Goal: Task Accomplishment & Management: Manage account settings

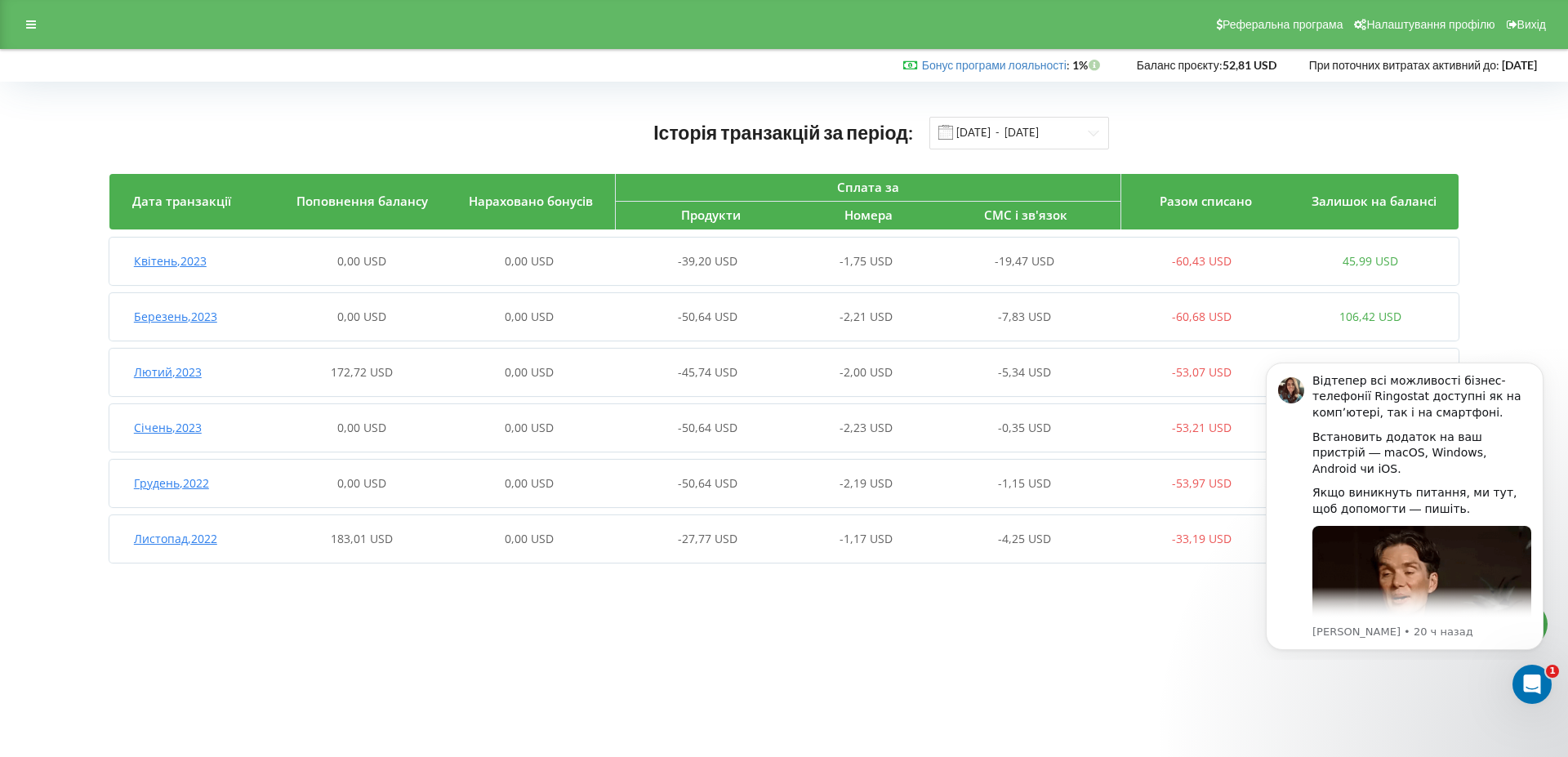
drag, startPoint x: 968, startPoint y: 628, endPoint x: 958, endPoint y: 627, distance: 10.0
click at [968, 629] on body "Реферальна програма Налаштування профілю Вихід Бонус програми лояльності : Бону…" at bounding box center [784, 378] width 1568 height 757
click at [1076, 129] on input "01.11.2022 - 24.04.2023" at bounding box center [1018, 133] width 180 height 32
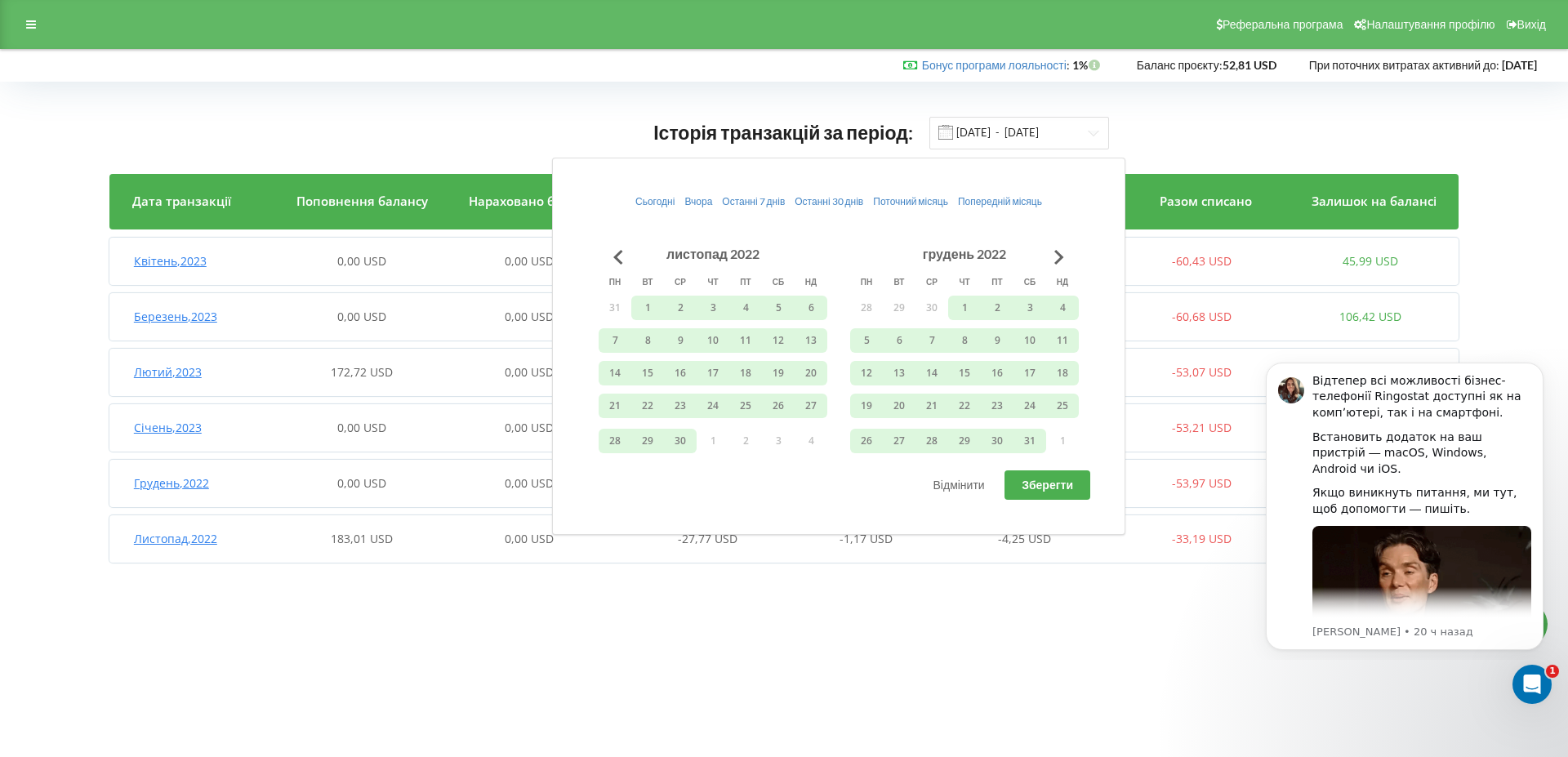
click at [1172, 133] on div "Історія транзакцій за період: 01.11.2022 - 24.04.2023" at bounding box center [784, 132] width 1349 height 33
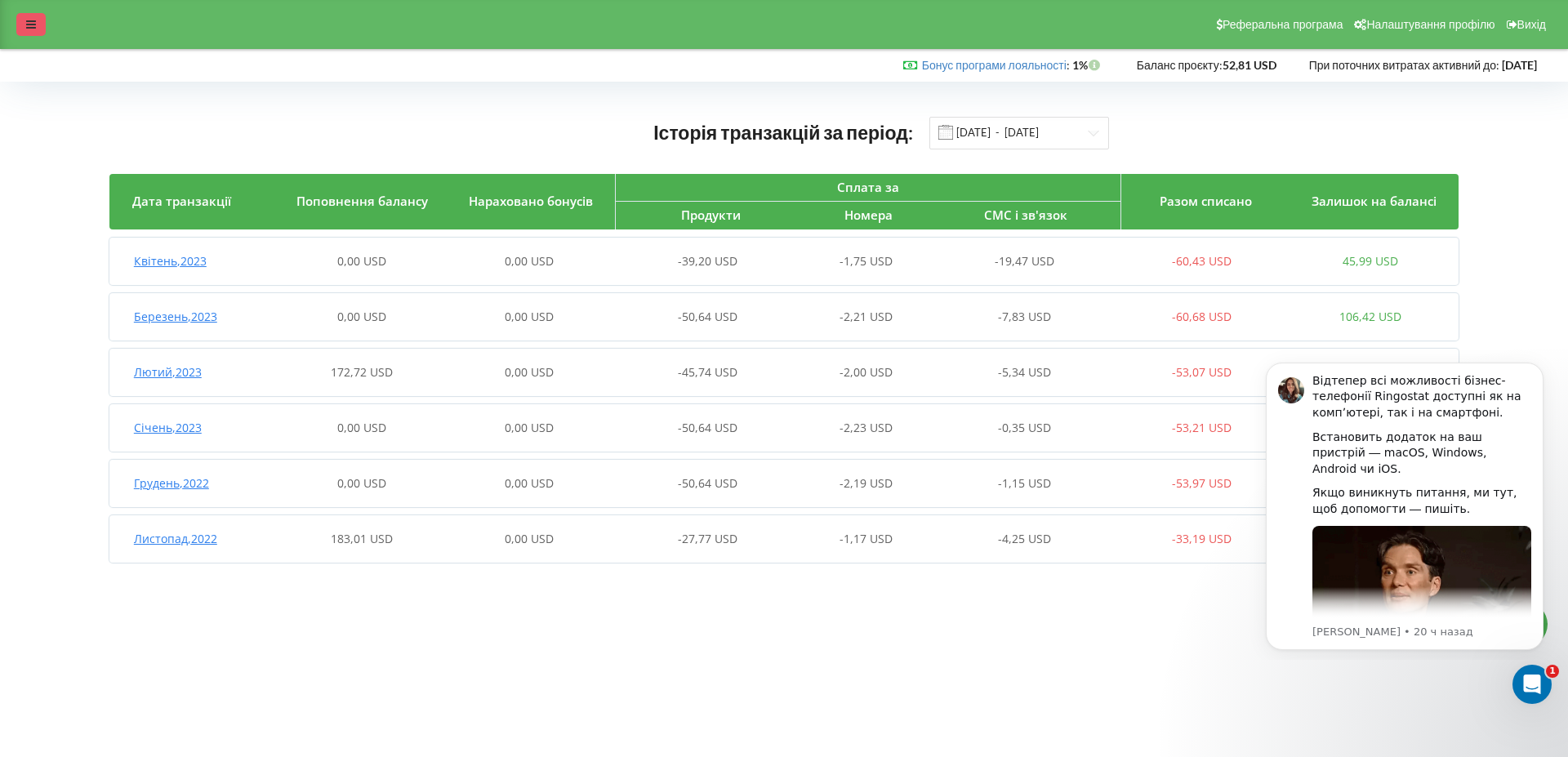
click at [26, 22] on icon at bounding box center [30, 25] width 10 height 11
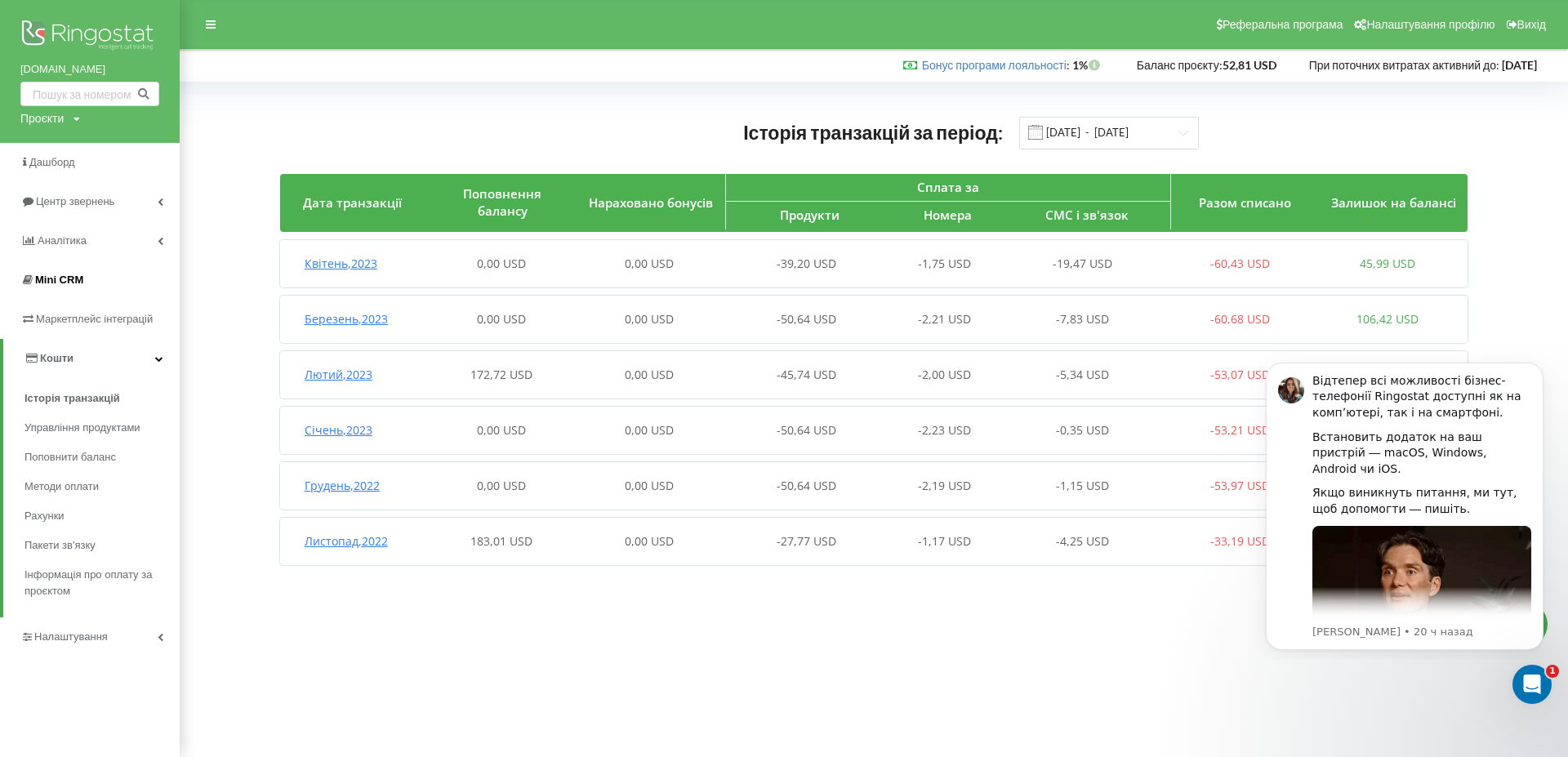
click at [68, 274] on span "Mini CRM" at bounding box center [59, 279] width 49 height 12
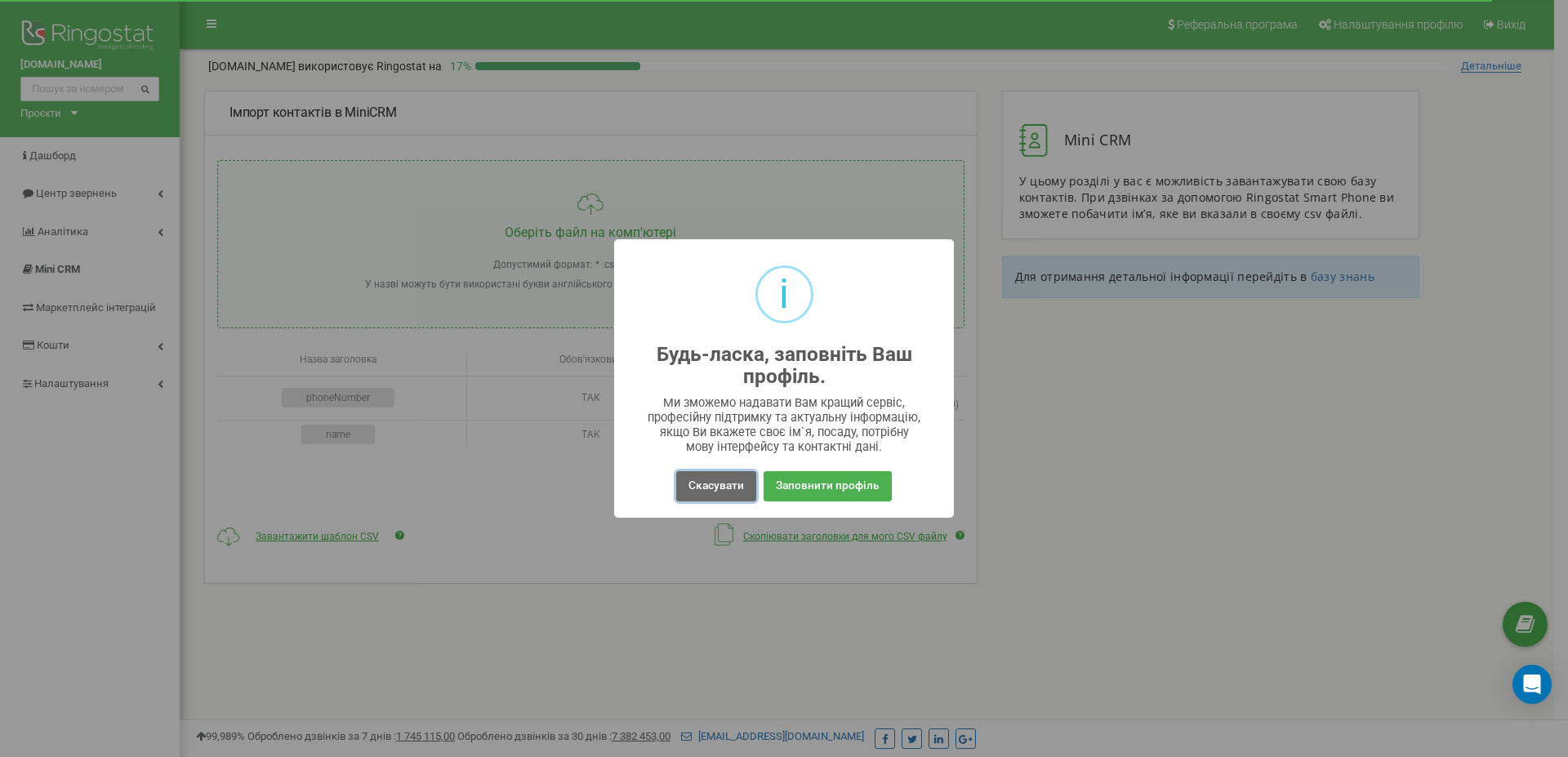
click at [715, 494] on button "Скасувати" at bounding box center [716, 487] width 80 height 30
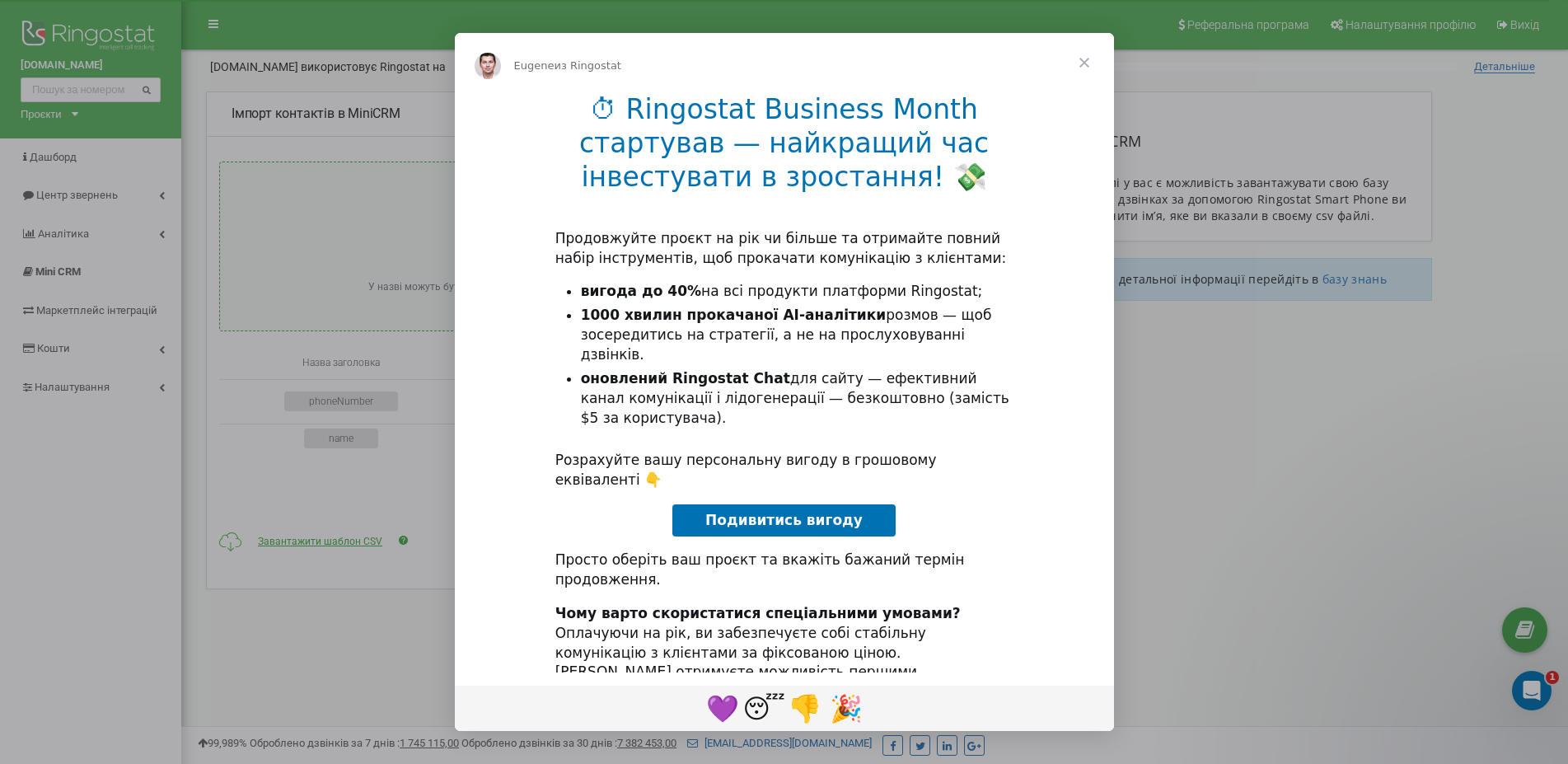
click at [1203, 509] on div "Мессенджер Intercom" at bounding box center [784, 382] width 1568 height 764
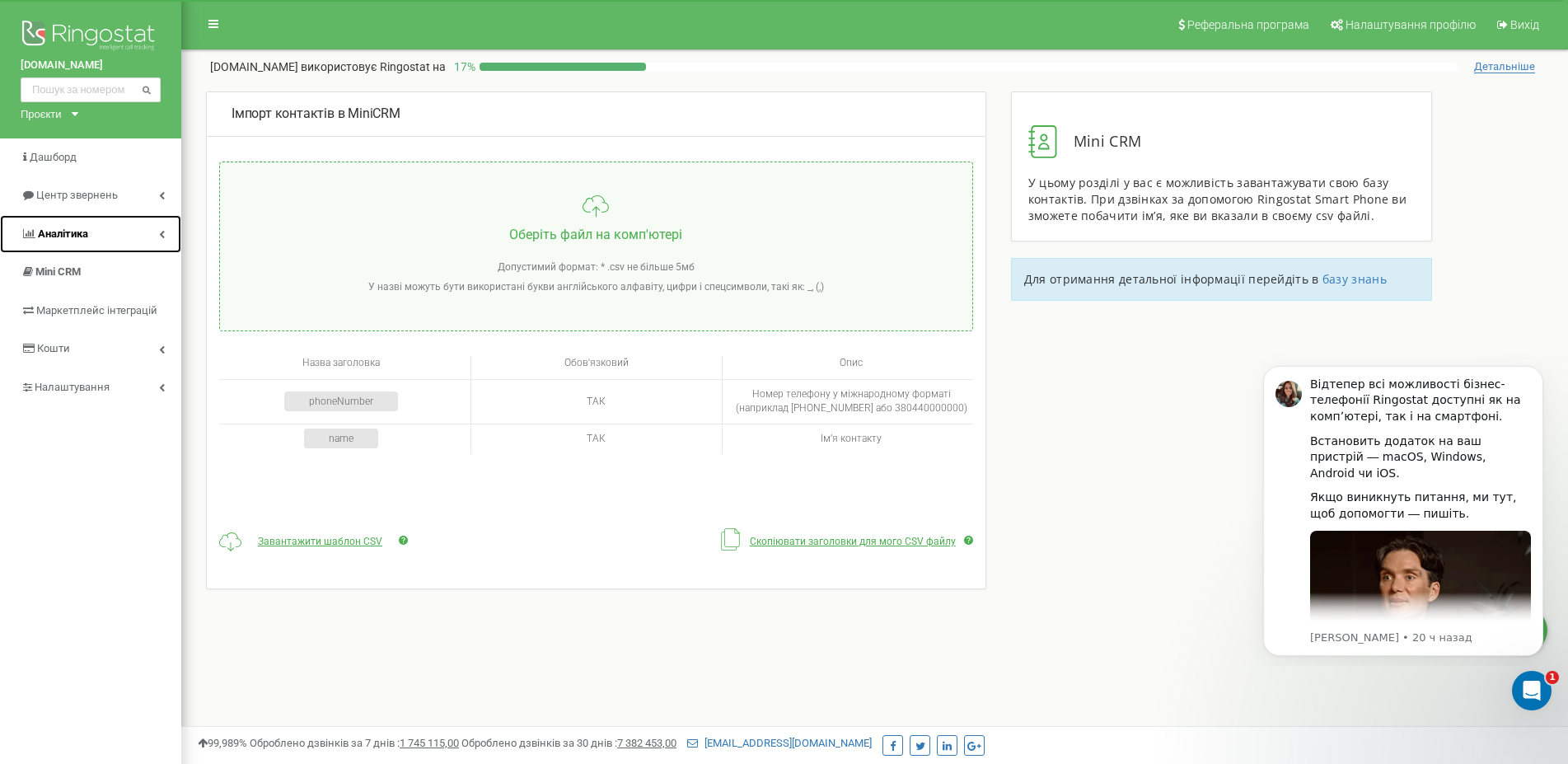
click at [62, 238] on span "Аналiтика" at bounding box center [62, 234] width 50 height 12
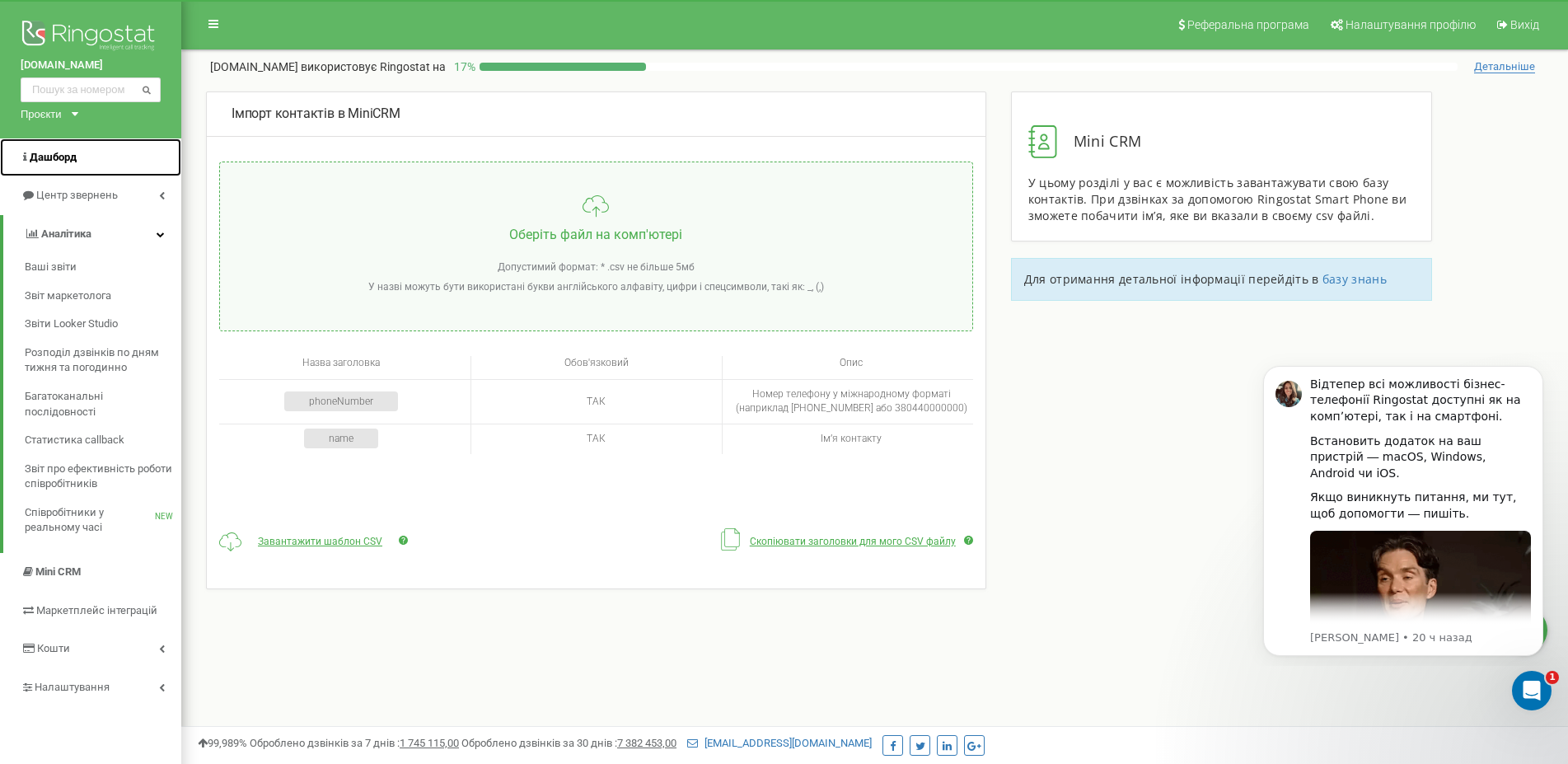
click at [49, 157] on span "Дашборд" at bounding box center [53, 157] width 47 height 12
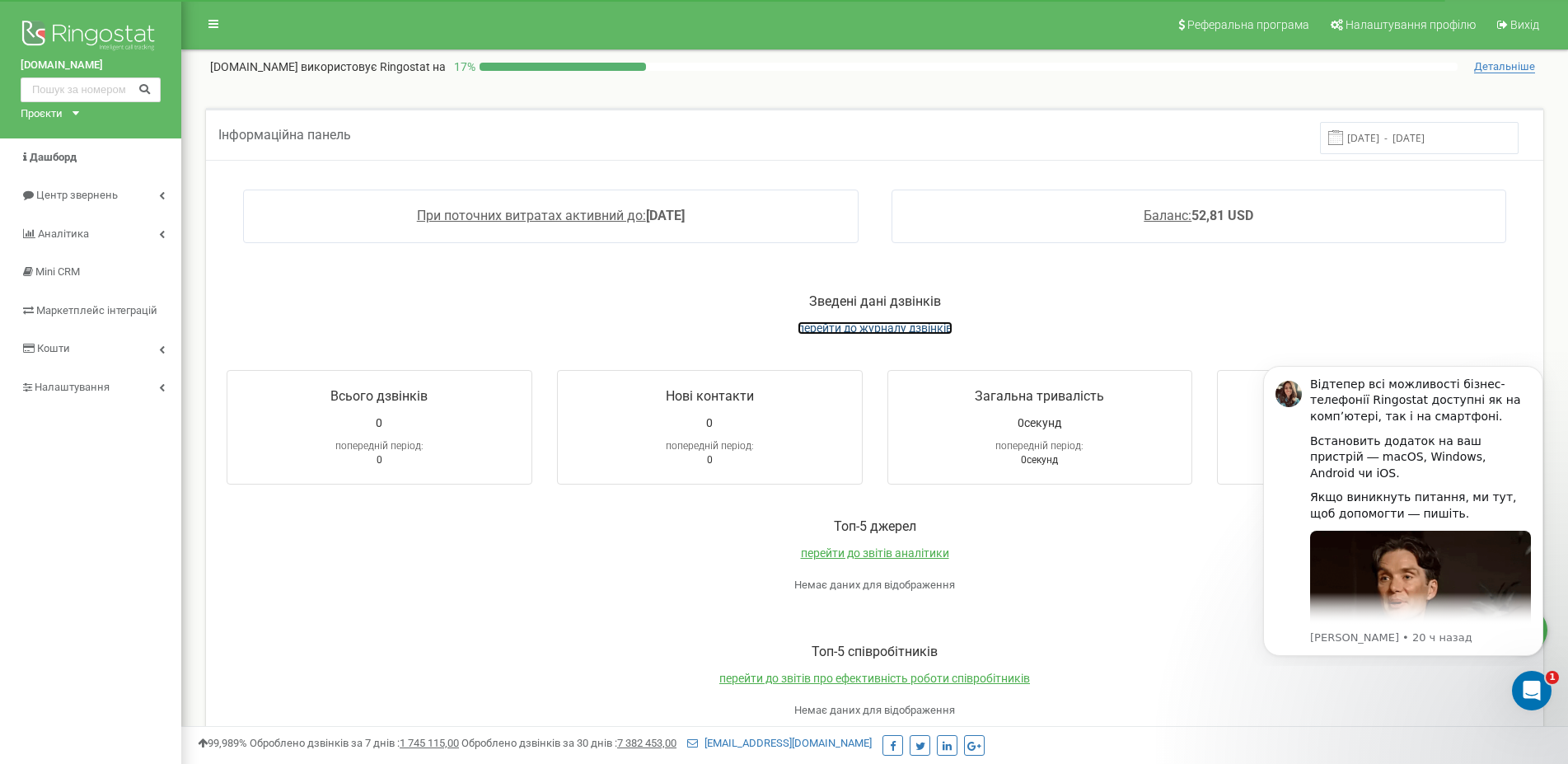
click at [867, 332] on span "перейти до журналу дзвінків" at bounding box center [875, 328] width 155 height 13
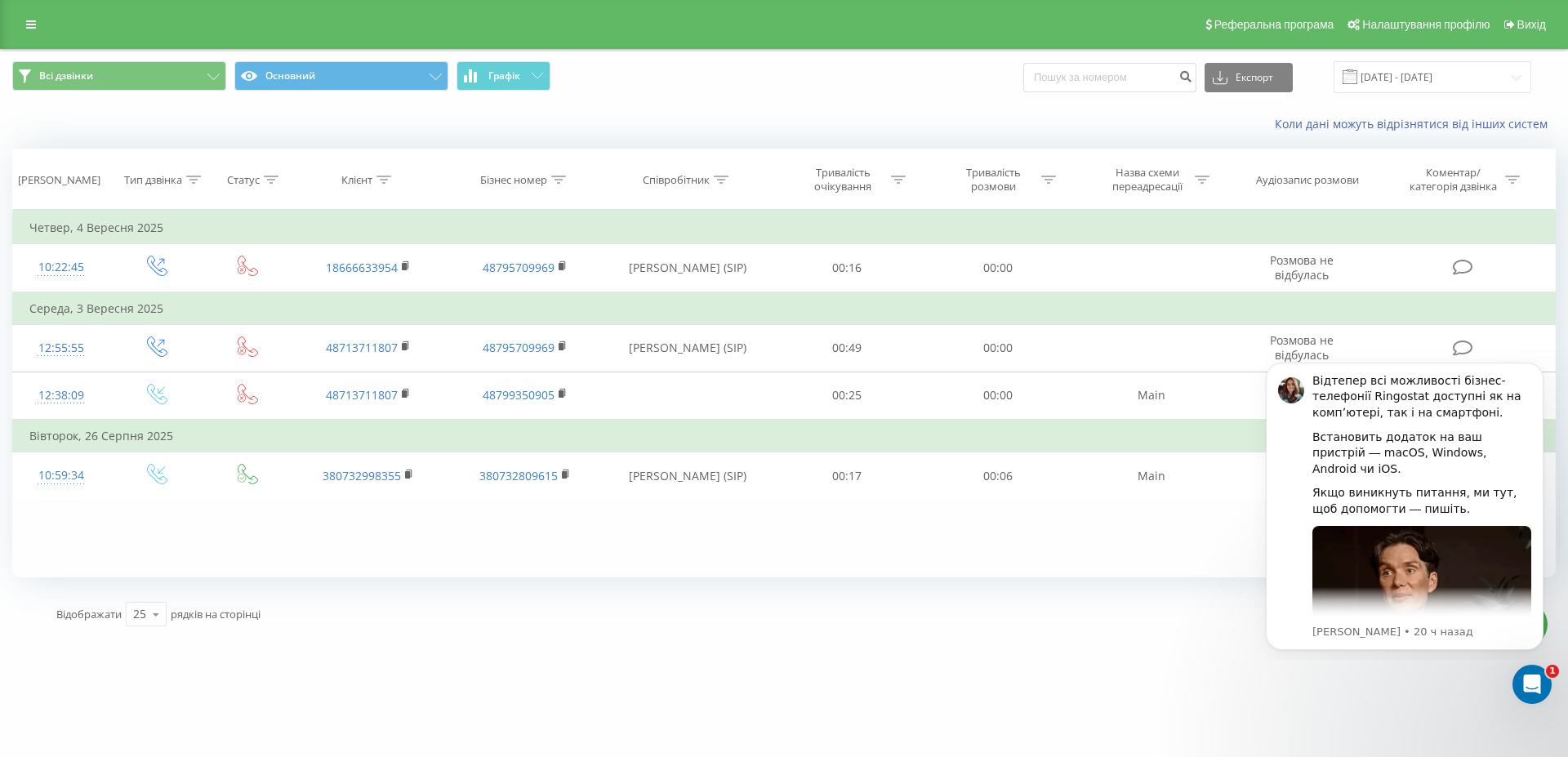
click at [554, 610] on div "Відображати 25 10 25 50 100 рядків на сторінці" at bounding box center [405, 614] width 720 height 48
click at [1537, 675] on icon "Открыть службу сообщений Intercom" at bounding box center [1530, 682] width 27 height 27
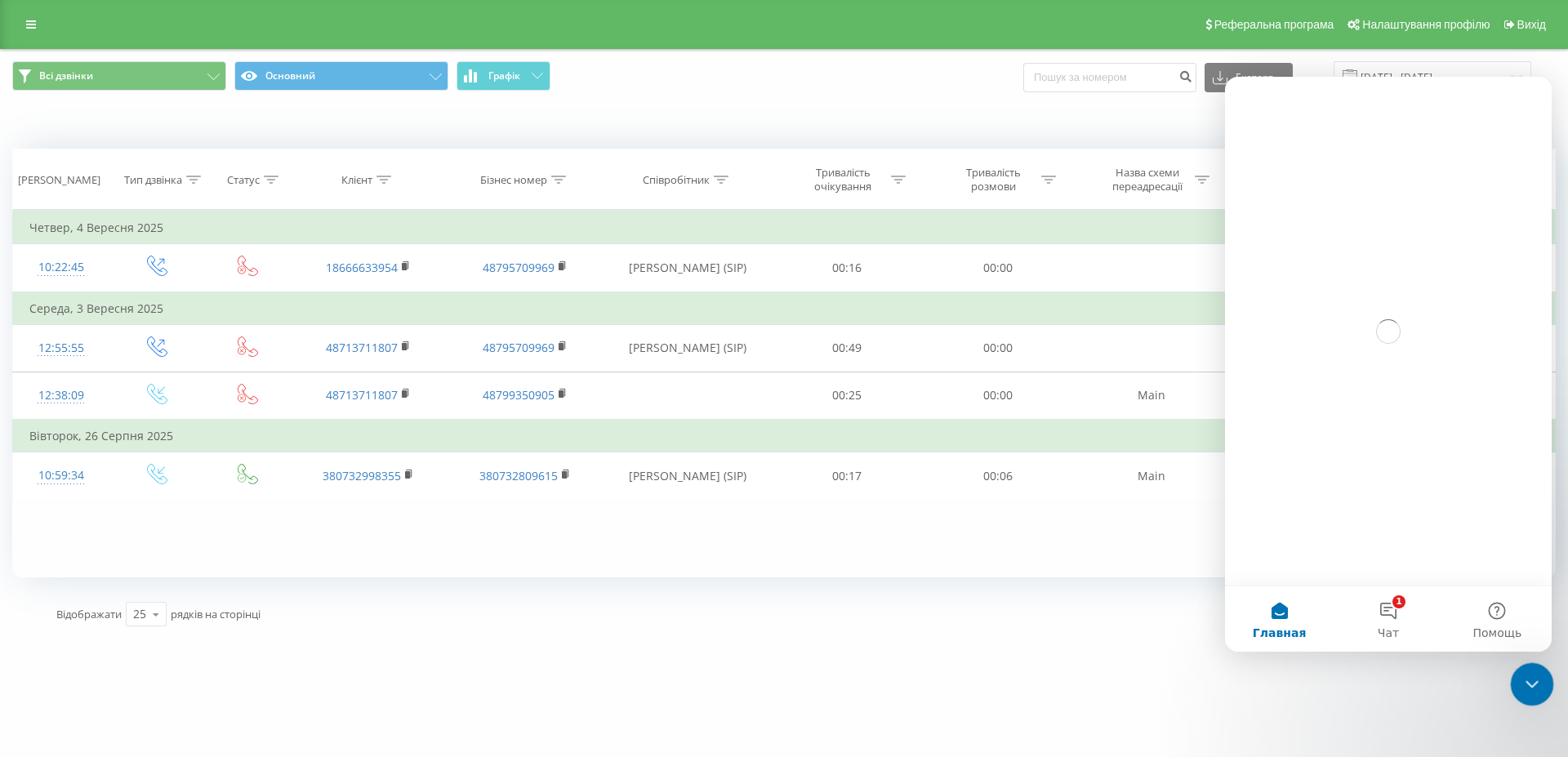
click at [1534, 677] on icon "Закрыть службу сообщений Intercom" at bounding box center [1529, 681] width 20 height 20
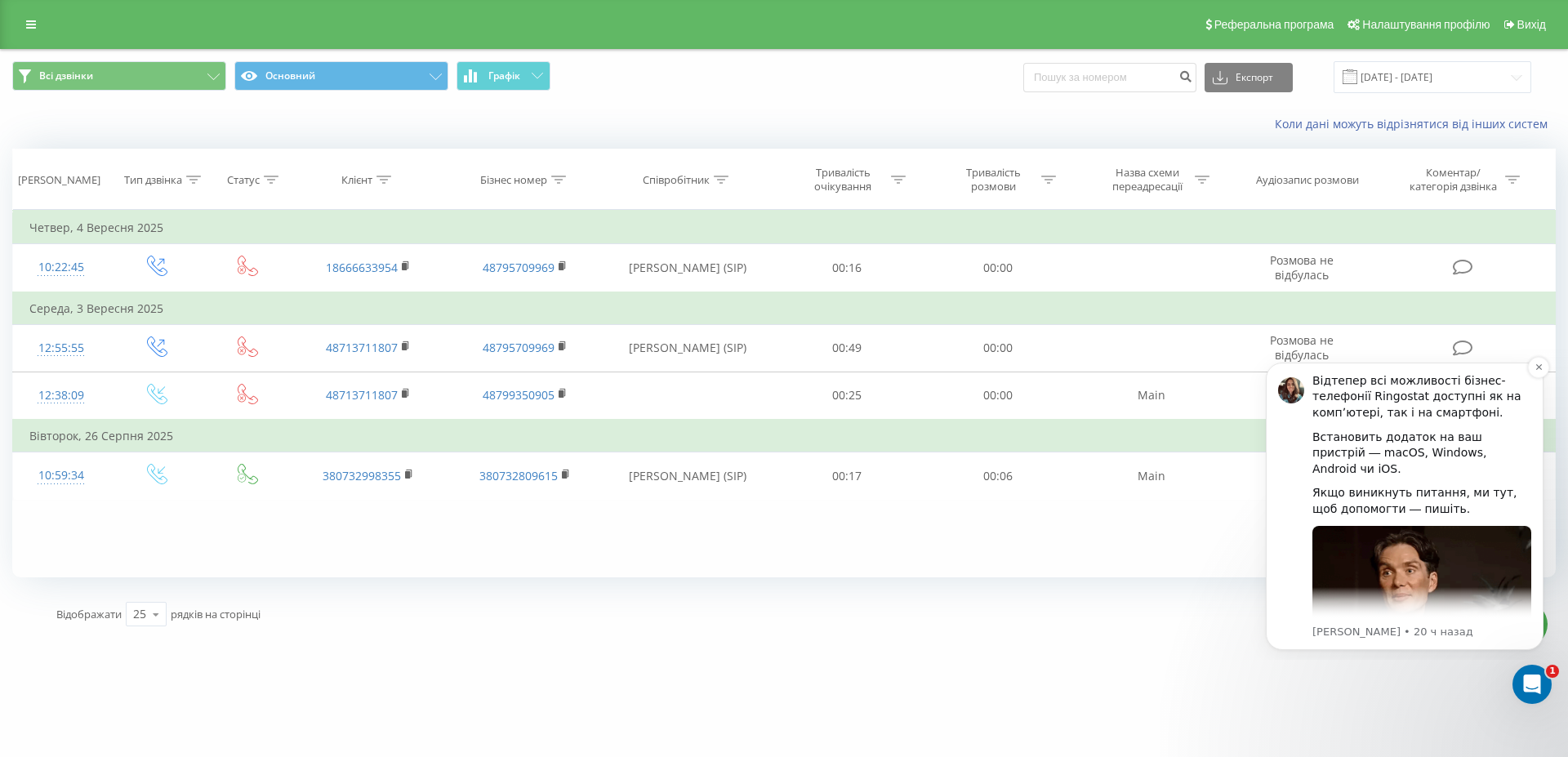
click at [1361, 628] on p "Karine • 20 ч назад" at bounding box center [1421, 631] width 219 height 14
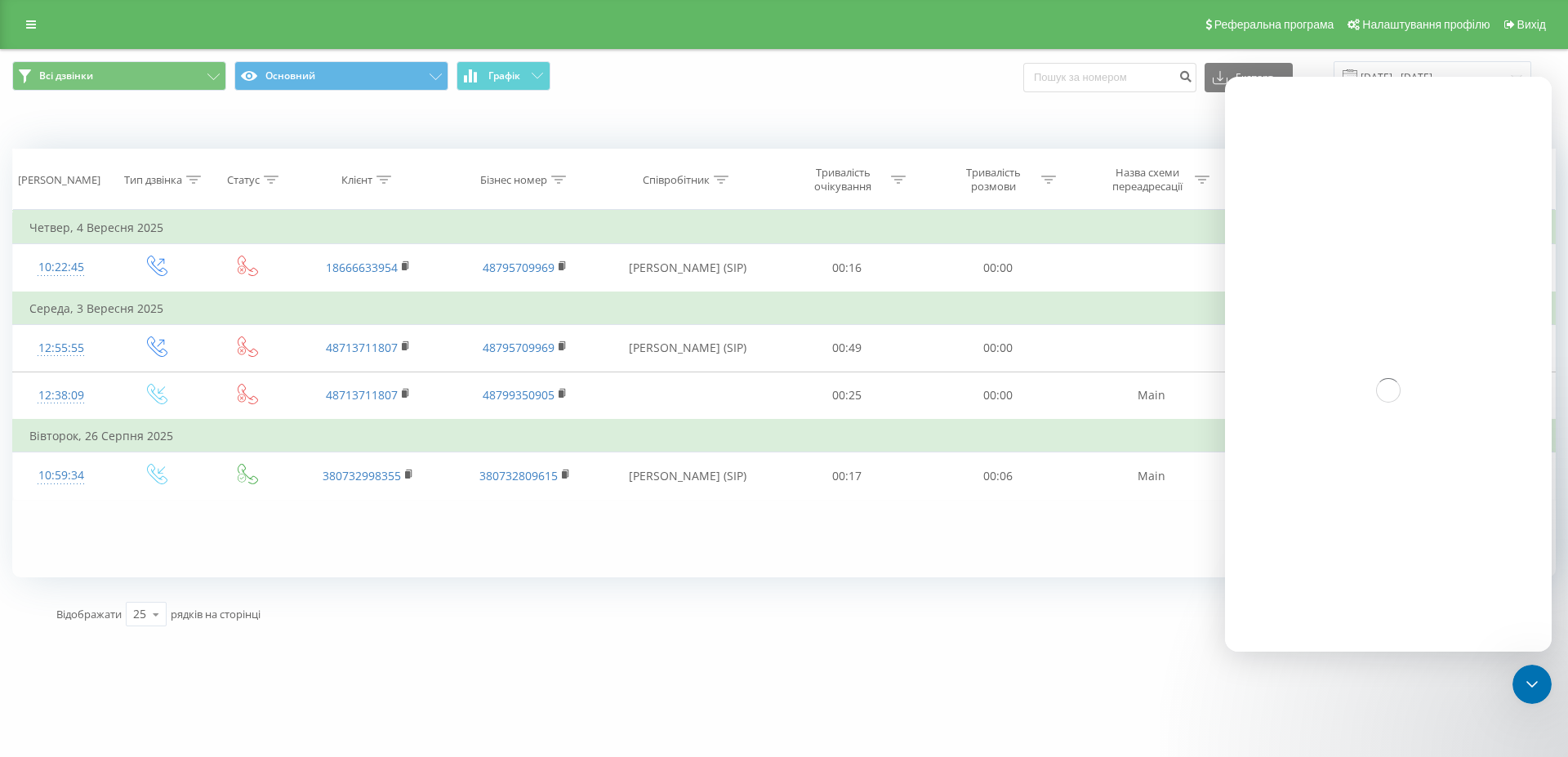
drag, startPoint x: 1530, startPoint y: 722, endPoint x: 1467, endPoint y: 717, distance: 63.2
click at [1526, 722] on div "automationspirit.com Проекти https://automationspirit.com/ automationspirit.com…" at bounding box center [784, 378] width 1568 height 757
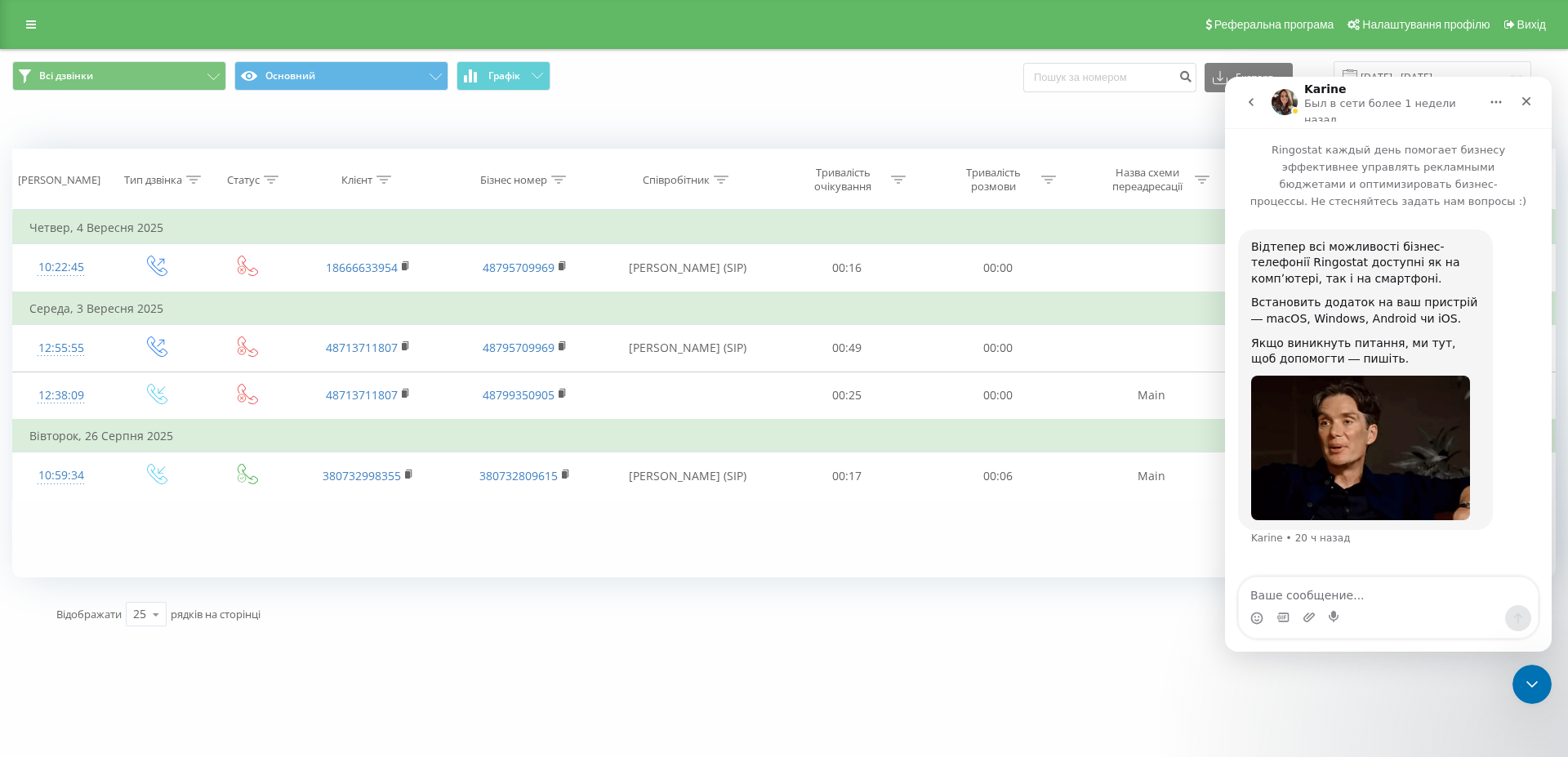
click at [1467, 717] on div "automationspirit.com Проекти https://automationspirit.com/ automationspirit.com…" at bounding box center [784, 378] width 1568 height 757
click at [1523, 101] on icon "Закрыть" at bounding box center [1526, 101] width 9 height 9
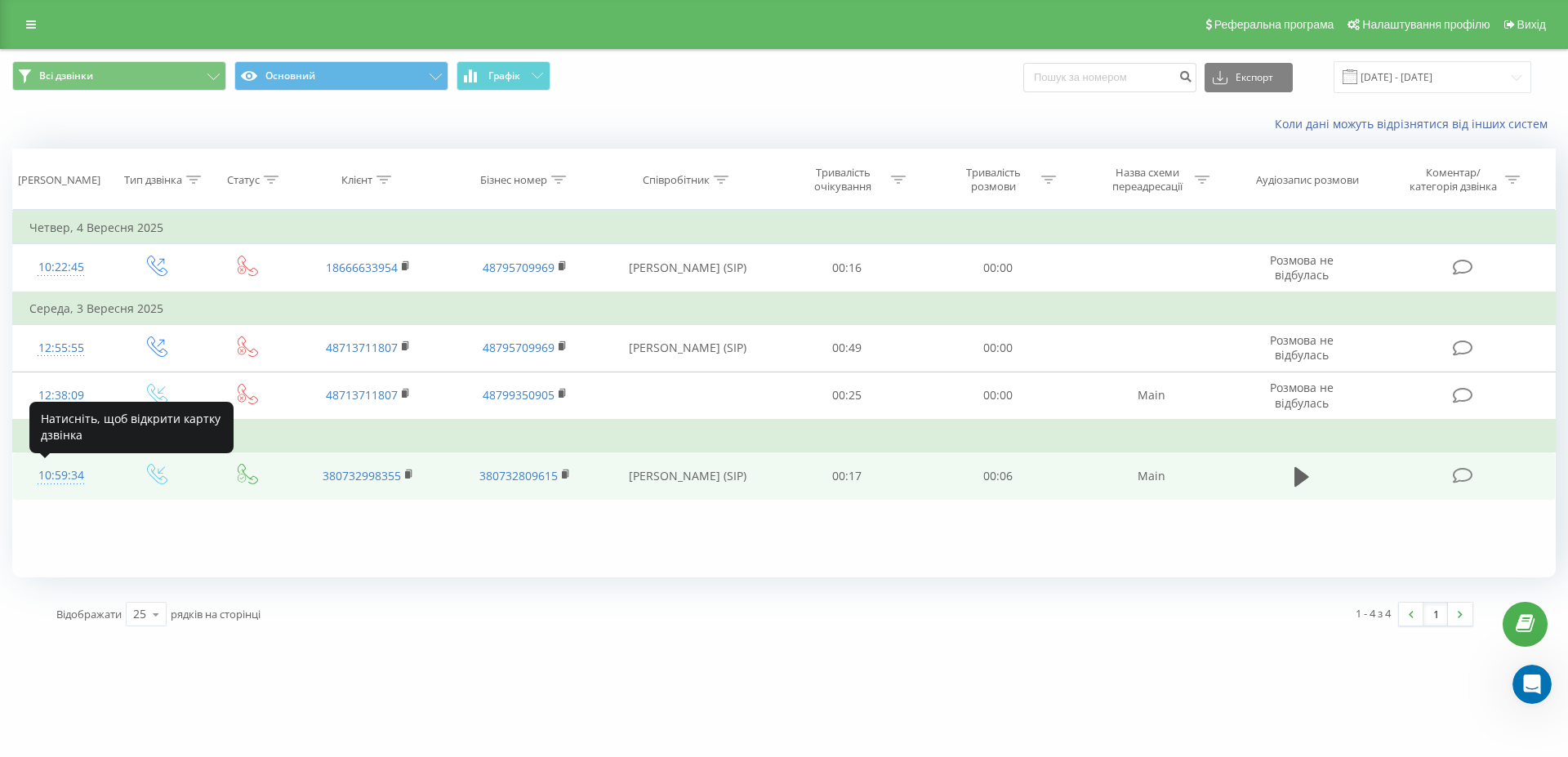
click at [50, 479] on div "10:59:34" at bounding box center [61, 475] width 64 height 31
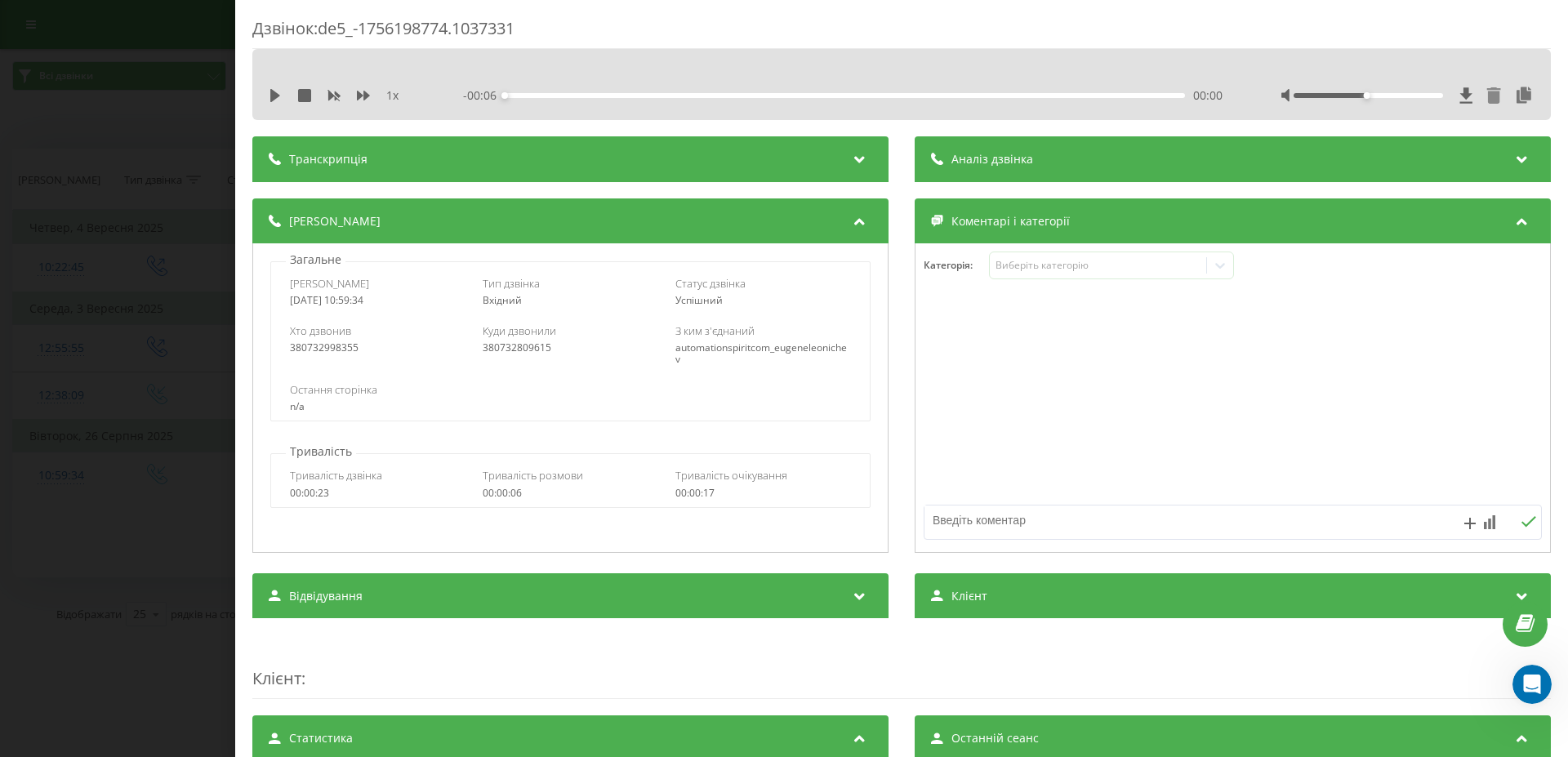
click at [1487, 98] on icon at bounding box center [1494, 95] width 14 height 16
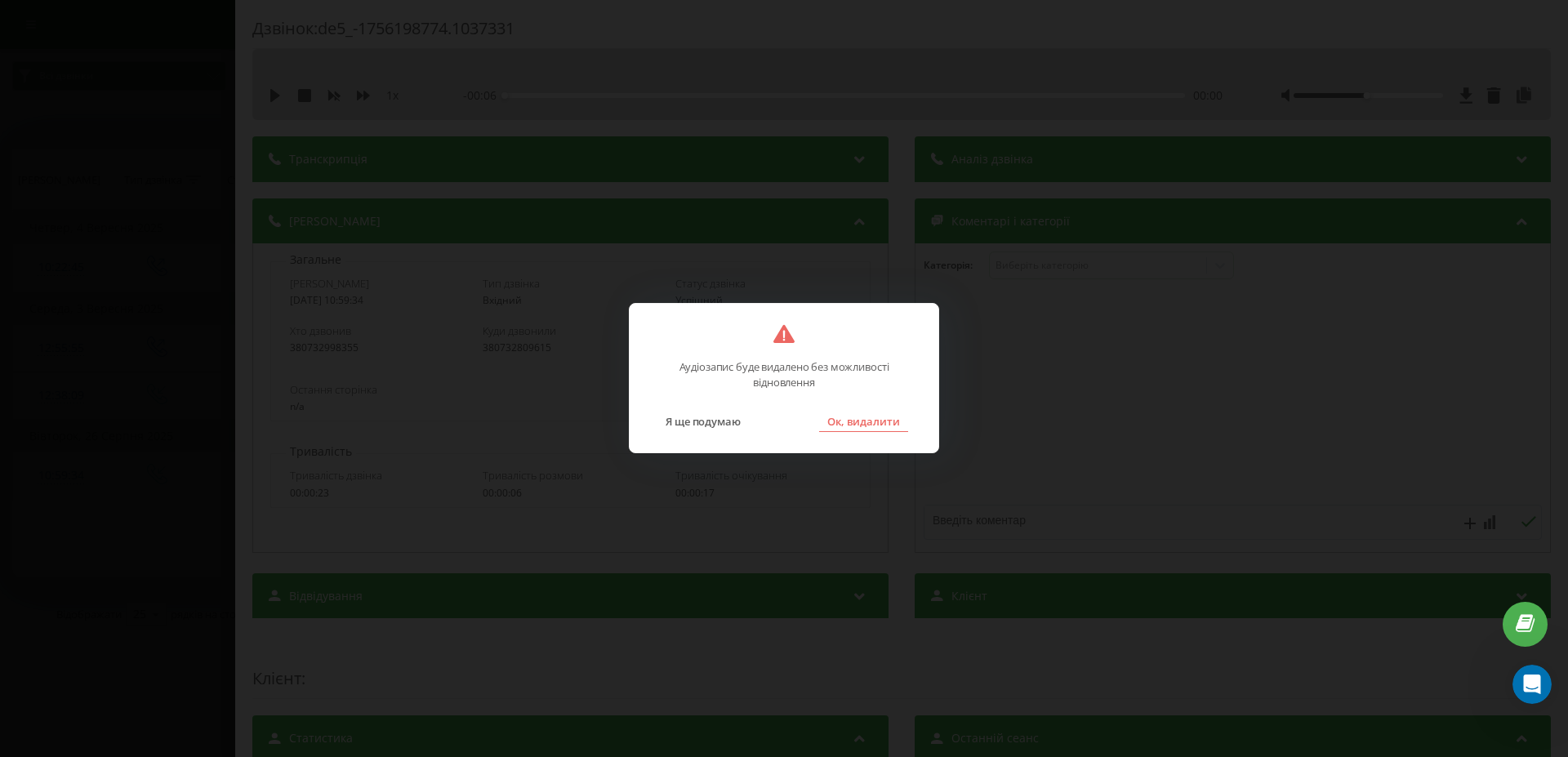
click at [866, 423] on button "Ок, видалити" at bounding box center [863, 421] width 89 height 21
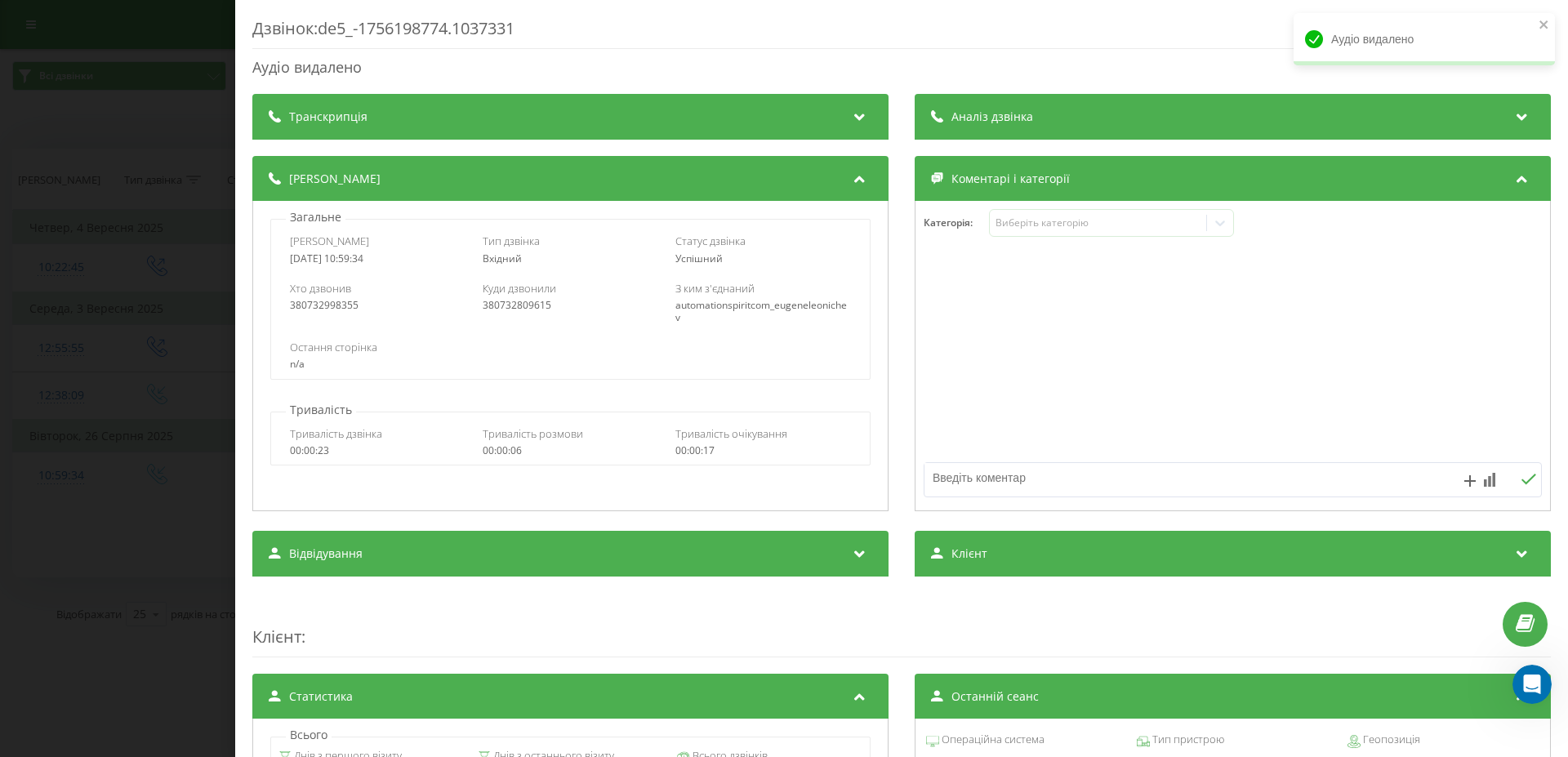
click at [124, 367] on div "Дзвінок : de5_-1756198774.1037331 Аудіо видалено Транскрипція Для AI-аналізу ма…" at bounding box center [784, 378] width 1568 height 757
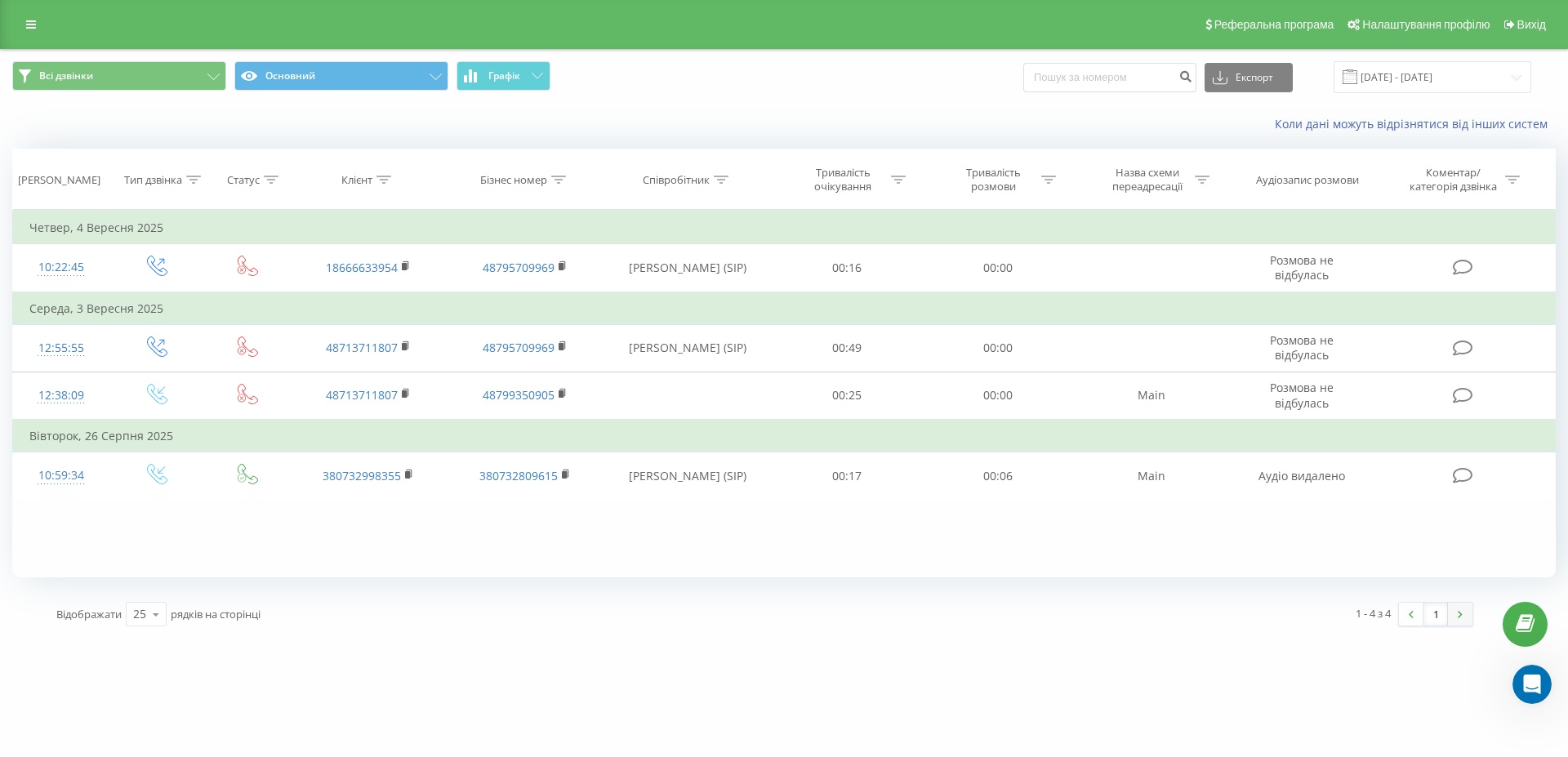
click at [1459, 614] on img at bounding box center [1459, 614] width 5 height 8
click at [1463, 617] on link at bounding box center [1460, 614] width 25 height 23
click at [1461, 618] on img at bounding box center [1459, 614] width 5 height 8
click at [1461, 71] on input "22.08.2025 - 22.09.2025" at bounding box center [1432, 76] width 197 height 31
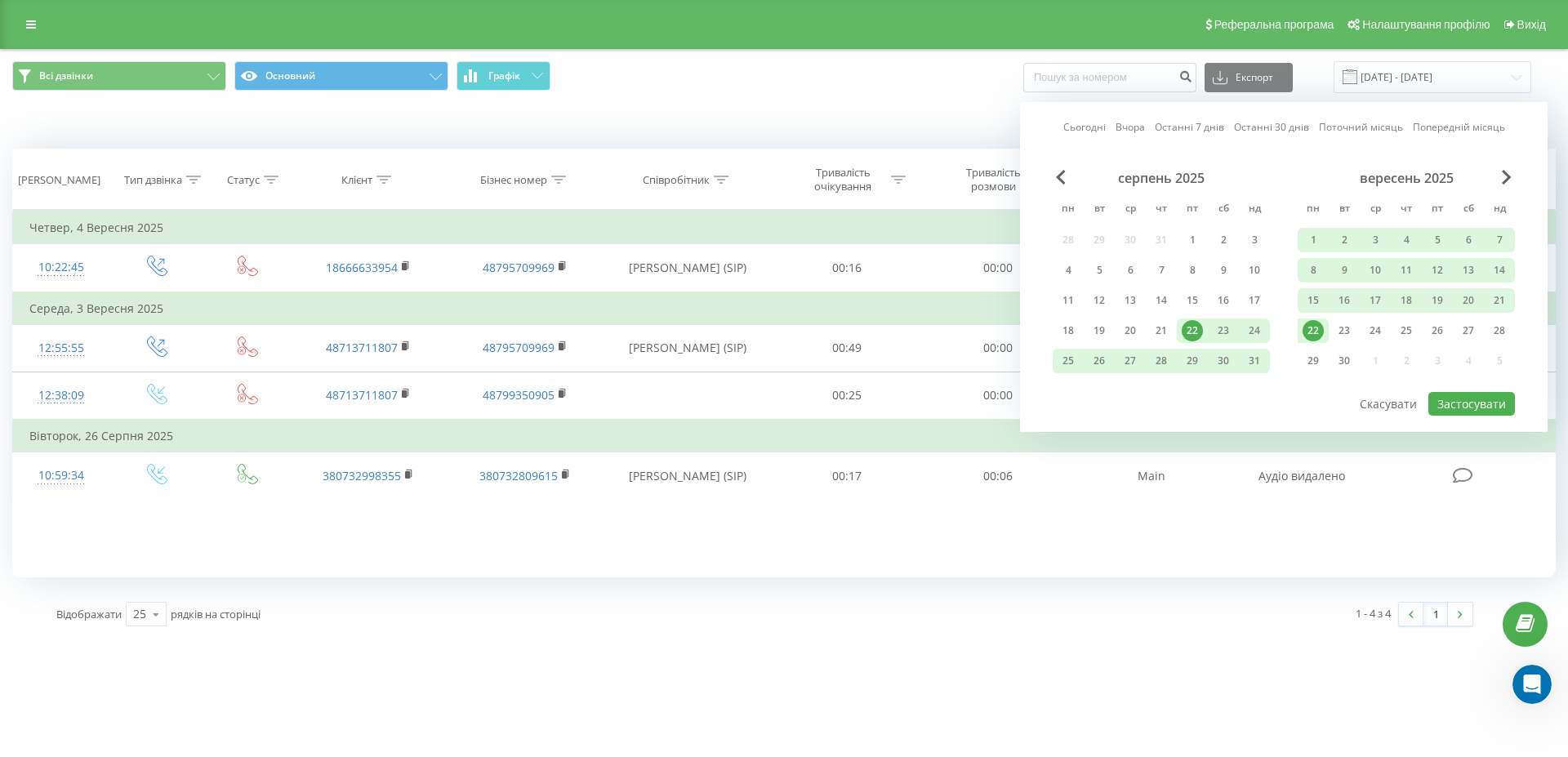
click at [1055, 178] on div "серпень 2025" at bounding box center [1161, 177] width 217 height 16
click at [1061, 177] on span "Previous Month" at bounding box center [1060, 176] width 10 height 14
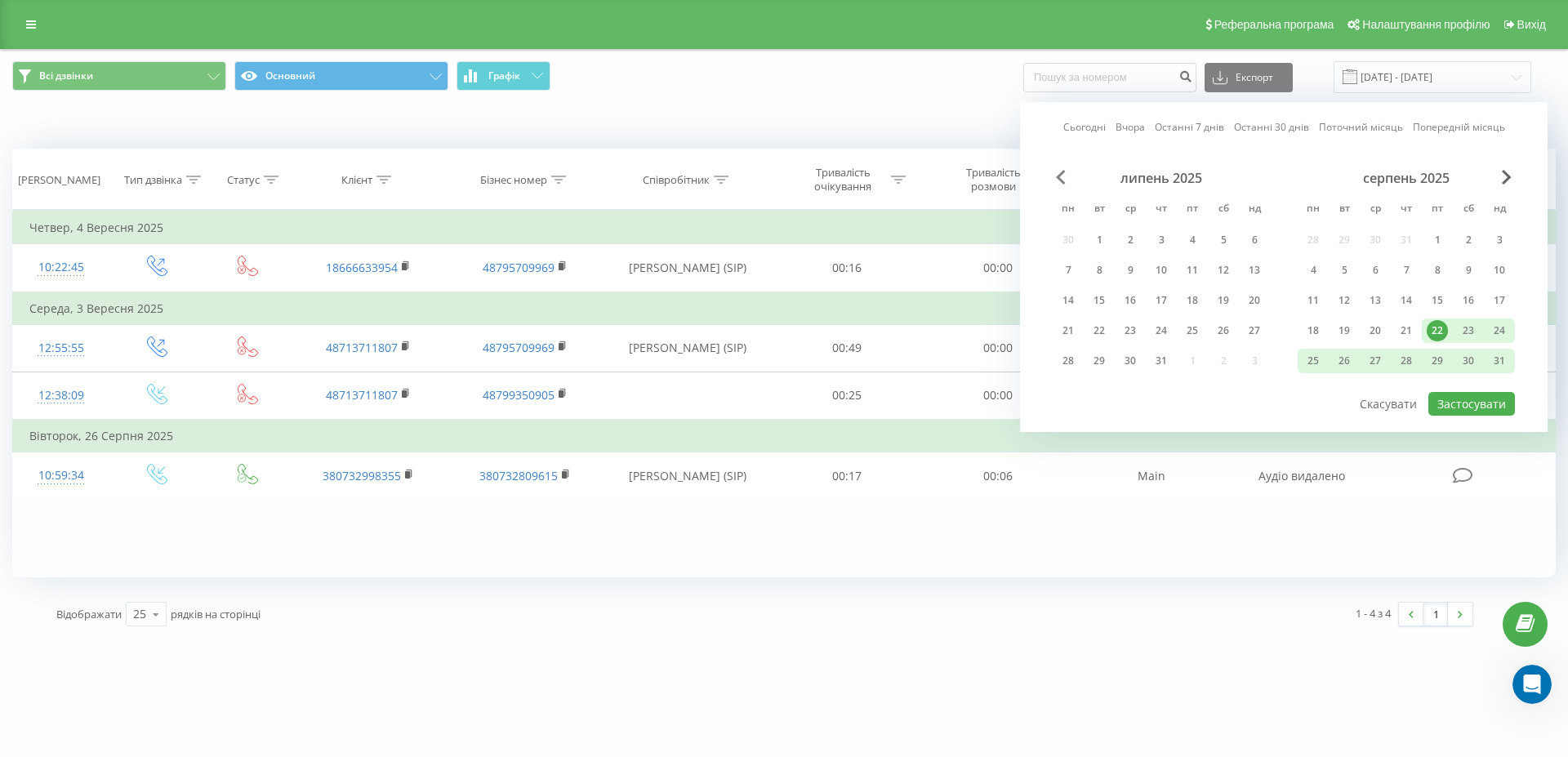
click at [1061, 177] on span "Previous Month" at bounding box center [1060, 176] width 10 height 14
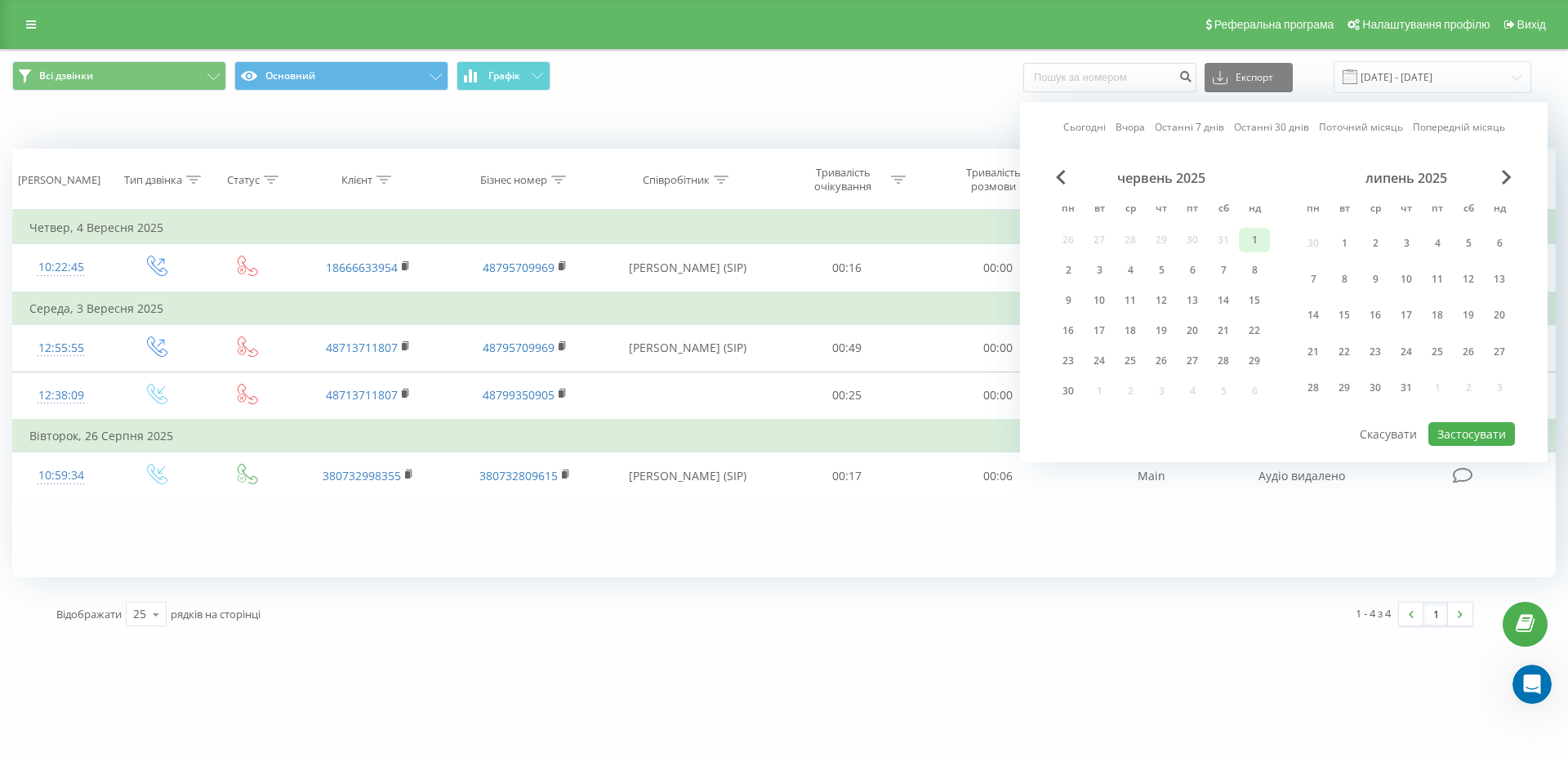
click at [1259, 241] on div "1" at bounding box center [1254, 240] width 21 height 21
click at [1516, 171] on div "Сьогодні Вчора Останні 7 днів Останні 30 днів Поточний місяць Попередній місяць…" at bounding box center [1283, 282] width 528 height 360
click at [1510, 173] on span "Next Month" at bounding box center [1506, 176] width 10 height 14
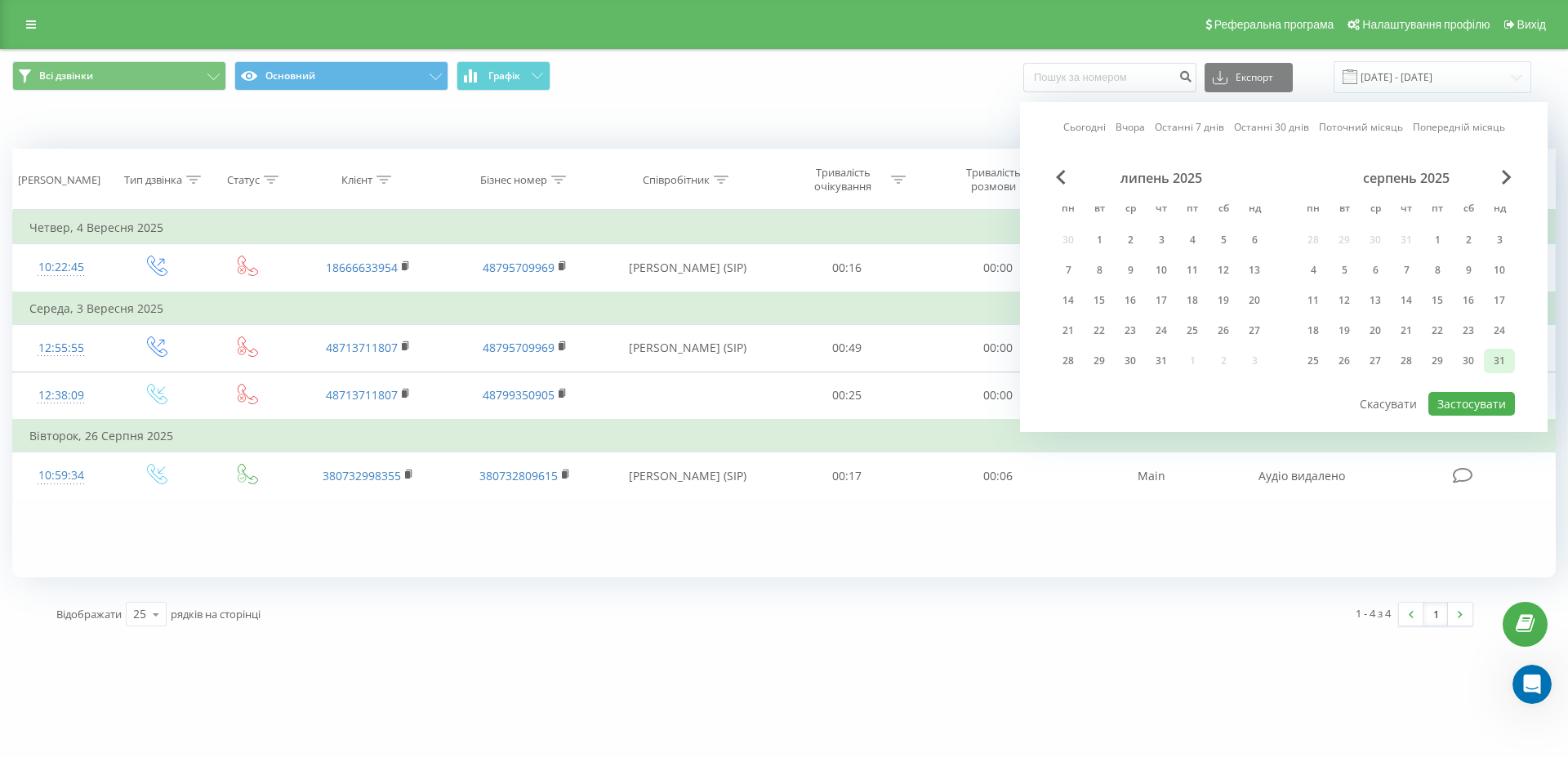
click at [1497, 356] on div "31" at bounding box center [1498, 361] width 21 height 21
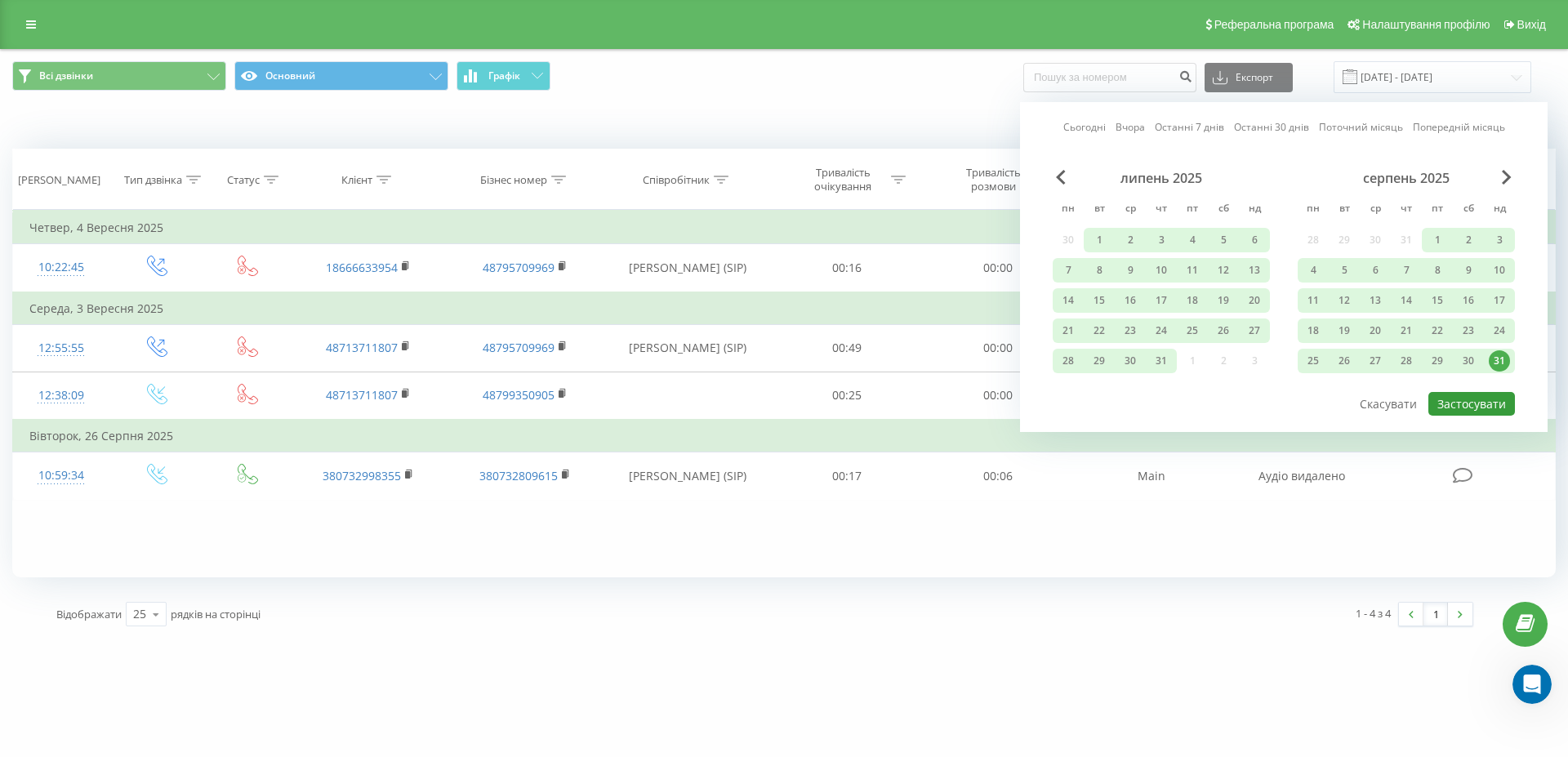
click at [1480, 406] on button "Застосувати" at bounding box center [1471, 403] width 87 height 24
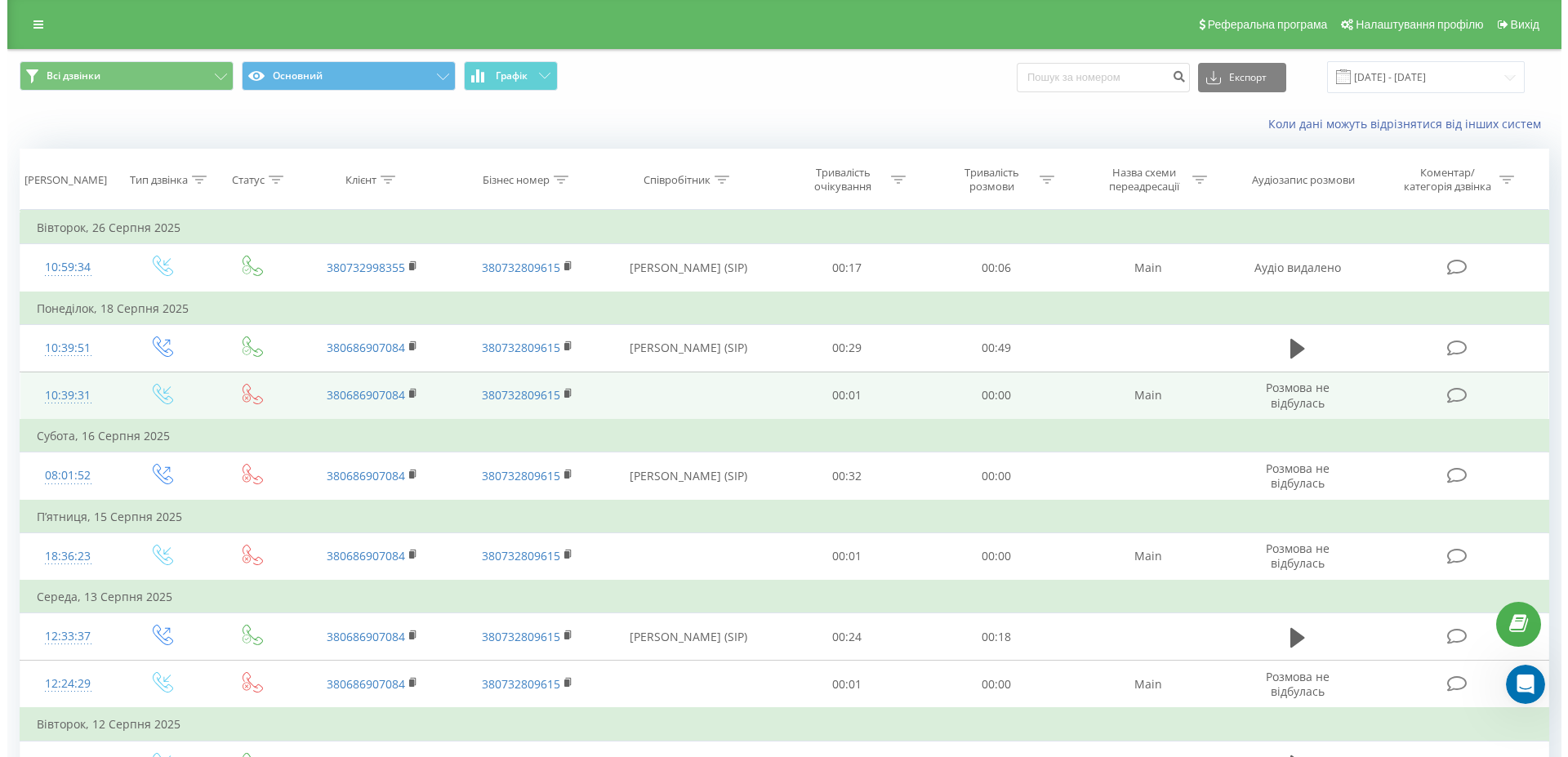
scroll to position [83, 0]
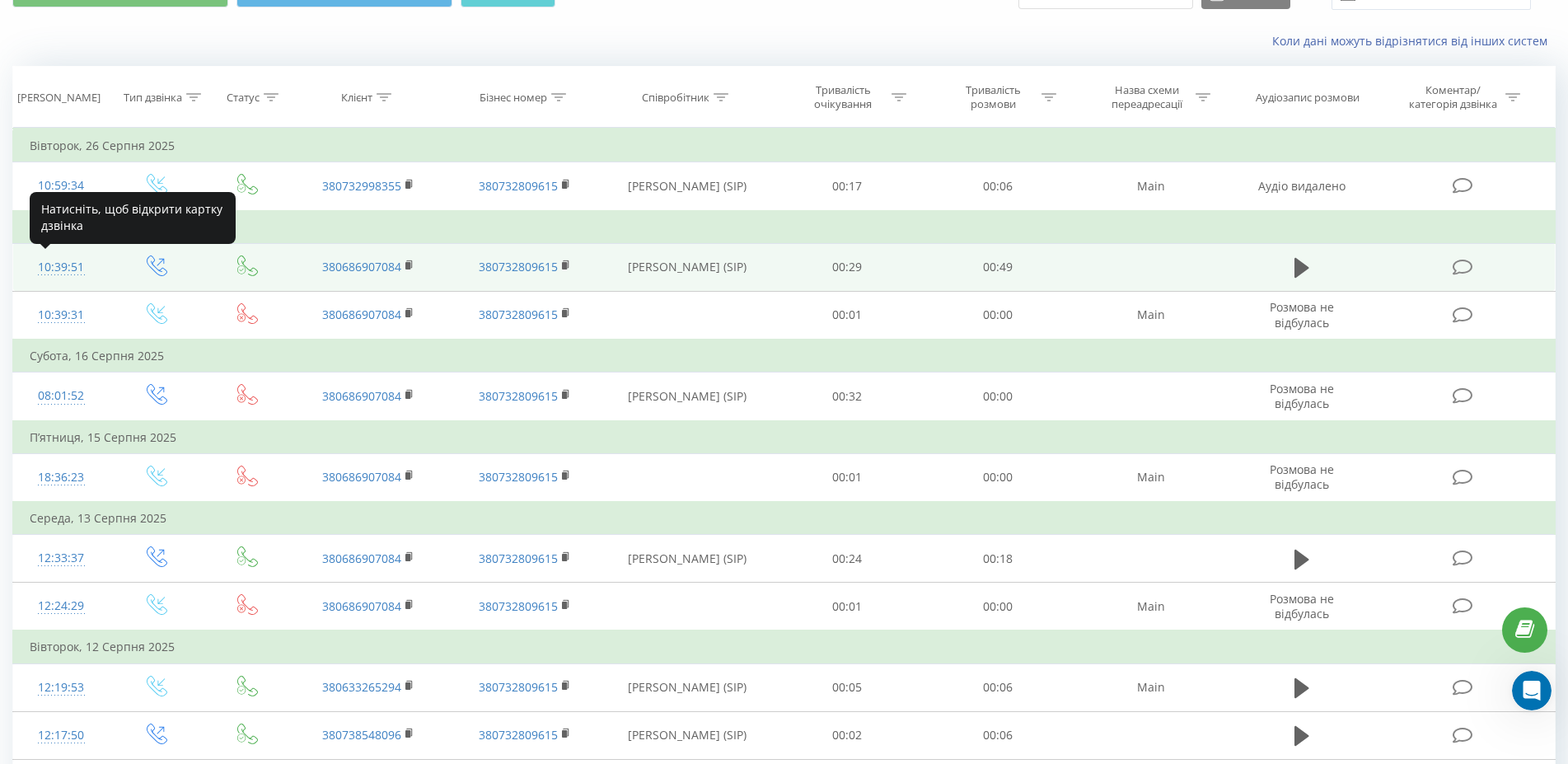
click at [67, 270] on div "10:39:51" at bounding box center [61, 266] width 62 height 32
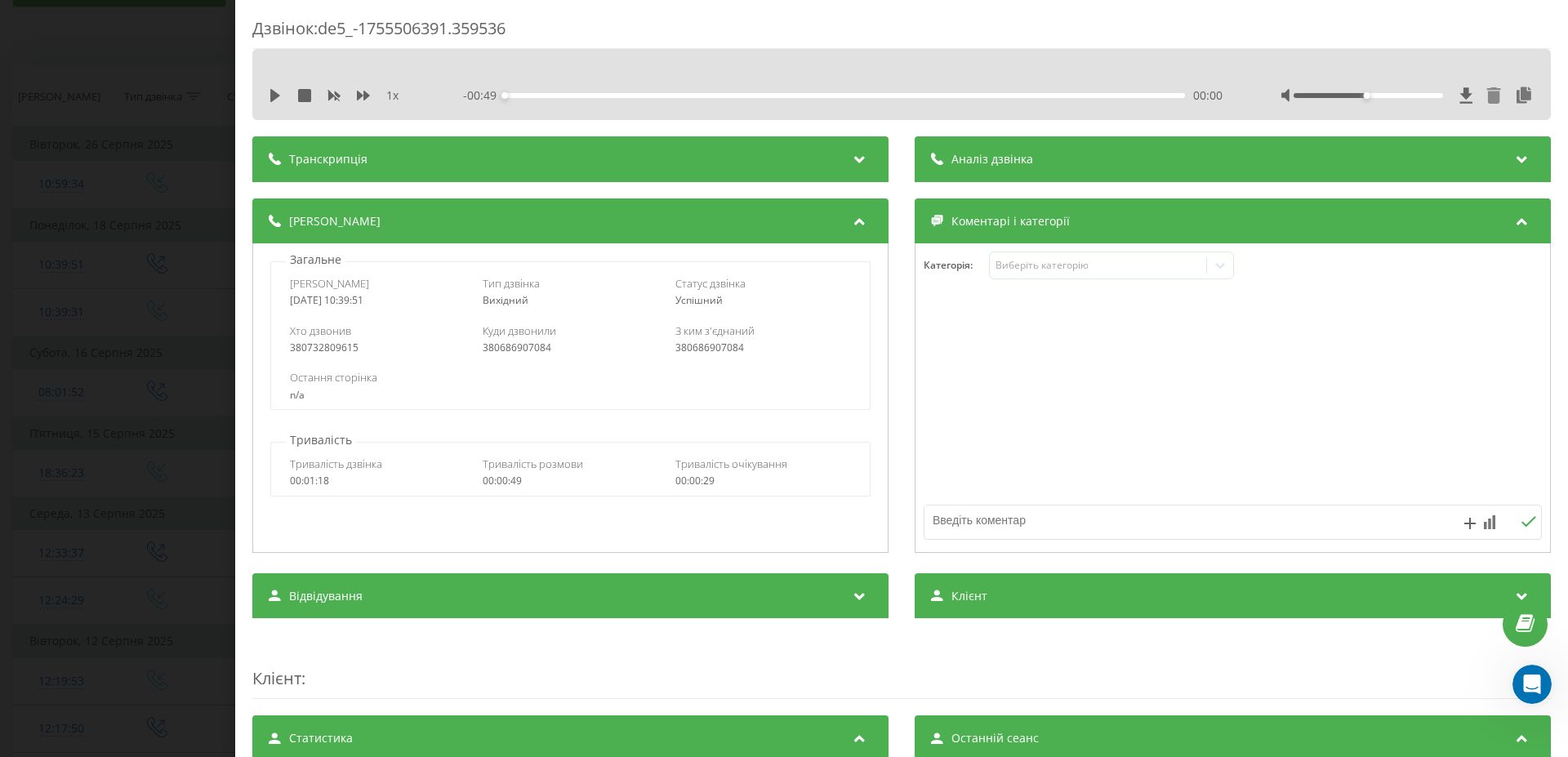
click at [1486, 96] on icon at bounding box center [1493, 95] width 16 height 16
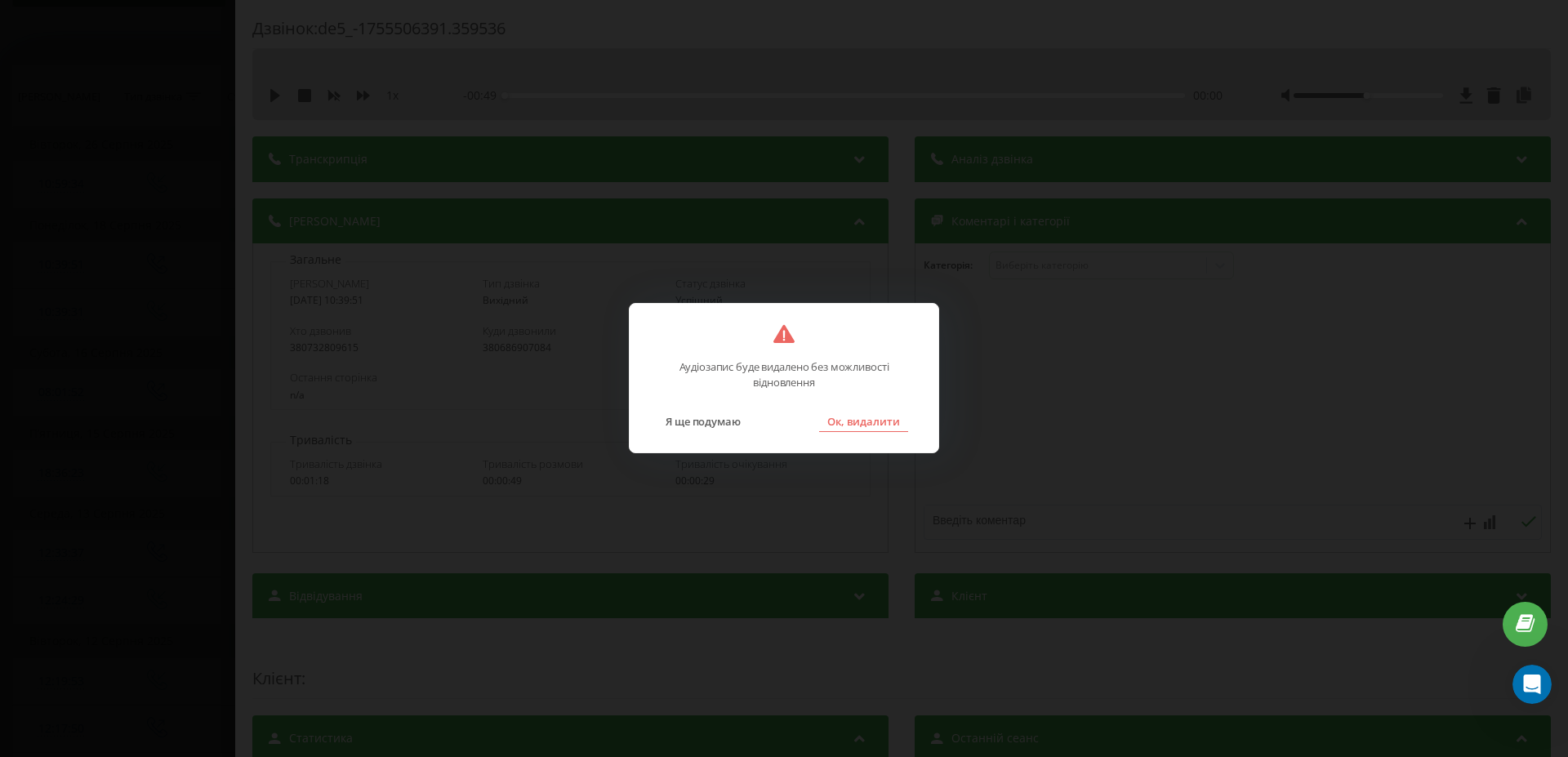
click at [855, 427] on button "Ок, видалити" at bounding box center [863, 421] width 89 height 21
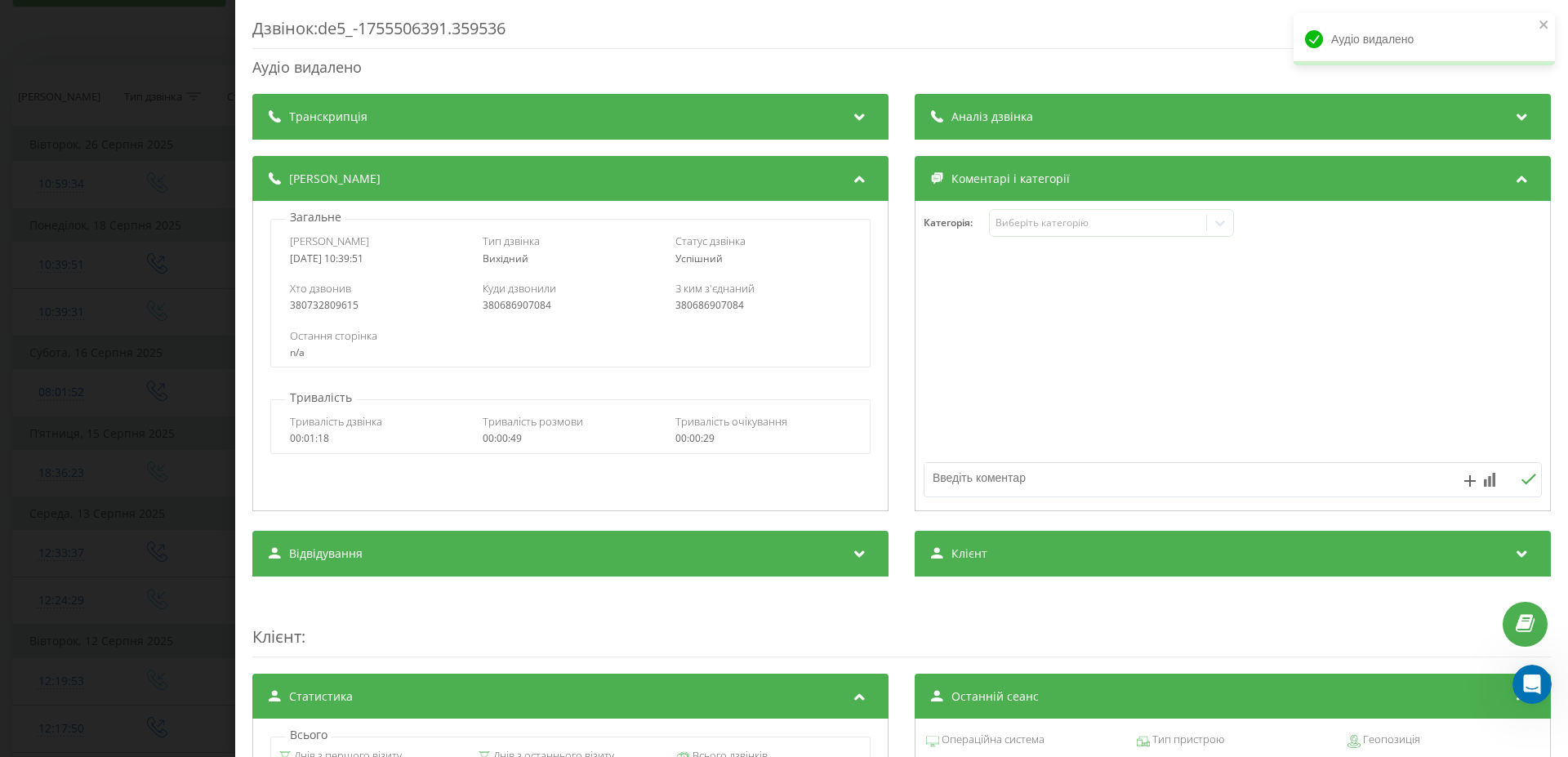
click at [119, 340] on div "Дзвінок : de5_-1755506391.359536 Аудіо видалено Транскрипція Для AI-аналізу май…" at bounding box center [784, 378] width 1568 height 757
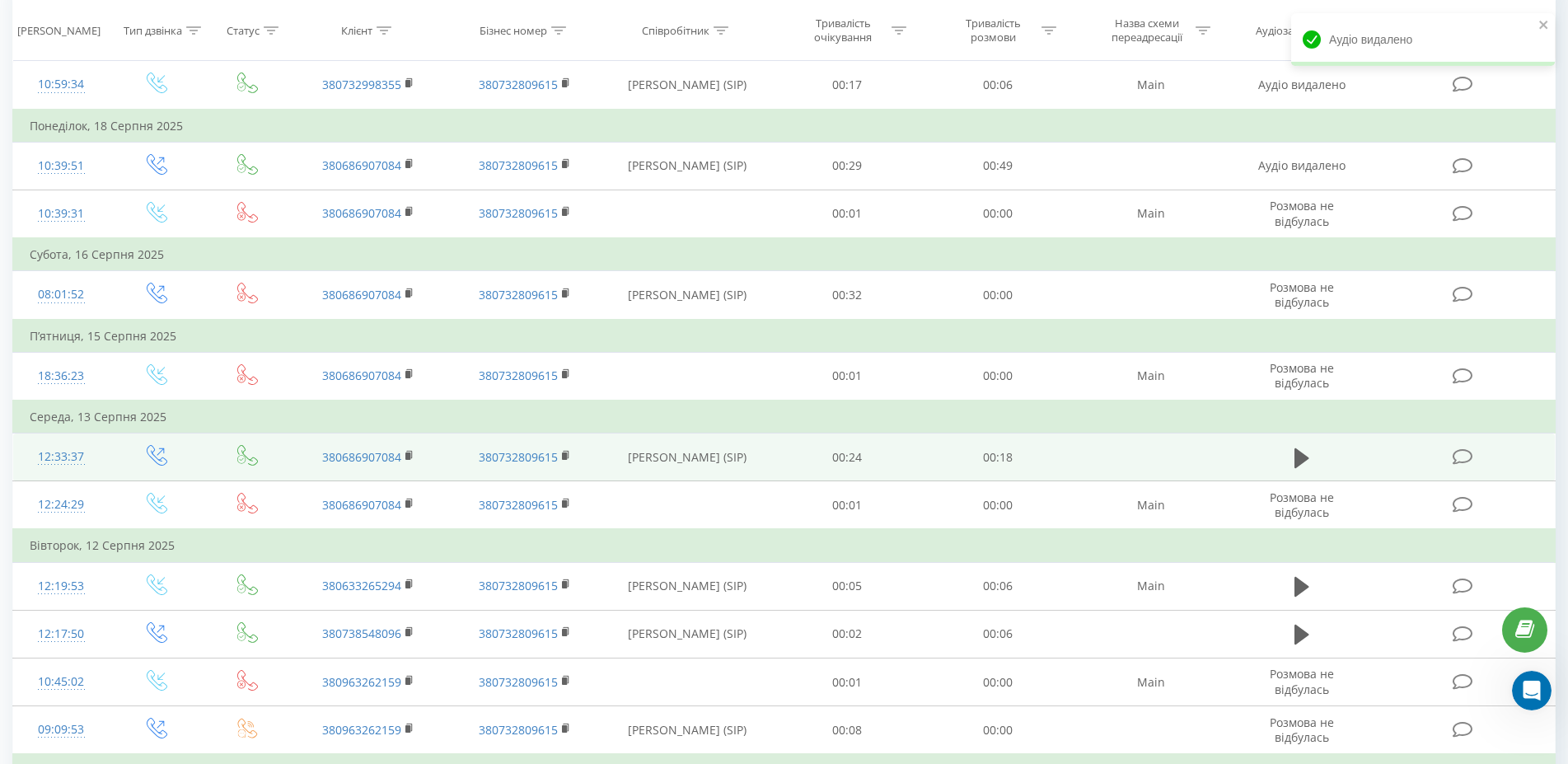
scroll to position [252, 0]
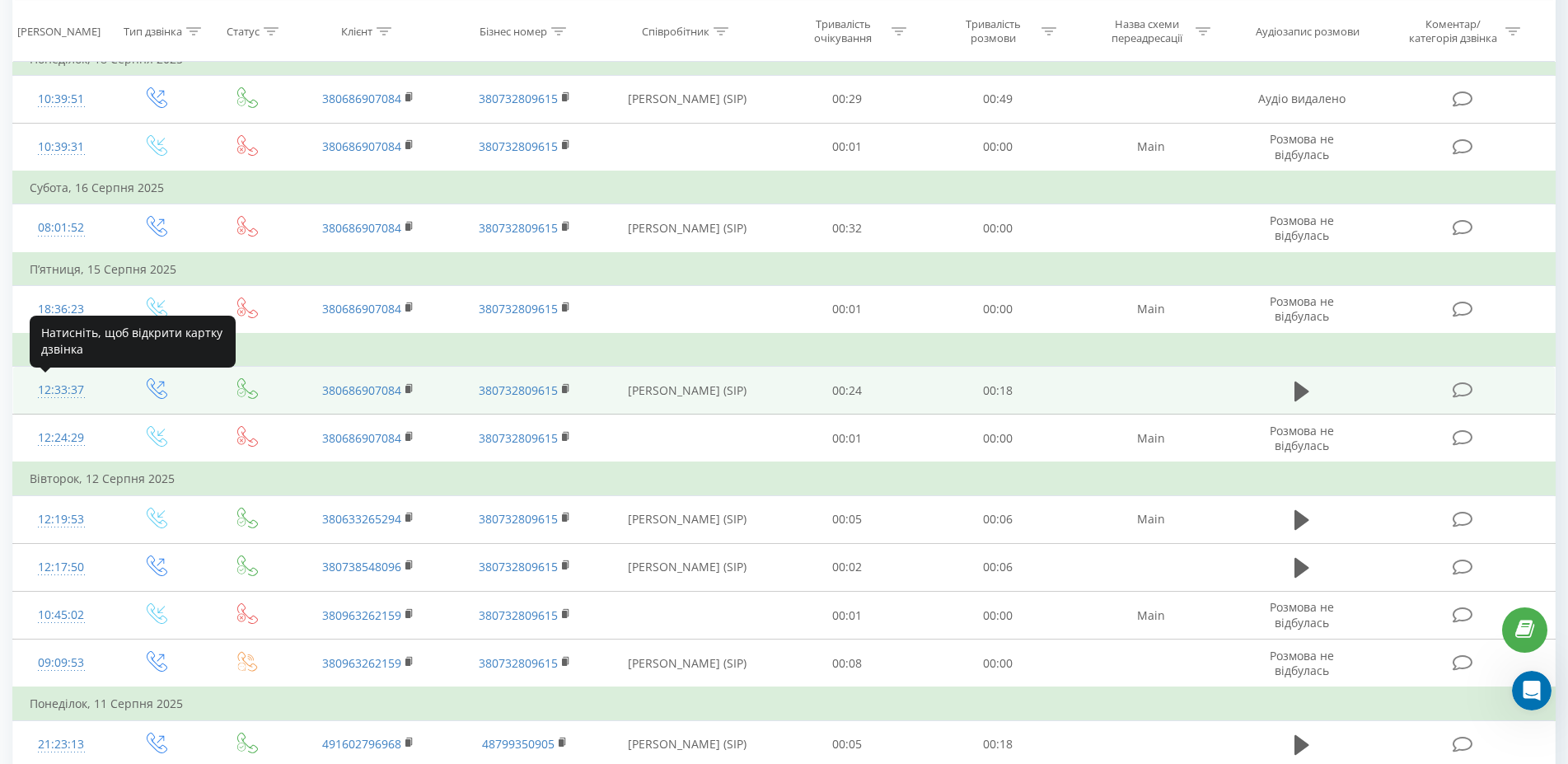
click at [68, 392] on div "12:33:37" at bounding box center [61, 389] width 62 height 32
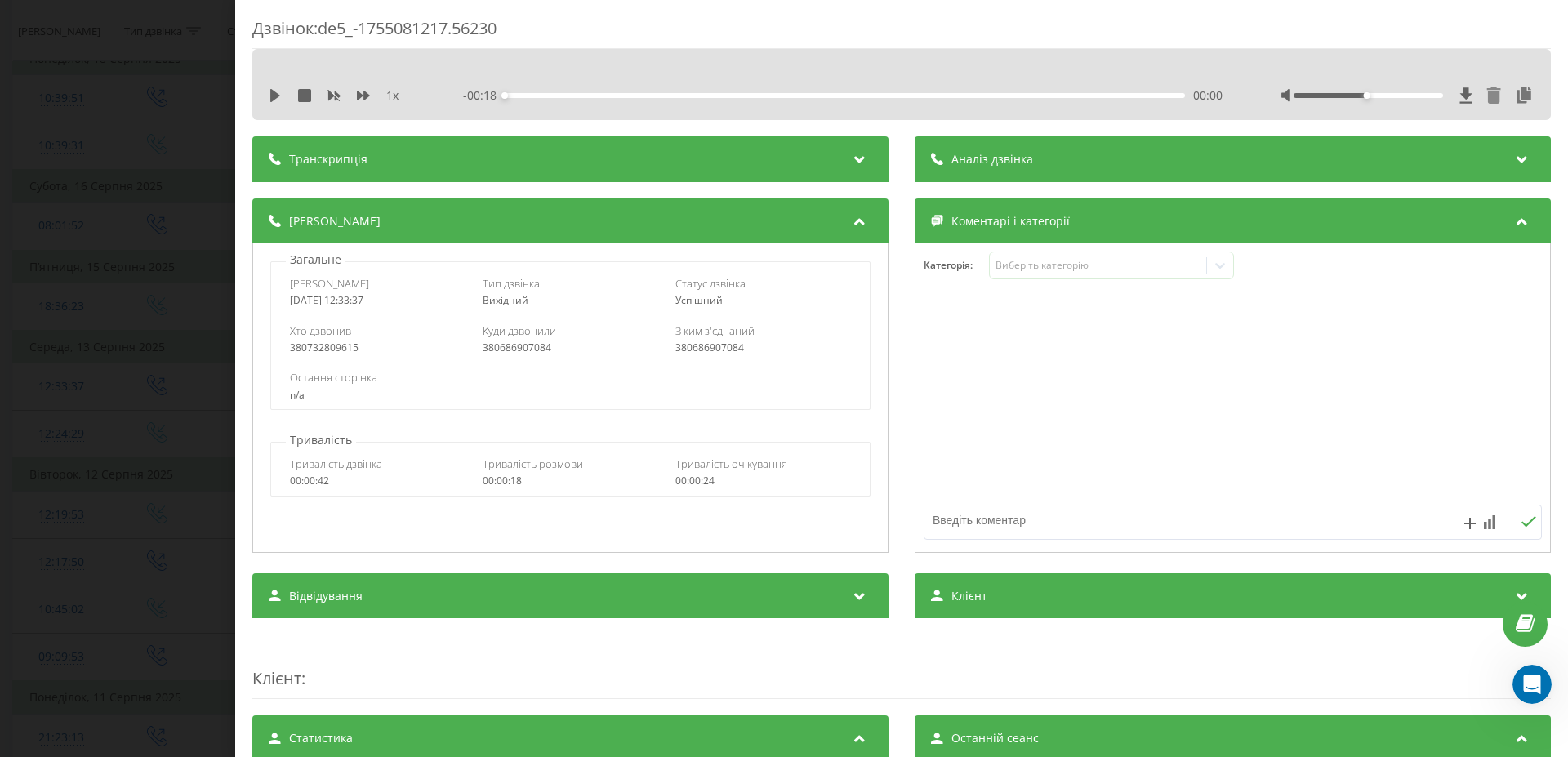
click at [1487, 98] on icon at bounding box center [1494, 95] width 14 height 16
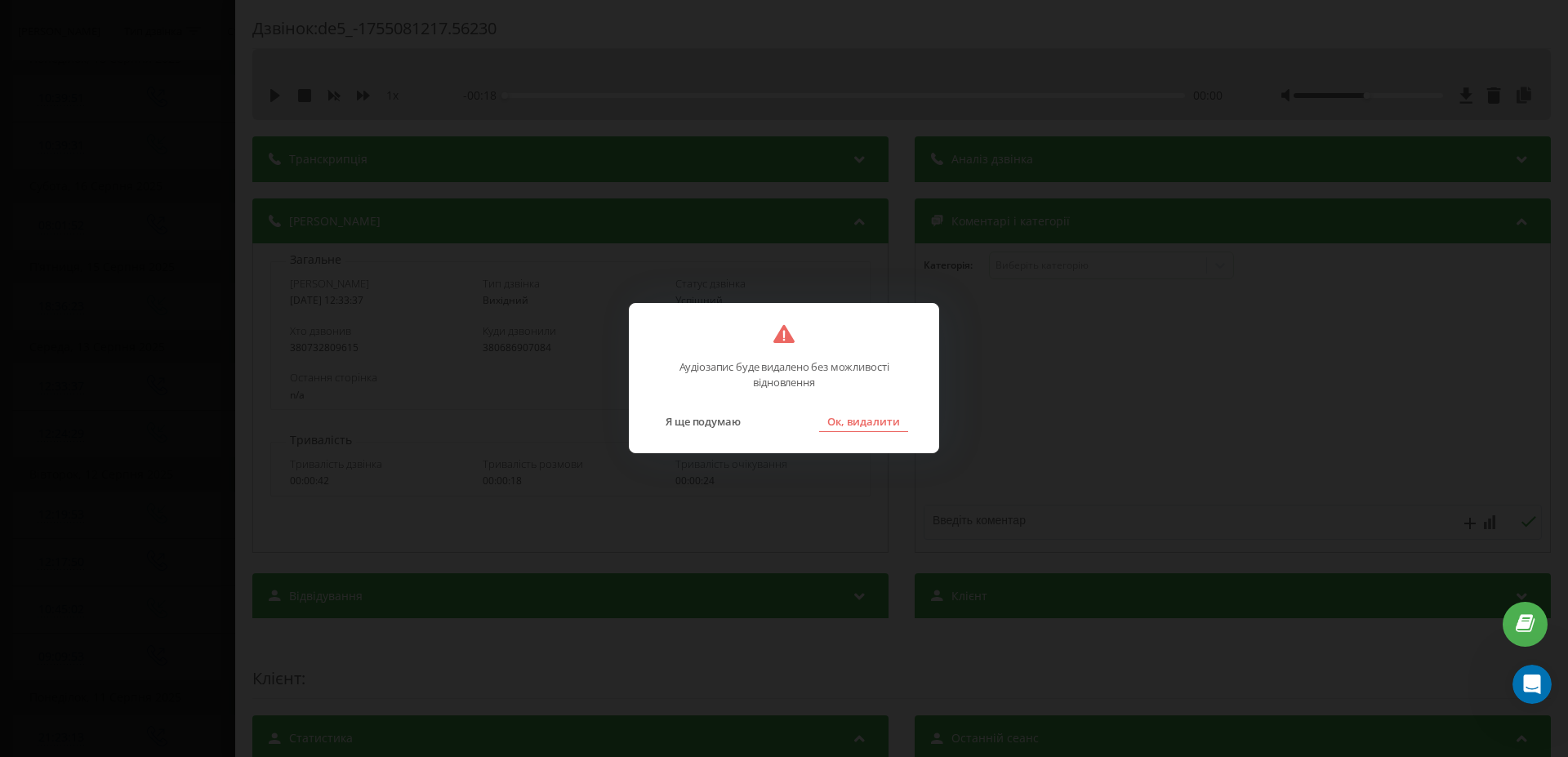
click at [871, 426] on button "Ок, видалити" at bounding box center [863, 421] width 89 height 21
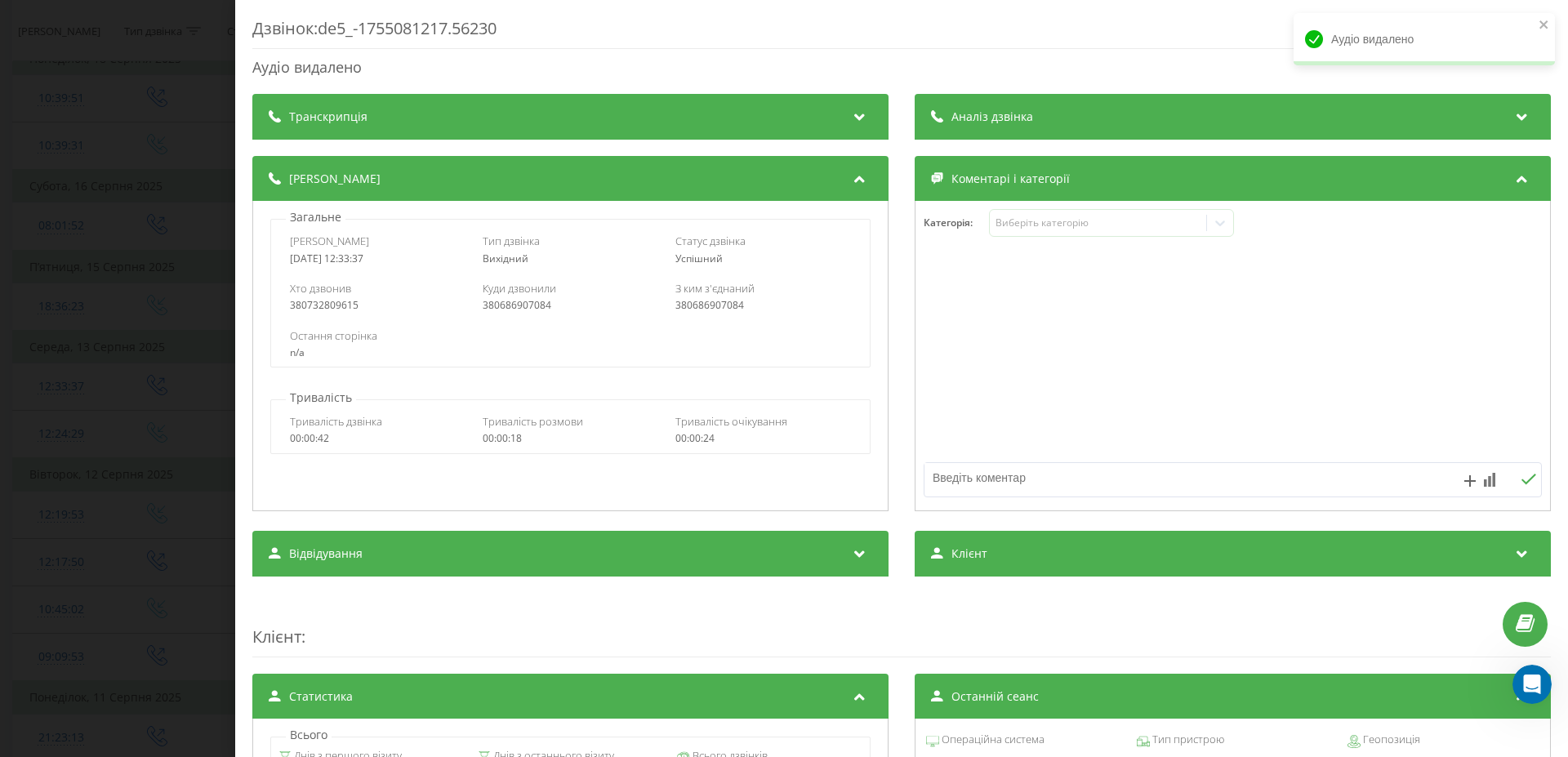
click at [168, 351] on div "Дзвінок : de5_-1755081217.56230 Аудіо видалено Транскрипція Для AI-аналізу майб…" at bounding box center [784, 378] width 1568 height 757
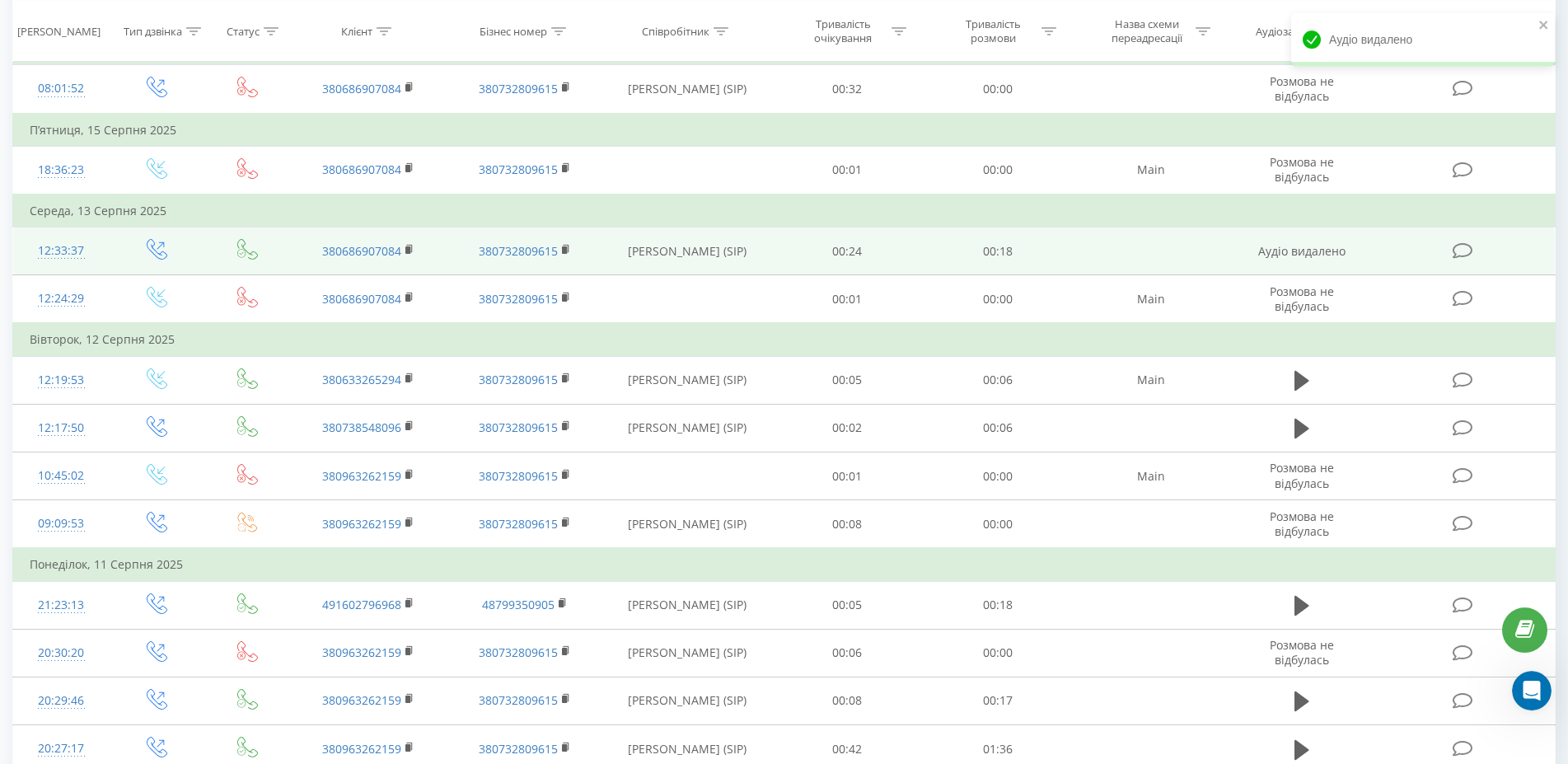
scroll to position [420, 0]
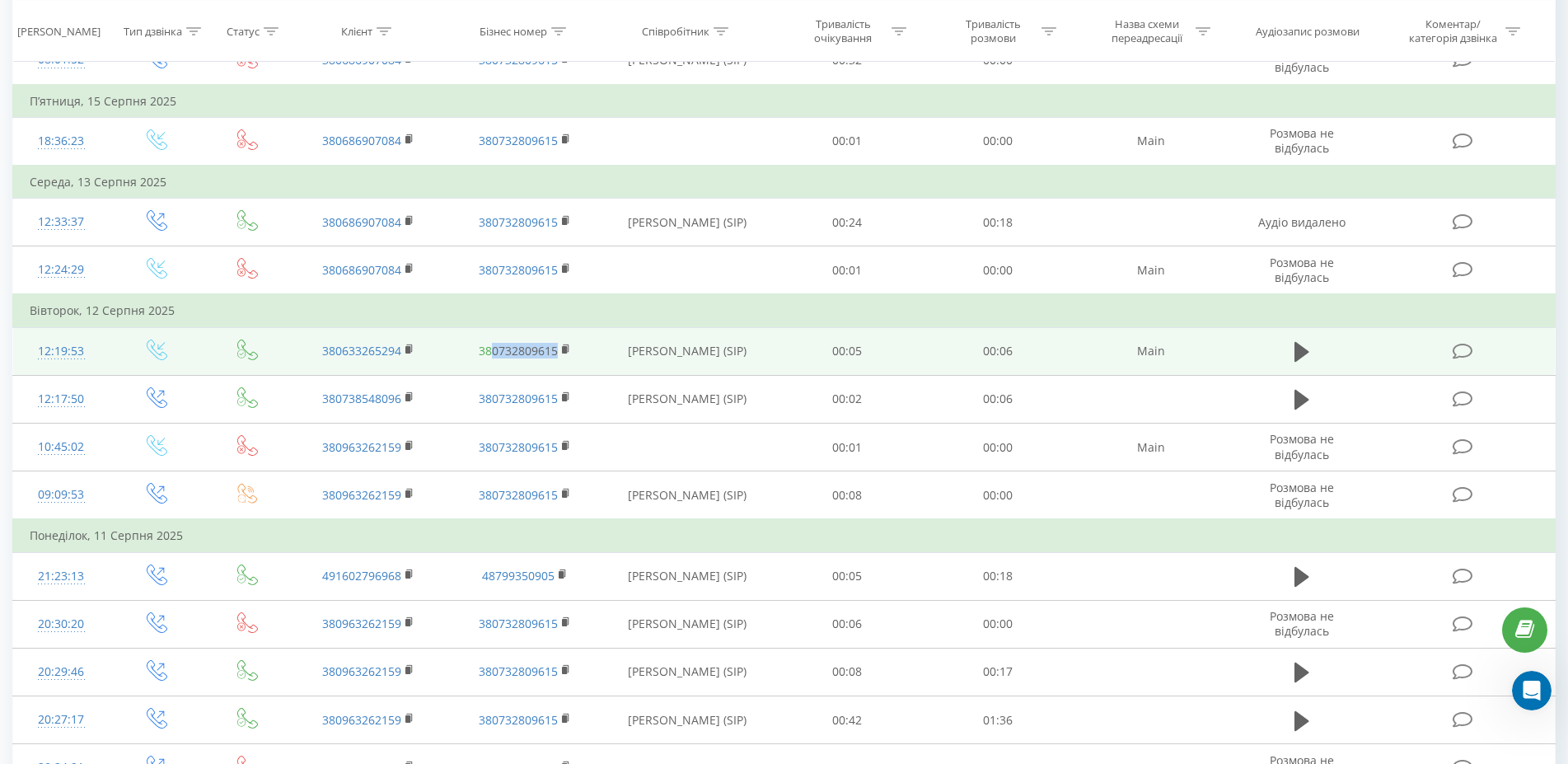
drag, startPoint x: 566, startPoint y: 370, endPoint x: 494, endPoint y: 351, distance: 74.5
click at [494, 351] on td "380732809615" at bounding box center [525, 351] width 157 height 48
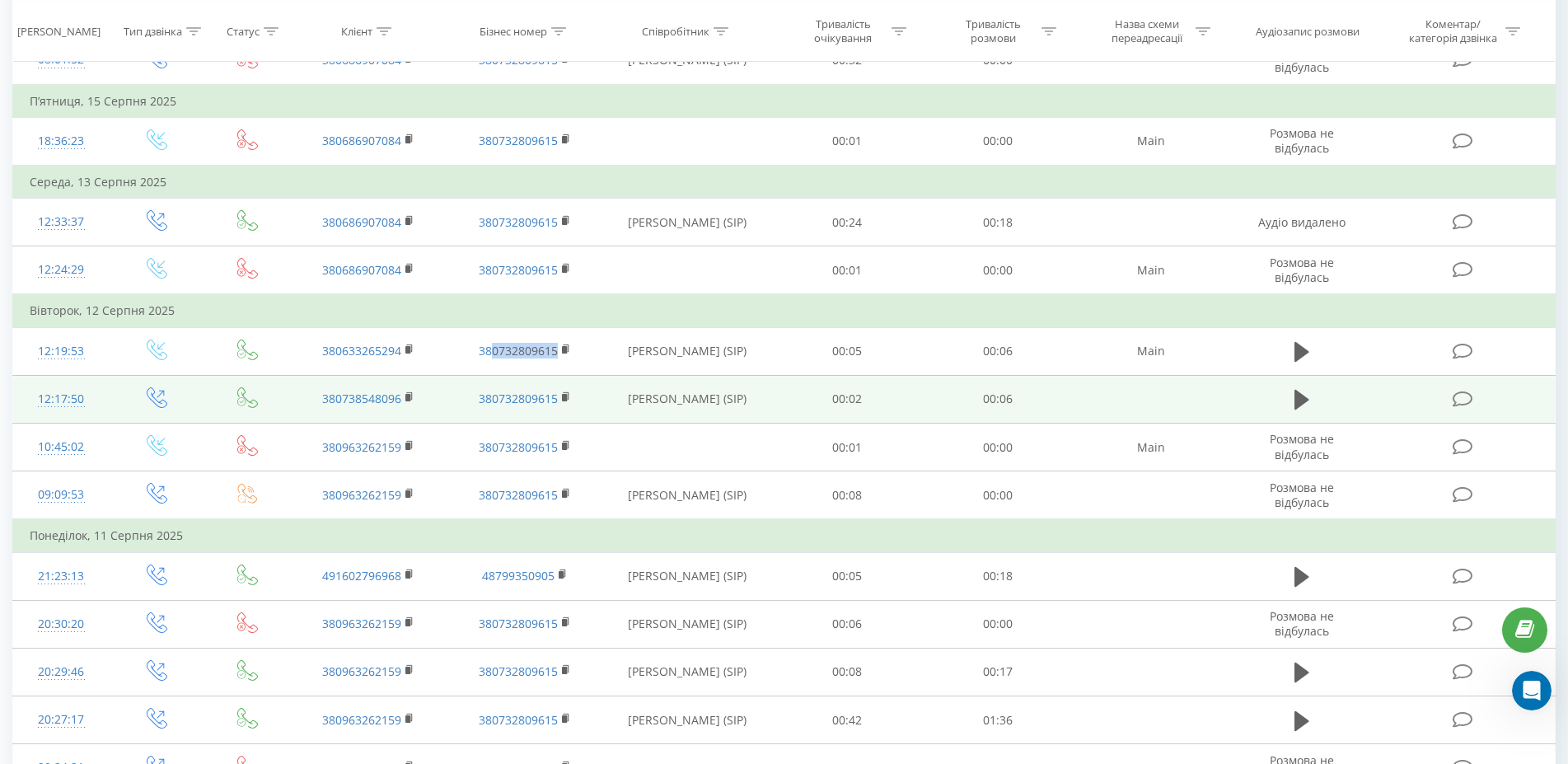
copy link "0732809615"
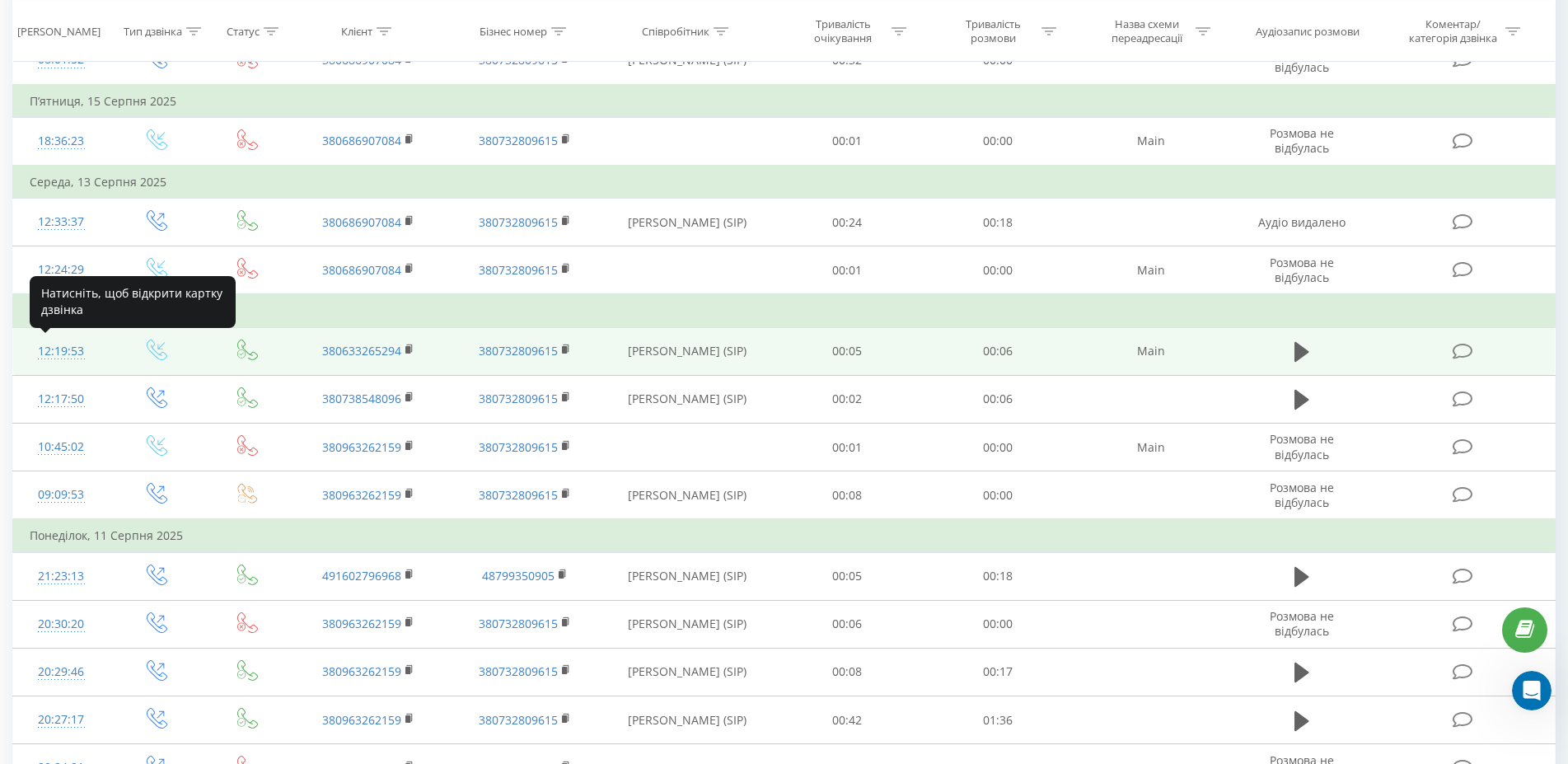
click at [52, 357] on div "12:19:53" at bounding box center [61, 351] width 62 height 32
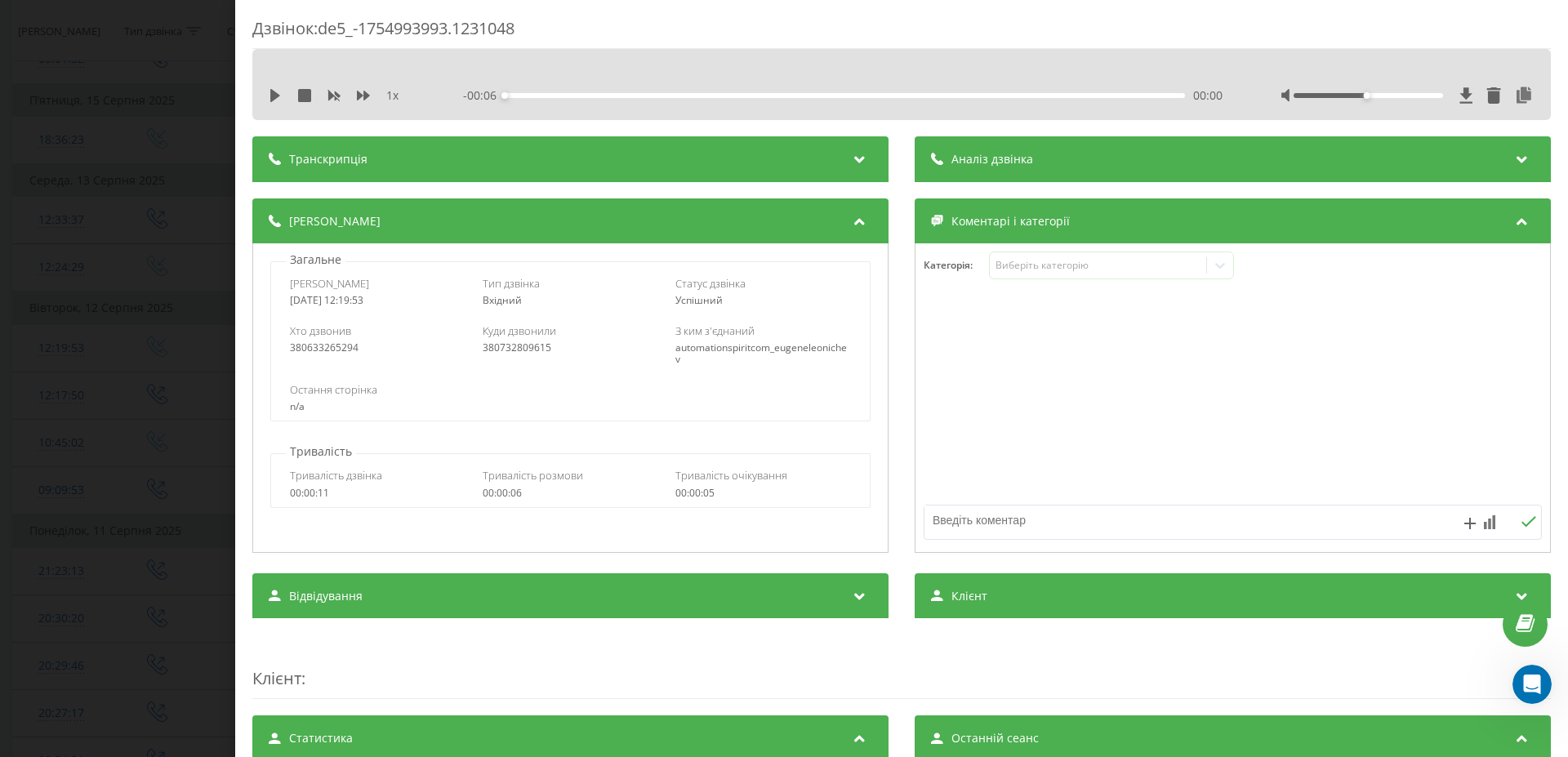
click at [266, 93] on div "1 x - 00:06 00:00 00:00" at bounding box center [901, 95] width 1274 height 25
click at [271, 94] on icon at bounding box center [275, 95] width 10 height 13
click at [164, 150] on div "Дзвінок : de5_-1754993993.1231048 1 x - 00:01 00:05 00:05 Транскрипція Для AI-а…" at bounding box center [784, 378] width 1568 height 757
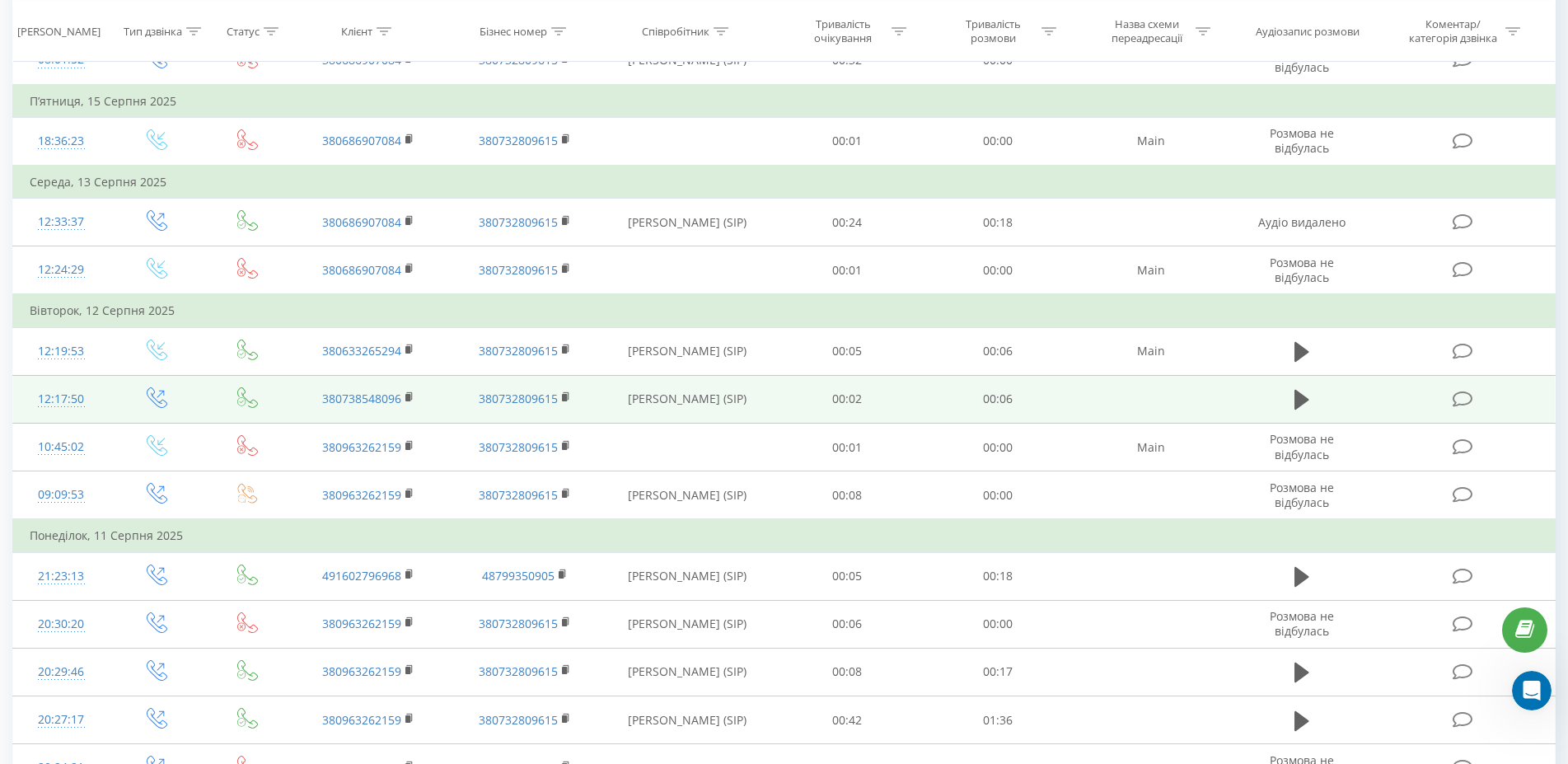
click at [1287, 406] on td at bounding box center [1302, 399] width 144 height 48
click at [1296, 401] on icon at bounding box center [1301, 399] width 14 height 20
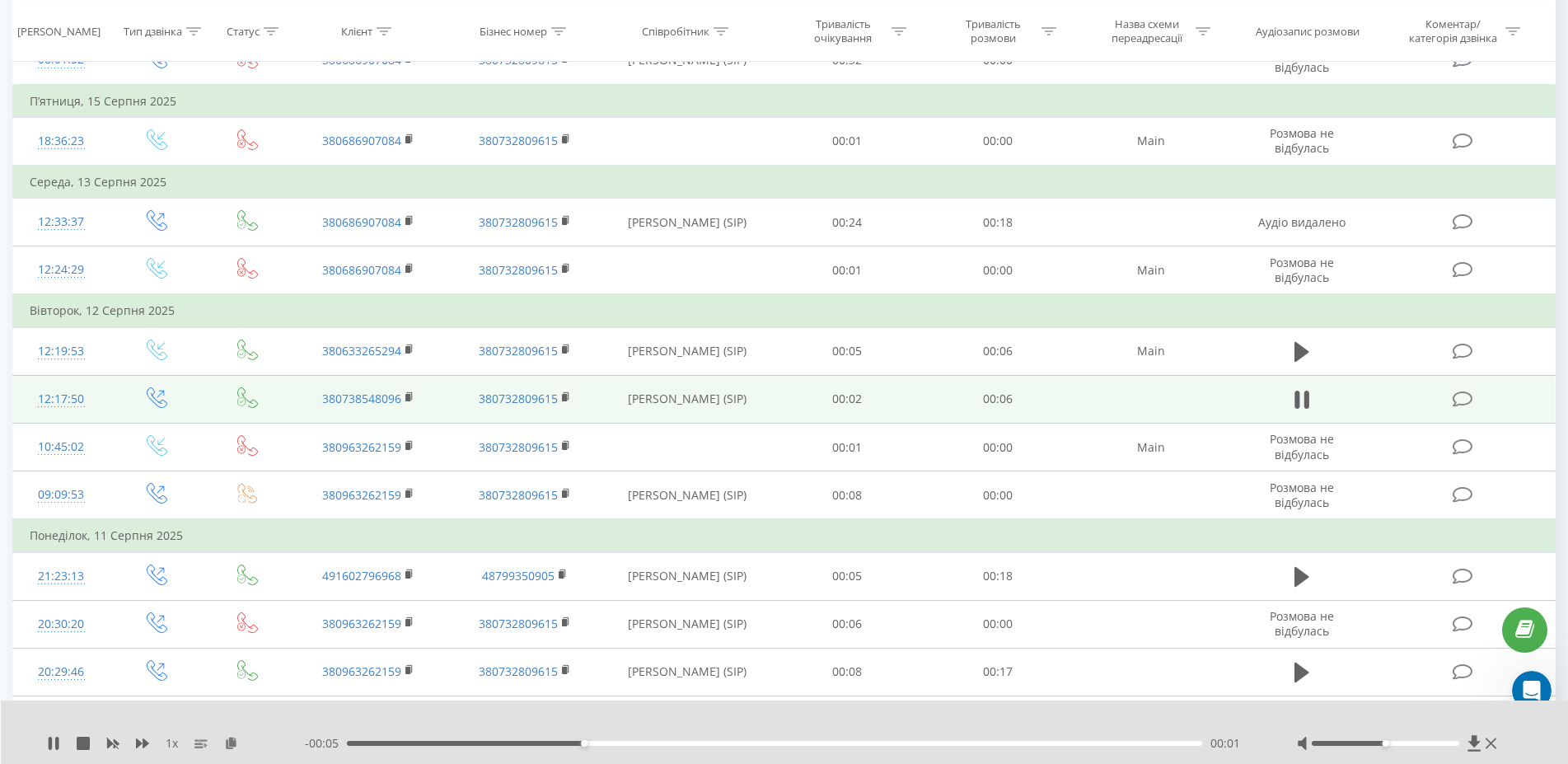
click at [1030, 746] on div "- 00:05 00:01 00:01" at bounding box center [780, 743] width 951 height 16
click at [1032, 742] on div "00:05" at bounding box center [775, 743] width 856 height 5
click at [55, 740] on icon at bounding box center [54, 743] width 13 height 13
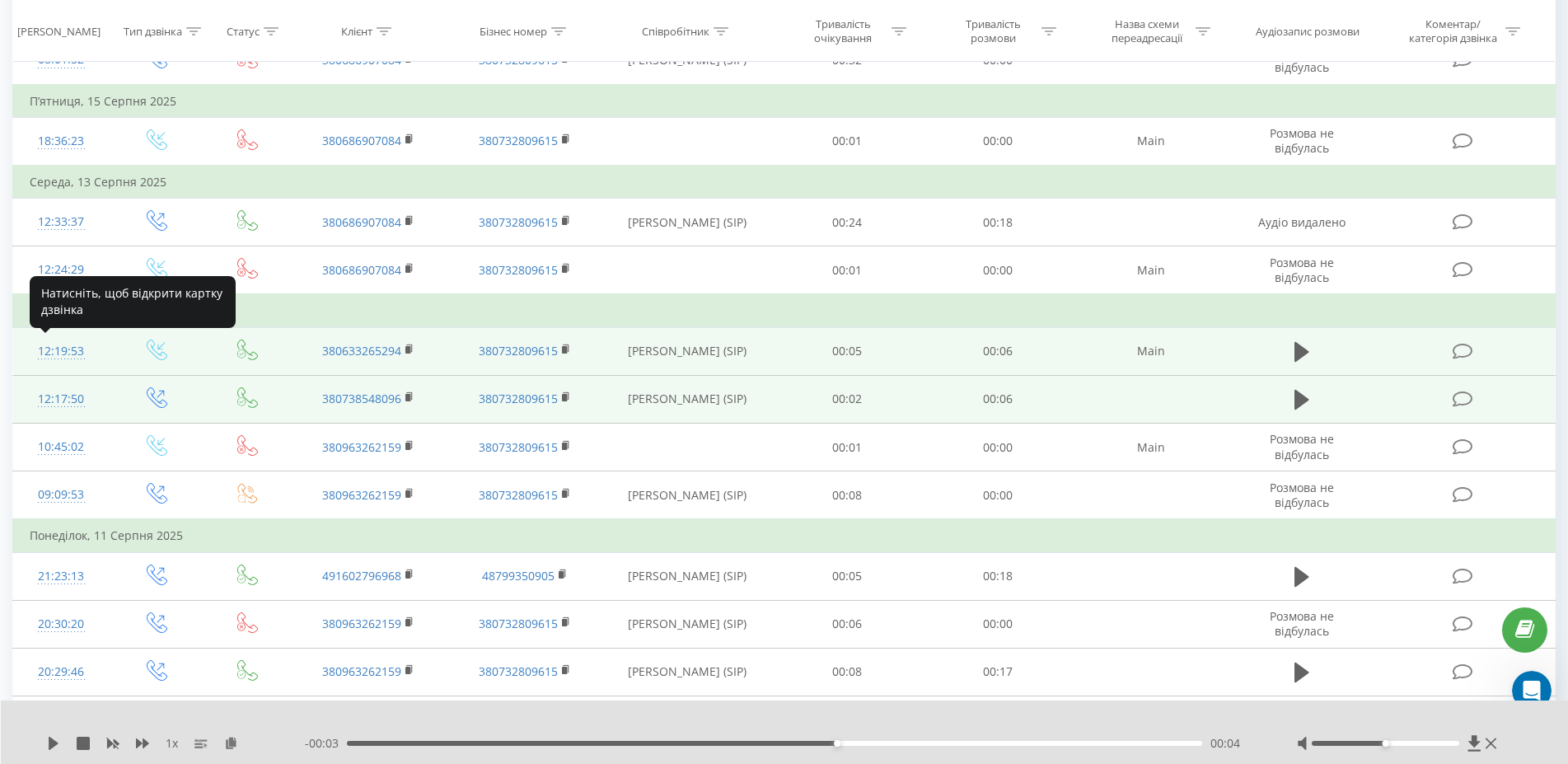
click at [66, 356] on div "12:19:53" at bounding box center [61, 351] width 62 height 32
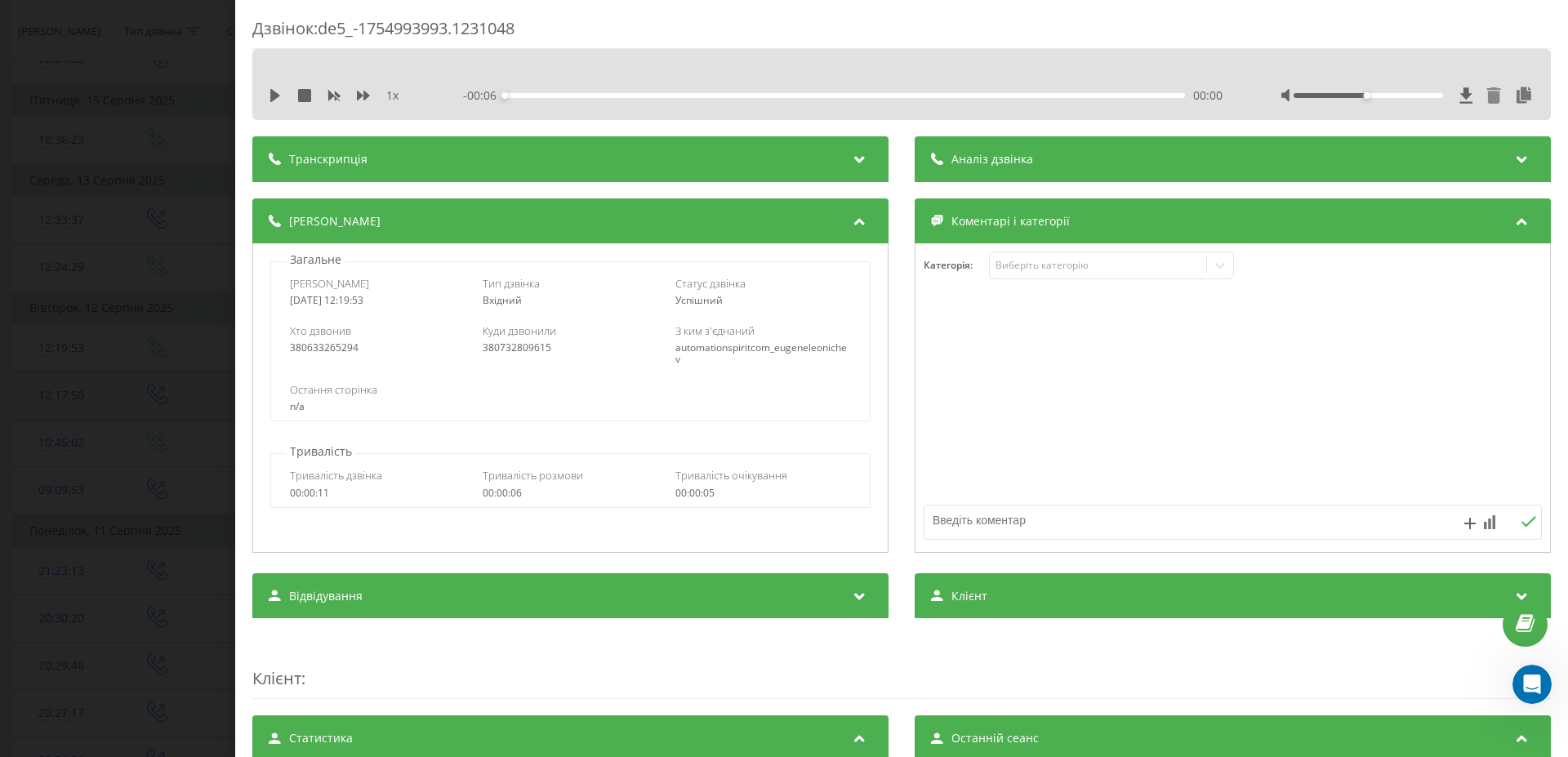
click at [1487, 95] on icon at bounding box center [1494, 95] width 14 height 16
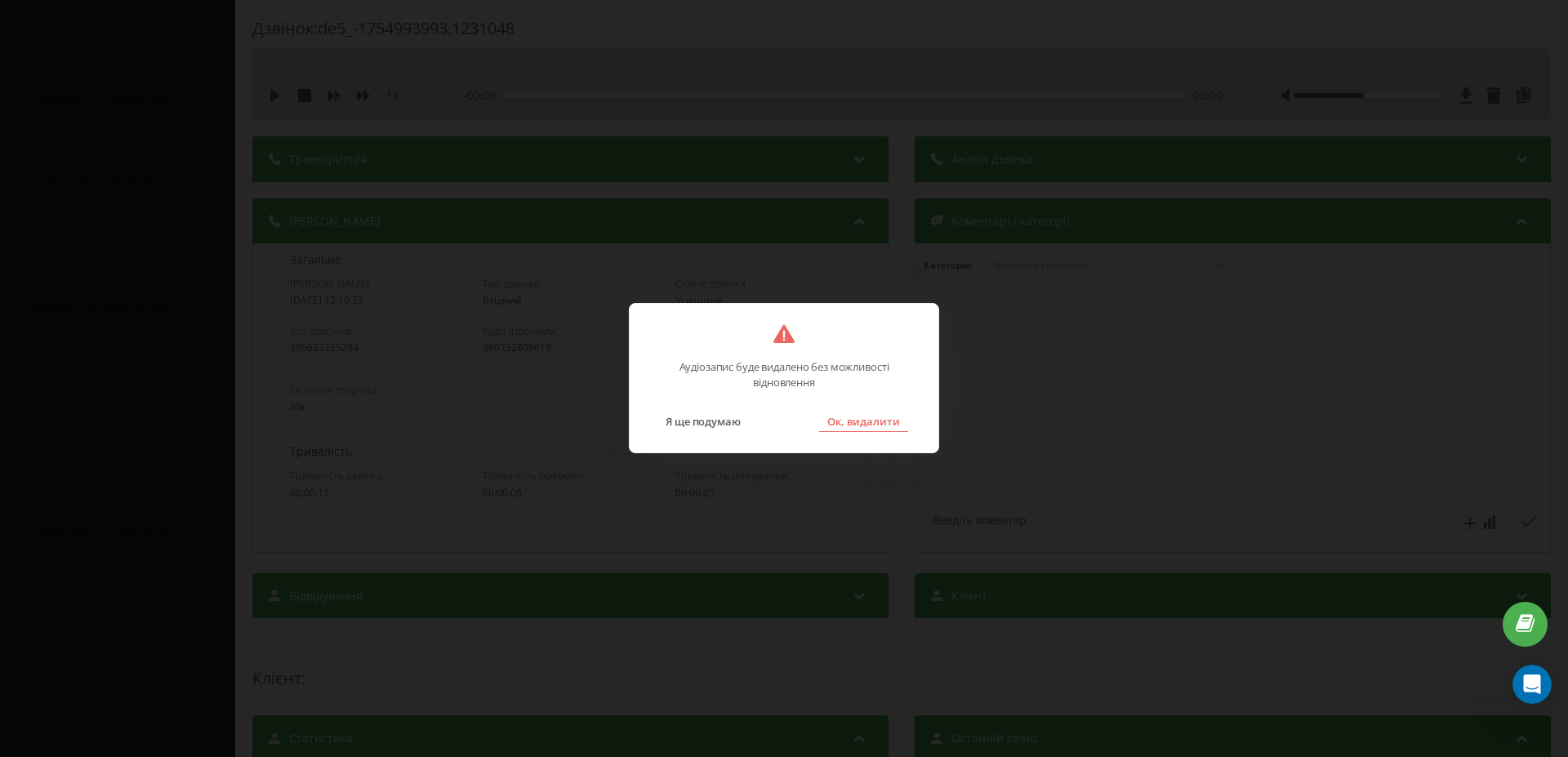
click at [879, 419] on button "Ок, видалити" at bounding box center [863, 421] width 89 height 21
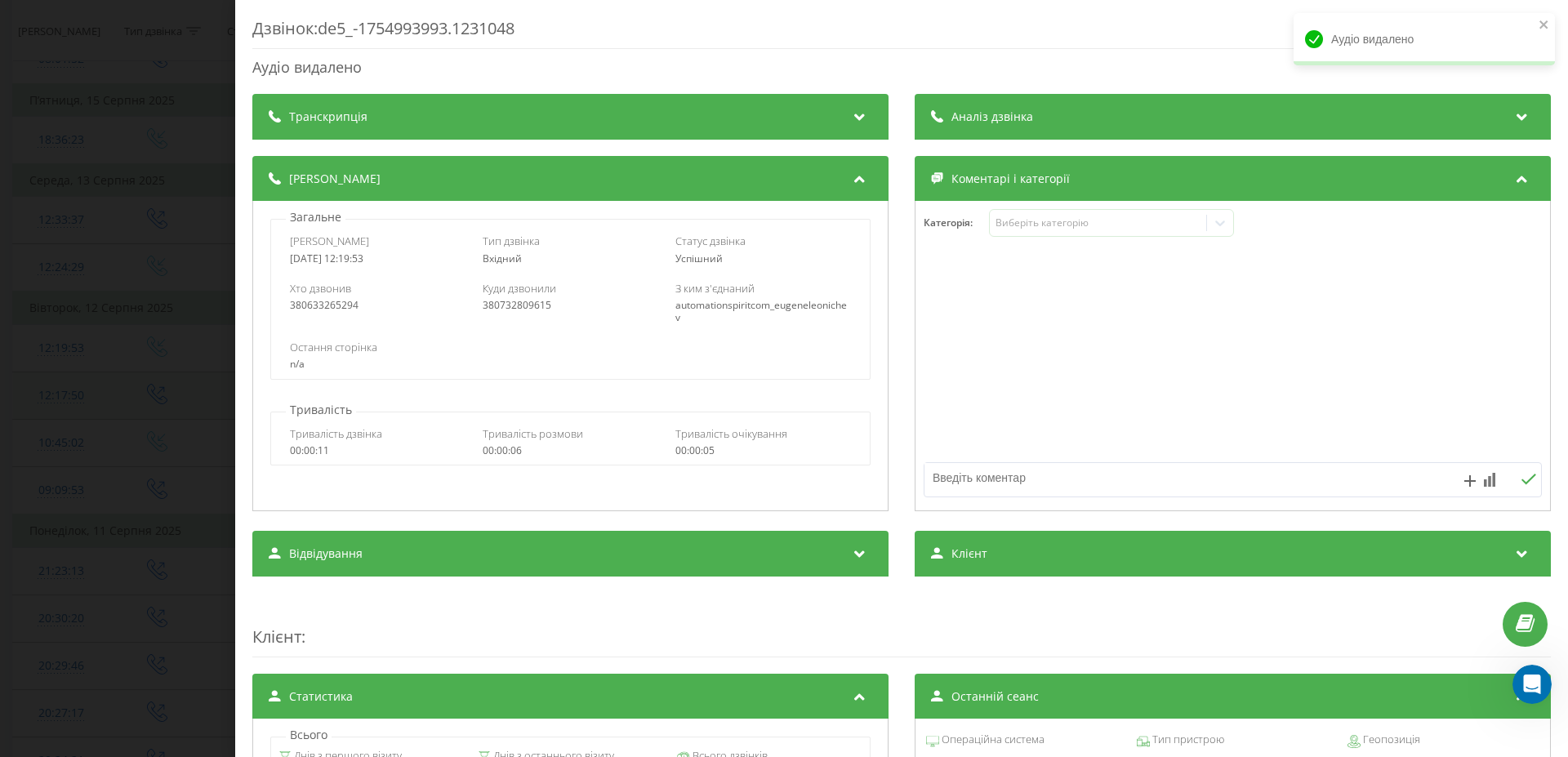
click at [100, 280] on div "Дзвінок : de5_-1754993993.1231048 Аудіо видалено Транскрипція Для AI-аналізу ма…" at bounding box center [784, 378] width 1568 height 757
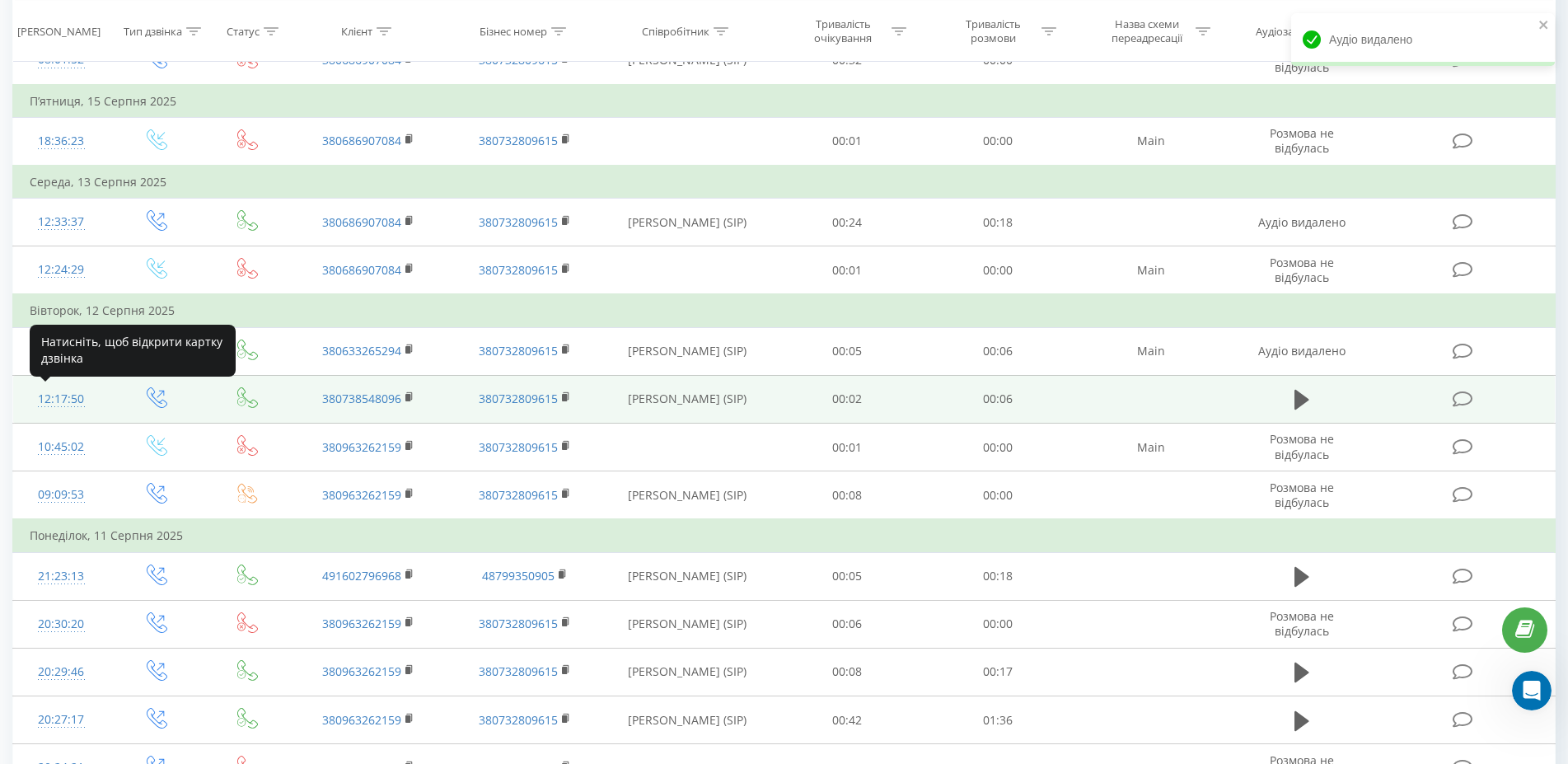
click at [74, 404] on div "12:17:50" at bounding box center [61, 399] width 62 height 32
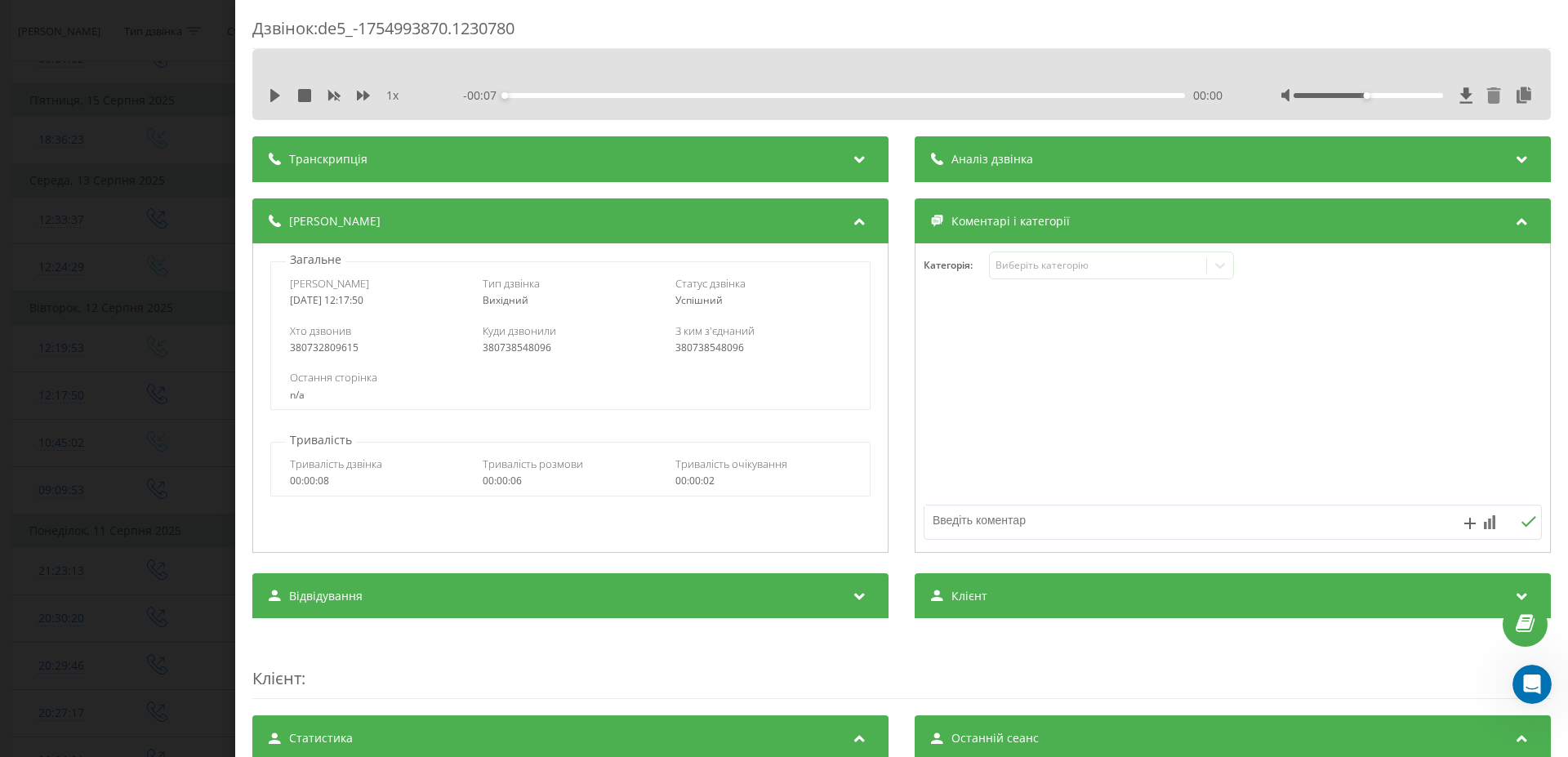
click at [1487, 102] on icon at bounding box center [1494, 95] width 14 height 16
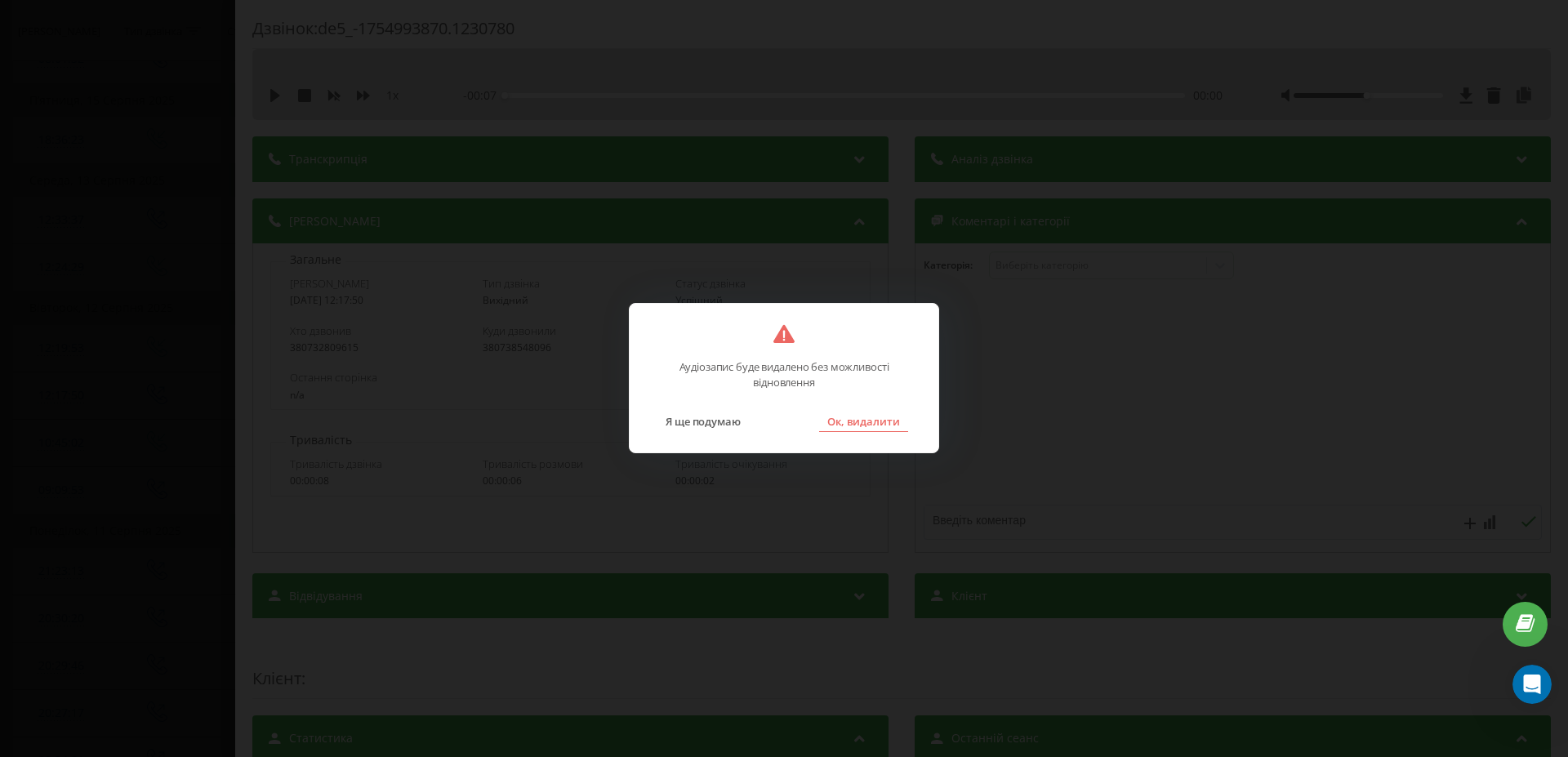
click at [867, 431] on button "Ок, видалити" at bounding box center [863, 421] width 89 height 21
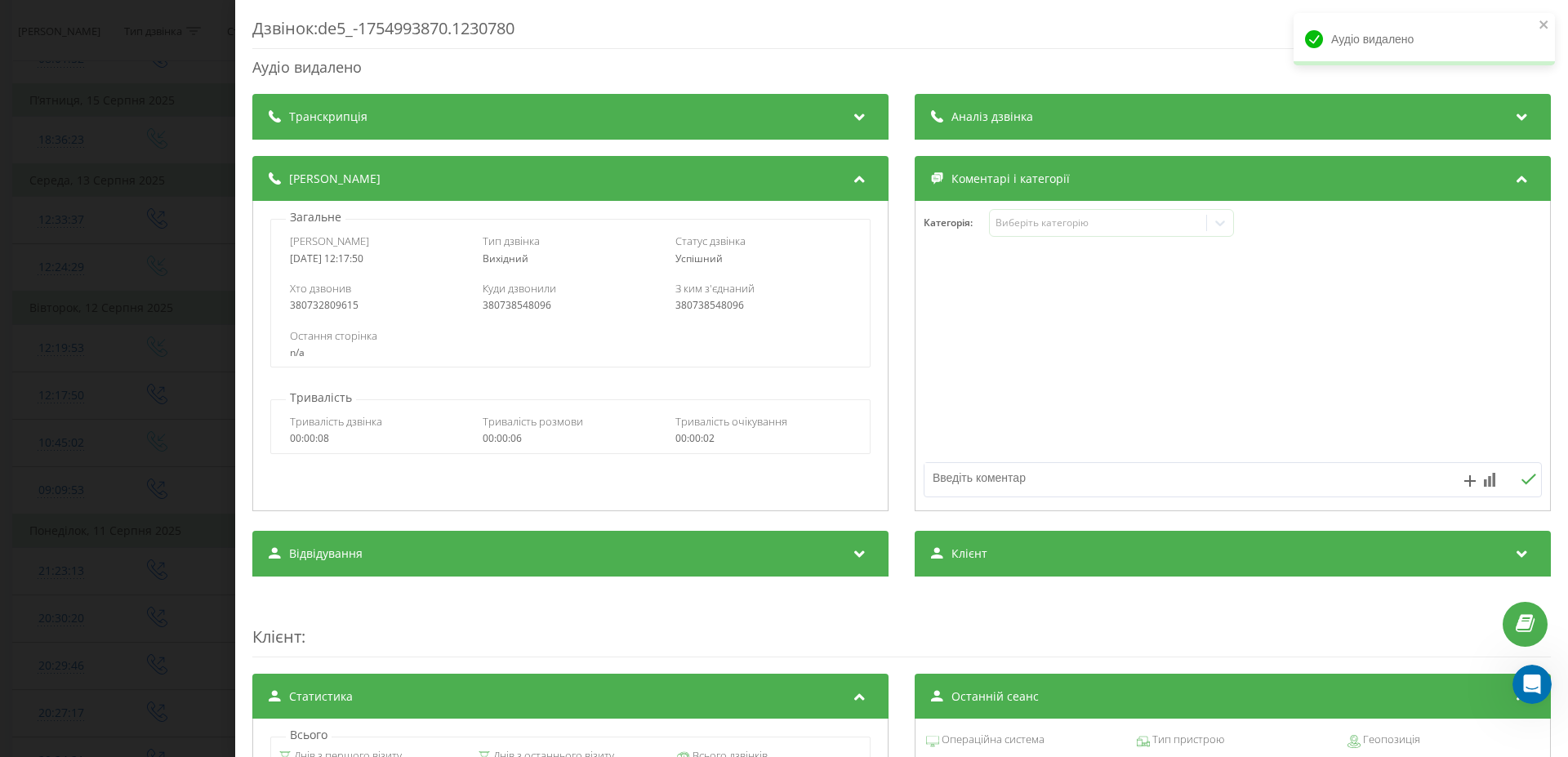
click at [87, 421] on div "Дзвінок : de5_-1754993870.1230780 Аудіо видалено Транскрипція Для AI-аналізу ма…" at bounding box center [784, 378] width 1568 height 757
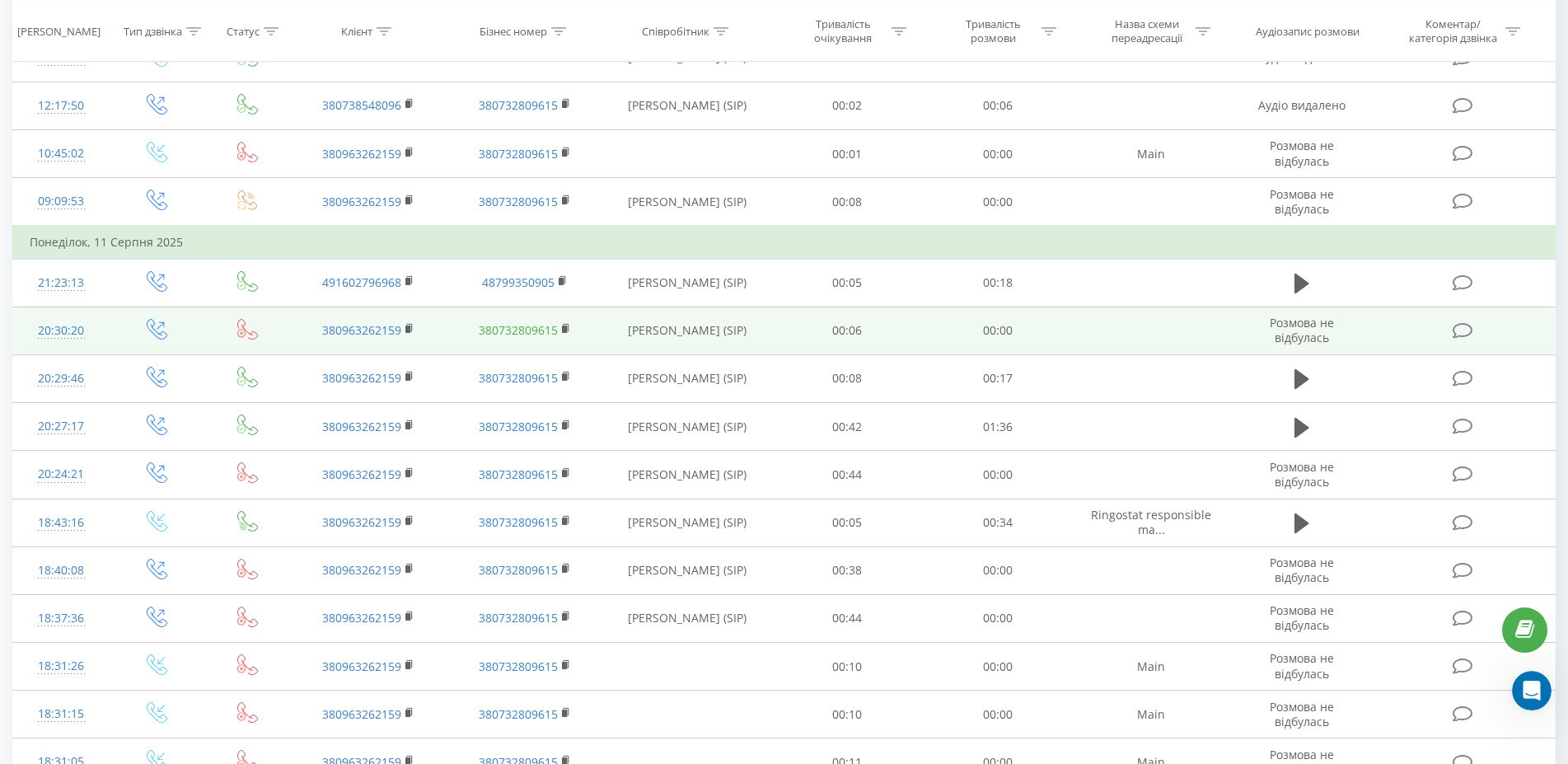
scroll to position [672, 0]
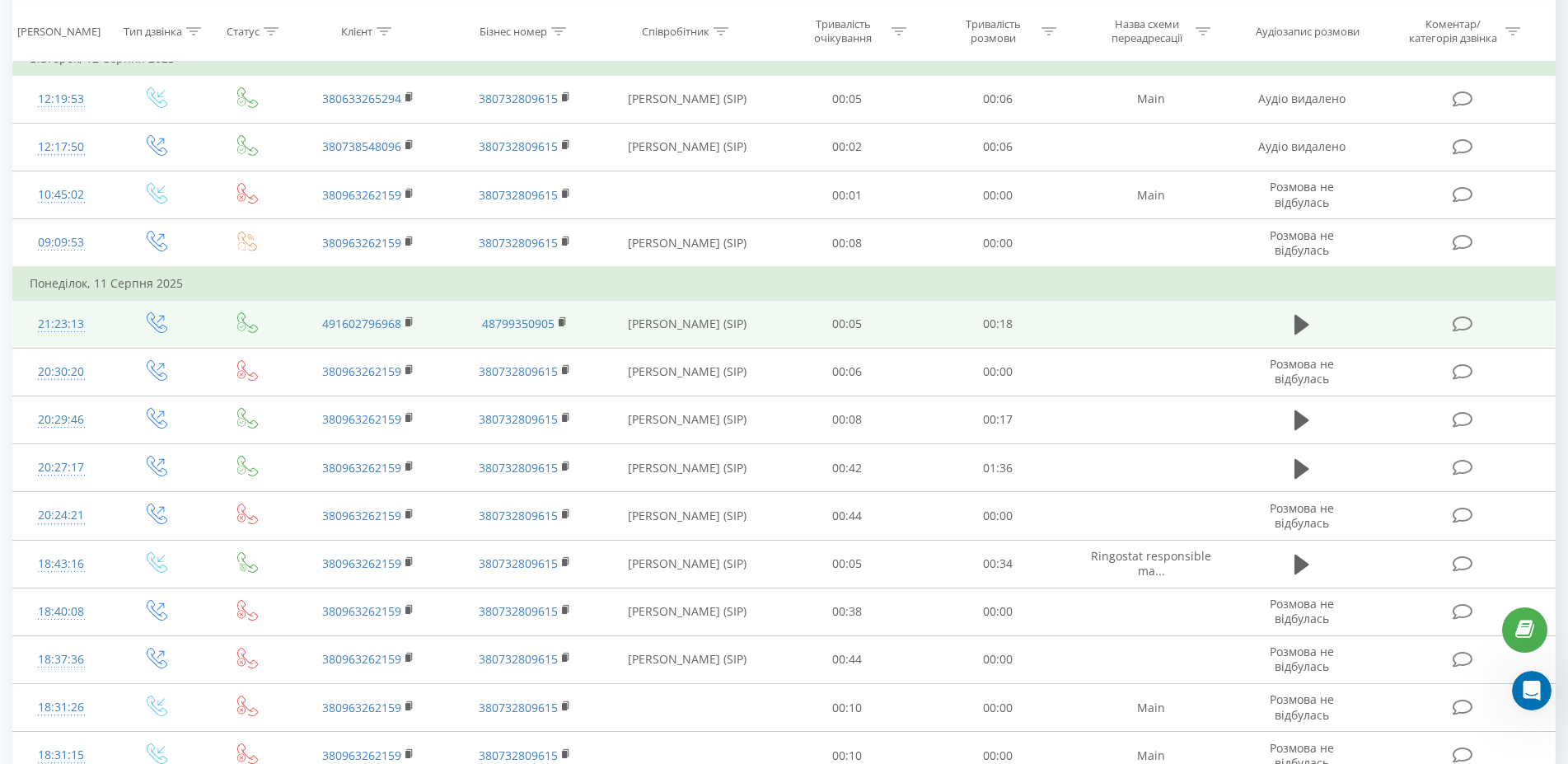
click at [69, 331] on div "21:23:13" at bounding box center [61, 324] width 62 height 32
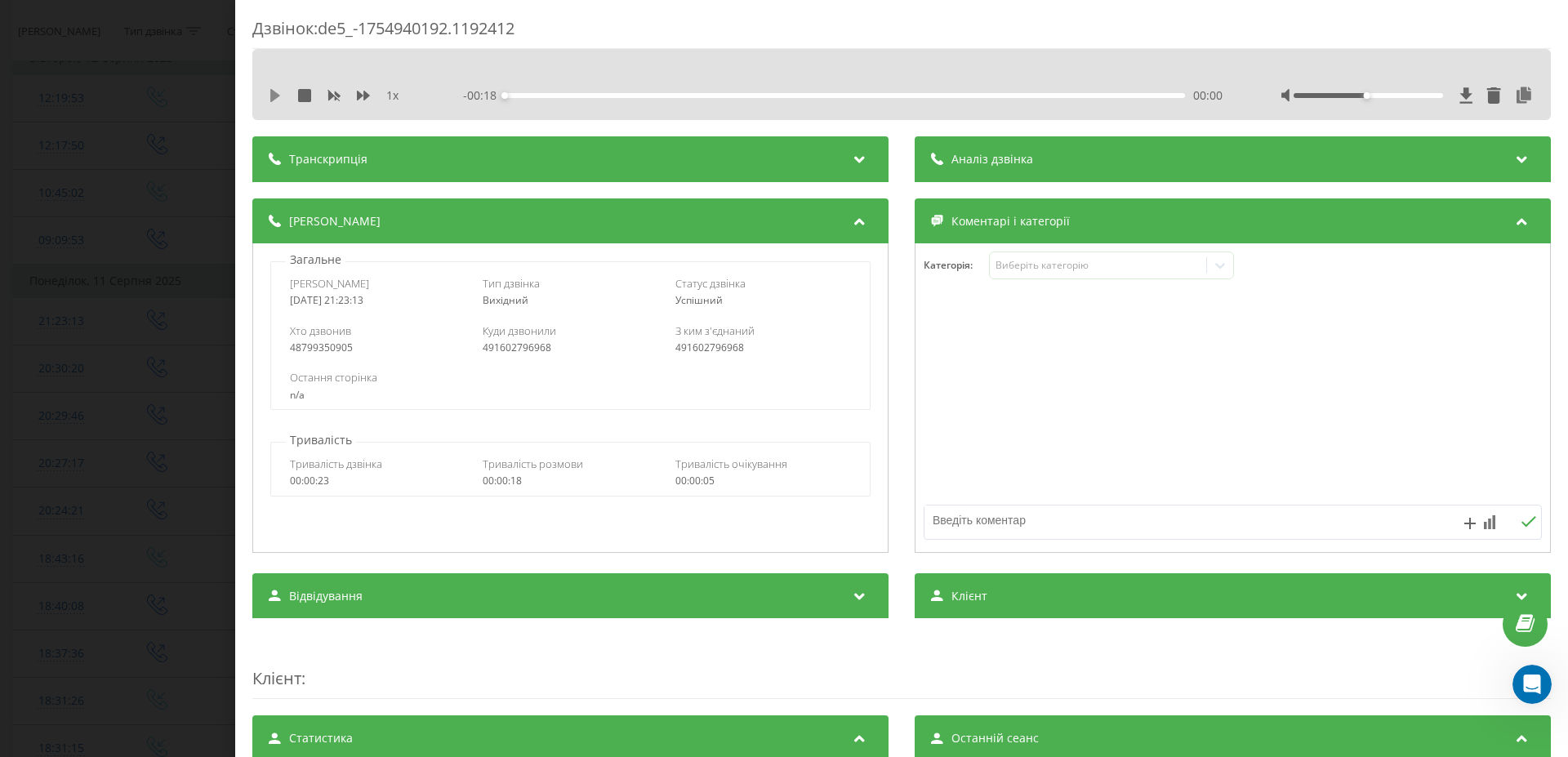
click at [271, 94] on icon at bounding box center [275, 95] width 10 height 13
click at [271, 94] on icon at bounding box center [271, 95] width 3 height 13
click at [601, 95] on div "00:02" at bounding box center [845, 95] width 680 height 5
click at [773, 99] on div "- 00:15 00:02 00:02" at bounding box center [842, 95] width 759 height 16
click at [781, 95] on div "00:02" at bounding box center [845, 95] width 680 height 5
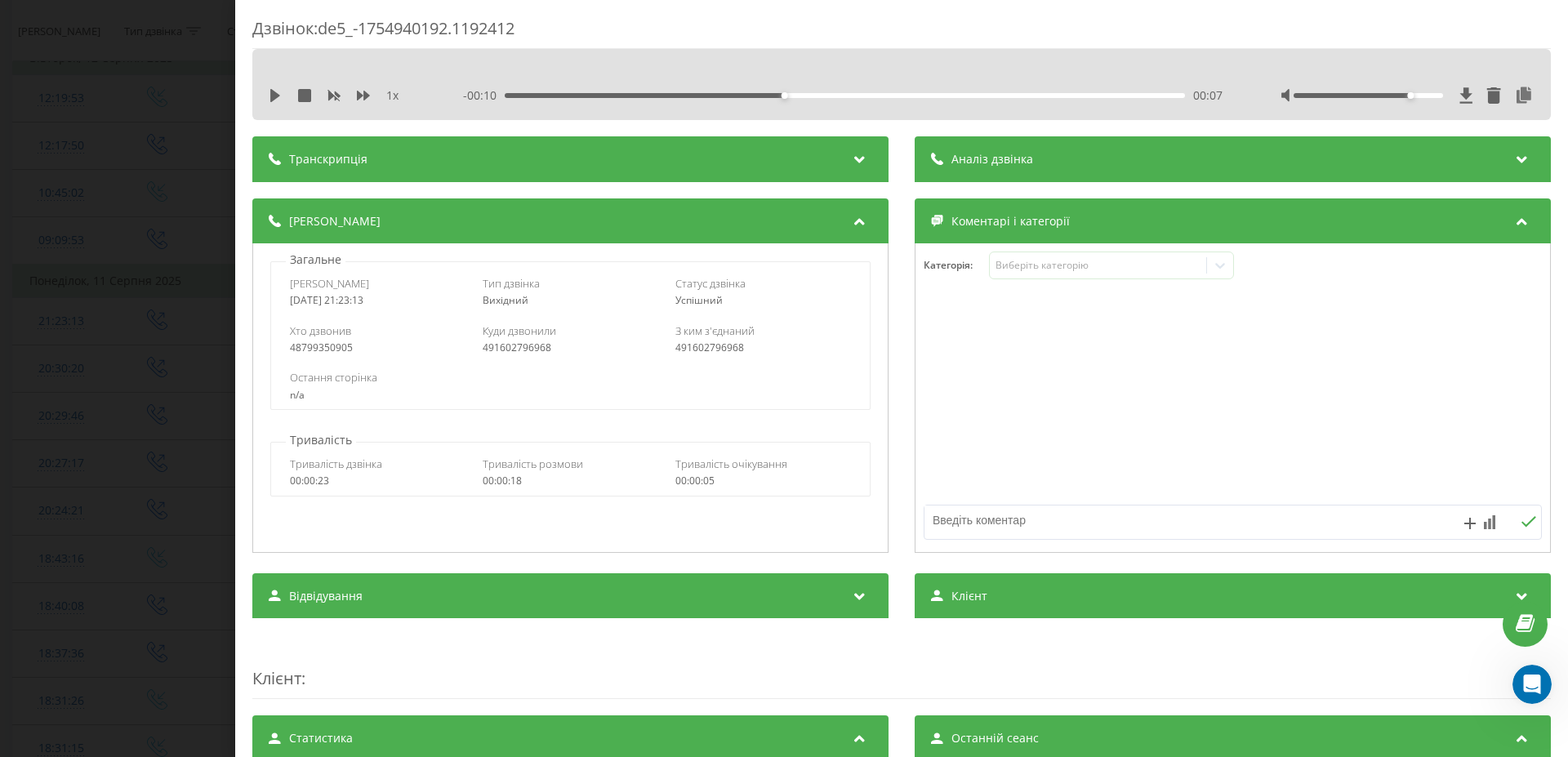
drag, startPoint x: 1379, startPoint y: 97, endPoint x: 1416, endPoint y: 99, distance: 37.1
click at [1416, 99] on div at bounding box center [1408, 95] width 253 height 16
click at [951, 98] on div "- 00:10 00:07 00:07" at bounding box center [842, 95] width 759 height 16
click at [1019, 100] on div "- 00:10 00:07 00:07" at bounding box center [842, 95] width 759 height 16
click at [1065, 94] on div "00:15" at bounding box center [845, 95] width 680 height 5
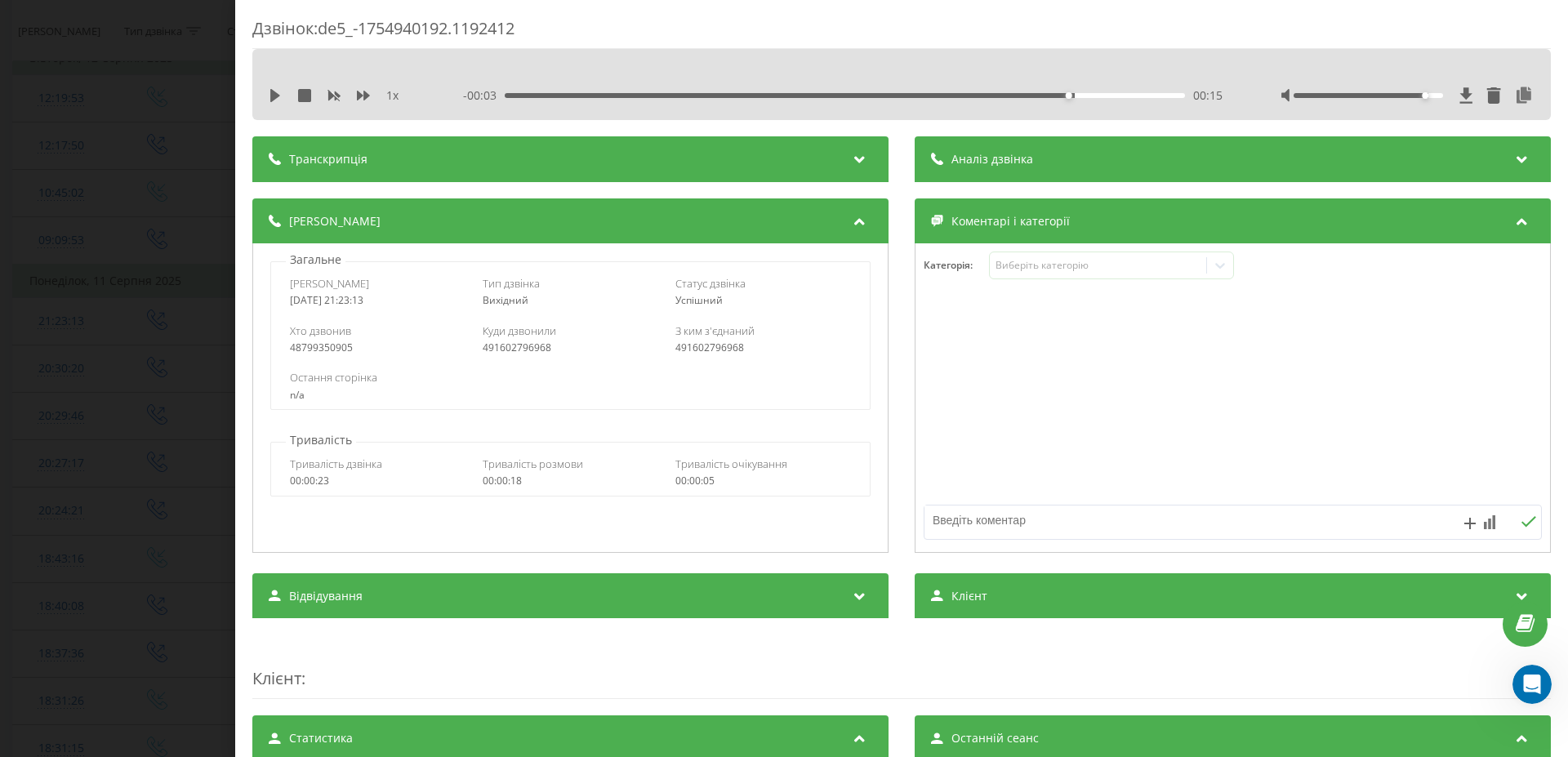
click at [593, 97] on div "00:15" at bounding box center [845, 95] width 680 height 5
click at [808, 87] on div "1 x - 00:16 00:02 00:02" at bounding box center [901, 95] width 1274 height 25
click at [817, 100] on div "- 00:10 00:08 00:08" at bounding box center [842, 95] width 759 height 16
click at [818, 104] on div "1 x - 00:09 00:08 00:08" at bounding box center [901, 95] width 1274 height 25
click at [133, 328] on div "Дзвінок : de5_-1754940192.1192412 1 x - 00:09 00:08 00:08 Транскрипція Для AI-а…" at bounding box center [784, 378] width 1568 height 757
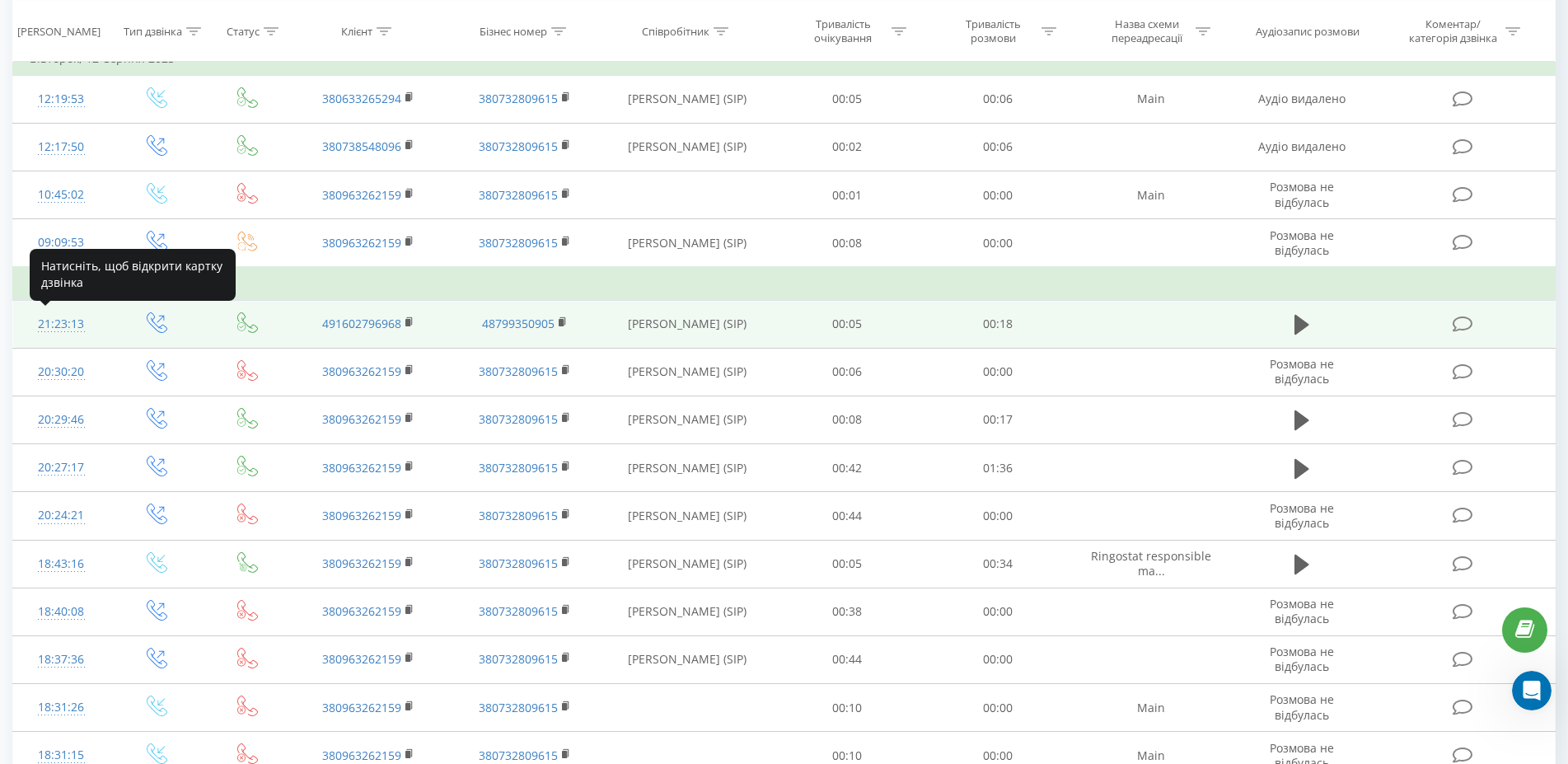
click at [55, 328] on div "21:23:13" at bounding box center [61, 324] width 62 height 32
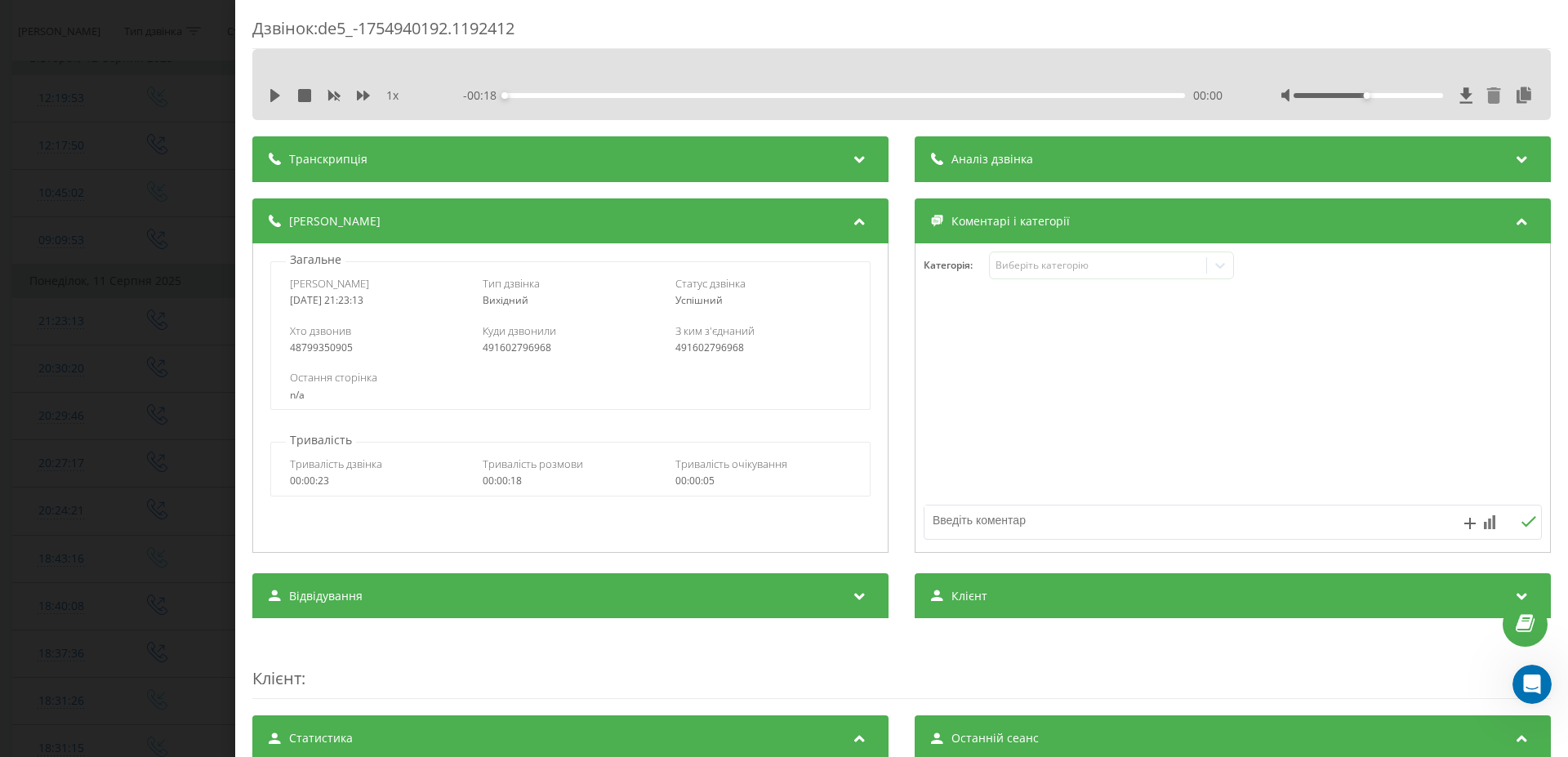
click at [1487, 95] on icon at bounding box center [1494, 95] width 14 height 16
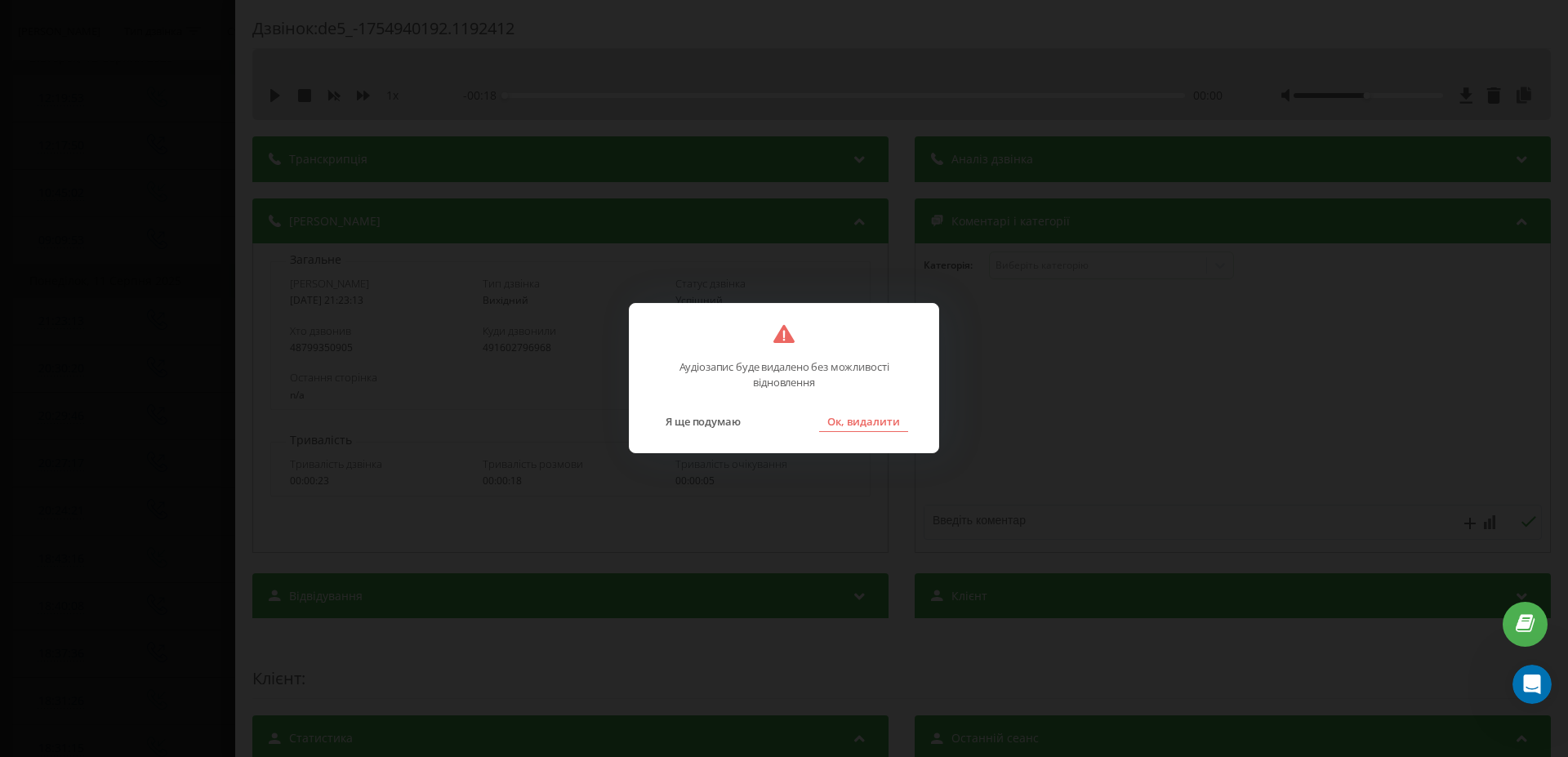
click at [866, 424] on button "Ок, видалити" at bounding box center [863, 421] width 89 height 21
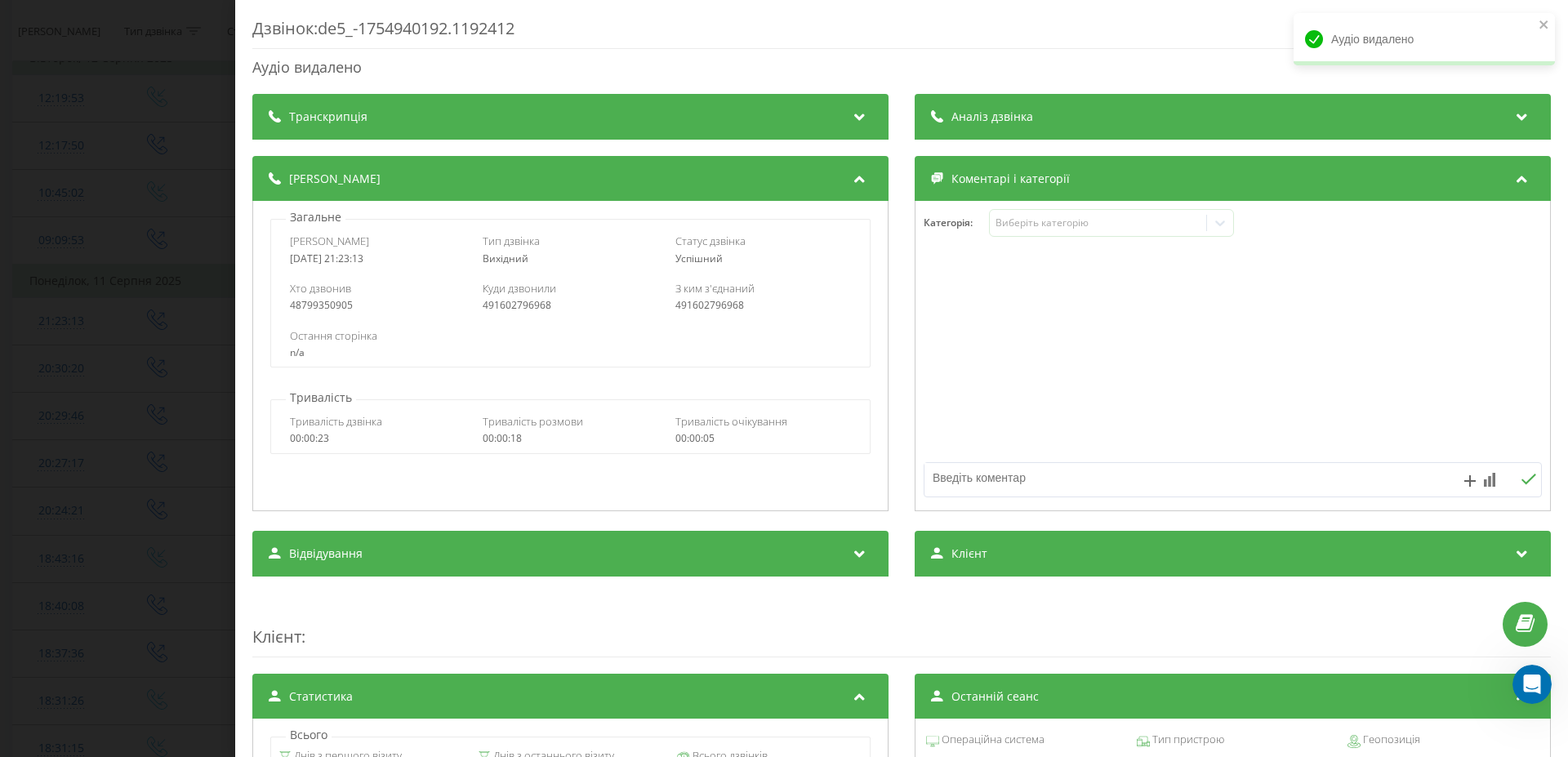
click at [122, 289] on div "Дзвінок : de5_-1754940192.1192412 Аудіо видалено Транскрипція Для AI-аналізу ма…" at bounding box center [784, 378] width 1568 height 757
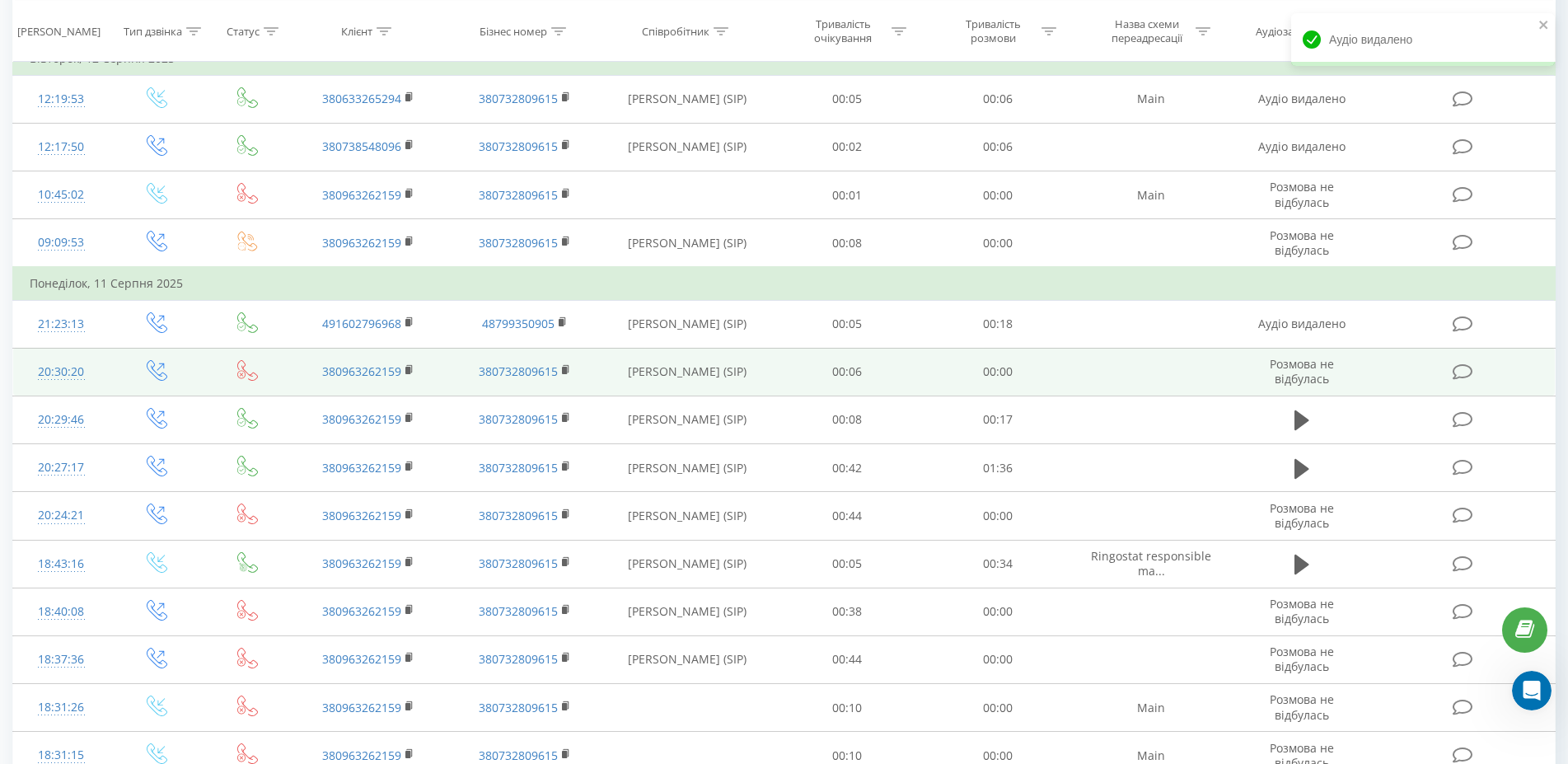
scroll to position [756, 0]
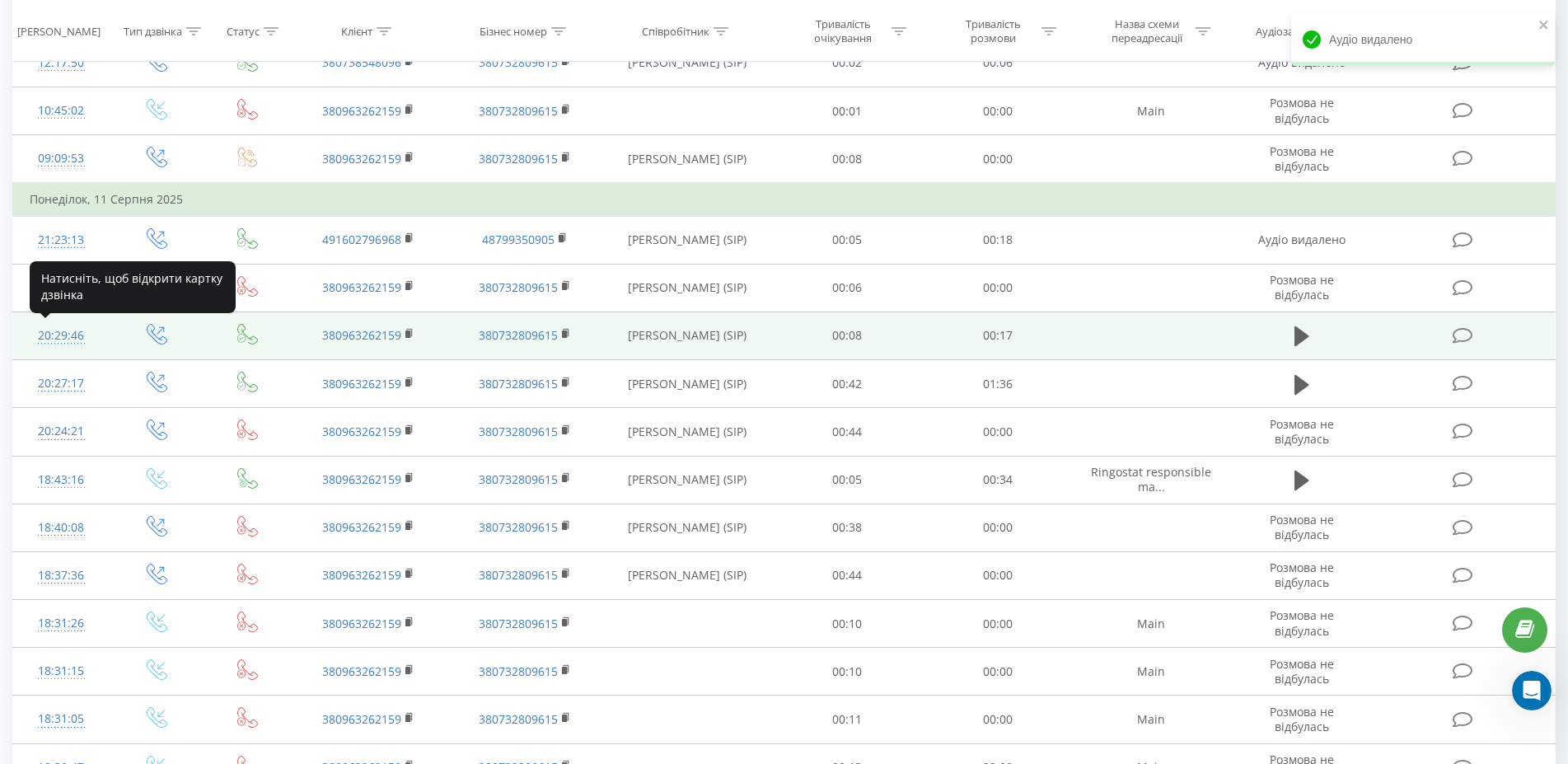
click at [66, 334] on div "20:29:46" at bounding box center [61, 335] width 62 height 32
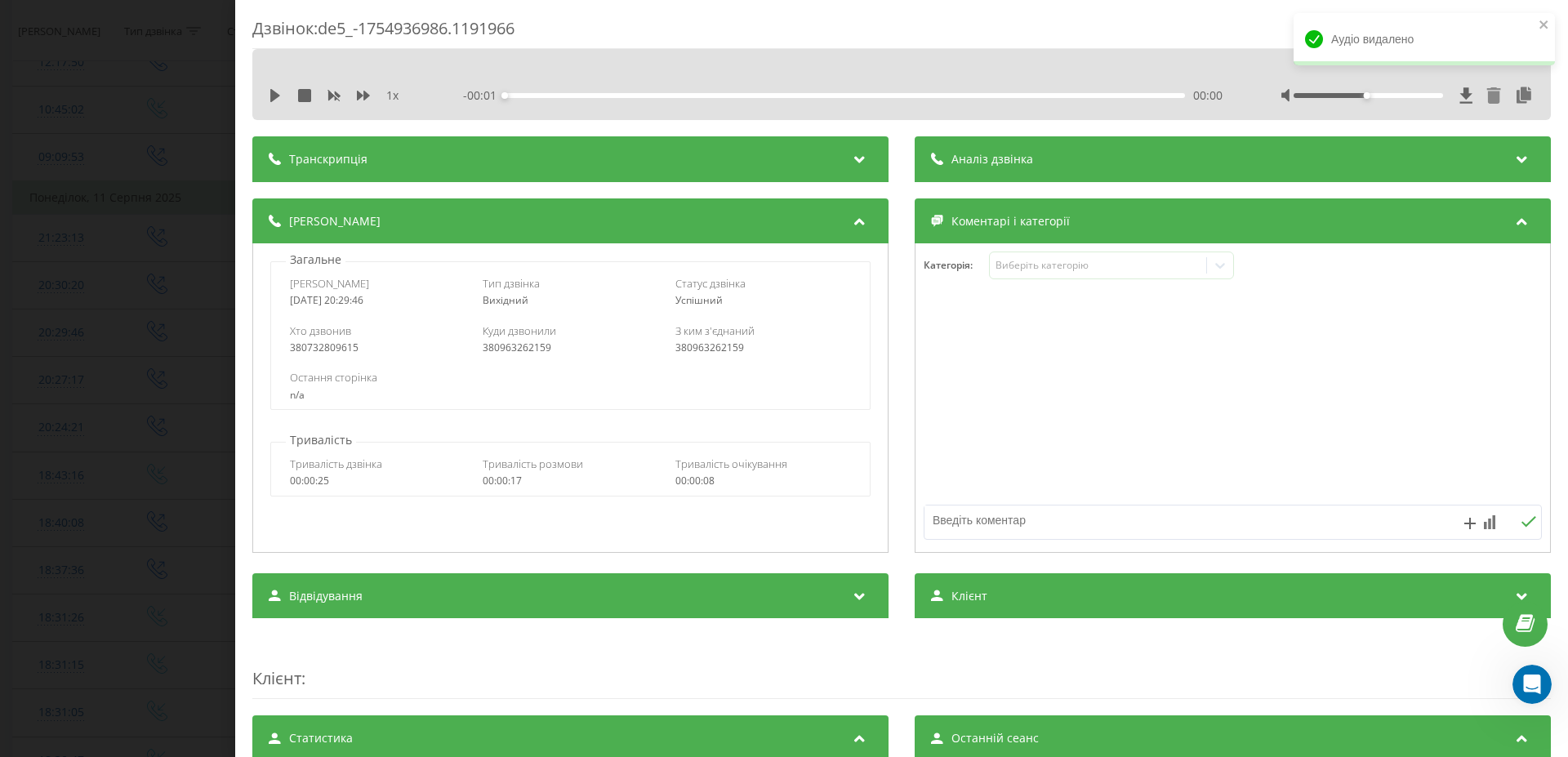
click at [1487, 94] on icon at bounding box center [1494, 95] width 14 height 16
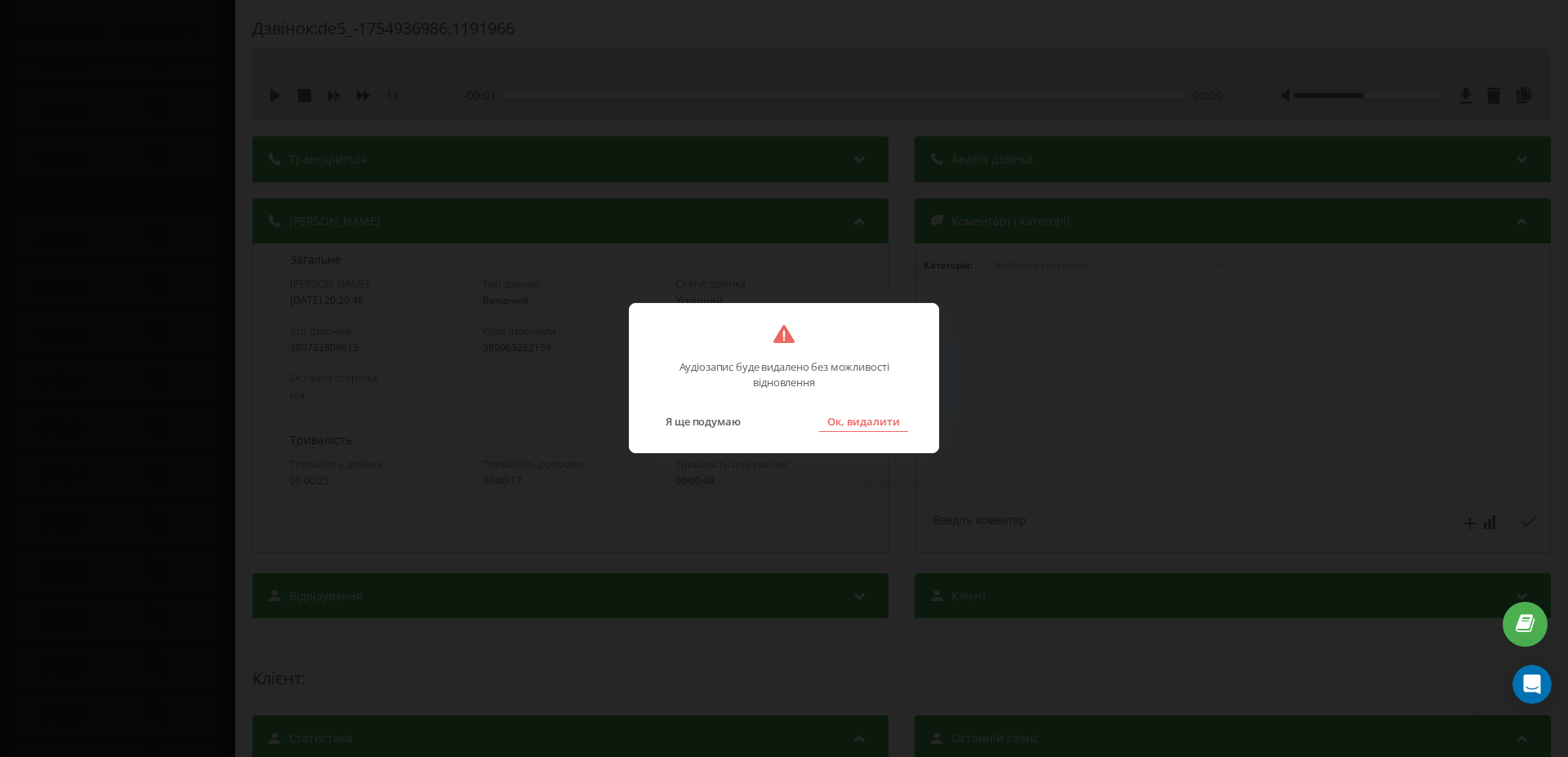
click at [892, 420] on button "Ок, видалити" at bounding box center [863, 421] width 89 height 21
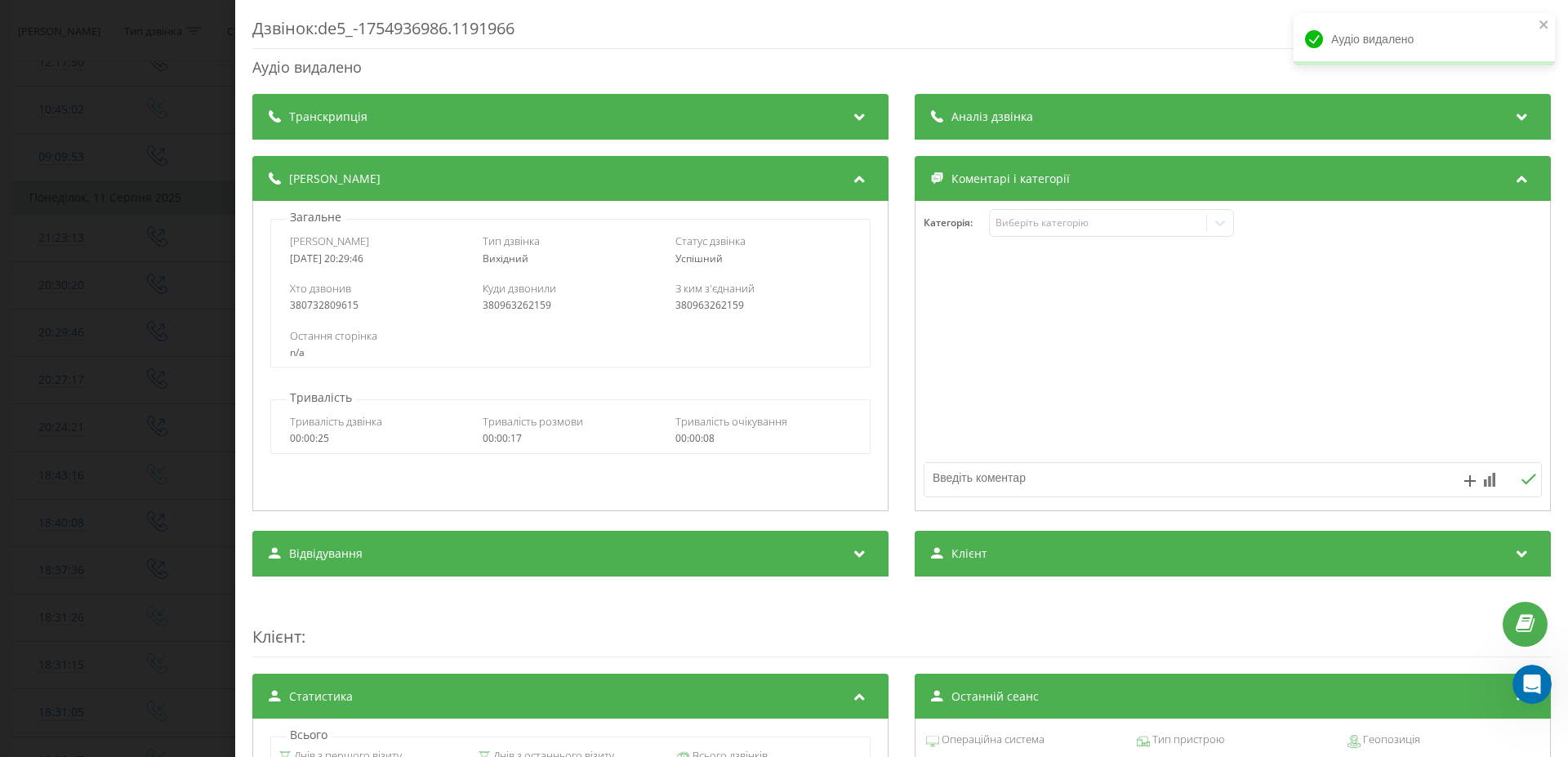
click at [101, 391] on div "Дзвінок : de5_-1754936986.1191966 Аудіо видалено Транскрипція Для AI-аналізу ма…" at bounding box center [784, 378] width 1568 height 757
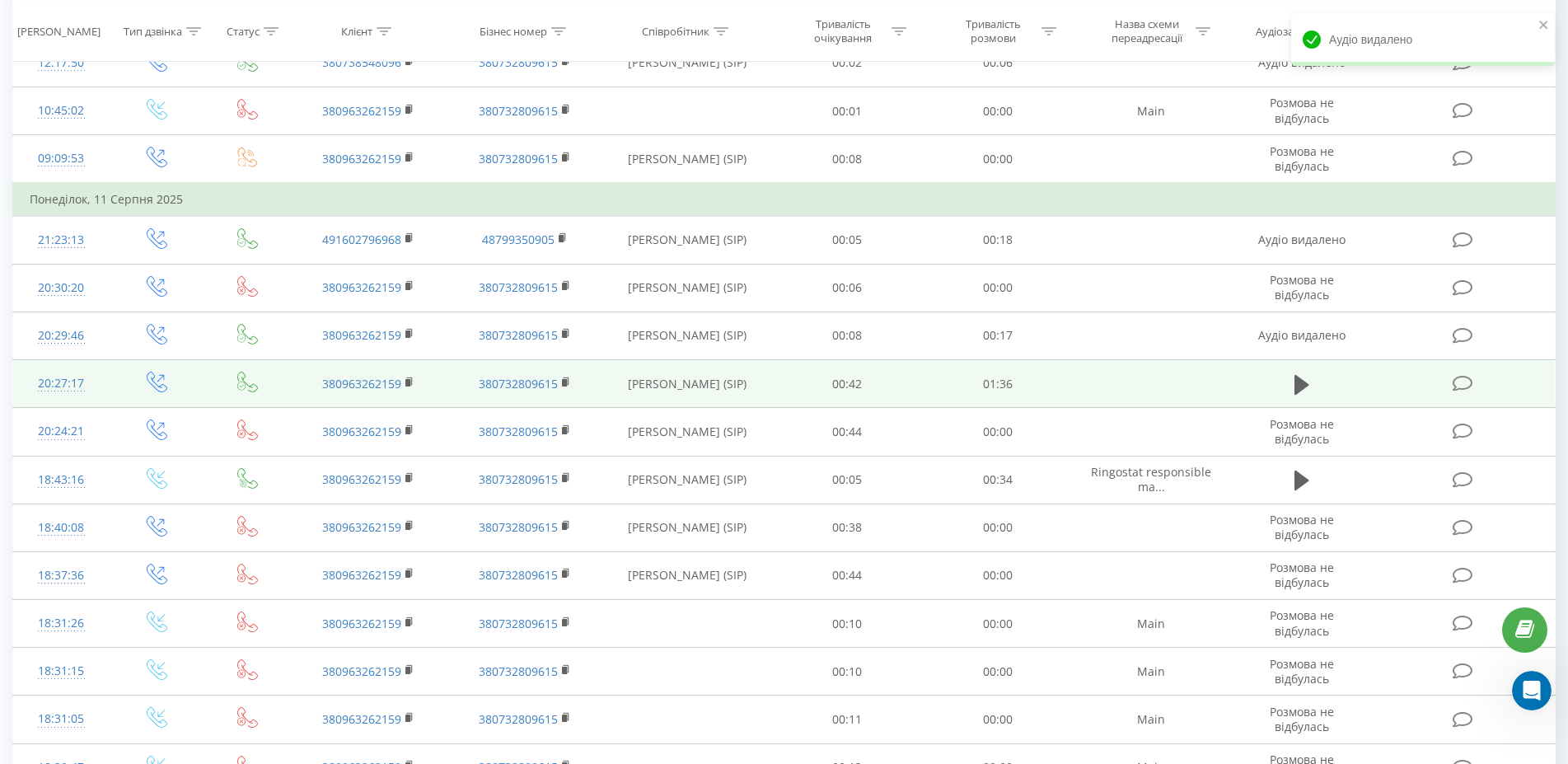
scroll to position [840, 0]
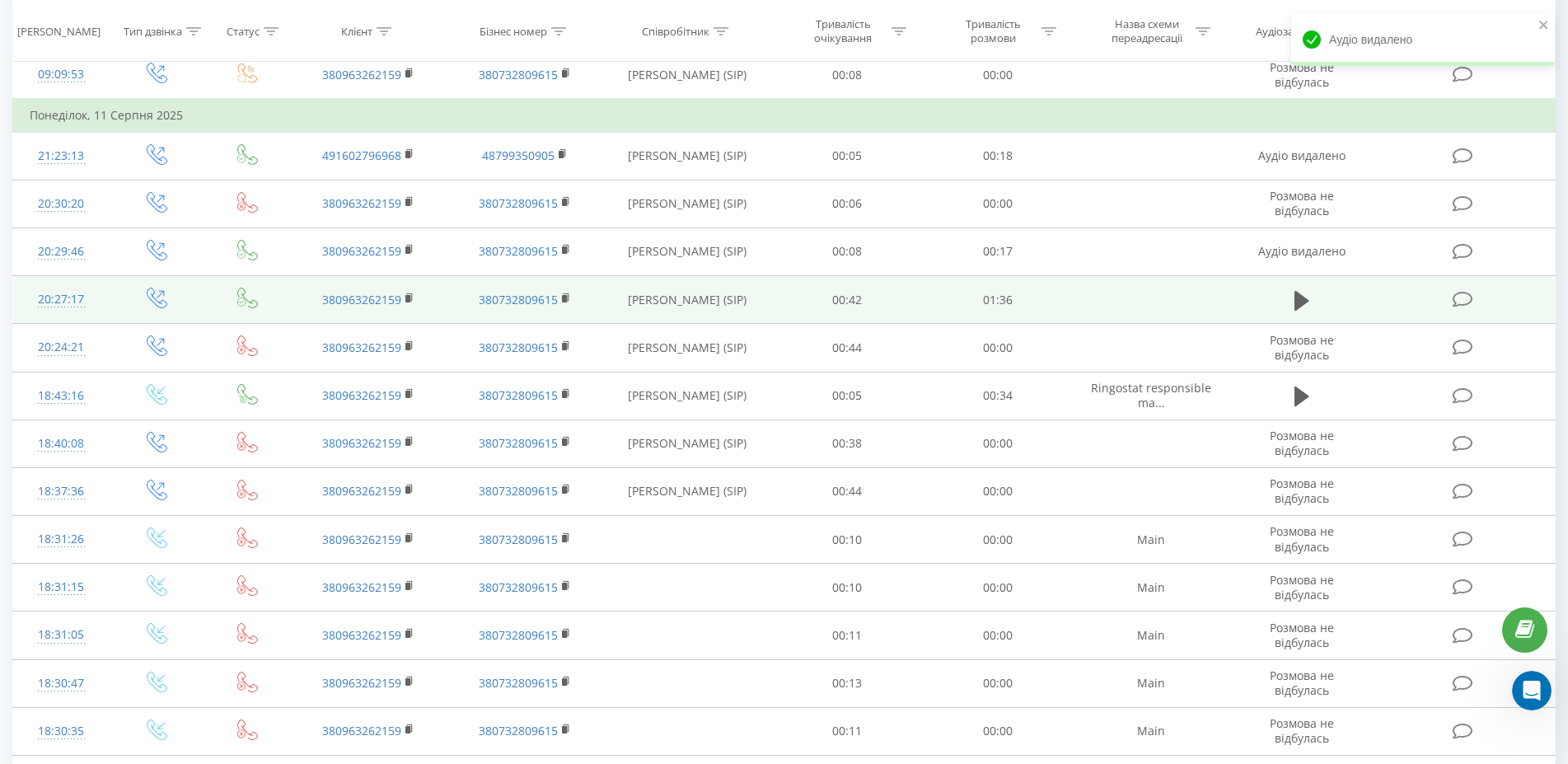
click at [66, 297] on div "20:27:17" at bounding box center [61, 299] width 62 height 32
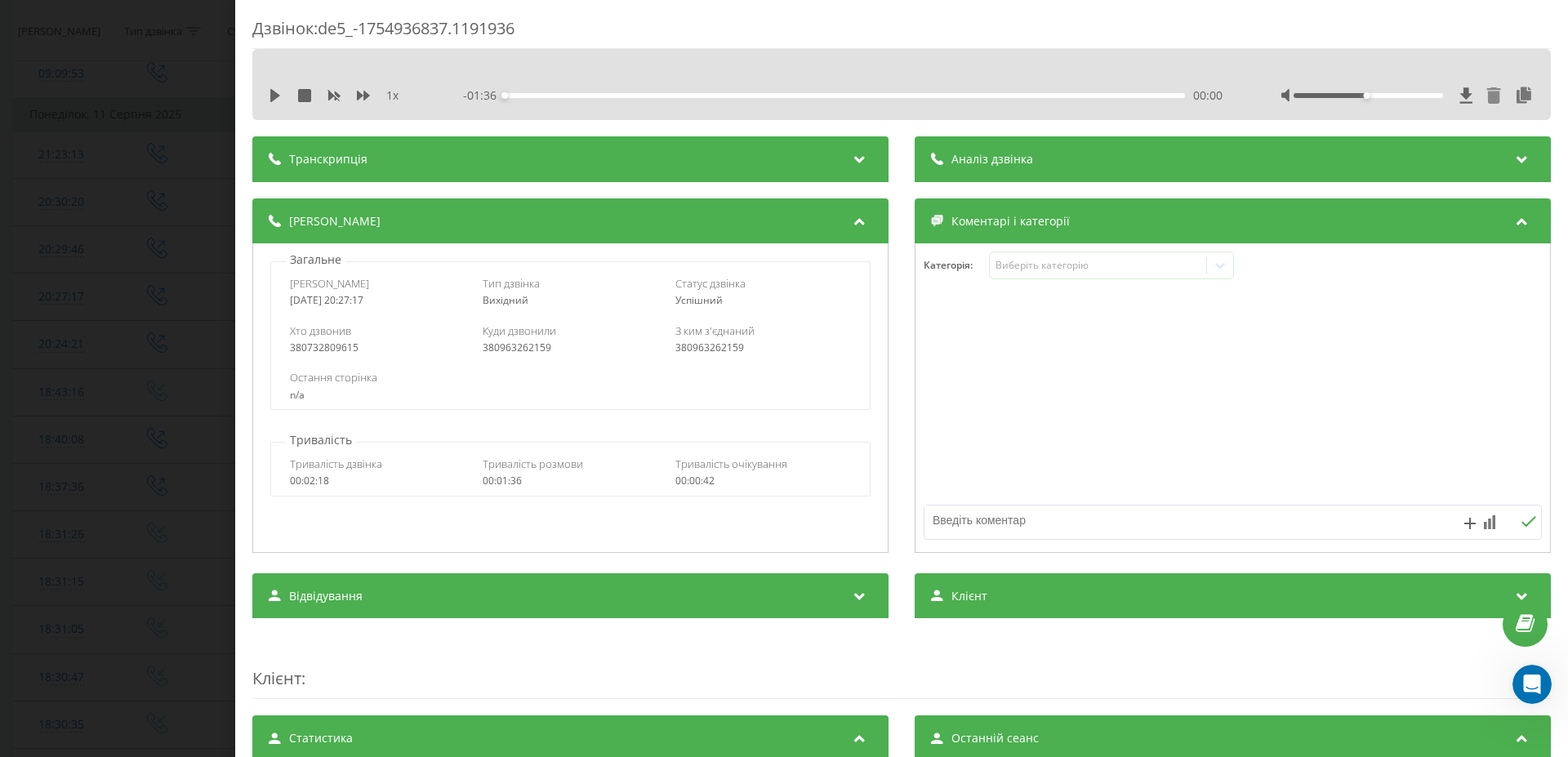
click at [1487, 91] on icon at bounding box center [1494, 95] width 14 height 16
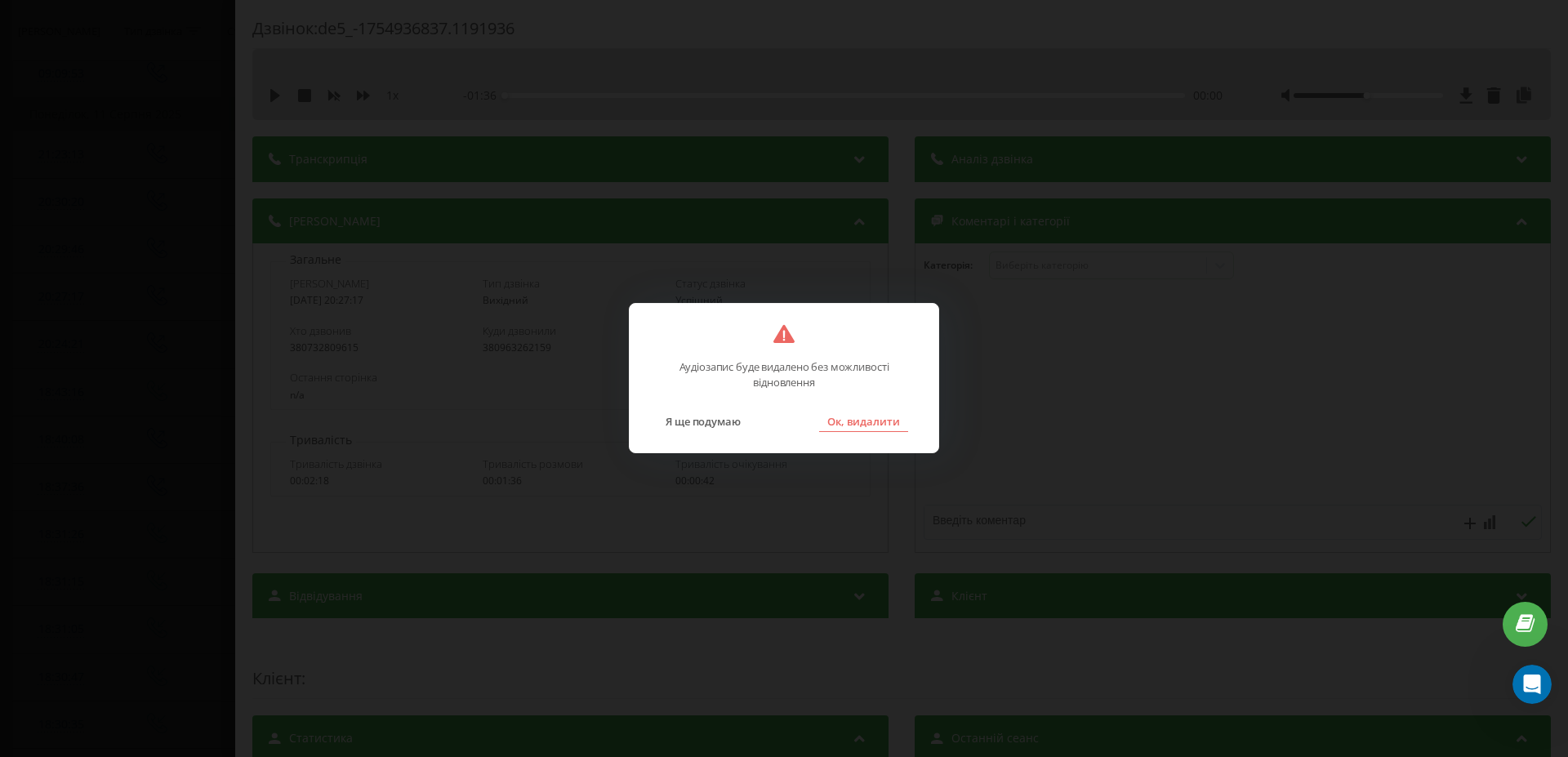
click at [896, 428] on button "Ок, видалити" at bounding box center [863, 421] width 89 height 21
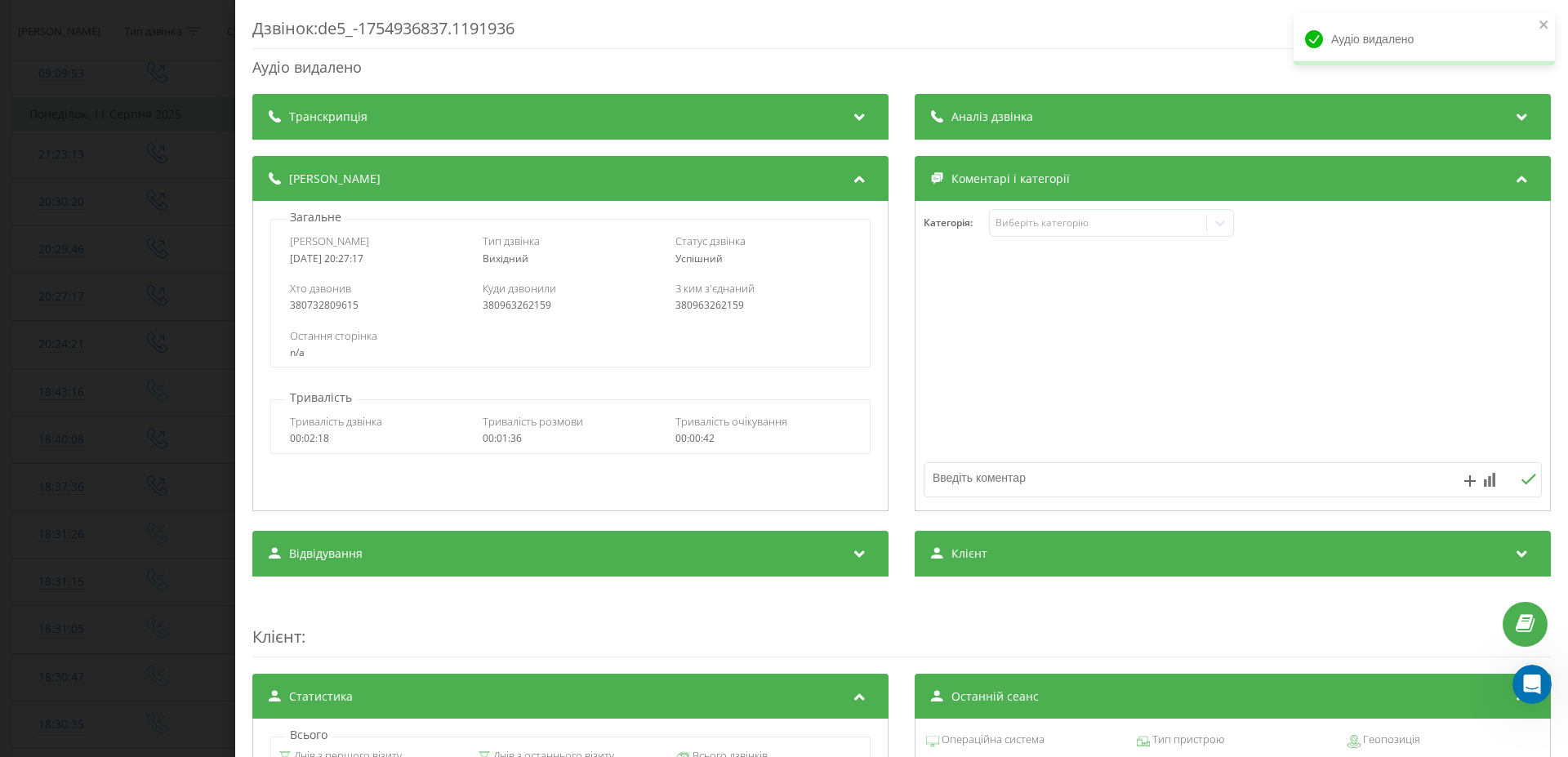
click at [162, 406] on div "Дзвінок : de5_-1754936837.1191936 Аудіо видалено Транскрипція Для AI-аналізу ма…" at bounding box center [784, 378] width 1568 height 757
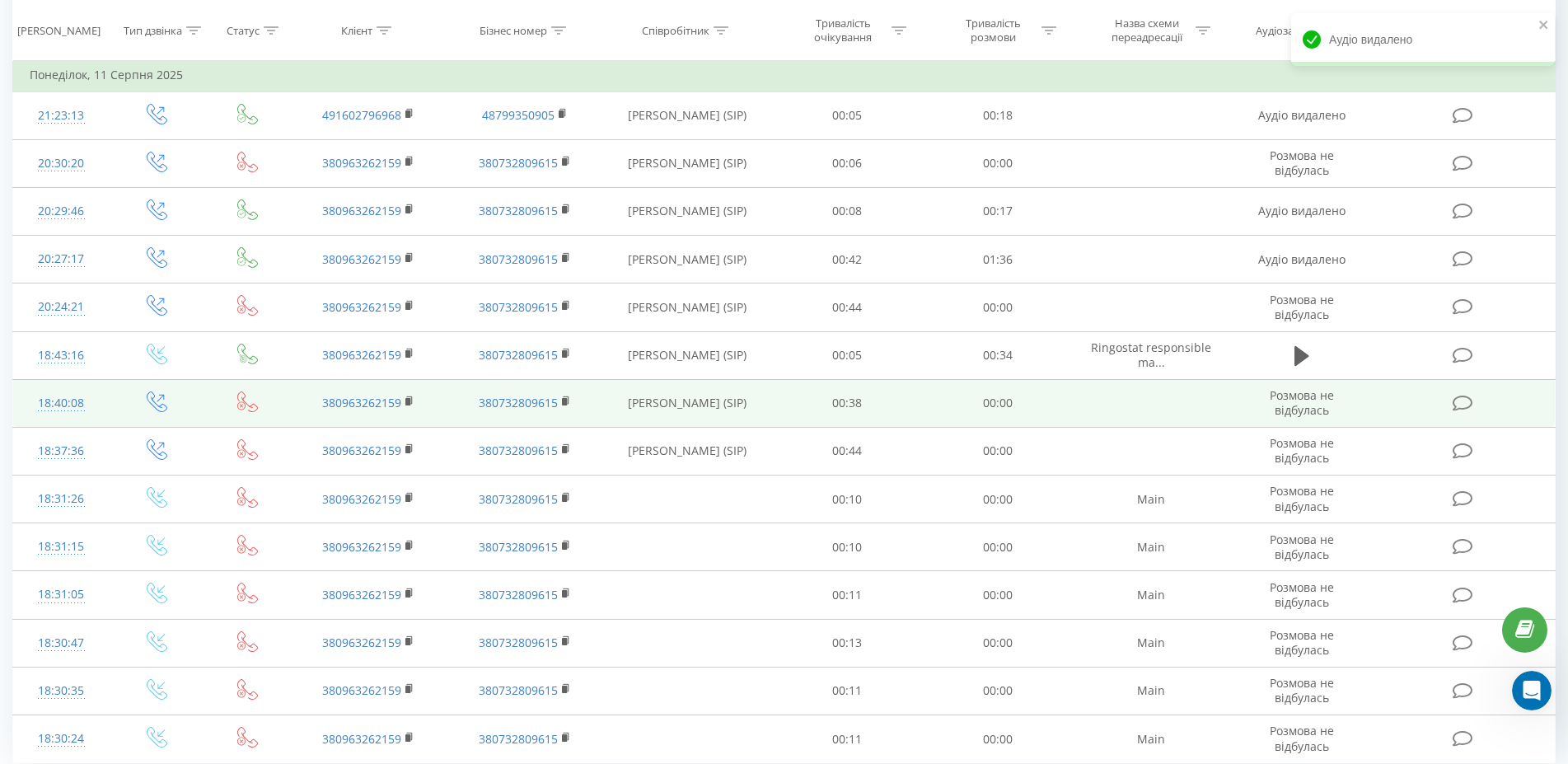
scroll to position [924, 0]
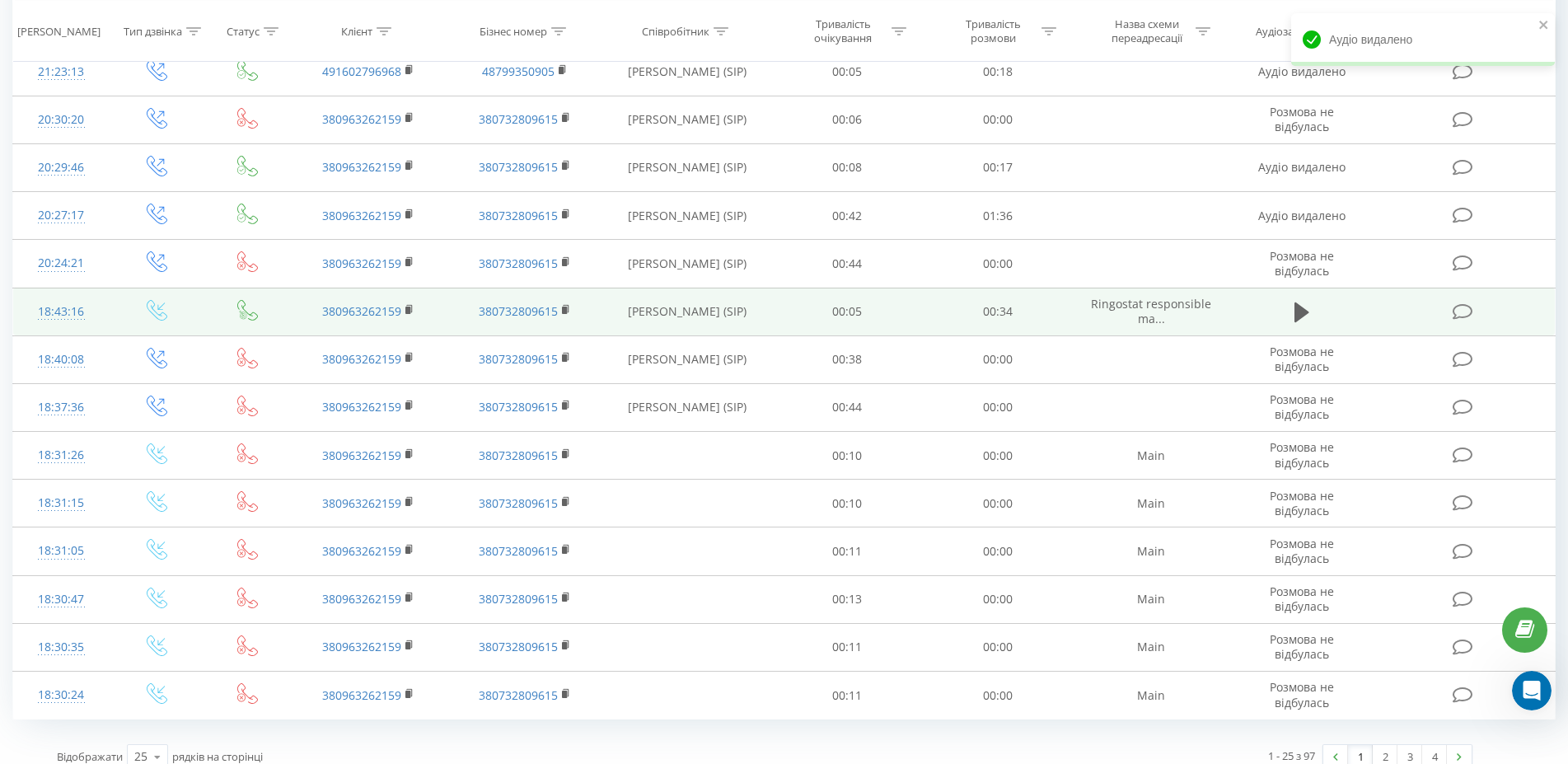
click at [62, 309] on div "18:43:16" at bounding box center [61, 311] width 62 height 32
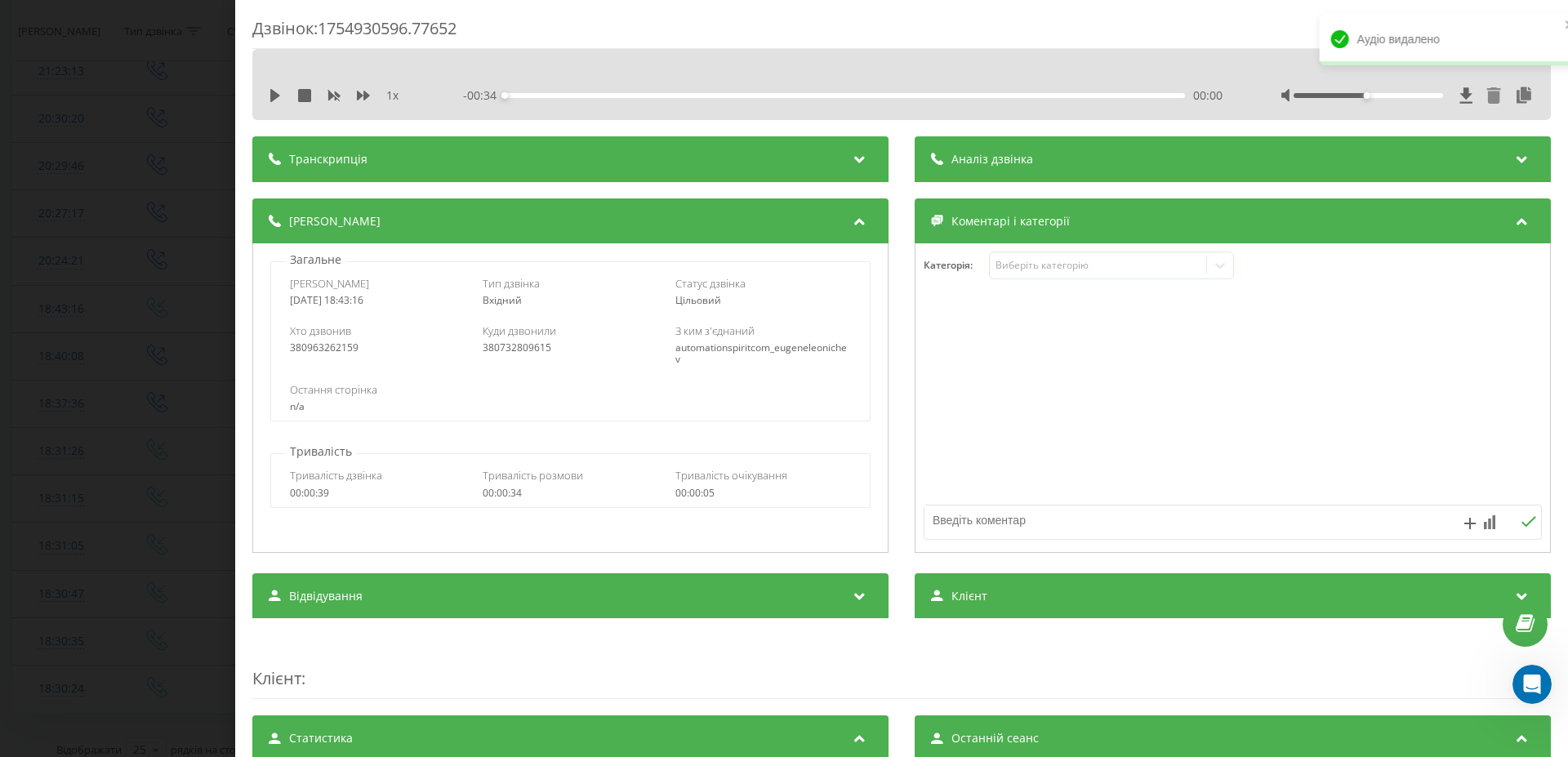
click at [1487, 96] on icon at bounding box center [1494, 95] width 14 height 16
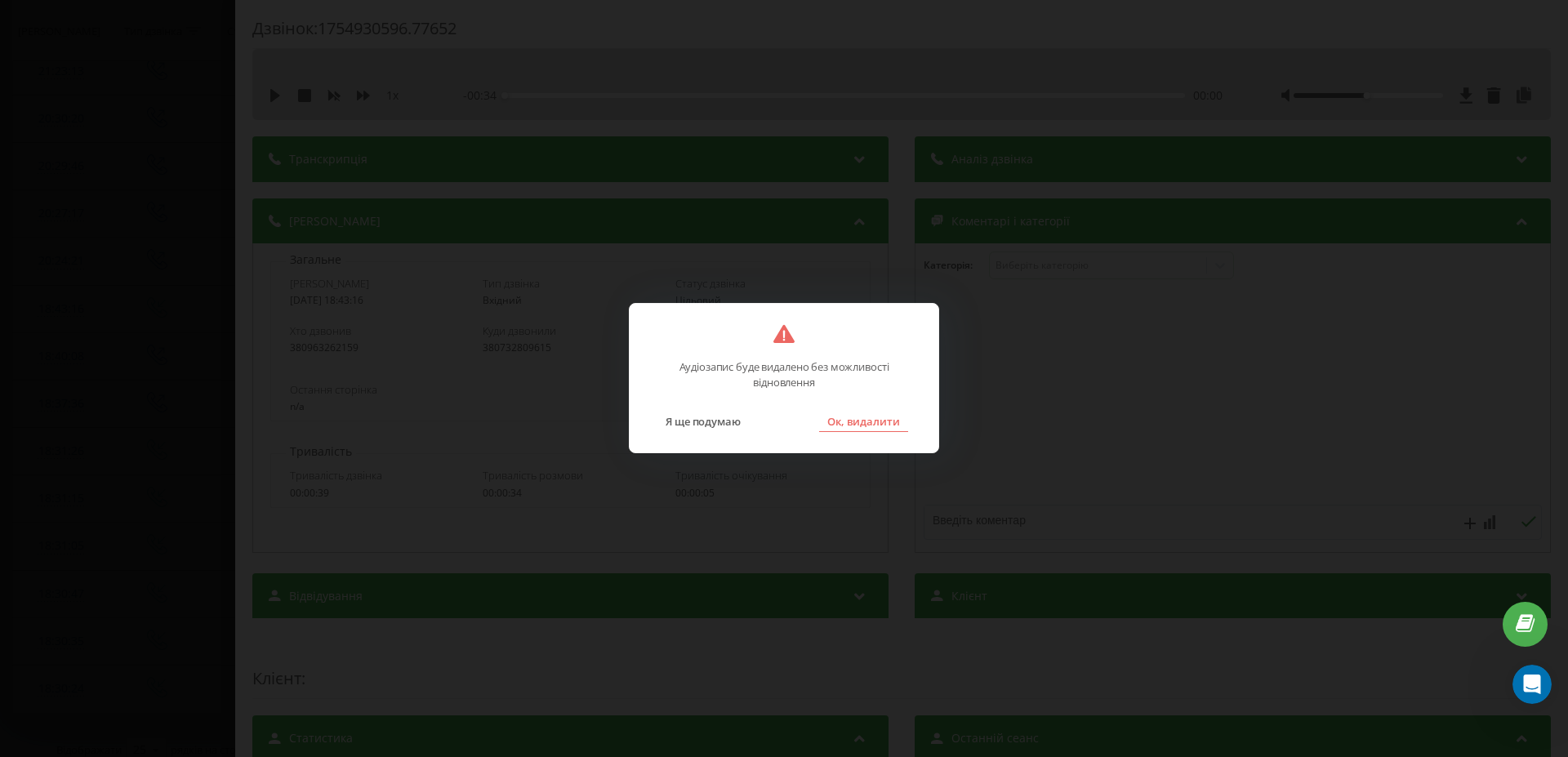
click at [866, 416] on button "Ок, видалити" at bounding box center [863, 421] width 89 height 21
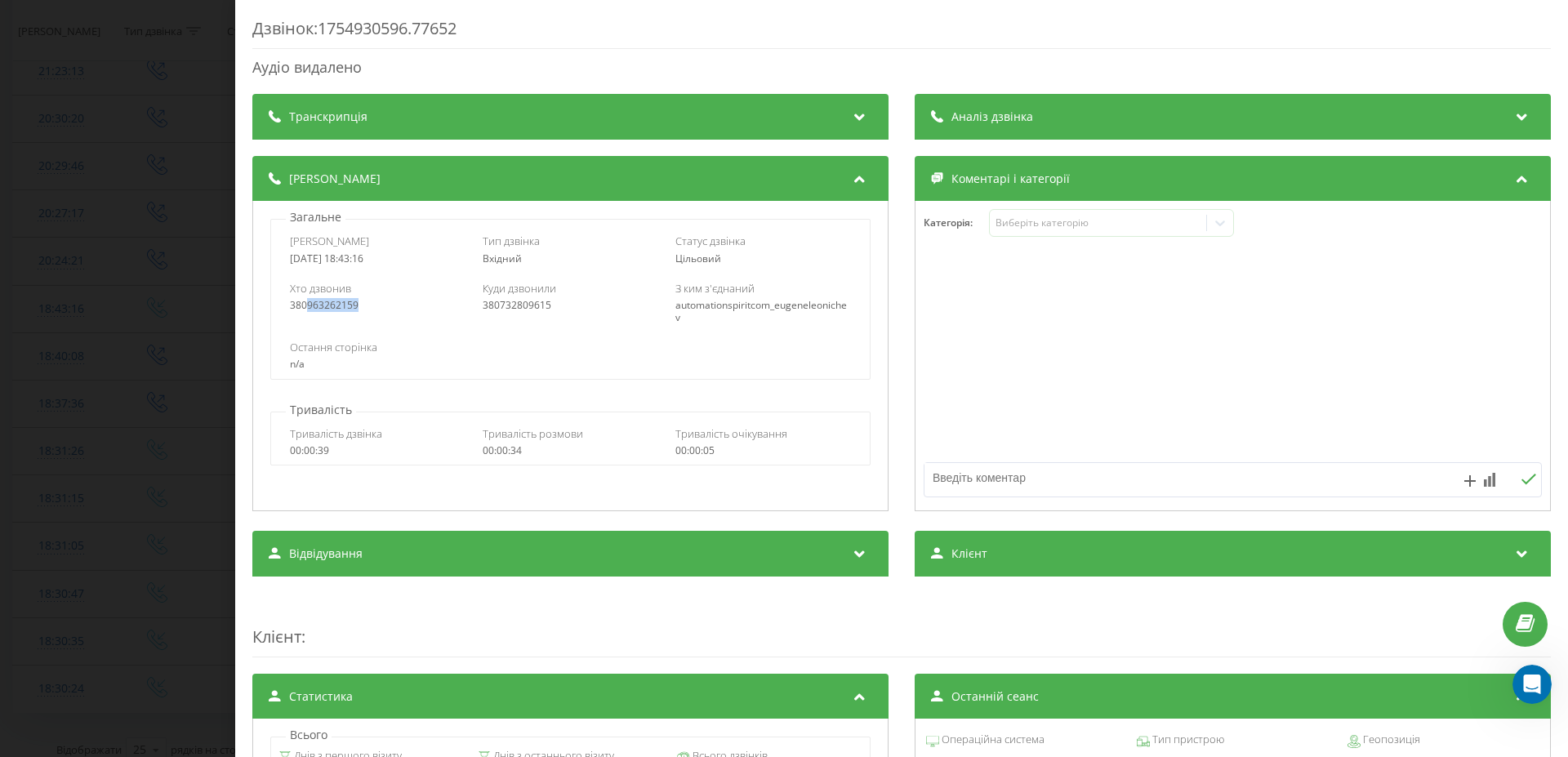
drag, startPoint x: 370, startPoint y: 309, endPoint x: 306, endPoint y: 309, distance: 64.0
click at [306, 309] on div "380963262159" at bounding box center [377, 306] width 175 height 11
click at [77, 278] on div "Дзвінок : 1754930596.77652 Аудіо видалено Транскрипція Для AI-аналізу майбутніх…" at bounding box center [784, 378] width 1568 height 757
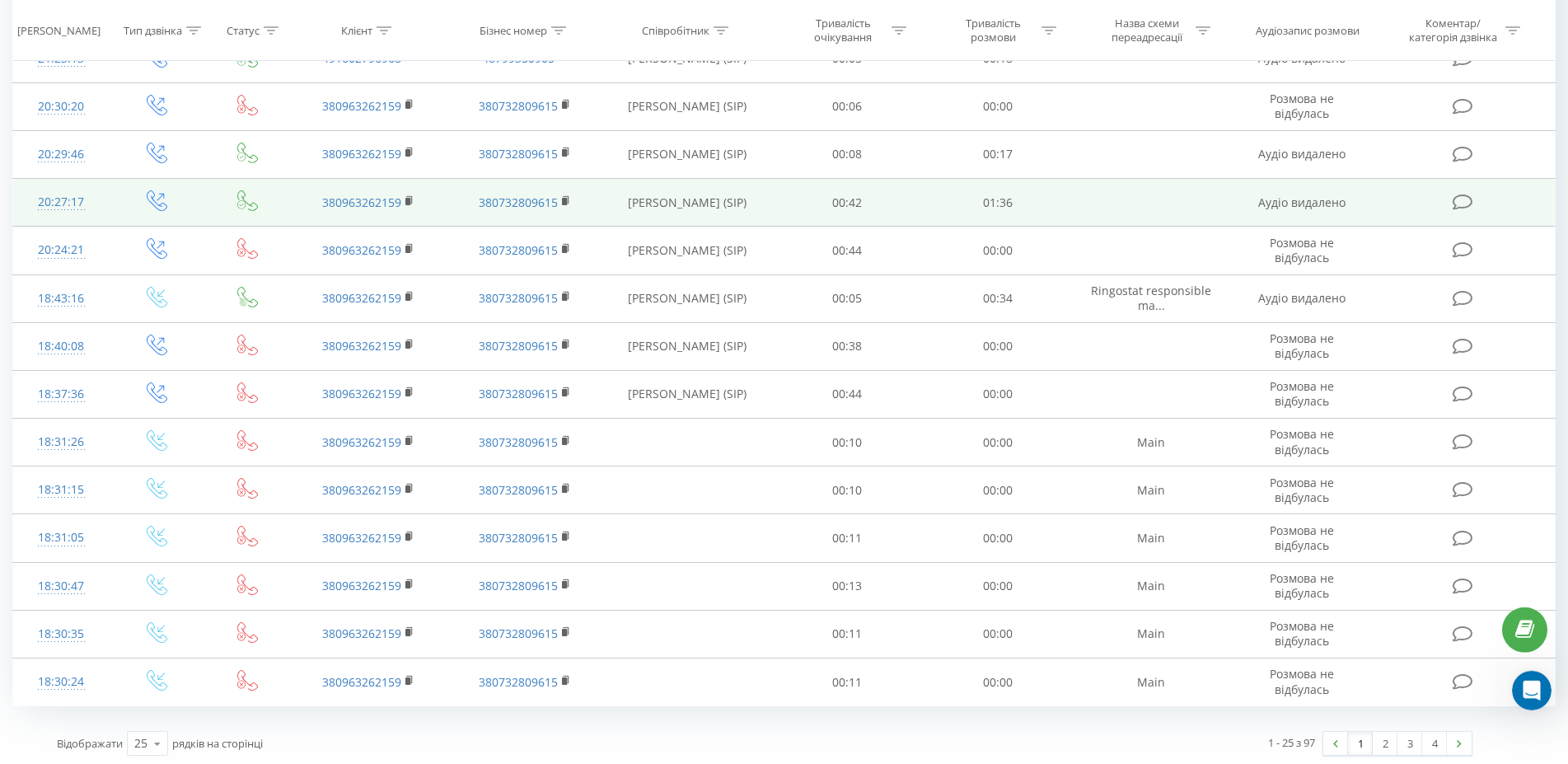
scroll to position [943, 0]
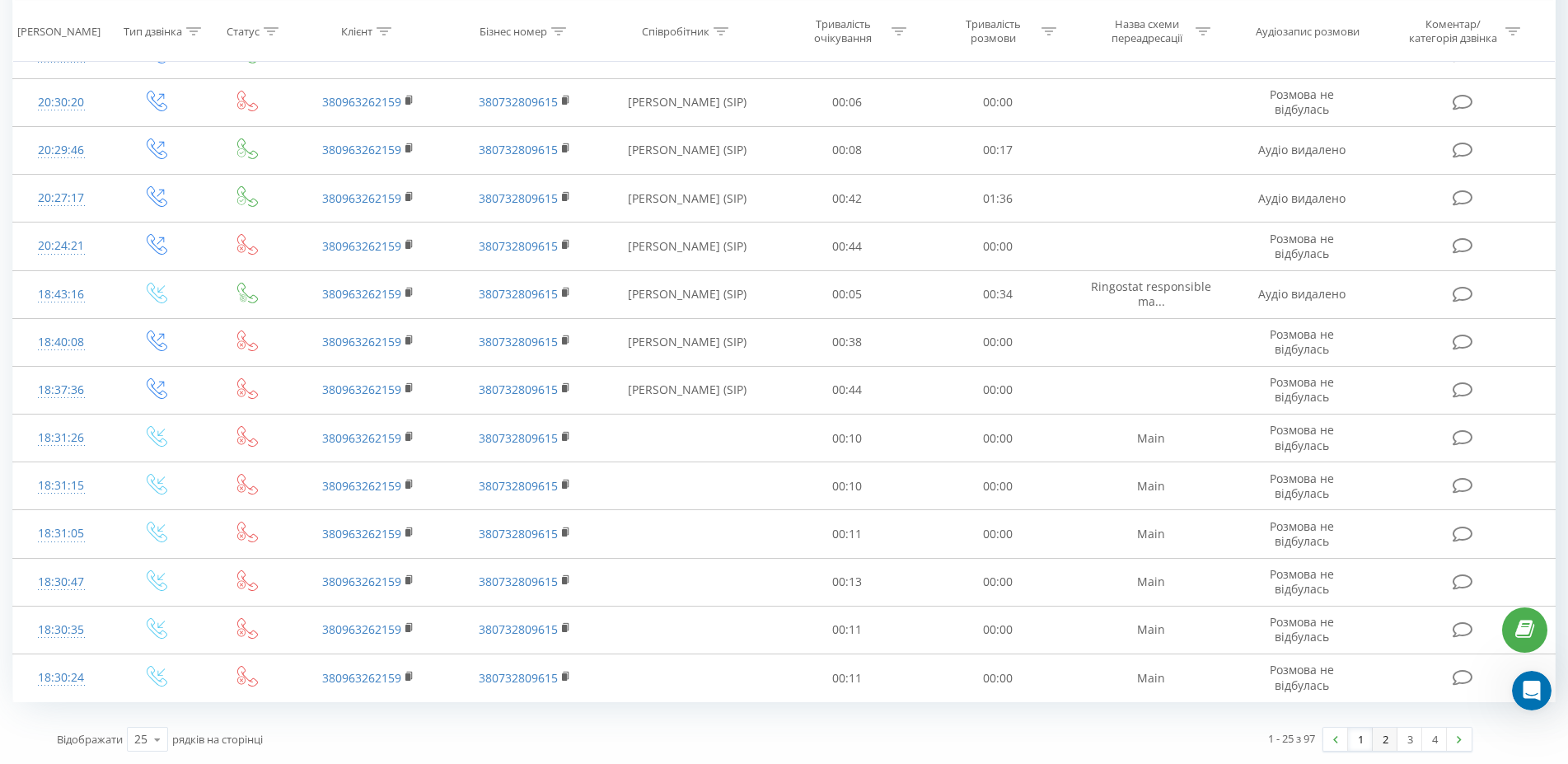
click at [1383, 739] on link "2" at bounding box center [1385, 739] width 25 height 23
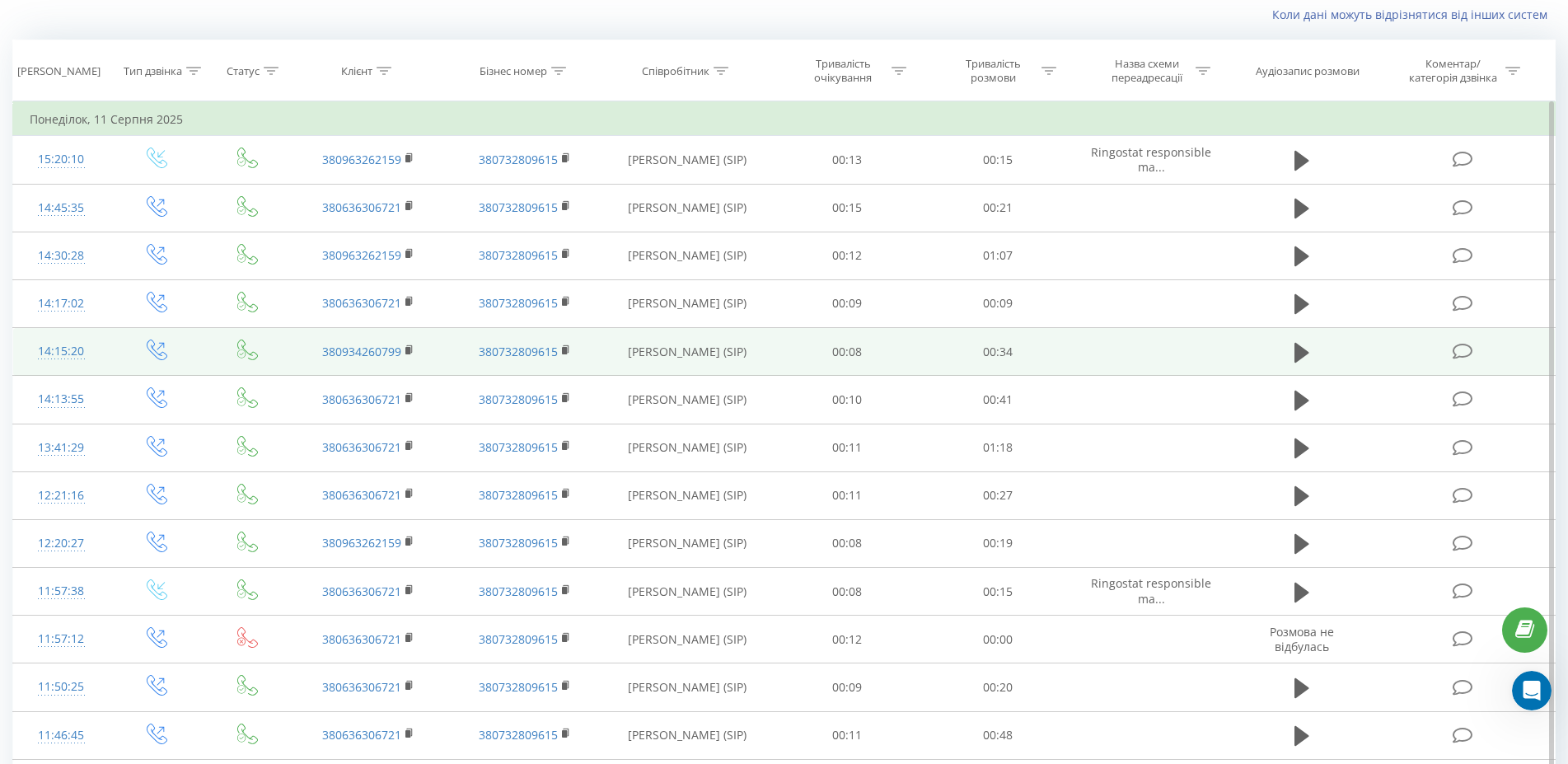
scroll to position [26, 0]
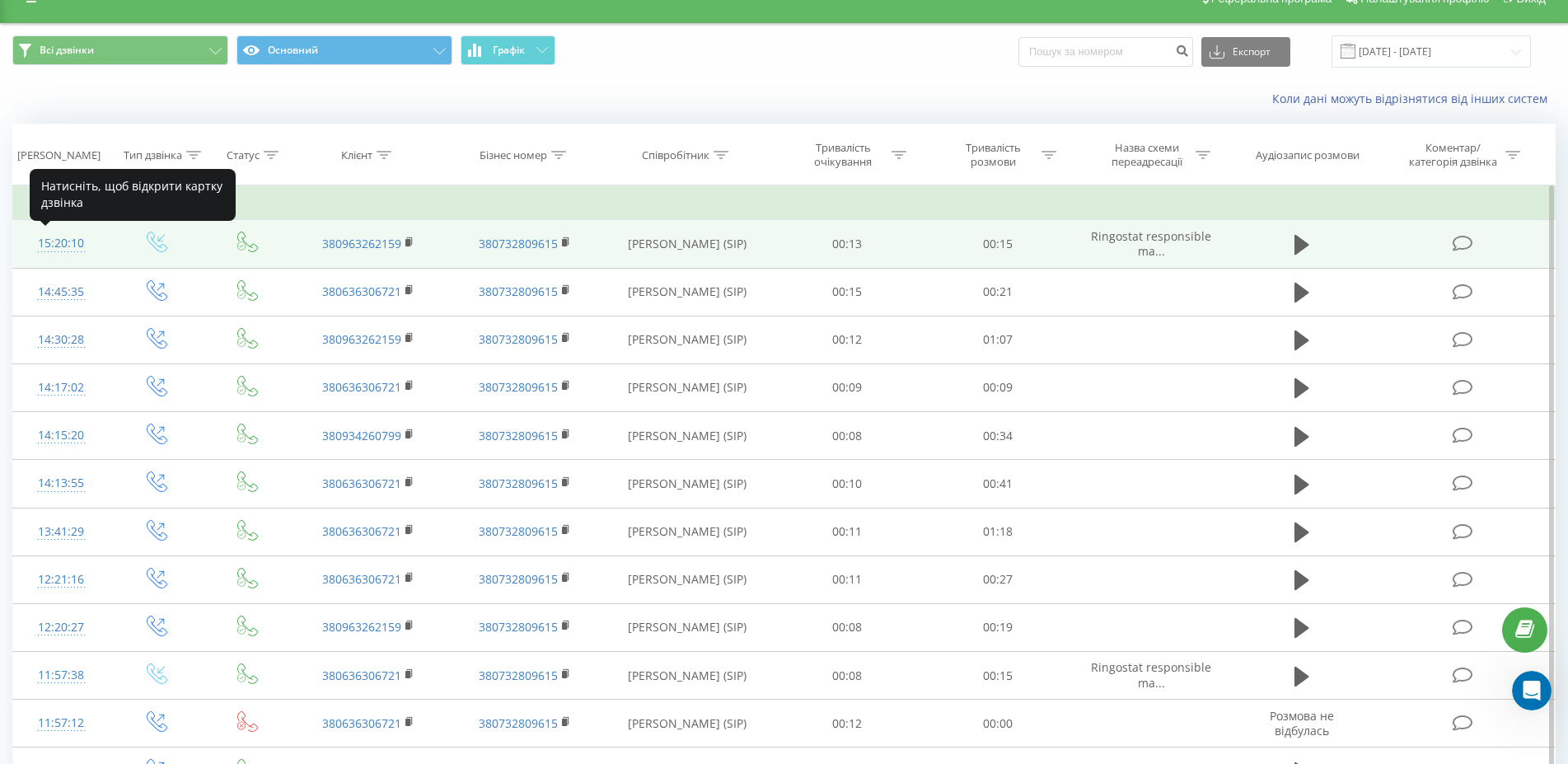
click at [69, 245] on div "15:20:10" at bounding box center [61, 243] width 62 height 32
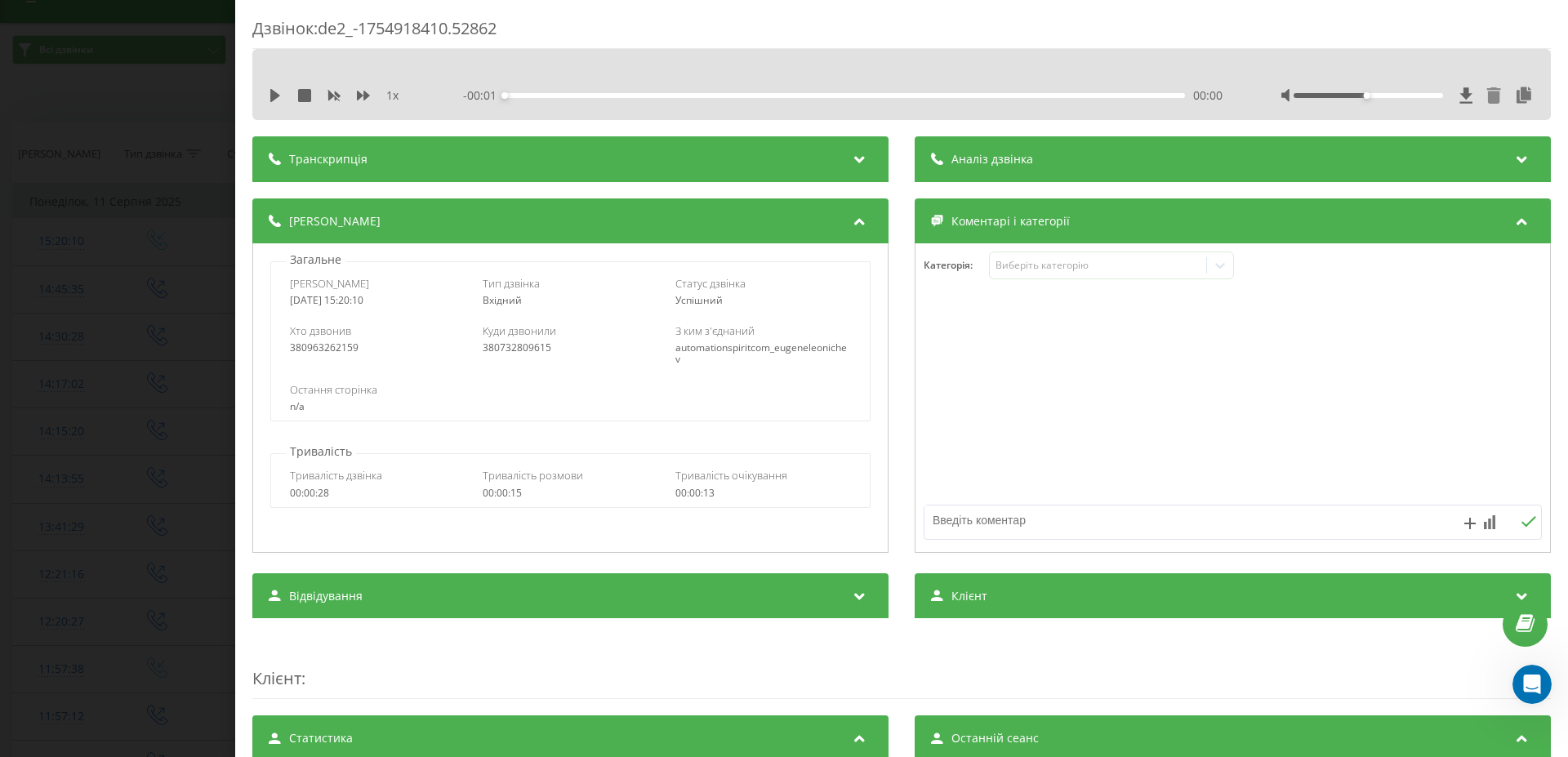
click at [1487, 94] on icon at bounding box center [1494, 95] width 14 height 16
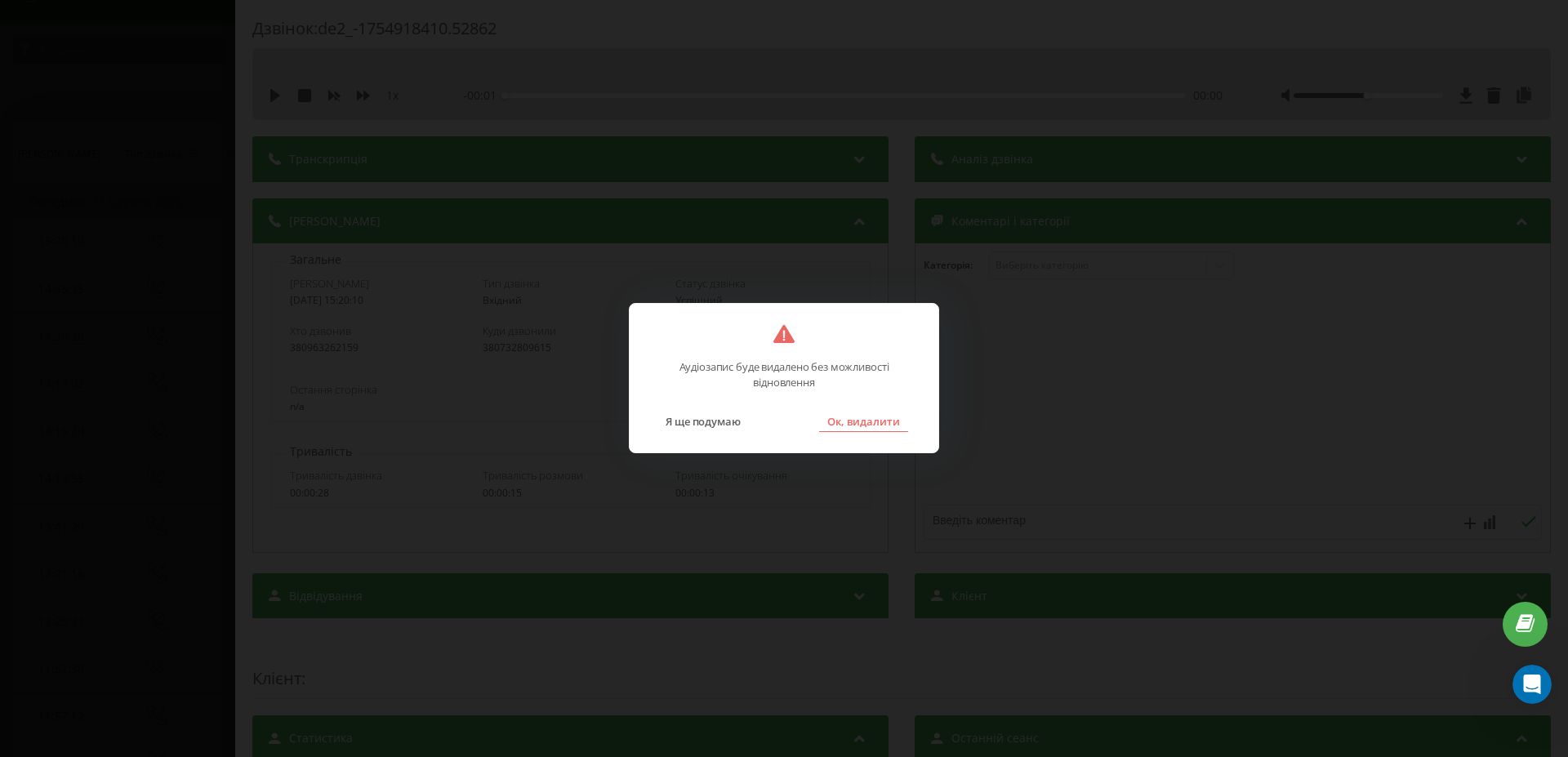
click at [861, 418] on button "Ок, видалити" at bounding box center [863, 421] width 89 height 21
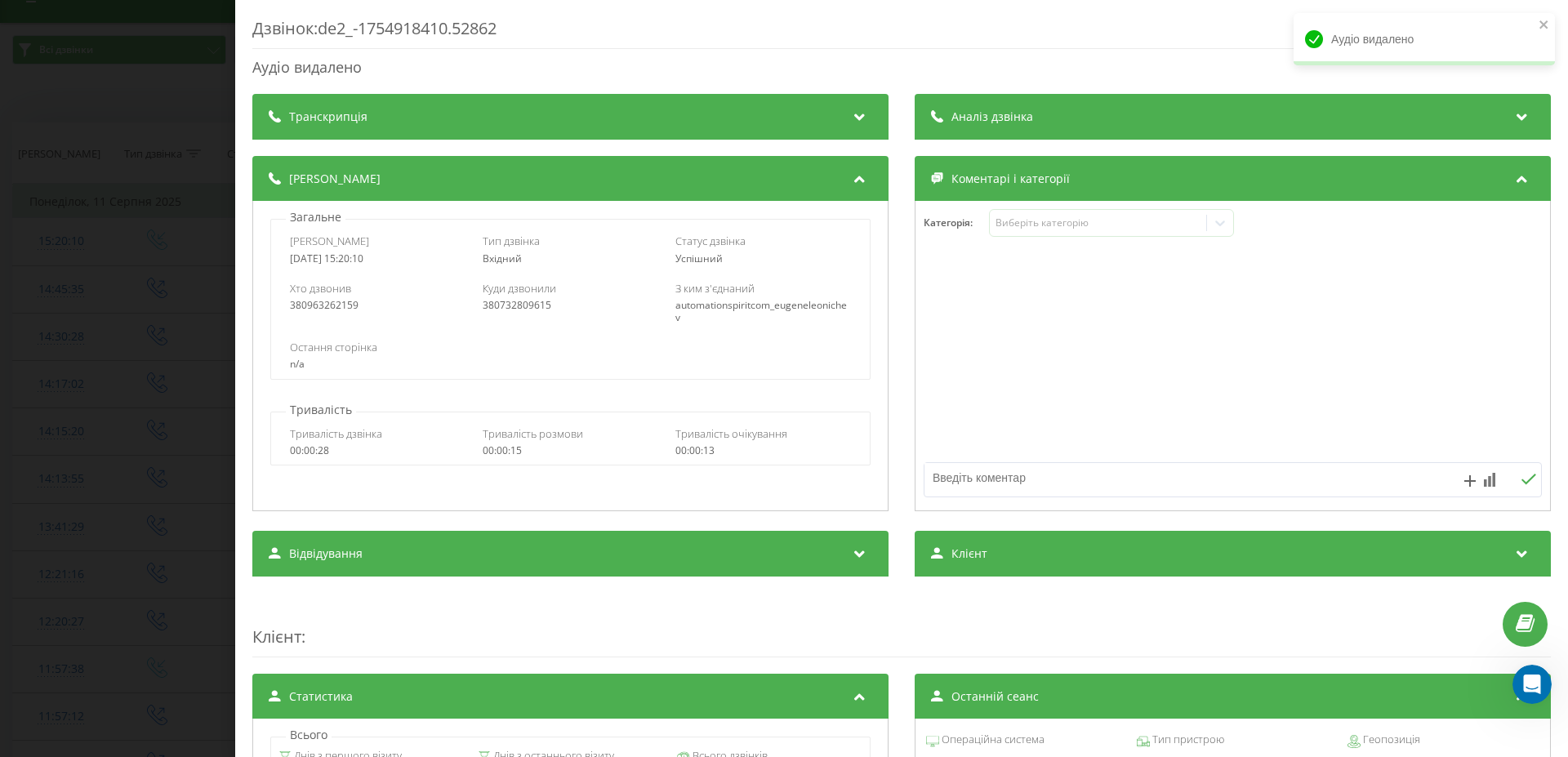
click at [57, 352] on div "Дзвінок : de2_-1754918410.52862 Аудіо видалено Транскрипція Для AI-аналізу майб…" at bounding box center [784, 378] width 1568 height 757
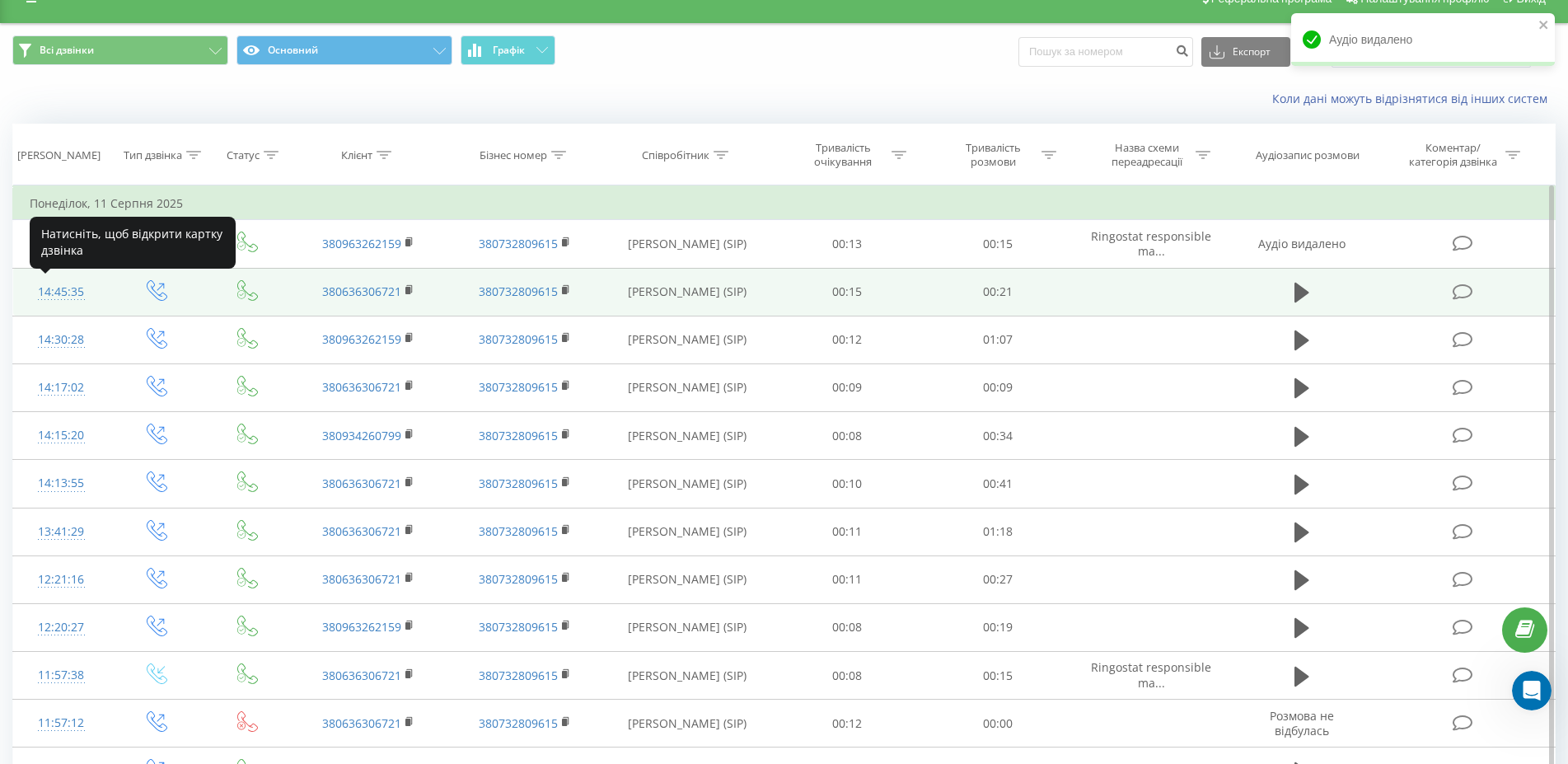
click at [61, 297] on div "14:45:35" at bounding box center [61, 291] width 62 height 32
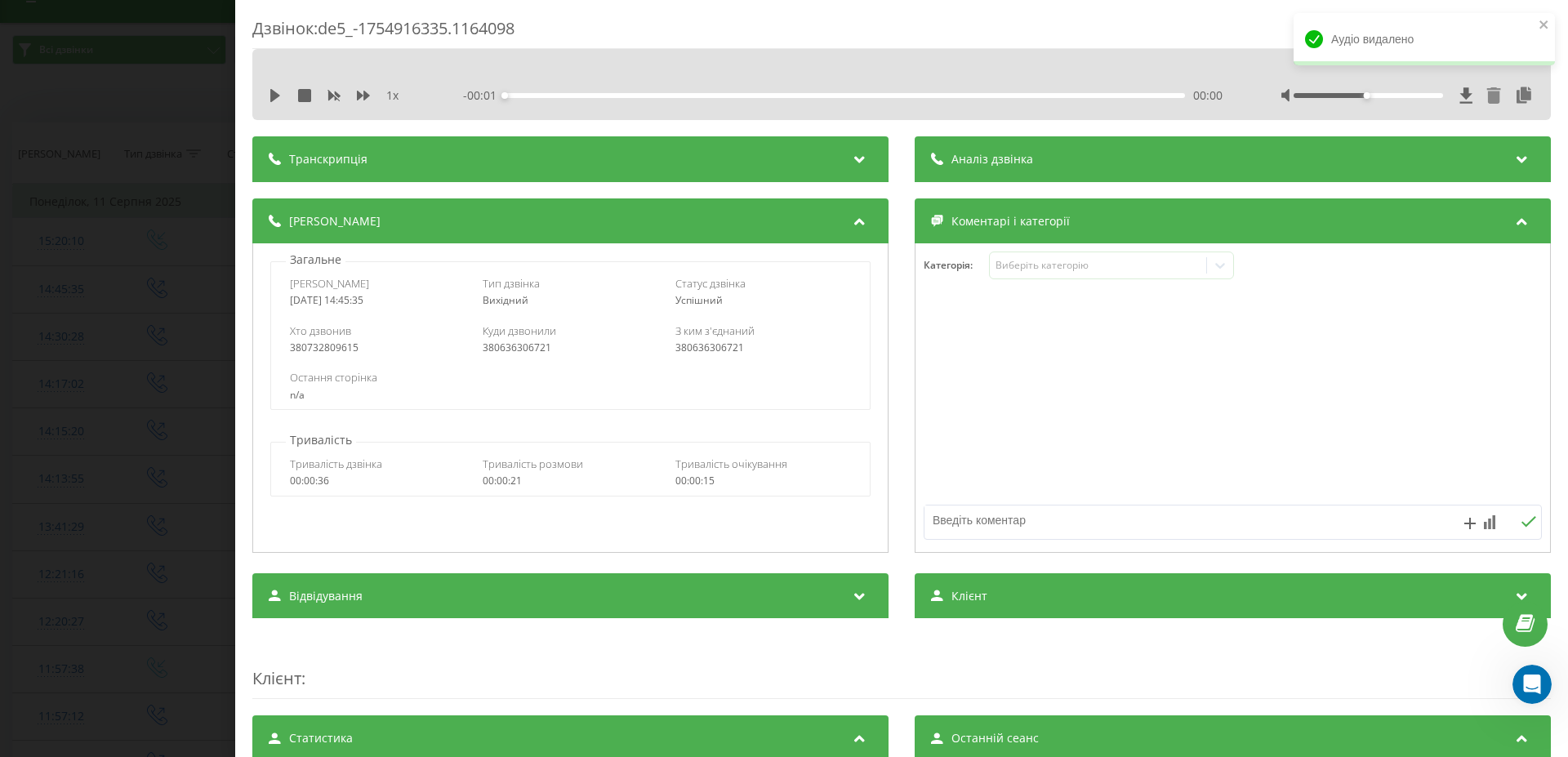
click at [1487, 100] on icon at bounding box center [1494, 95] width 14 height 16
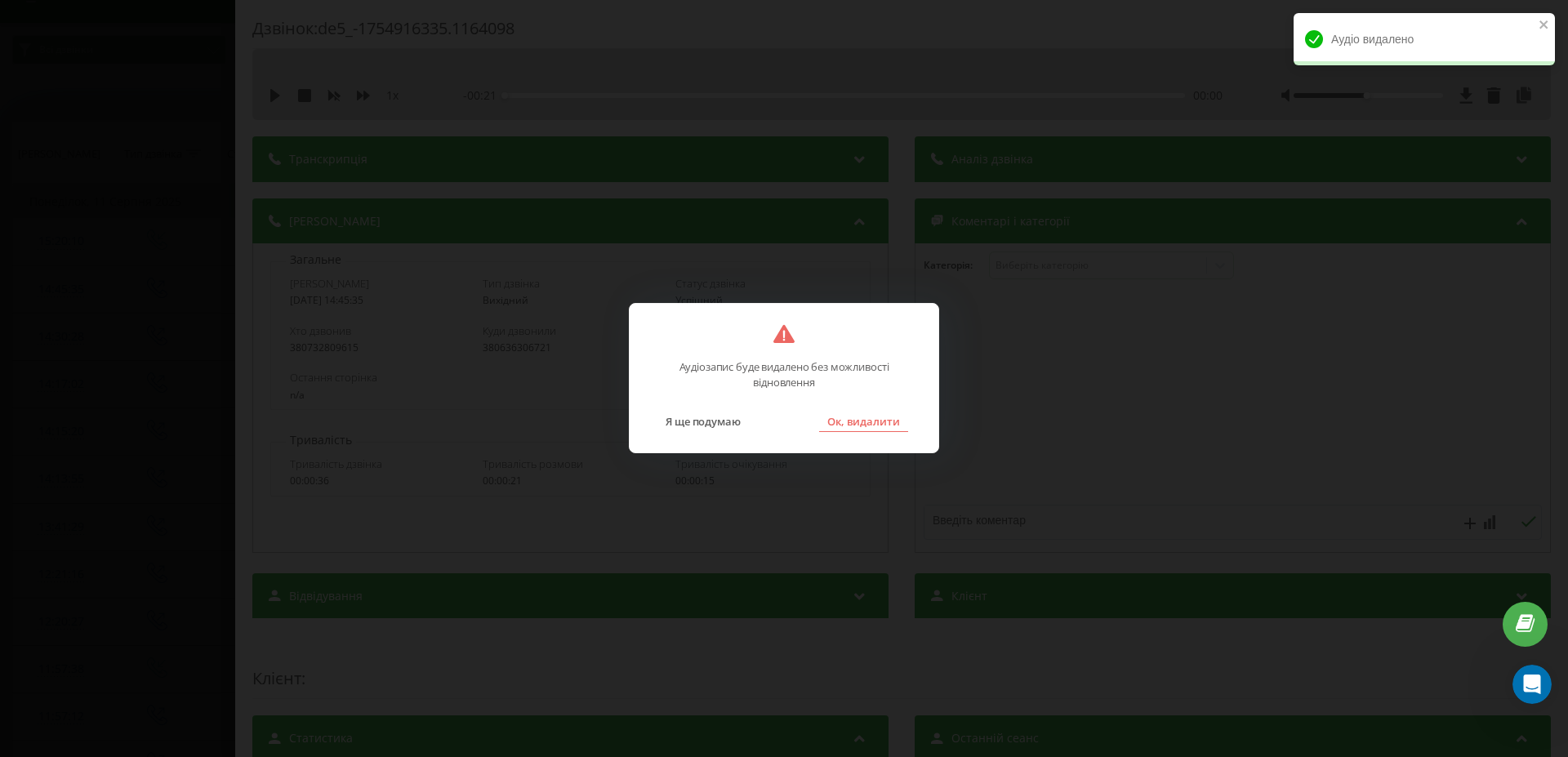
click at [868, 425] on button "Ок, видалити" at bounding box center [863, 421] width 89 height 21
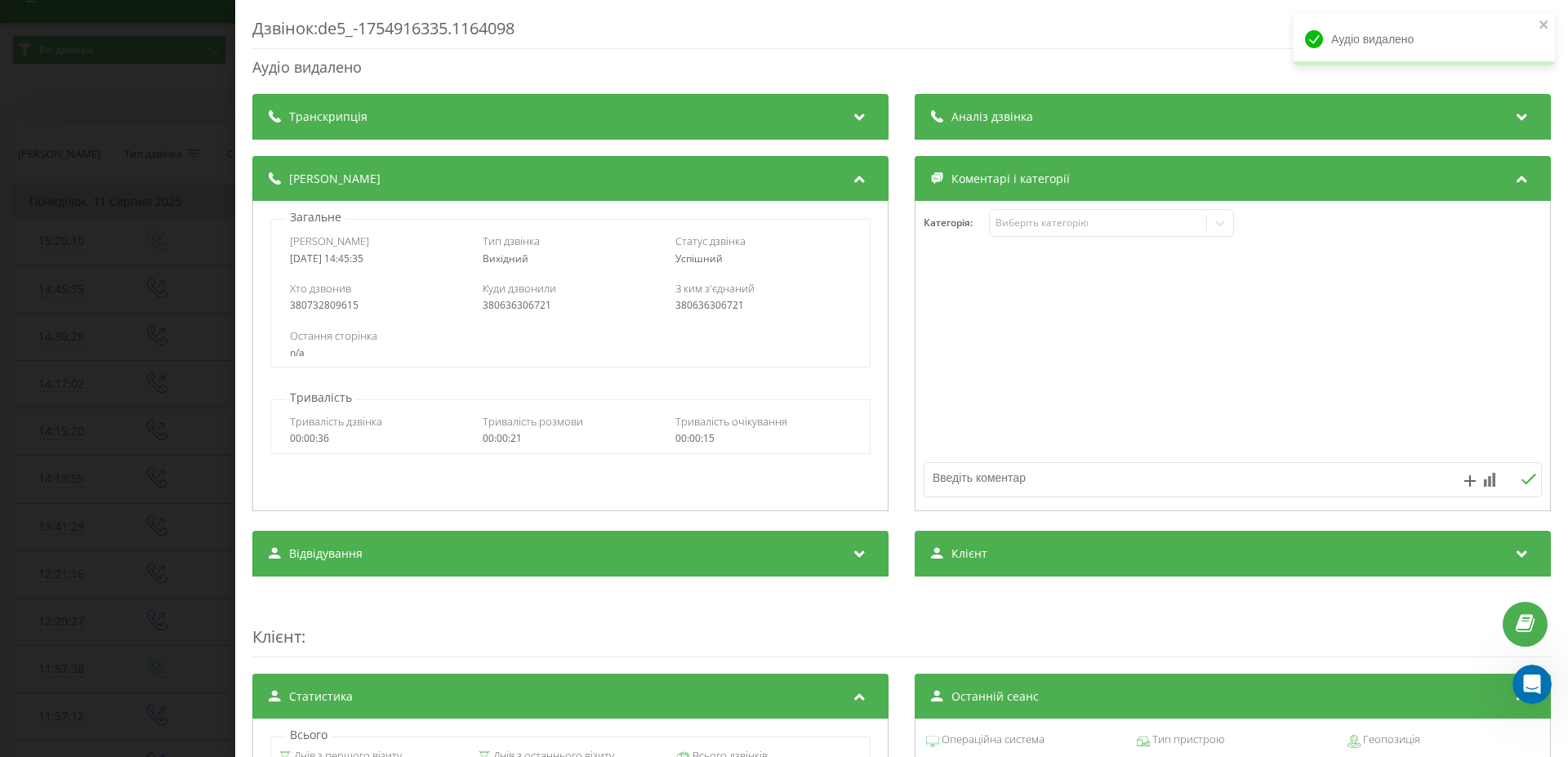
click at [127, 360] on div "Дзвінок : de5_-1754916335.1164098 Аудіо видалено Транскрипція Для AI-аналізу ма…" at bounding box center [784, 378] width 1568 height 757
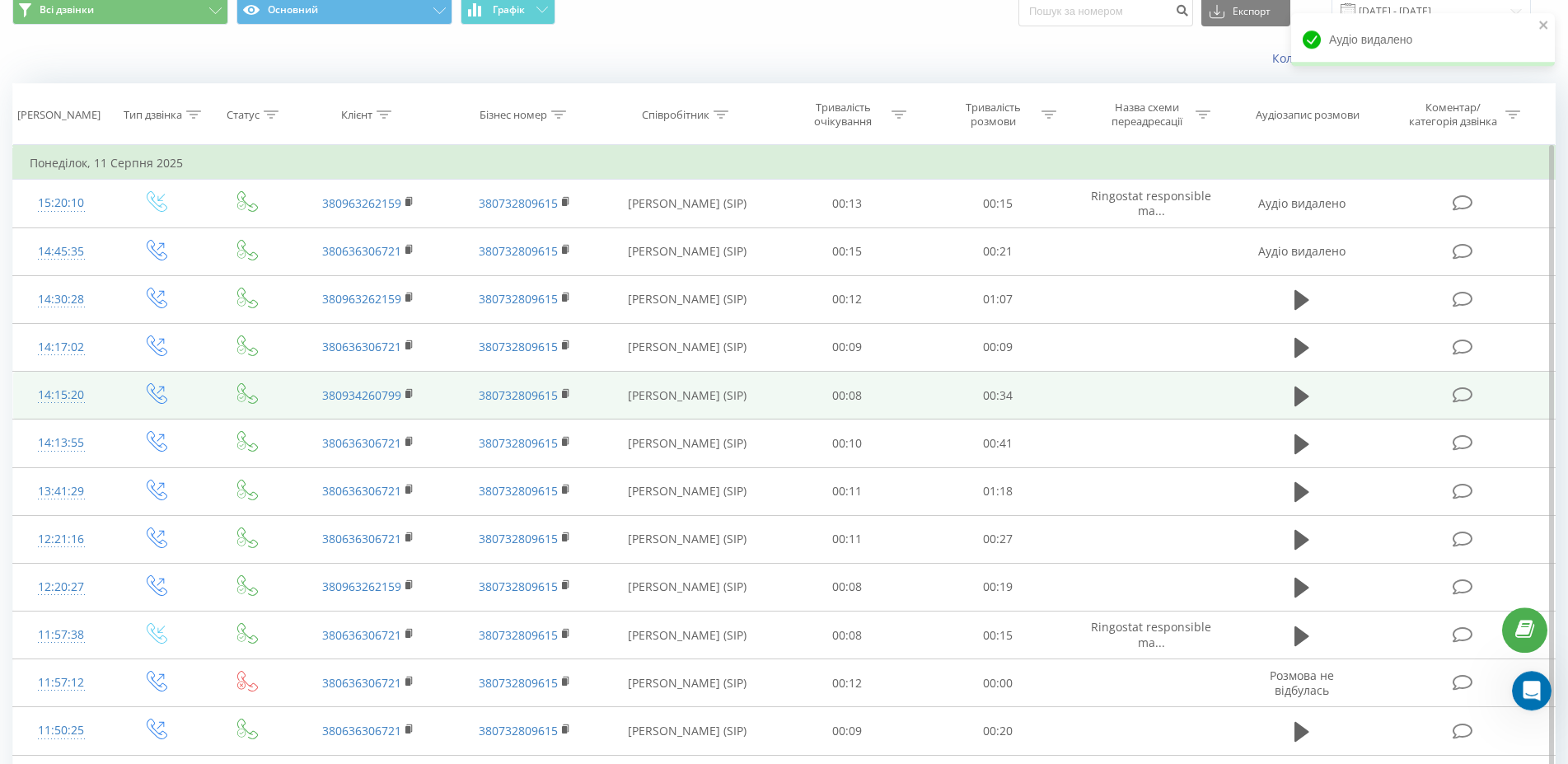
scroll to position [111, 0]
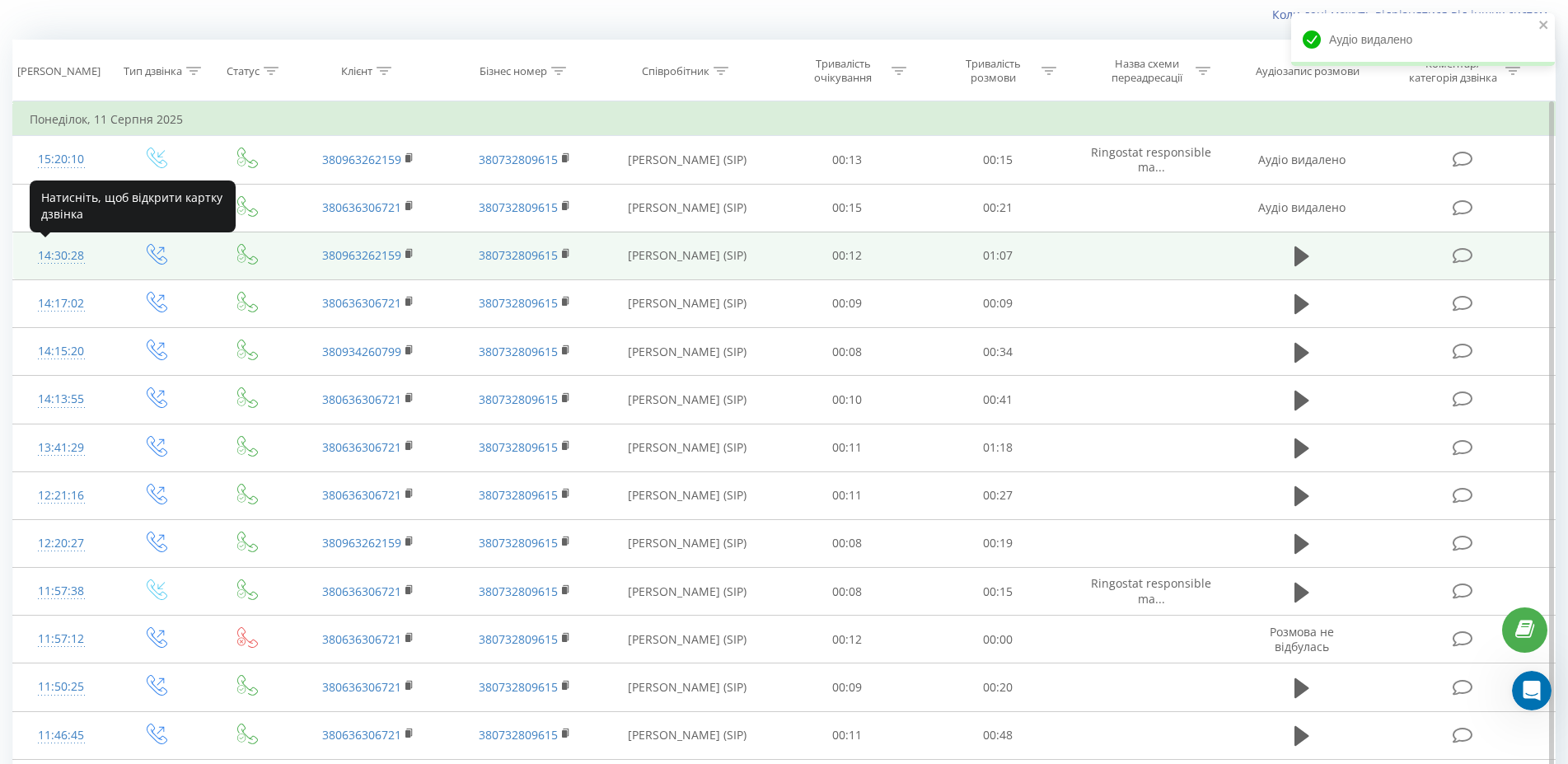
click at [67, 256] on div "14:30:28" at bounding box center [61, 255] width 62 height 32
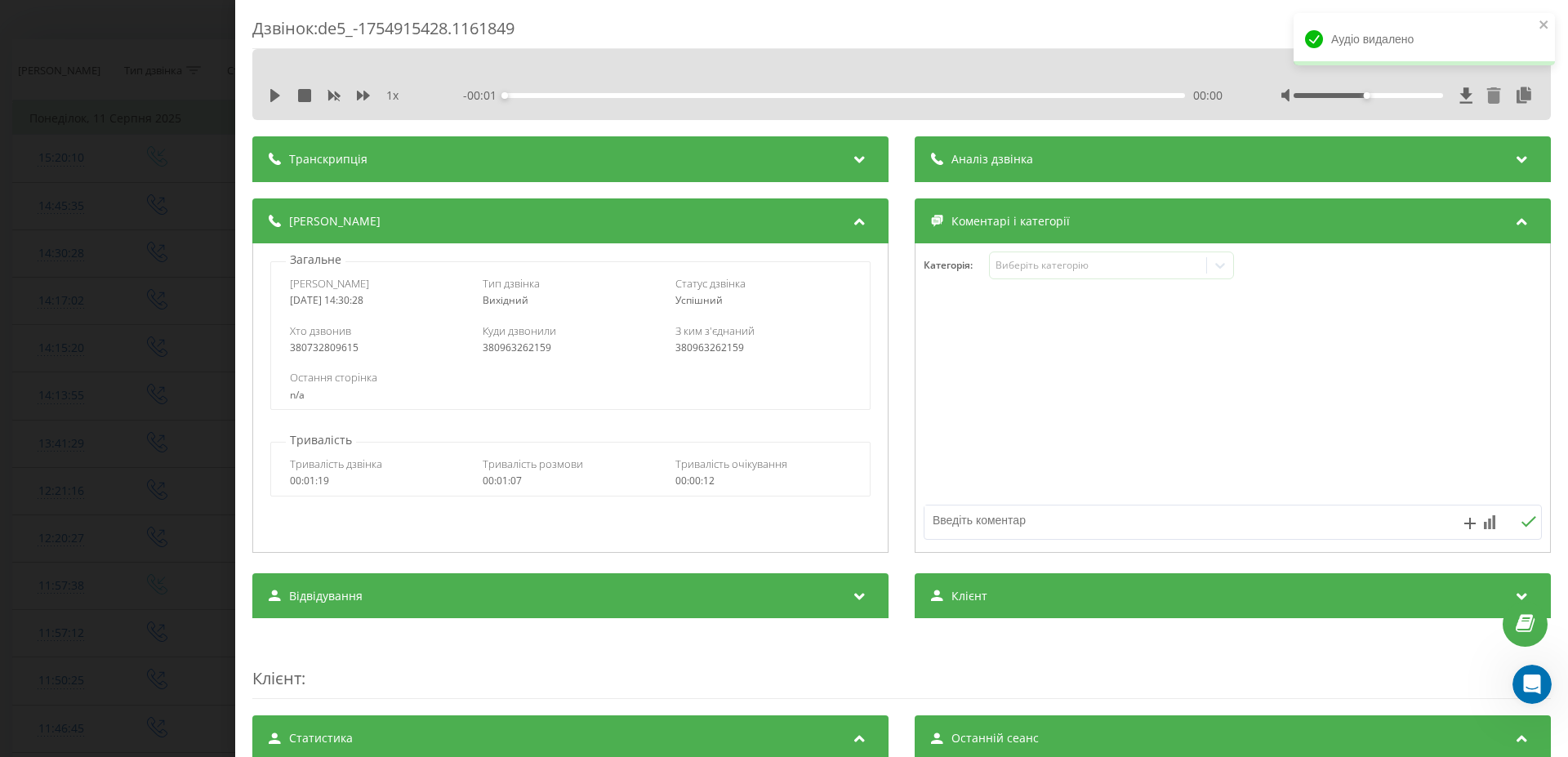
click at [1487, 98] on icon at bounding box center [1494, 95] width 14 height 16
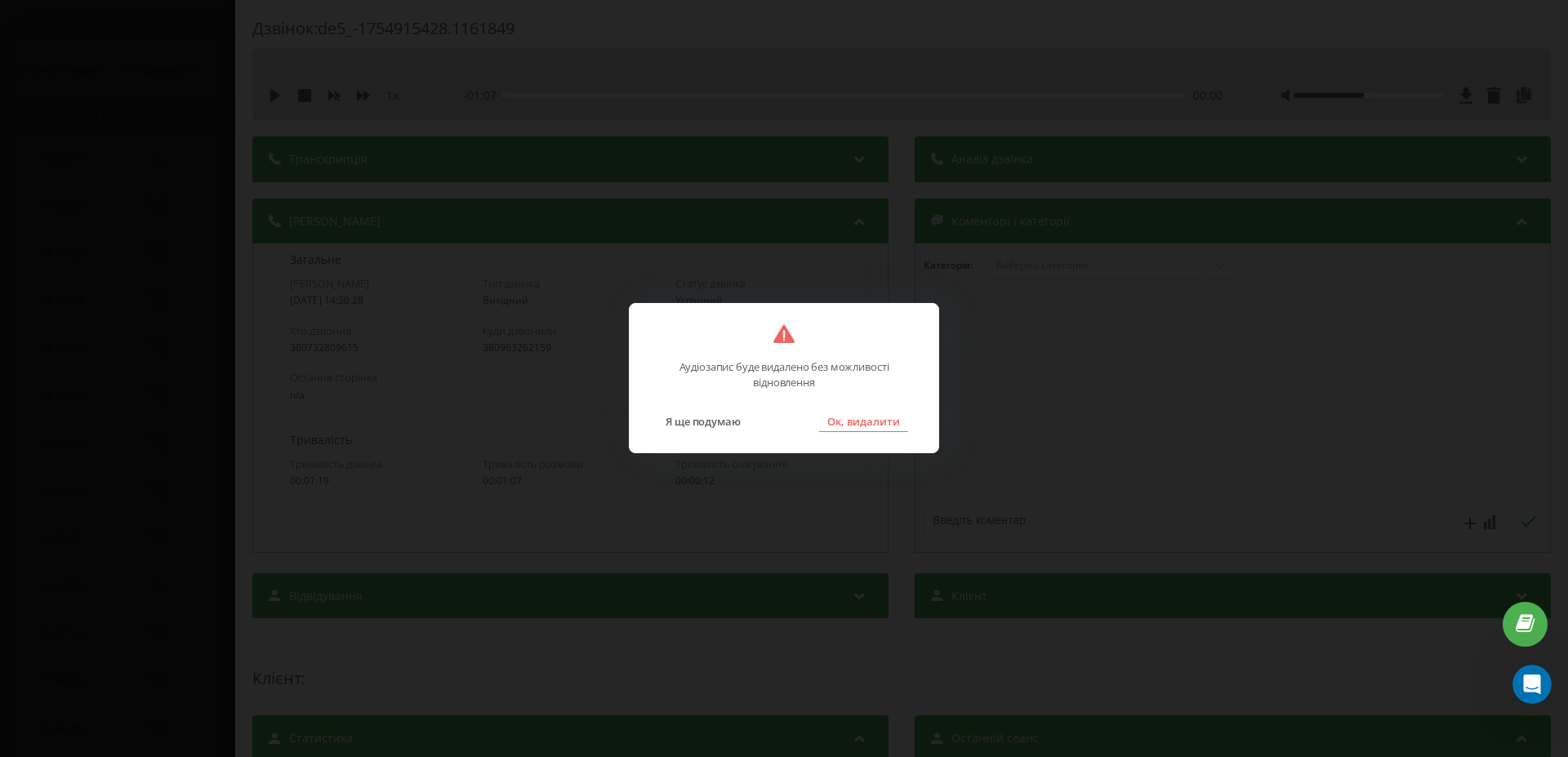
click at [856, 424] on button "Ок, видалити" at bounding box center [863, 421] width 89 height 21
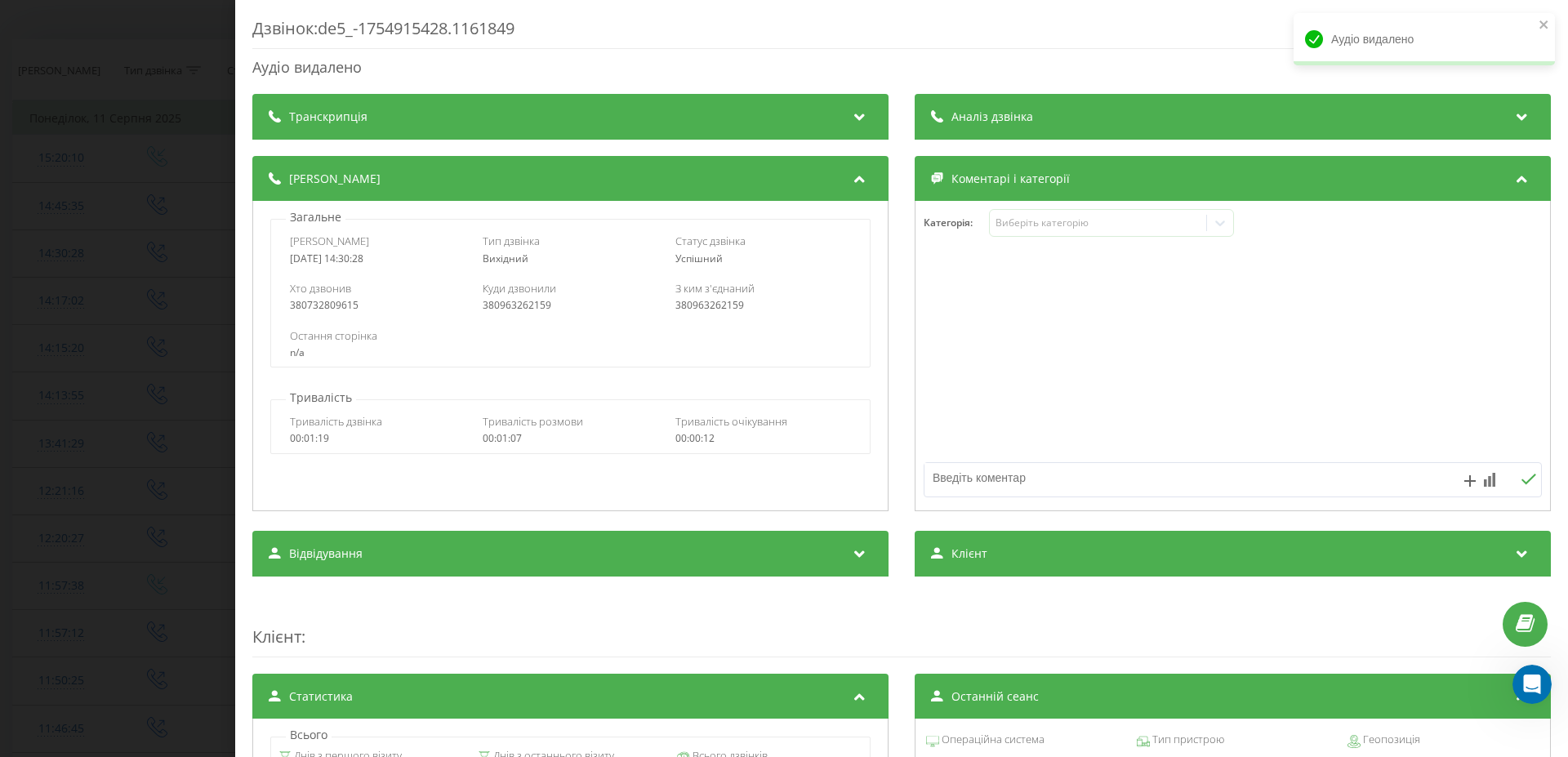
click at [146, 389] on div "Дзвінок : de5_-1754915428.1161849 Аудіо видалено Транскрипція Для AI-аналізу ма…" at bounding box center [784, 378] width 1568 height 757
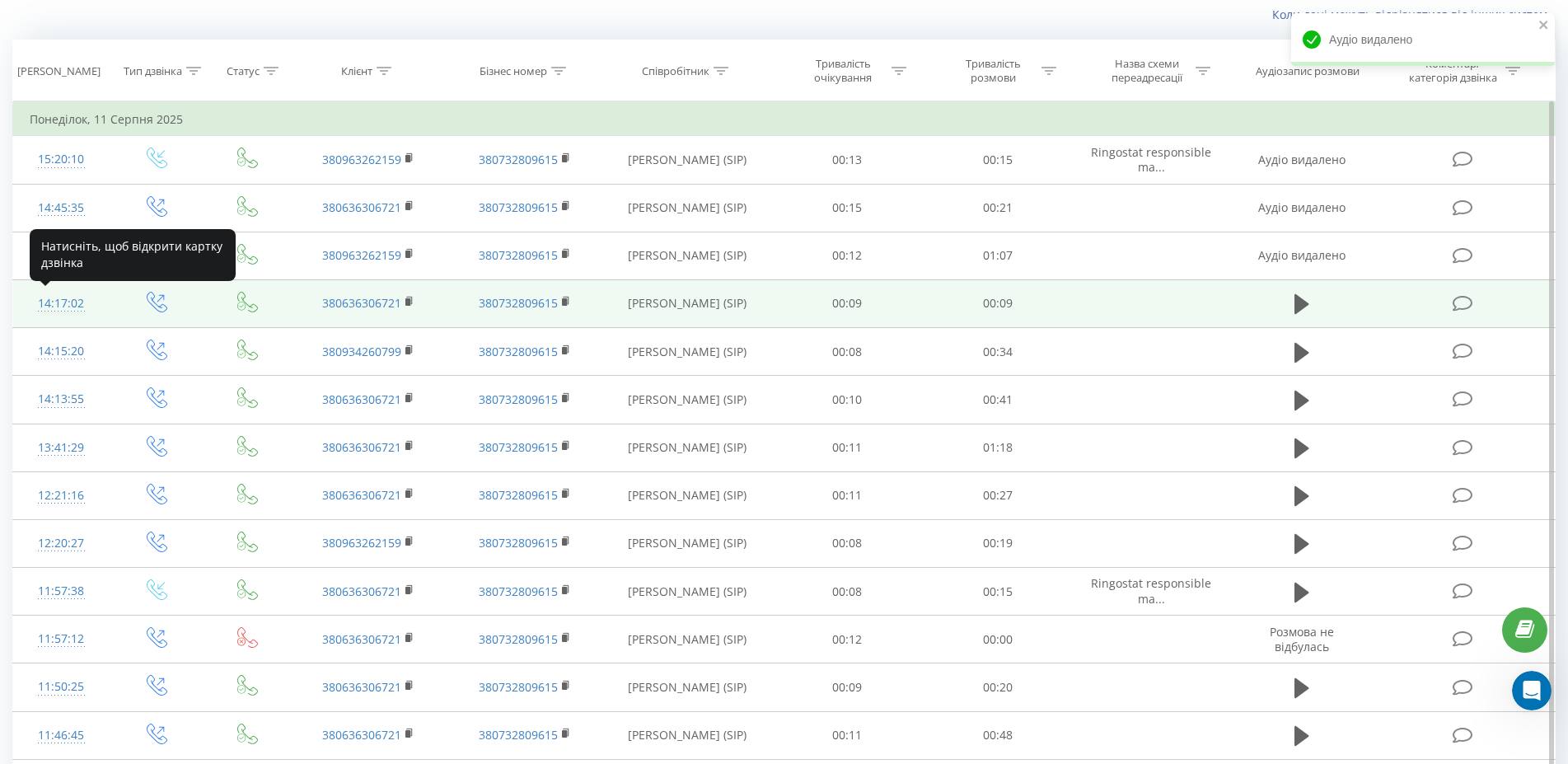
click at [62, 303] on div "14:17:02" at bounding box center [61, 303] width 62 height 32
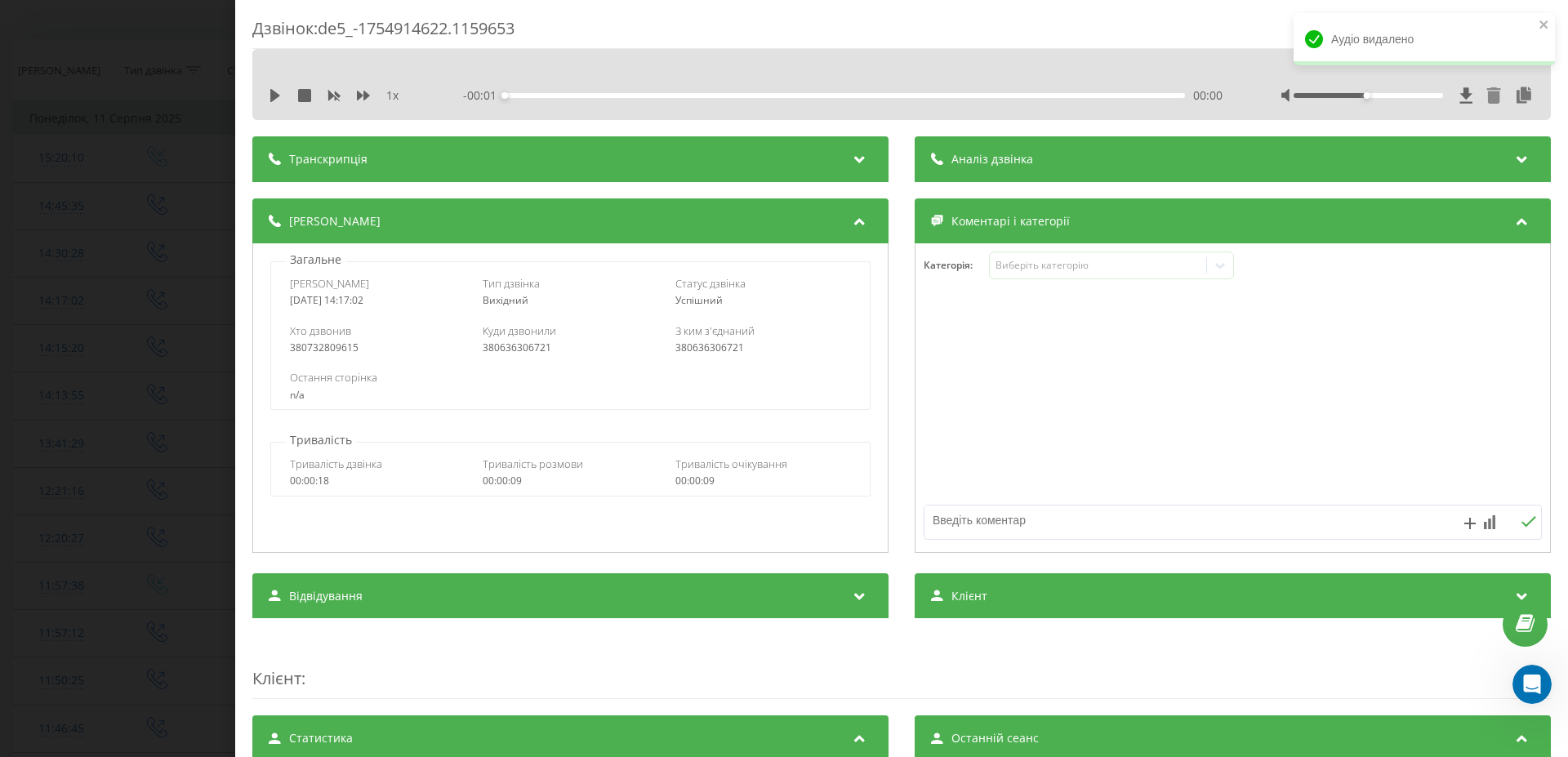
click at [1487, 95] on icon at bounding box center [1494, 95] width 14 height 16
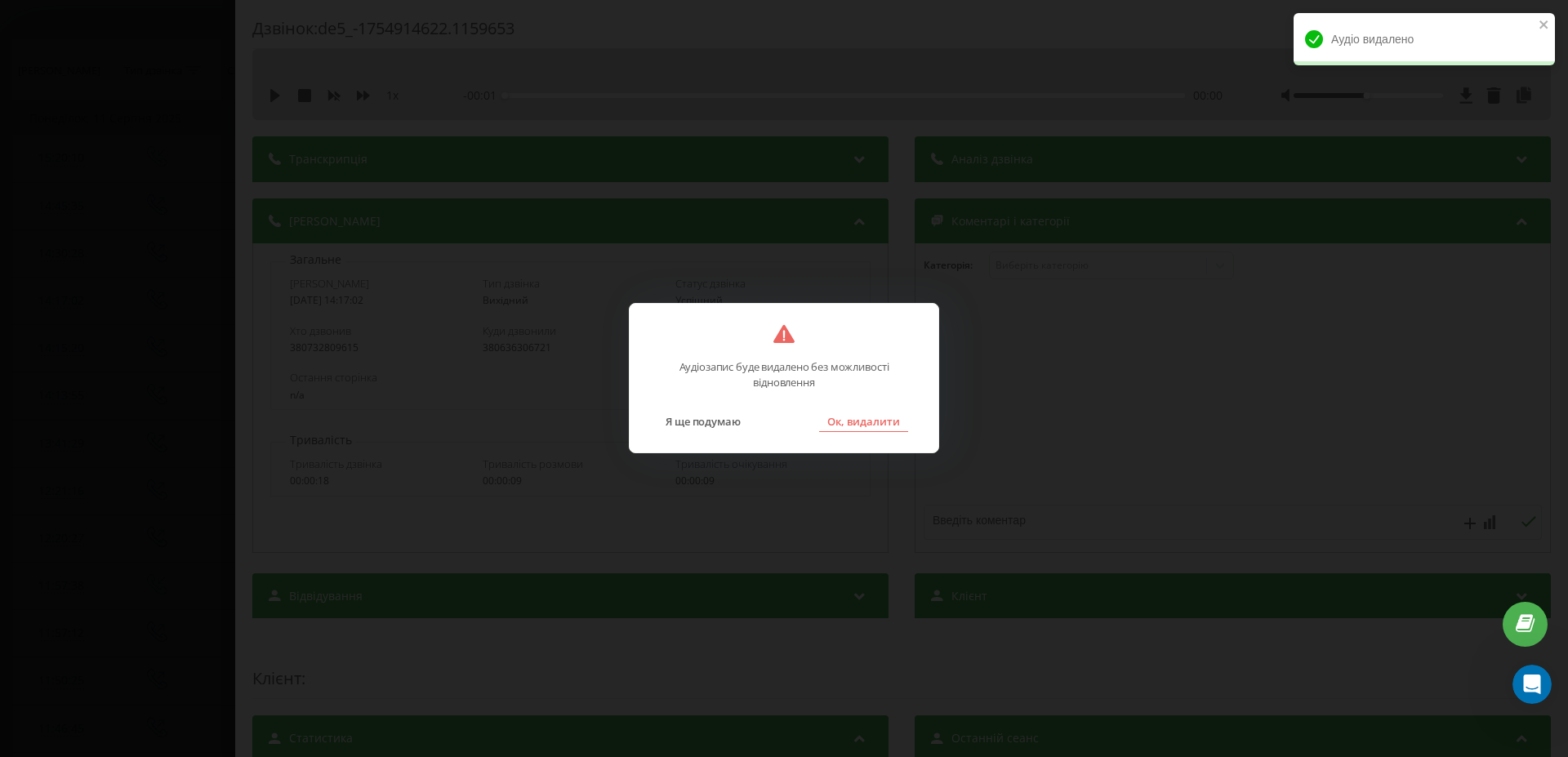
click at [849, 420] on button "Ок, видалити" at bounding box center [863, 421] width 89 height 21
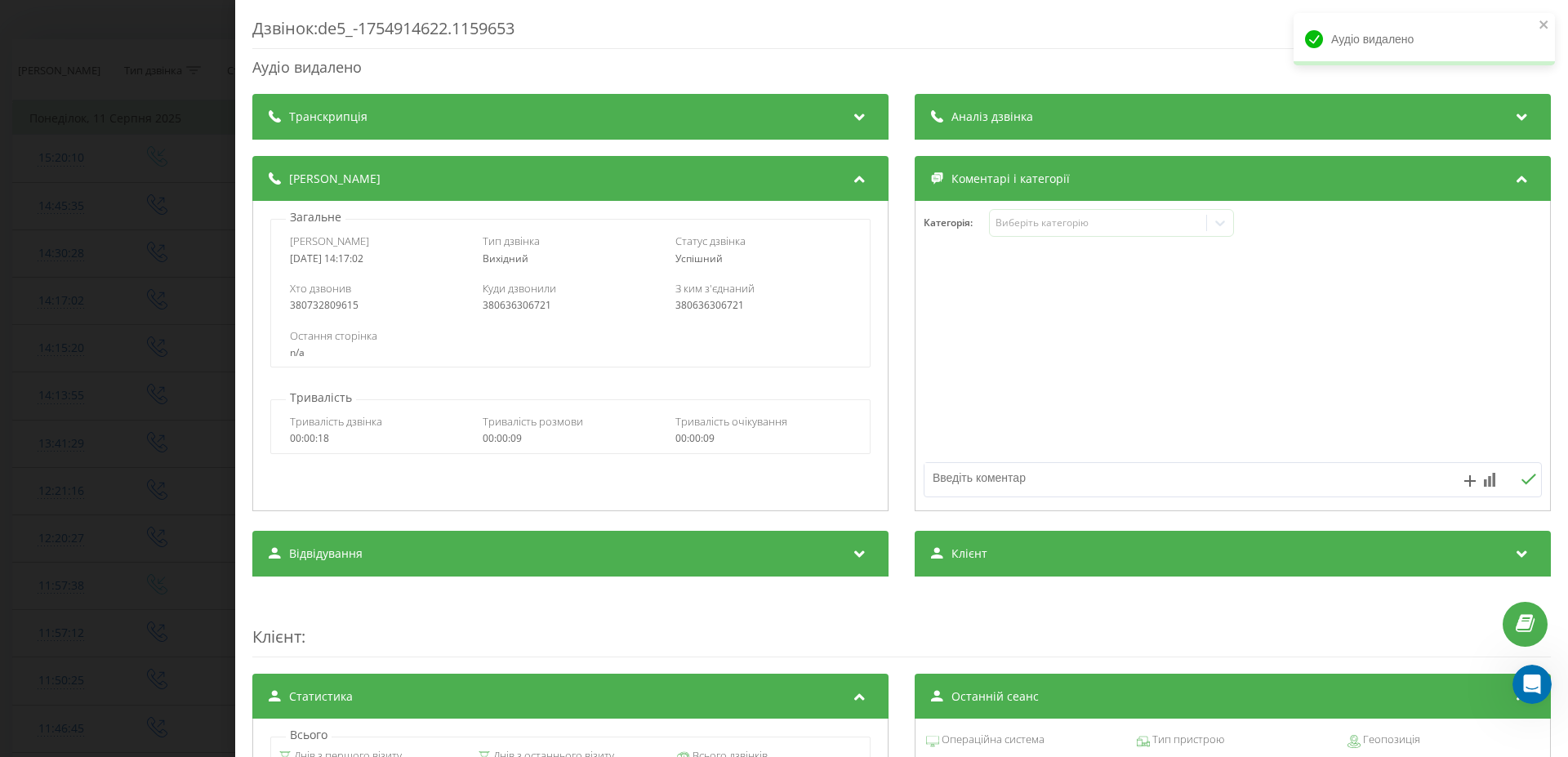
click at [124, 471] on div "Дзвінок : de5_-1754914622.1159653 Аудіо видалено Транскрипція Для AI-аналізу ма…" at bounding box center [784, 378] width 1568 height 757
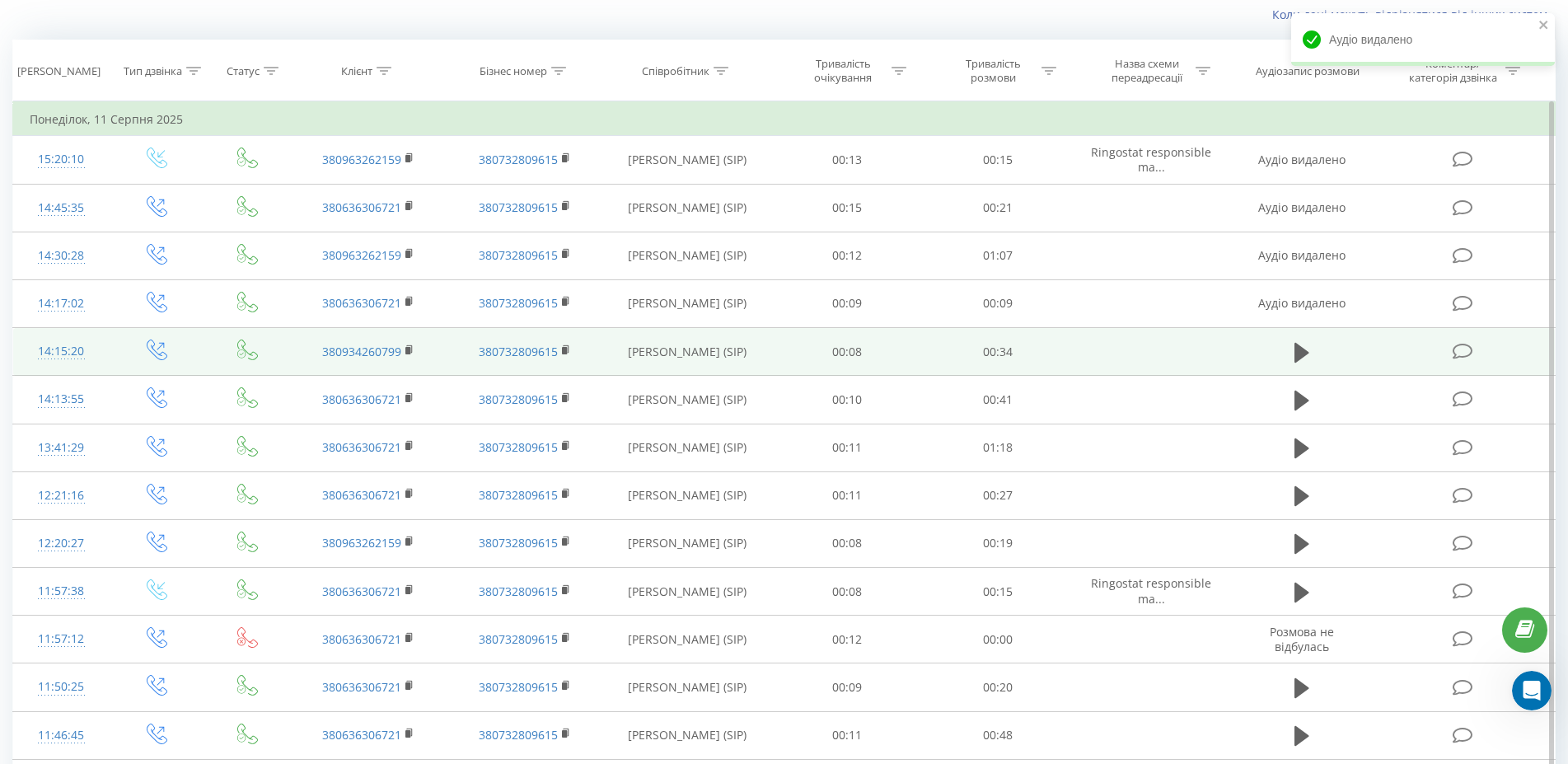
click at [68, 355] on div "14:15:20" at bounding box center [61, 351] width 62 height 32
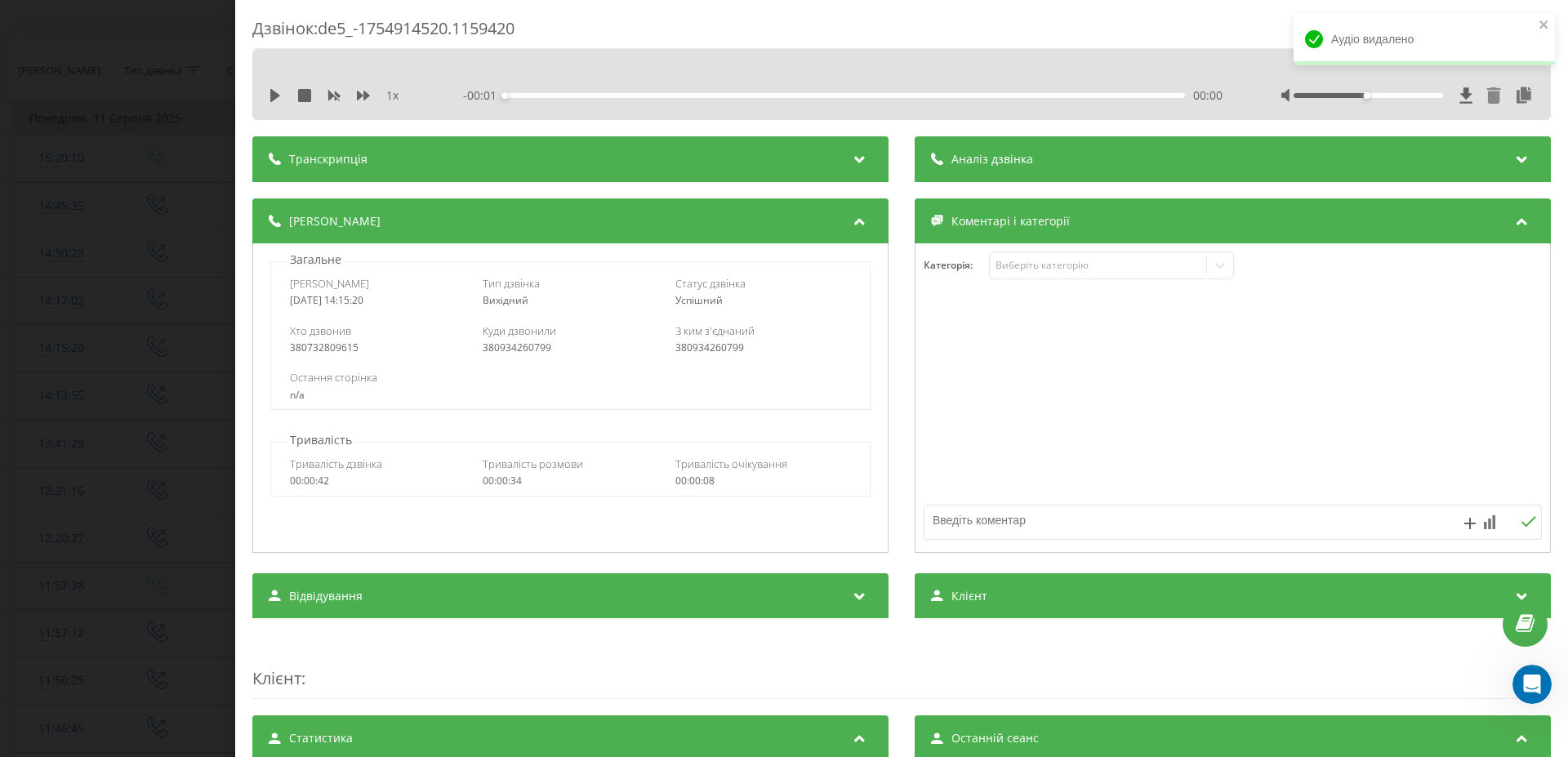
click at [1487, 94] on icon at bounding box center [1494, 95] width 14 height 16
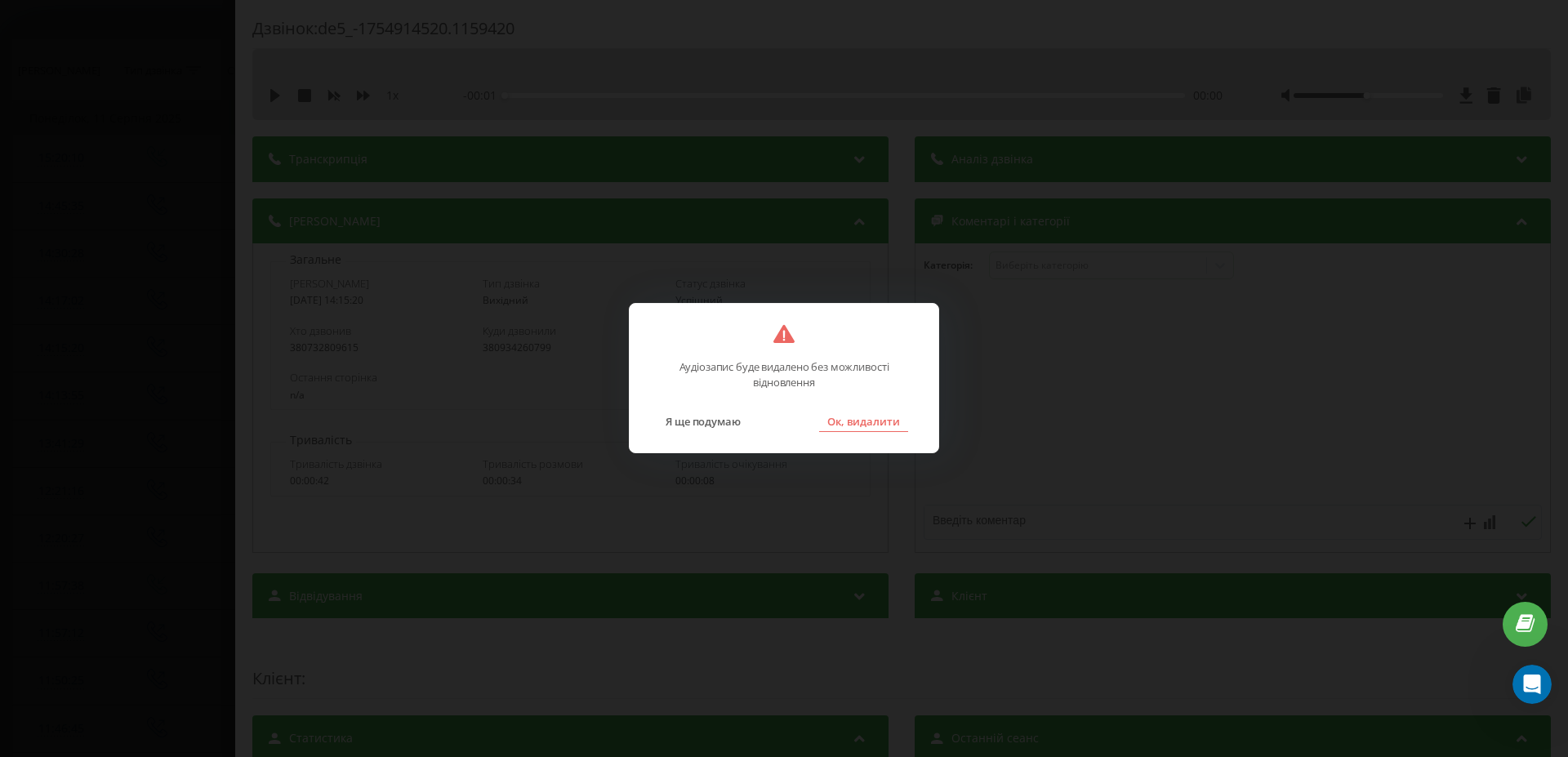
click at [880, 416] on button "Ок, видалити" at bounding box center [863, 421] width 89 height 21
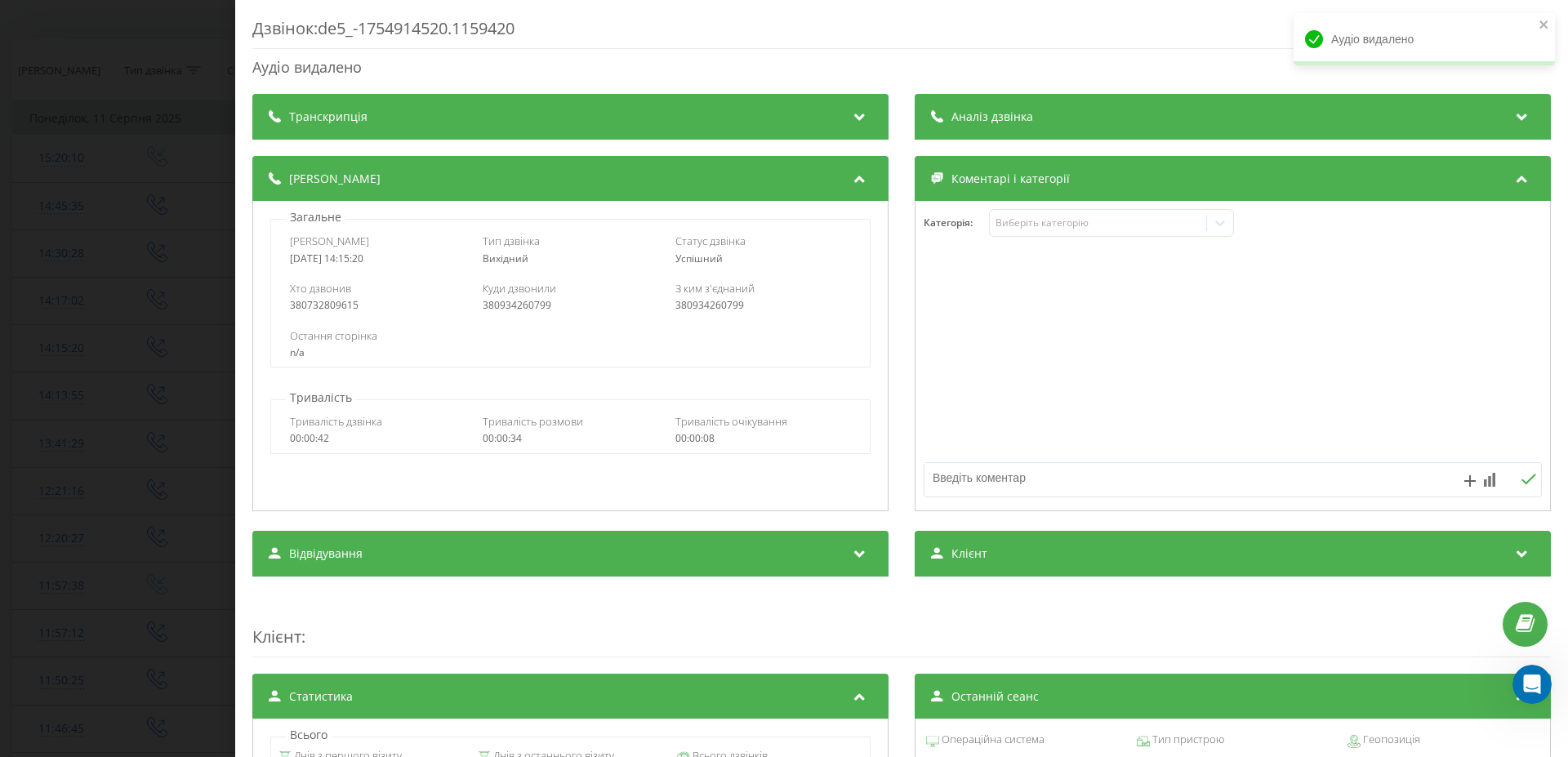
click at [89, 371] on div "Дзвінок : de5_-1754914520.1159420 Аудіо видалено Транскрипція Для AI-аналізу ма…" at bounding box center [784, 378] width 1568 height 757
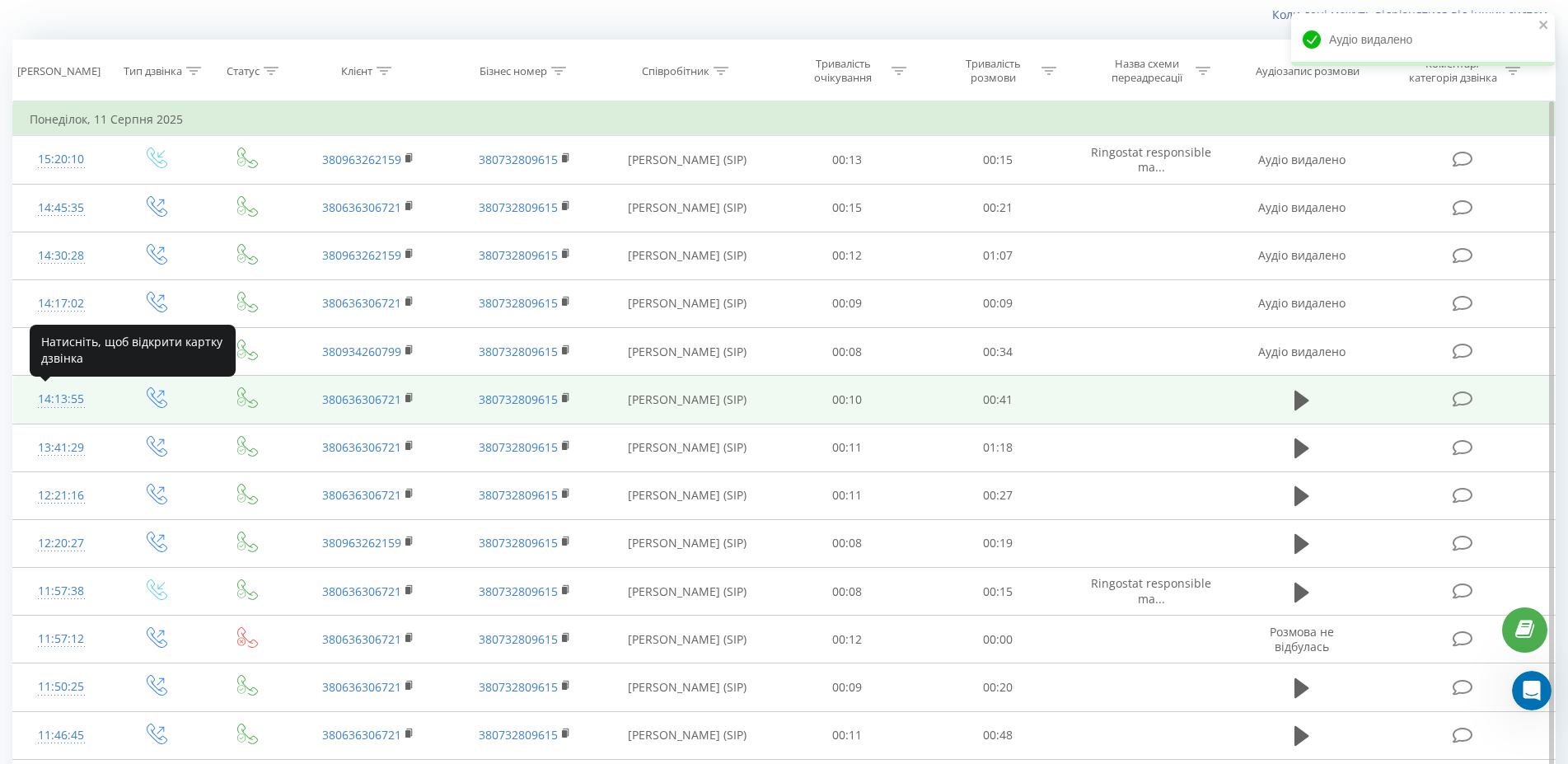
click at [58, 401] on div "14:13:55" at bounding box center [61, 399] width 62 height 32
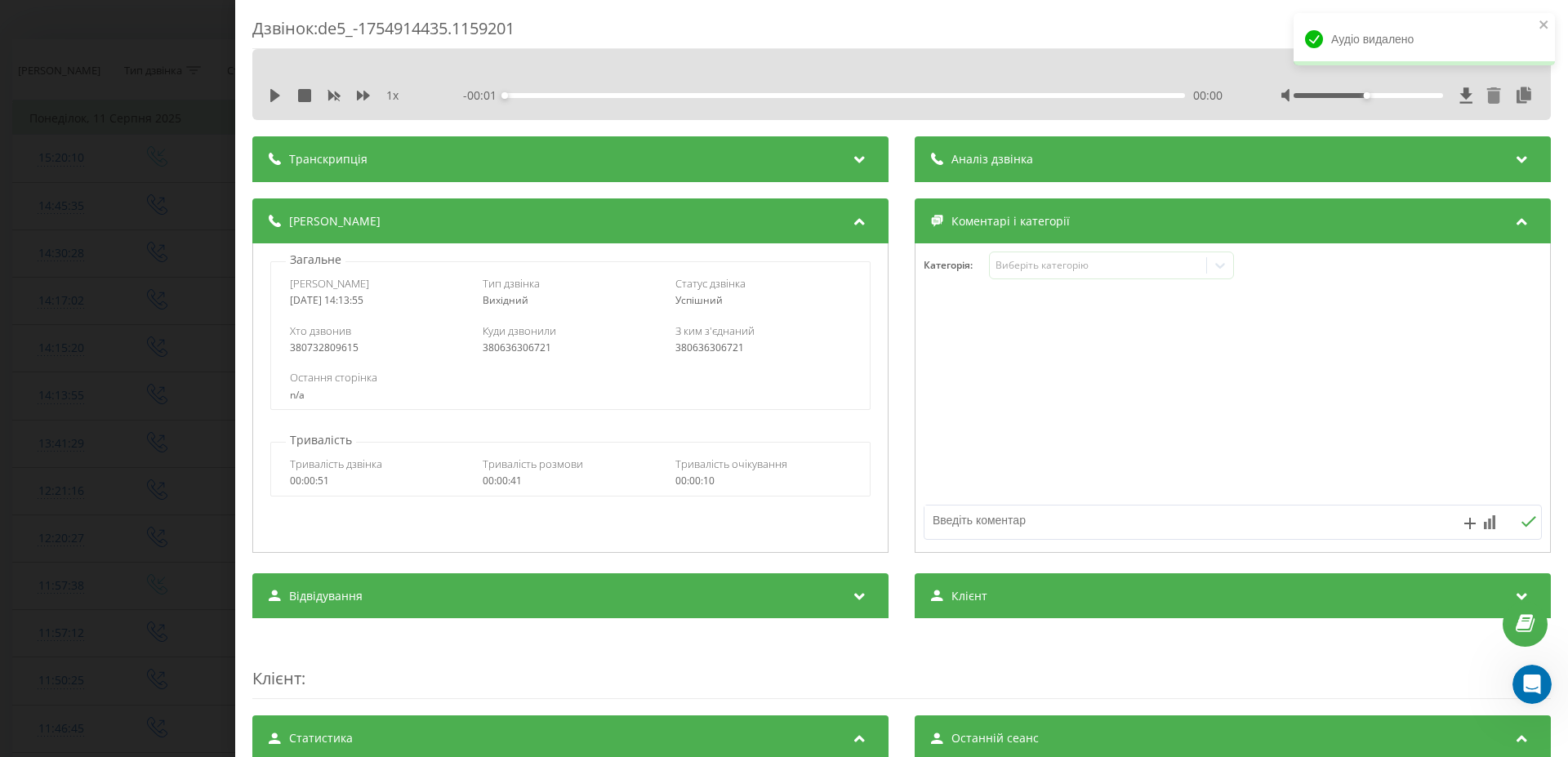
click at [1487, 95] on icon at bounding box center [1494, 95] width 14 height 16
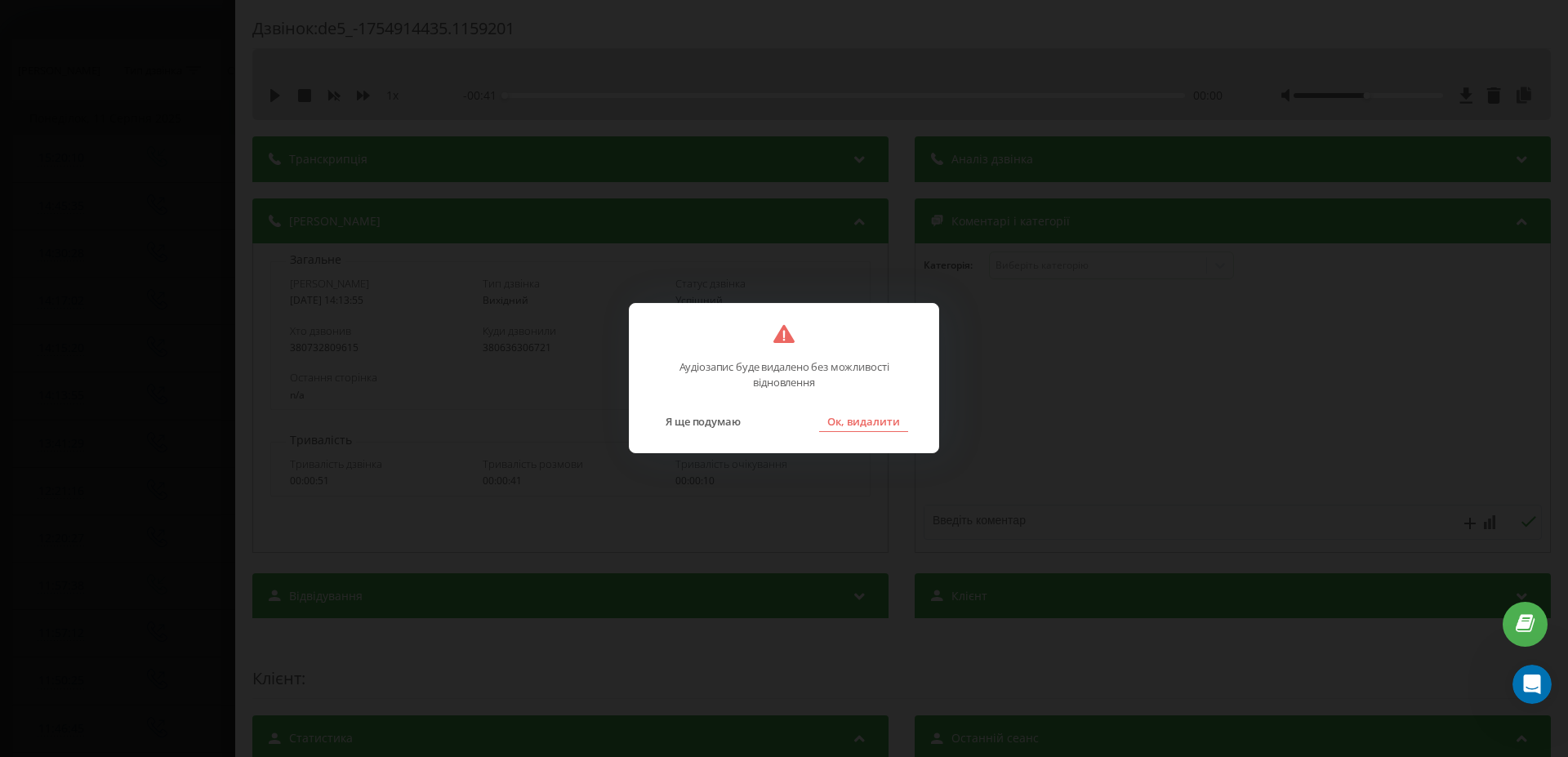
click at [895, 422] on button "Ок, видалити" at bounding box center [863, 421] width 89 height 21
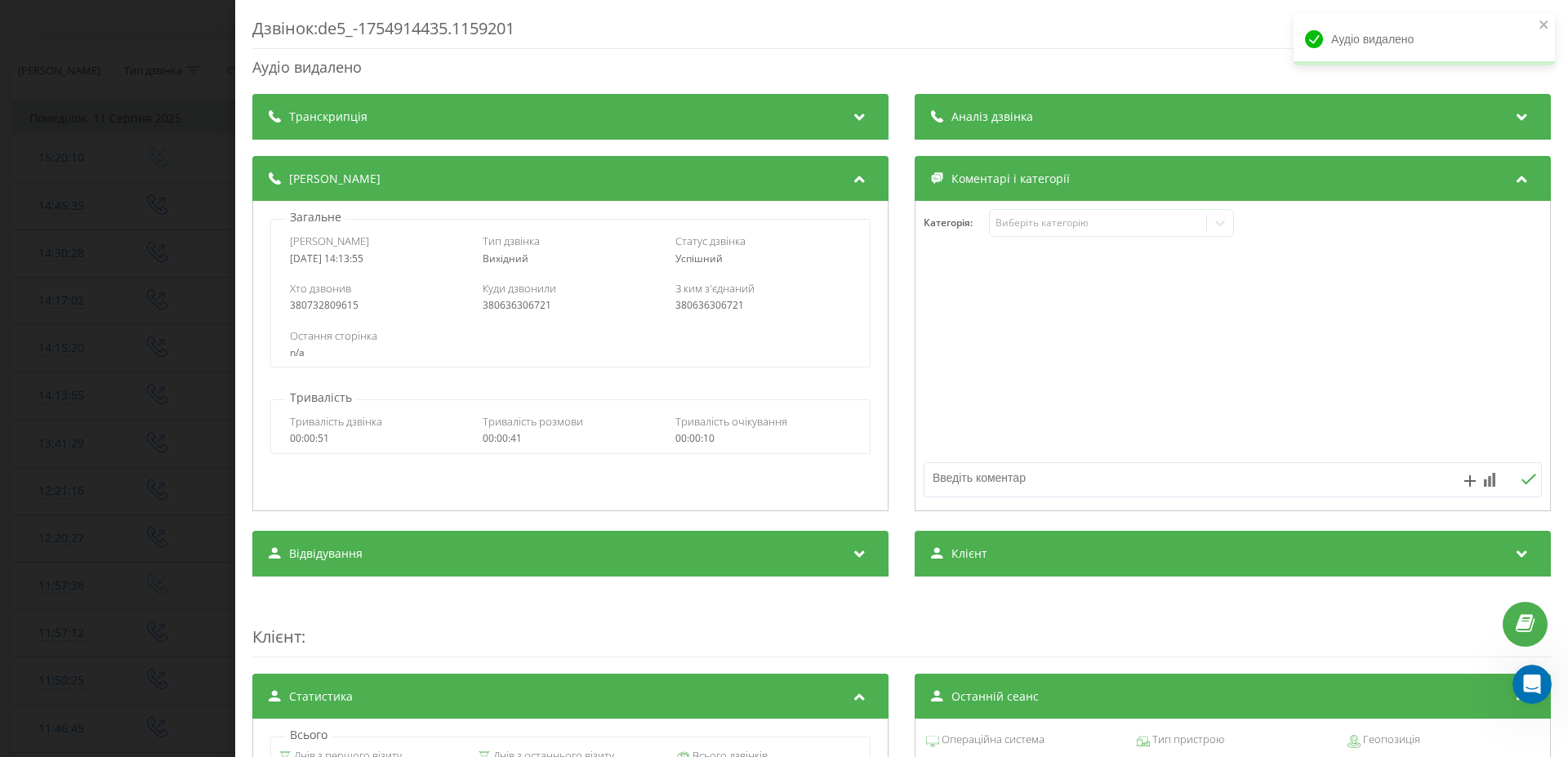
click at [93, 462] on div "Дзвінок : de5_-1754914435.1159201 Аудіо видалено Транскрипція Для AI-аналізу ма…" at bounding box center [784, 378] width 1568 height 757
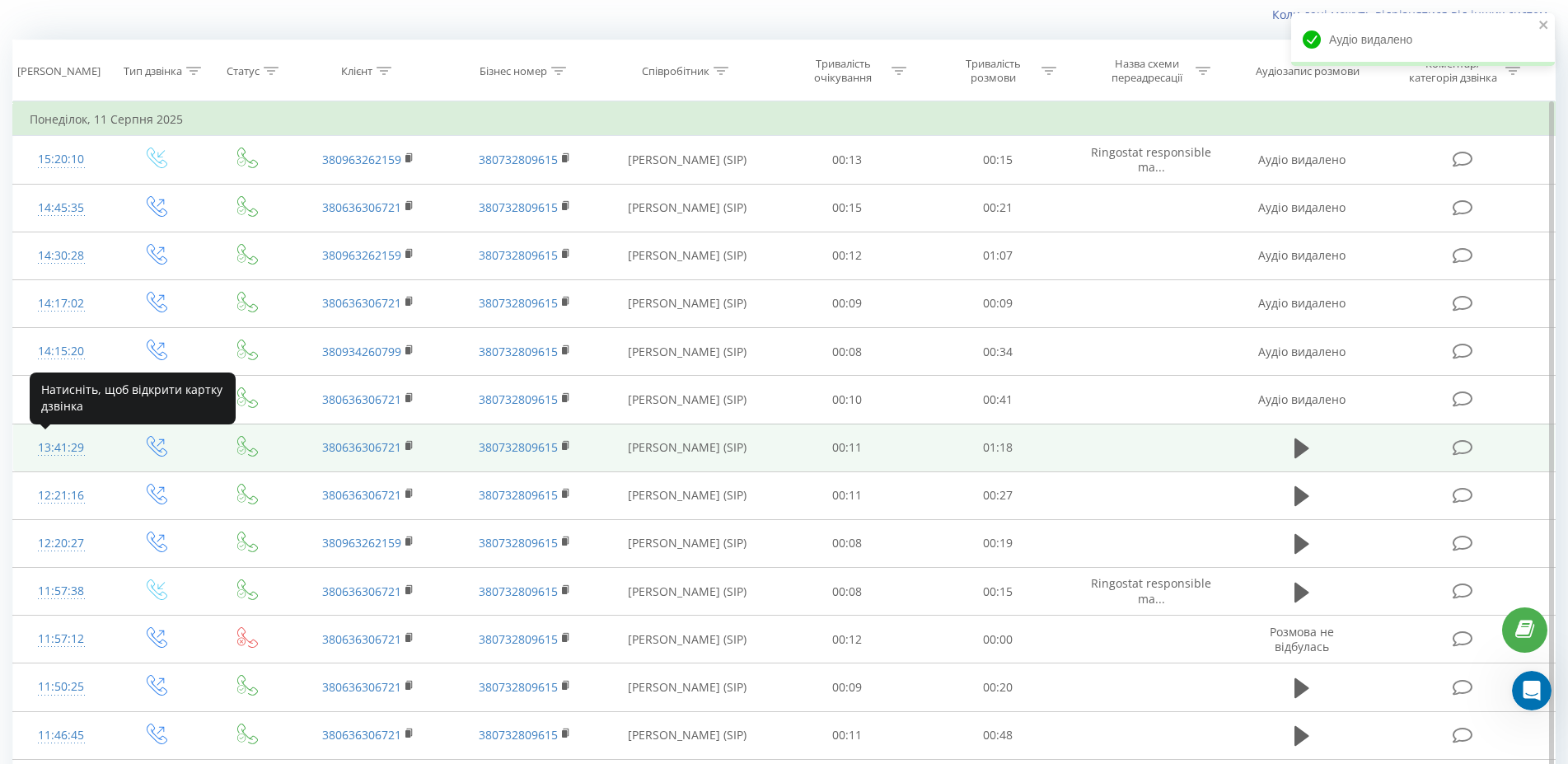
click at [67, 451] on div "13:41:29" at bounding box center [61, 447] width 62 height 32
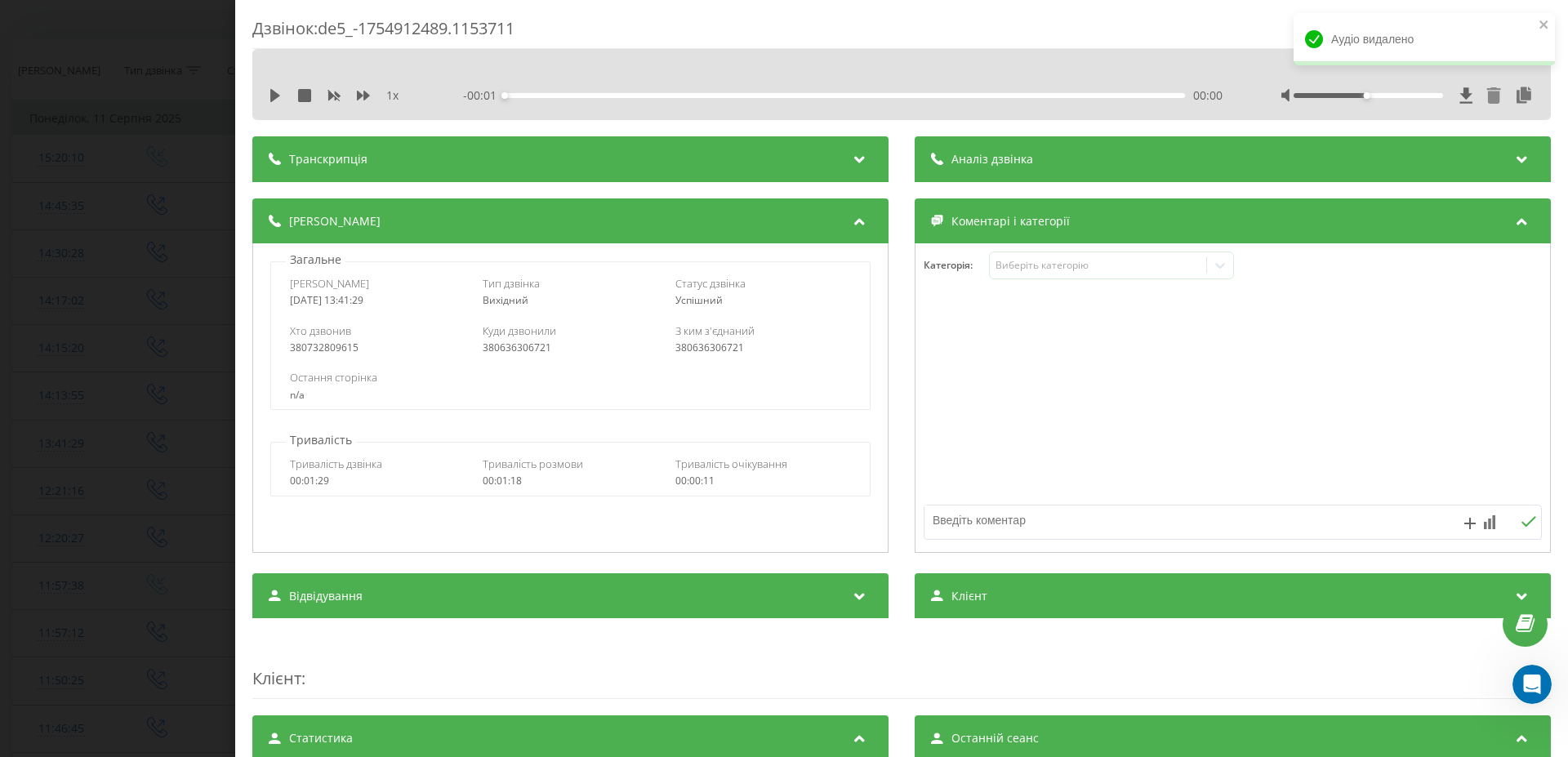
click at [1487, 100] on icon at bounding box center [1494, 95] width 14 height 16
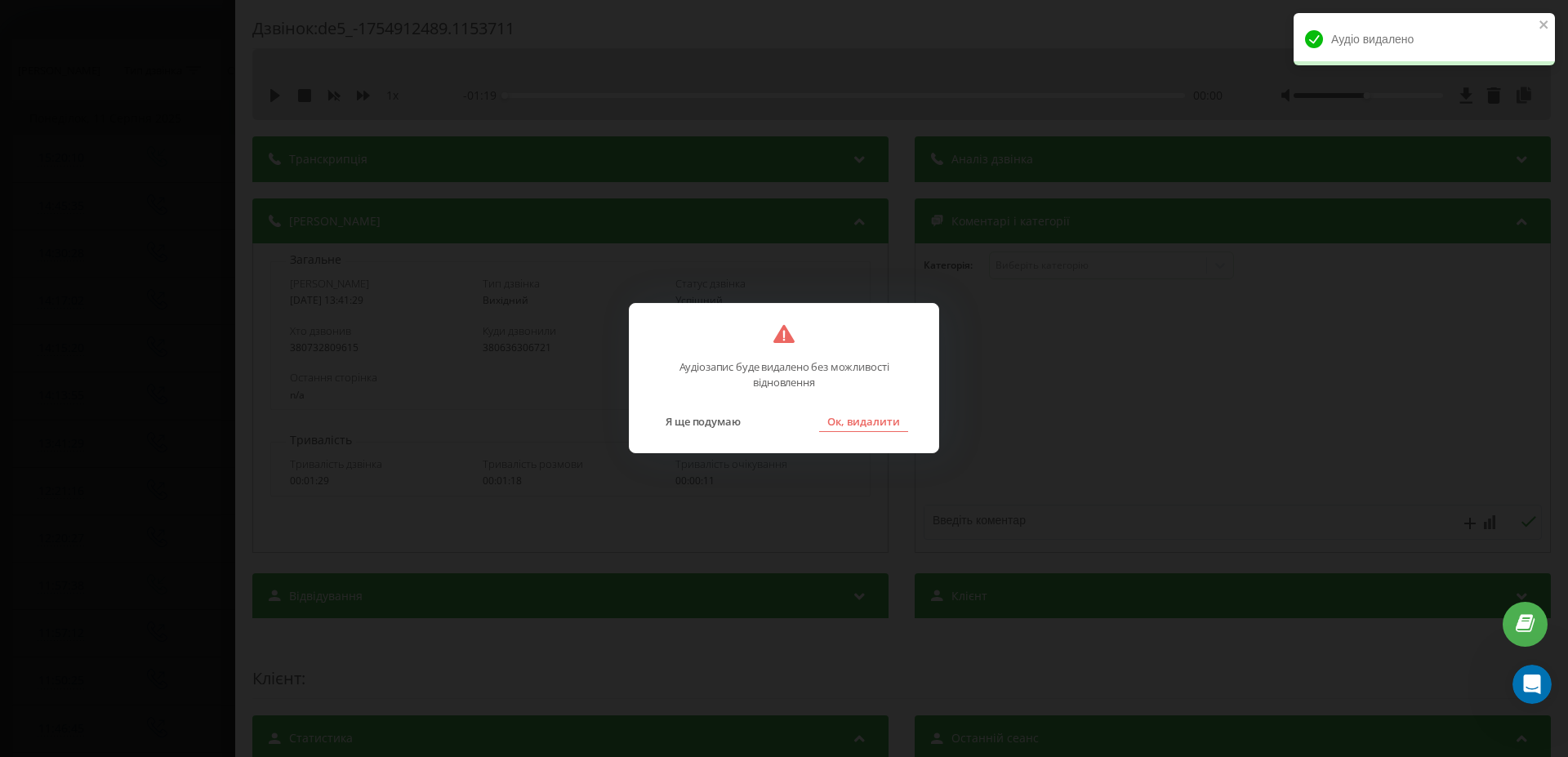
click at [878, 418] on button "Ок, видалити" at bounding box center [863, 421] width 89 height 21
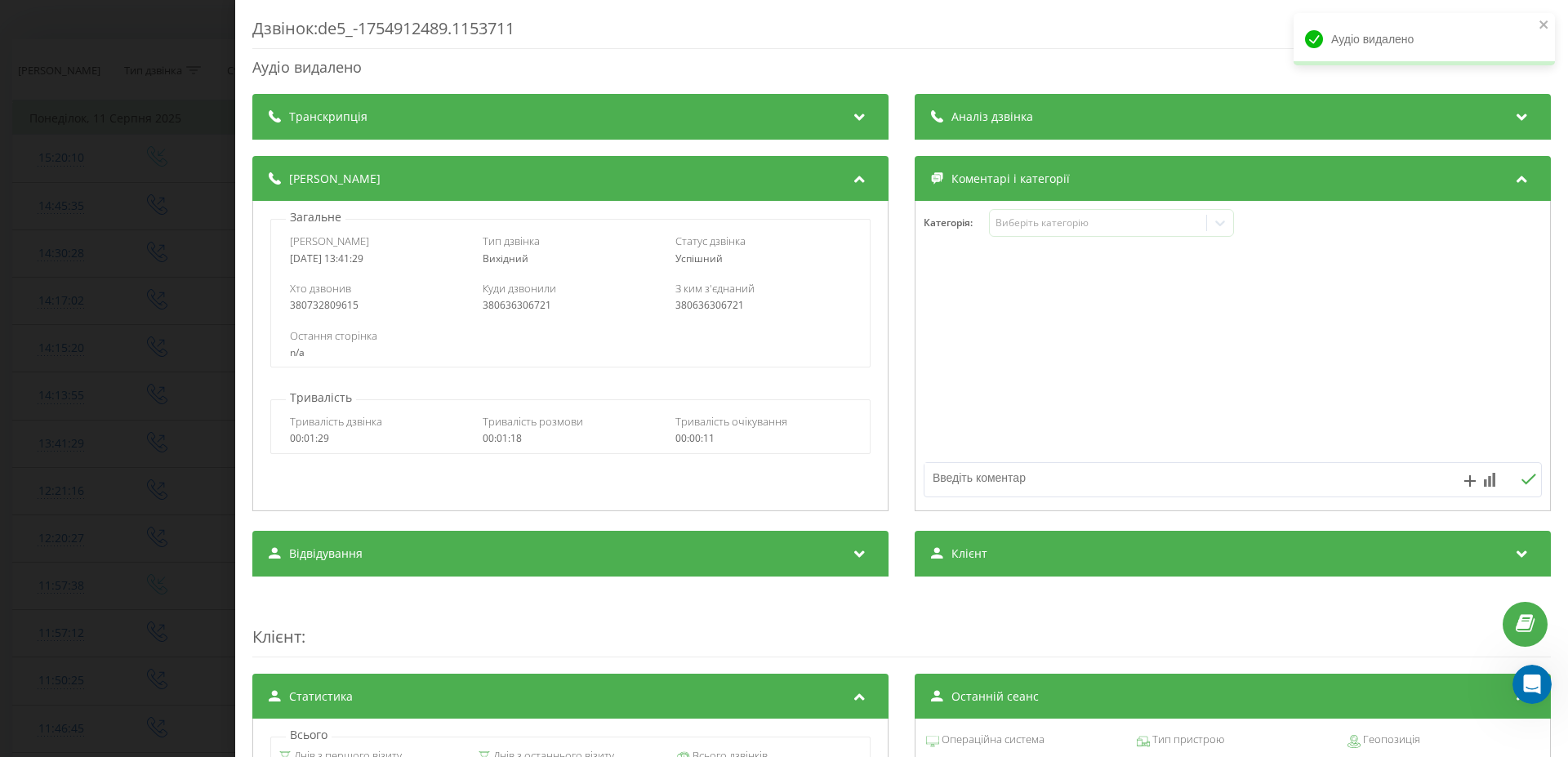
click at [101, 432] on div "Дзвінок : de5_-1754912489.1153711 Аудіо видалено Транскрипція Для AI-аналізу ма…" at bounding box center [784, 378] width 1568 height 757
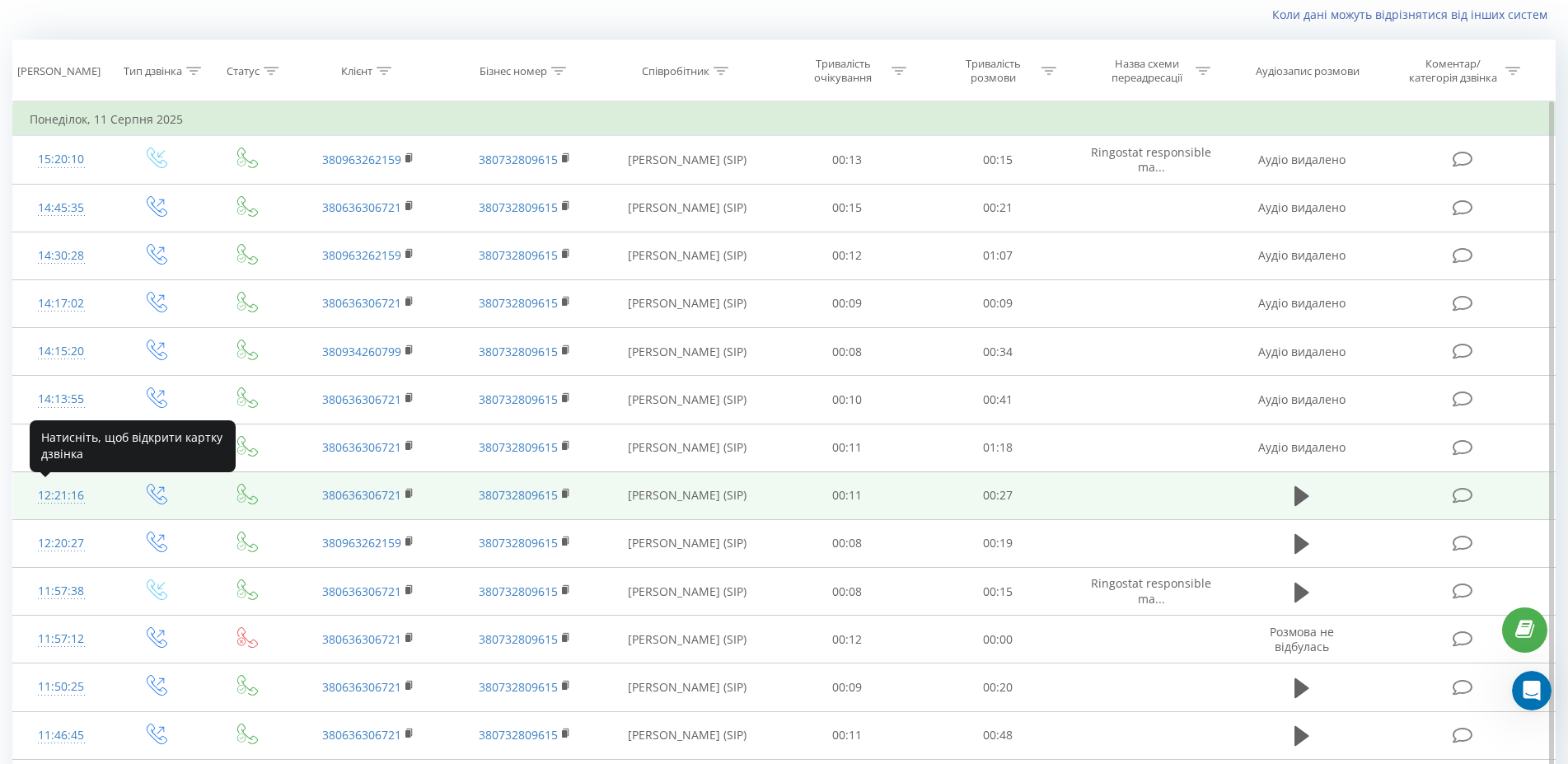
click at [62, 494] on div "12:21:16" at bounding box center [61, 495] width 62 height 32
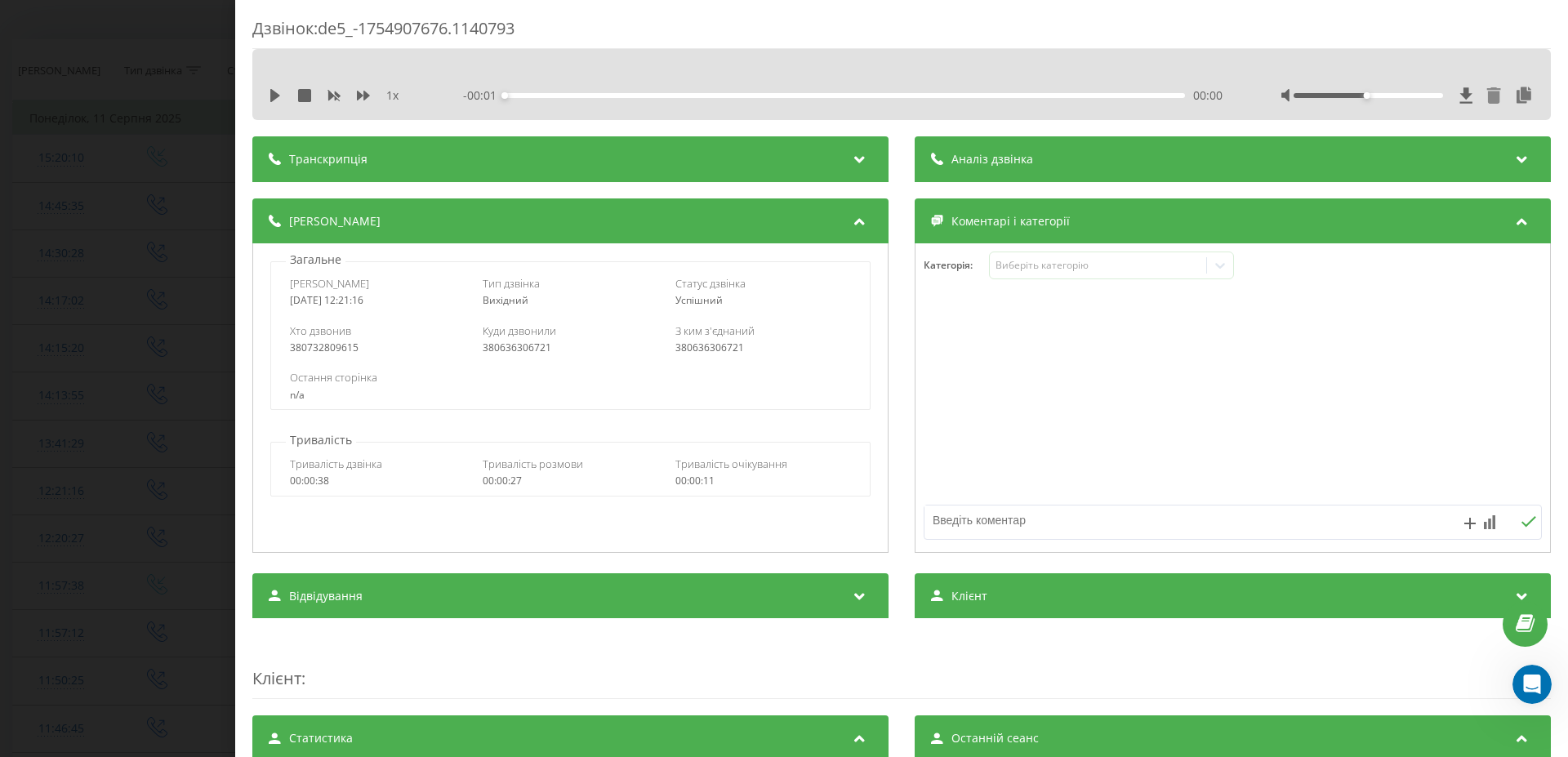
click at [1487, 95] on icon at bounding box center [1493, 95] width 16 height 16
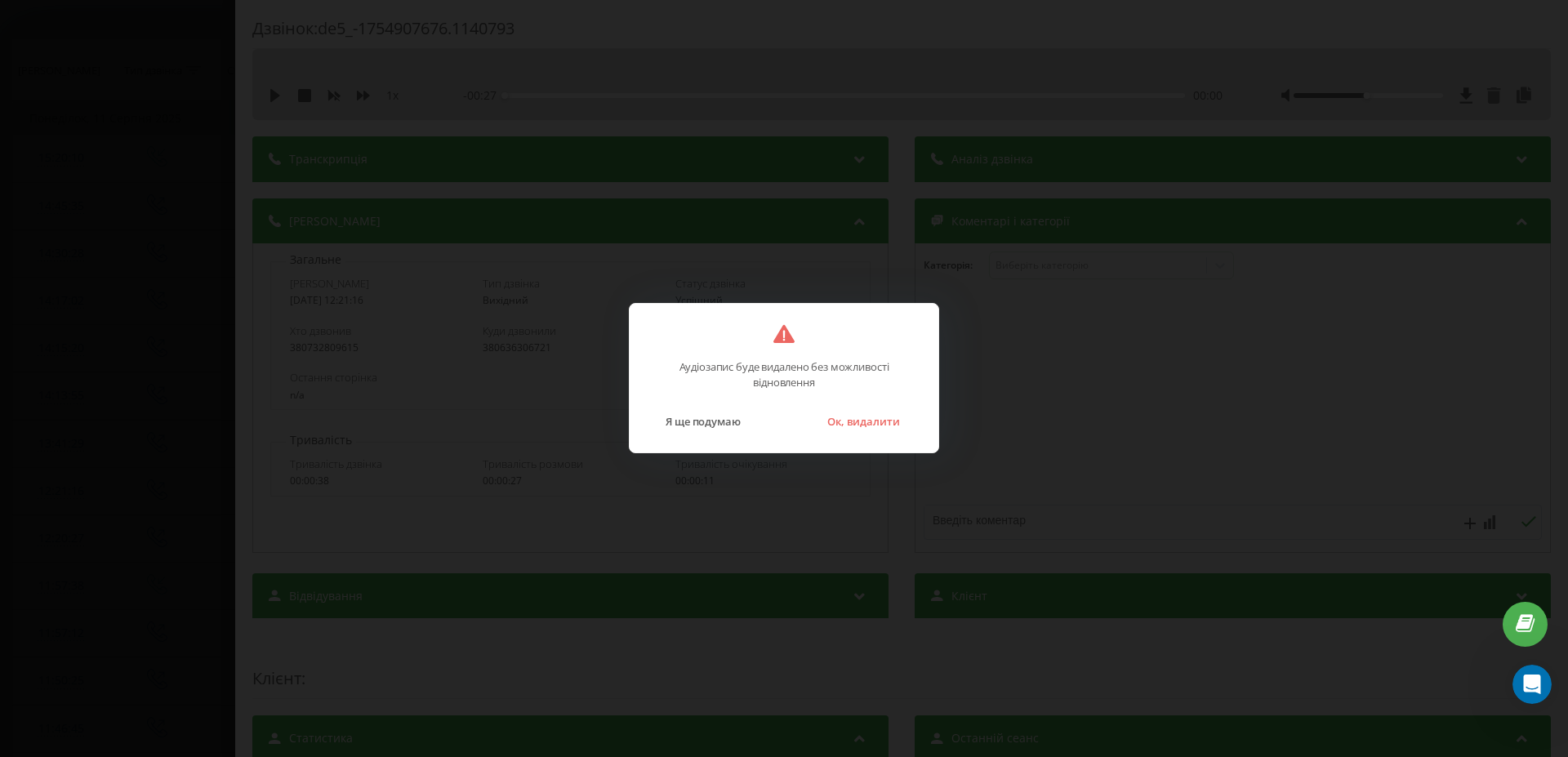
click at [1481, 94] on div "Аудіозапис буде видалено без можливості відновлення Я ще подумаю Ок, видалити" at bounding box center [784, 378] width 1568 height 757
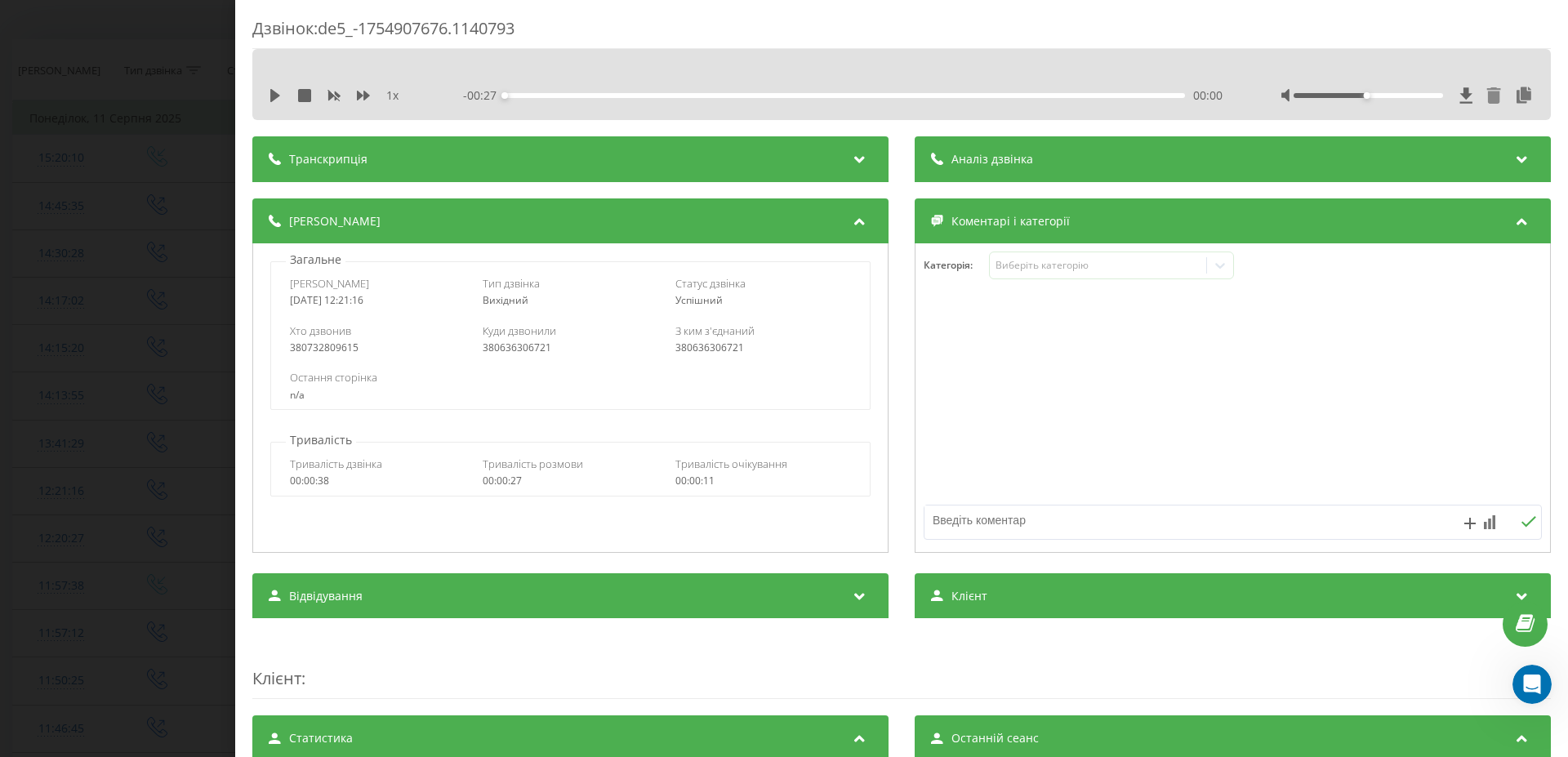
click at [1487, 95] on icon at bounding box center [1494, 95] width 14 height 16
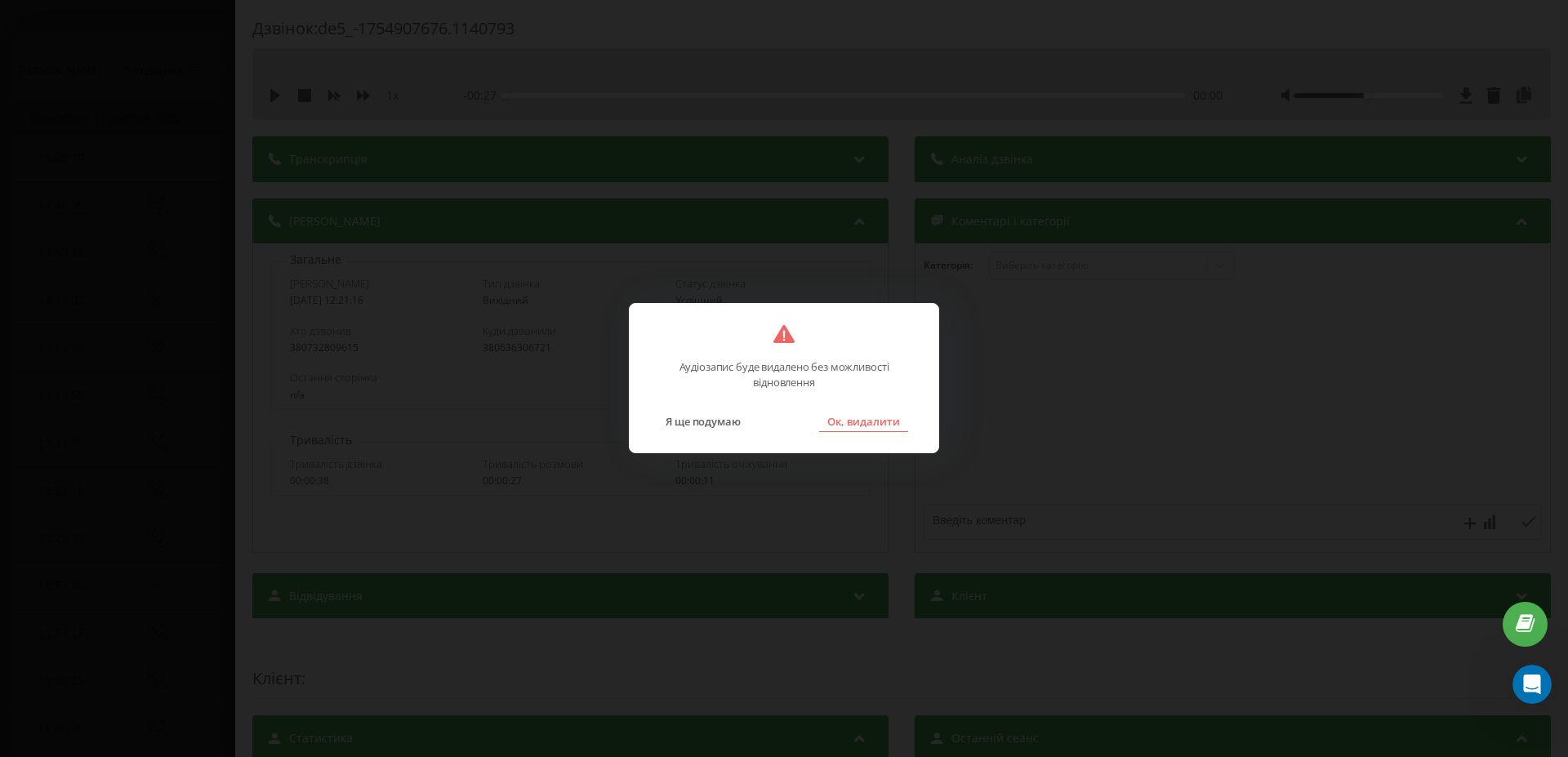
click at [871, 419] on button "Ок, видалити" at bounding box center [863, 421] width 89 height 21
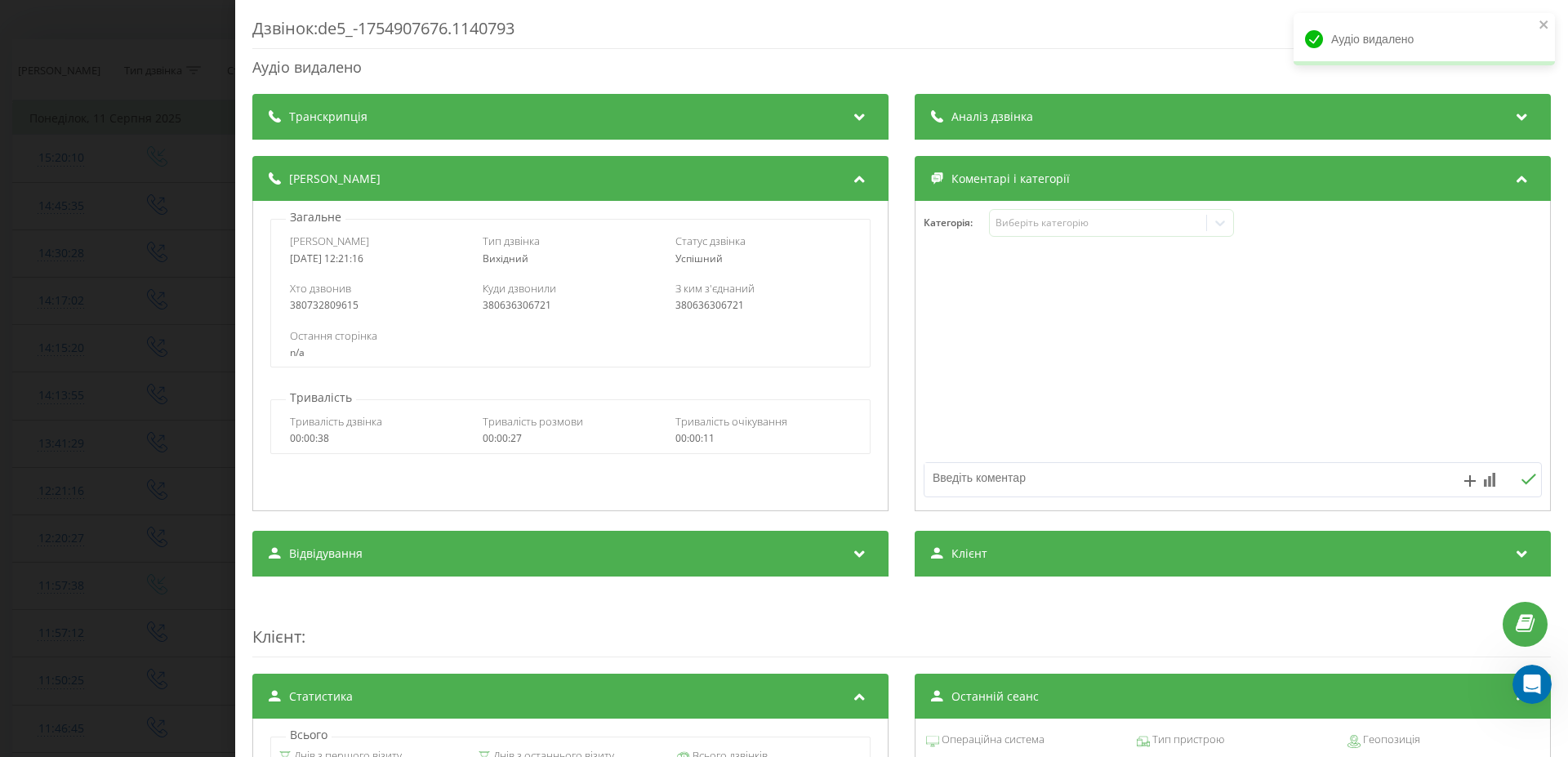
click at [100, 408] on div "Дзвінок : de5_-1754907676.1140793 Аудіо видалено Транскрипція Для AI-аналізу ма…" at bounding box center [784, 378] width 1568 height 757
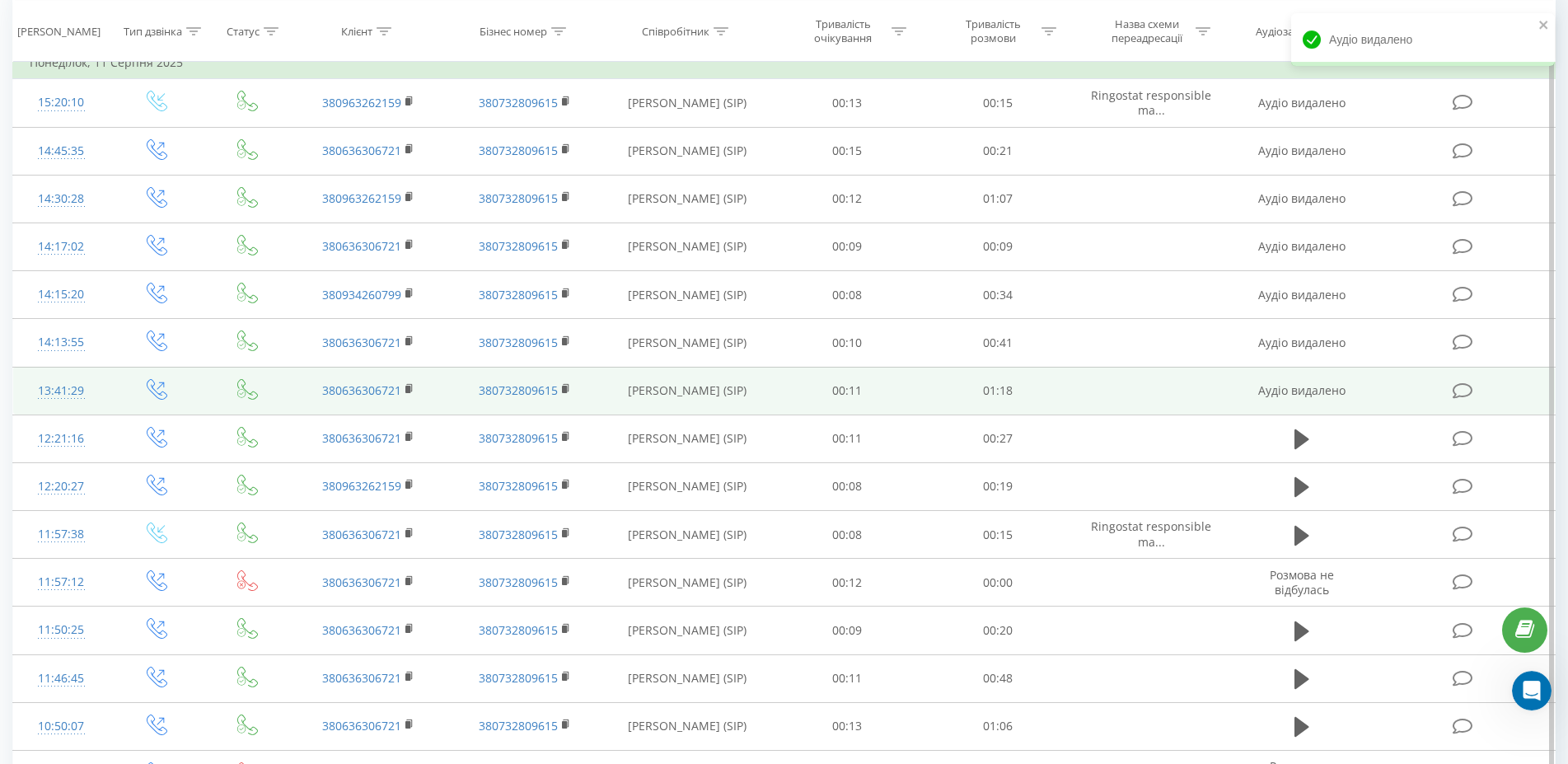
scroll to position [194, 0]
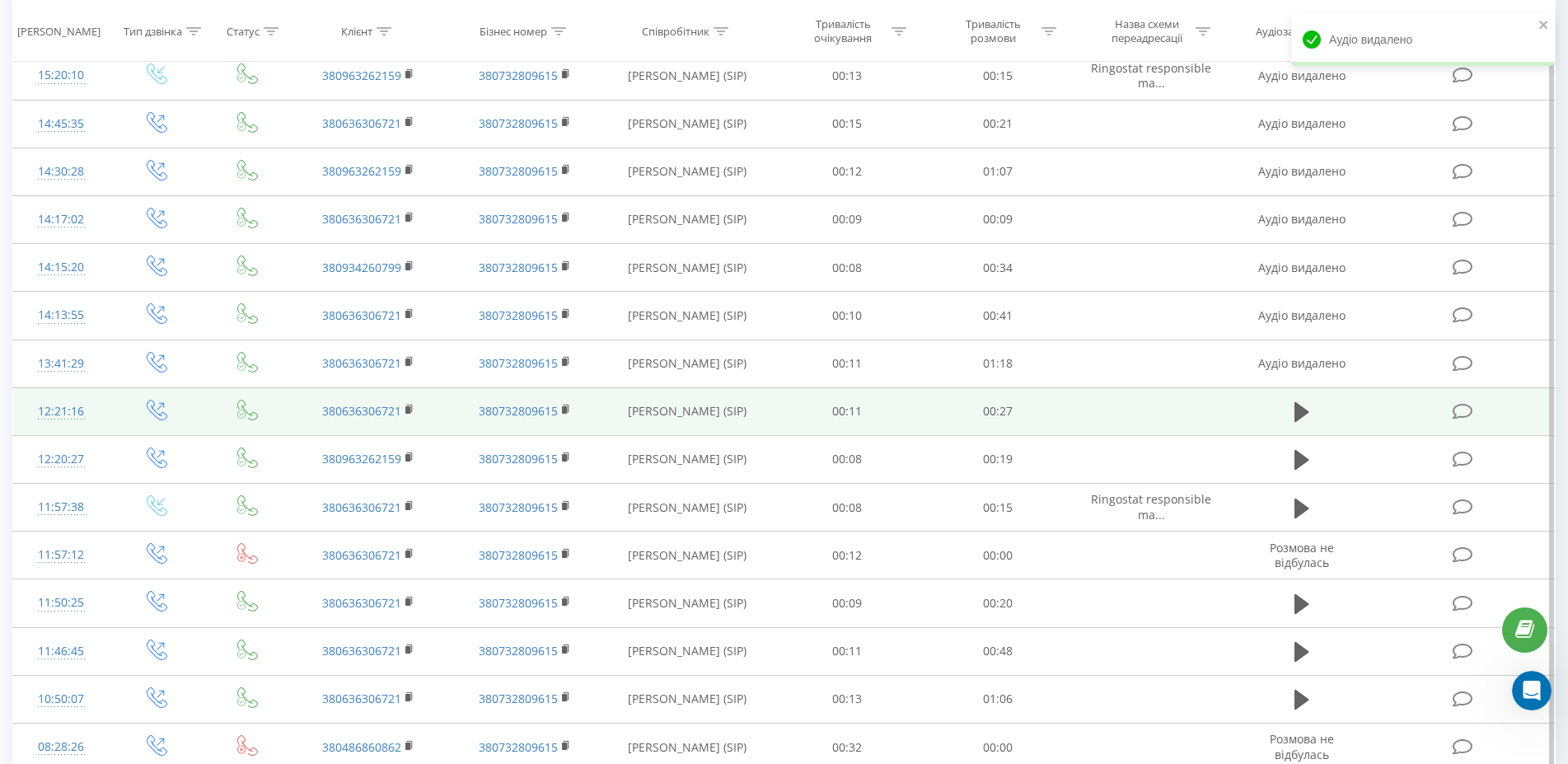
click at [70, 407] on div "12:21:16" at bounding box center [61, 410] width 62 height 32
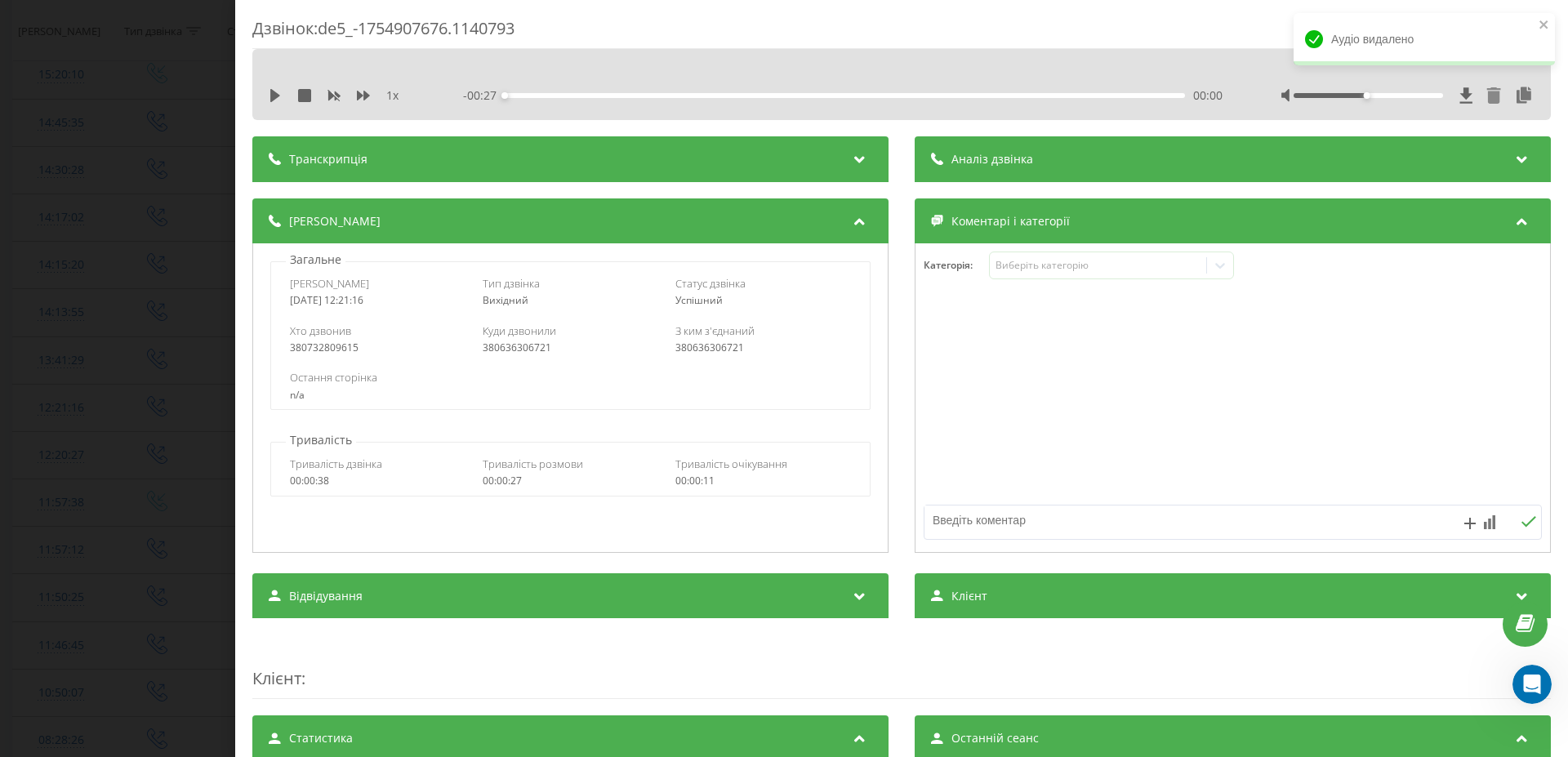
click at [1487, 94] on icon at bounding box center [1494, 95] width 14 height 16
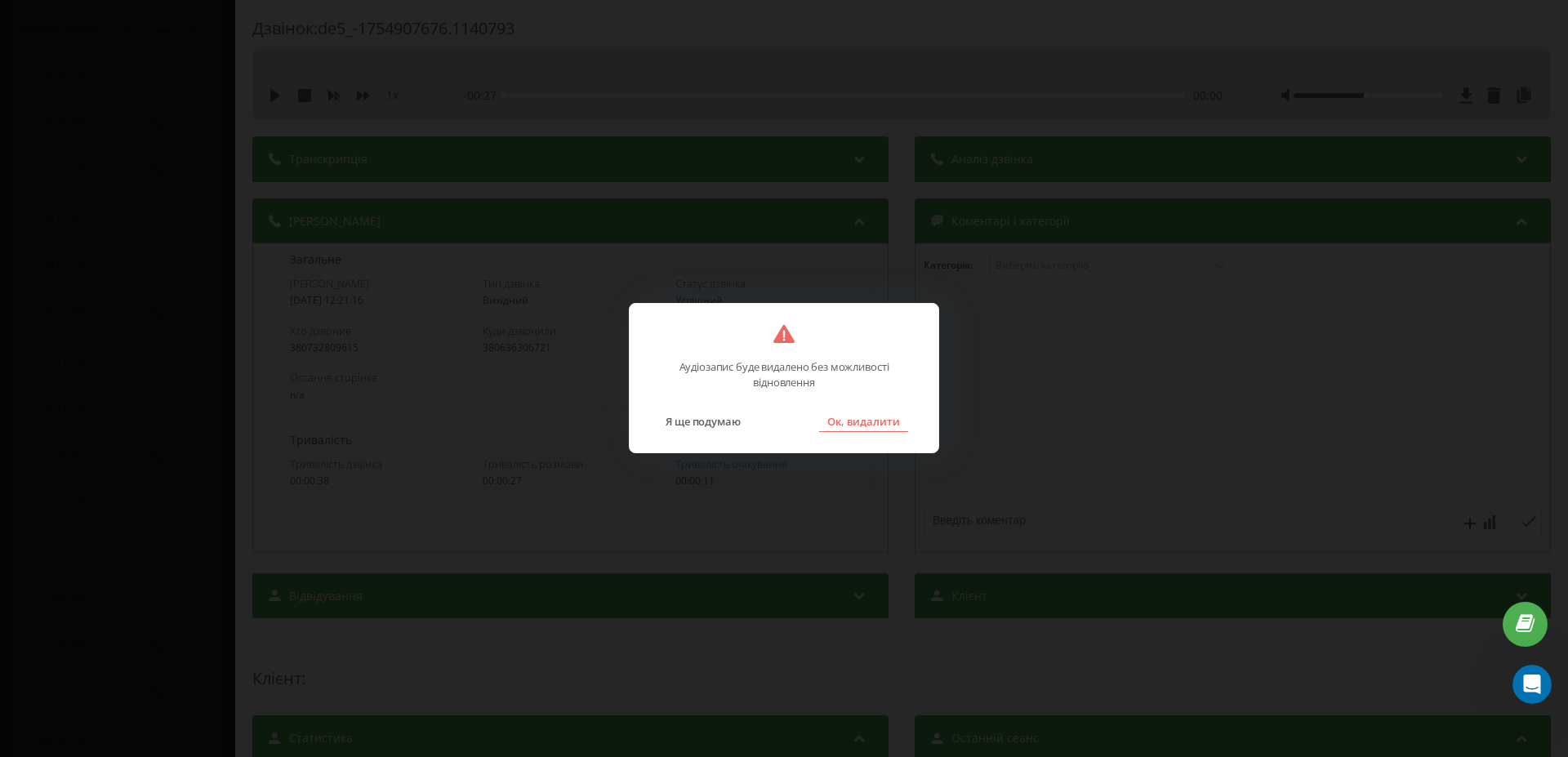
click at [874, 418] on button "Ок, видалити" at bounding box center [863, 421] width 89 height 21
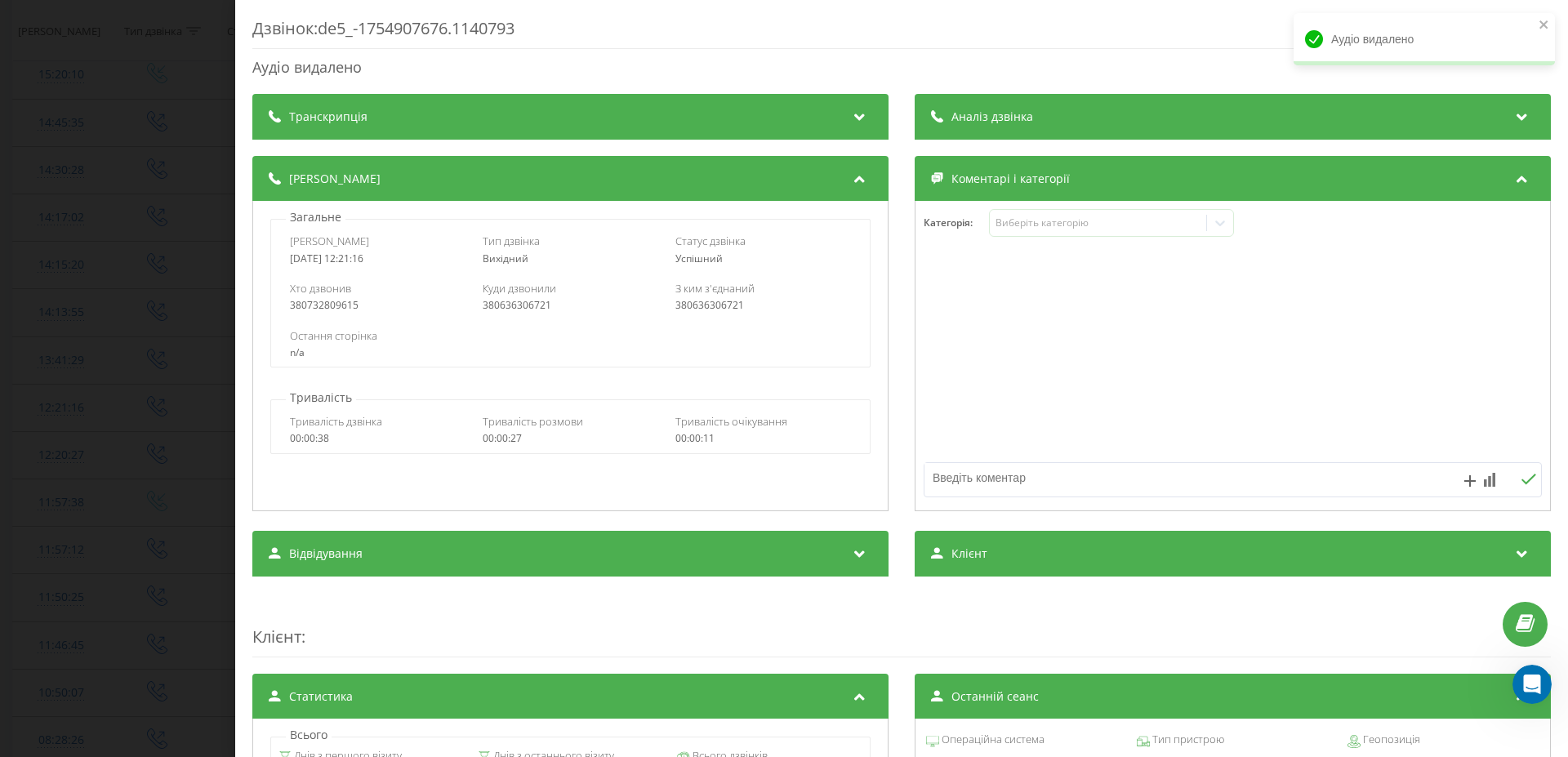
click at [156, 481] on div "Дзвінок : de5_-1754907676.1140793 Аудіо видалено Транскрипція Для AI-аналізу ма…" at bounding box center [784, 378] width 1568 height 757
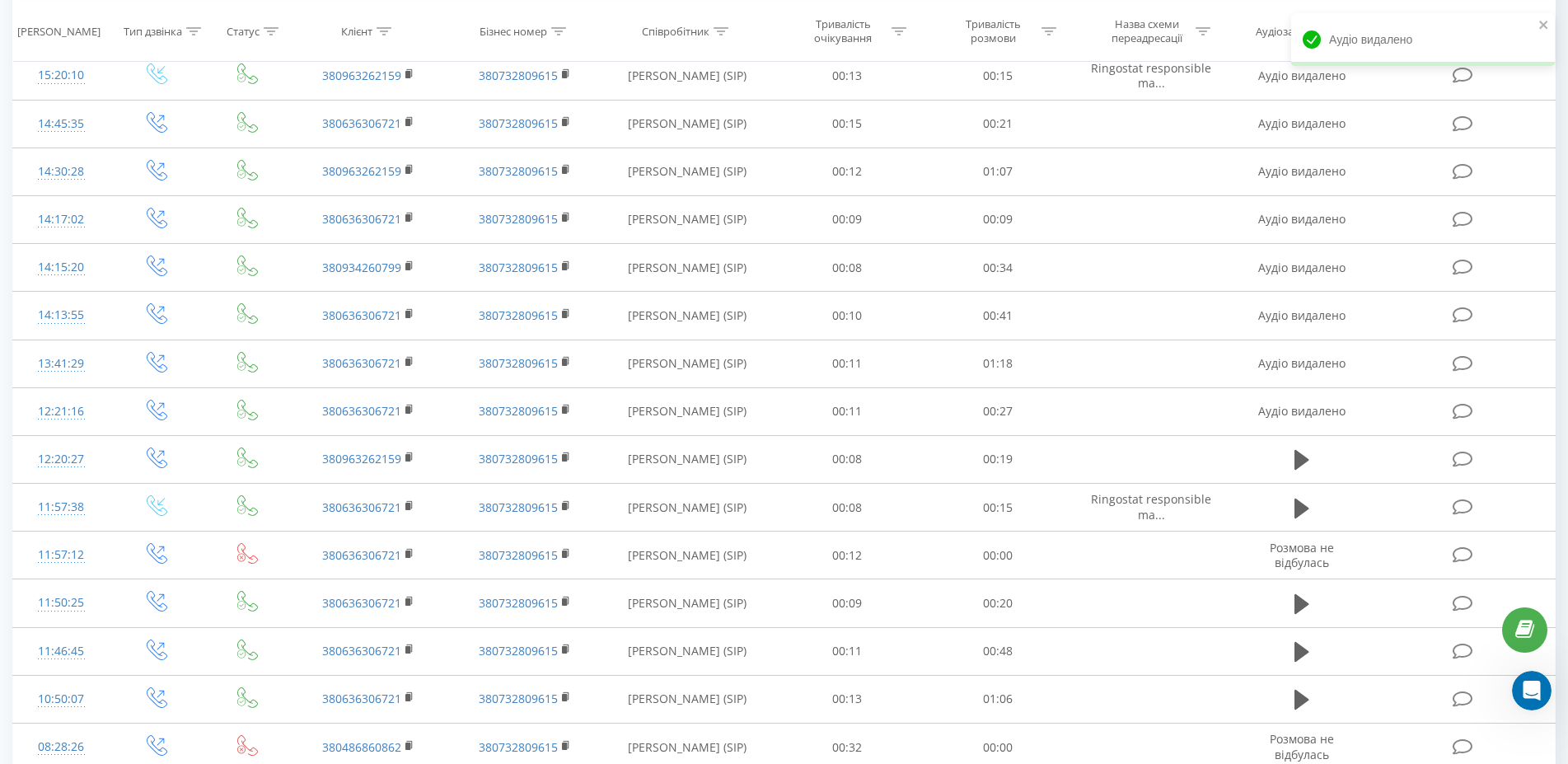
click at [159, 487] on td at bounding box center [157, 507] width 96 height 48
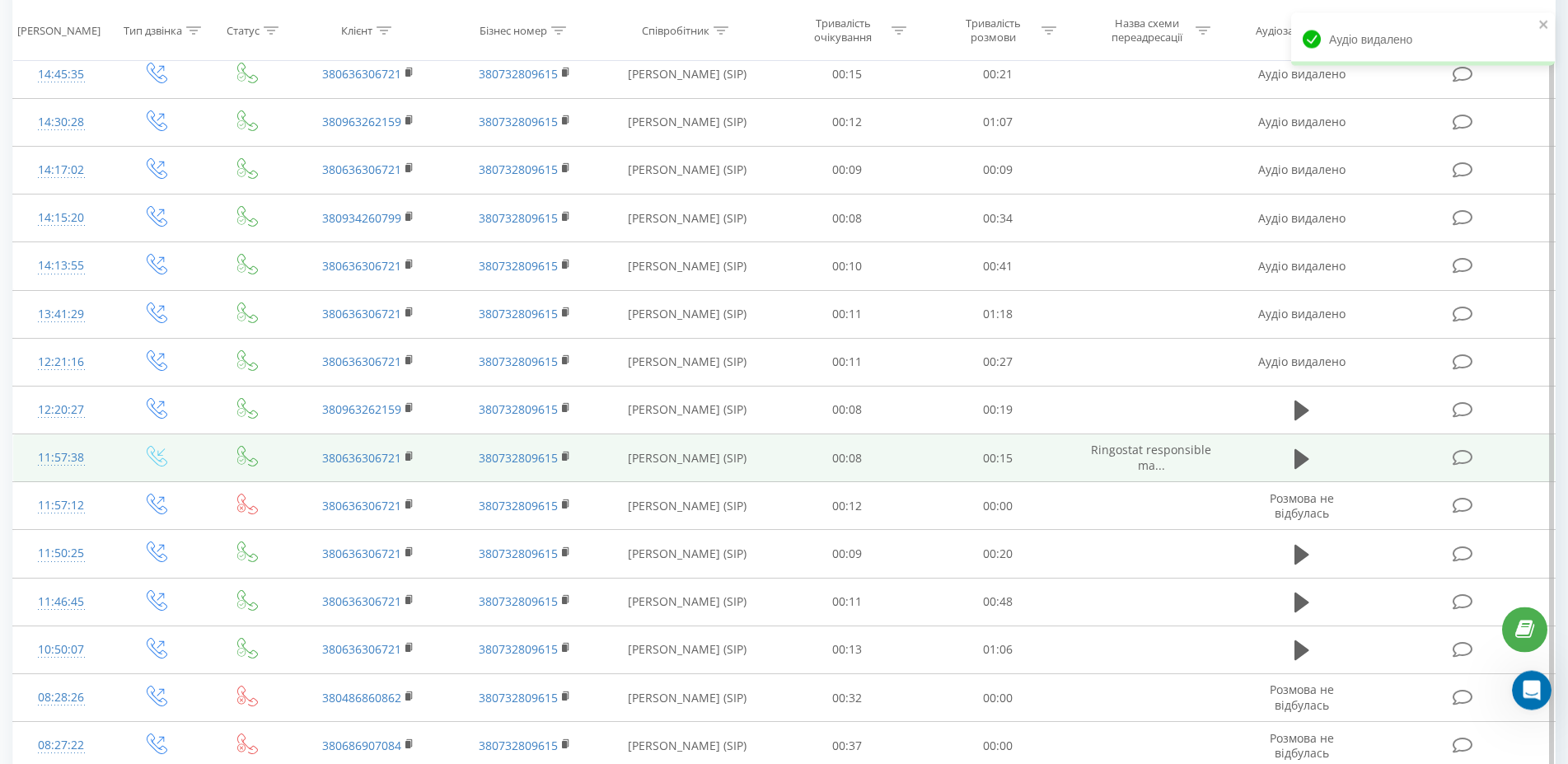
scroll to position [279, 0]
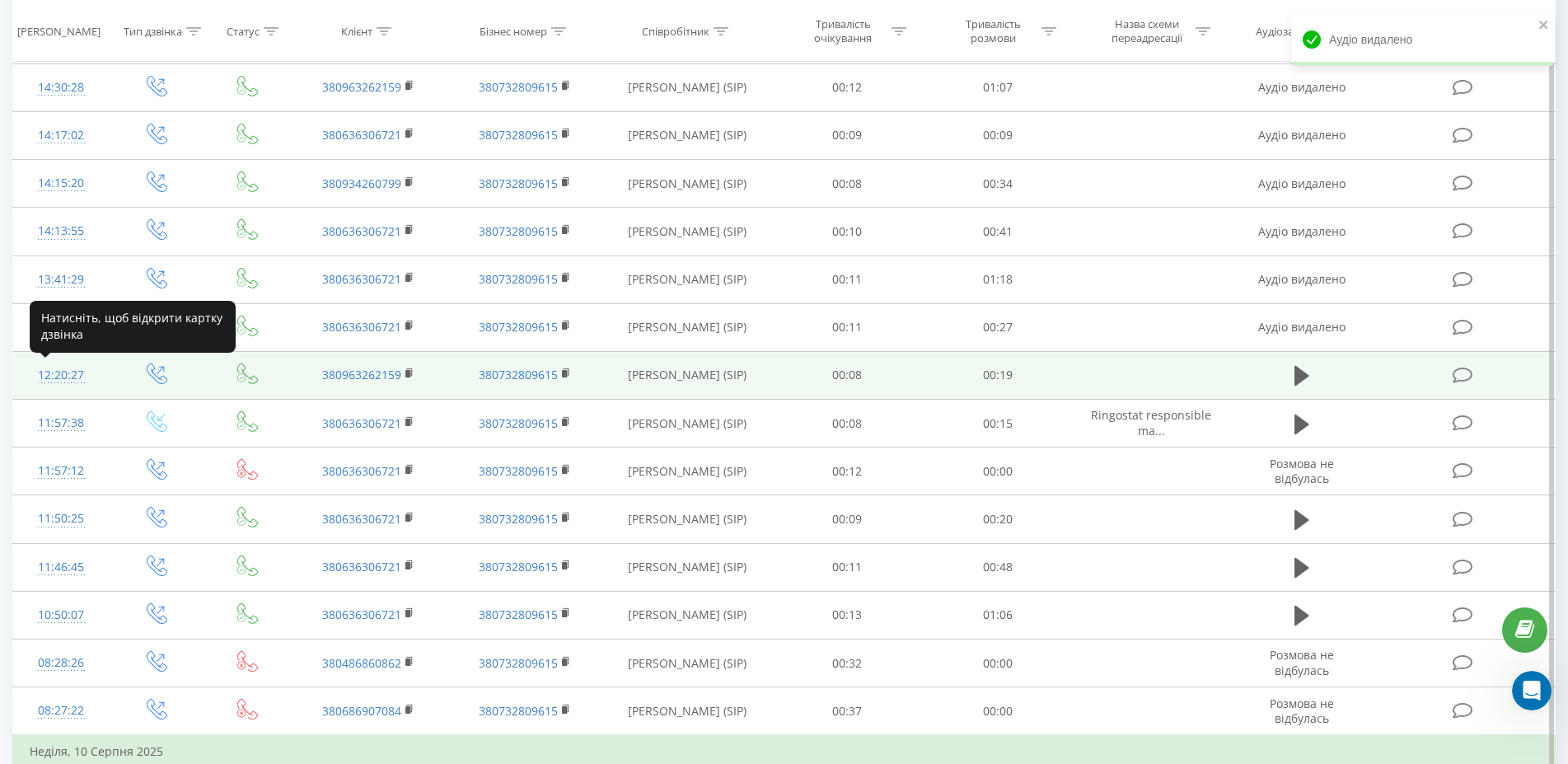
click at [70, 379] on div "12:20:27" at bounding box center [61, 375] width 62 height 32
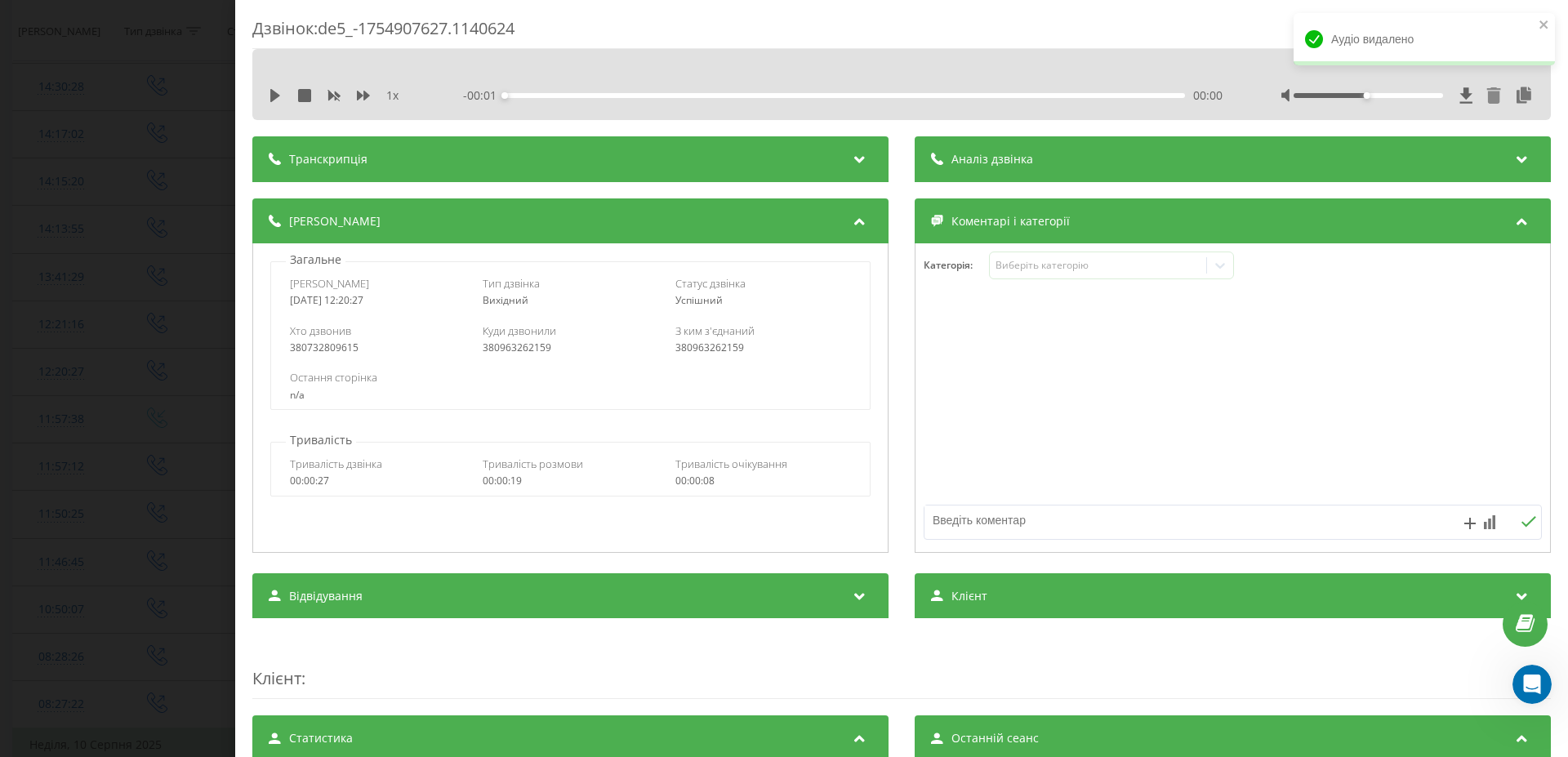
click at [1485, 88] on icon at bounding box center [1493, 95] width 16 height 16
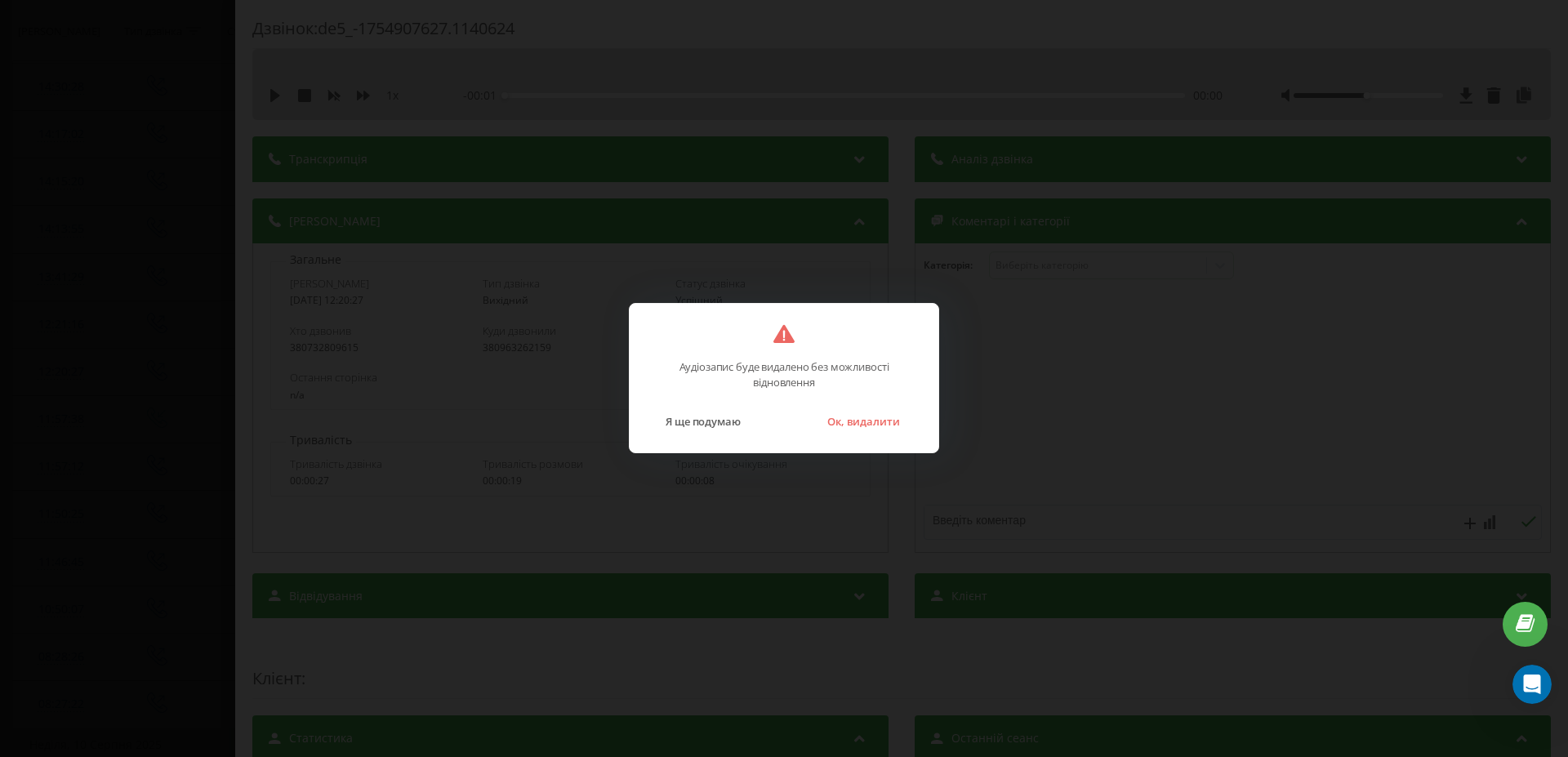
click at [863, 422] on button "Ок, видалити" at bounding box center [863, 421] width 89 height 21
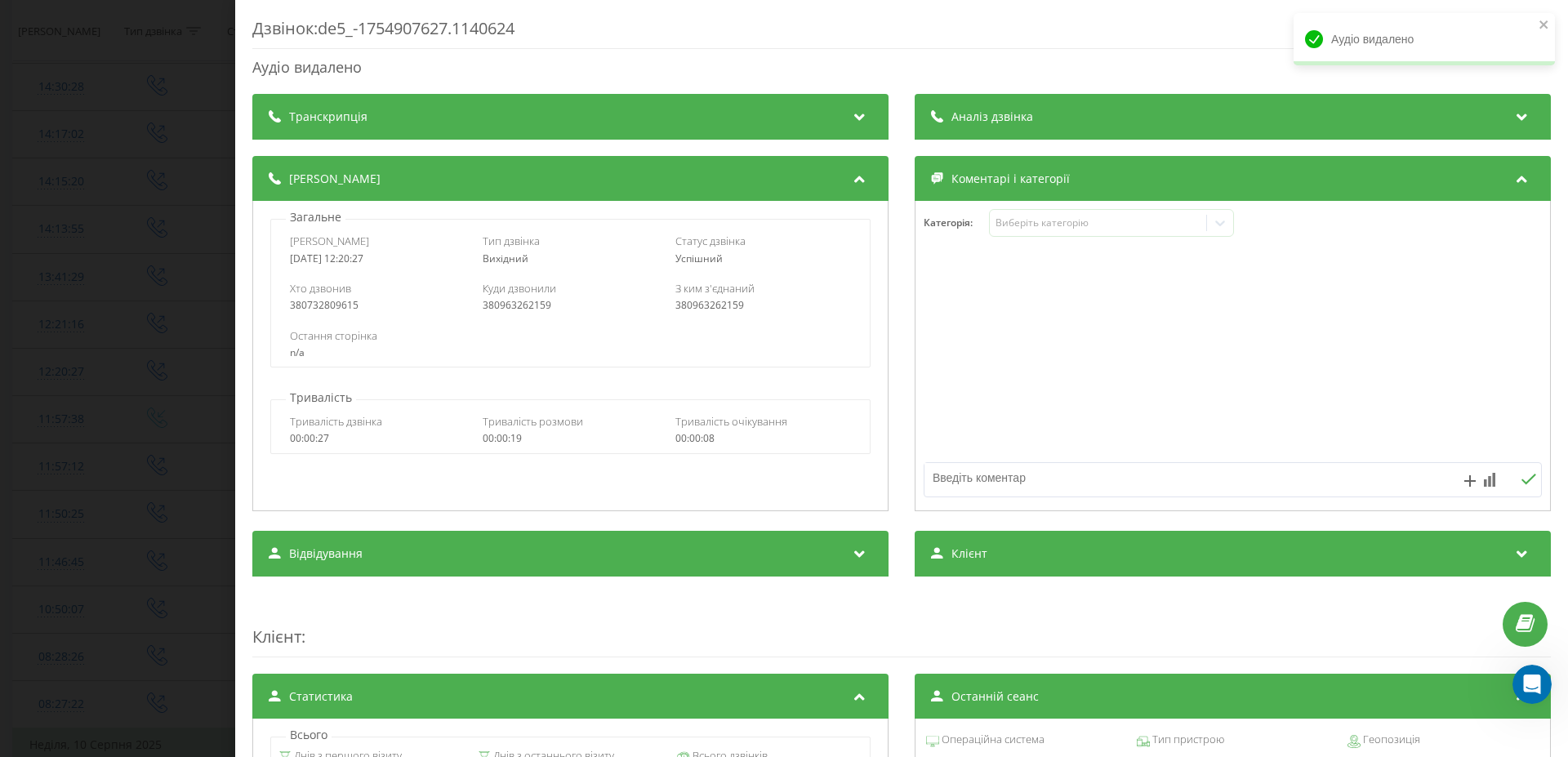
click at [122, 400] on div "Дзвінок : de5_-1754907627.1140624 Аудіо видалено Транскрипція Для AI-аналізу ма…" at bounding box center [784, 378] width 1568 height 757
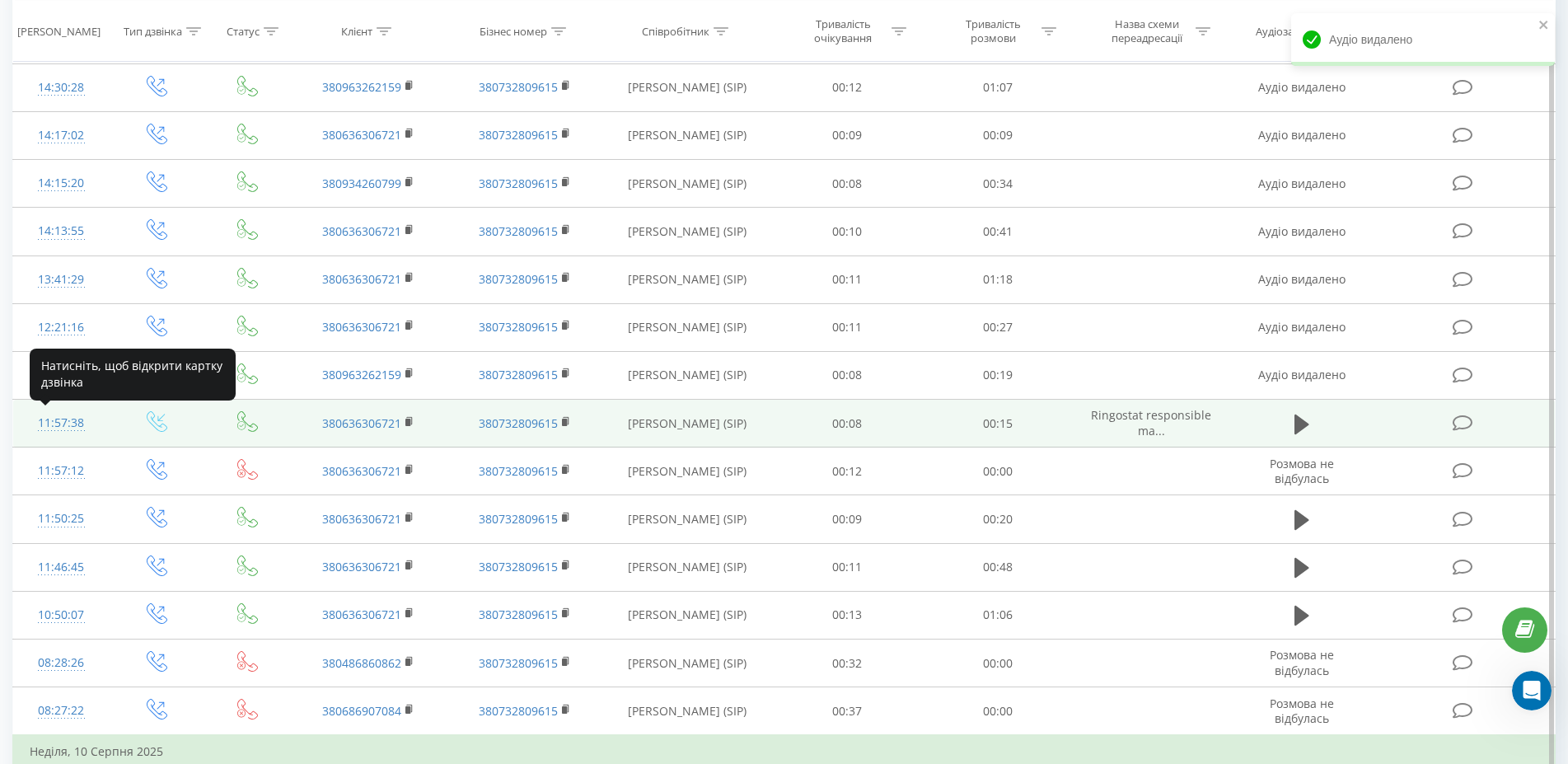
click at [69, 424] on div "11:57:38" at bounding box center [61, 422] width 62 height 32
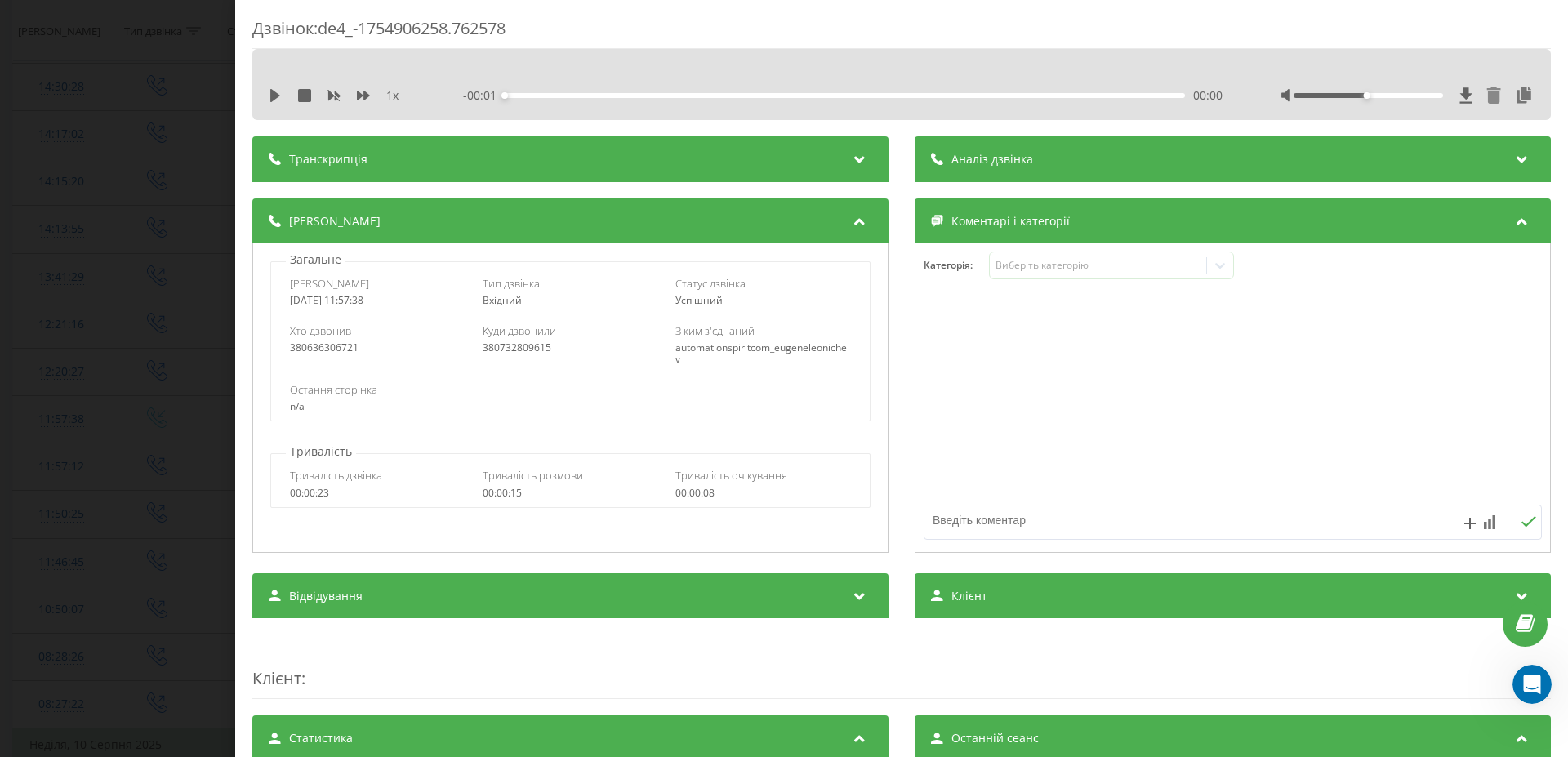
click at [1487, 99] on icon at bounding box center [1494, 95] width 14 height 16
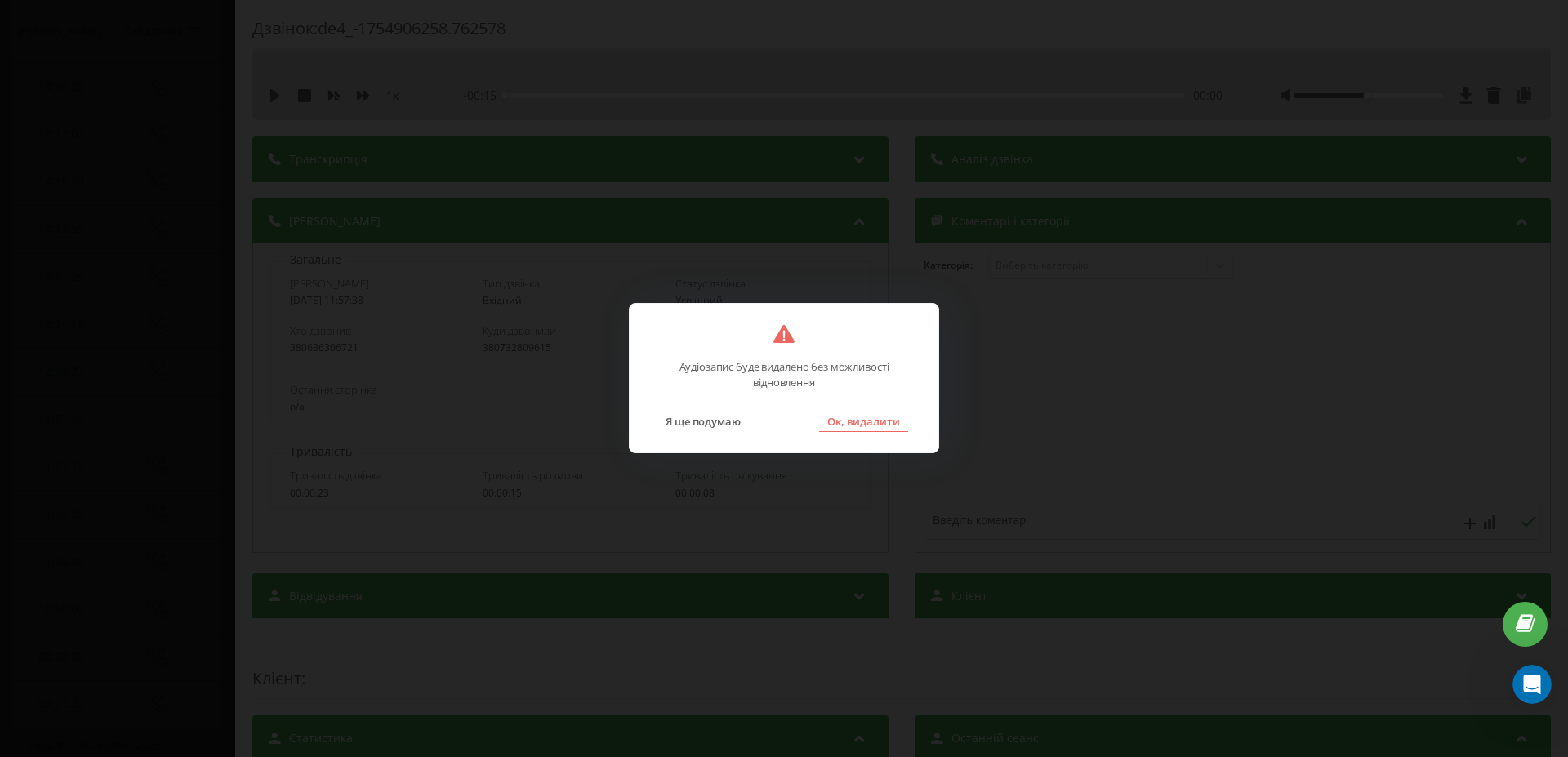
click at [895, 419] on button "Ок, видалити" at bounding box center [863, 421] width 89 height 21
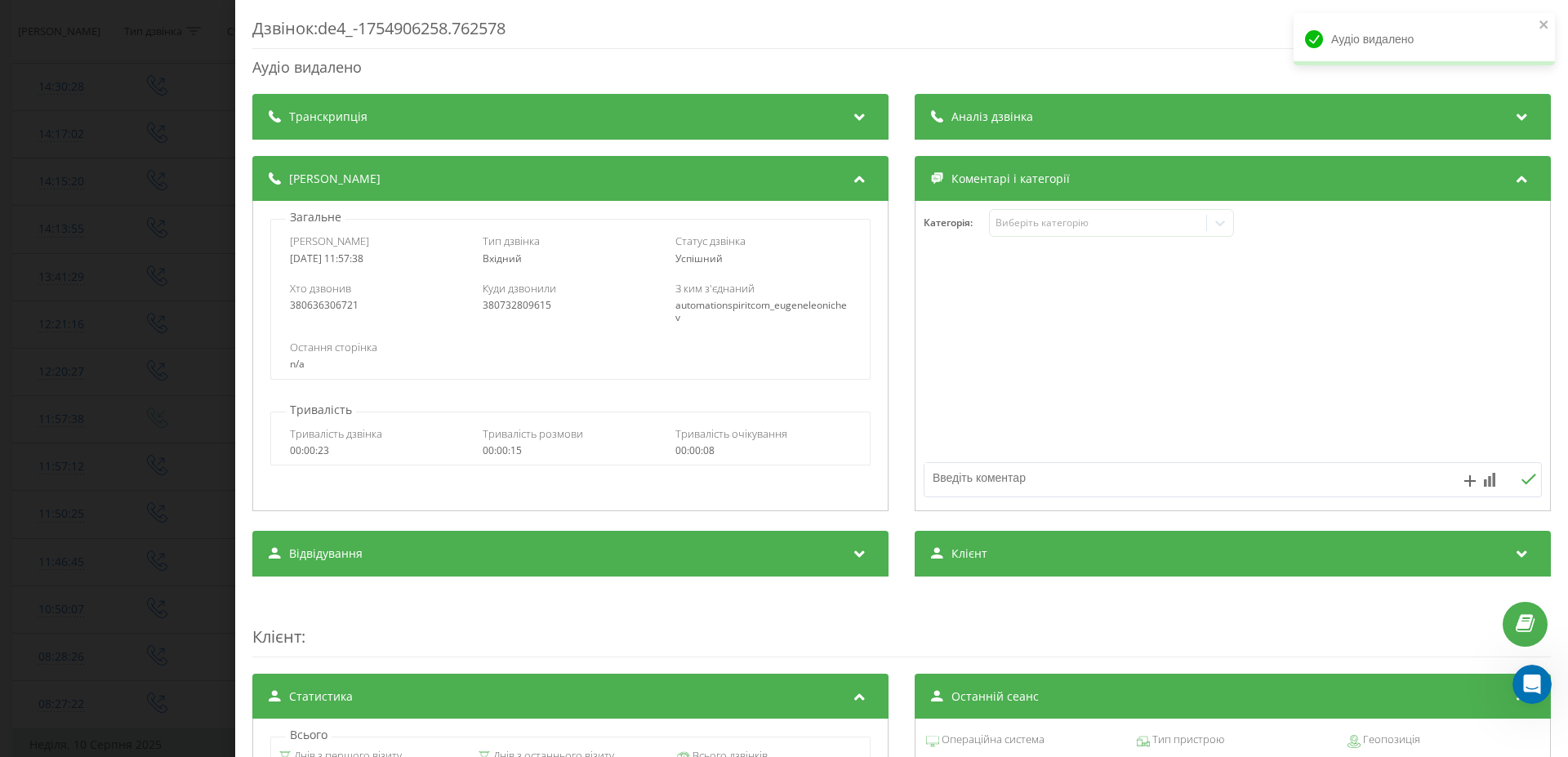
click at [100, 450] on div "Дзвінок : de4_-1754906258.762578 Аудіо видалено Транскрипція Для AI-аналізу май…" at bounding box center [784, 378] width 1568 height 757
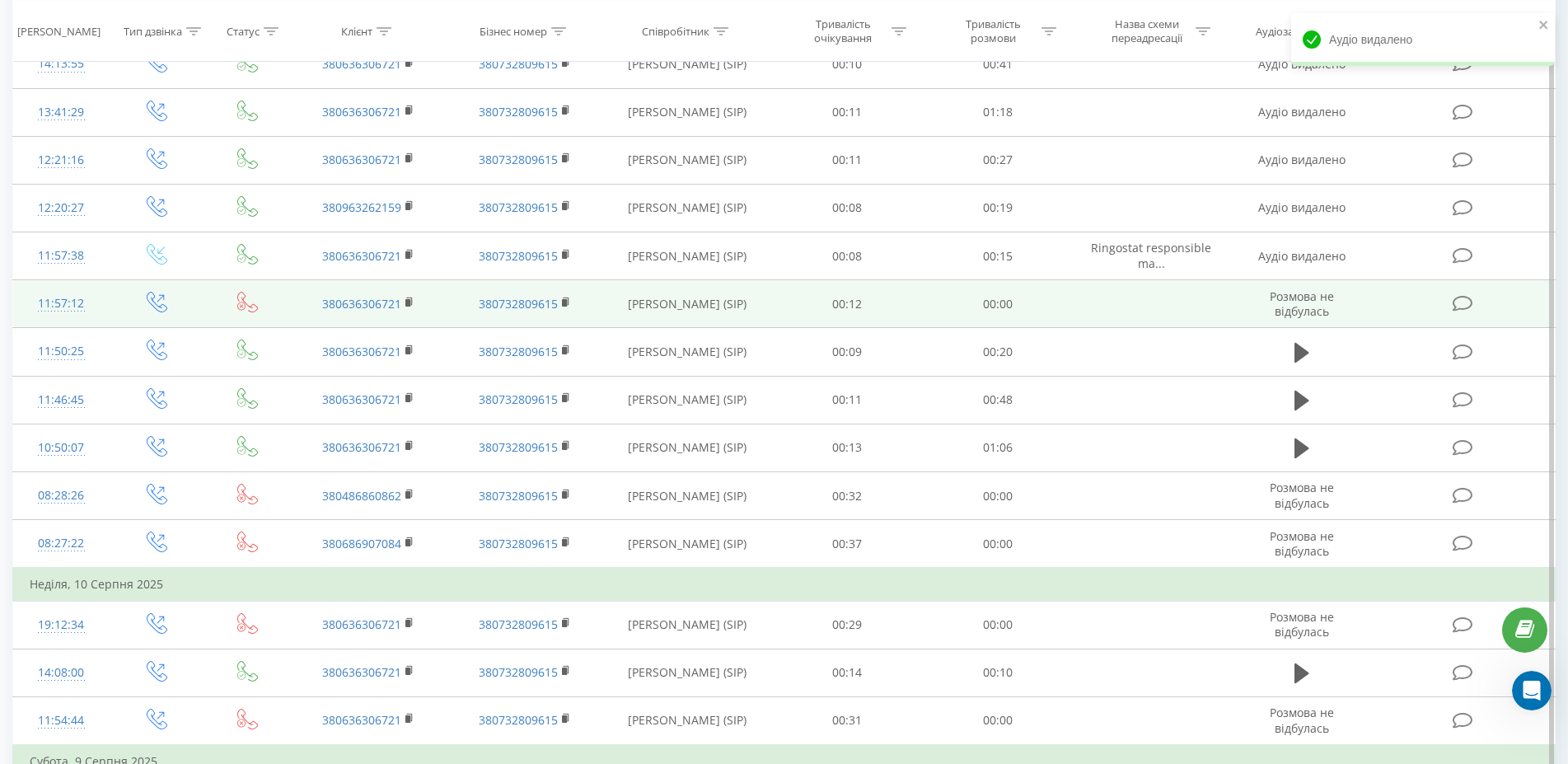
scroll to position [447, 0]
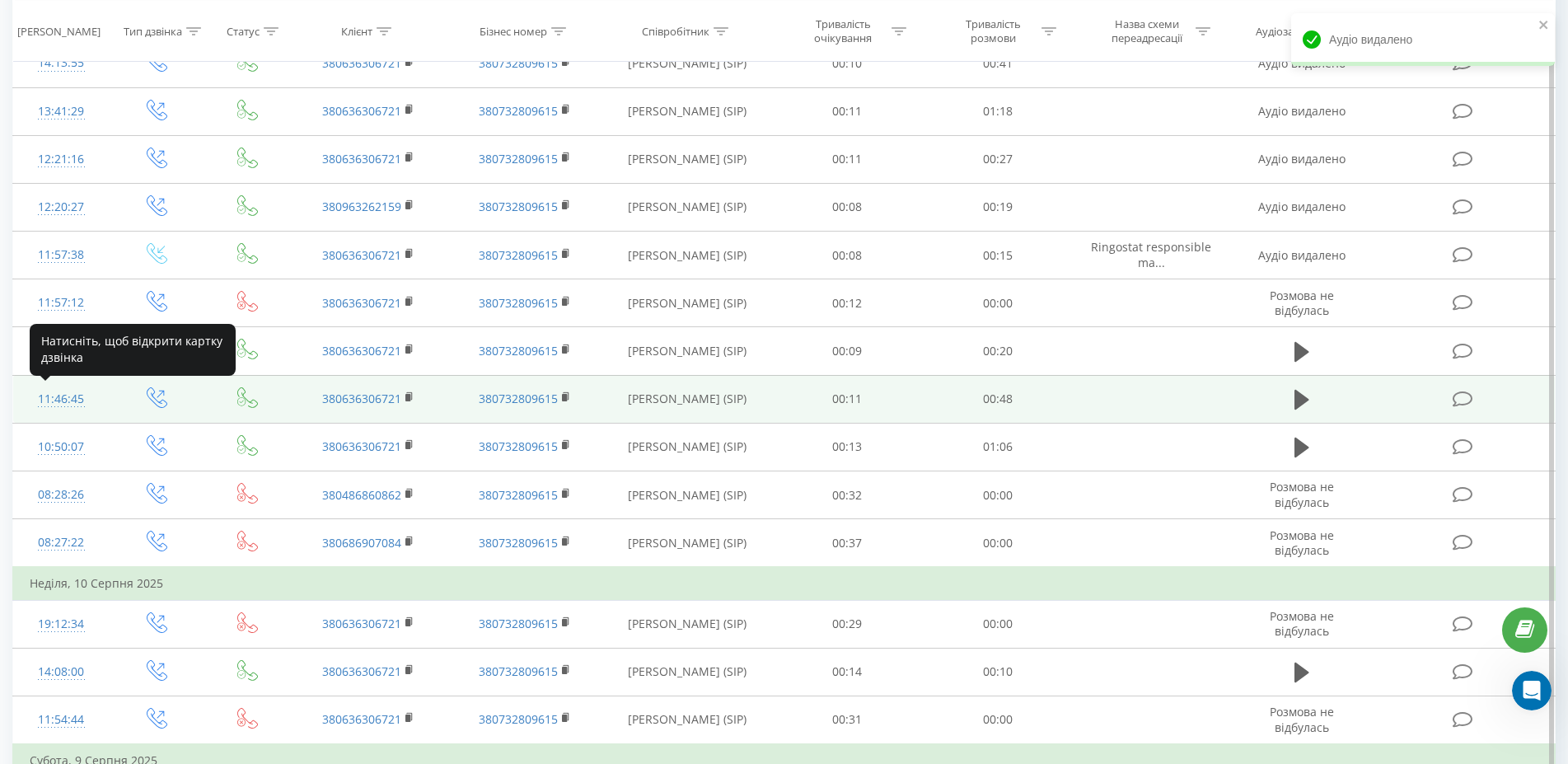
click at [72, 397] on div "11:46:45" at bounding box center [61, 399] width 62 height 32
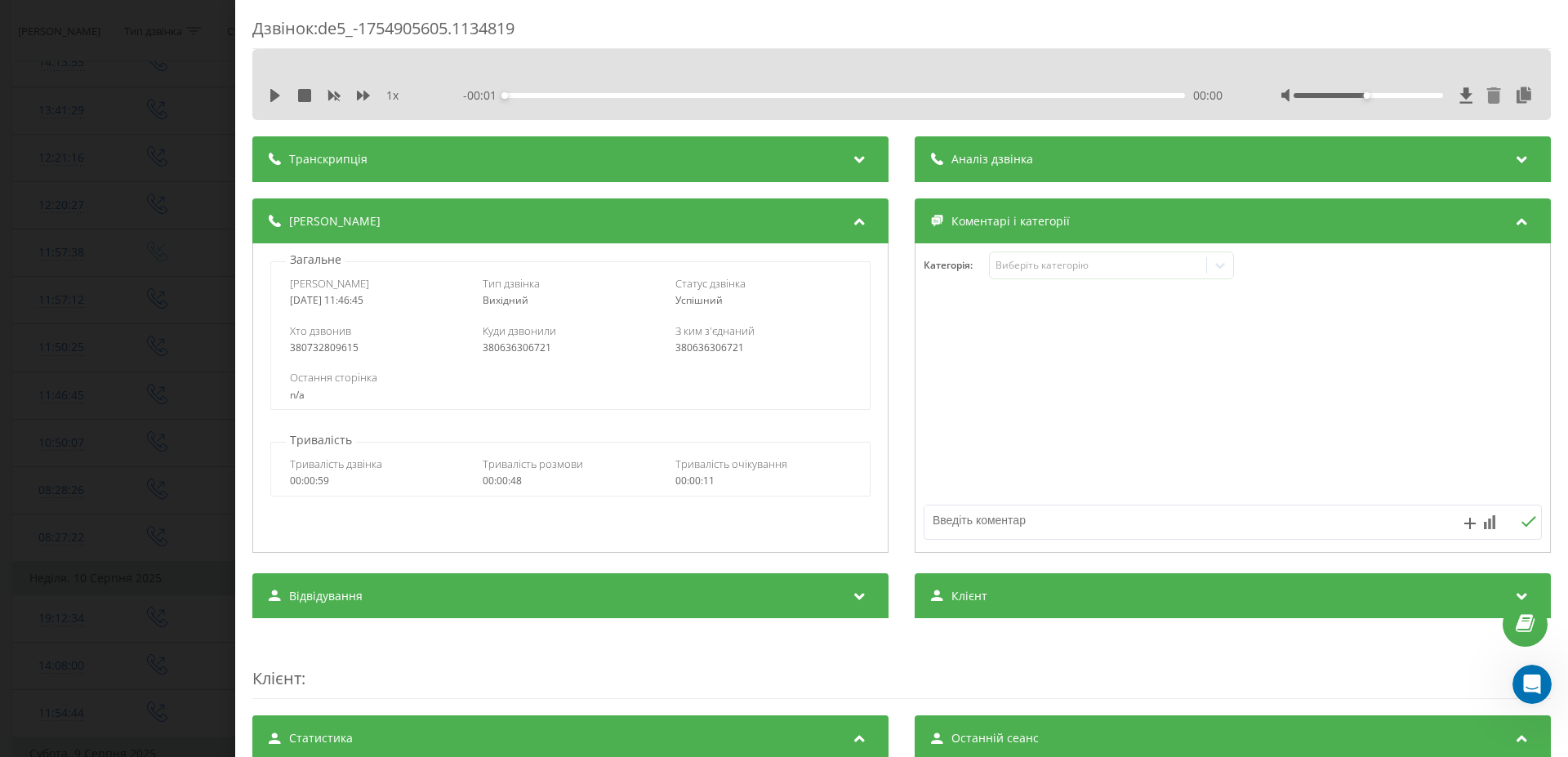
click at [1487, 100] on icon at bounding box center [1494, 95] width 14 height 16
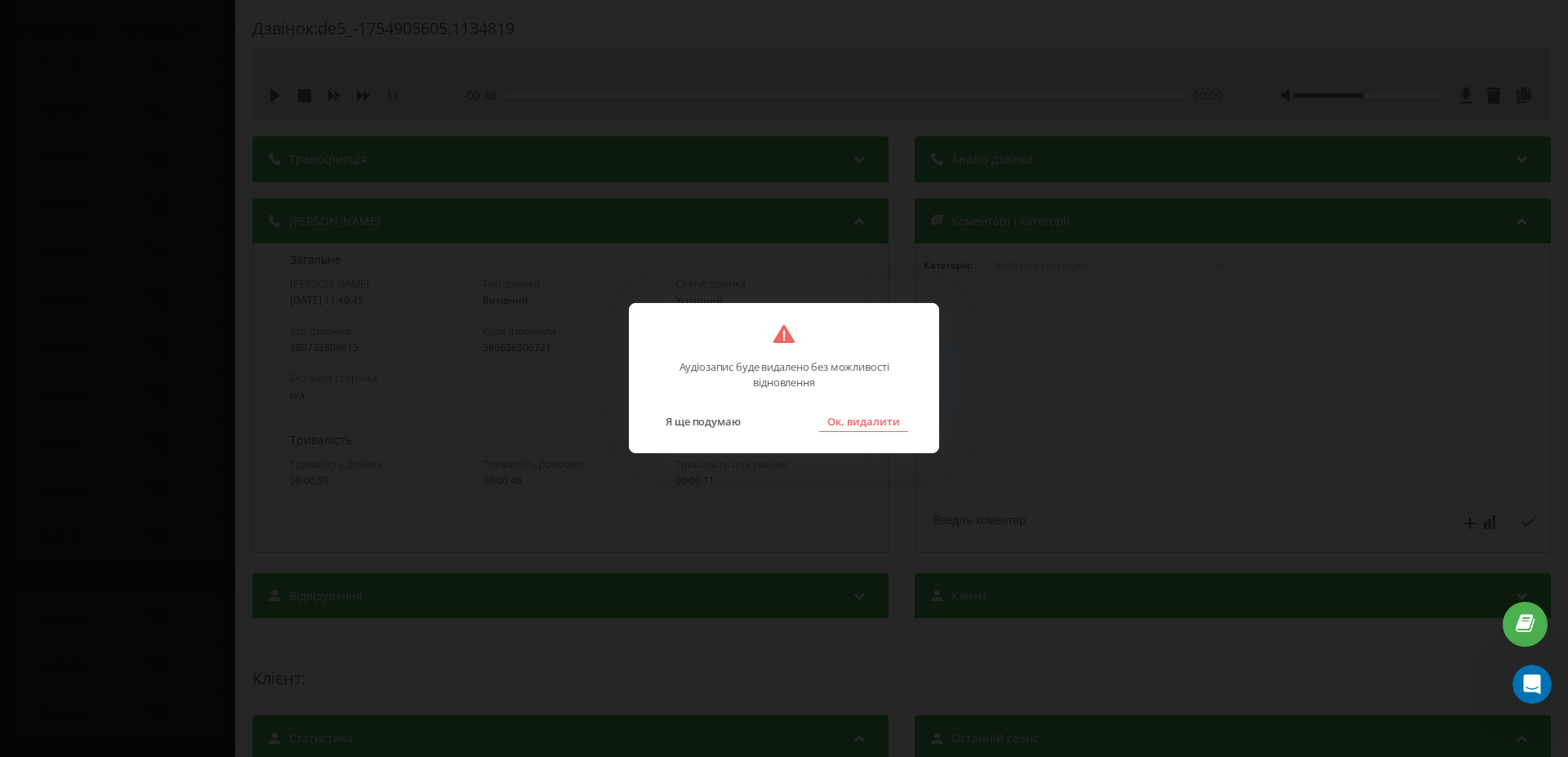
click at [865, 420] on button "Ок, видалити" at bounding box center [863, 421] width 89 height 21
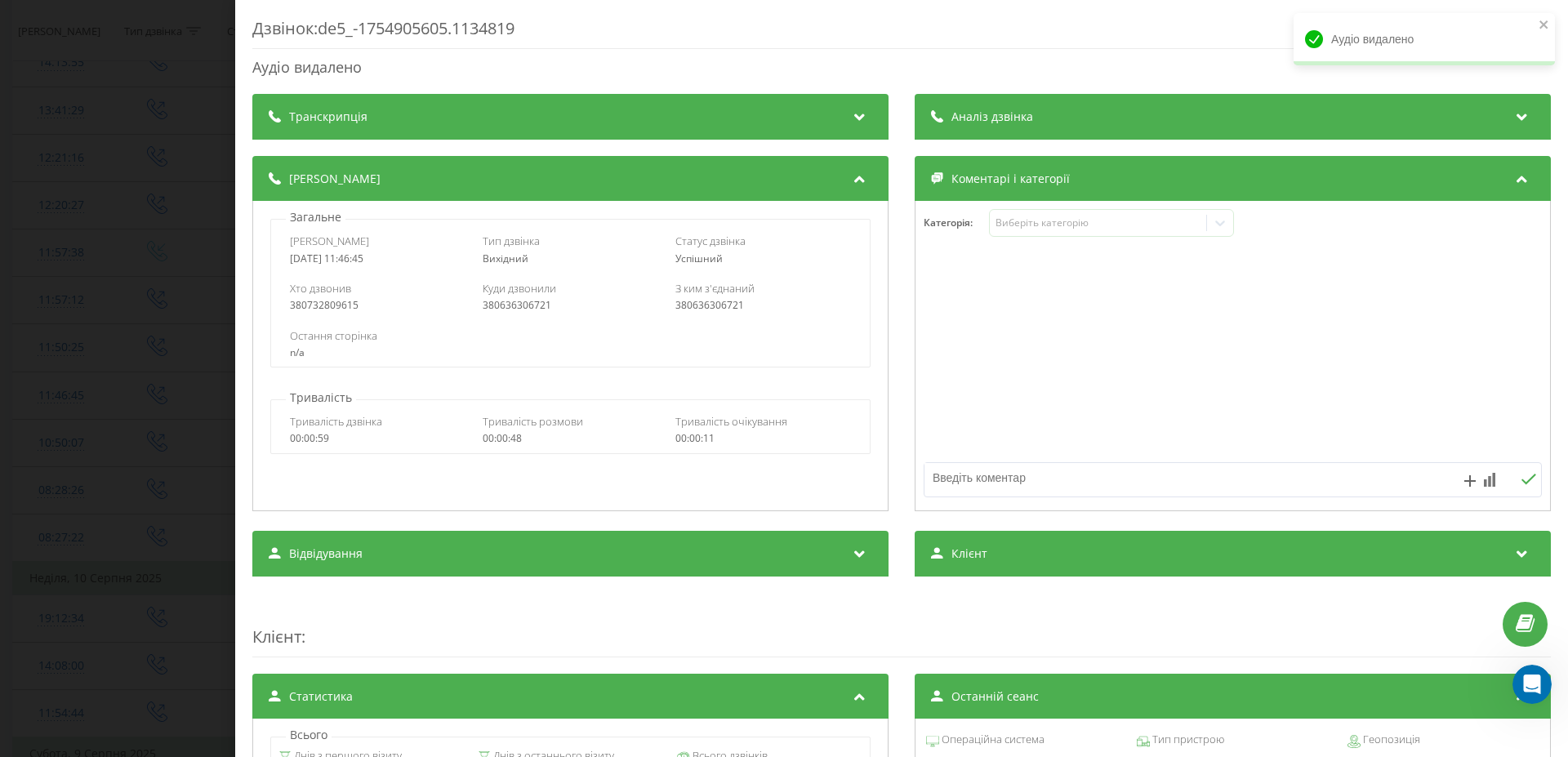
click at [123, 418] on div "Дзвінок : de5_-1754905605.1134819 Аудіо видалено Транскрипція Для AI-аналізу ма…" at bounding box center [784, 378] width 1568 height 757
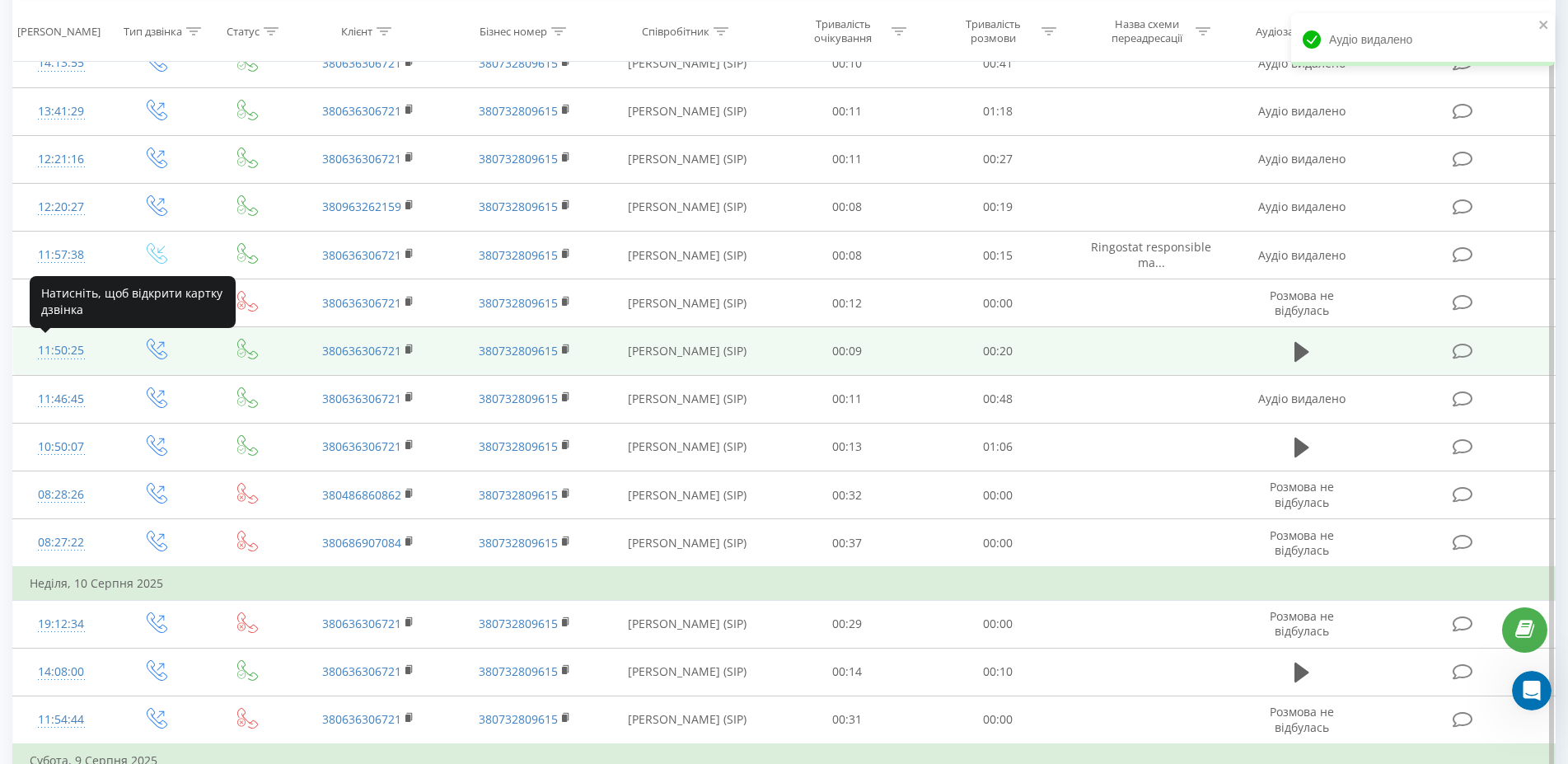
click at [67, 349] on div "11:50:25" at bounding box center [61, 350] width 62 height 32
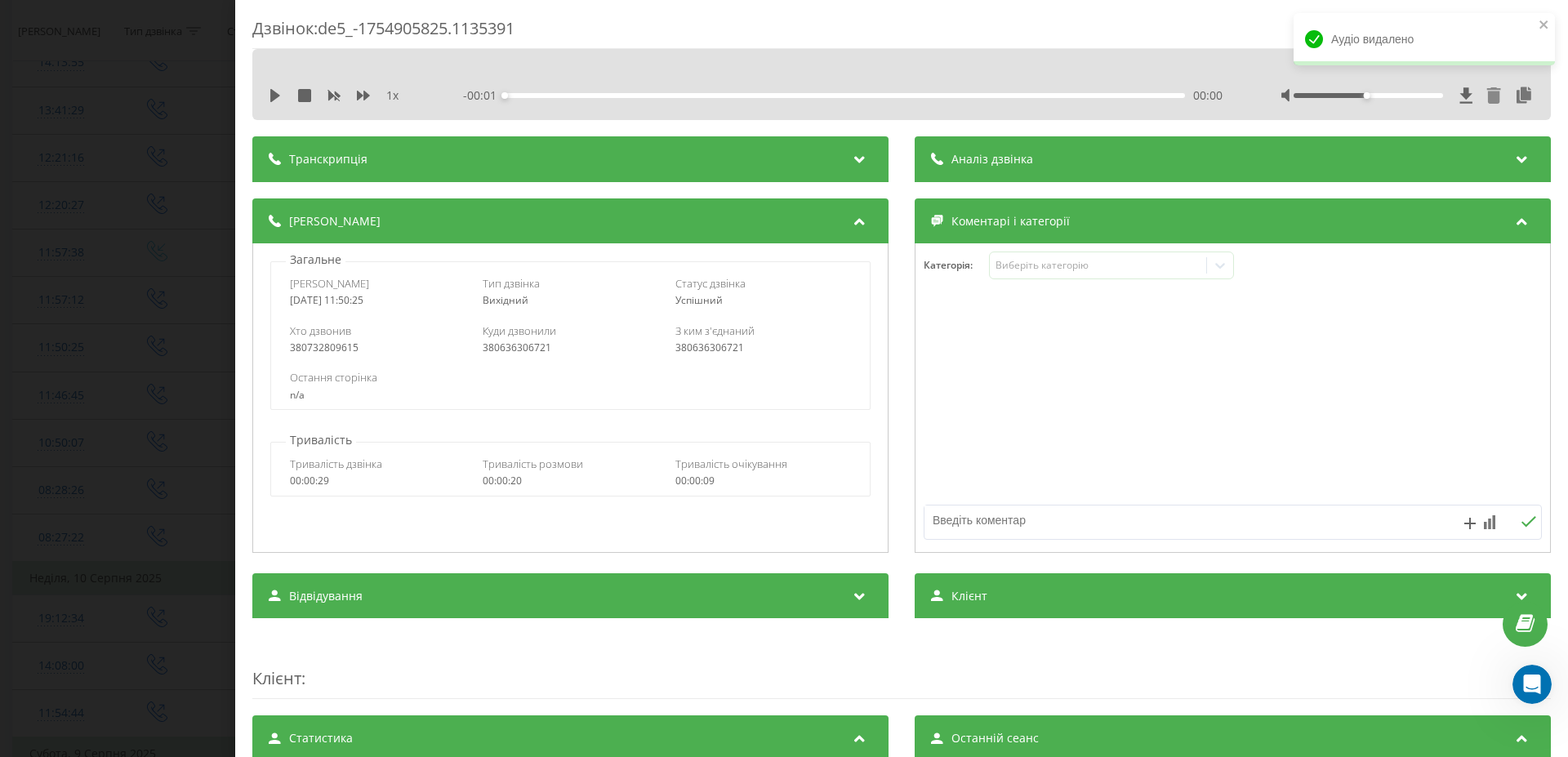
click at [1487, 97] on icon at bounding box center [1494, 95] width 14 height 16
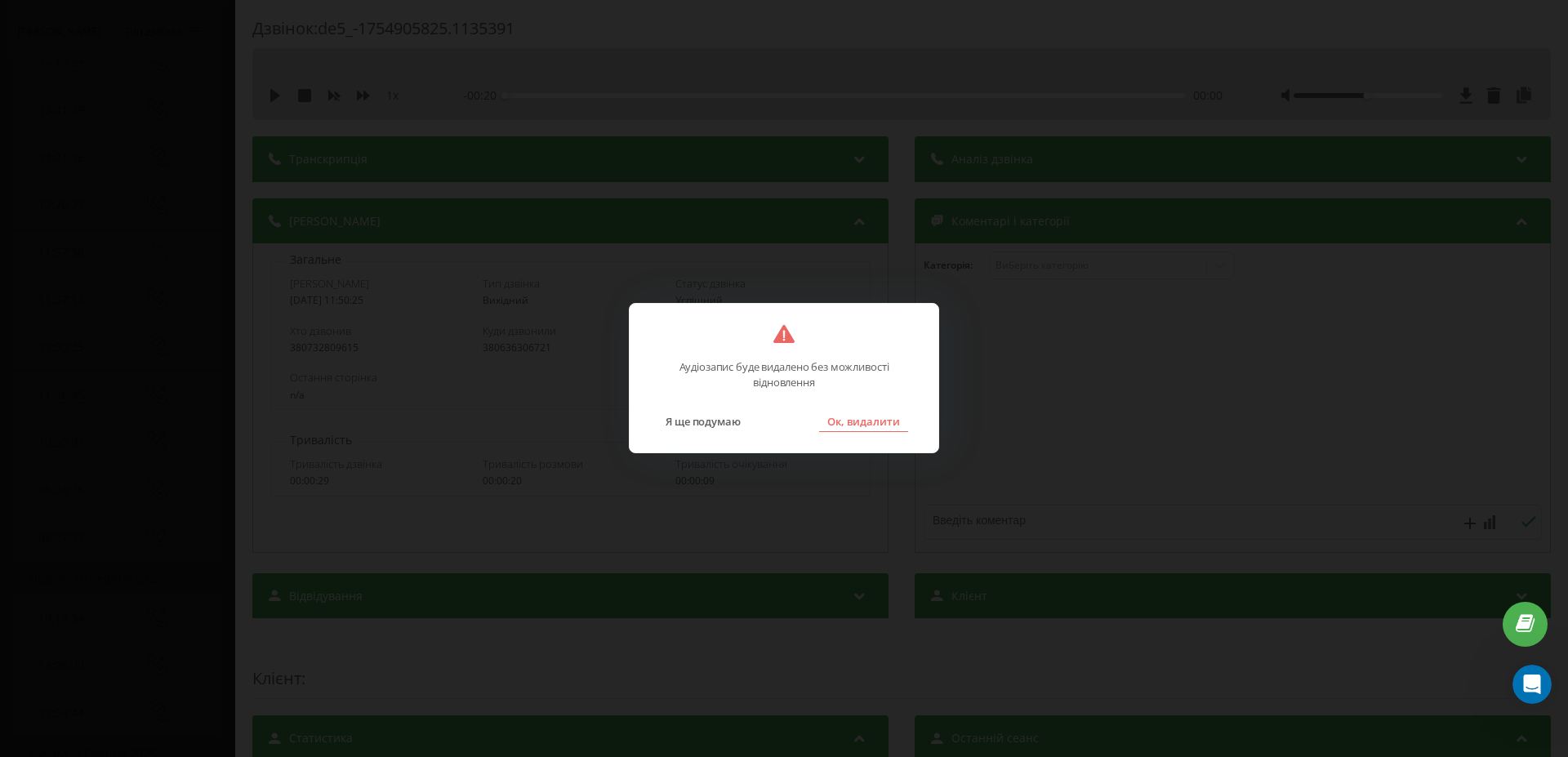
click at [876, 419] on button "Ок, видалити" at bounding box center [863, 421] width 89 height 21
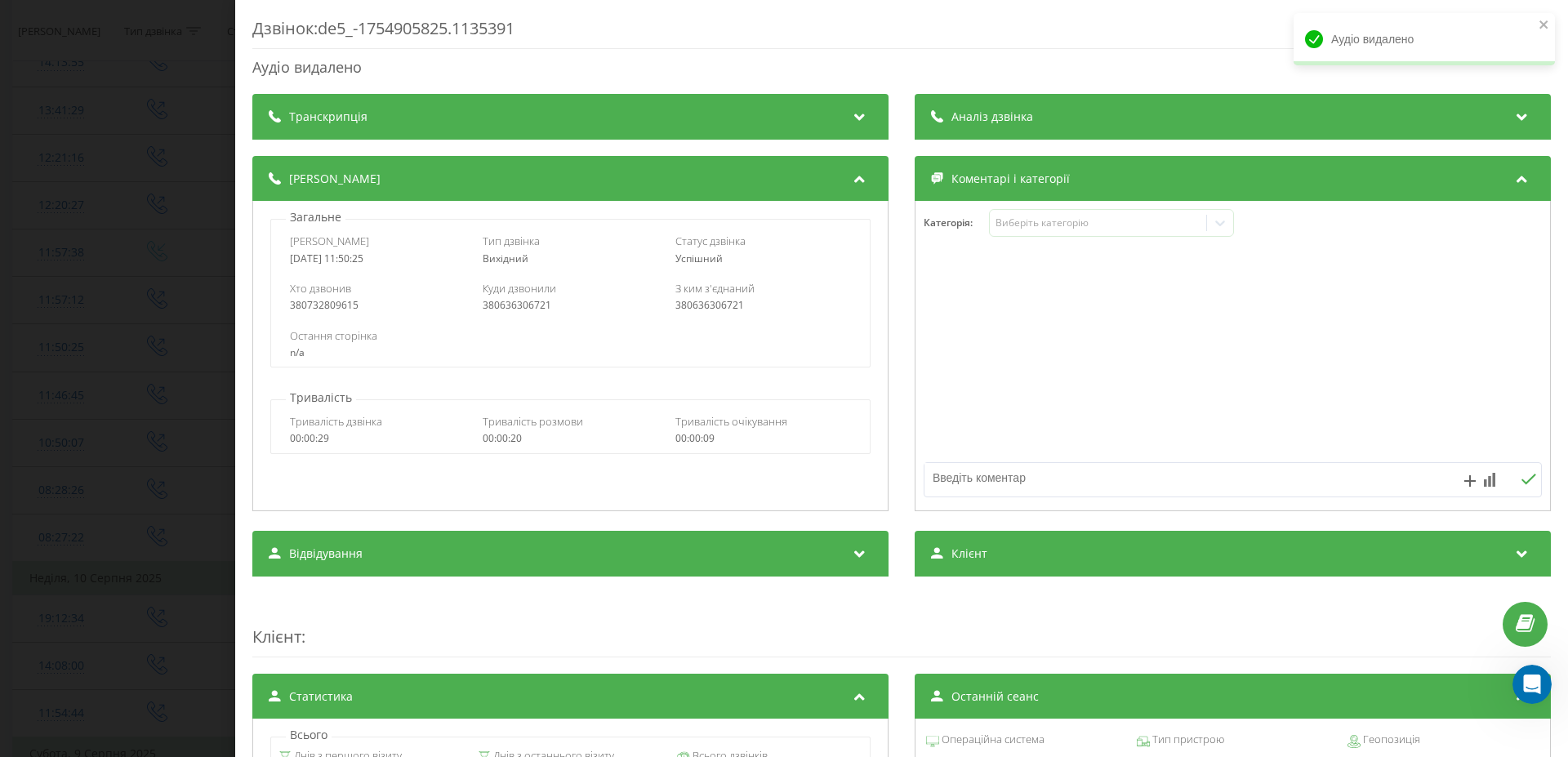
click at [98, 447] on div "Дзвінок : de5_-1754905825.1135391 Аудіо видалено Транскрипція Для AI-аналізу ма…" at bounding box center [784, 378] width 1568 height 757
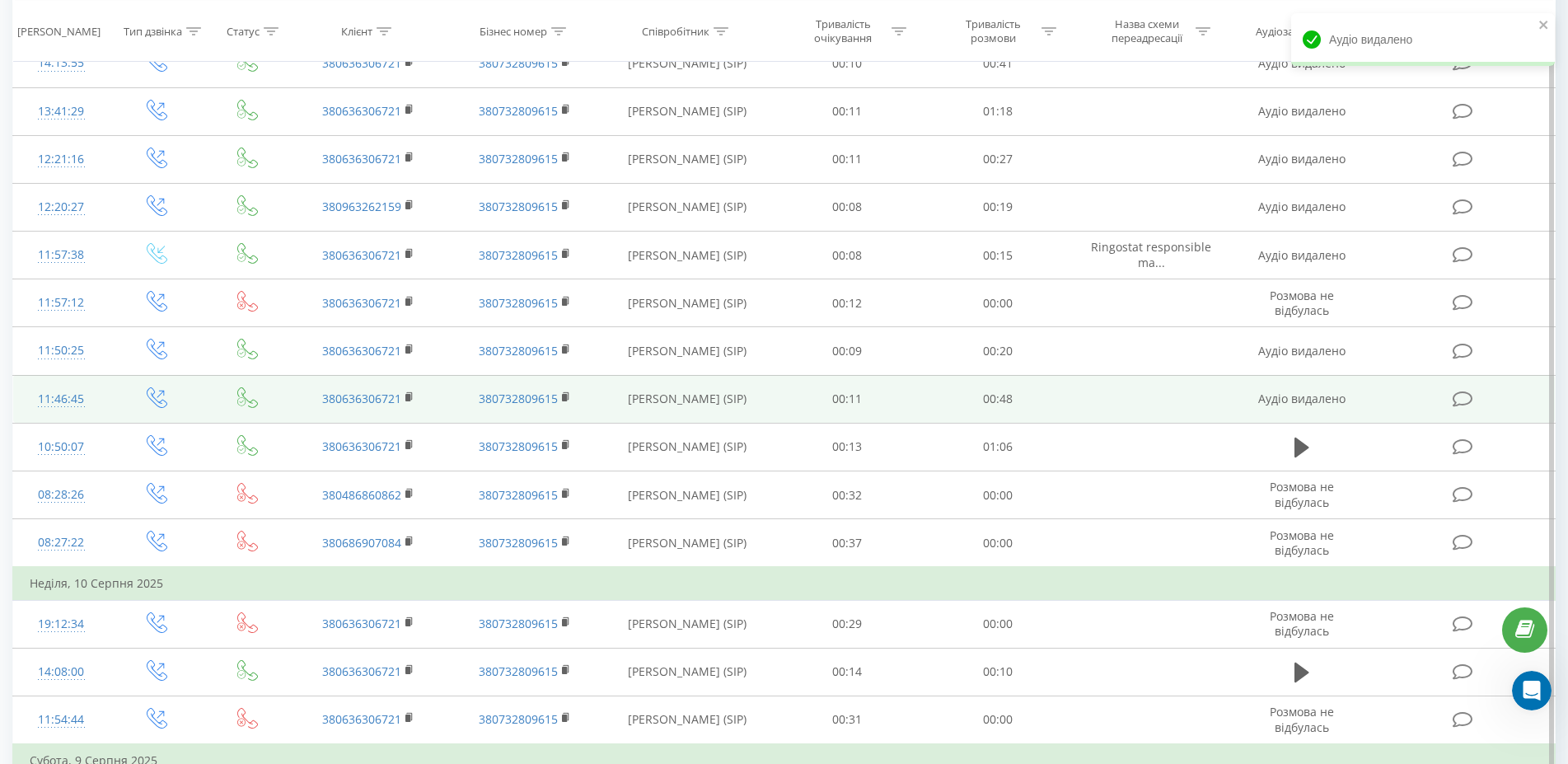
click at [115, 412] on td at bounding box center [157, 399] width 96 height 48
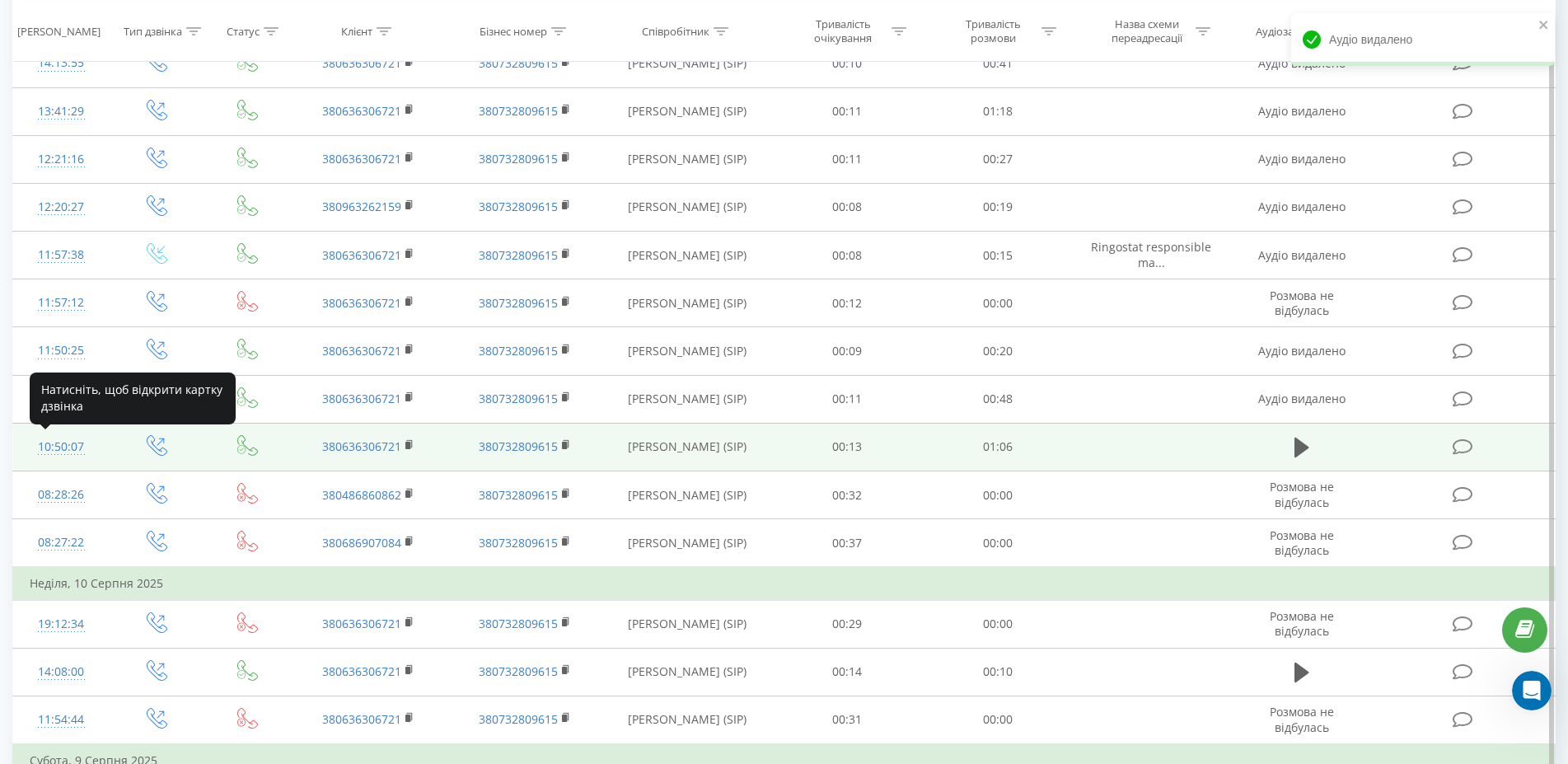
click at [55, 448] on div "10:50:07" at bounding box center [61, 446] width 62 height 32
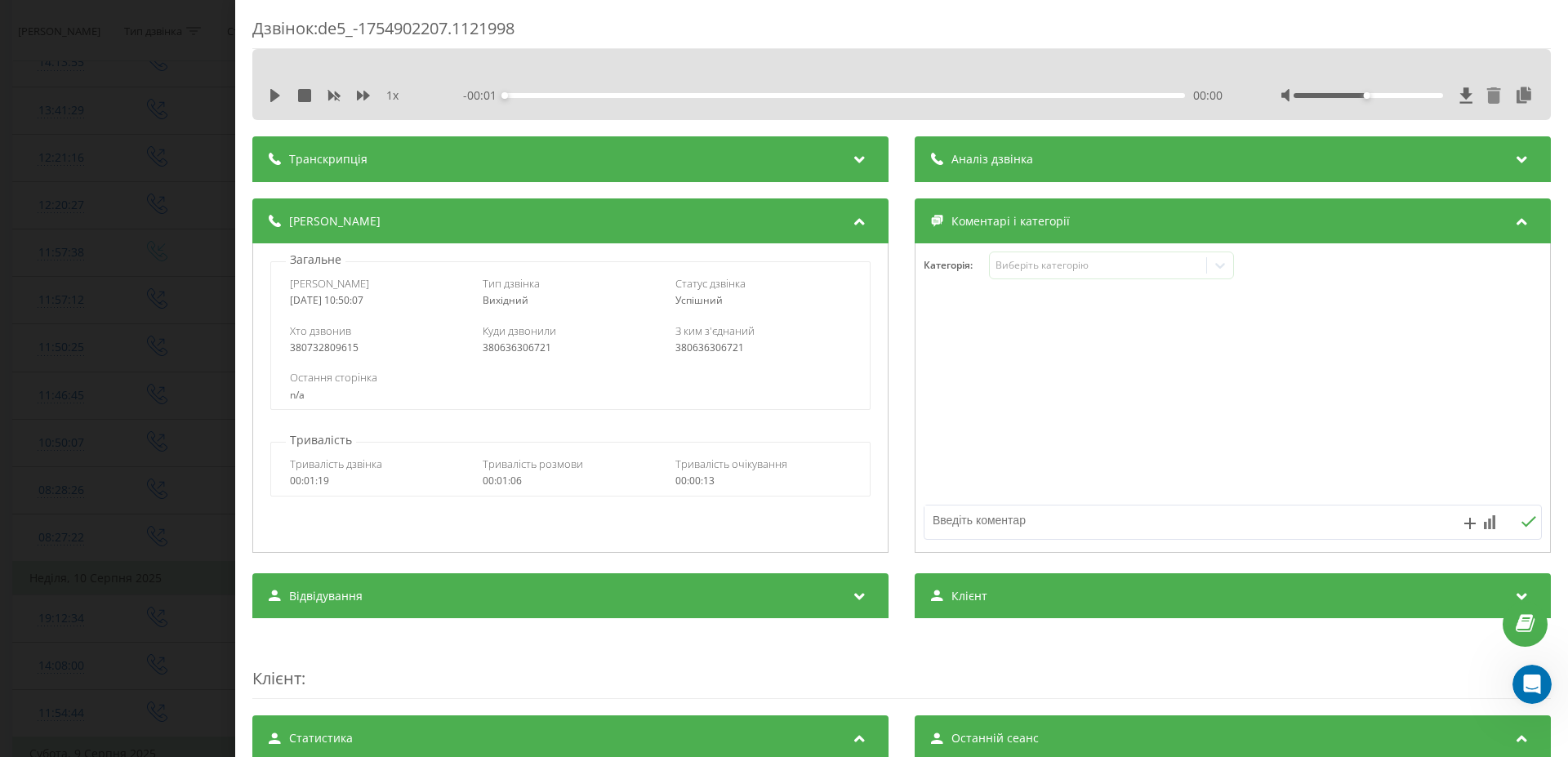
click at [1487, 100] on icon at bounding box center [1494, 95] width 14 height 16
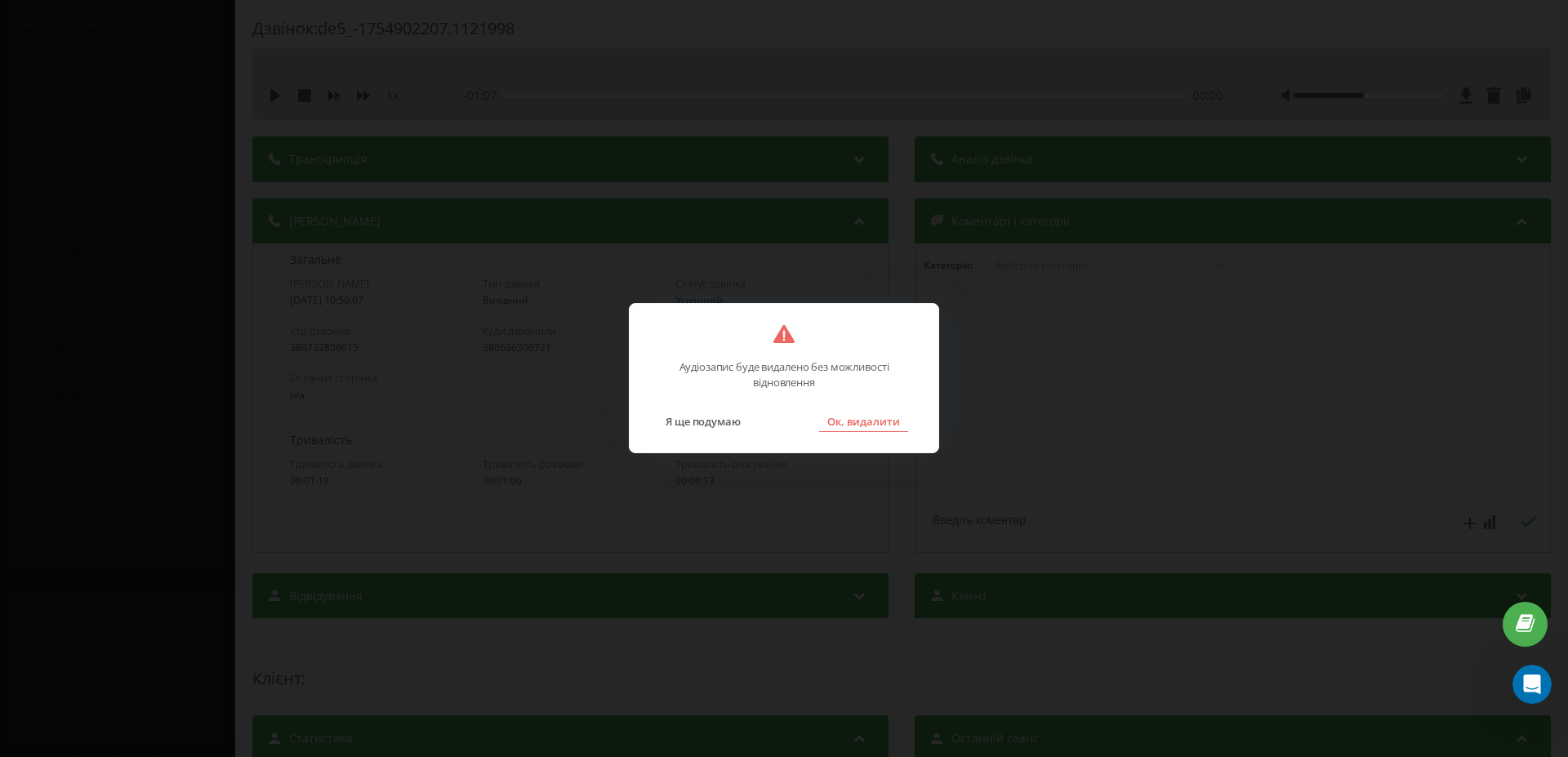
click at [880, 426] on button "Ок, видалити" at bounding box center [863, 421] width 89 height 21
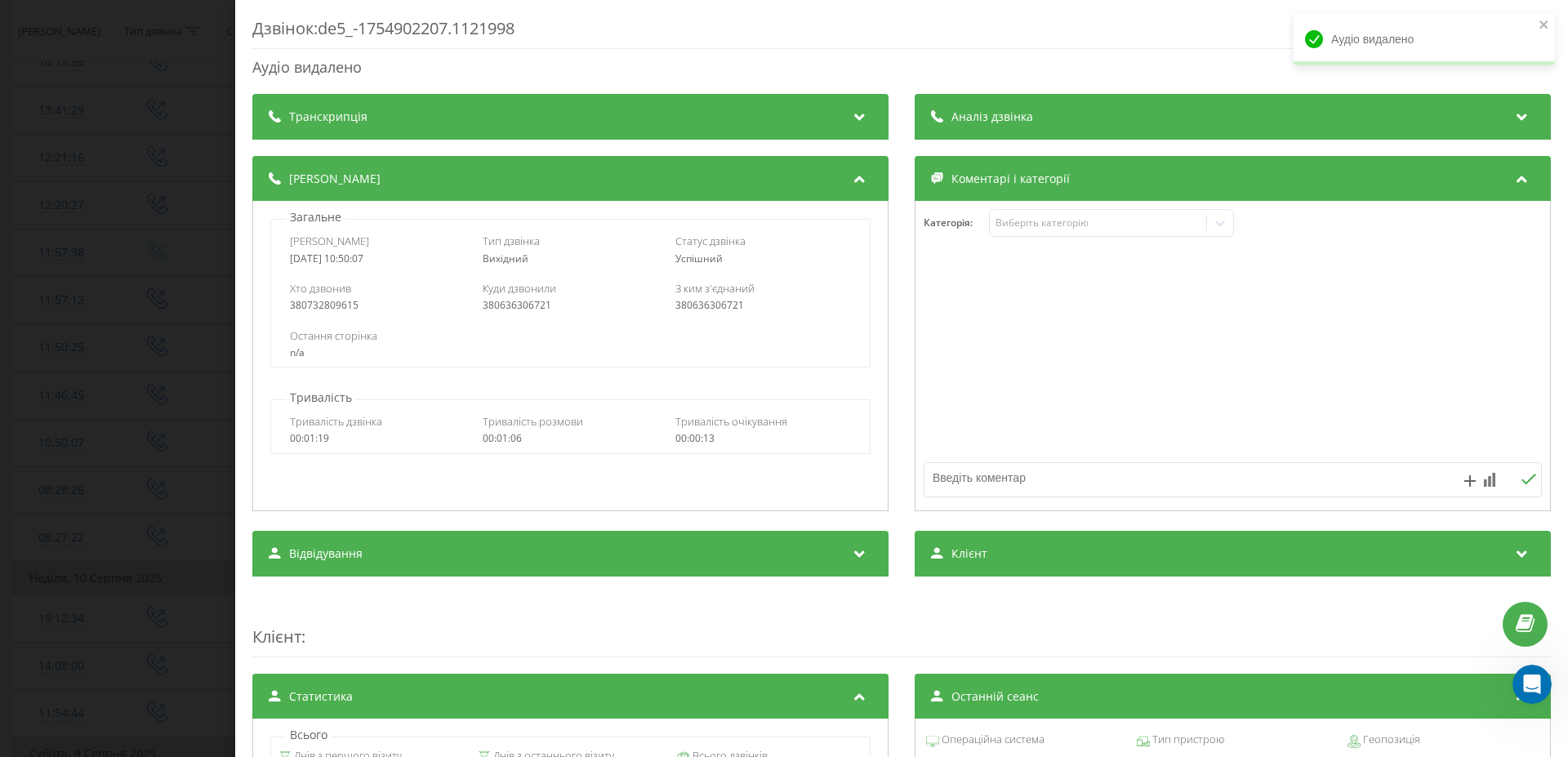
click at [172, 351] on div "Дзвінок : de5_-1754902207.1121998 Аудіо видалено Транскрипція Для AI-аналізу ма…" at bounding box center [784, 378] width 1568 height 757
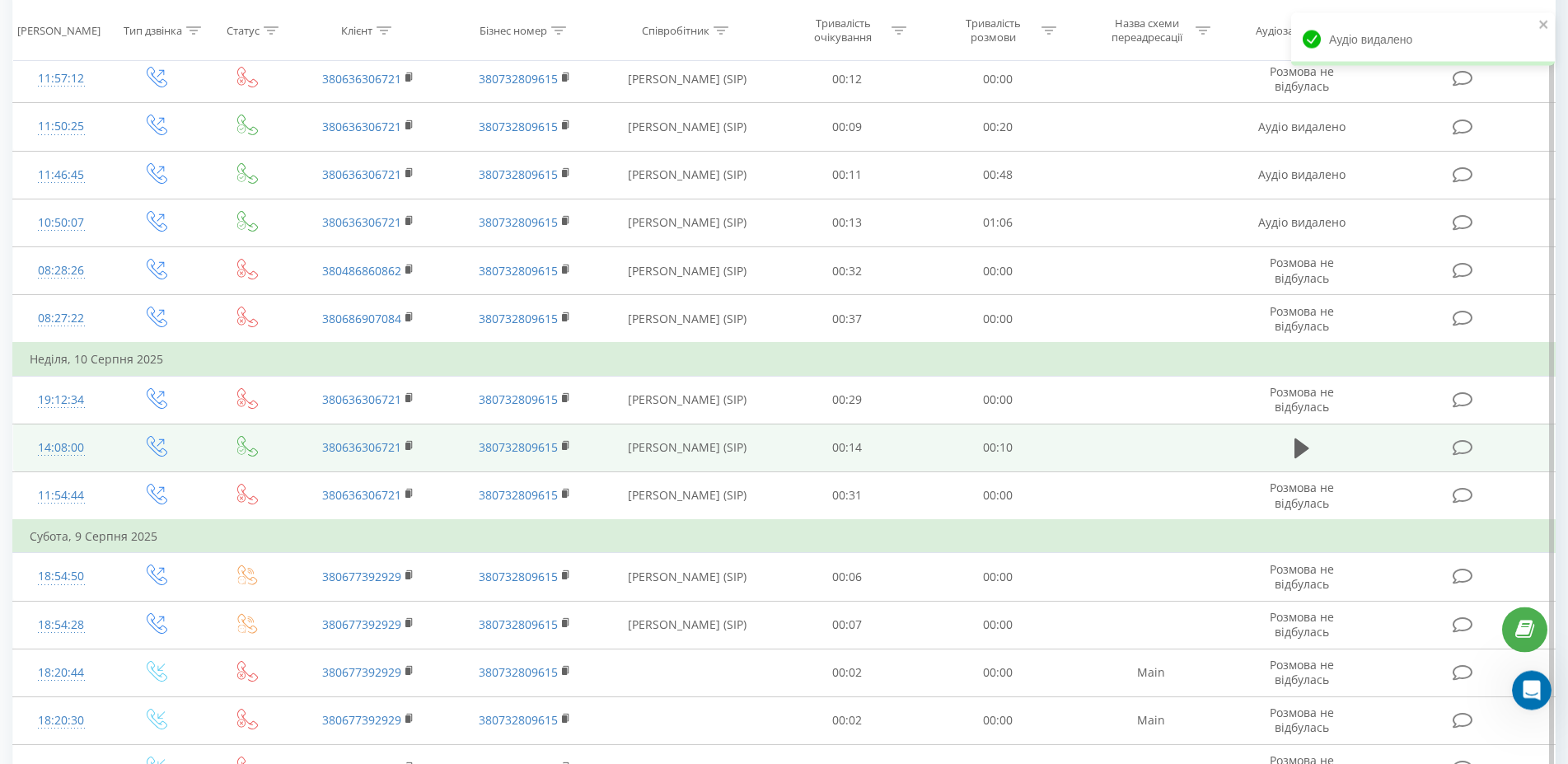
scroll to position [699, 0]
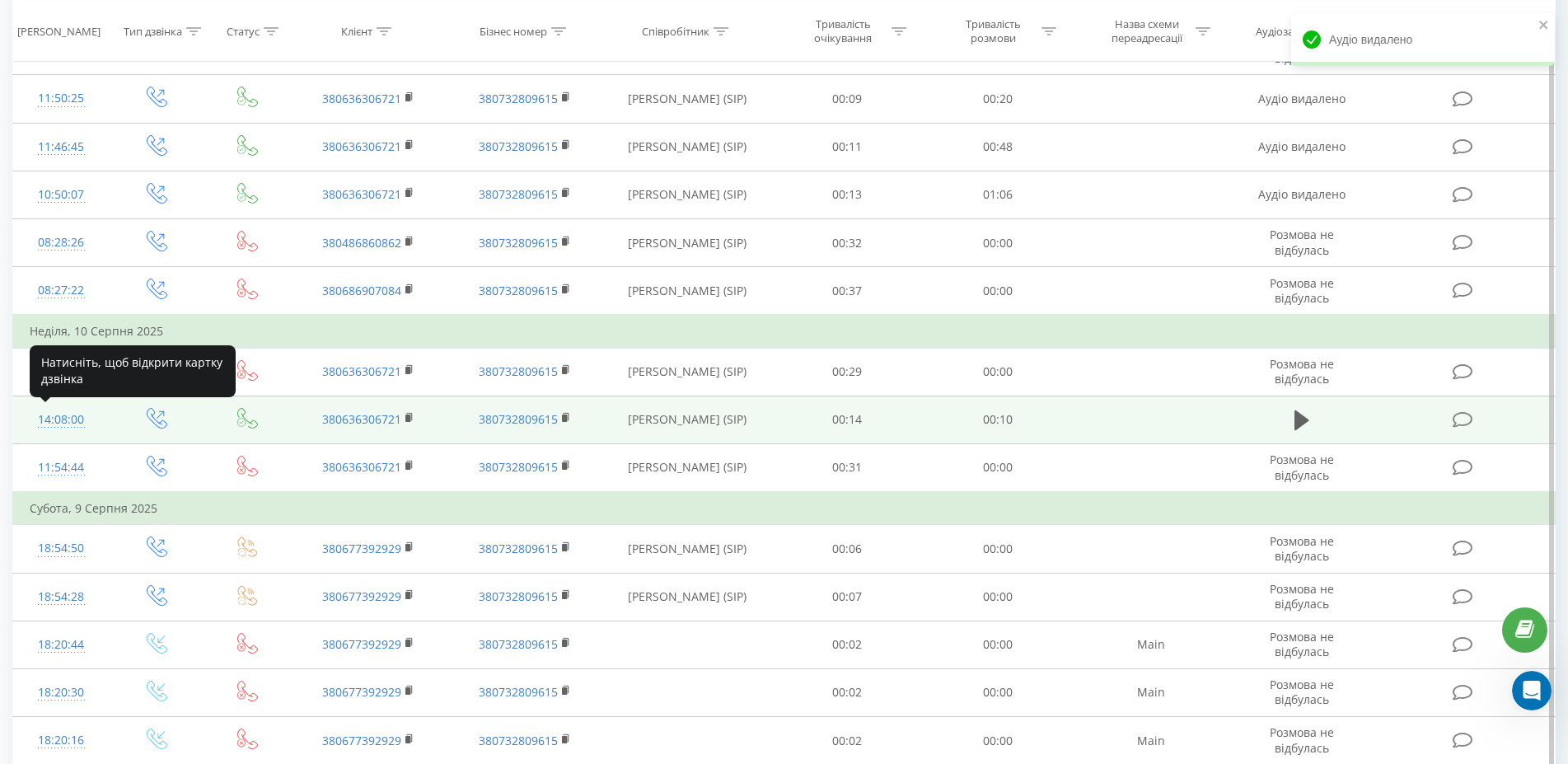
click at [68, 421] on div "14:08:00" at bounding box center [61, 419] width 62 height 32
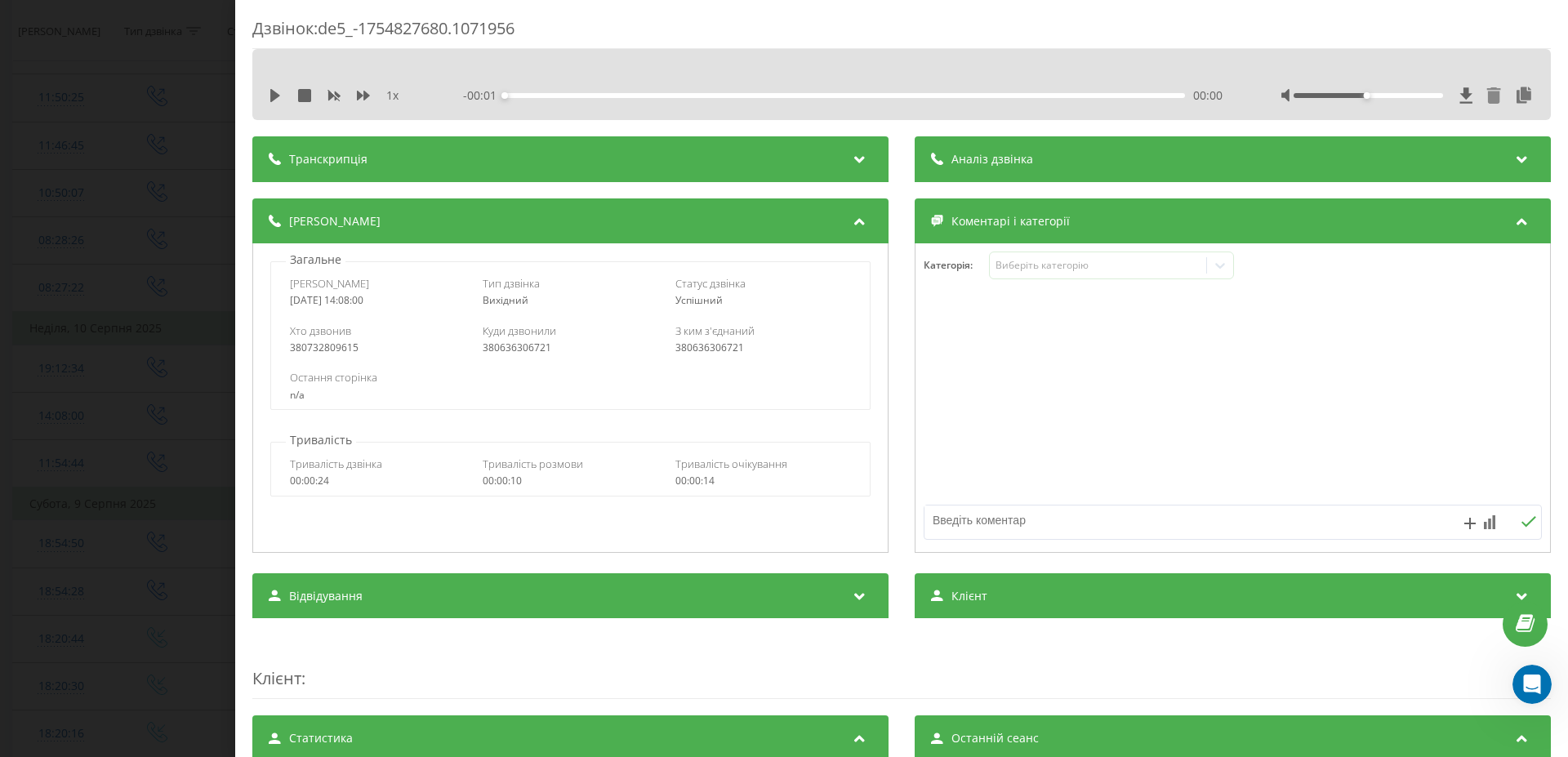
click at [1487, 99] on icon at bounding box center [1494, 95] width 14 height 16
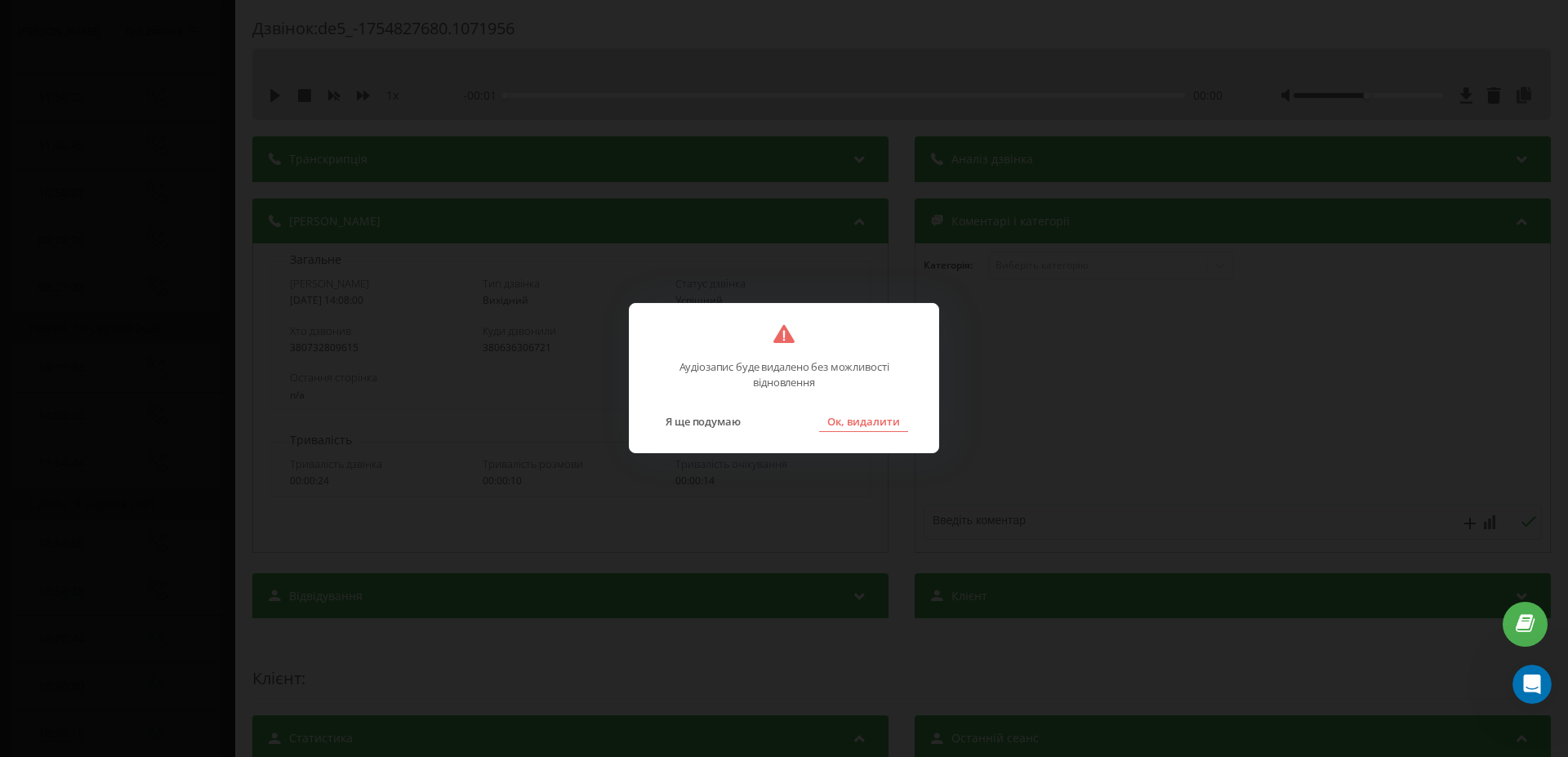
click at [867, 421] on button "Ок, видалити" at bounding box center [863, 421] width 89 height 21
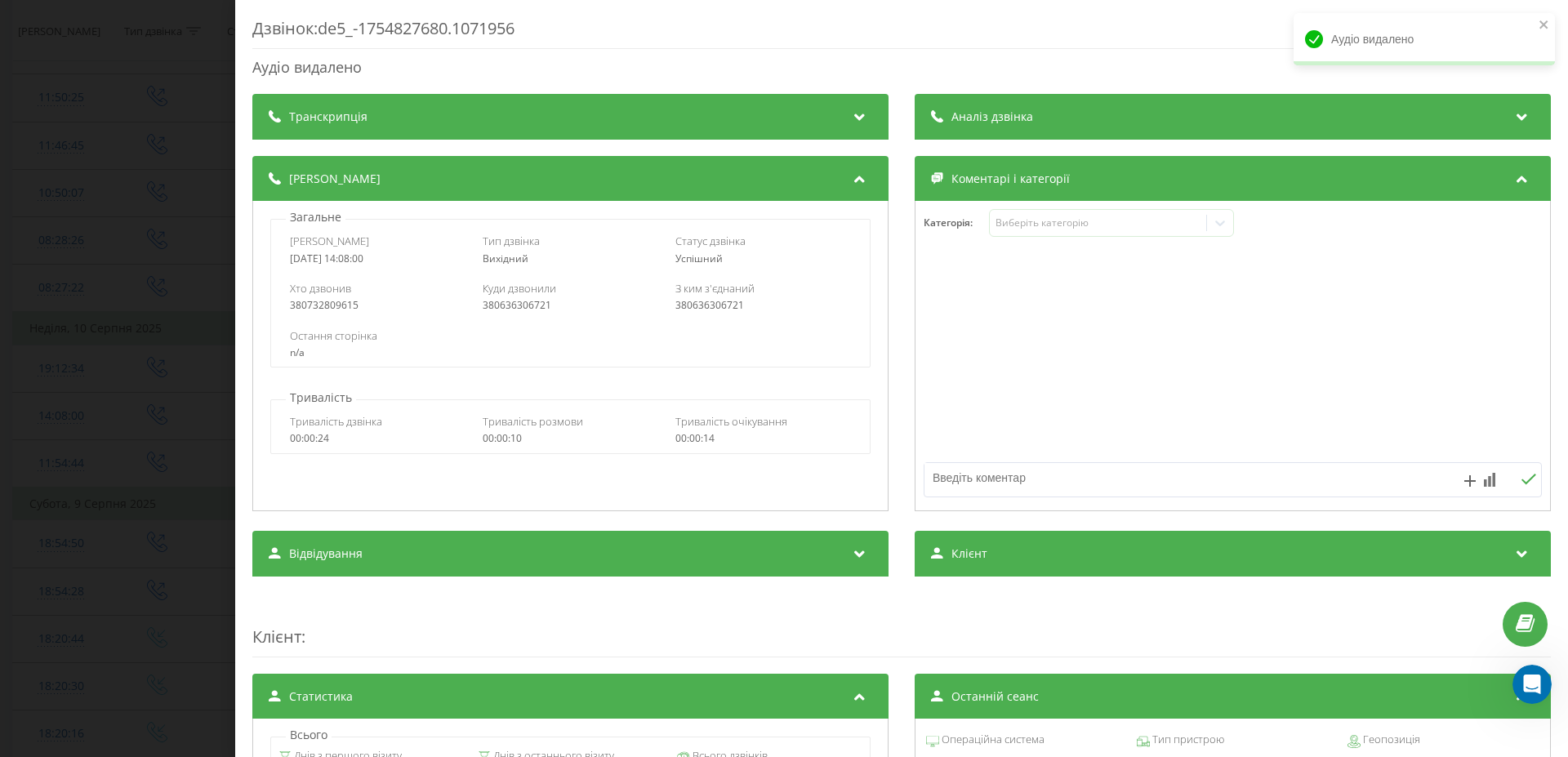
click at [146, 380] on div "Дзвінок : de5_-1754827680.1071956 Аудіо видалено Транскрипція Для AI-аналізу ма…" at bounding box center [784, 378] width 1568 height 757
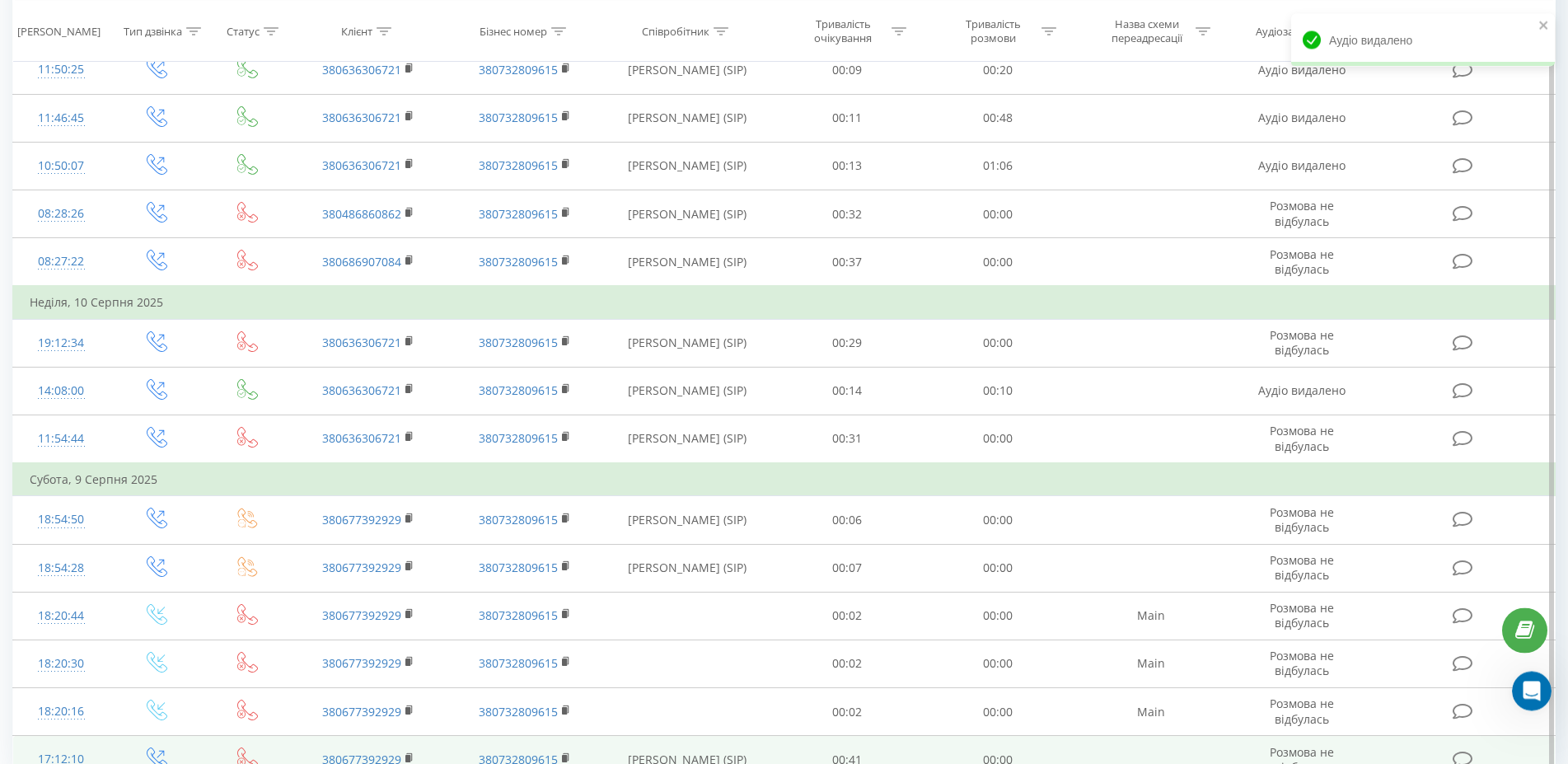
scroll to position [810, 0]
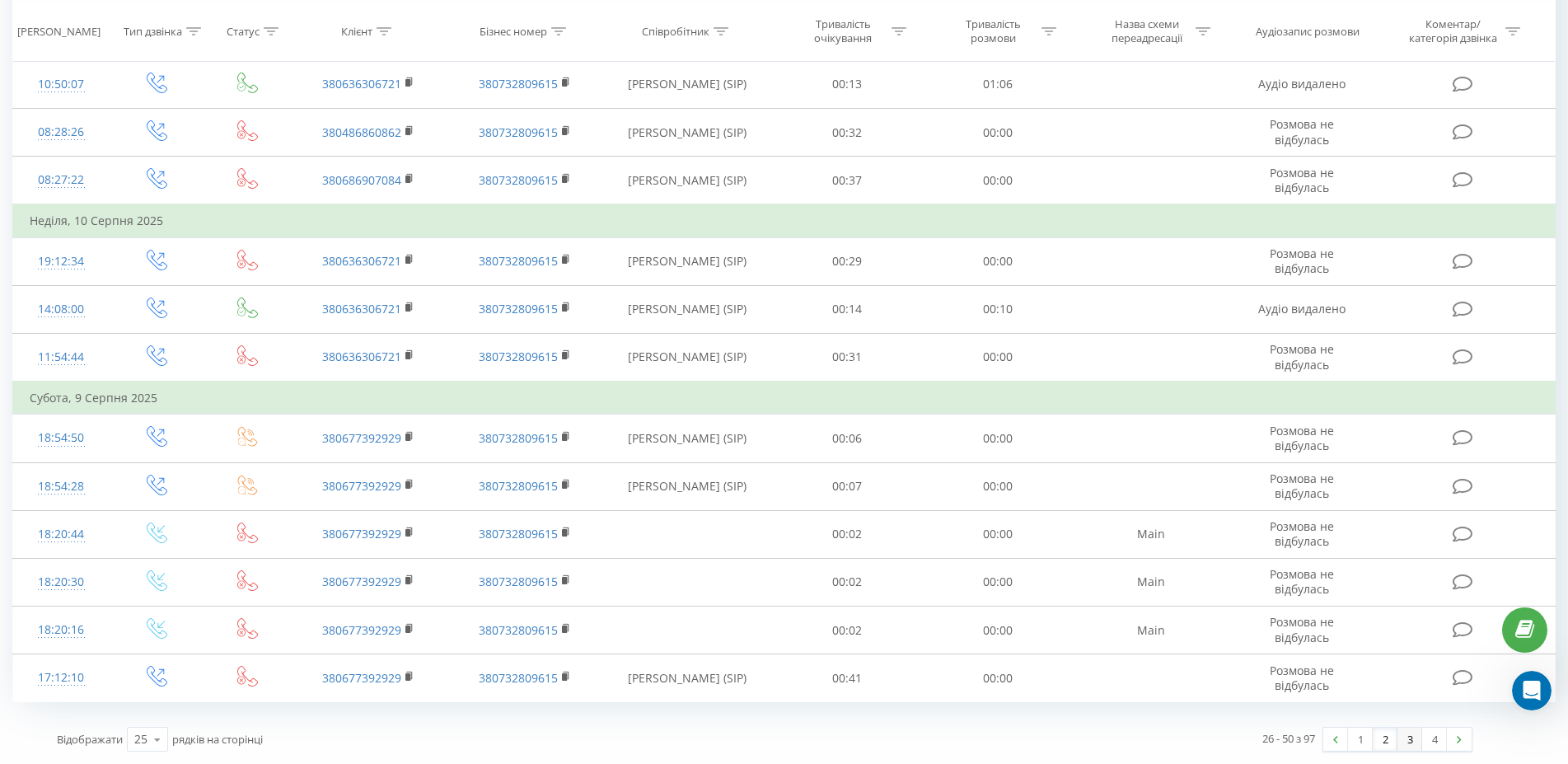
click at [1410, 738] on link "3" at bounding box center [1410, 739] width 25 height 23
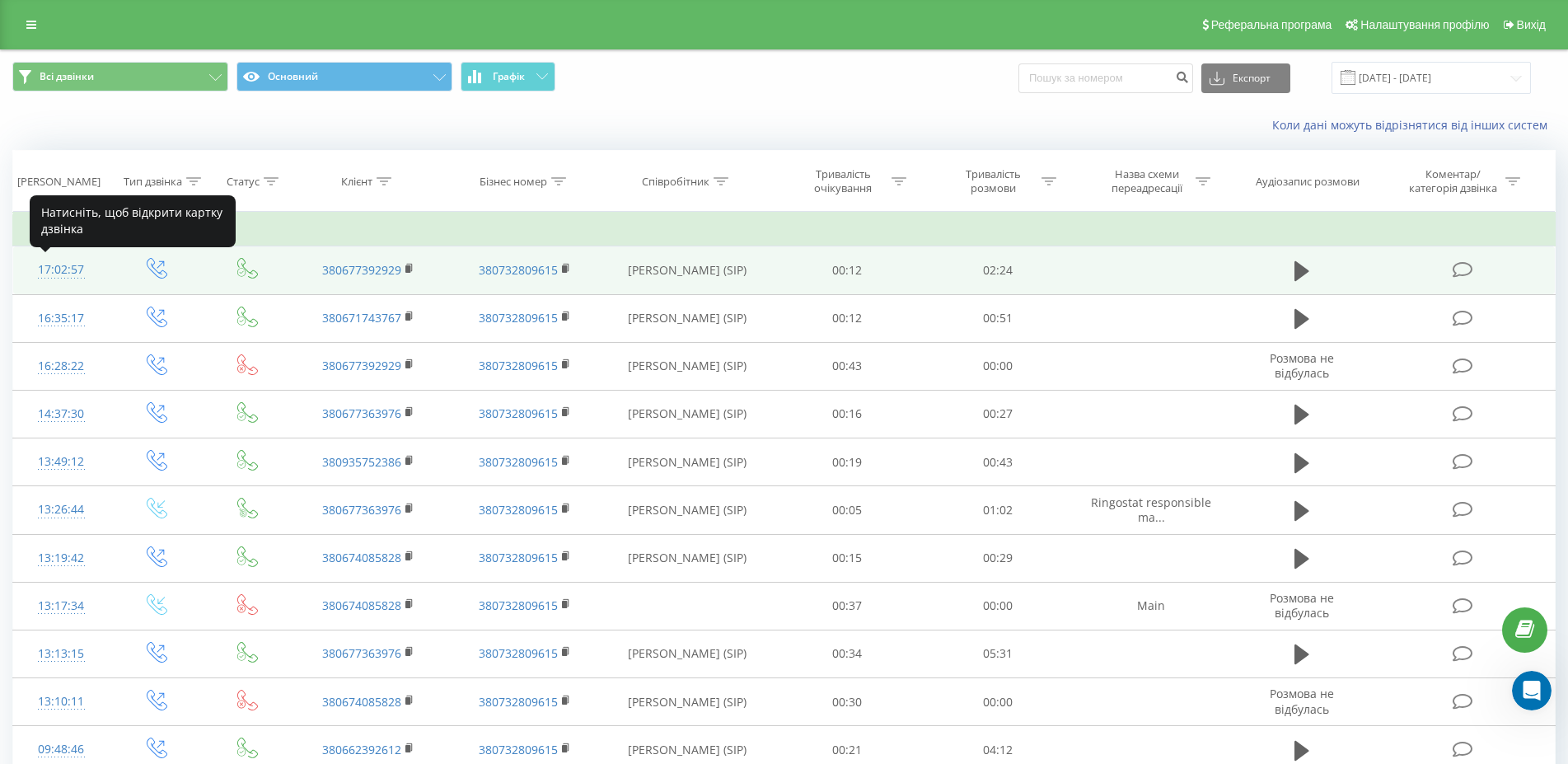
click at [62, 264] on div "17:02:57" at bounding box center [61, 269] width 62 height 32
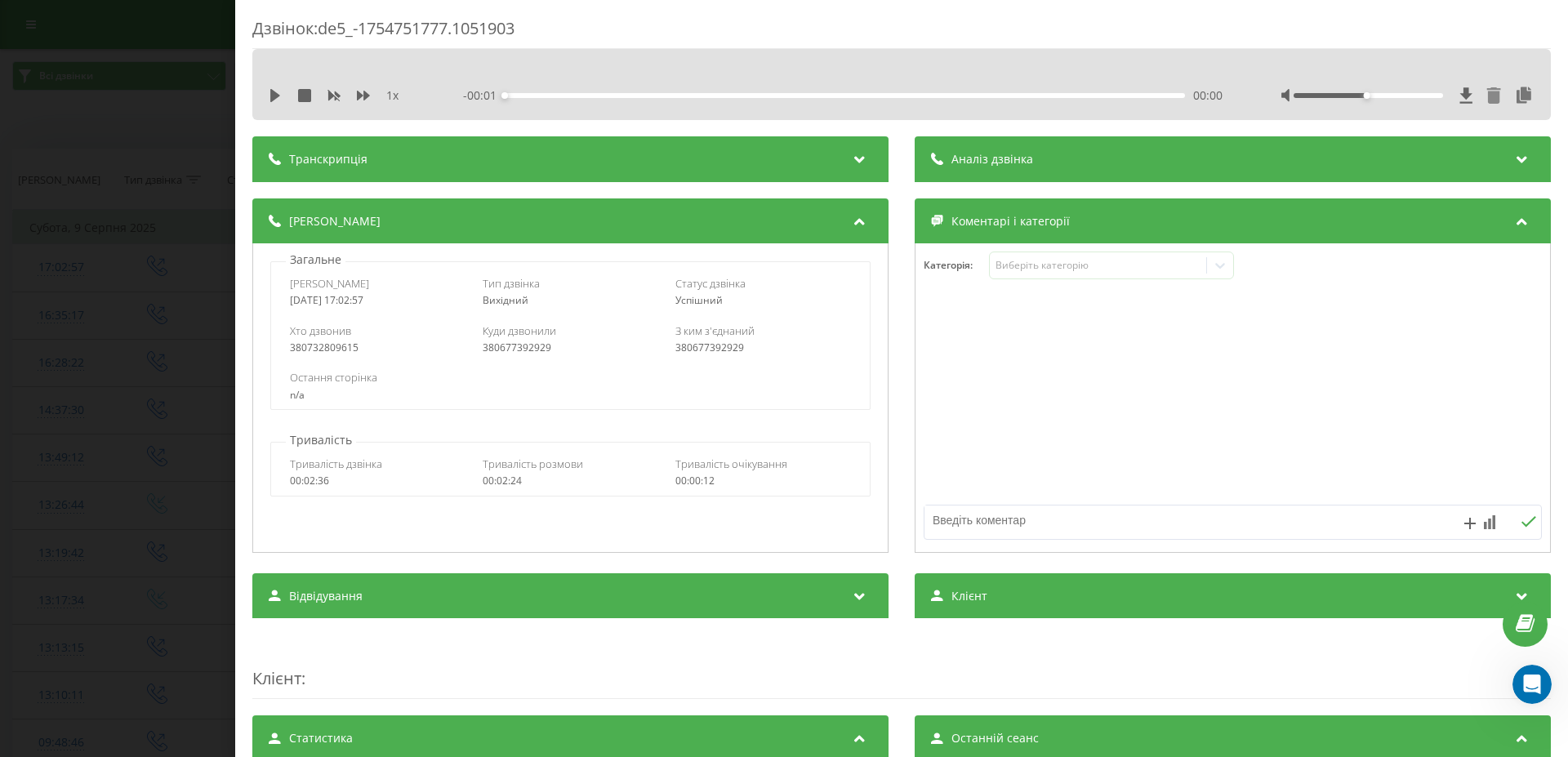
click at [1487, 93] on icon at bounding box center [1494, 95] width 14 height 16
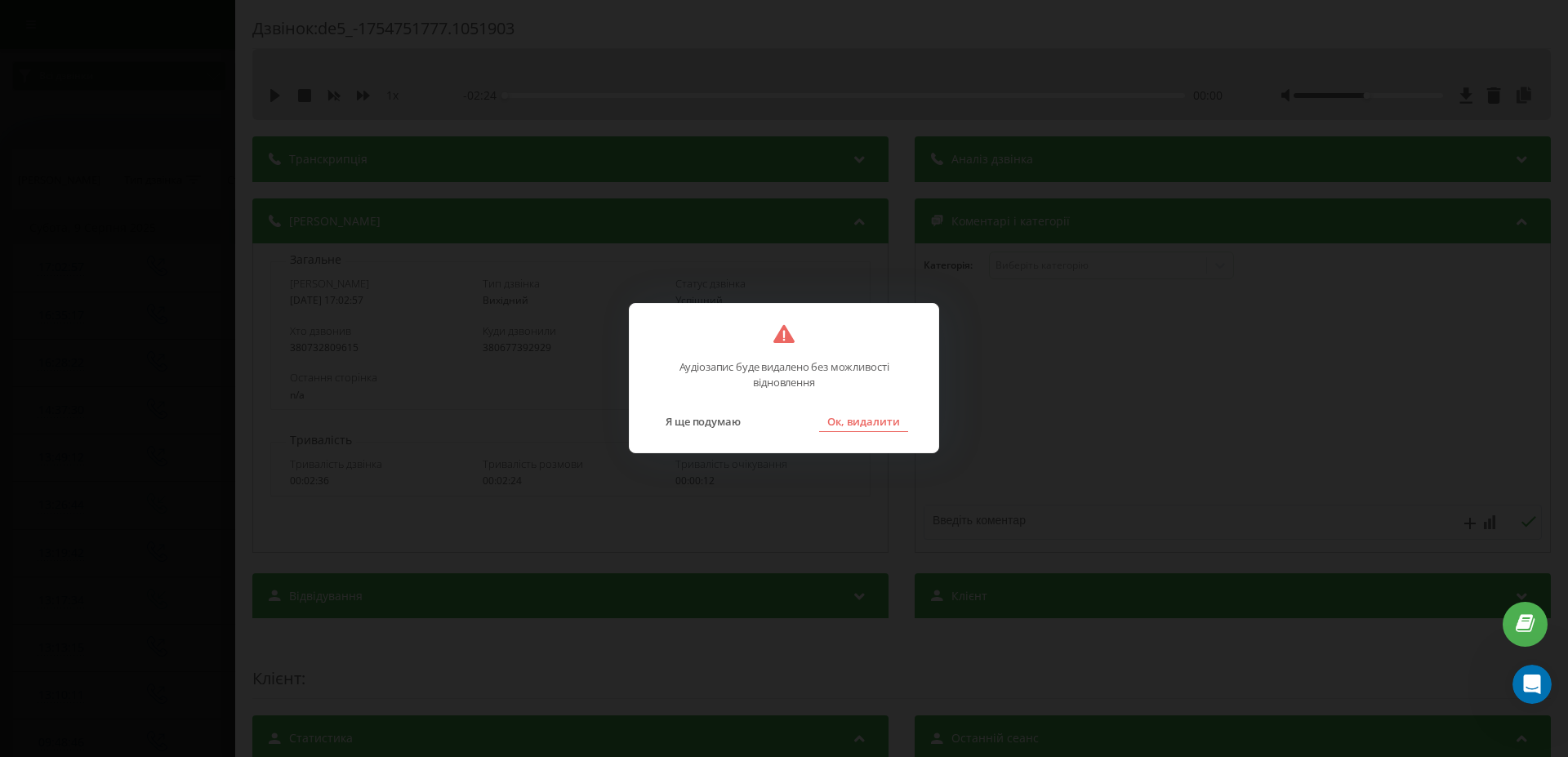
click at [905, 415] on button "Ок, видалити" at bounding box center [863, 421] width 89 height 21
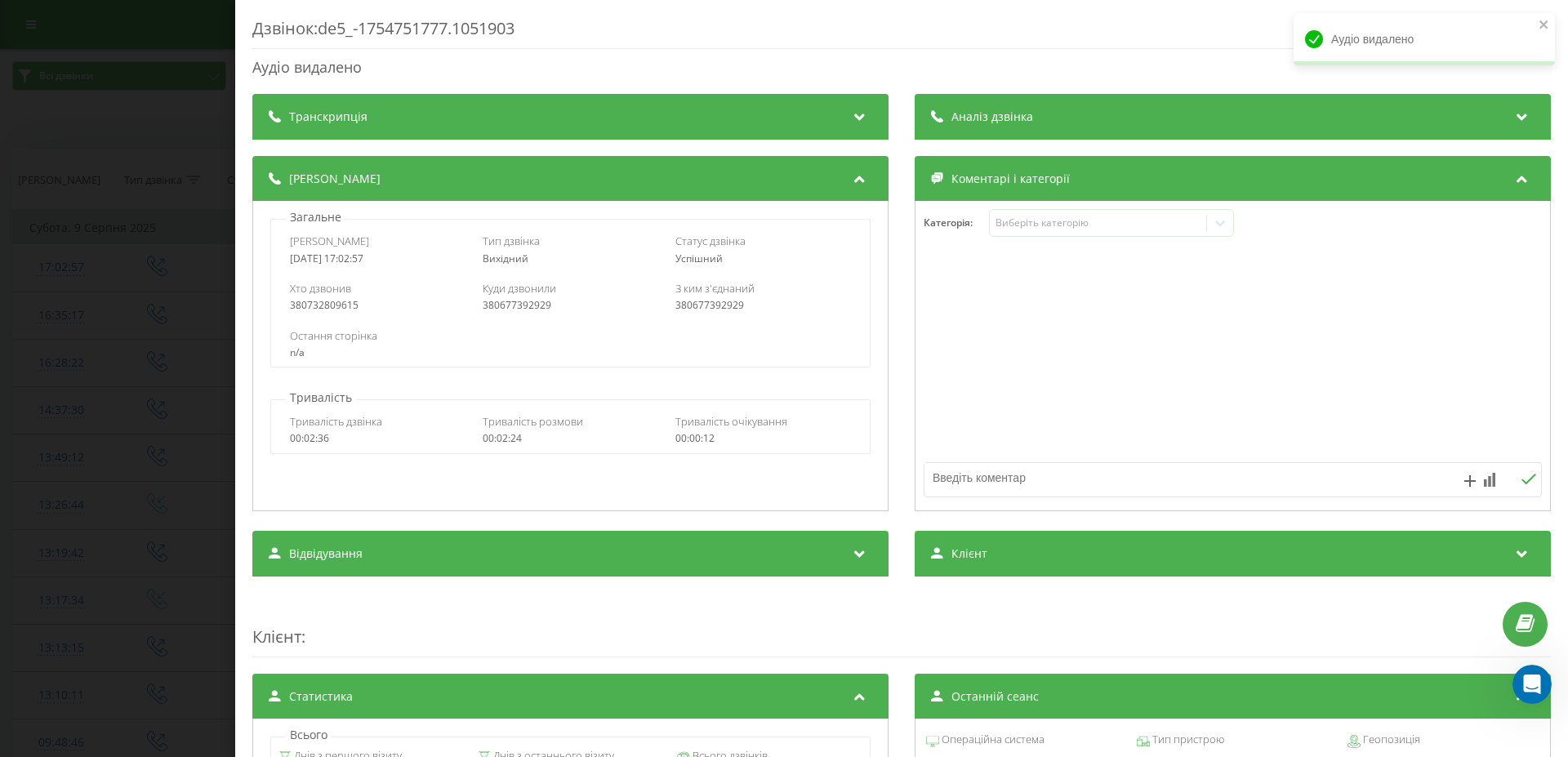
click at [104, 355] on div "Дзвінок : de5_-1754751777.1051903 Аудіо видалено Транскрипція Для AI-аналізу ма…" at bounding box center [784, 378] width 1568 height 757
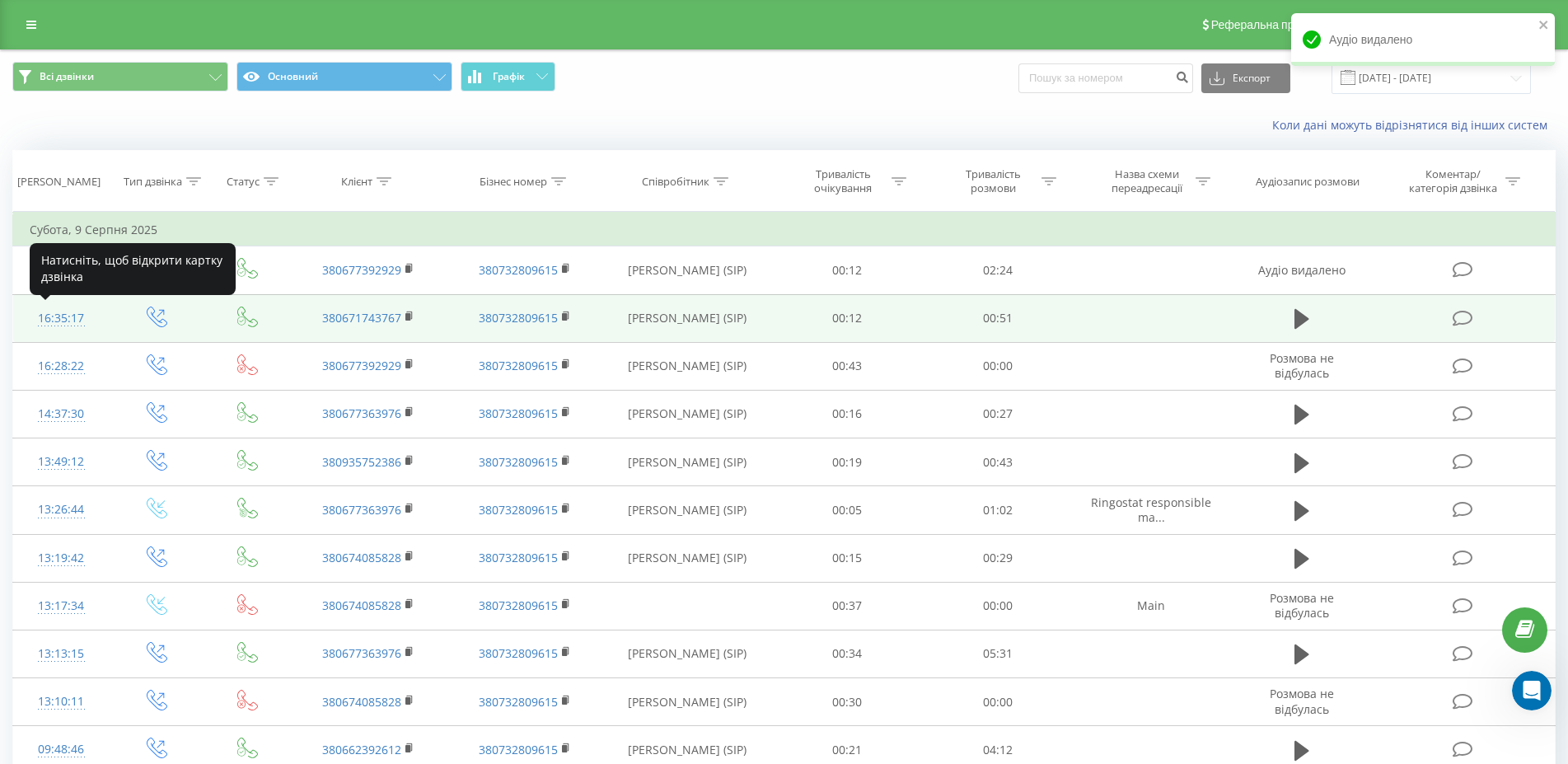
click at [53, 315] on div "16:35:17" at bounding box center [61, 318] width 62 height 32
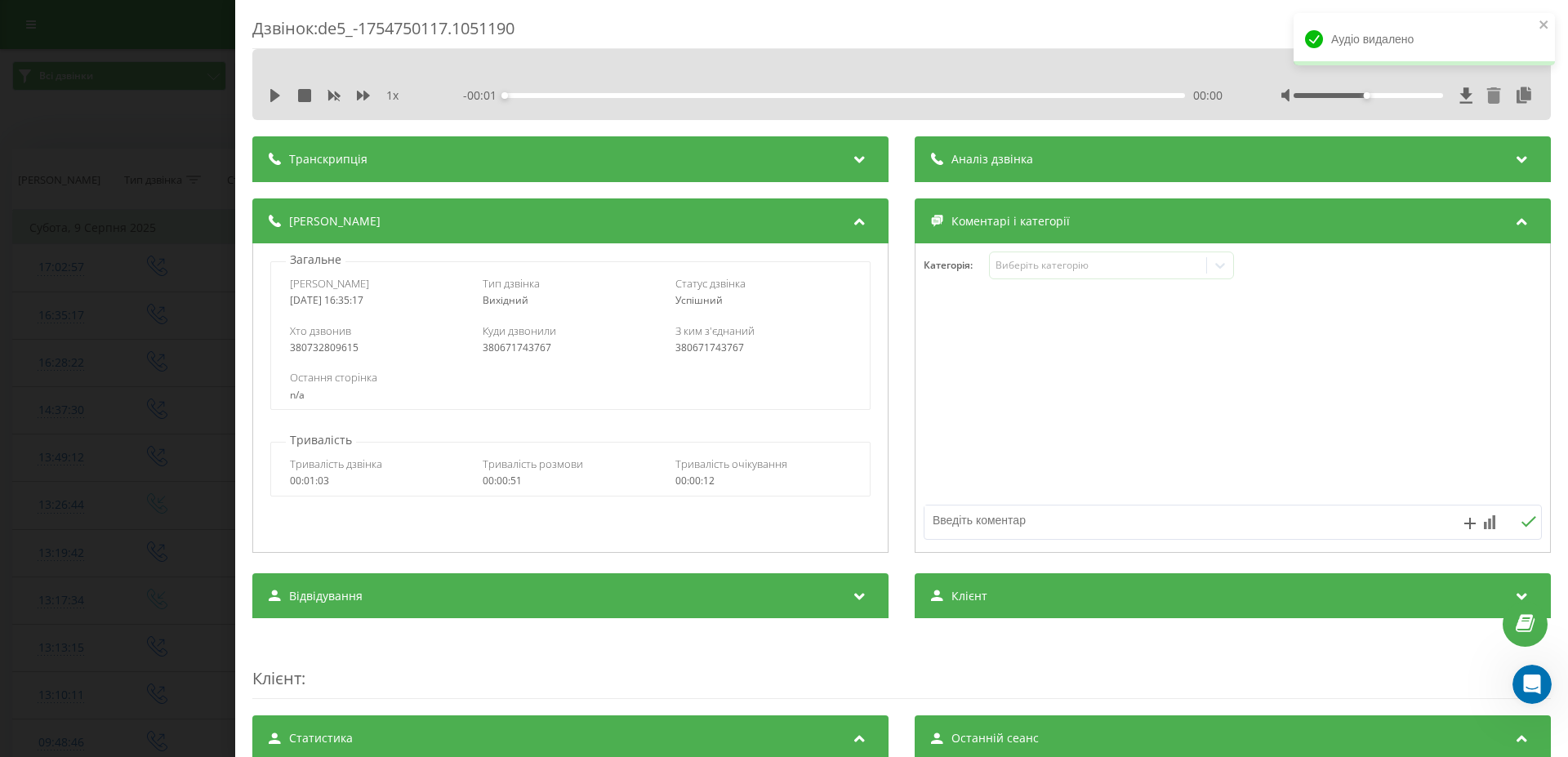
click at [1487, 90] on icon at bounding box center [1494, 95] width 14 height 16
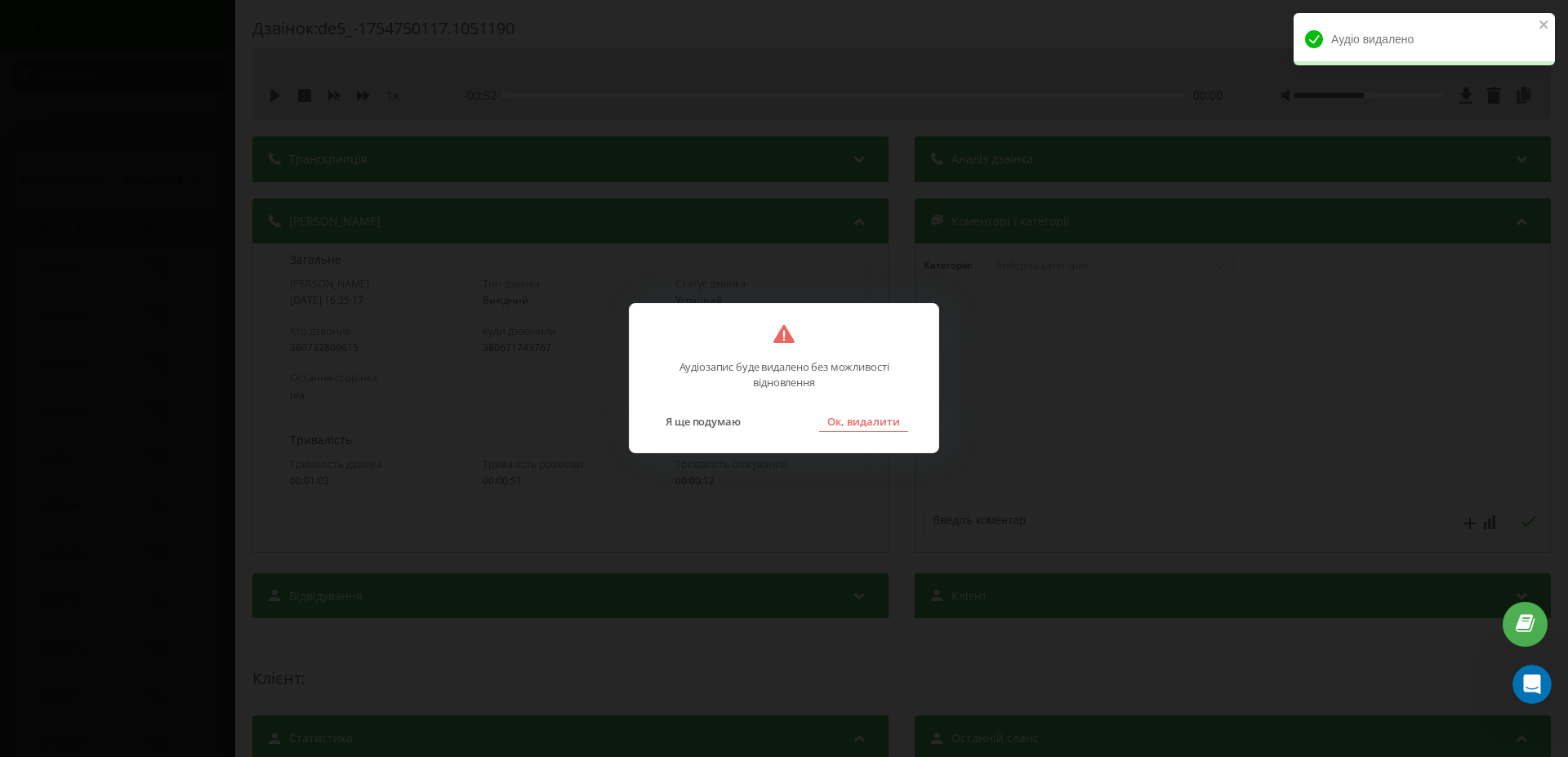
click at [870, 415] on button "Ок, видалити" at bounding box center [863, 421] width 89 height 21
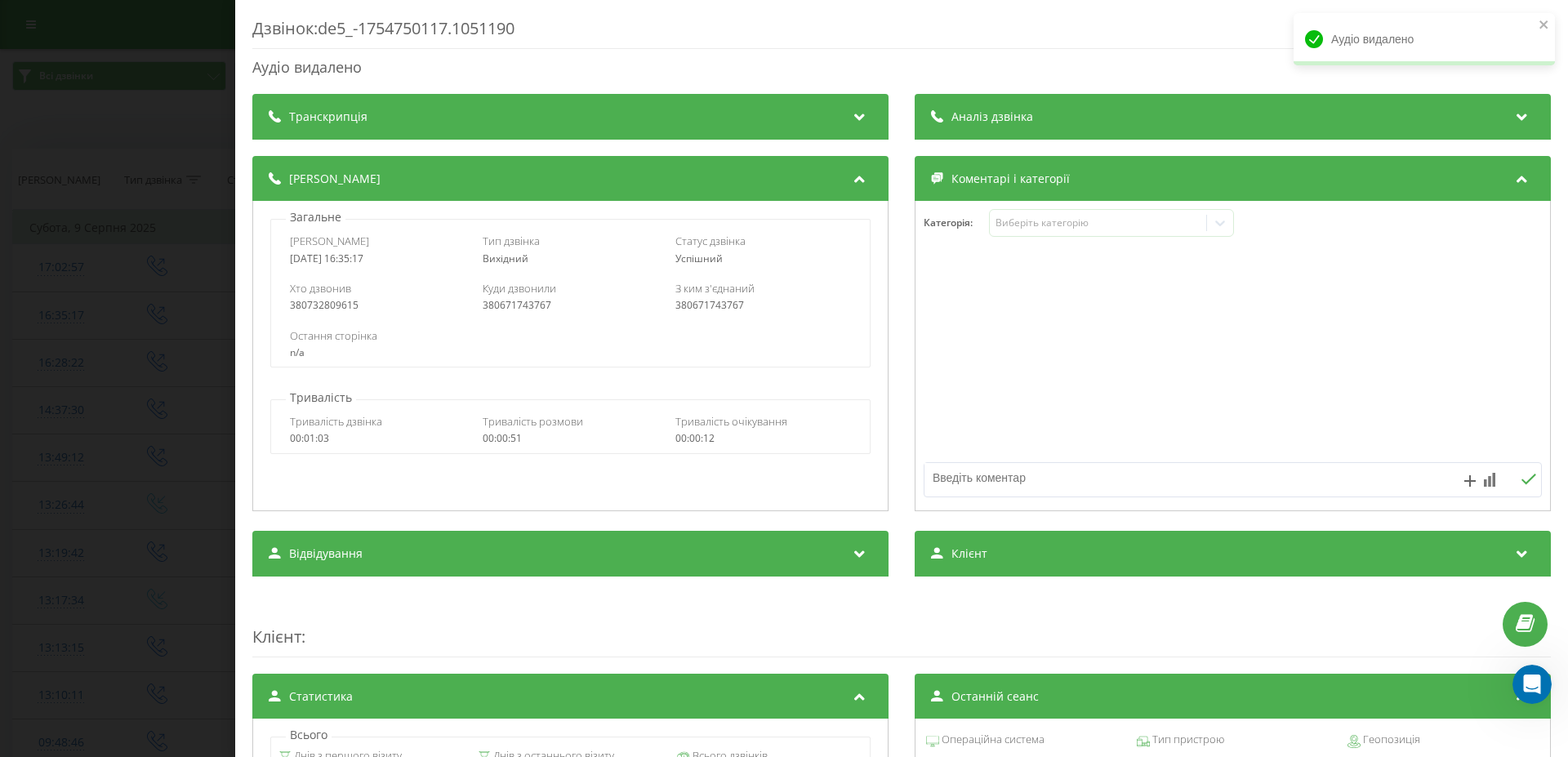
click at [66, 367] on div "Дзвінок : de5_-1754750117.1051190 Аудіо видалено Транскрипція Для AI-аналізу ма…" at bounding box center [784, 378] width 1568 height 757
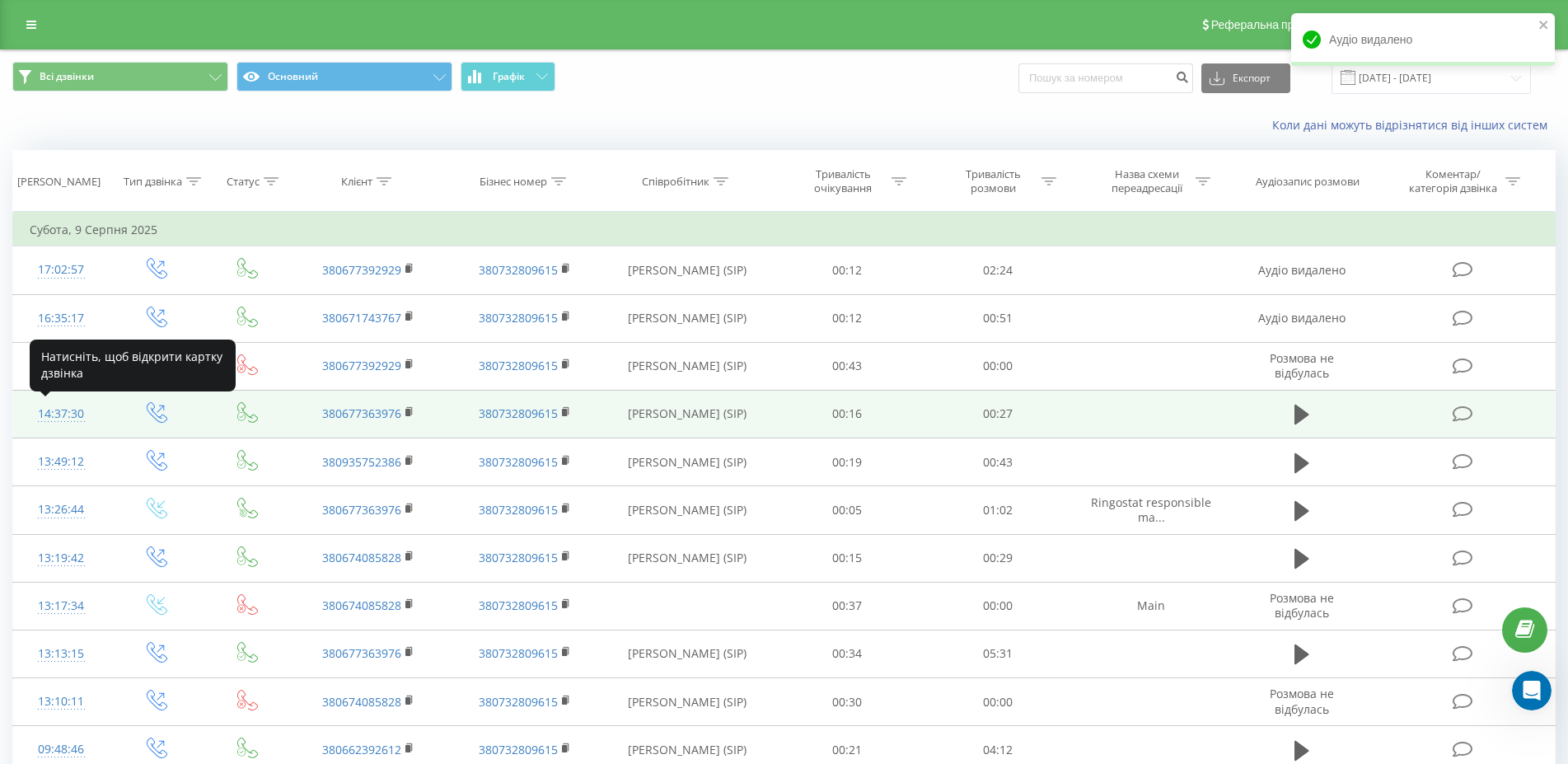
click at [50, 409] on div "14:37:30" at bounding box center [61, 413] width 62 height 32
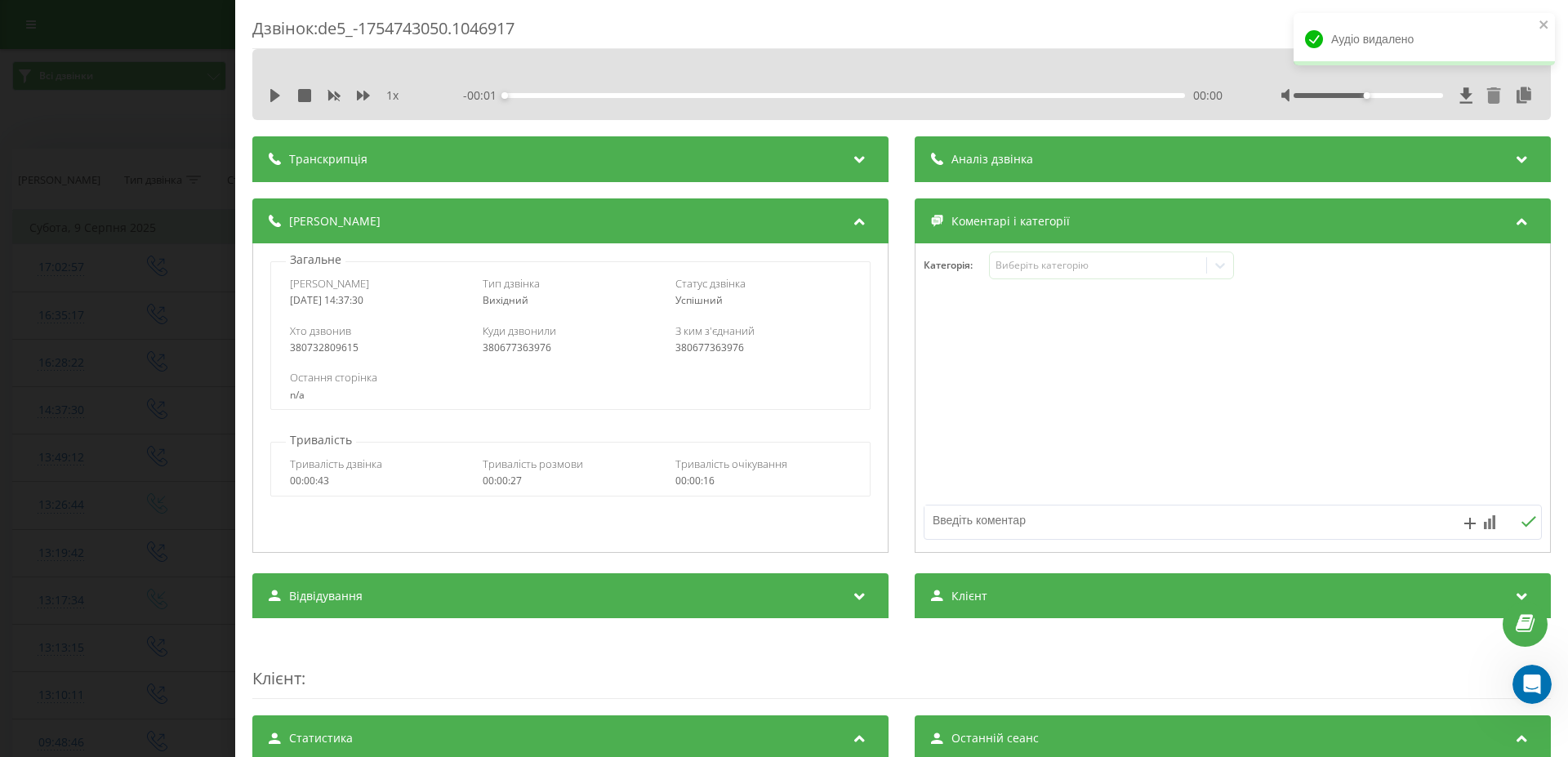
click at [1487, 100] on icon at bounding box center [1494, 95] width 14 height 16
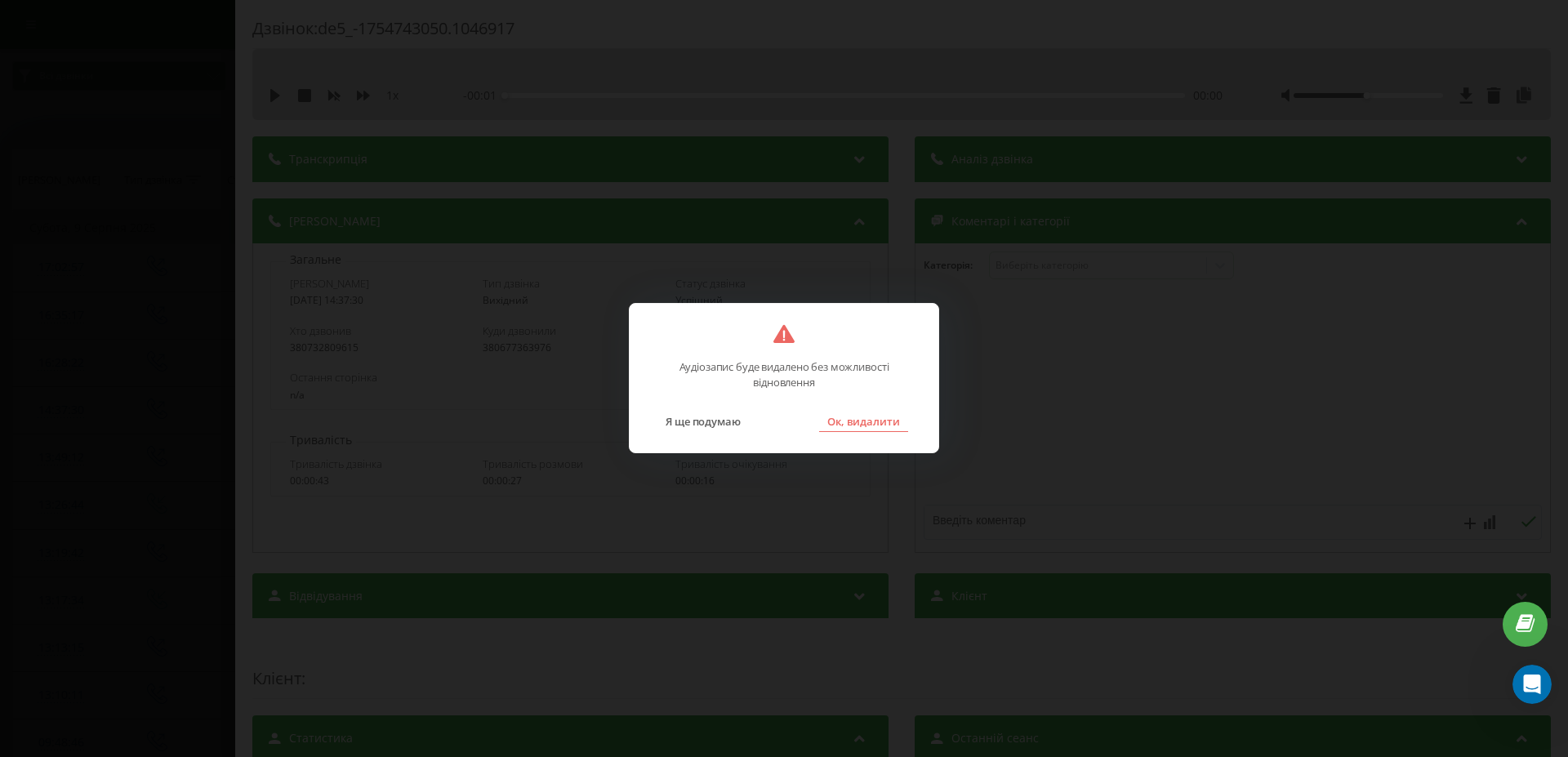
click at [865, 421] on button "Ок, видалити" at bounding box center [863, 421] width 89 height 21
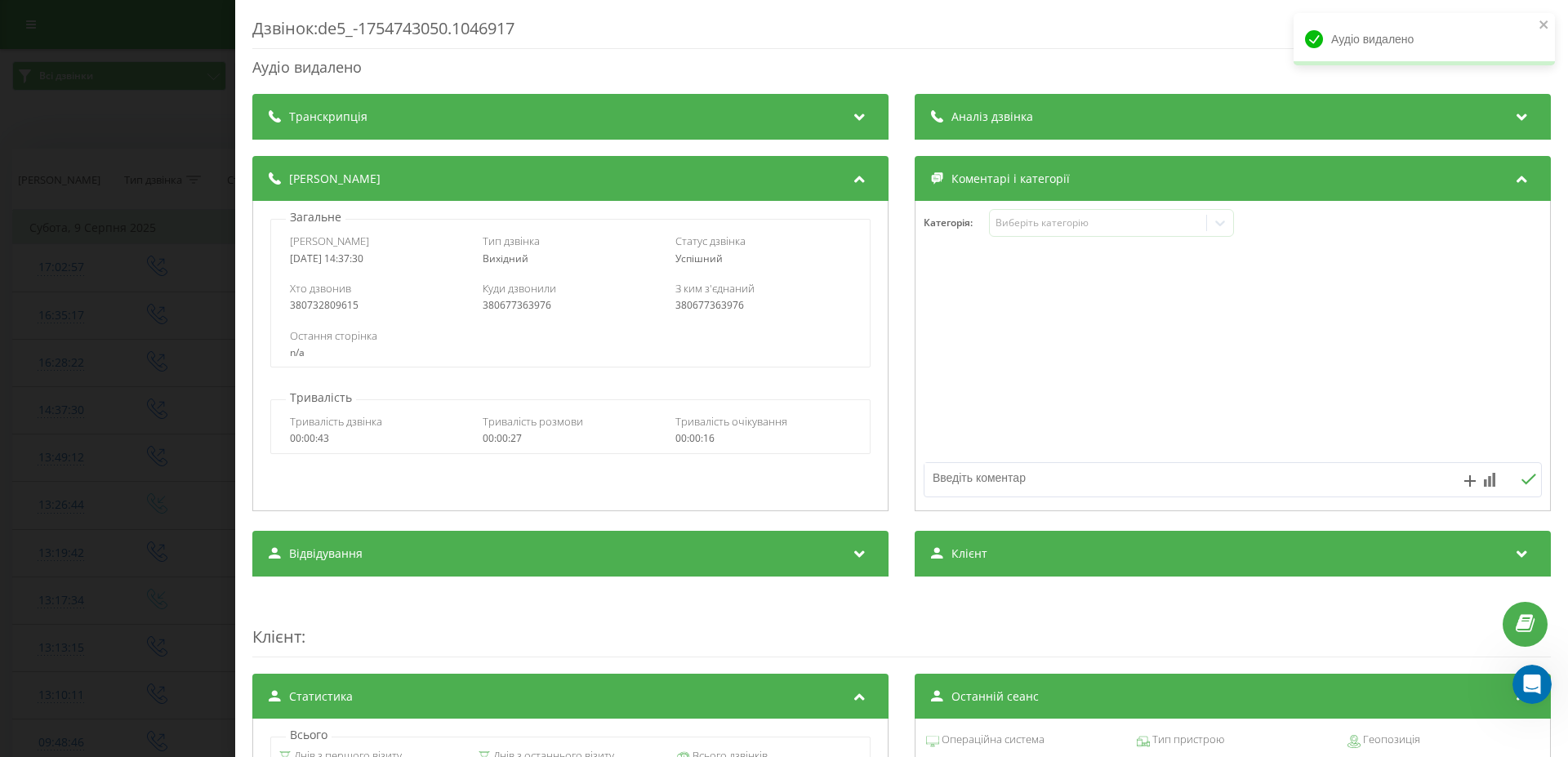
click at [140, 433] on div "Дзвінок : de5_-1754743050.1046917 Аудіо видалено Транскрипція Для AI-аналізу ма…" at bounding box center [784, 378] width 1568 height 757
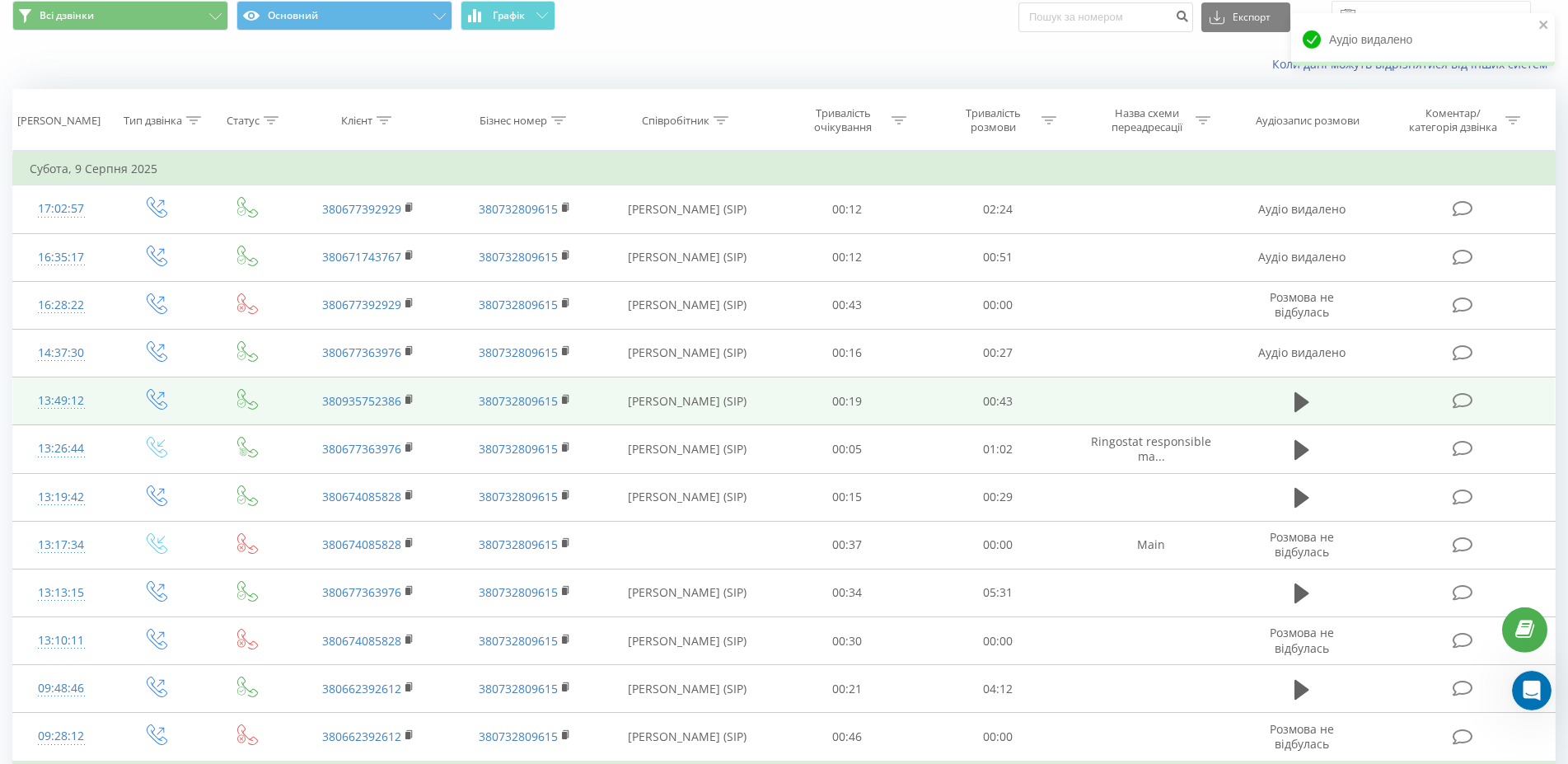
scroll to position [84, 0]
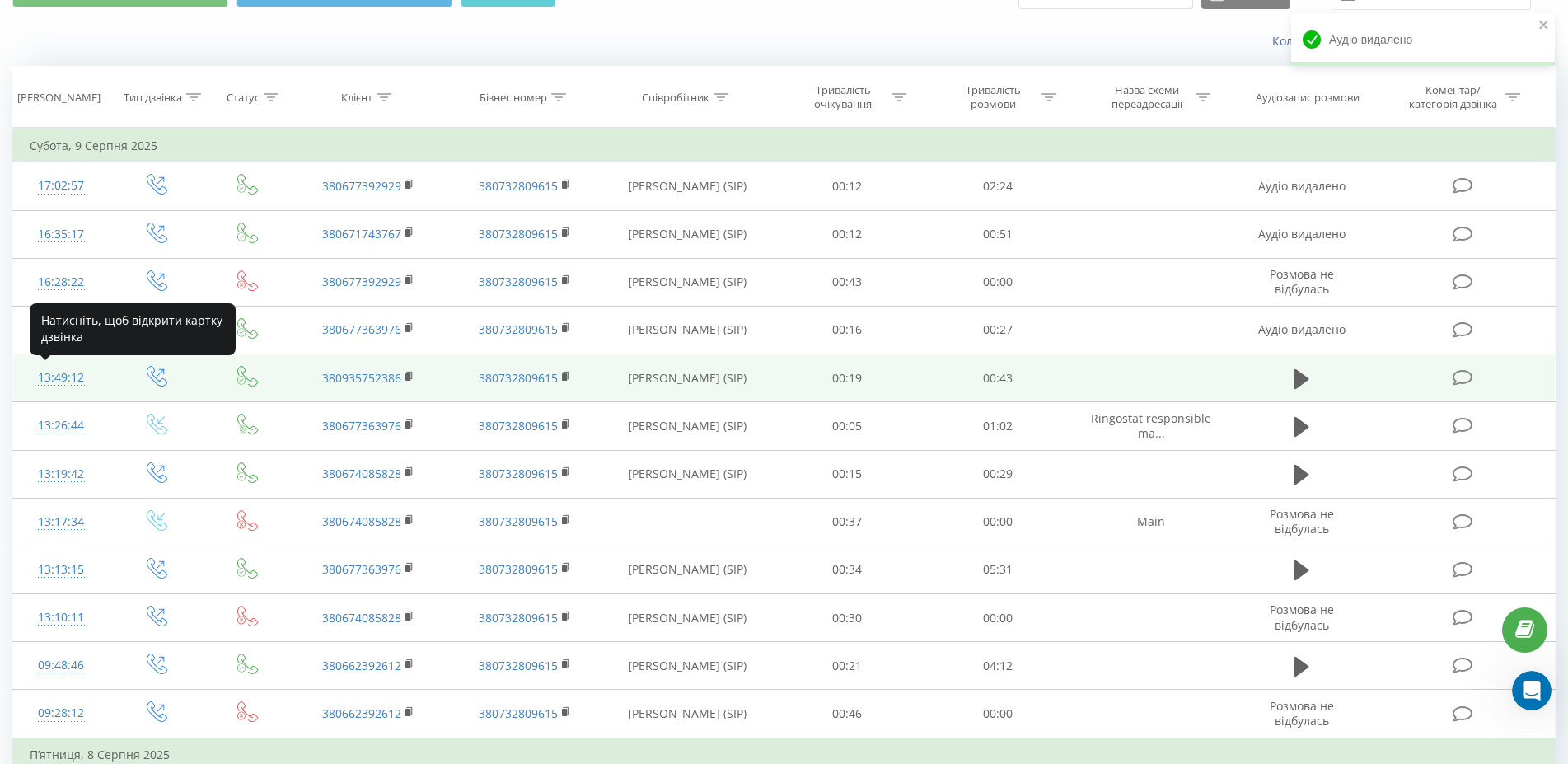
click at [61, 381] on div "13:49:12" at bounding box center [61, 377] width 62 height 32
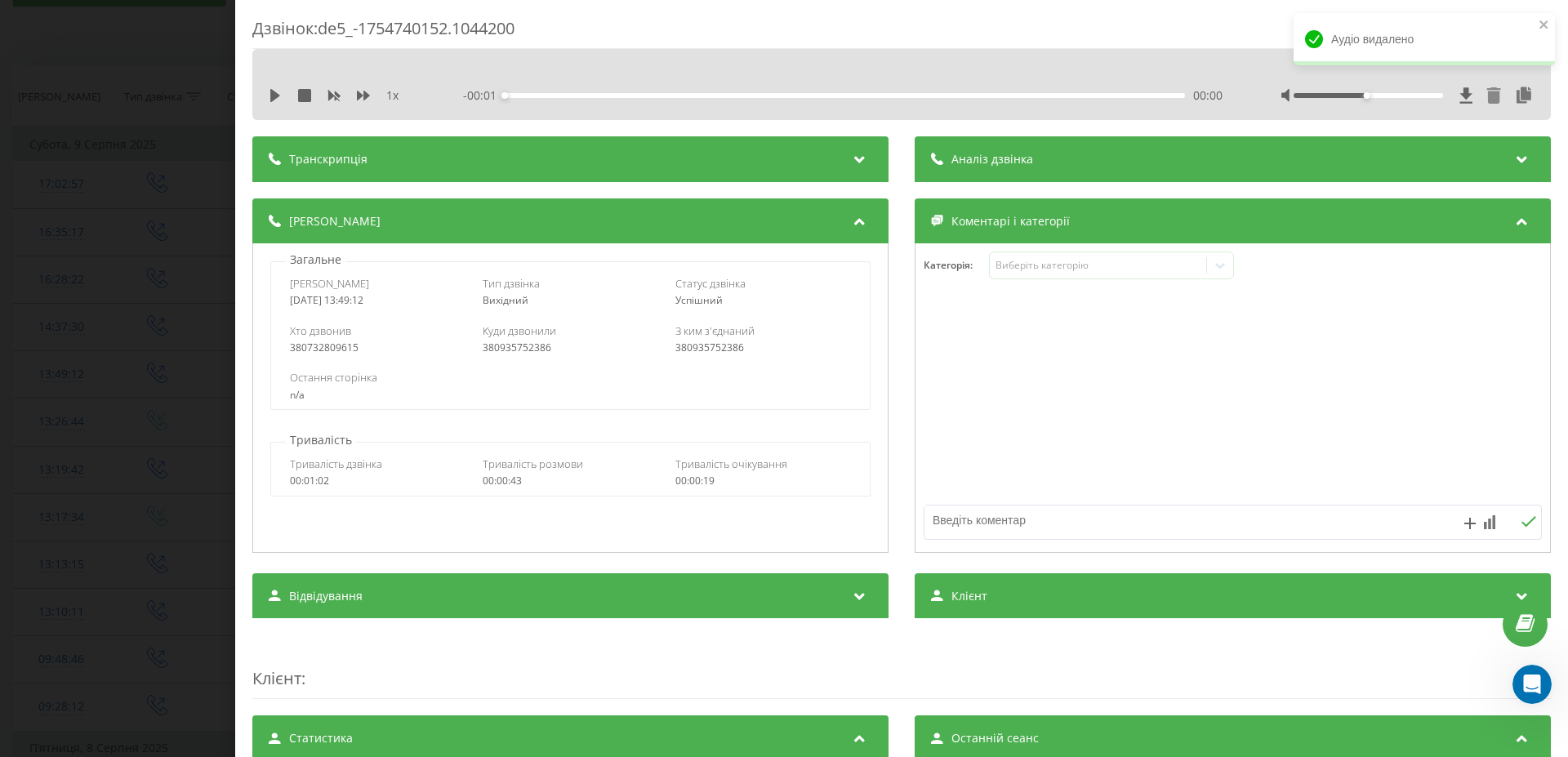
click at [1487, 97] on icon at bounding box center [1494, 95] width 14 height 16
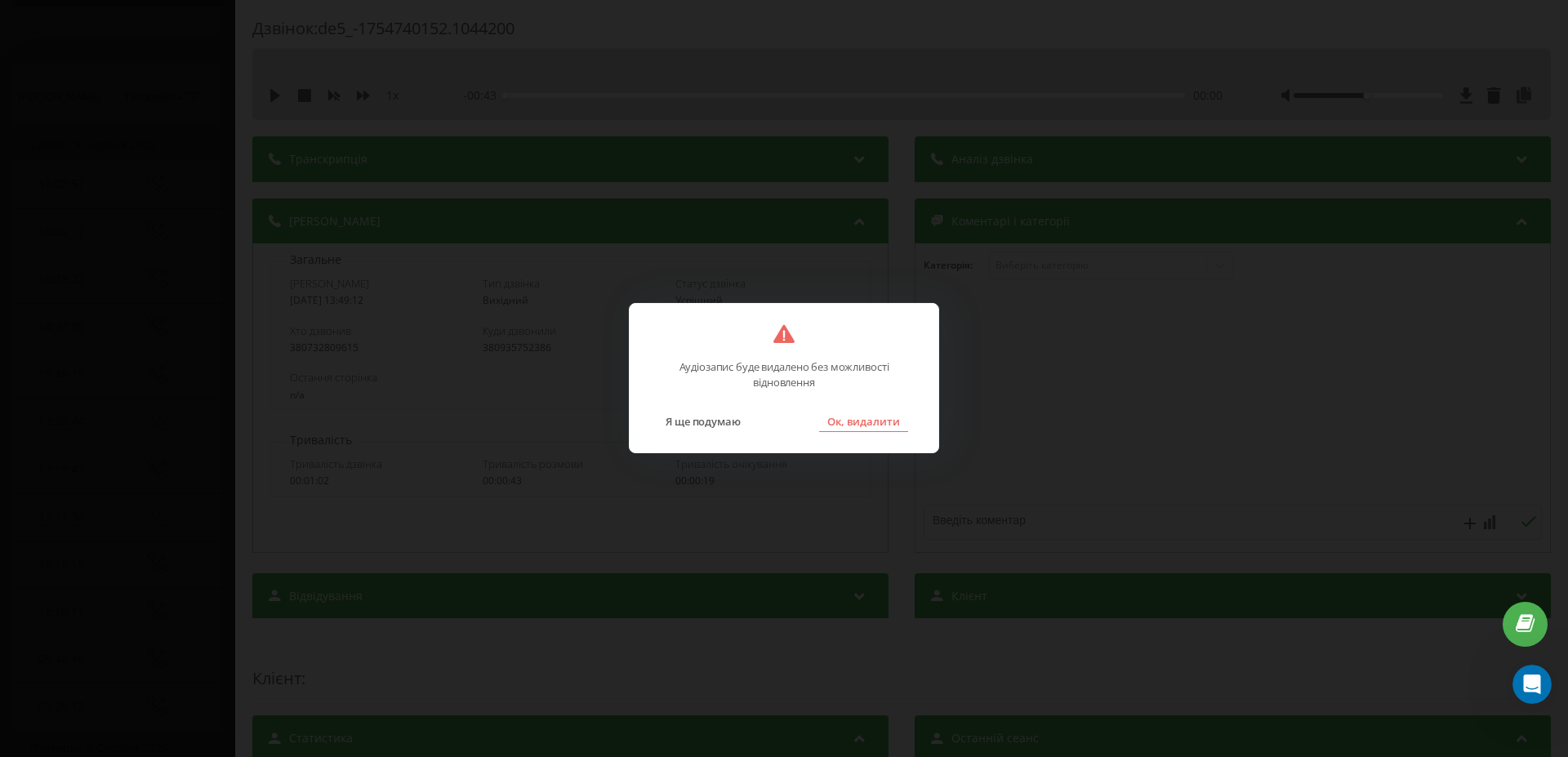
click at [876, 417] on button "Ок, видалити" at bounding box center [863, 421] width 89 height 21
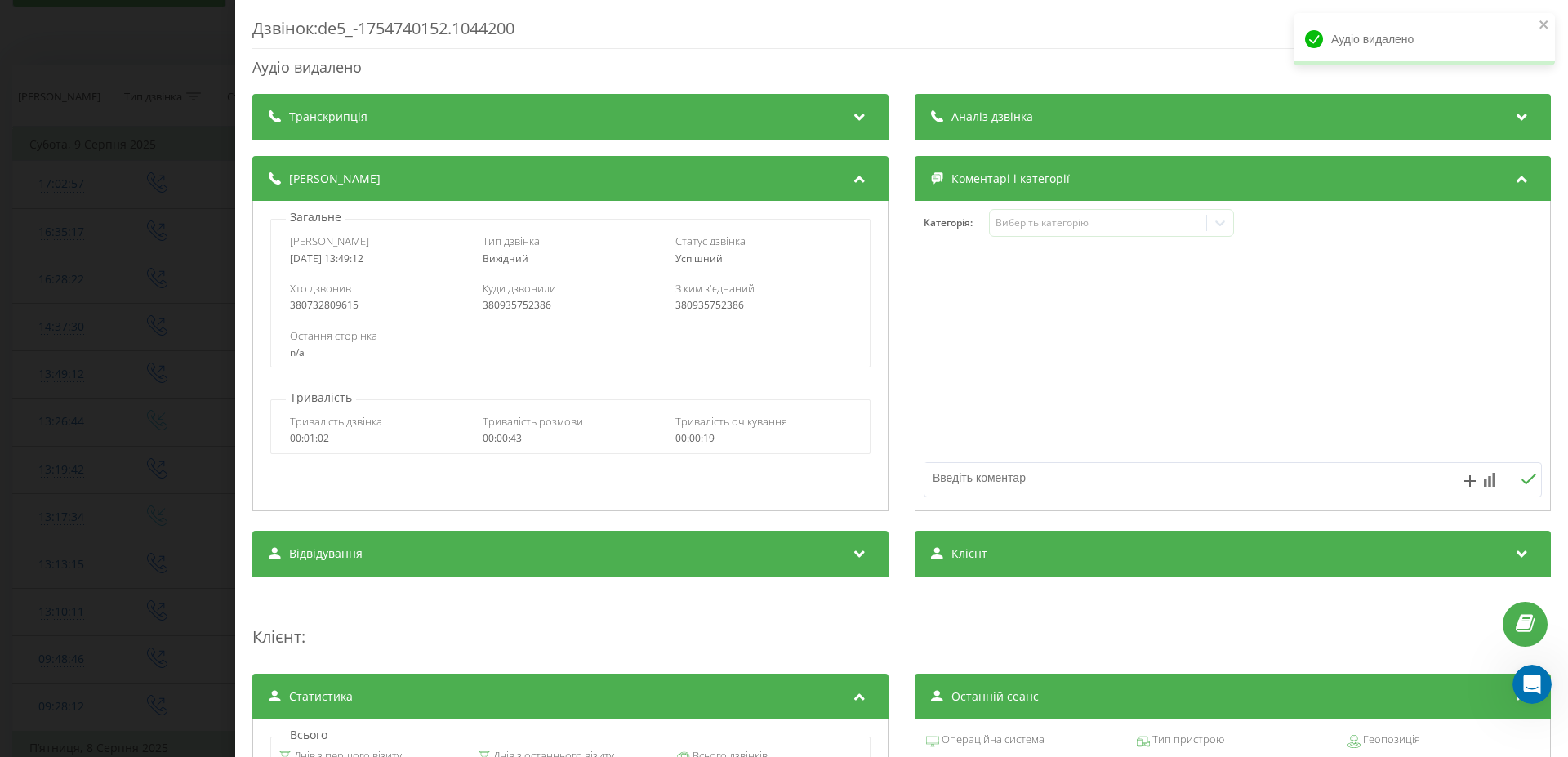
click at [26, 387] on div "Дзвінок : de5_-1754740152.1044200 Аудіо видалено Транскрипція Для AI-аналізу ма…" at bounding box center [784, 378] width 1568 height 757
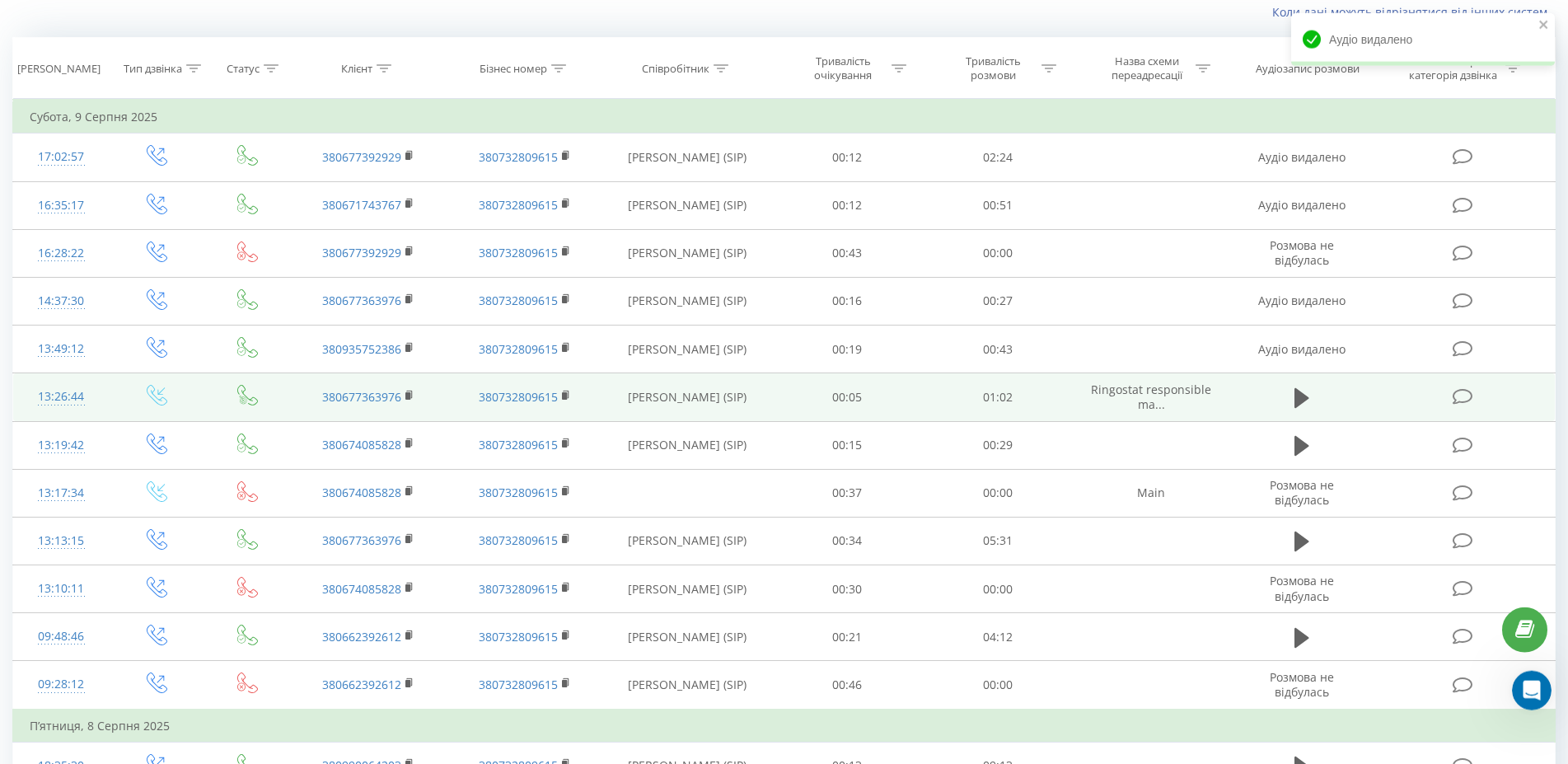
scroll to position [168, 0]
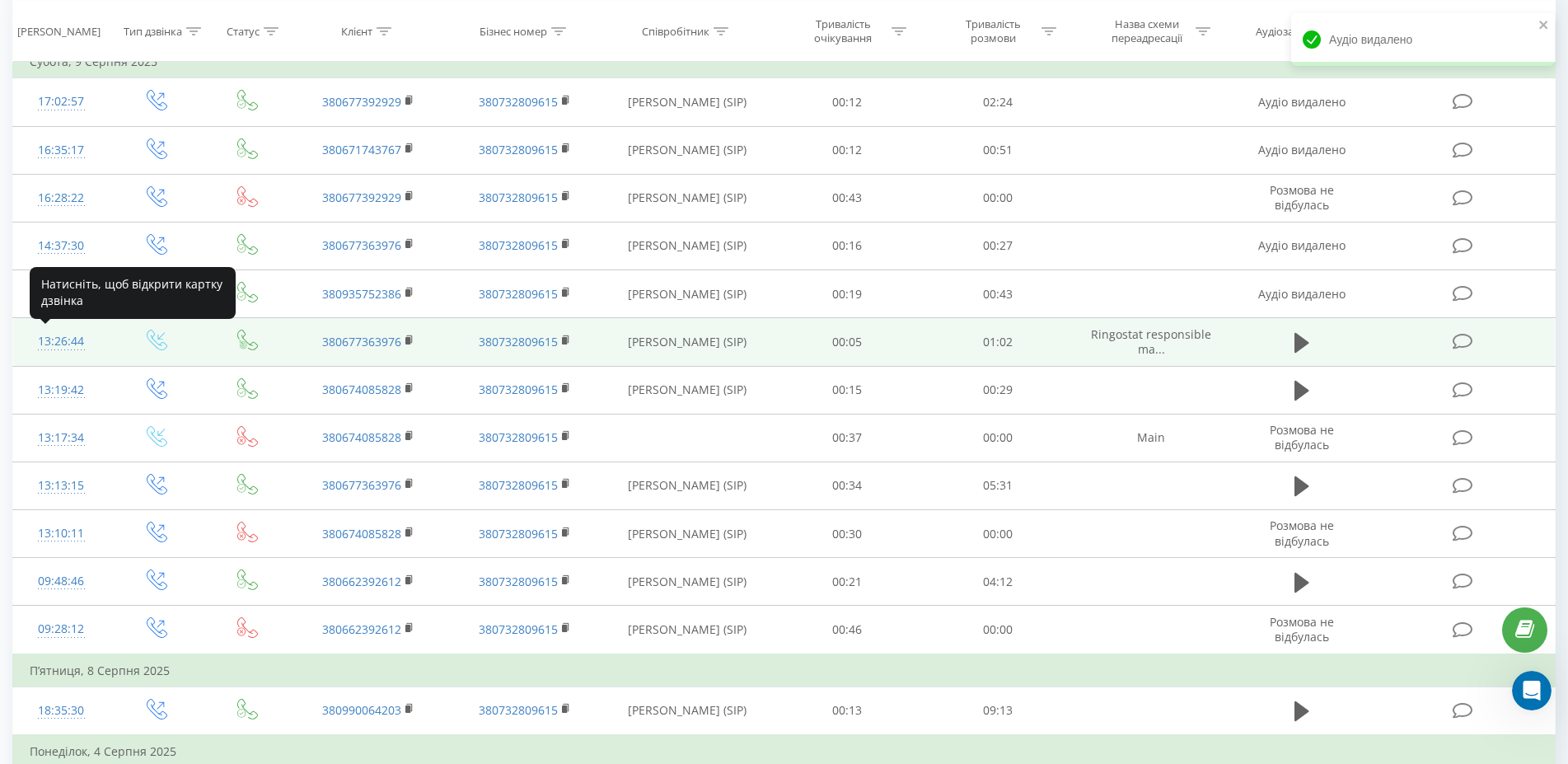
click at [63, 339] on div "13:26:44" at bounding box center [61, 341] width 62 height 32
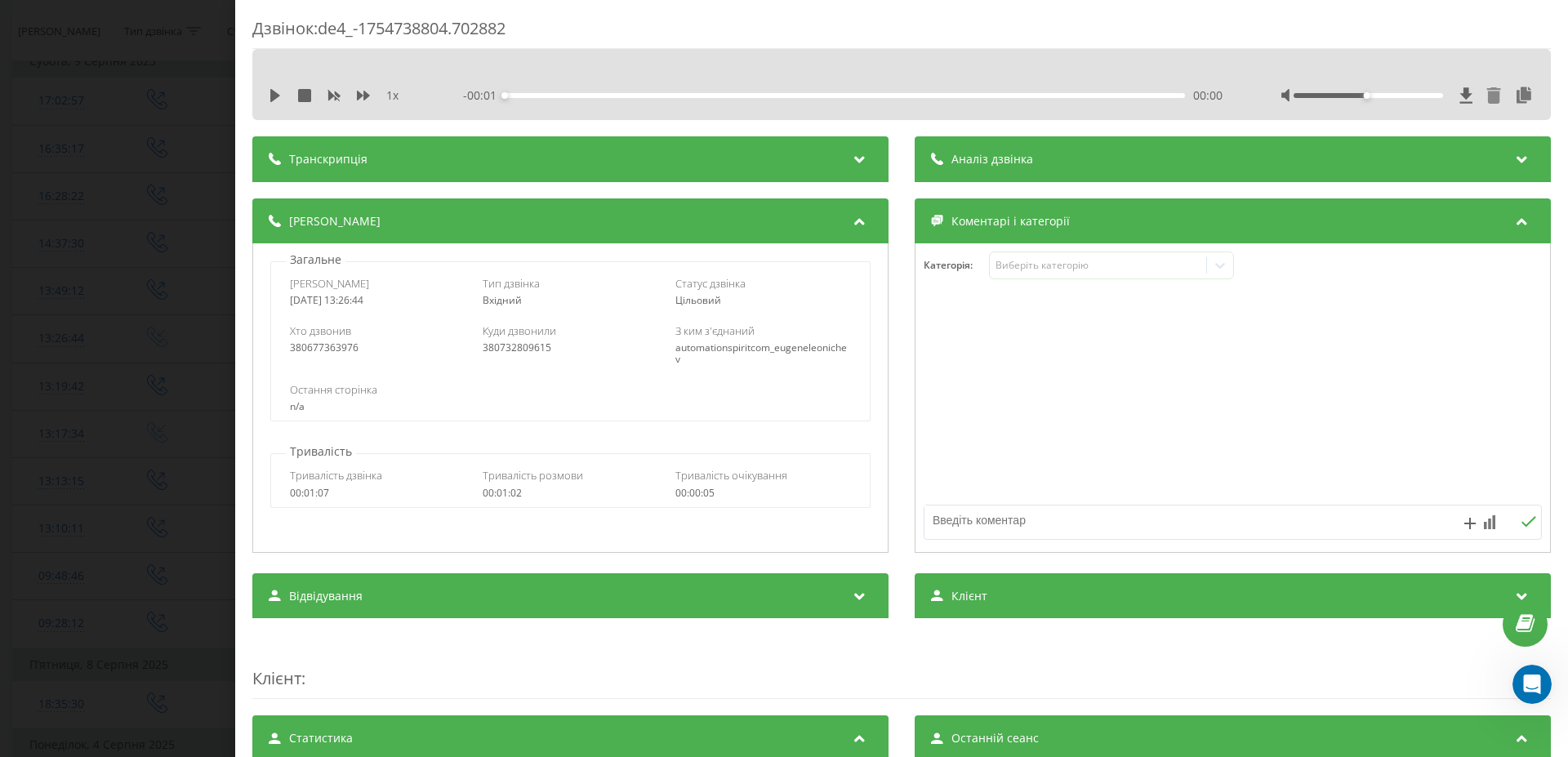
click at [1485, 90] on icon at bounding box center [1493, 95] width 16 height 16
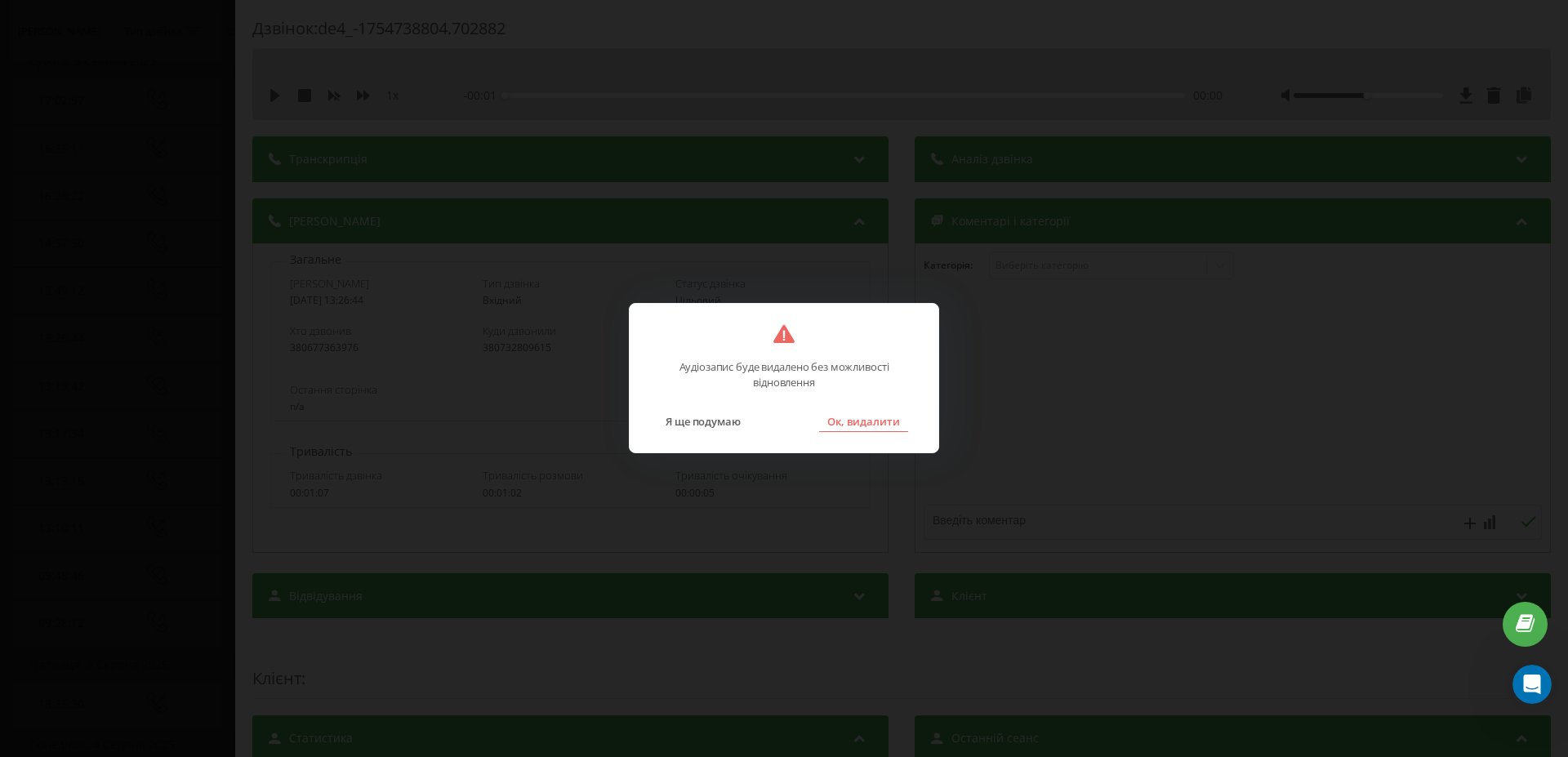
click at [865, 420] on button "Ок, видалити" at bounding box center [863, 421] width 89 height 21
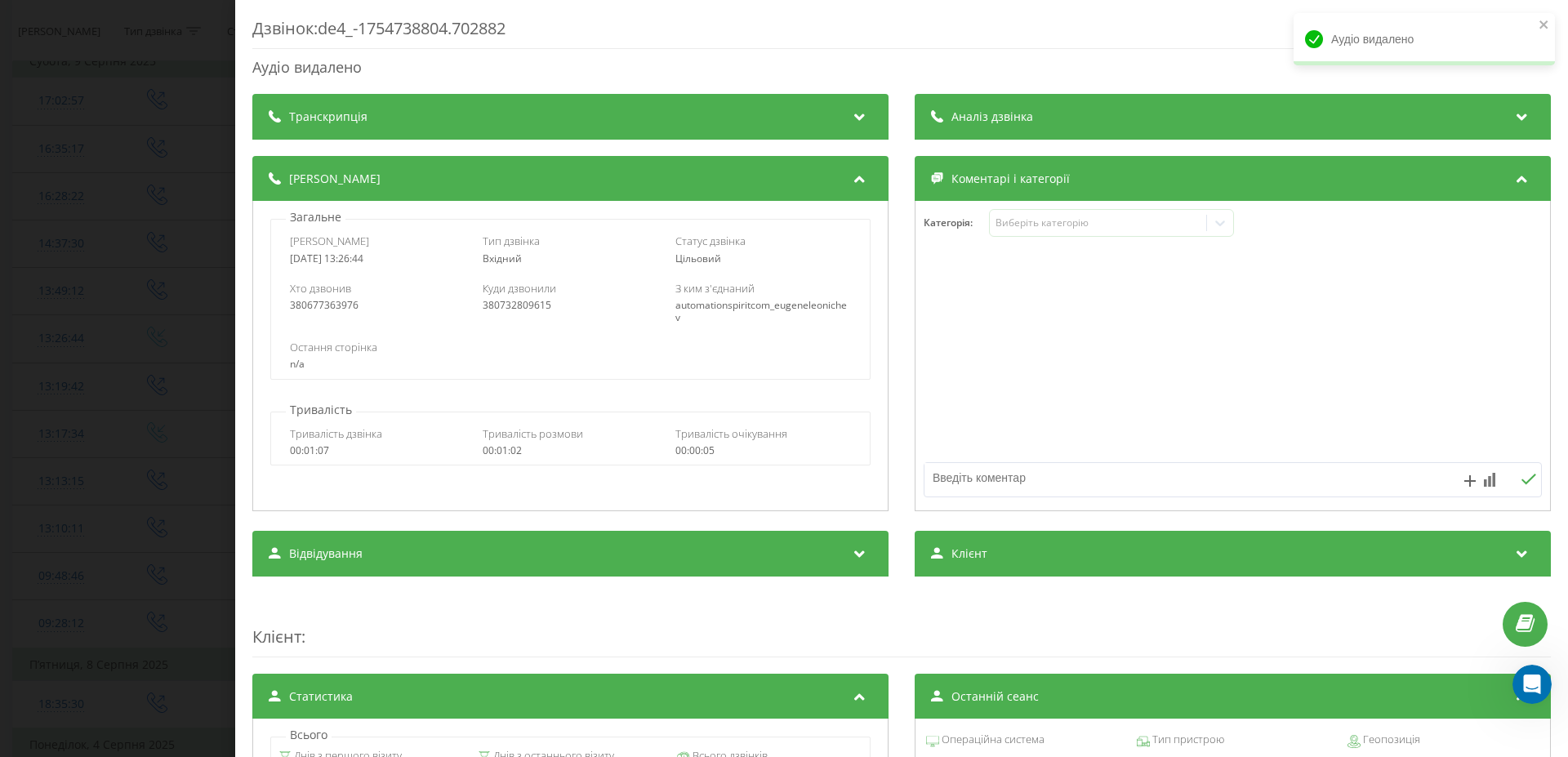
click at [166, 340] on div "Дзвінок : de4_-1754738804.702882 Аудіо видалено Транскрипція Для AI-аналізу май…" at bounding box center [784, 378] width 1568 height 757
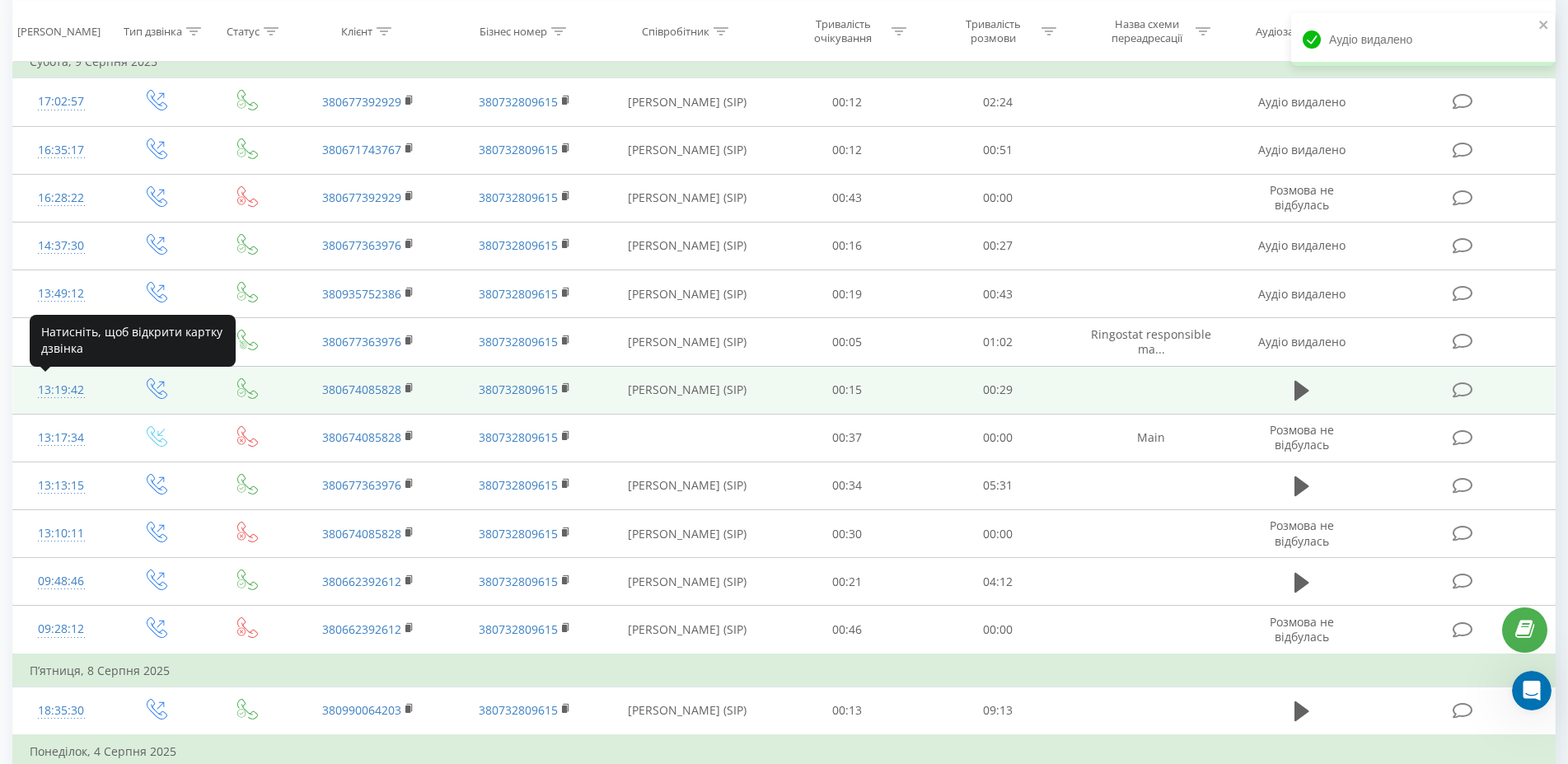
click at [55, 384] on div "13:19:42" at bounding box center [61, 389] width 62 height 32
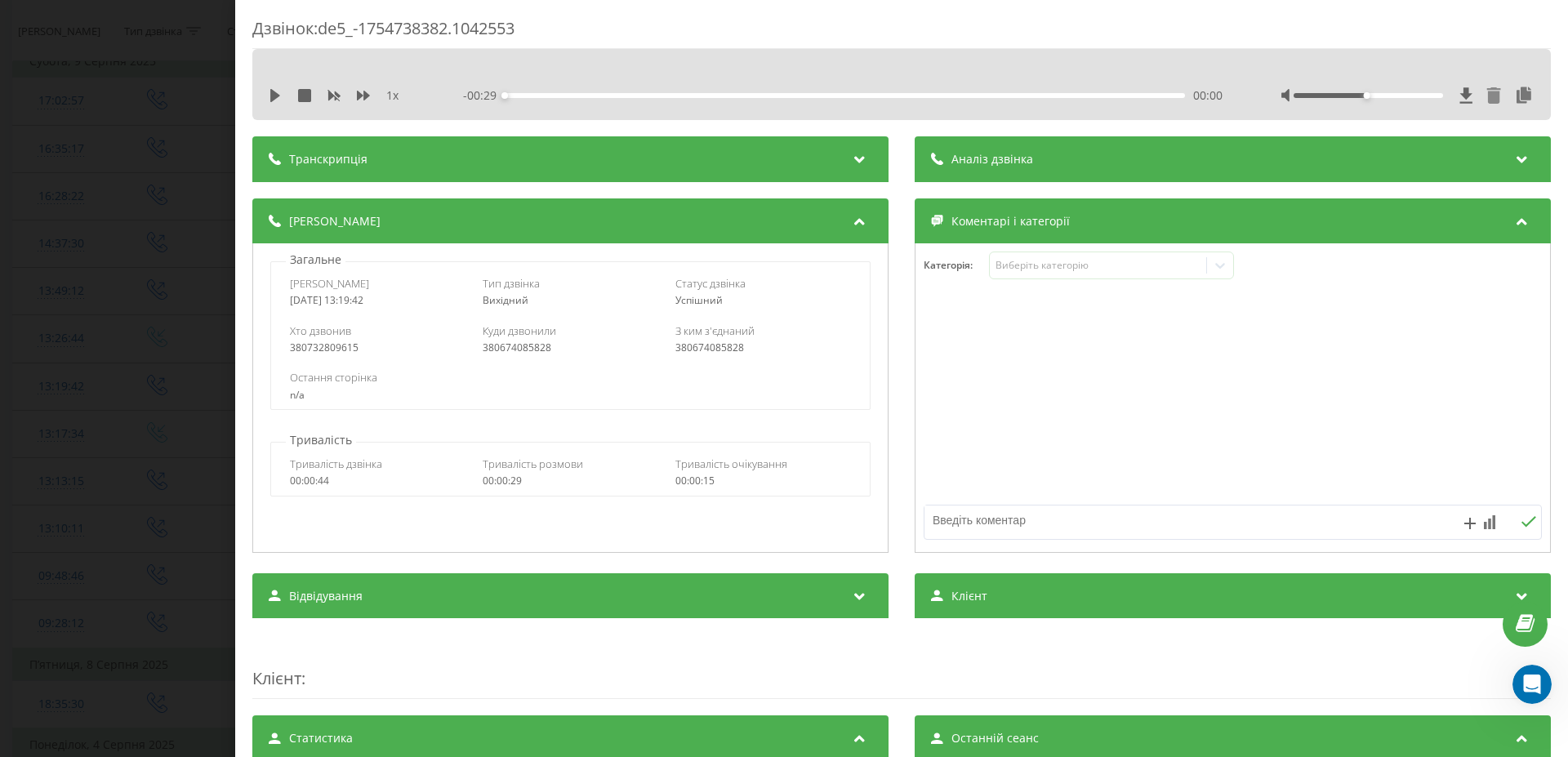
click at [1487, 95] on icon at bounding box center [1494, 95] width 14 height 16
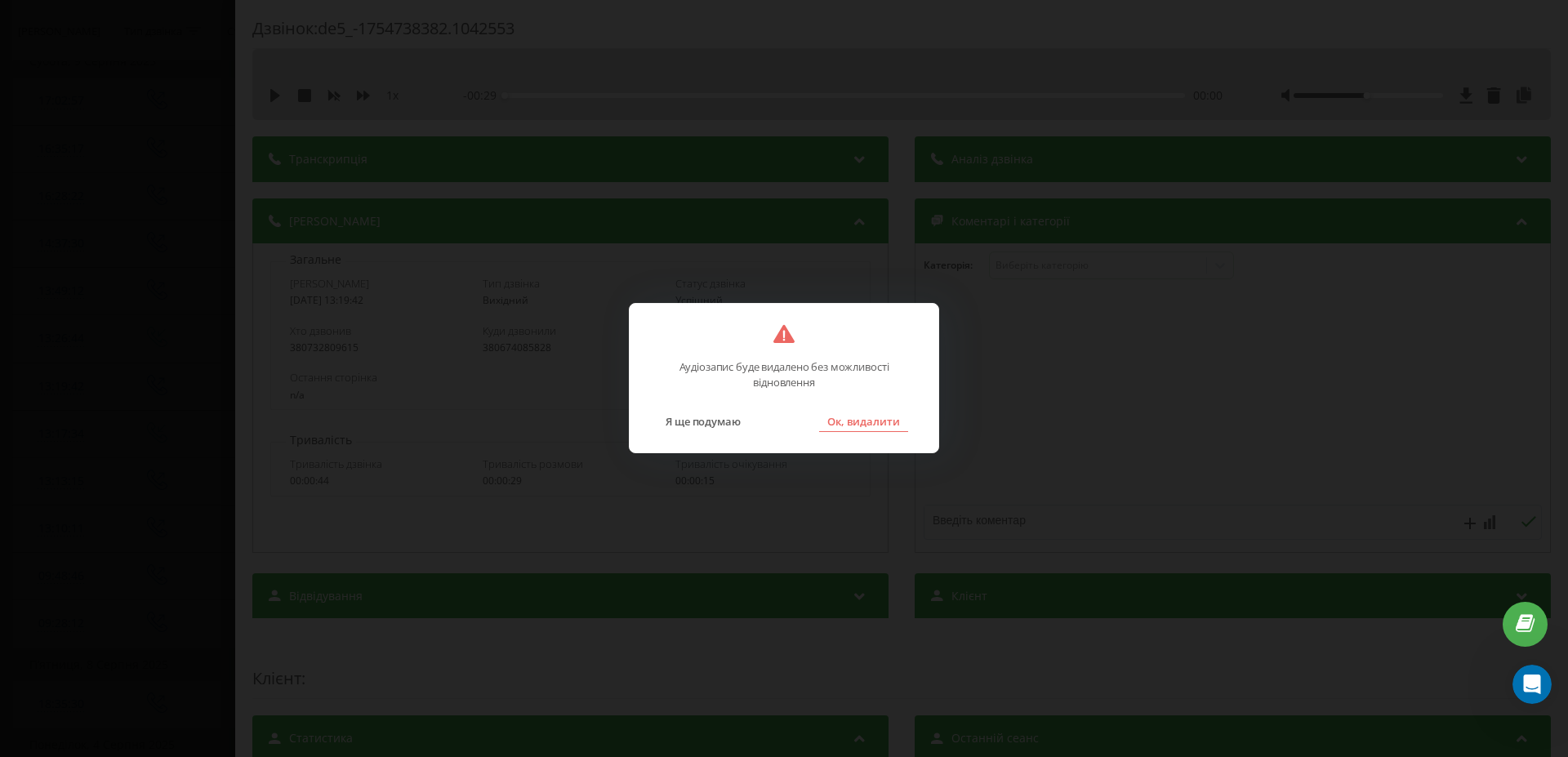
click at [862, 409] on div "Я ще подумаю Ок, видалити" at bounding box center [784, 411] width 276 height 42
click at [871, 426] on button "Ок, видалити" at bounding box center [863, 421] width 89 height 21
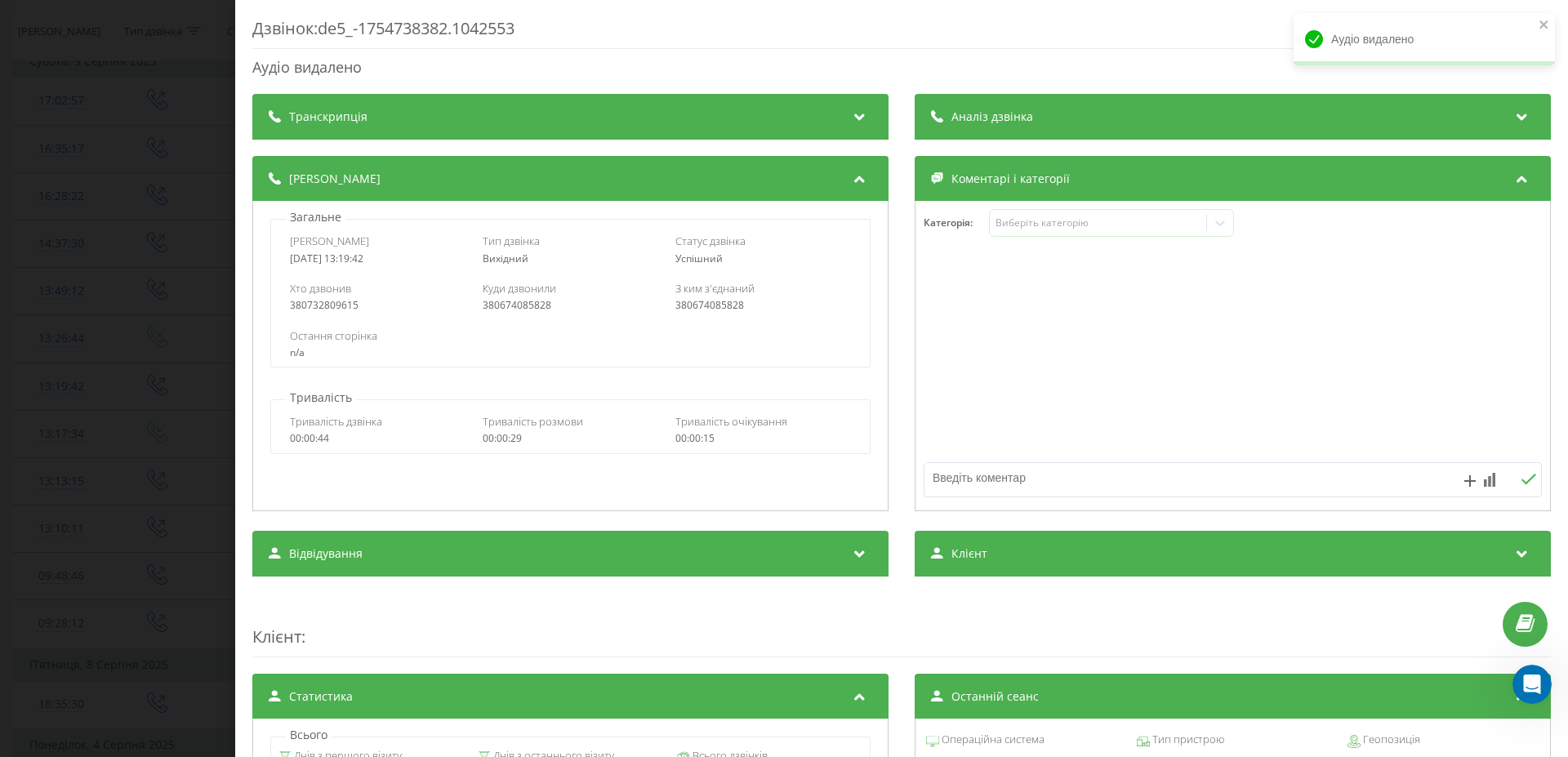
click at [47, 377] on div "Дзвінок : de5_-1754738382.1042553 Аудіо видалено Транскрипція Для AI-аналізу ма…" at bounding box center [784, 378] width 1568 height 757
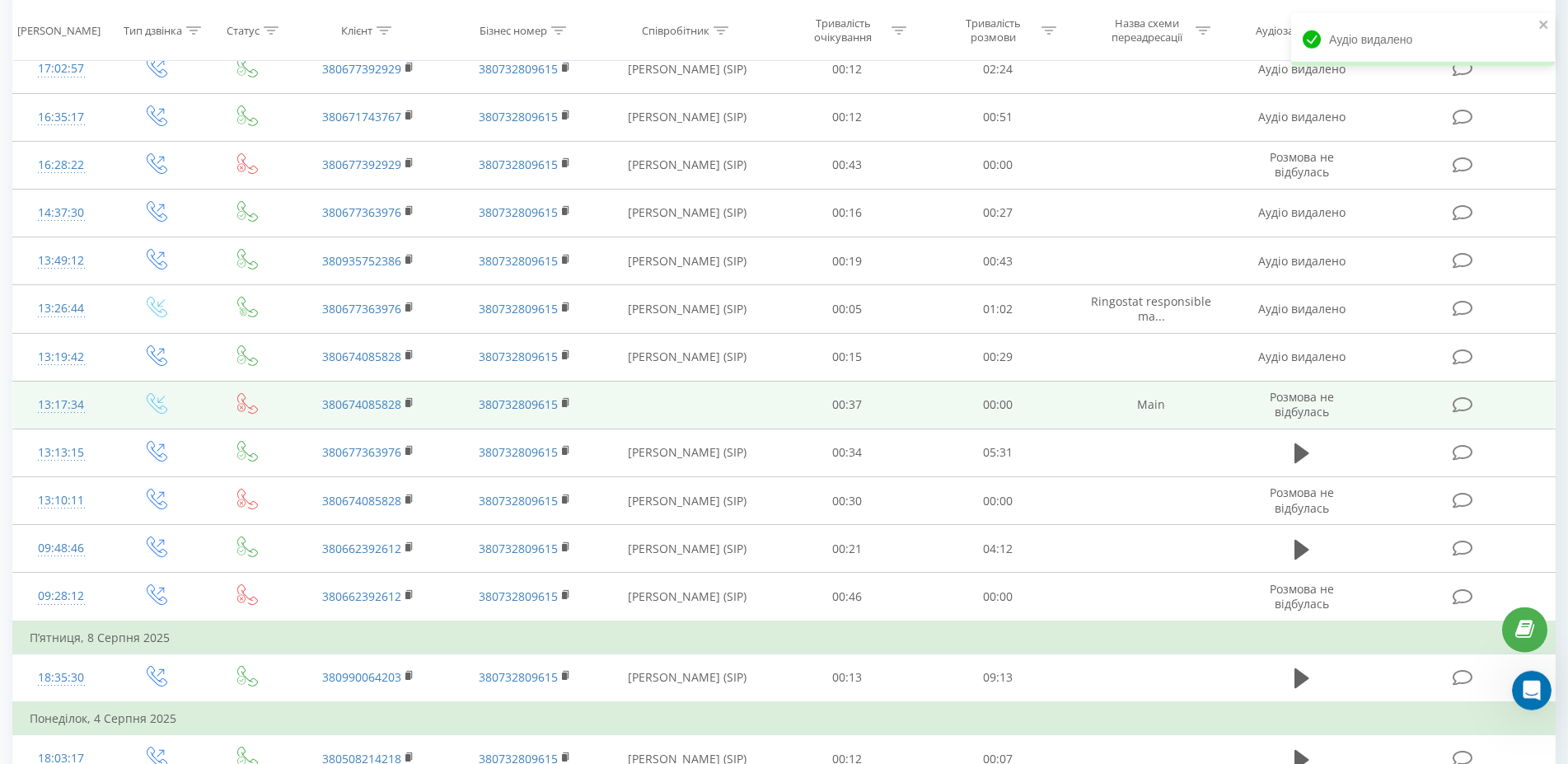
scroll to position [252, 0]
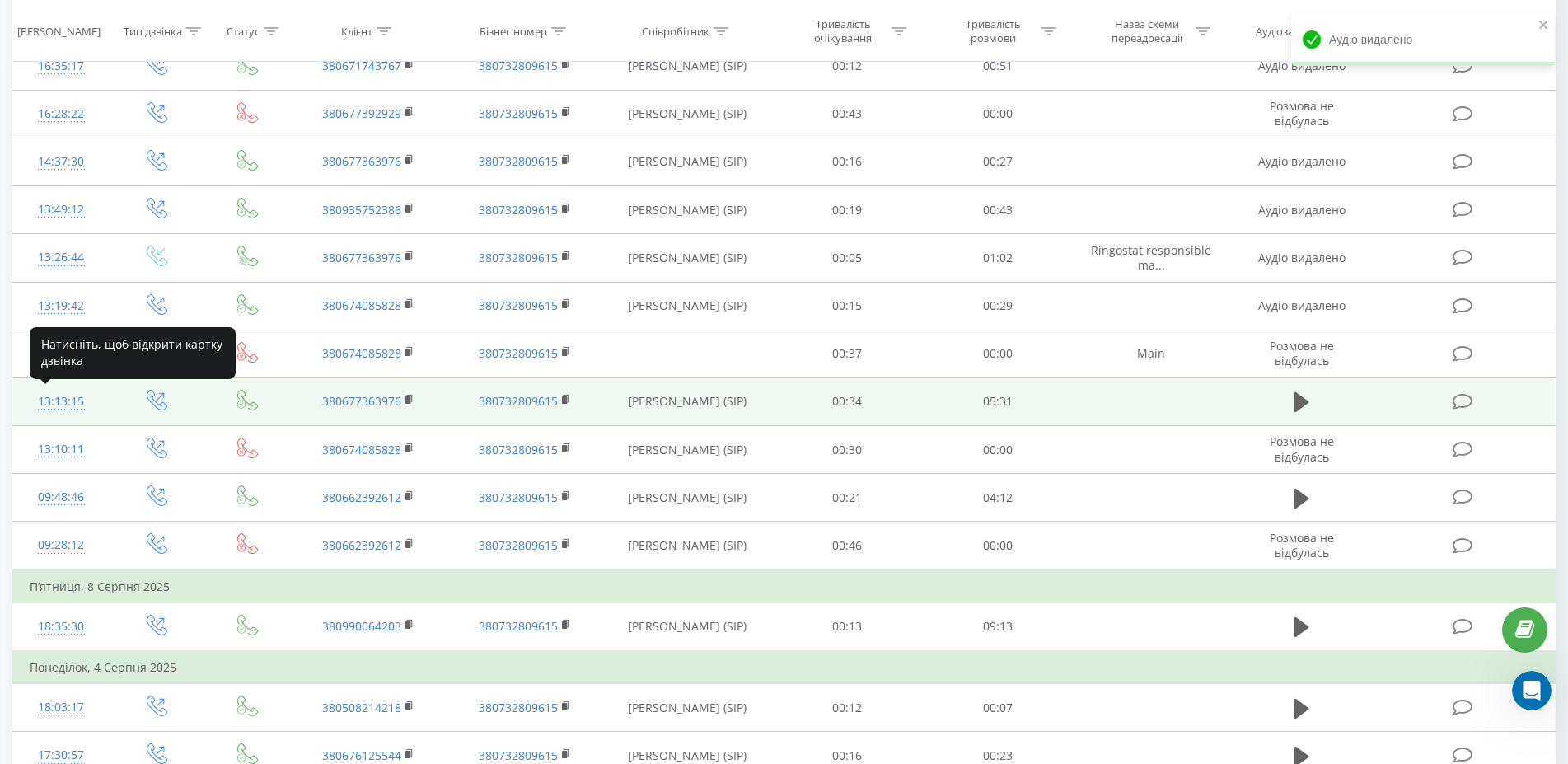
click at [65, 394] on div "13:13:15" at bounding box center [61, 401] width 62 height 32
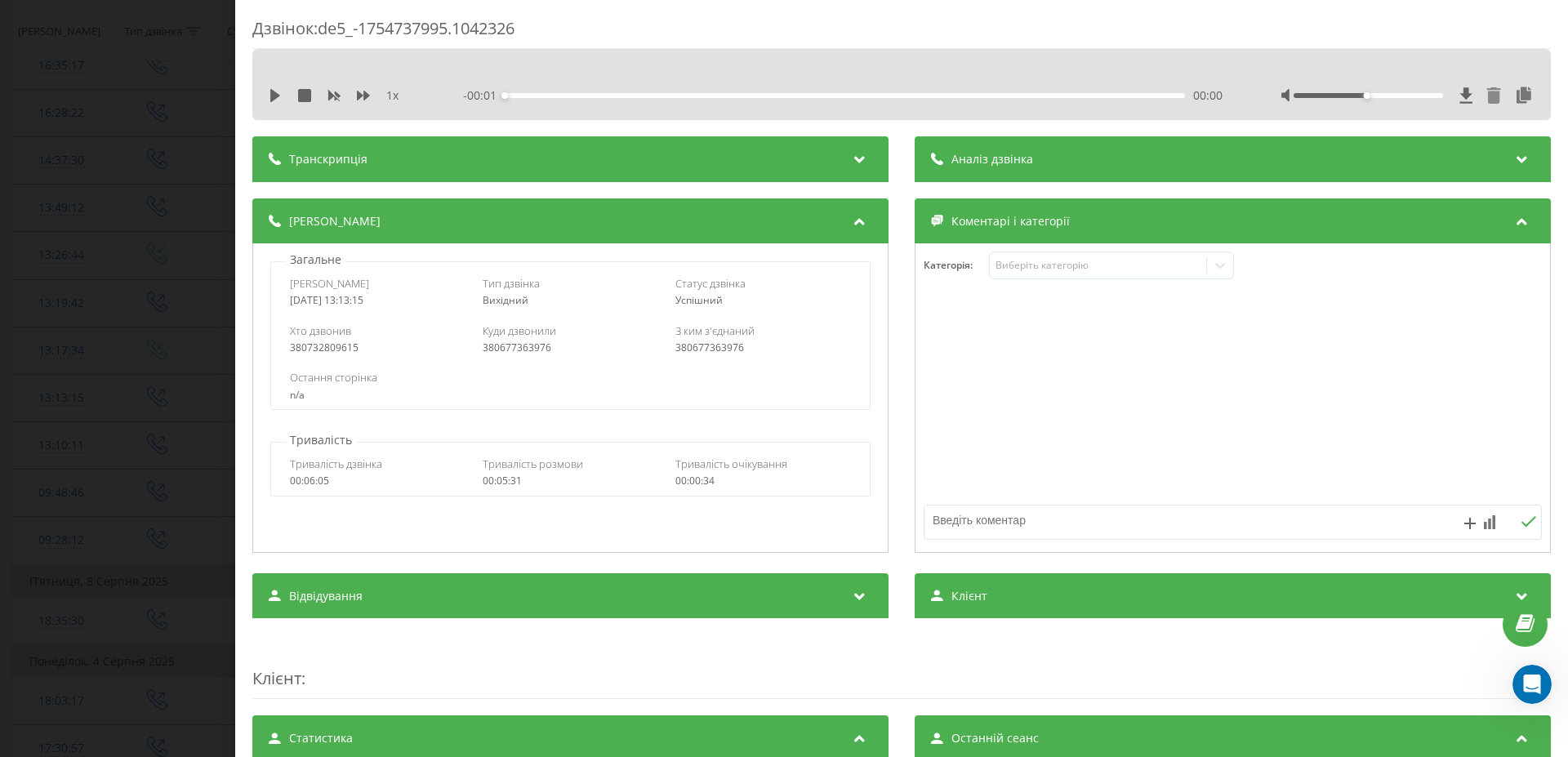
click at [1487, 97] on icon at bounding box center [1494, 95] width 14 height 16
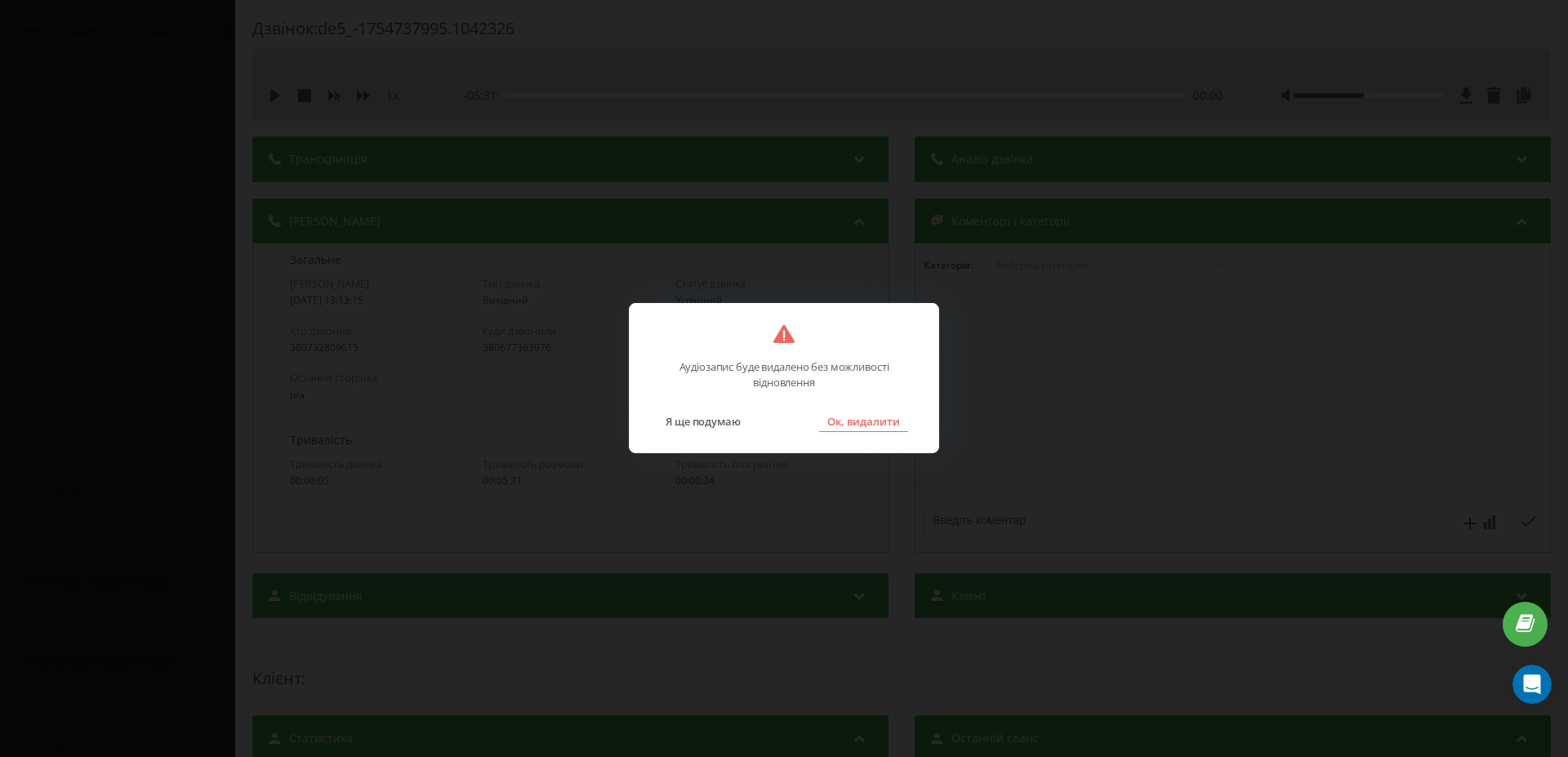
click at [882, 418] on button "Ок, видалити" at bounding box center [863, 421] width 89 height 21
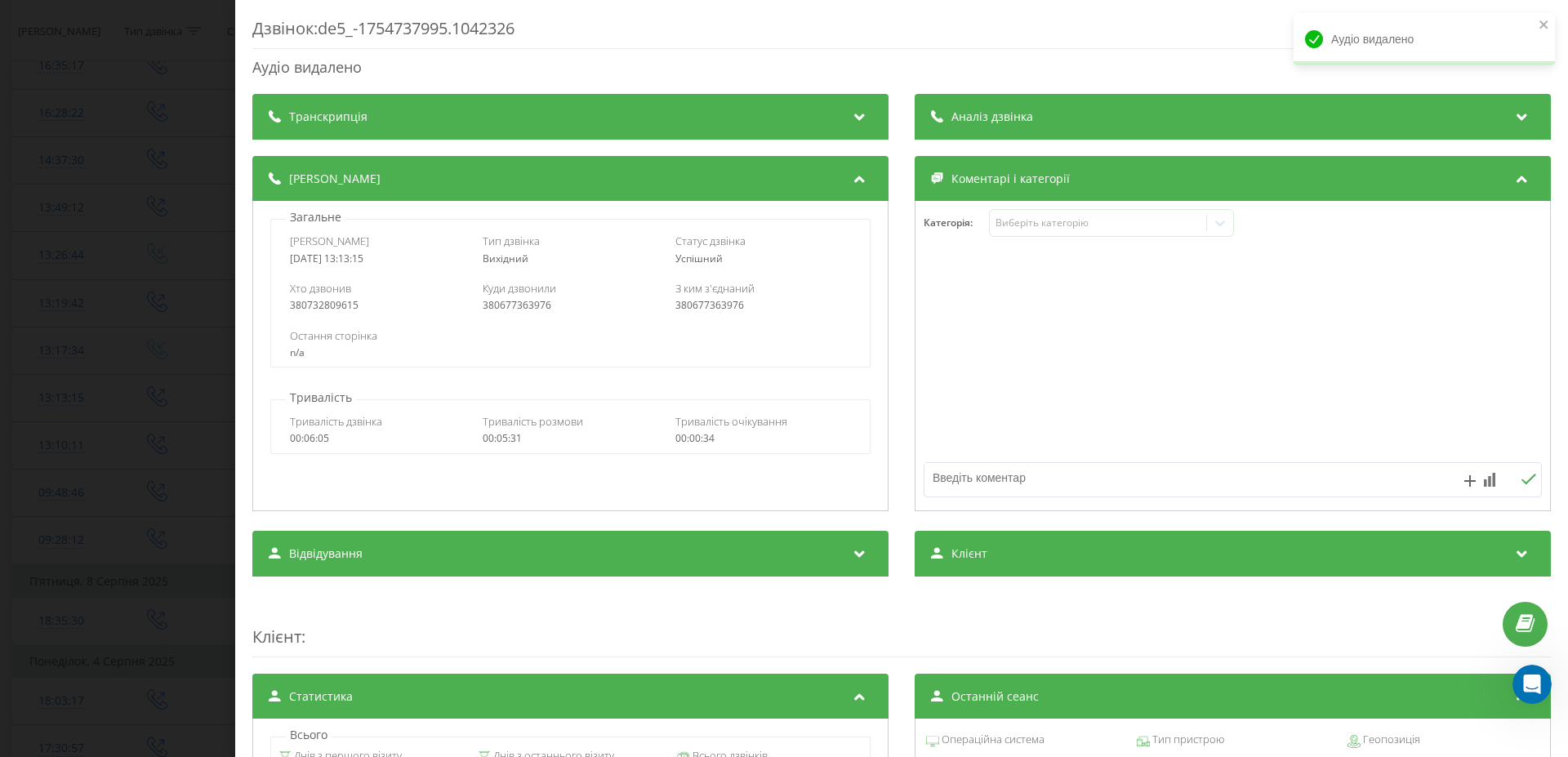
click at [157, 380] on div "Дзвінок : de5_-1754737995.1042326 Аудіо видалено Транскрипція Для AI-аналізу ма…" at bounding box center [784, 378] width 1568 height 757
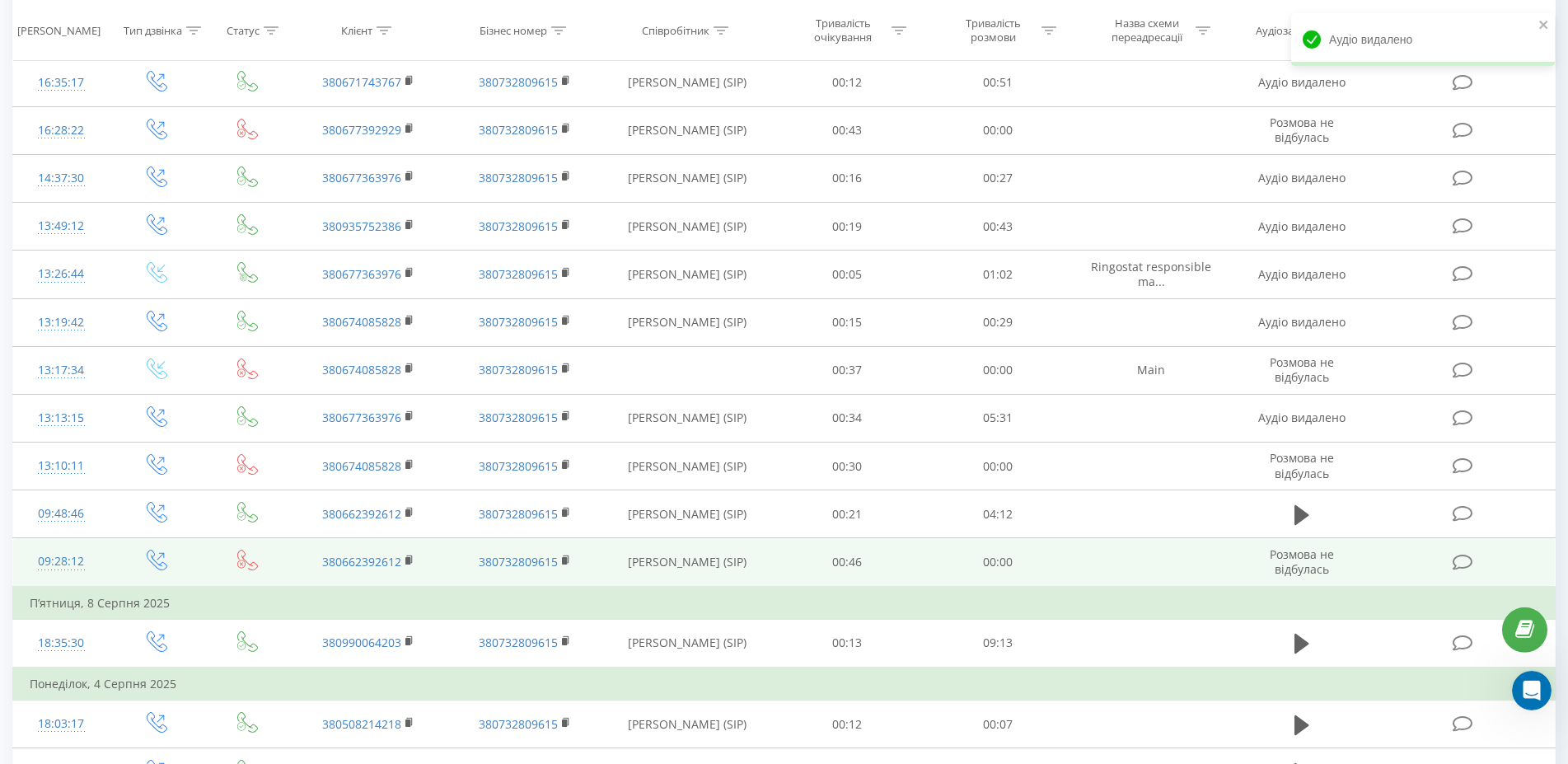
scroll to position [252, 0]
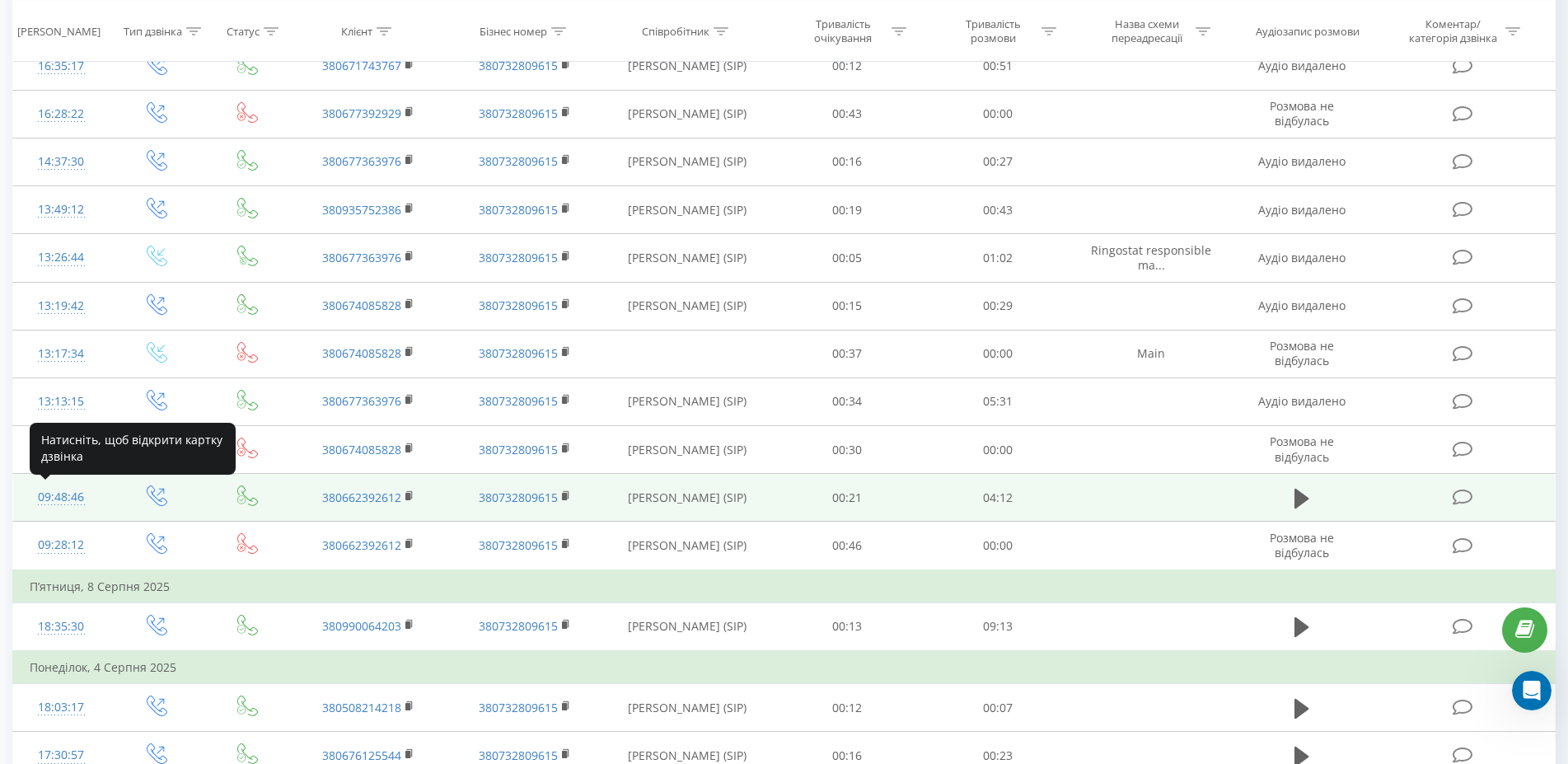
click at [76, 502] on div "09:48:46" at bounding box center [61, 497] width 62 height 32
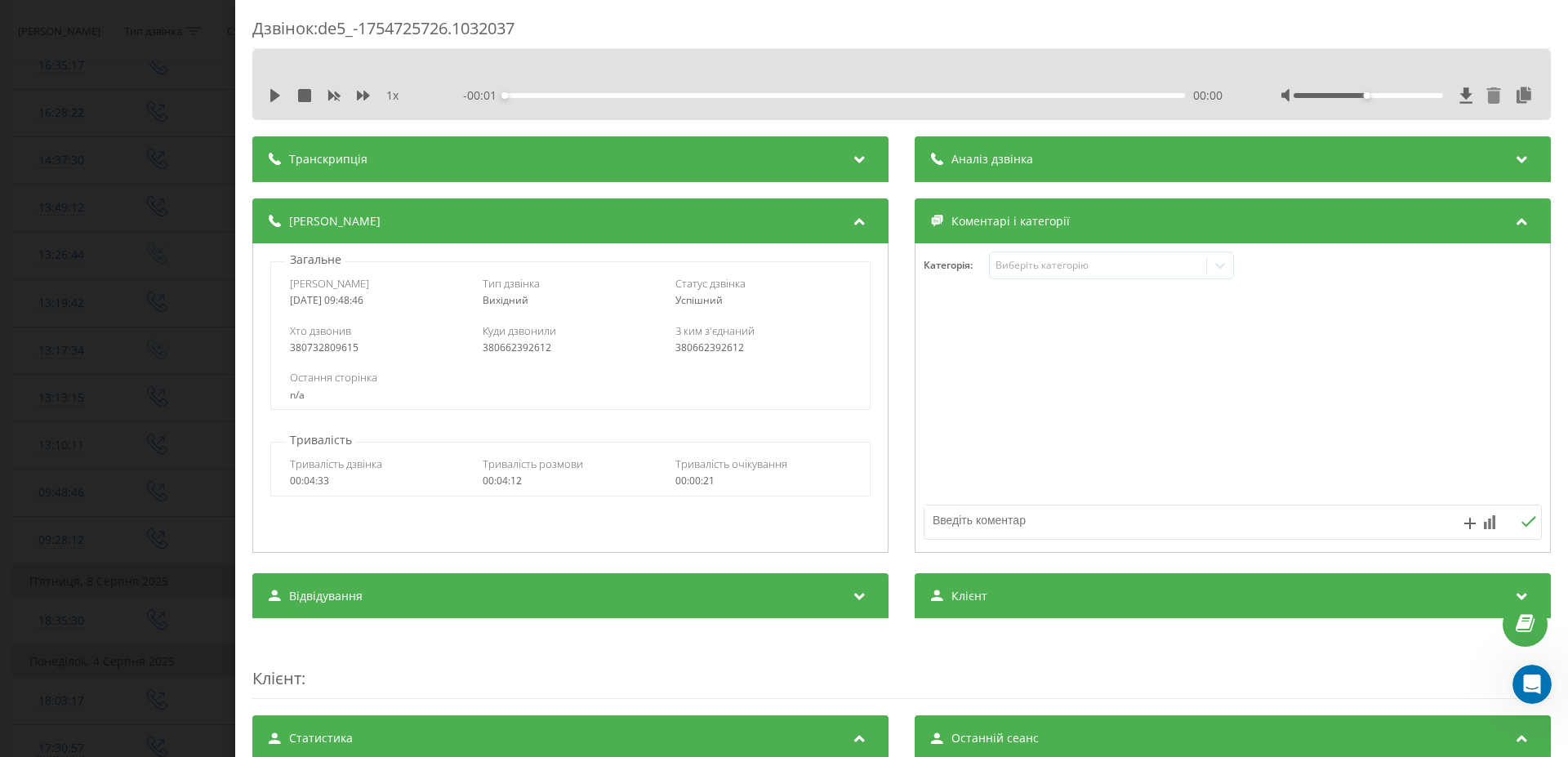
click at [1485, 90] on icon at bounding box center [1493, 95] width 16 height 16
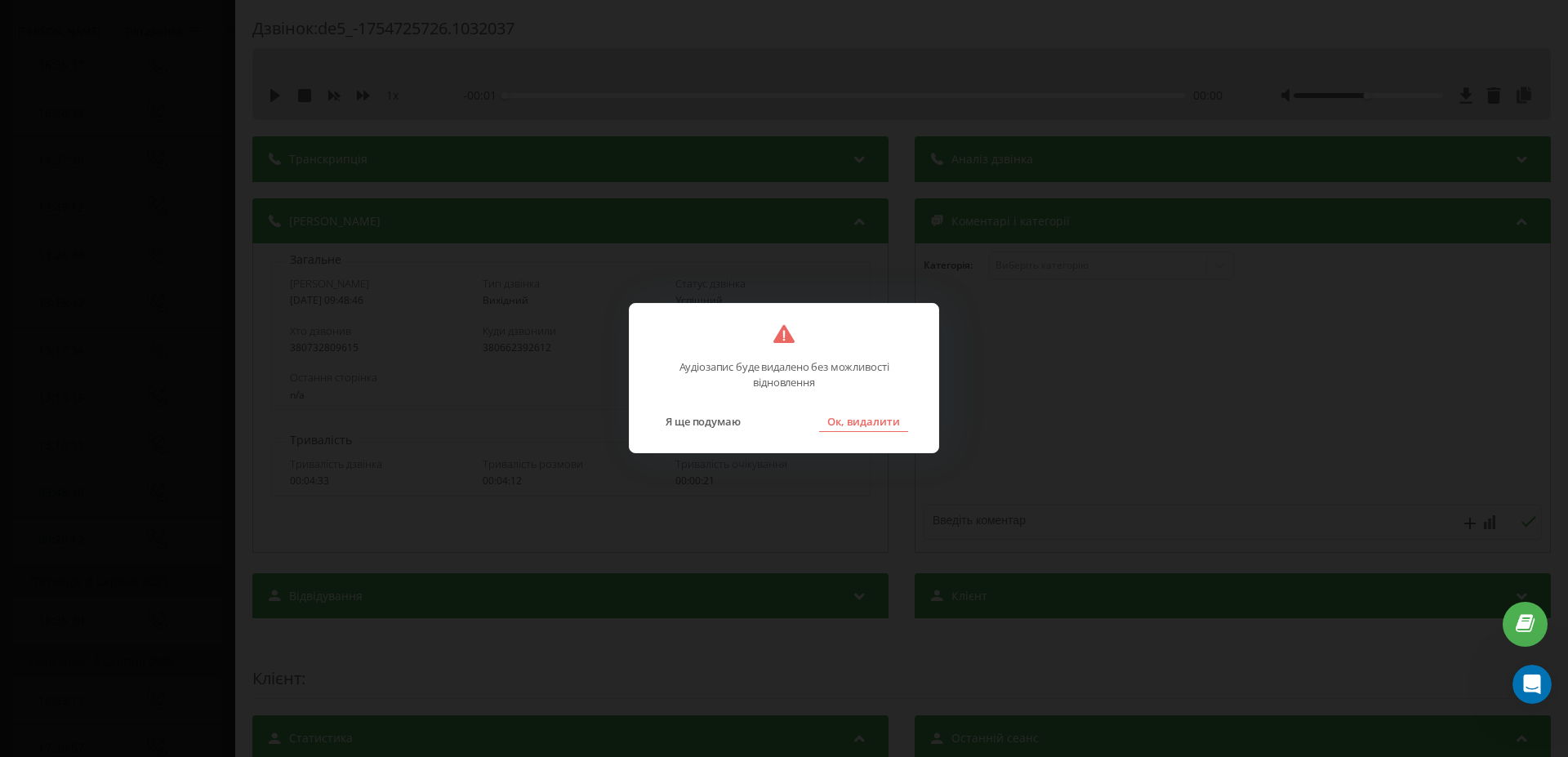
click at [858, 426] on button "Ок, видалити" at bounding box center [863, 421] width 89 height 21
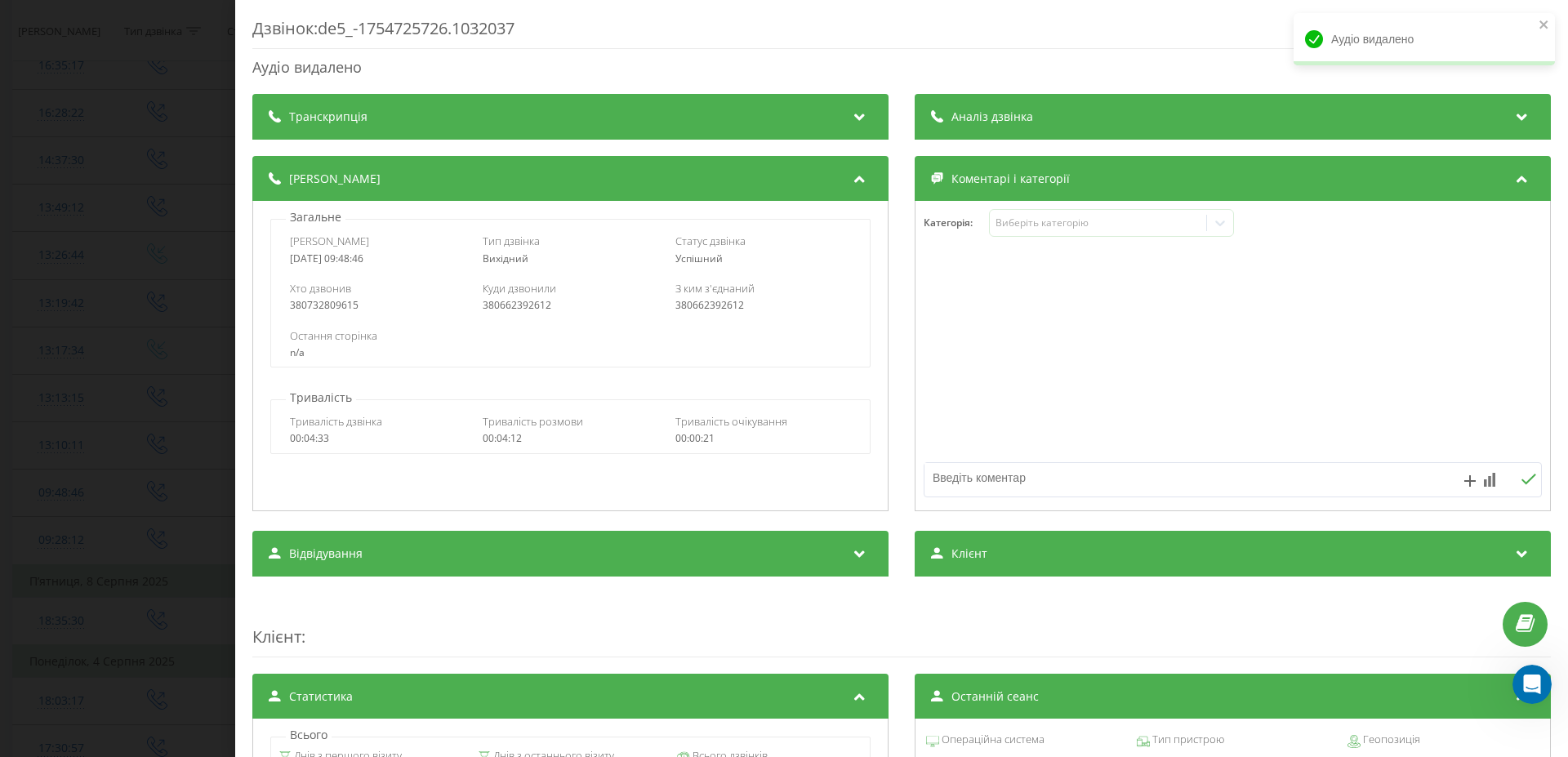
click at [196, 414] on div "Дзвінок : de5_-1754725726.1032037 Аудіо видалено Транскрипція Для AI-аналізу ма…" at bounding box center [784, 378] width 1568 height 757
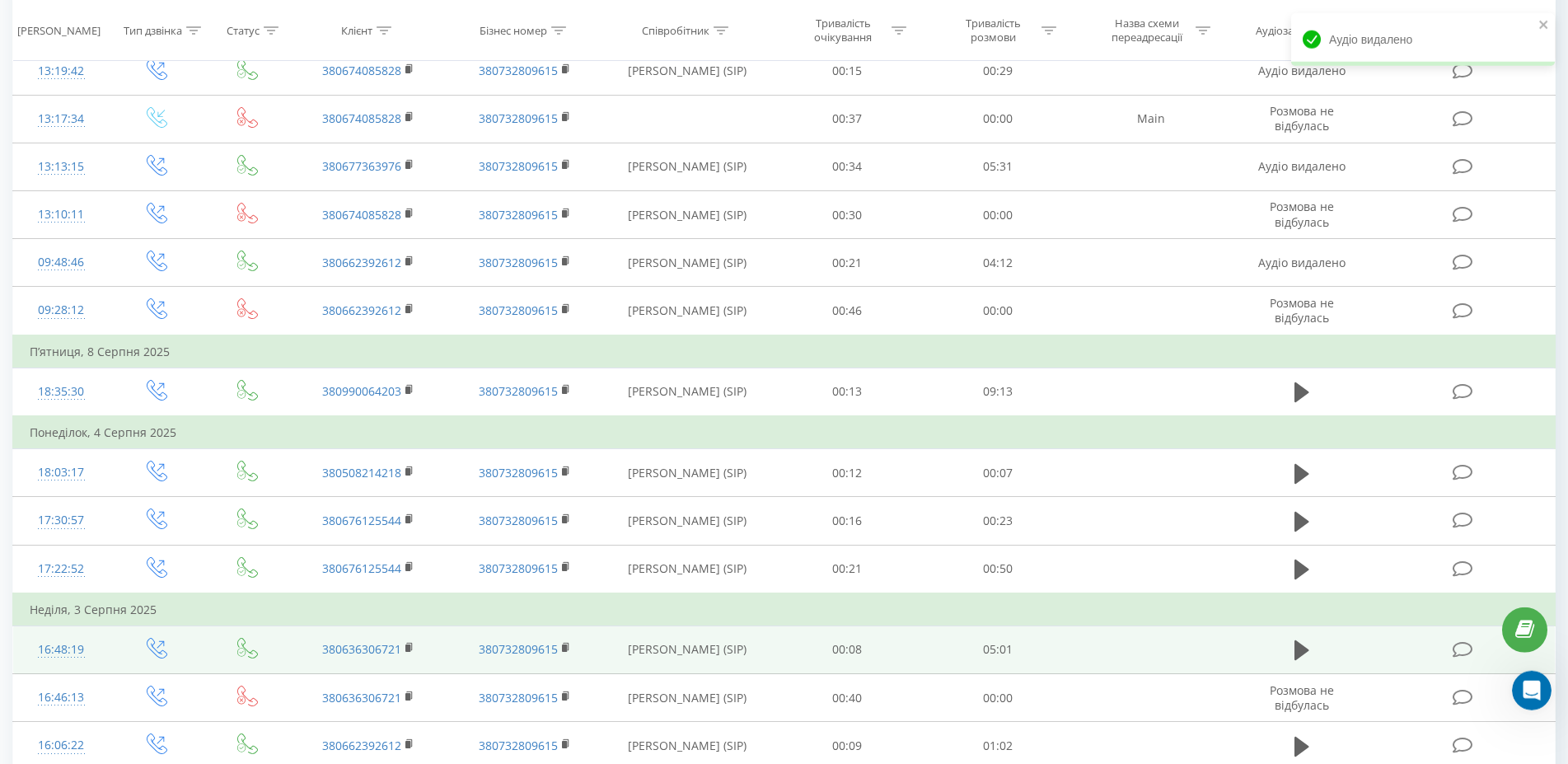
scroll to position [588, 0]
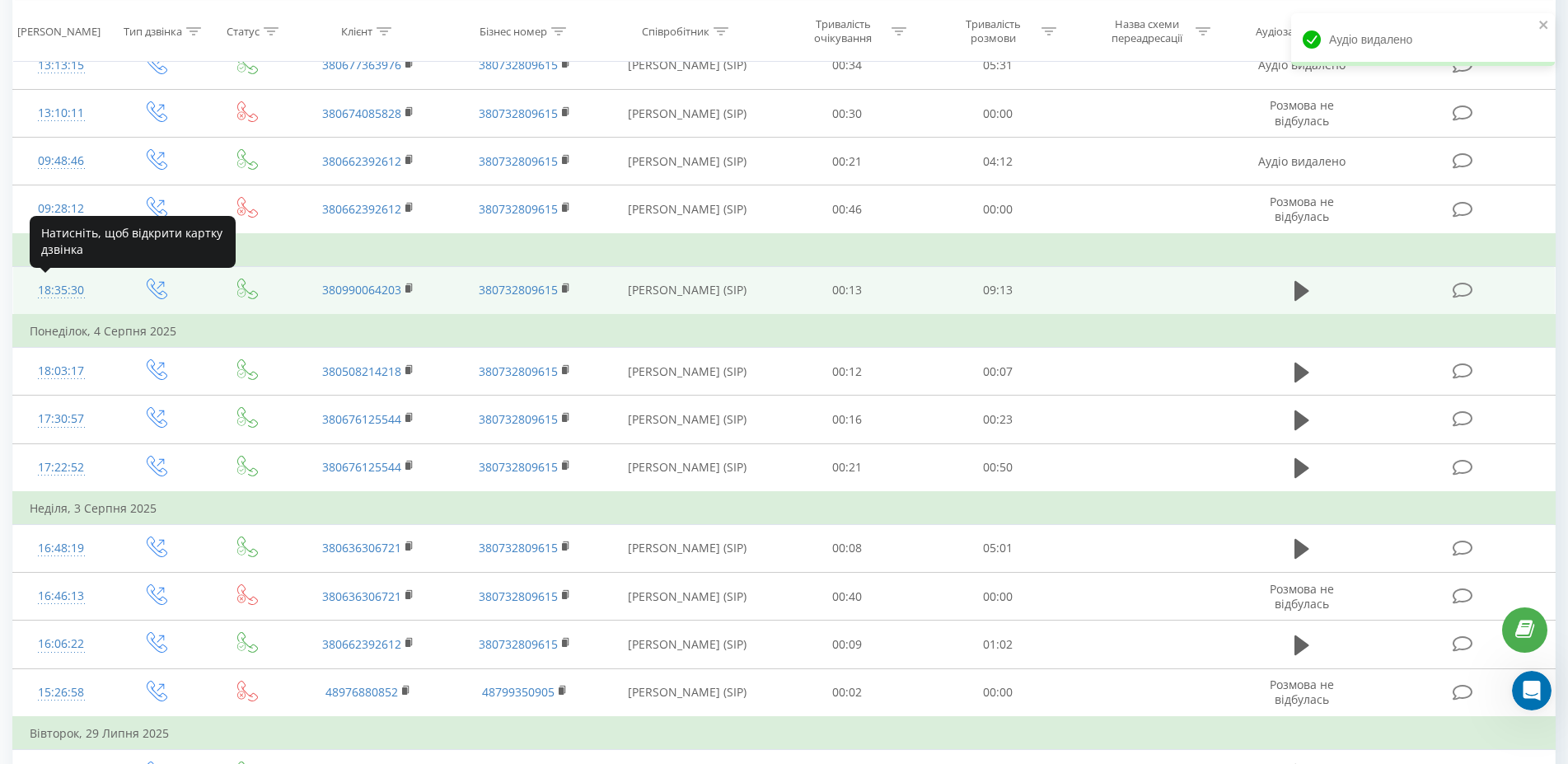
click at [65, 294] on div "18:35:30" at bounding box center [61, 289] width 62 height 32
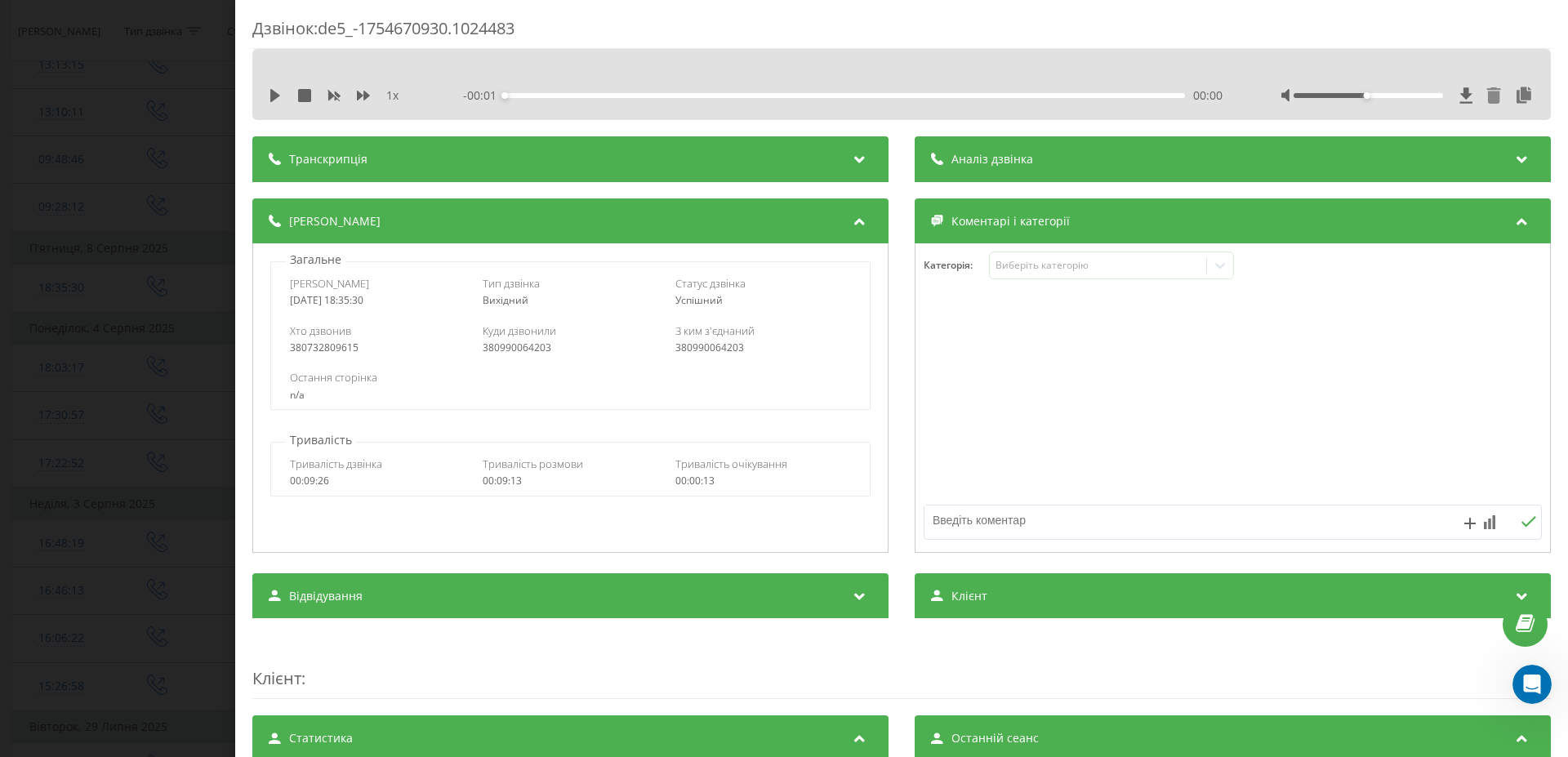
click at [1487, 94] on icon at bounding box center [1494, 95] width 14 height 16
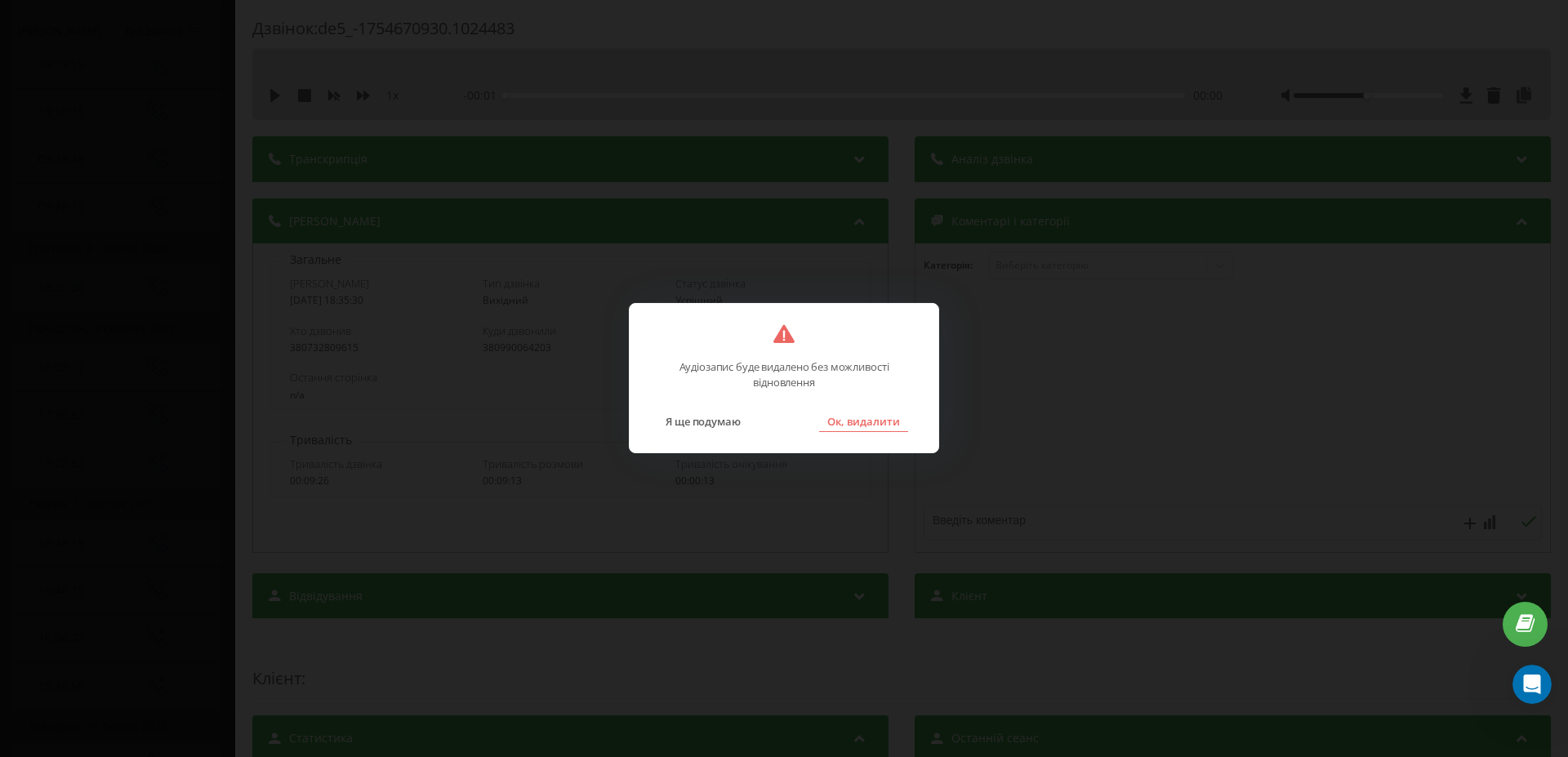
click at [877, 429] on button "Ок, видалити" at bounding box center [863, 421] width 89 height 21
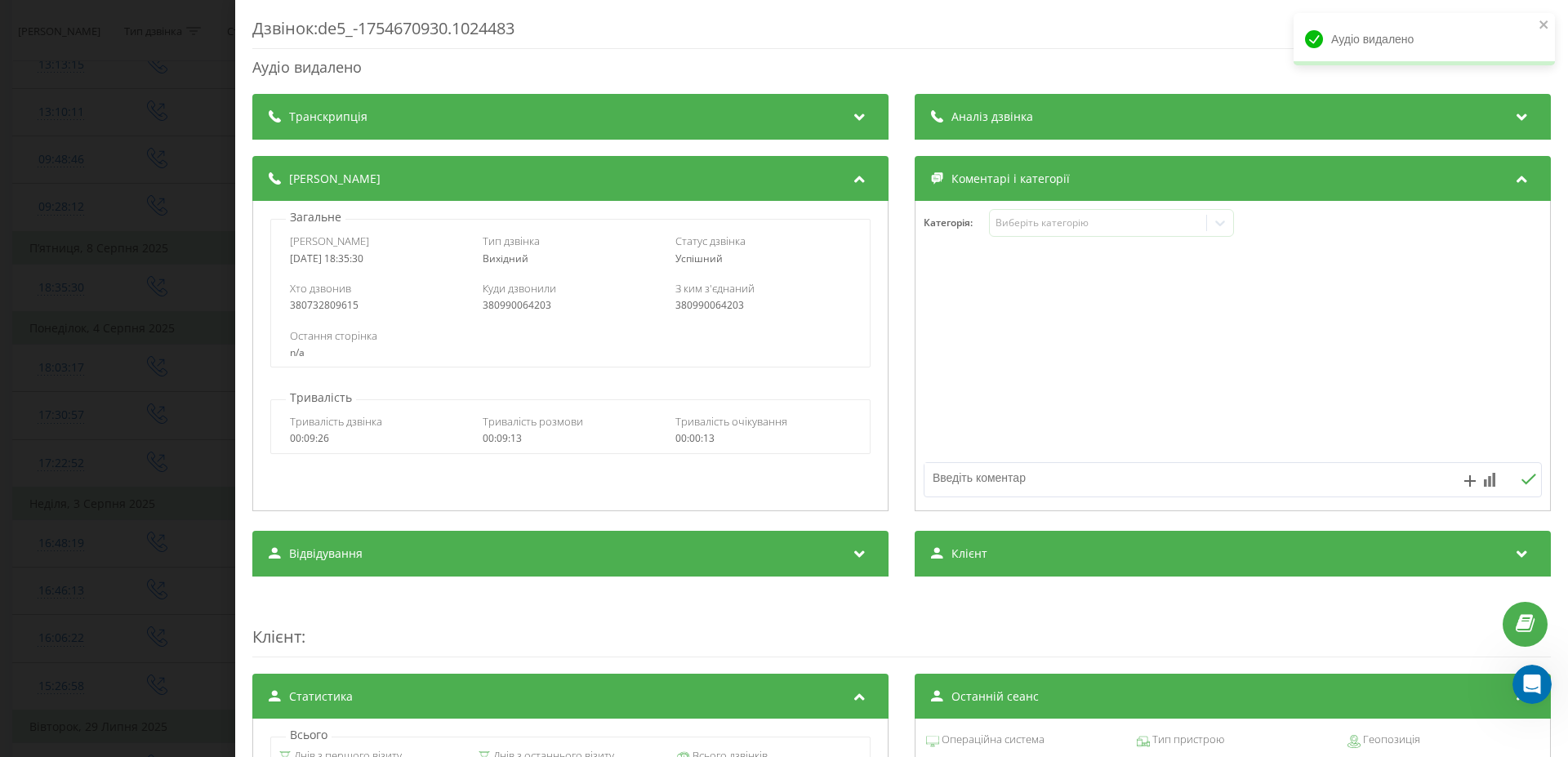
click at [61, 386] on div "Дзвінок : de5_-1754670930.1024483 Аудіо видалено Транскрипція Для AI-аналізу ма…" at bounding box center [784, 378] width 1568 height 757
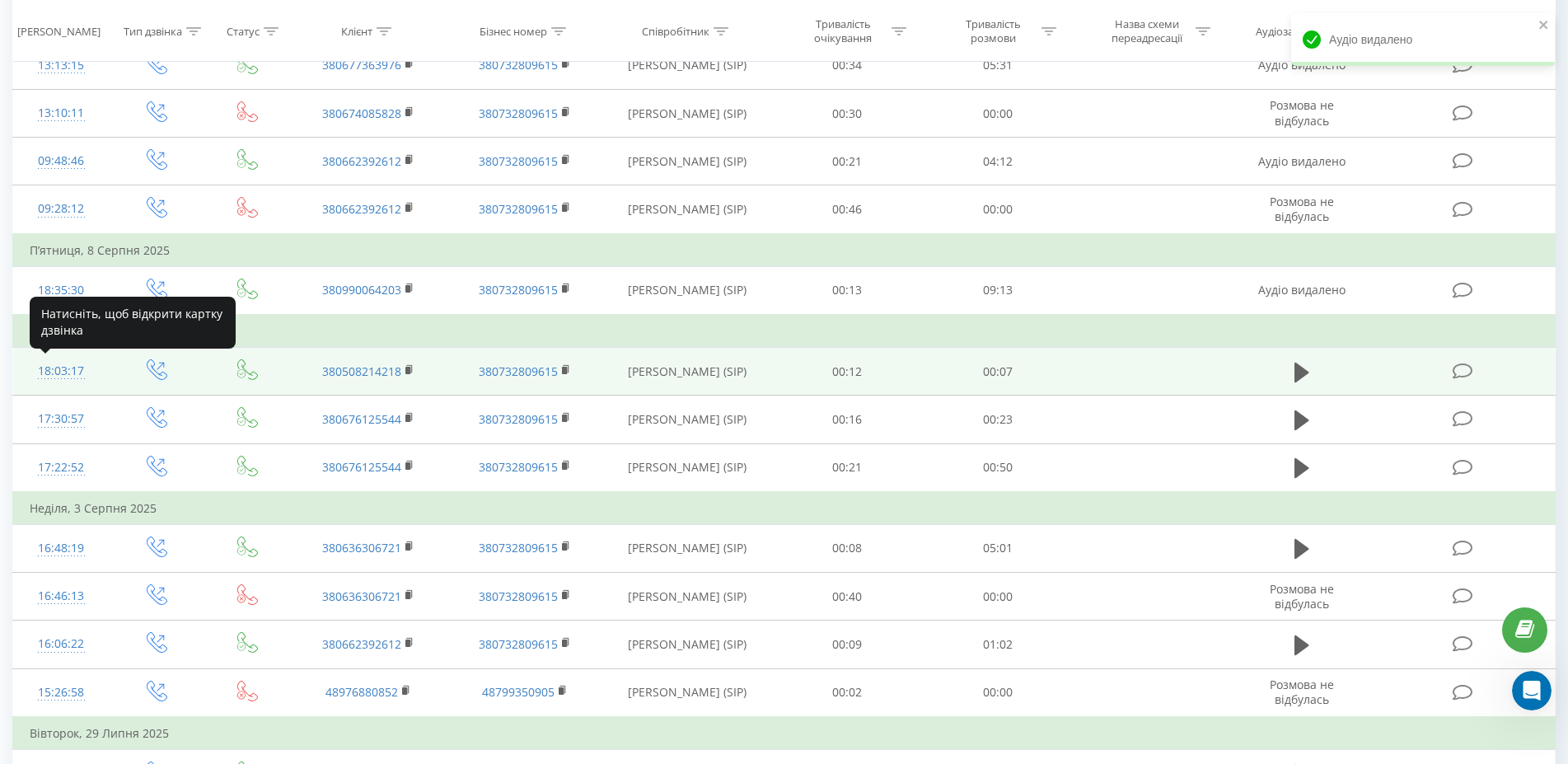
click at [58, 377] on div "18:03:17" at bounding box center [61, 370] width 62 height 32
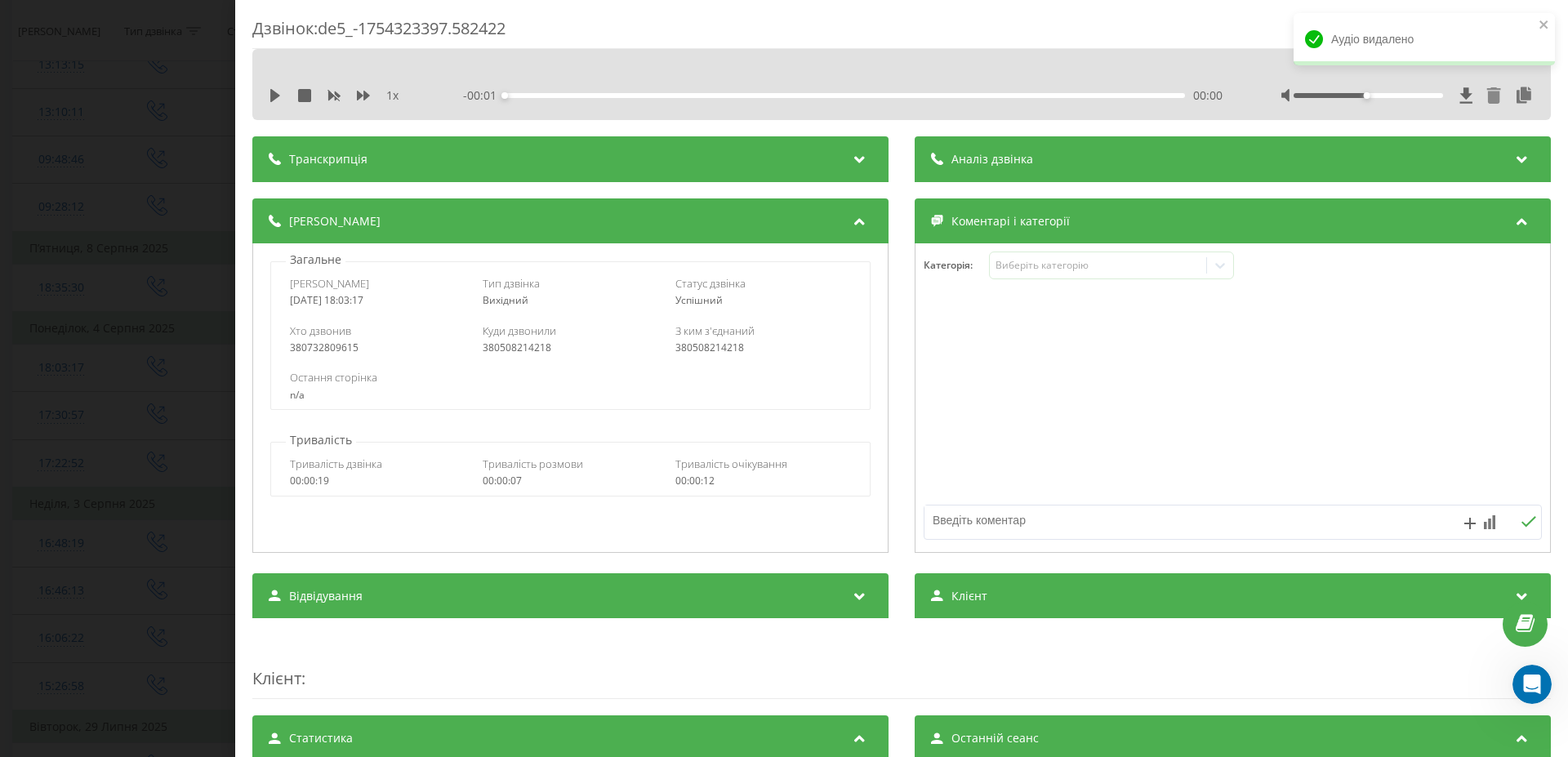
click at [1487, 94] on icon at bounding box center [1494, 95] width 14 height 16
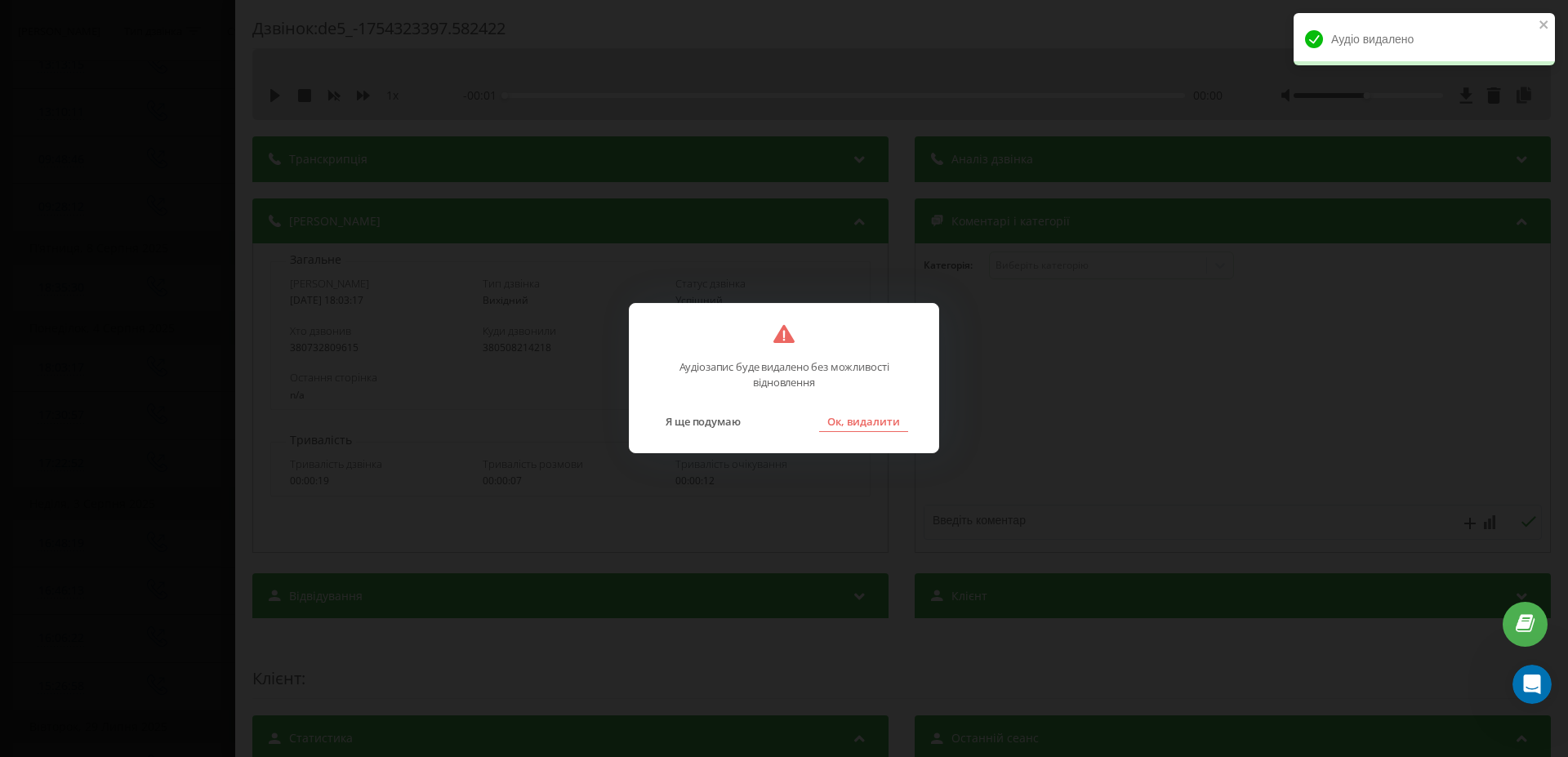
click at [869, 419] on button "Ок, видалити" at bounding box center [863, 421] width 89 height 21
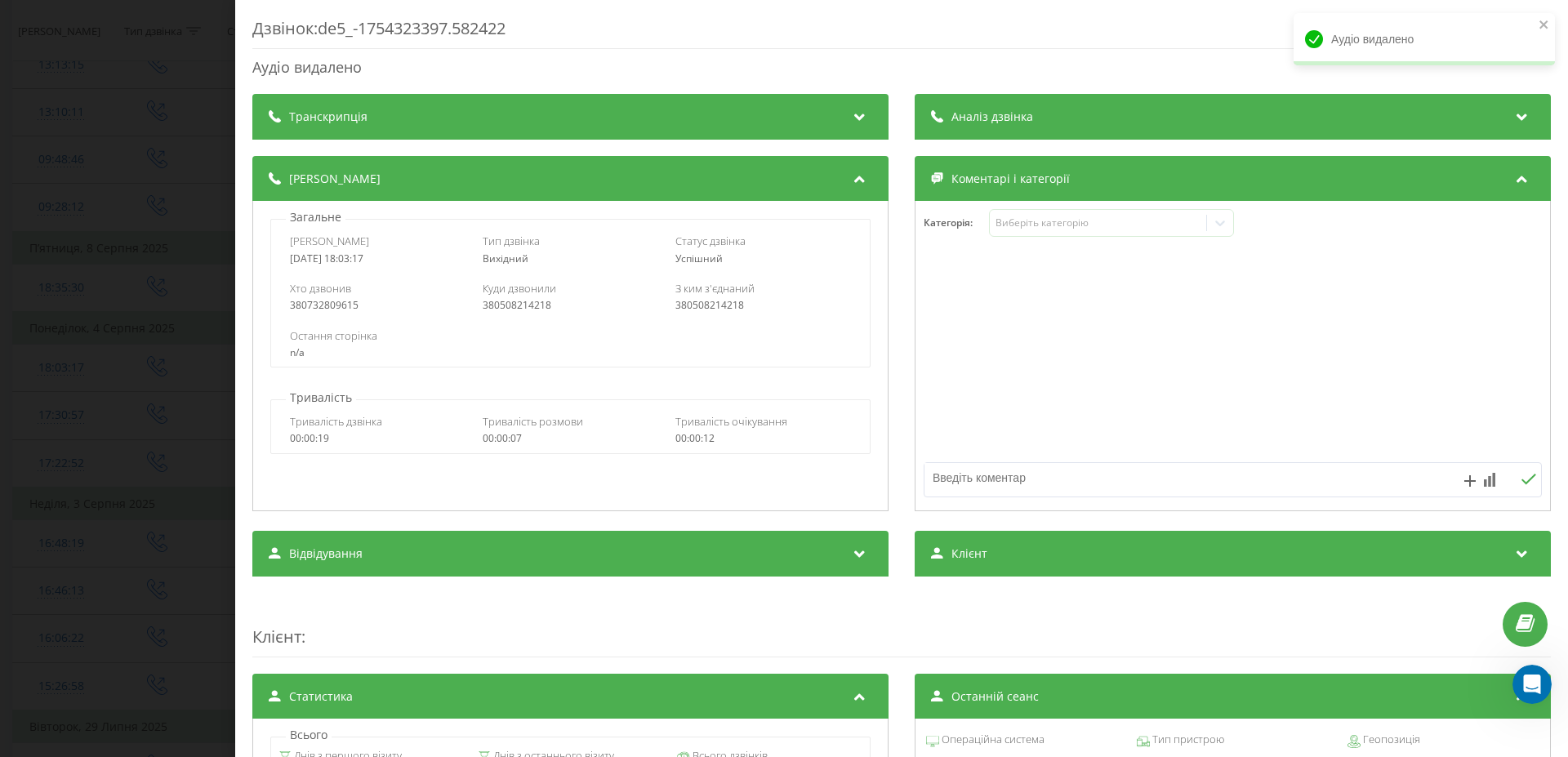
click at [138, 494] on div "Дзвінок : de5_-1754323397.582422 Аудіо видалено Транскрипція Для AI-аналізу май…" at bounding box center [784, 378] width 1568 height 757
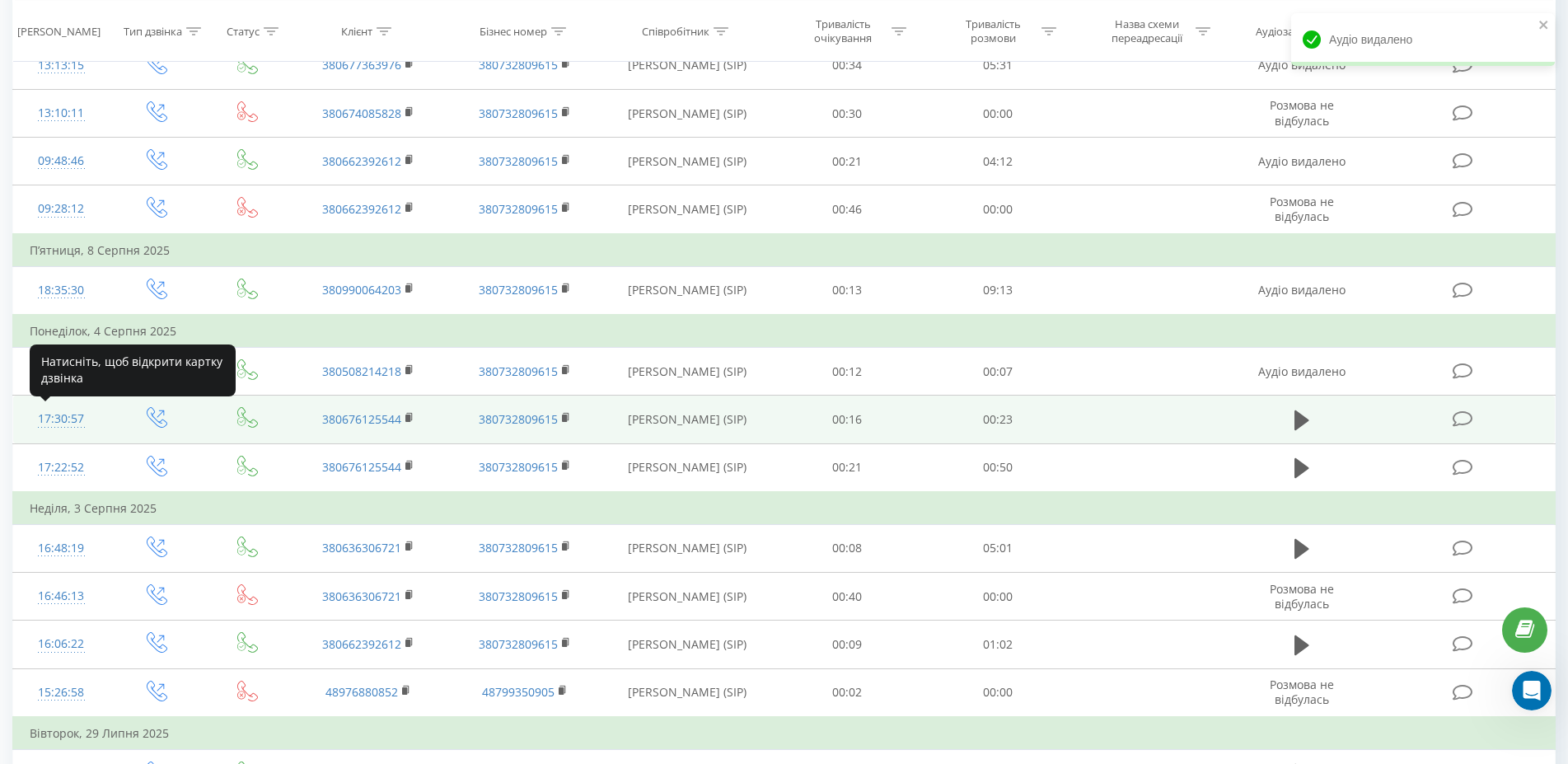
click at [70, 418] on div "17:30:57" at bounding box center [61, 418] width 62 height 32
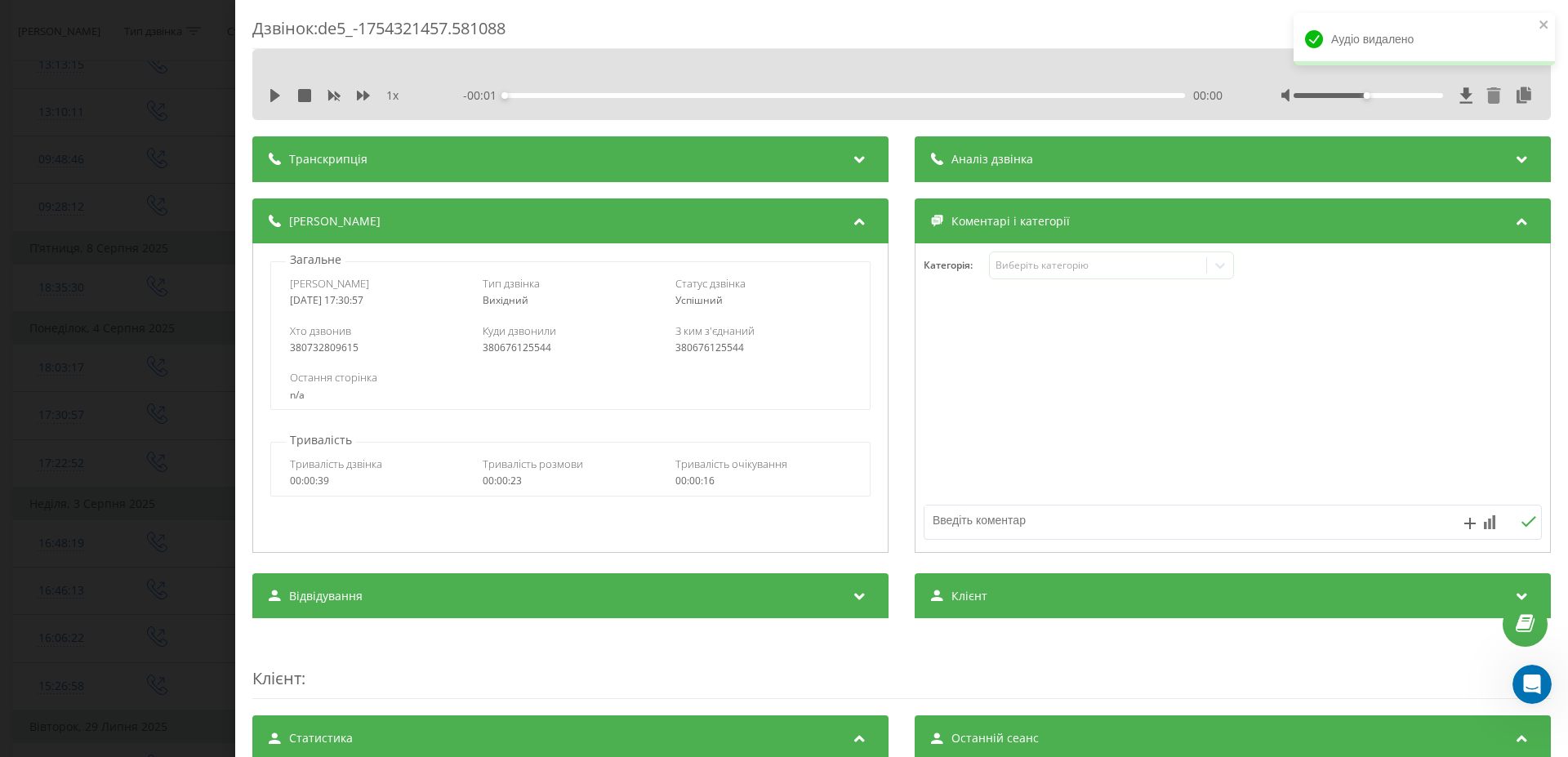
click at [1487, 93] on icon at bounding box center [1494, 95] width 14 height 16
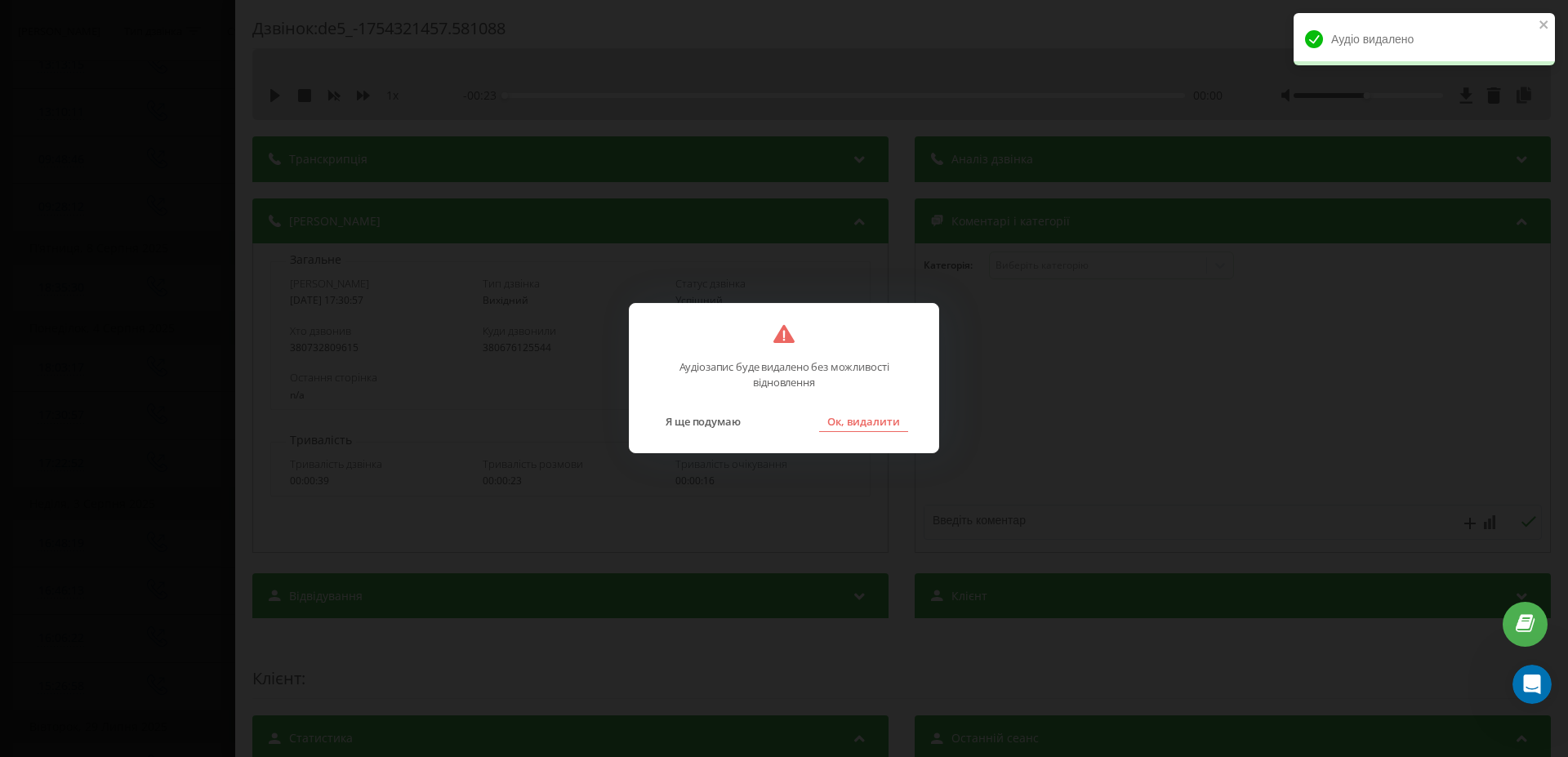
click at [889, 414] on button "Ок, видалити" at bounding box center [863, 421] width 89 height 21
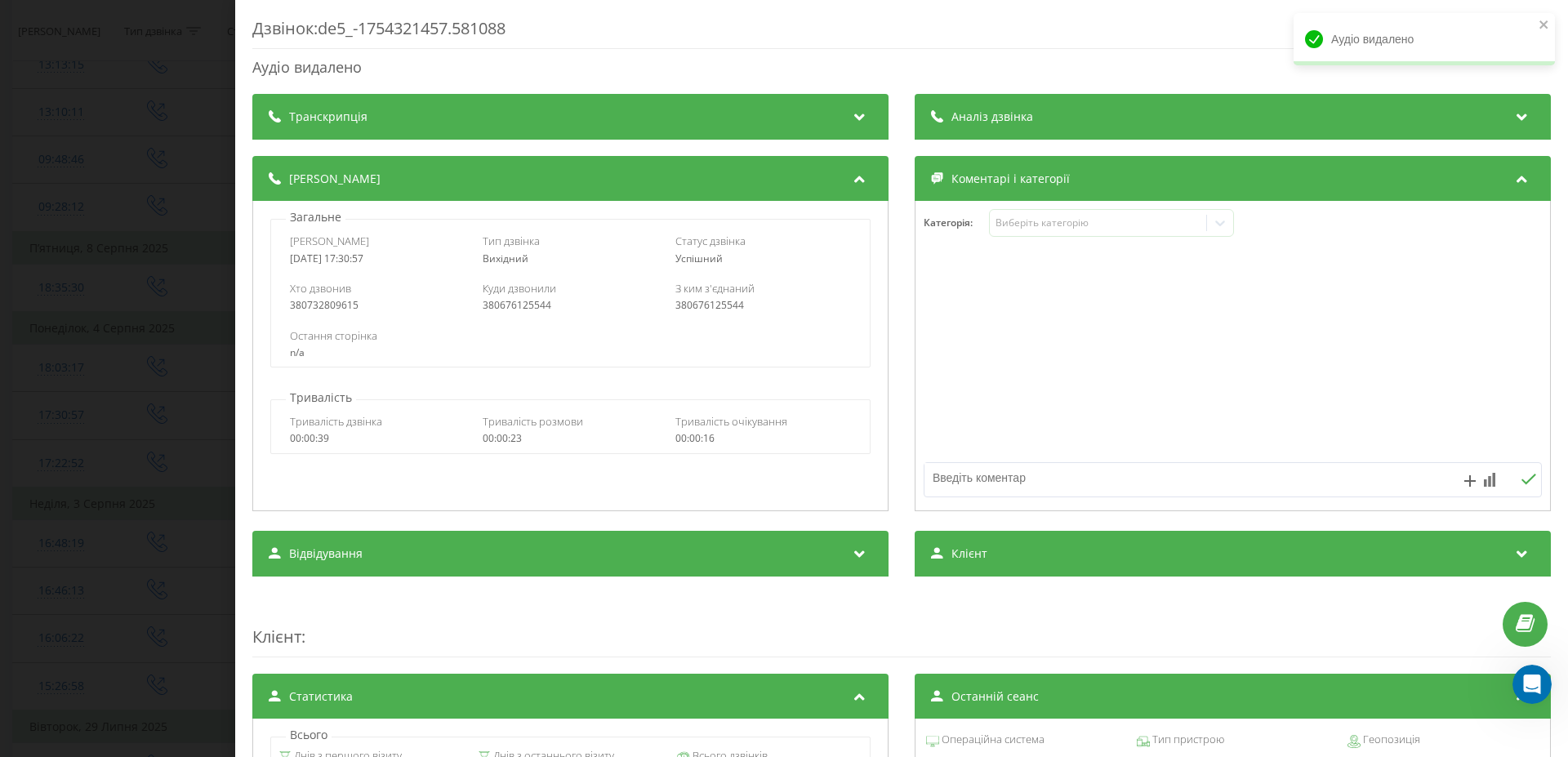
click at [170, 435] on div "Дзвінок : de5_-1754321457.581088 Аудіо видалено Транскрипція Для AI-аналізу май…" at bounding box center [784, 378] width 1568 height 757
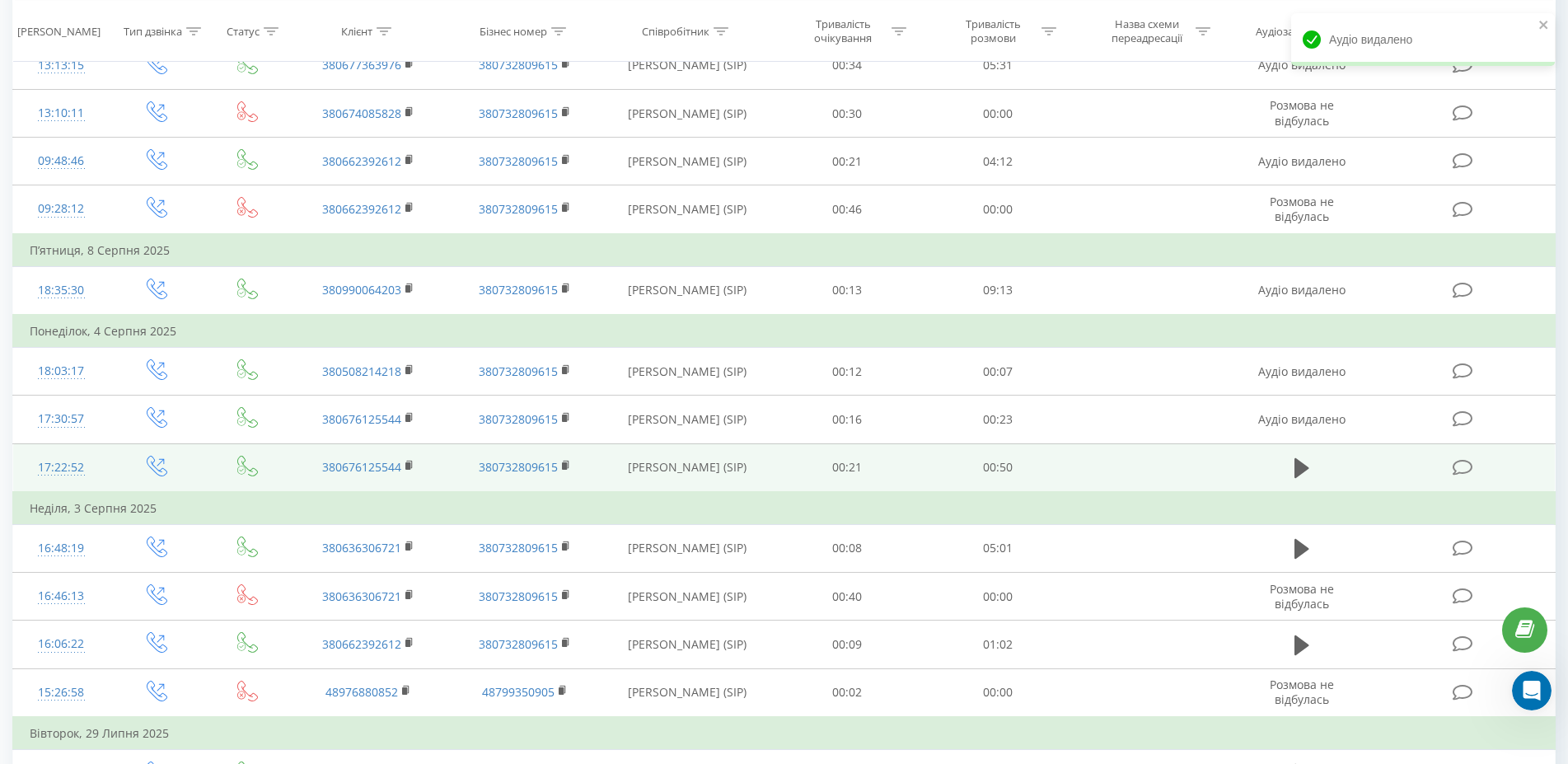
scroll to position [672, 0]
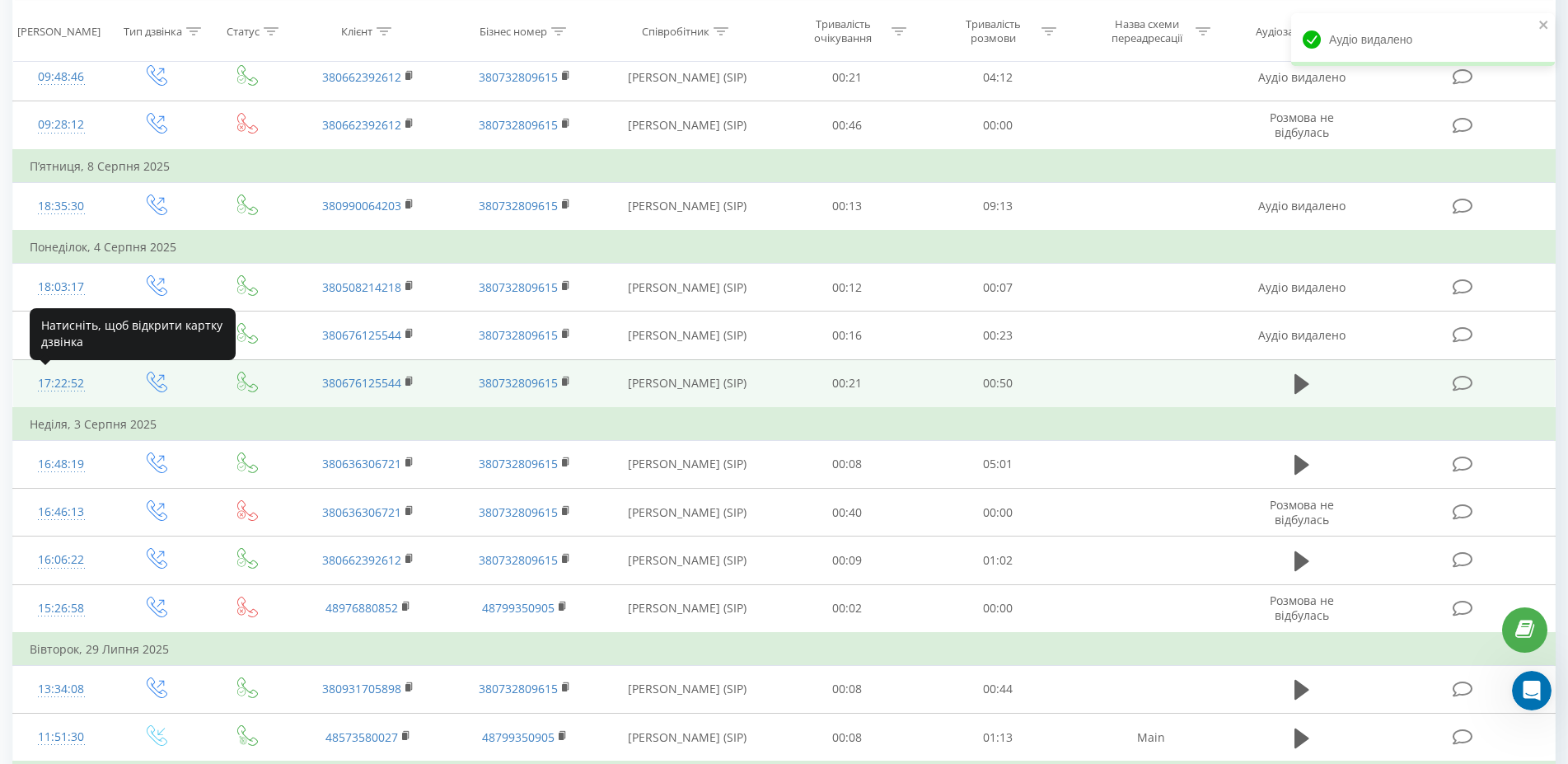
click at [63, 382] on div "17:22:52" at bounding box center [61, 382] width 62 height 32
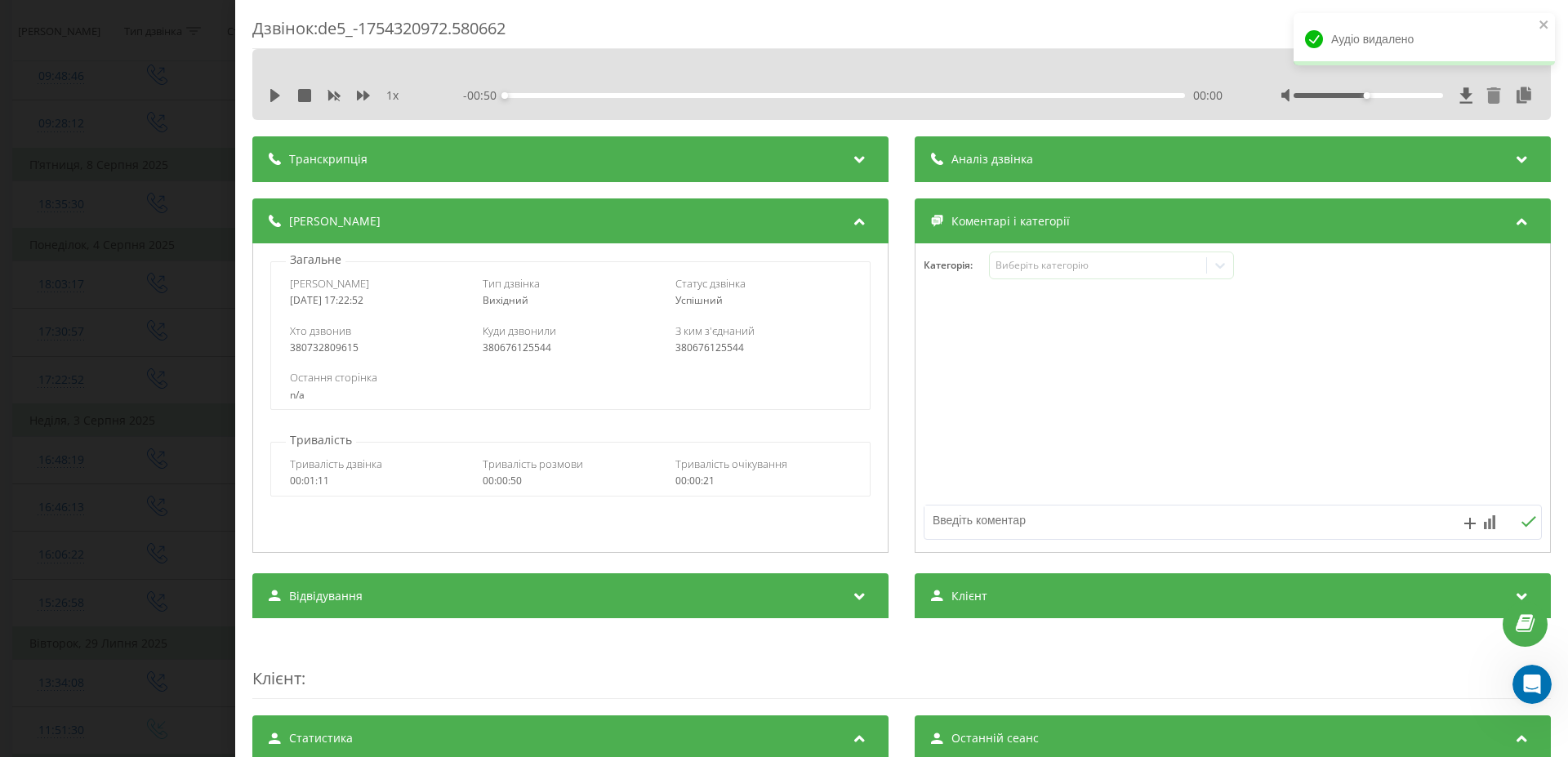
click at [1485, 93] on icon at bounding box center [1493, 95] width 16 height 16
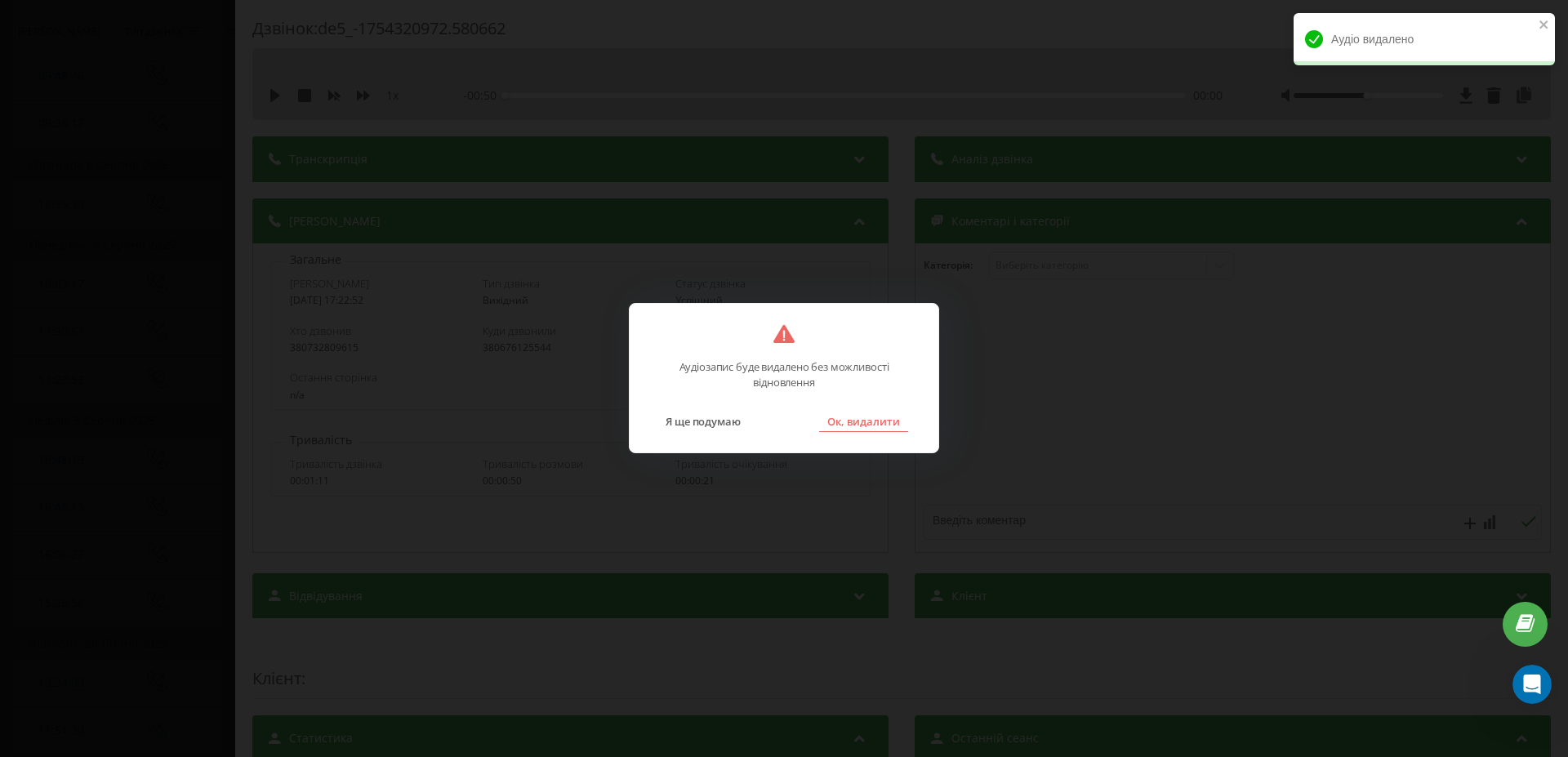
click at [861, 420] on button "Ок, видалити" at bounding box center [863, 421] width 89 height 21
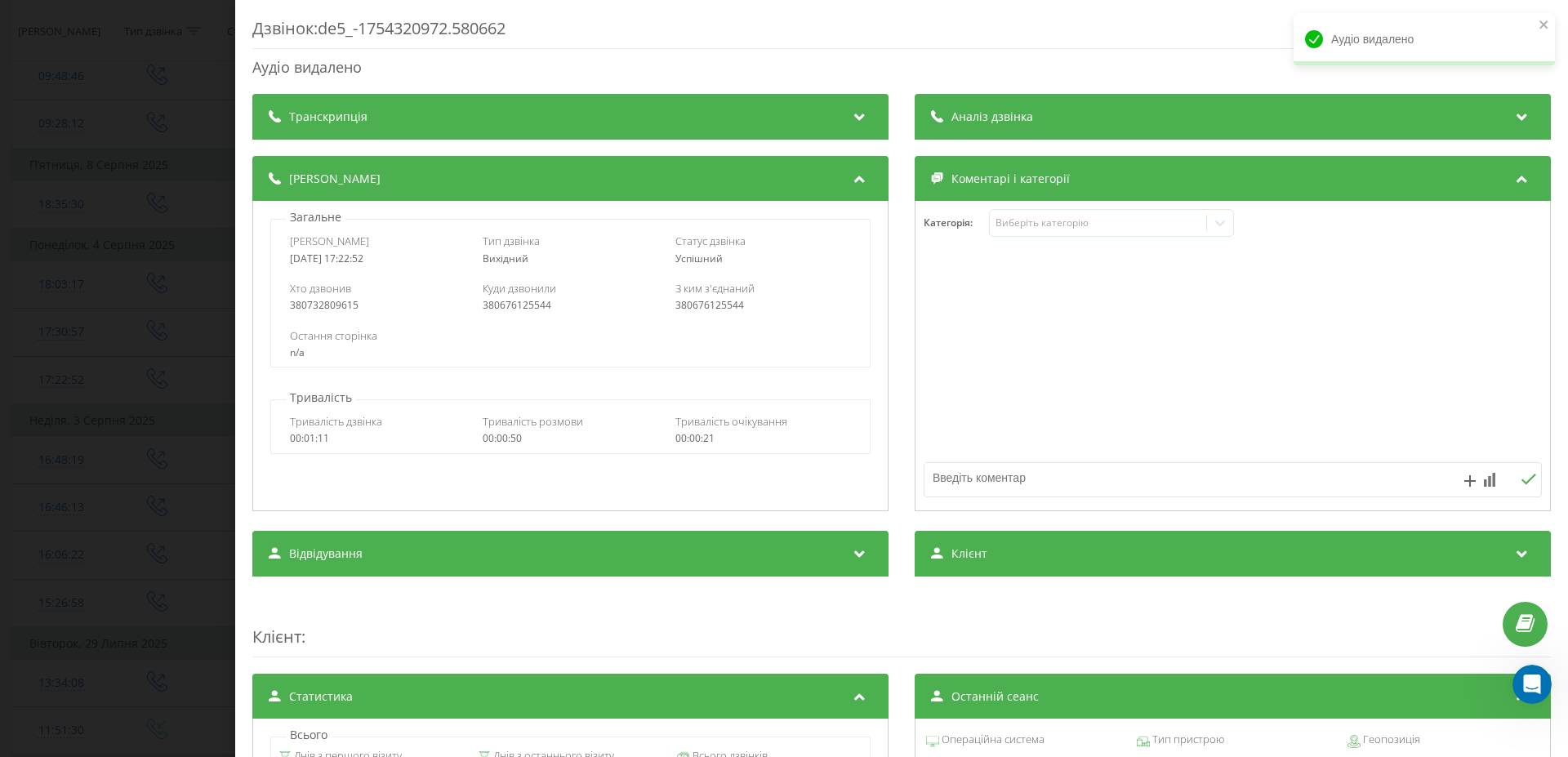
click at [56, 429] on div "Дзвінок : de5_-1754320972.580662 Аудіо видалено Транскрипція Для AI-аналізу май…" at bounding box center [784, 378] width 1568 height 757
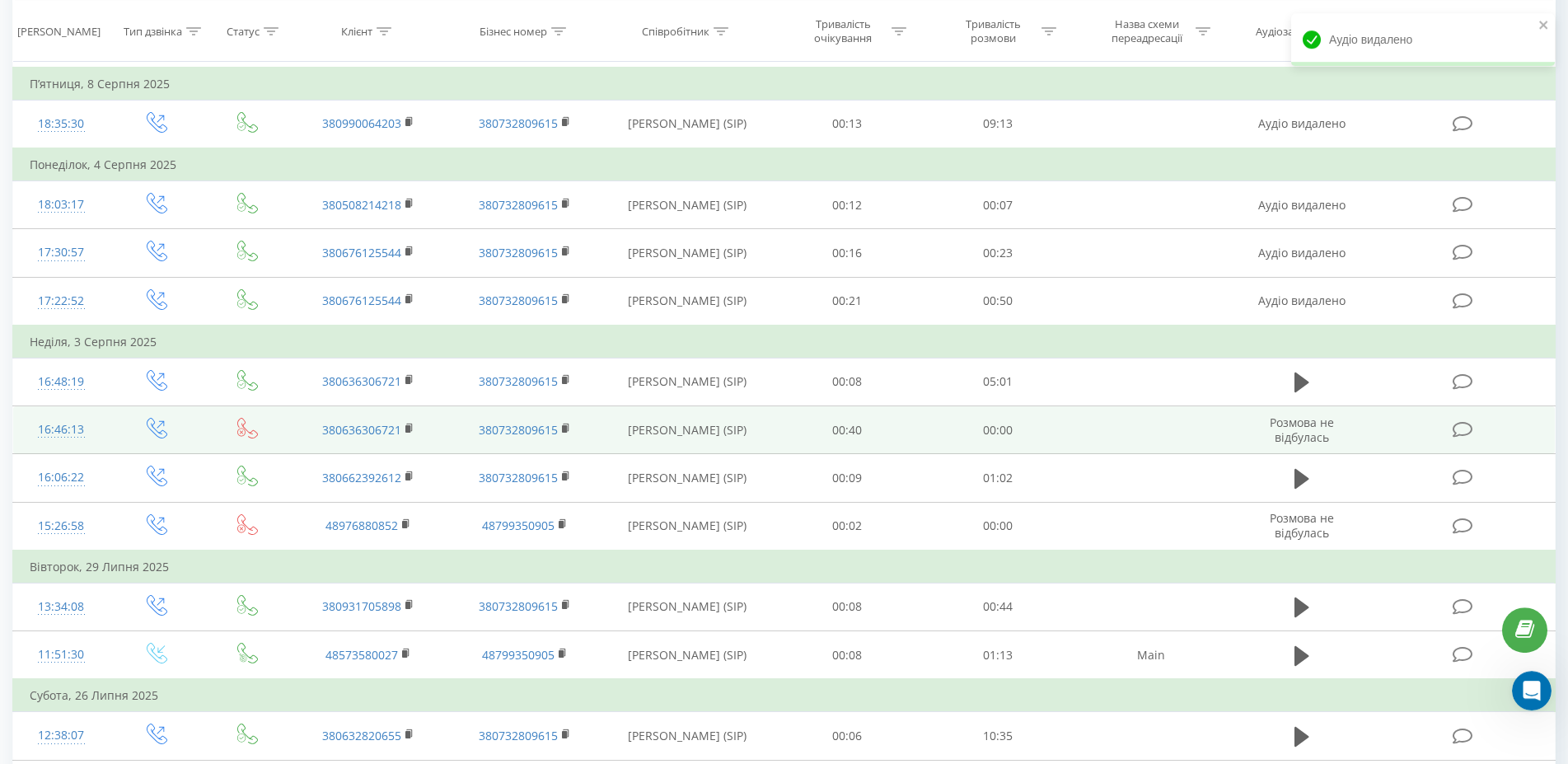
scroll to position [756, 0]
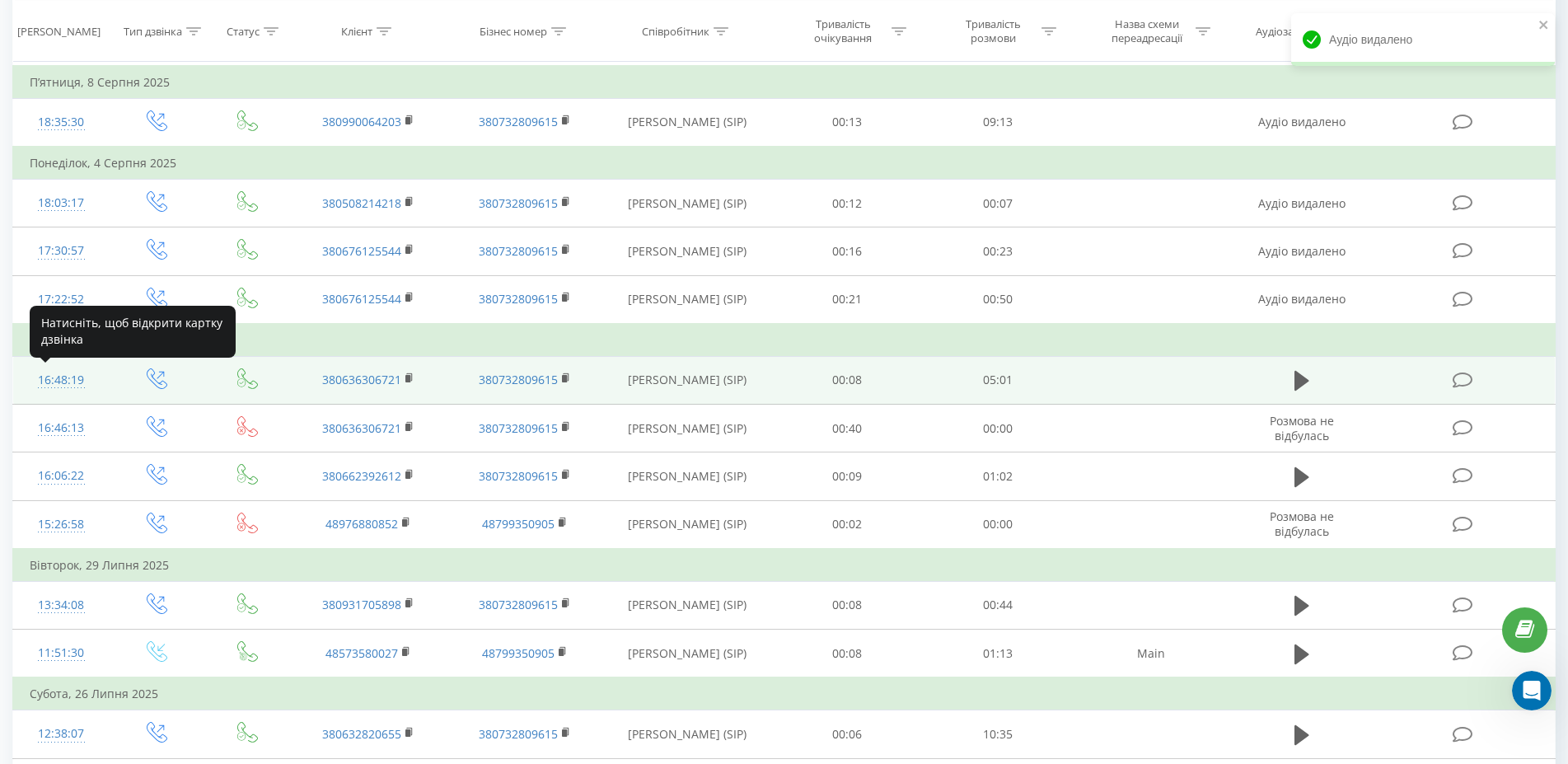
click at [61, 382] on div "16:48:19" at bounding box center [61, 380] width 62 height 32
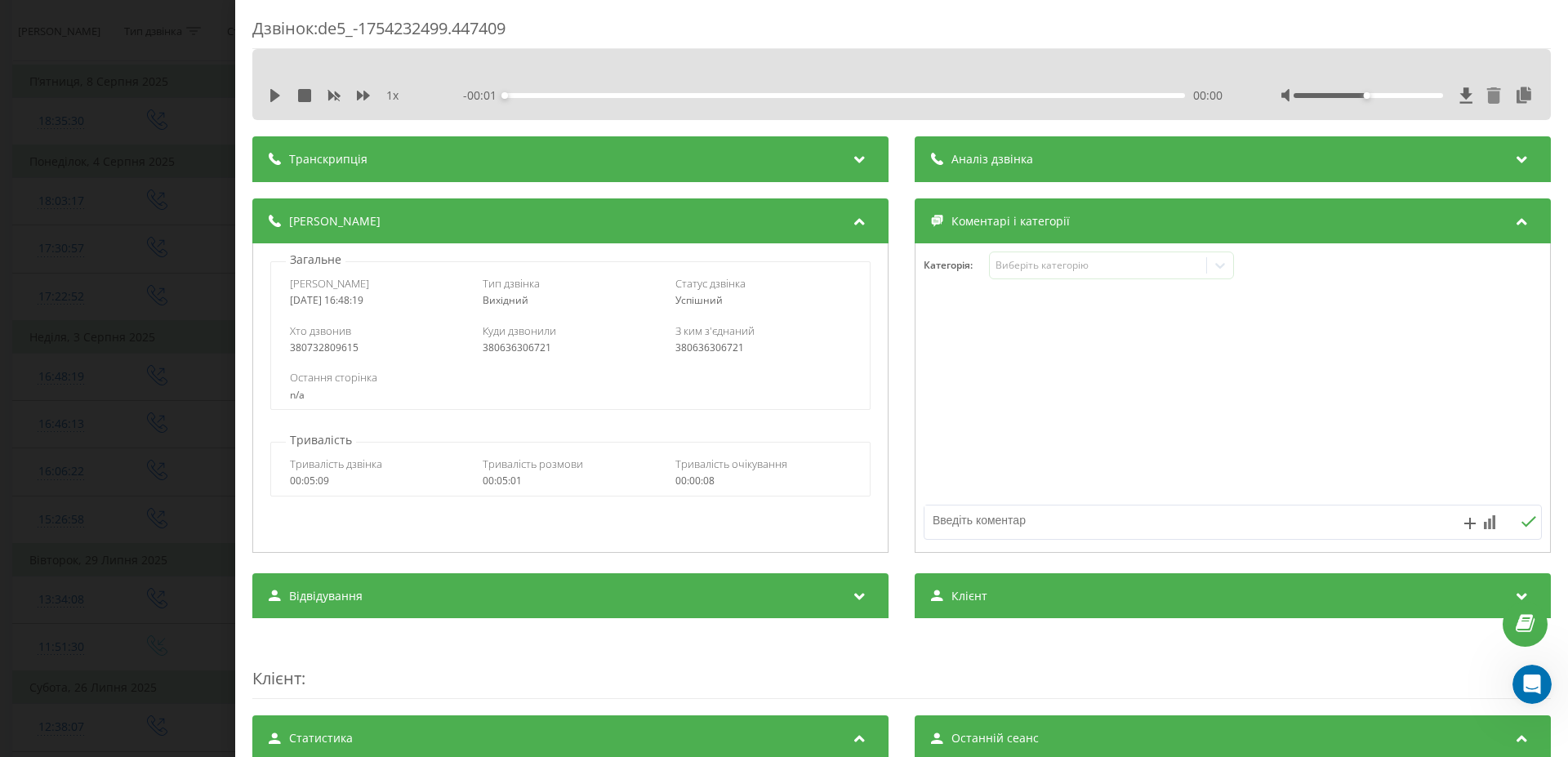
click at [1487, 98] on icon at bounding box center [1494, 95] width 14 height 16
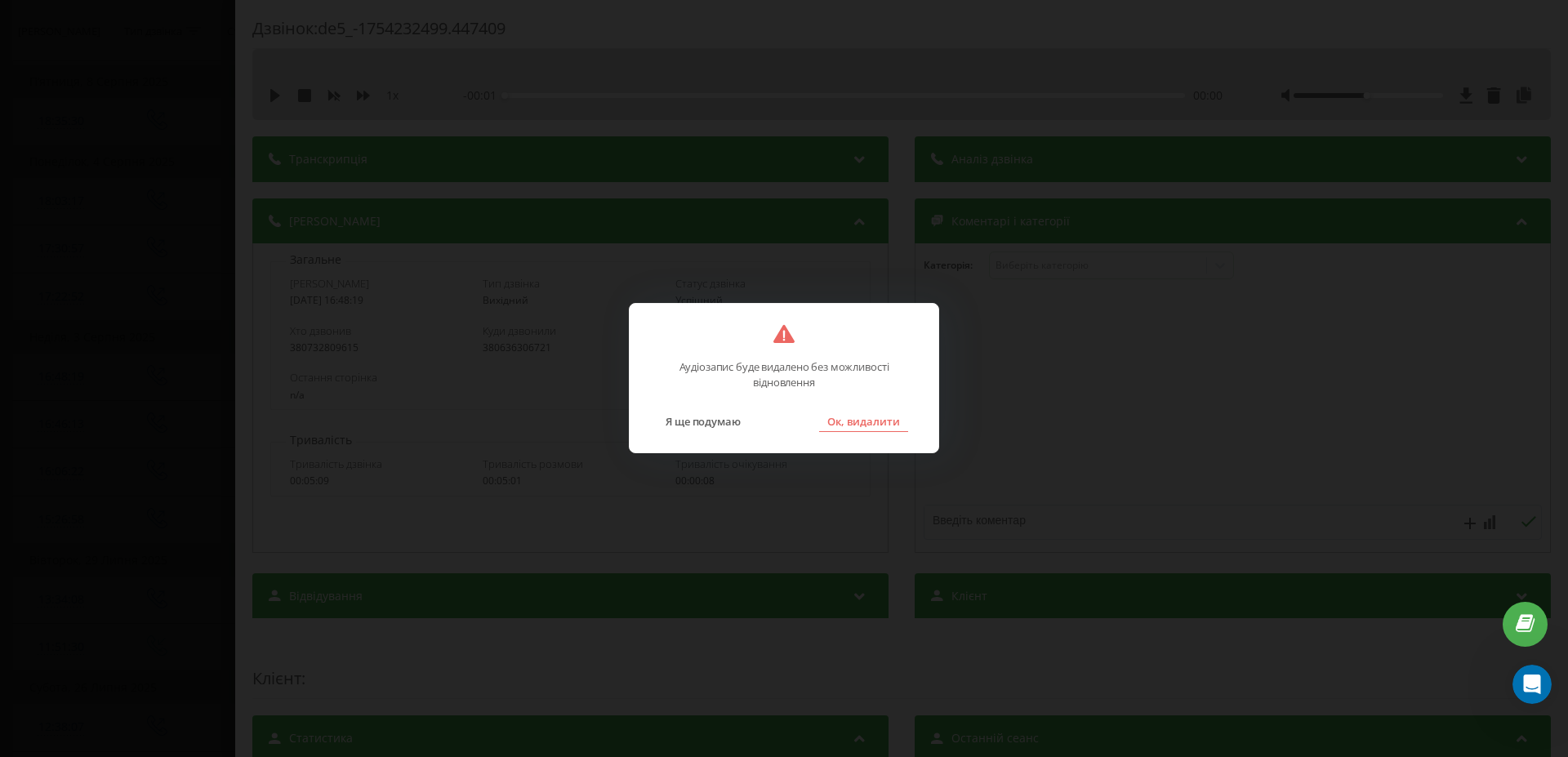
click at [864, 416] on button "Ок, видалити" at bounding box center [863, 421] width 89 height 21
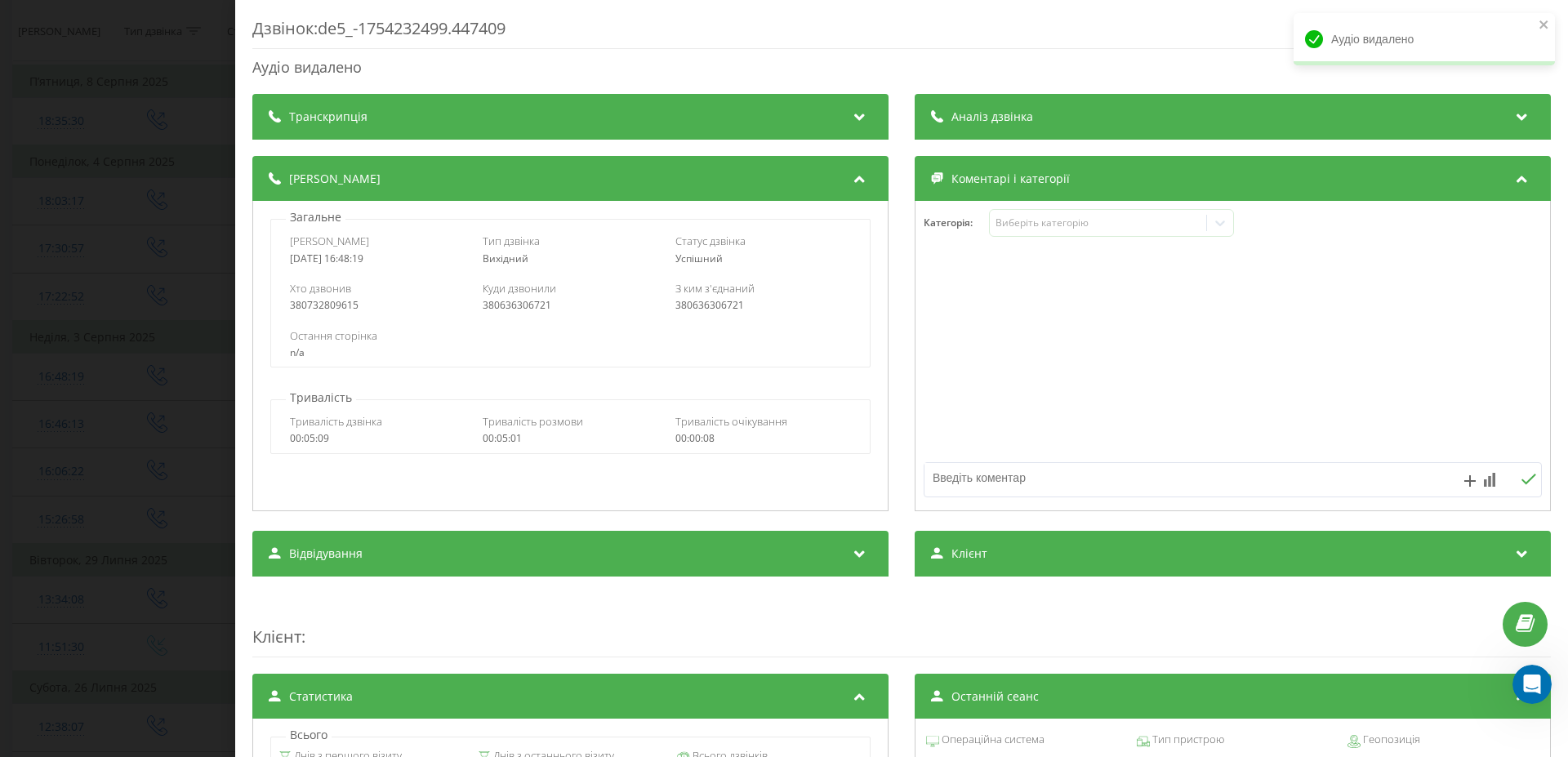
click at [149, 367] on div "Дзвінок : de5_-1754232499.447409 Аудіо видалено Транскрипція Для AI-аналізу май…" at bounding box center [784, 378] width 1568 height 757
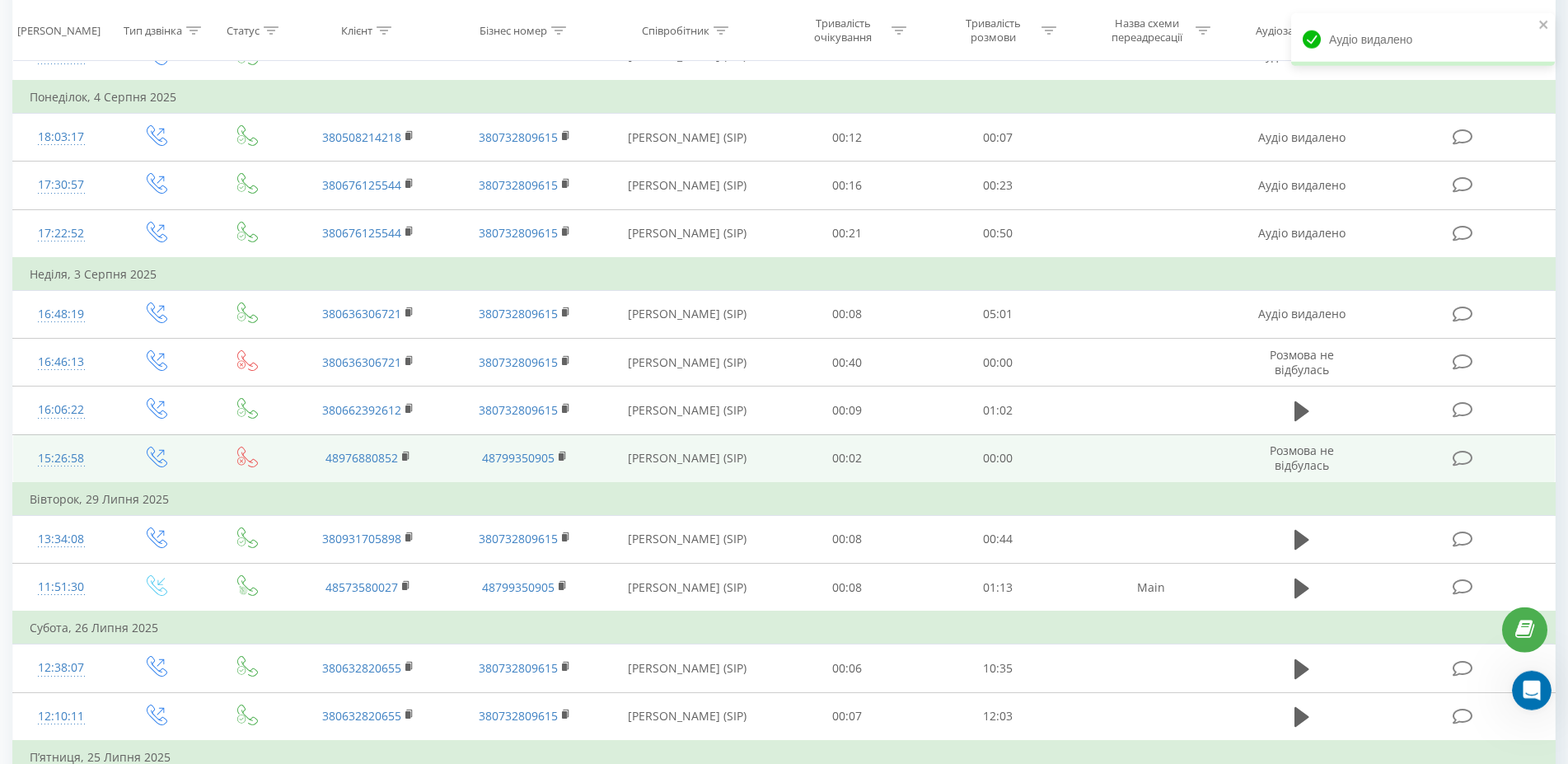
scroll to position [840, 0]
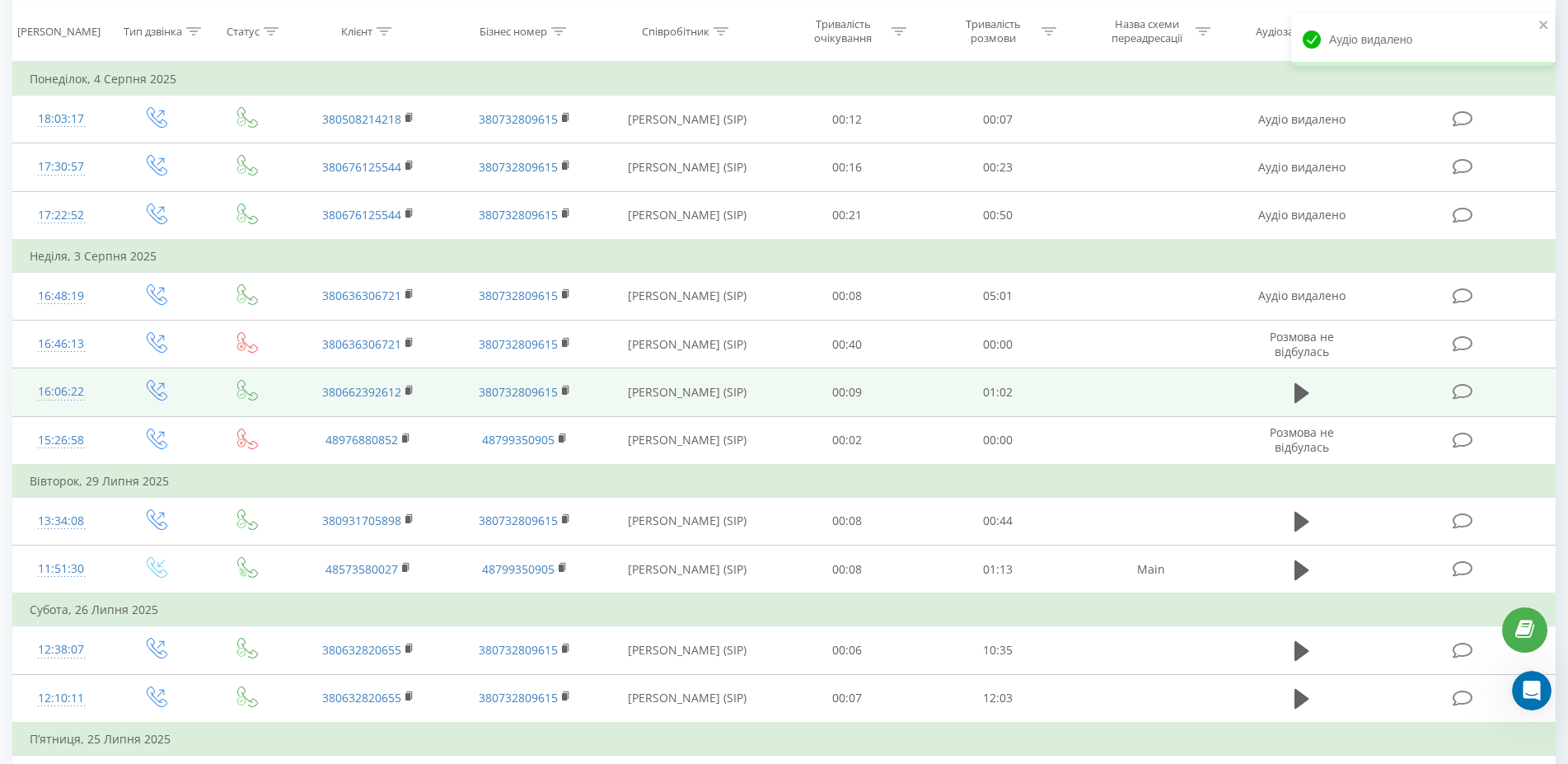
click at [72, 394] on div "16:06:22" at bounding box center [61, 391] width 62 height 32
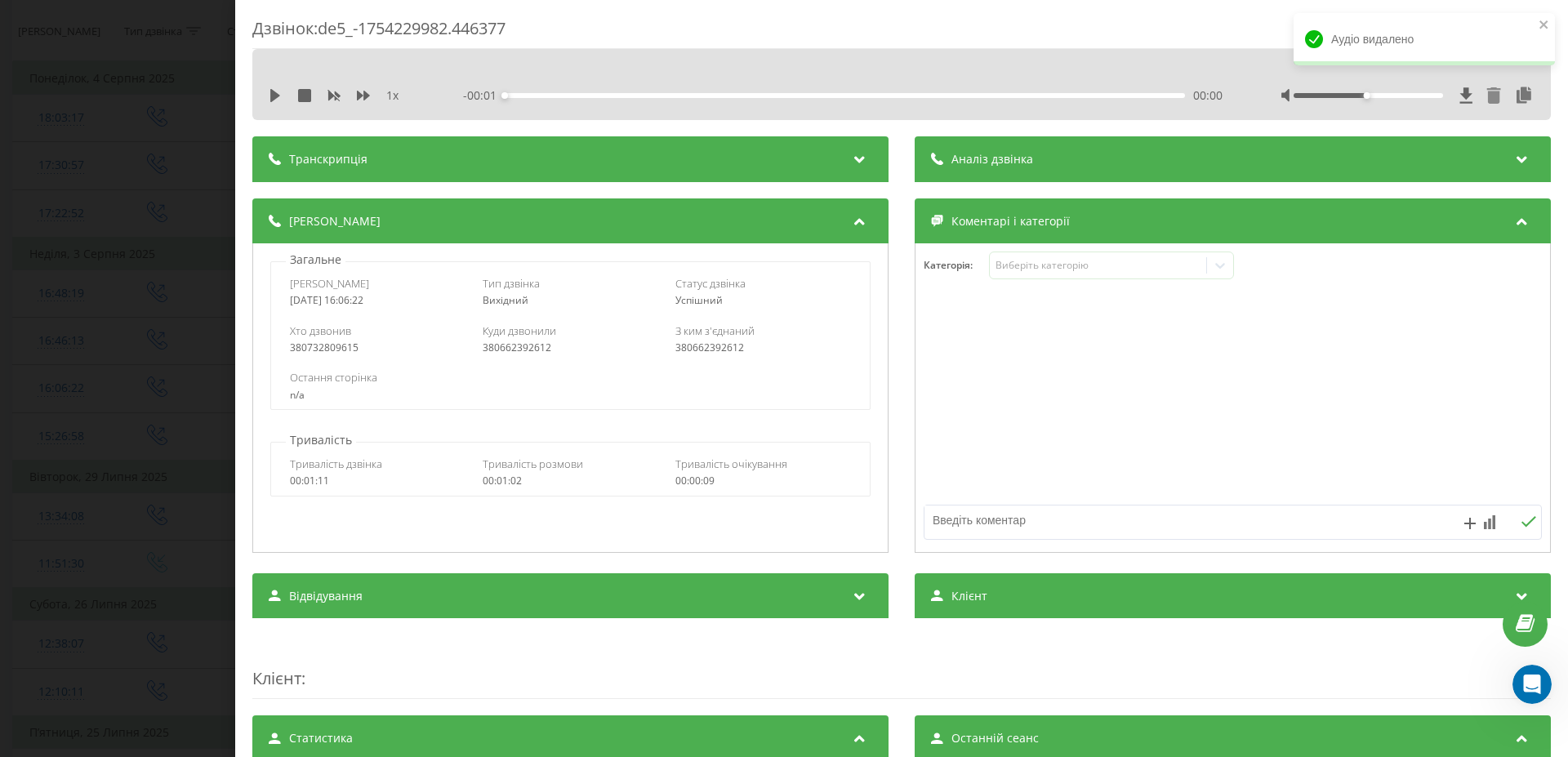
click at [1485, 94] on icon at bounding box center [1493, 95] width 16 height 16
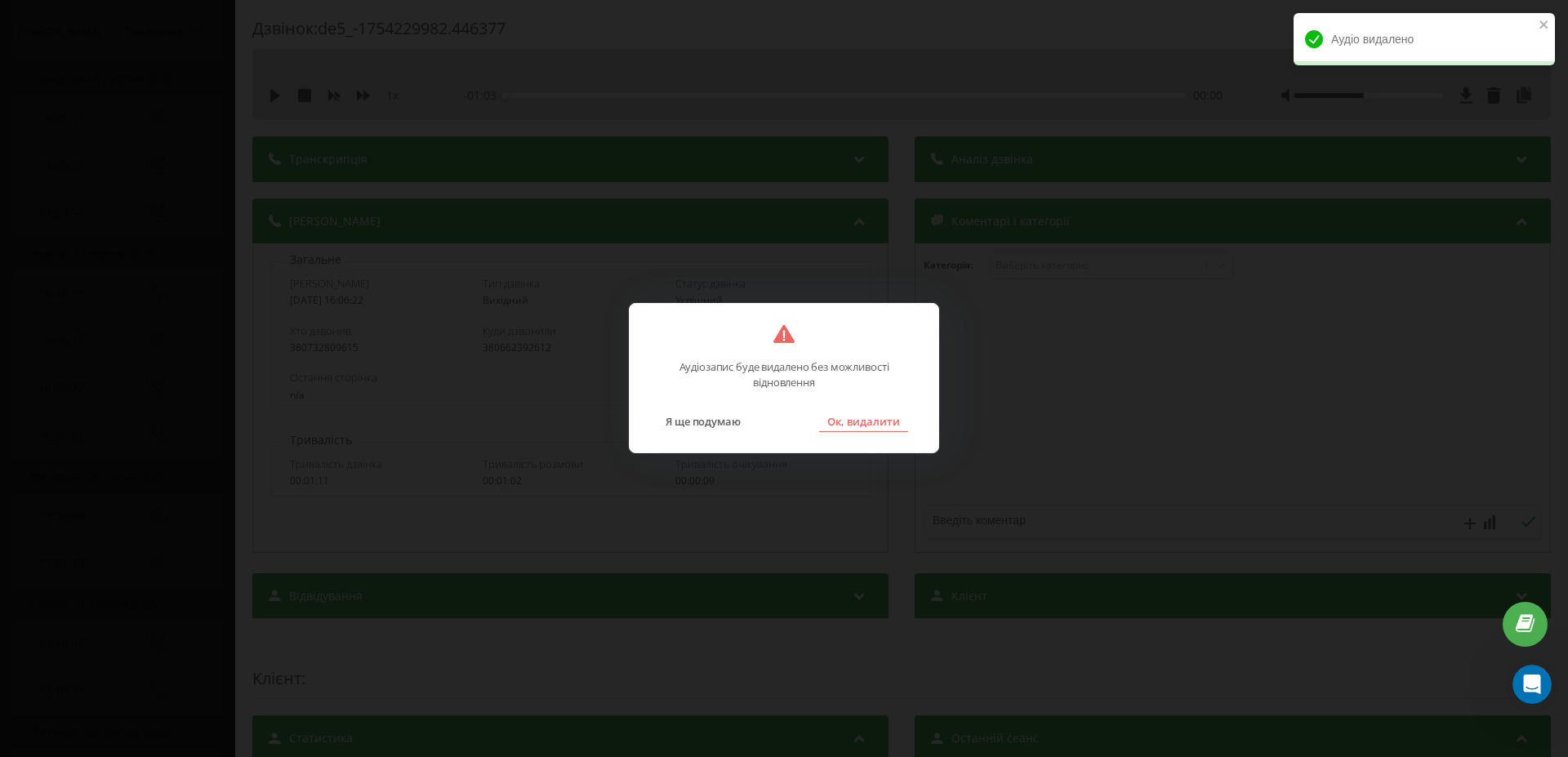
click at [854, 425] on button "Ок, видалити" at bounding box center [863, 421] width 89 height 21
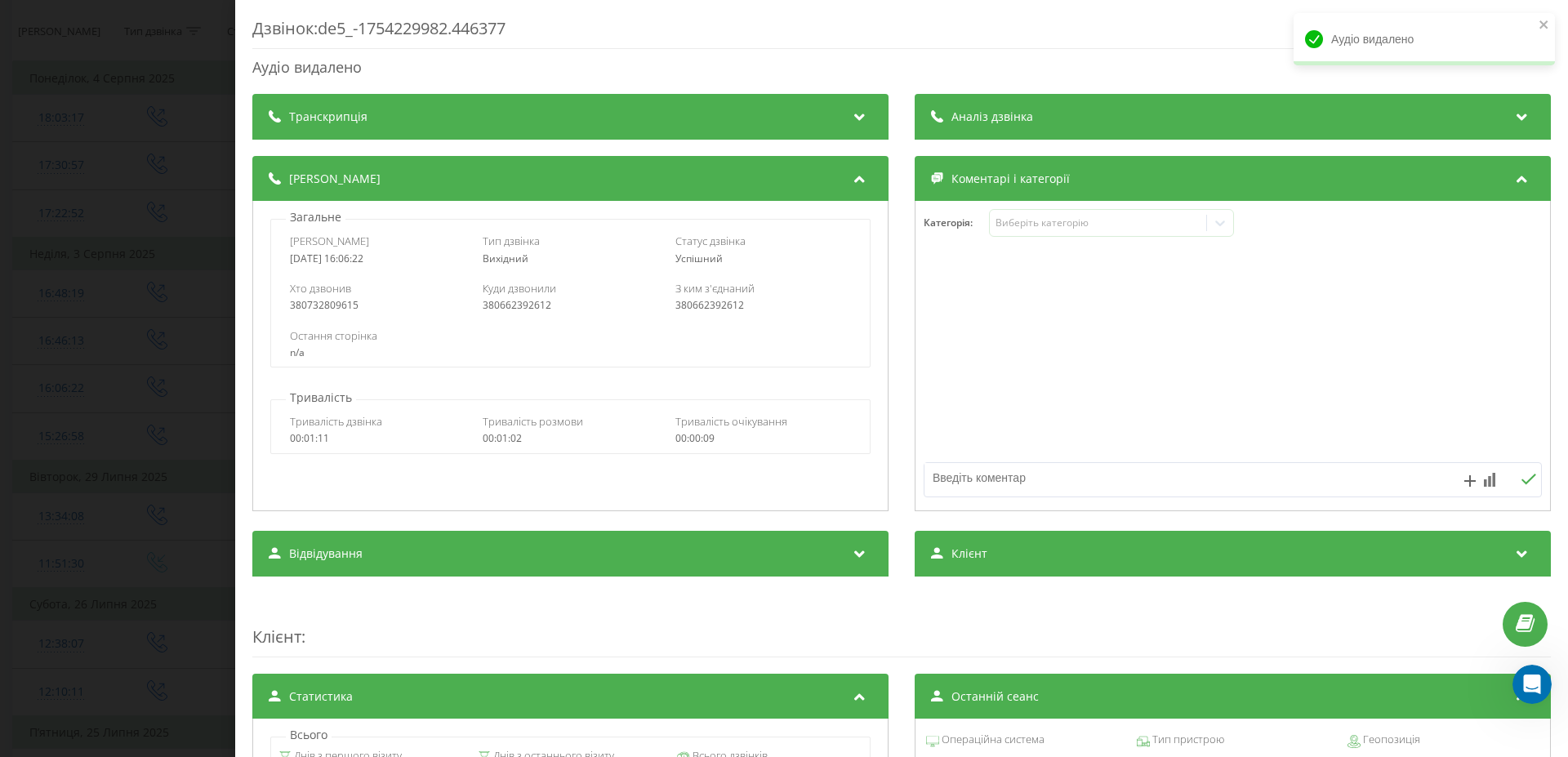
click at [102, 405] on div "Дзвінок : de5_-1754229982.446377 Аудіо видалено Транскрипція Для AI-аналізу май…" at bounding box center [784, 378] width 1568 height 757
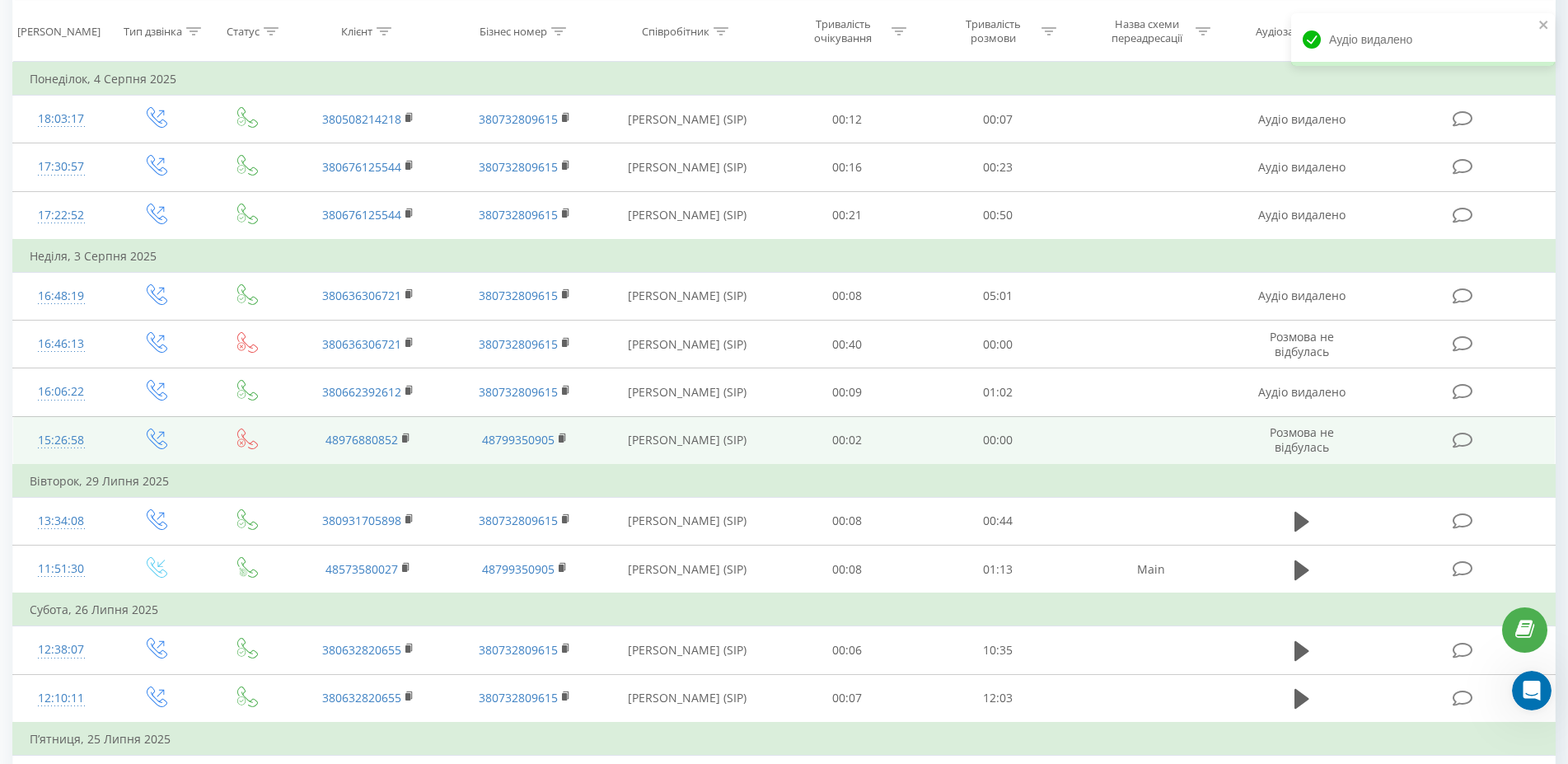
scroll to position [924, 0]
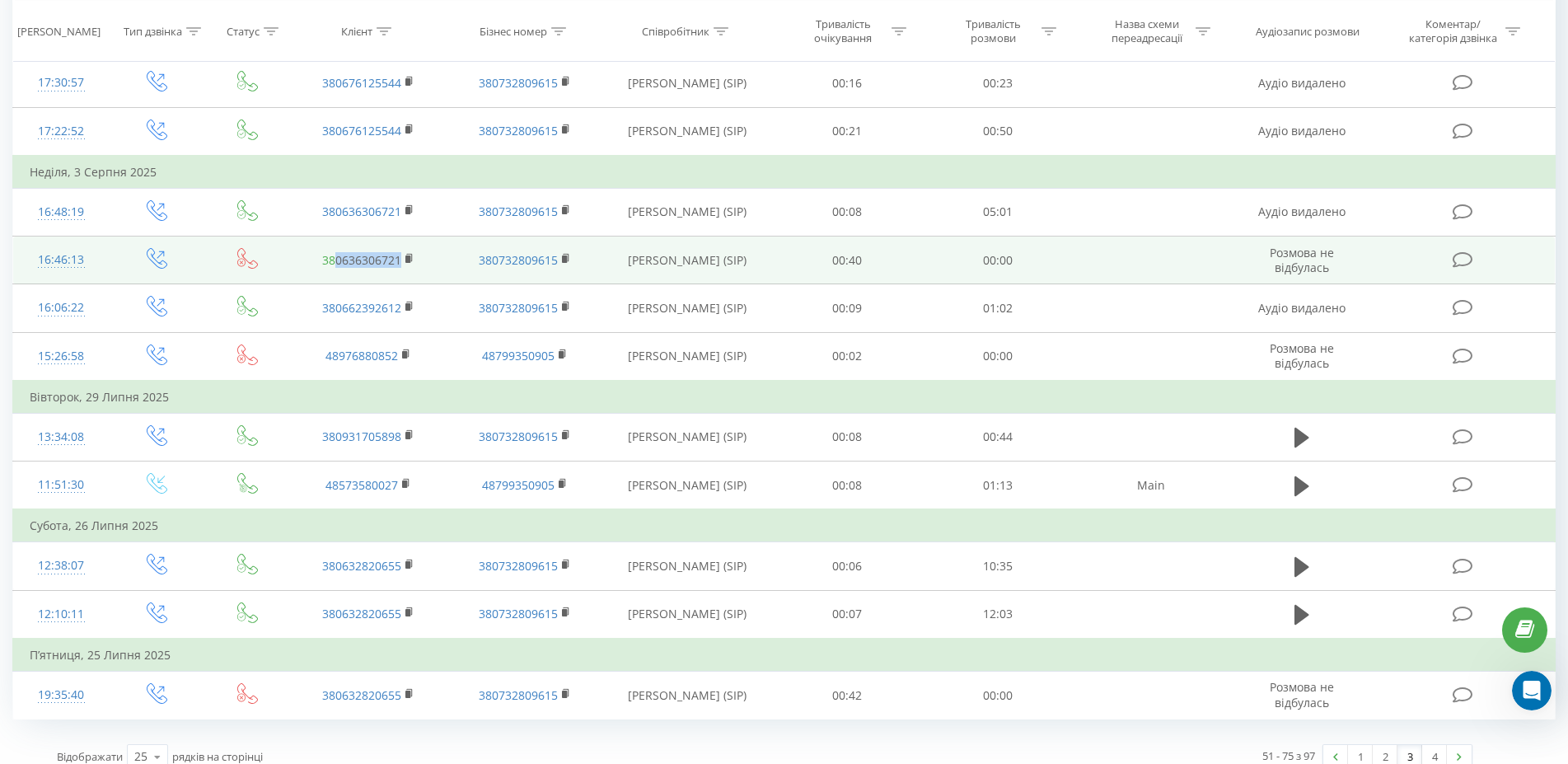
drag, startPoint x: 404, startPoint y: 271, endPoint x: 337, endPoint y: 265, distance: 67.3
click at [337, 265] on td "380636306721" at bounding box center [368, 260] width 157 height 48
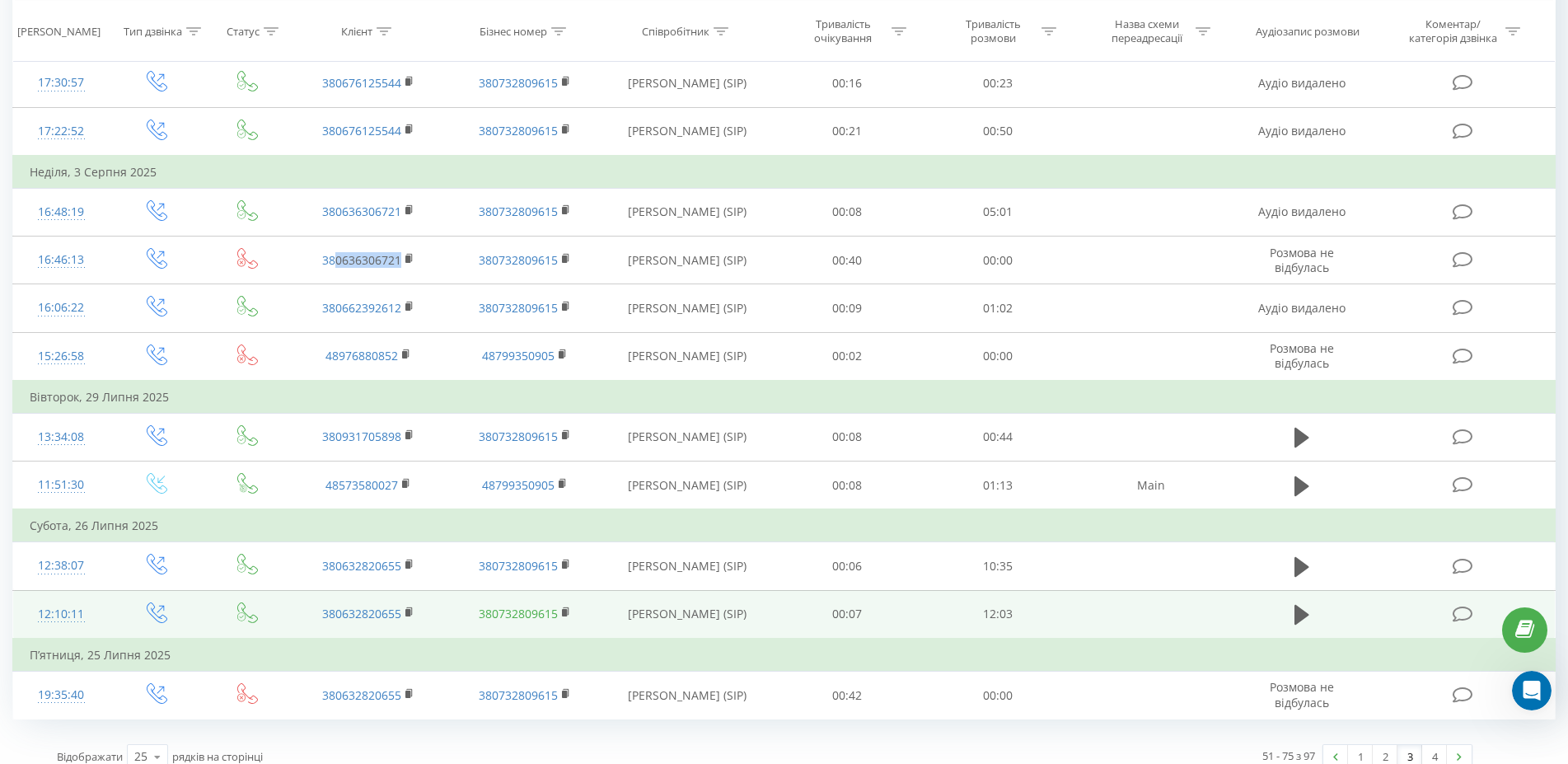
copy link "0636306721"
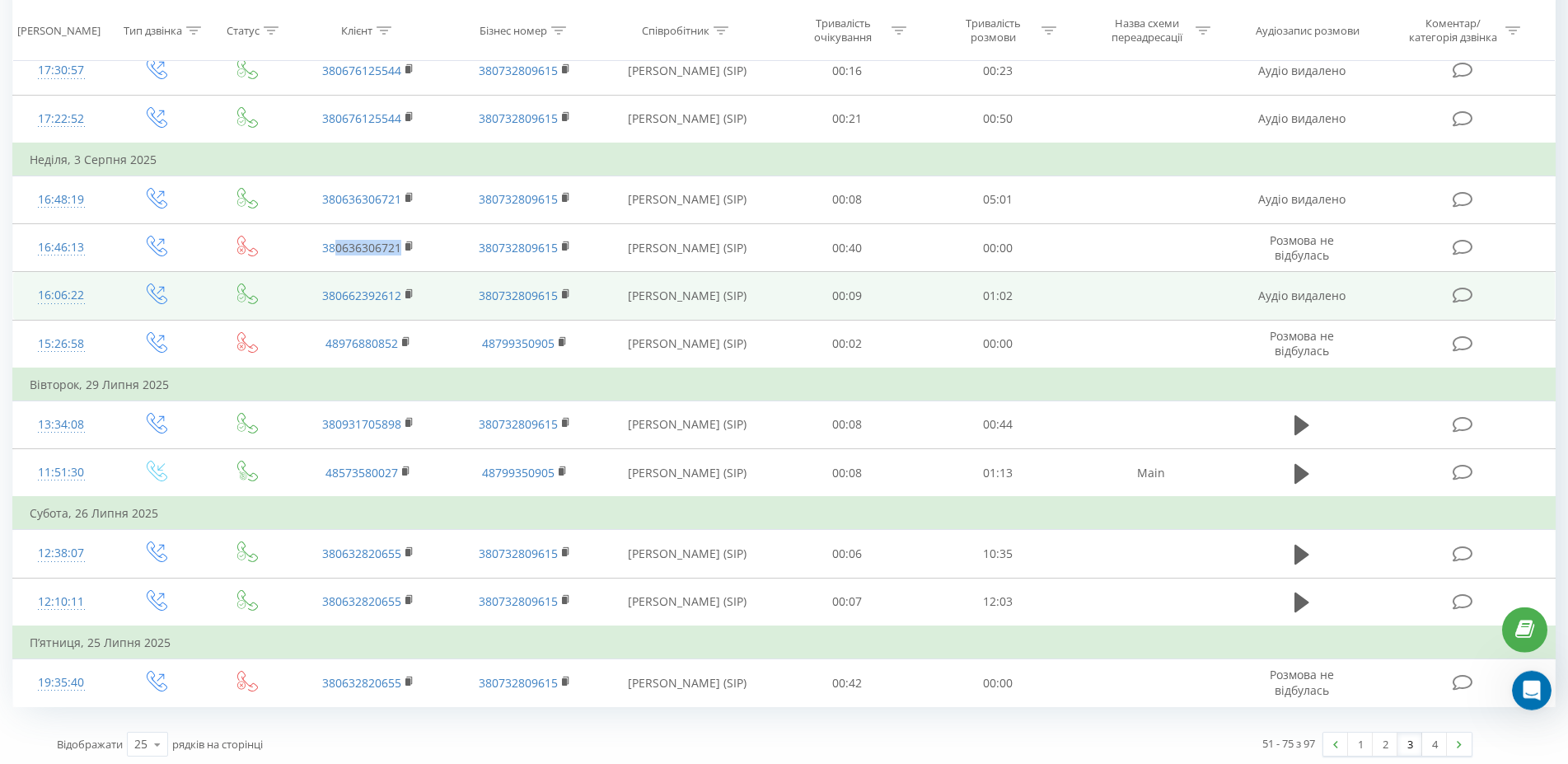
scroll to position [943, 0]
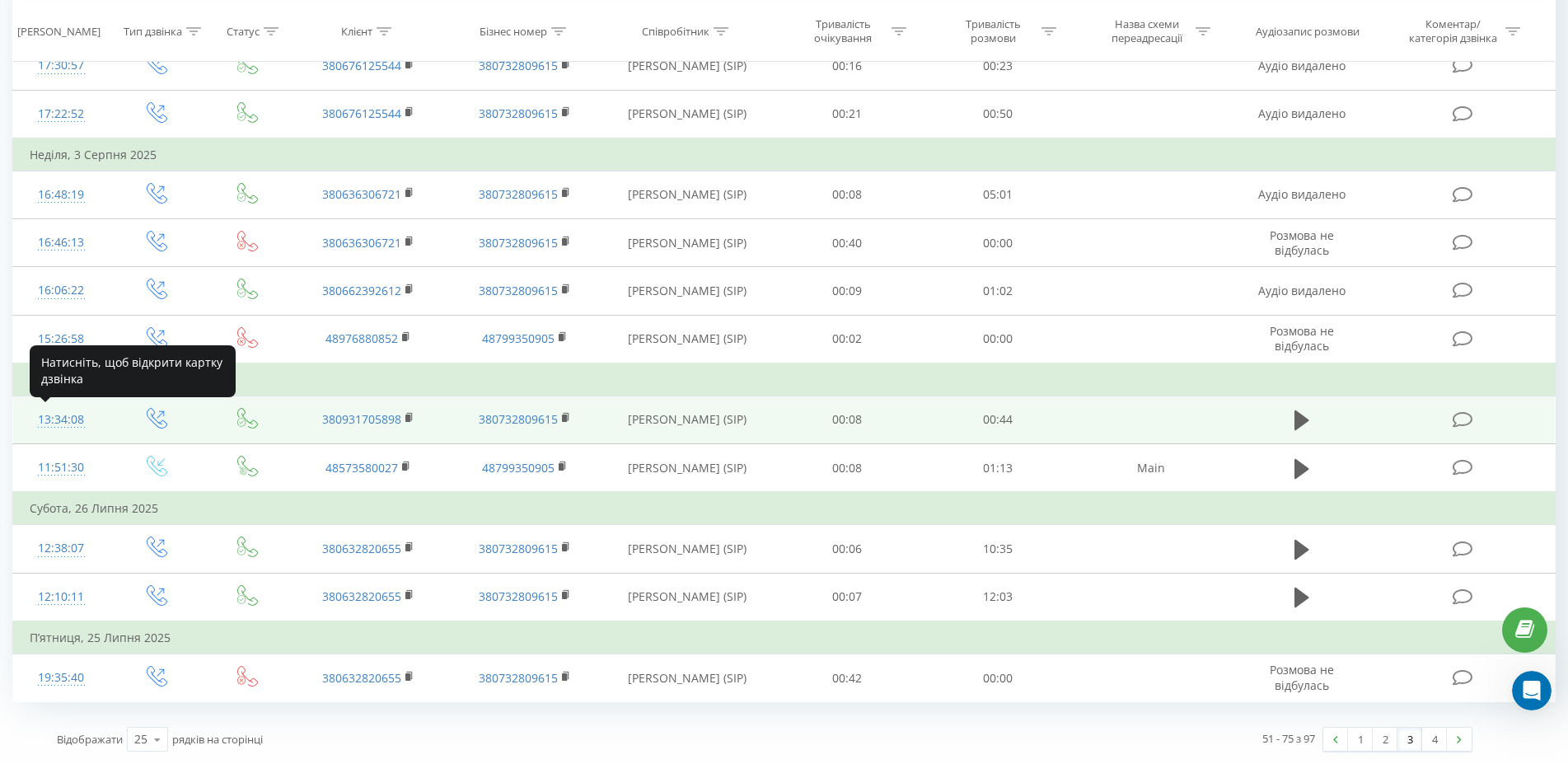
click at [62, 421] on div "13:34:08" at bounding box center [61, 419] width 62 height 32
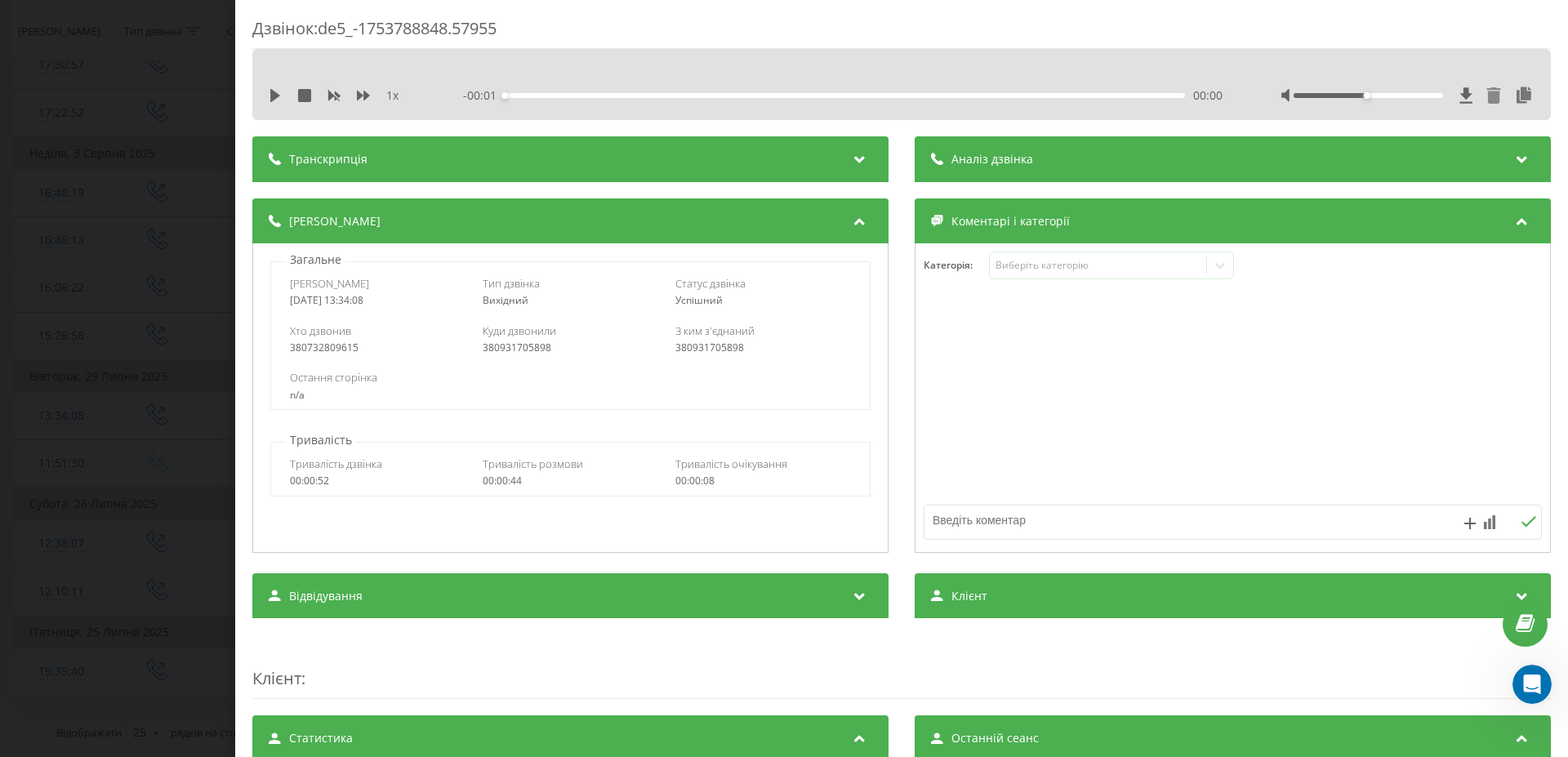
click at [1487, 92] on icon at bounding box center [1494, 95] width 14 height 16
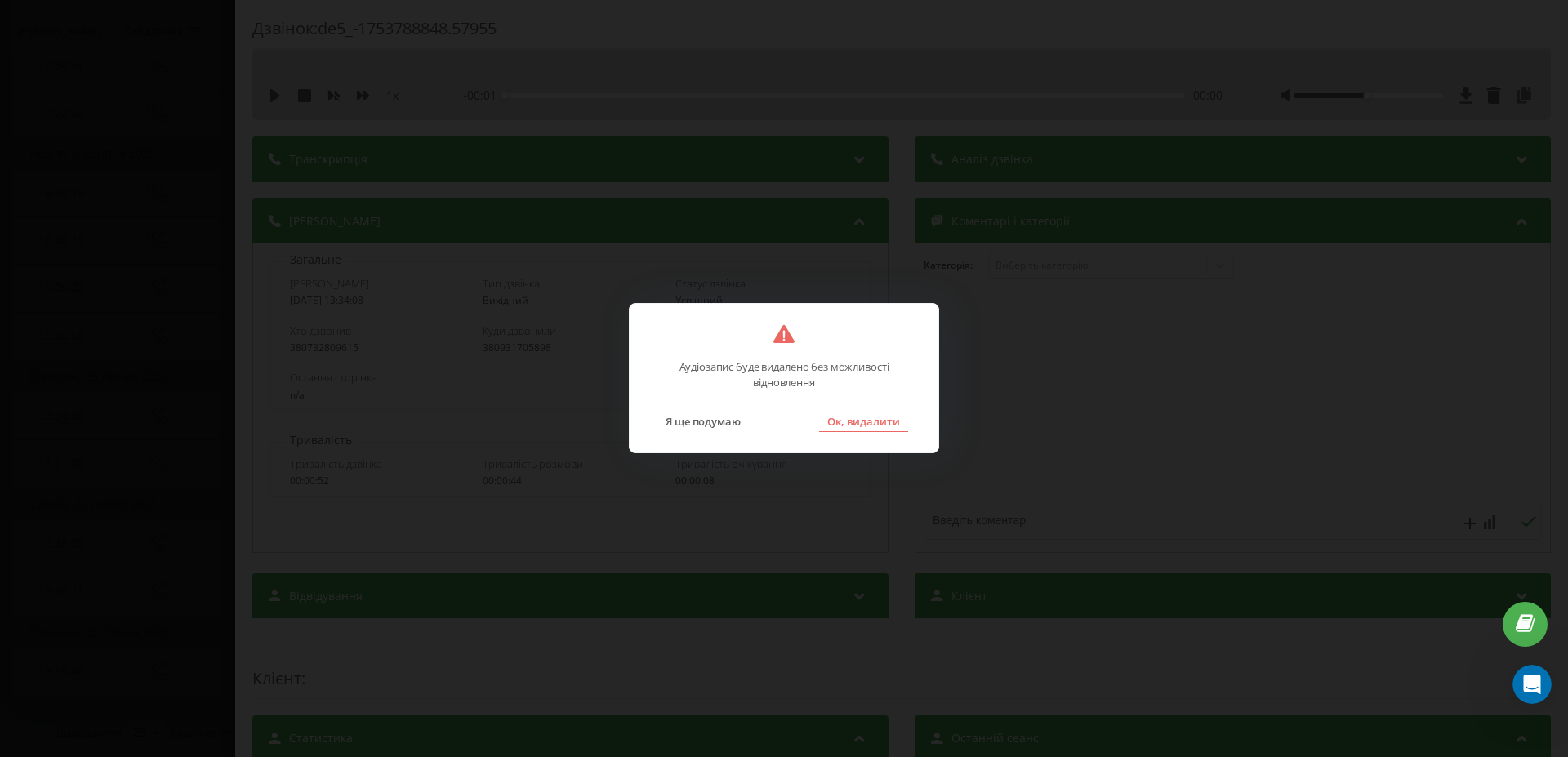
click at [885, 421] on button "Ок, видалити" at bounding box center [863, 421] width 89 height 21
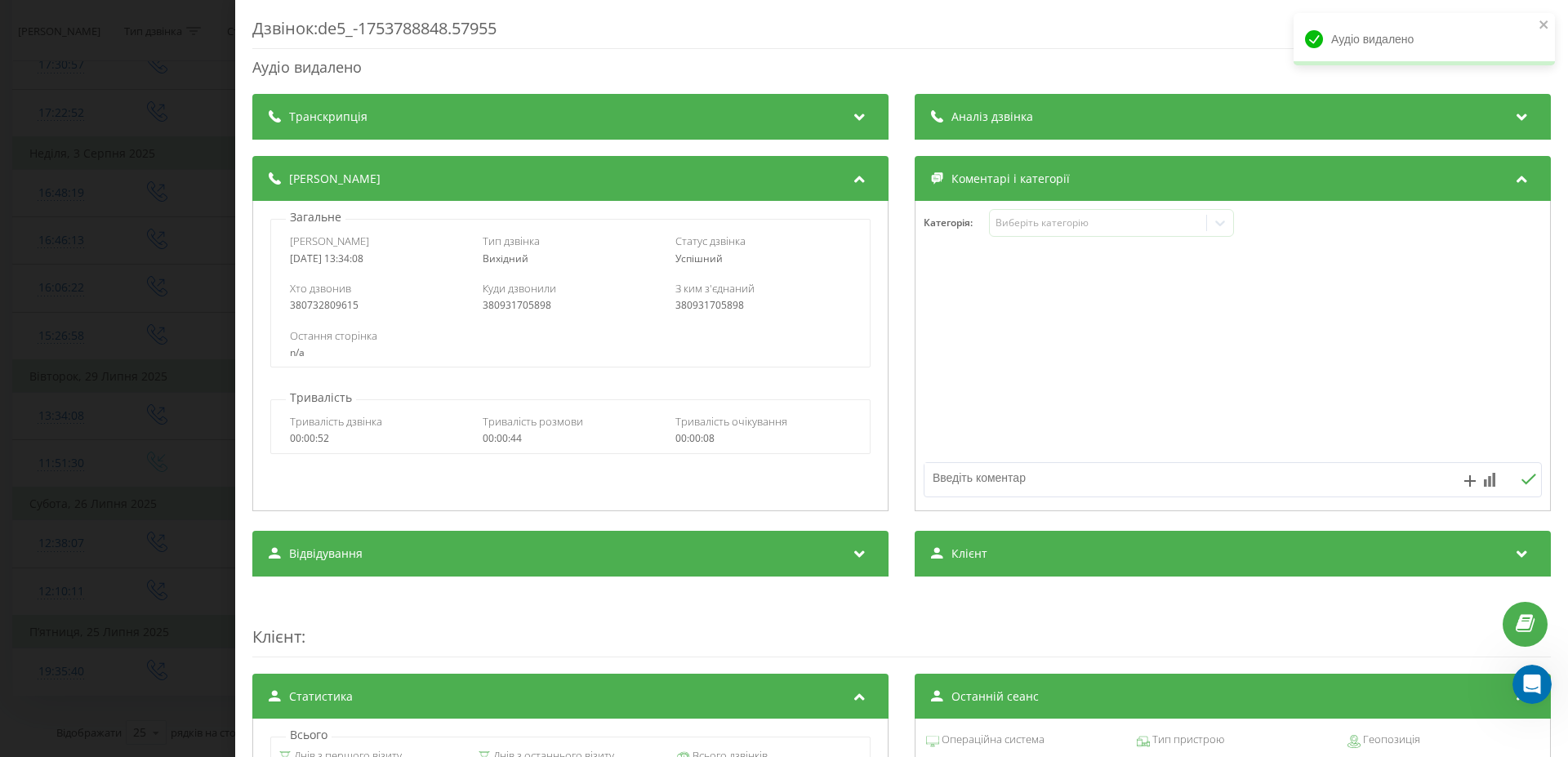
click at [129, 374] on div "Дзвінок : de5_-1753788848.57955 Аудіо видалено Транскрипція Для AI-аналізу майб…" at bounding box center [784, 378] width 1568 height 757
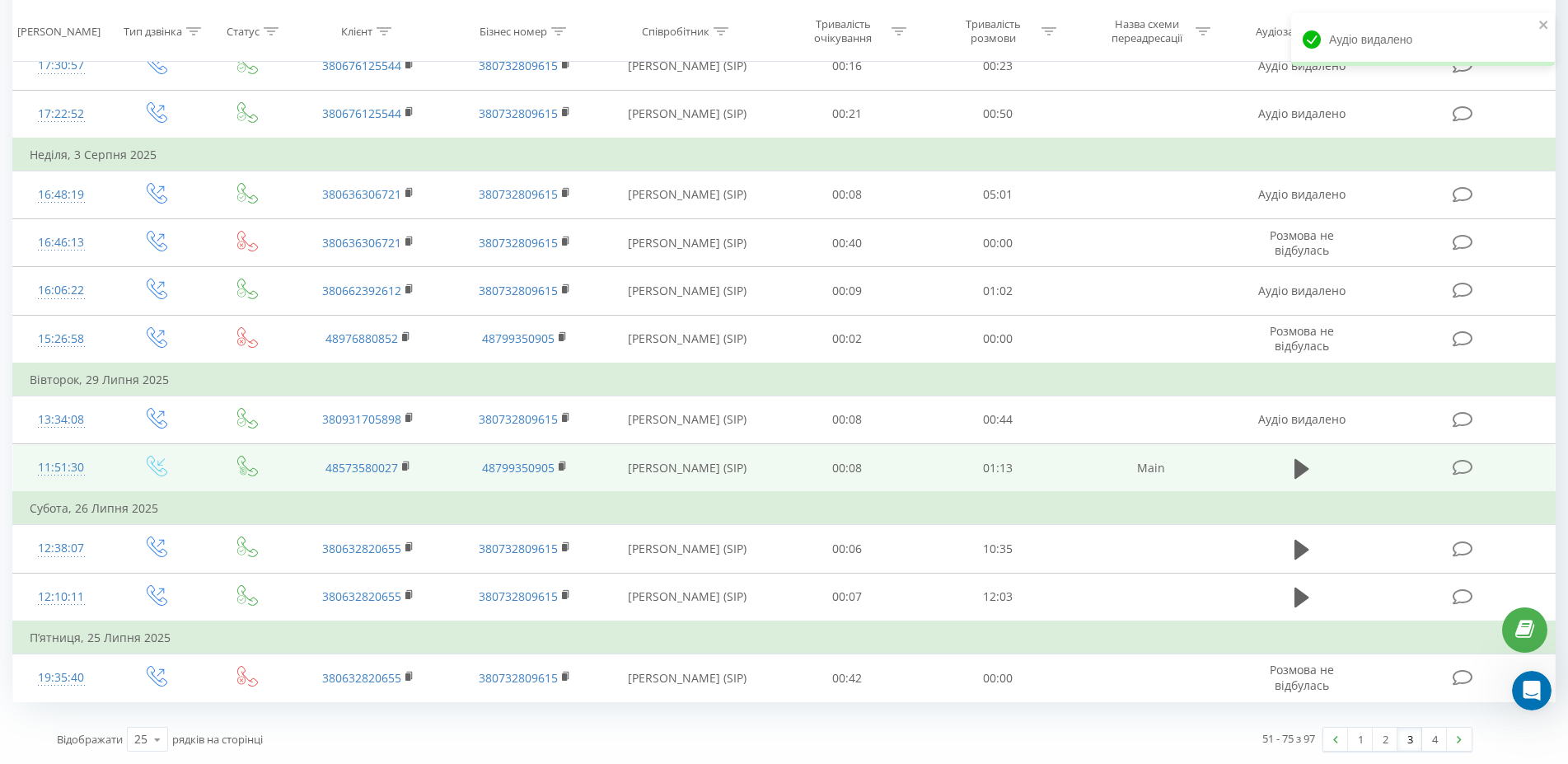
click at [72, 465] on div "11:51:30" at bounding box center [61, 467] width 62 height 32
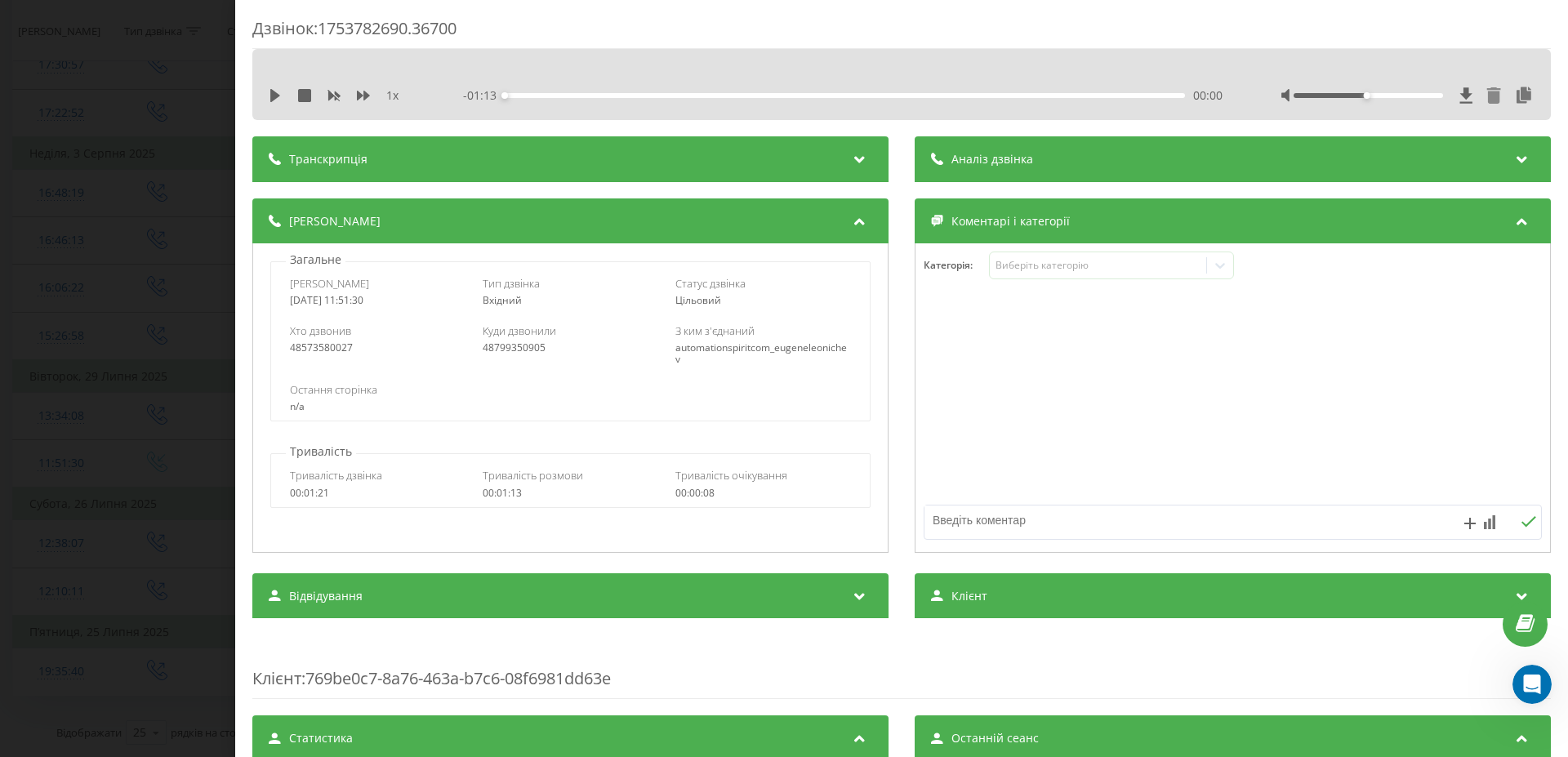
click at [1487, 94] on icon at bounding box center [1494, 95] width 14 height 16
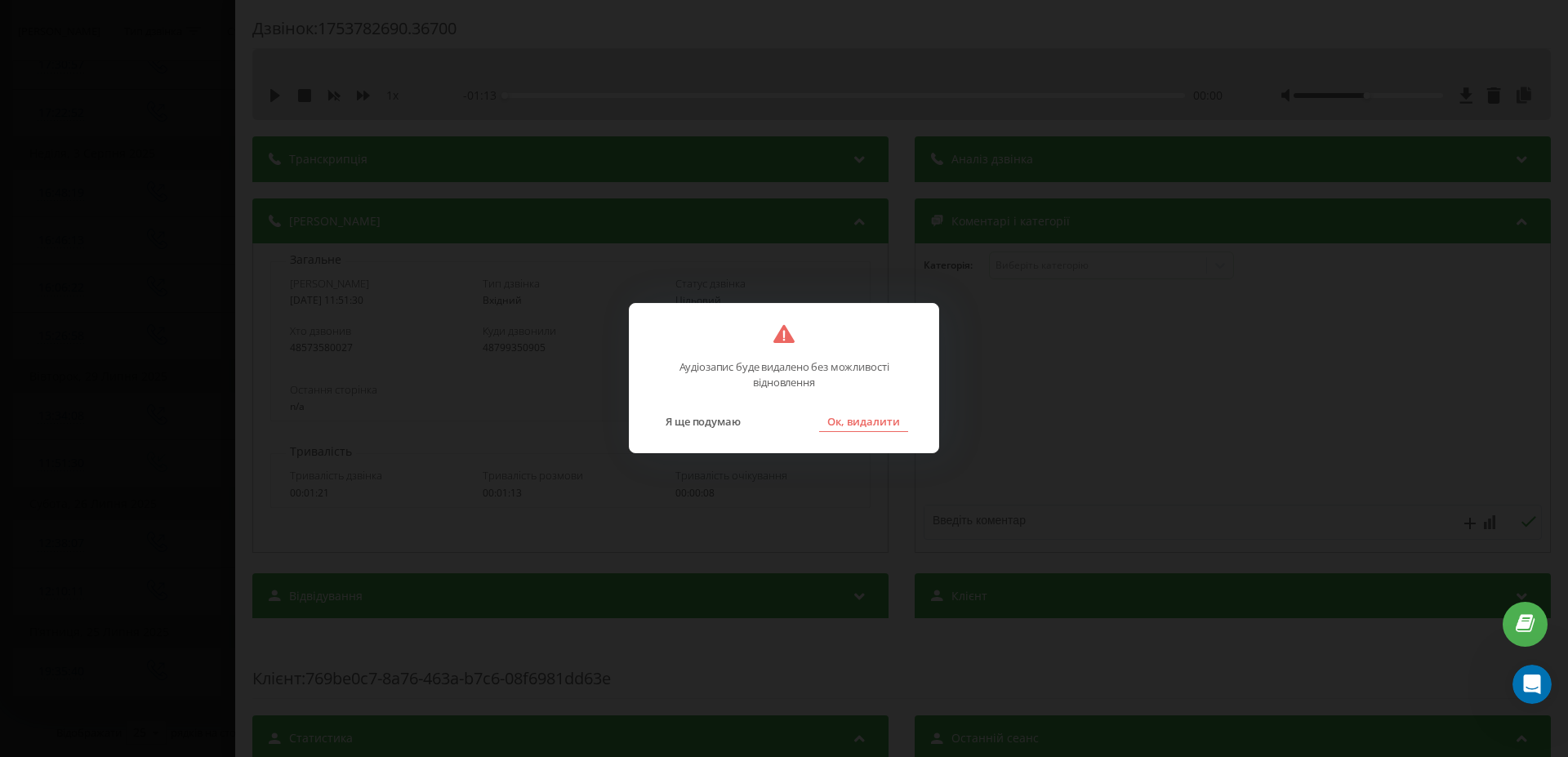
click at [865, 420] on button "Ок, видалити" at bounding box center [863, 421] width 89 height 21
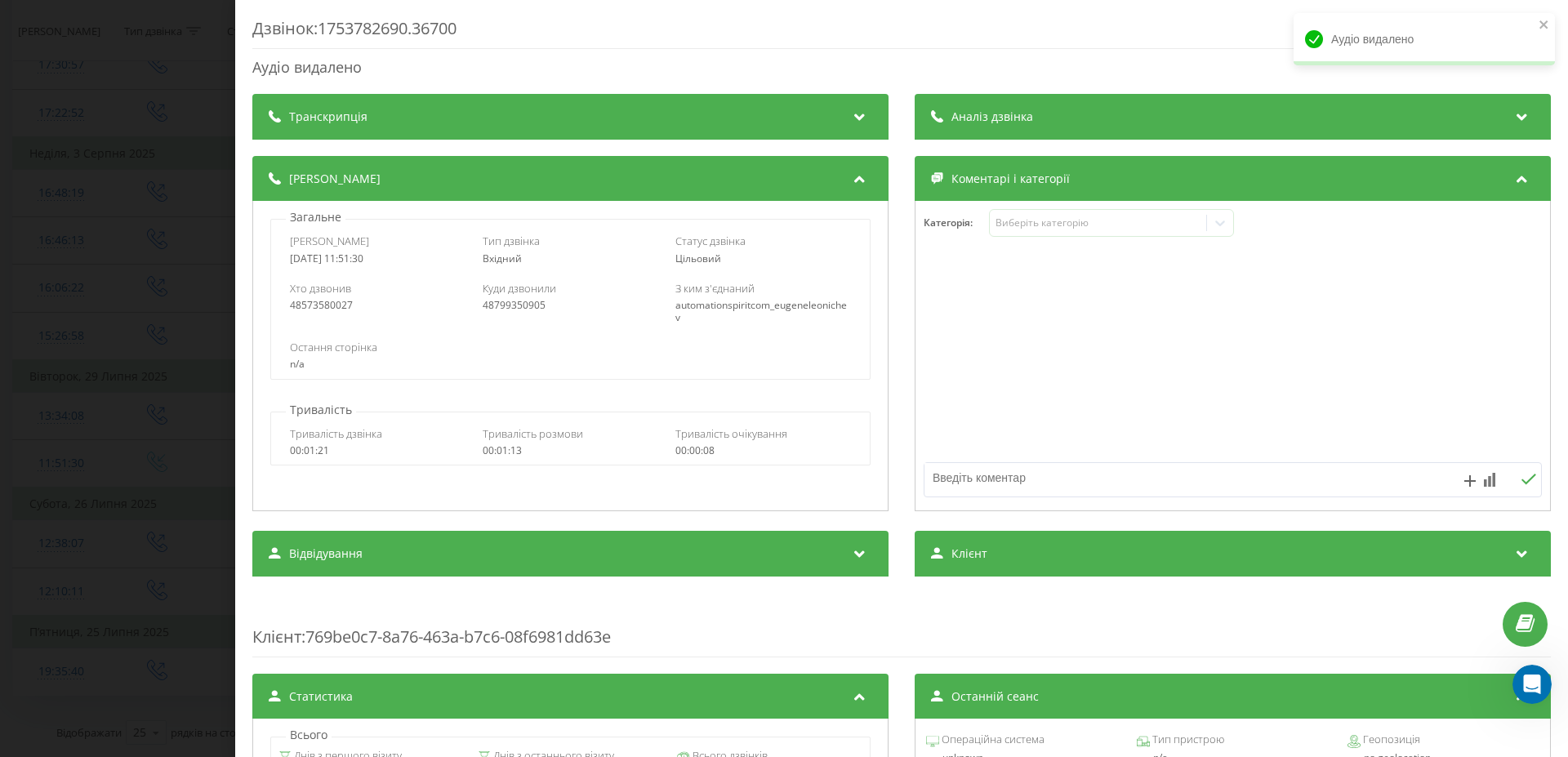
click at [167, 405] on div "Дзвінок : 1753782690.36700 Аудіо видалено Транскрипція Для AI-аналізу майбутніх…" at bounding box center [784, 378] width 1568 height 757
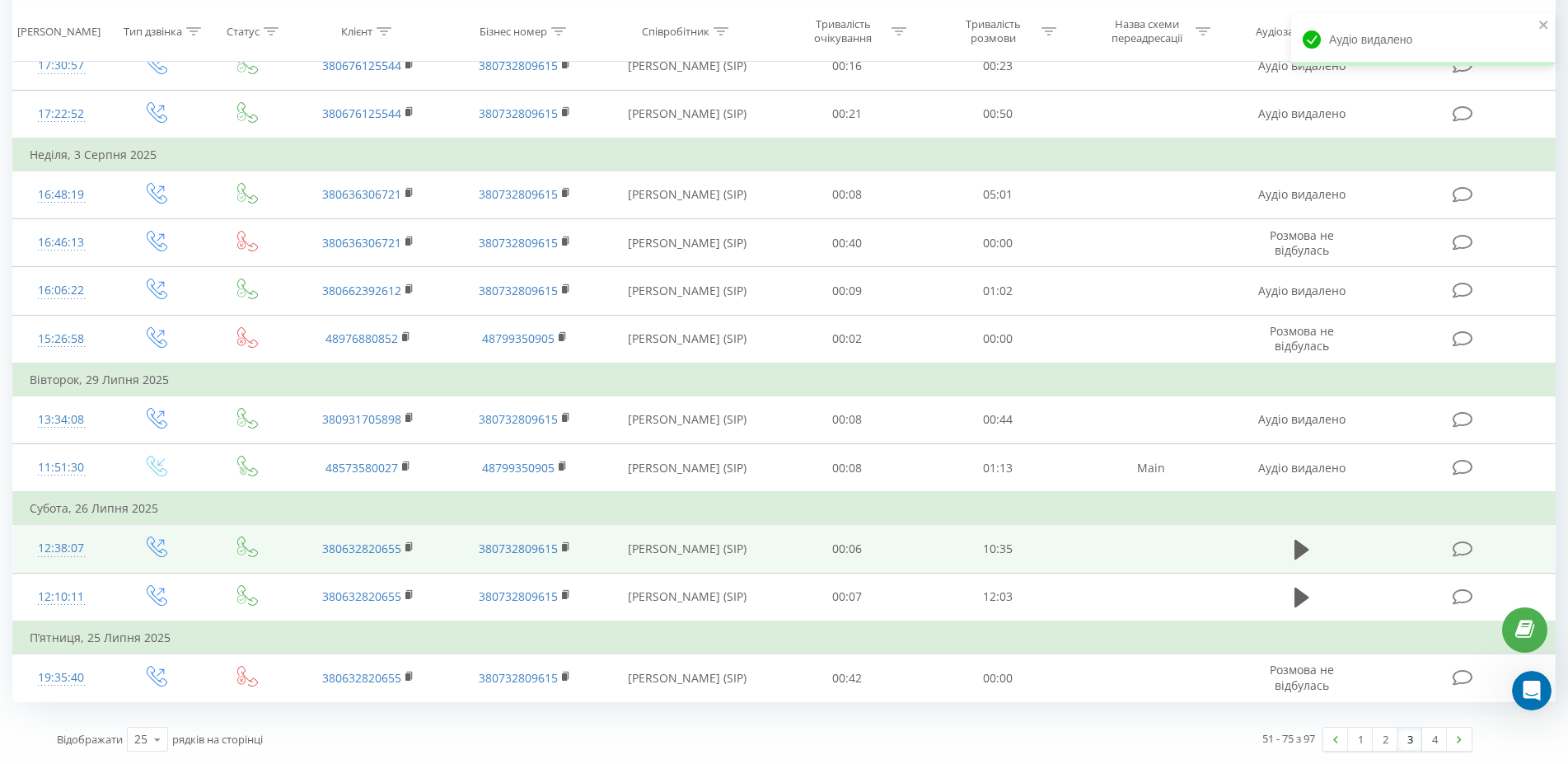
click at [57, 542] on div "12:38:07" at bounding box center [61, 548] width 62 height 32
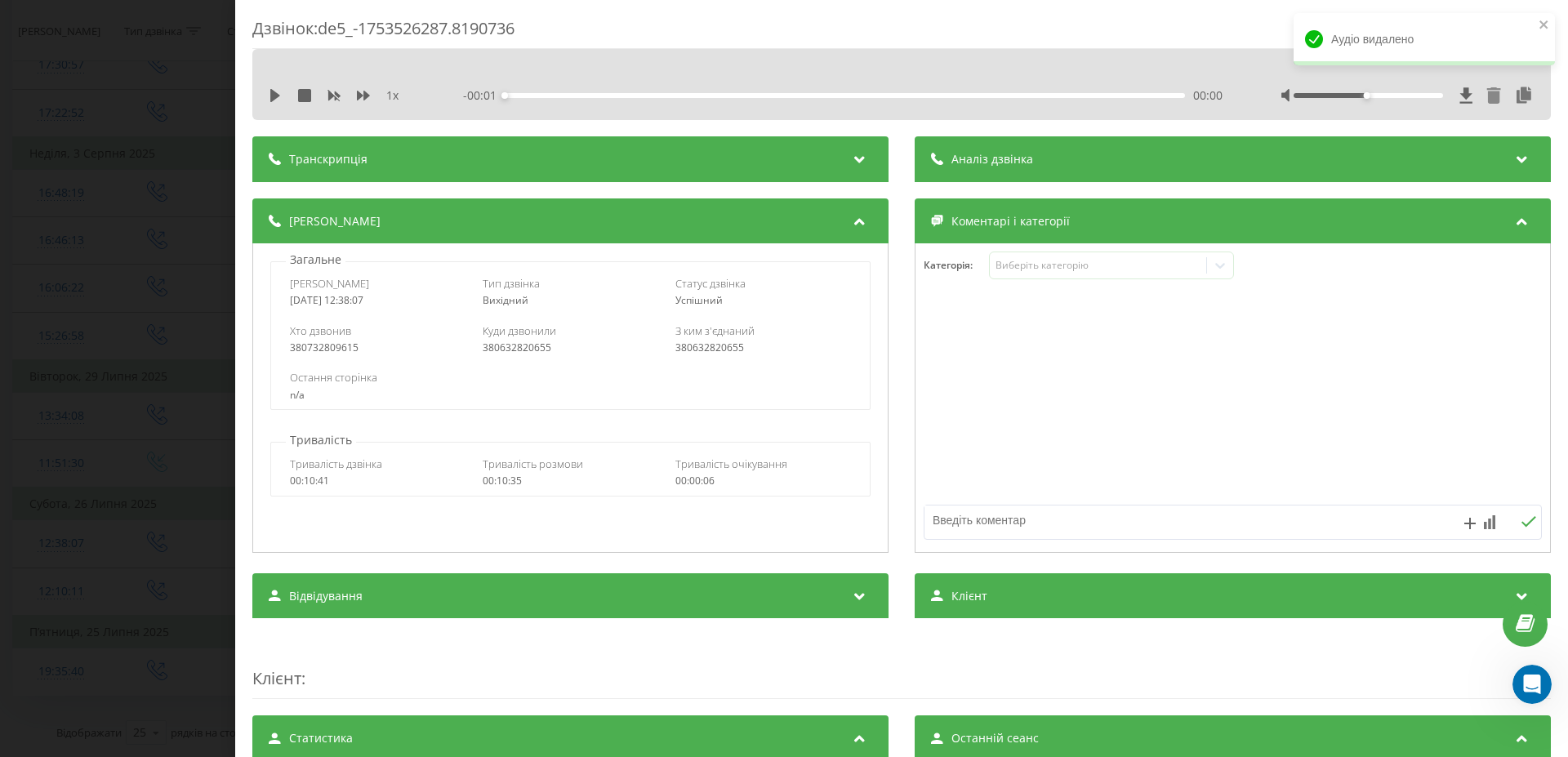
click at [1487, 95] on icon at bounding box center [1494, 95] width 14 height 16
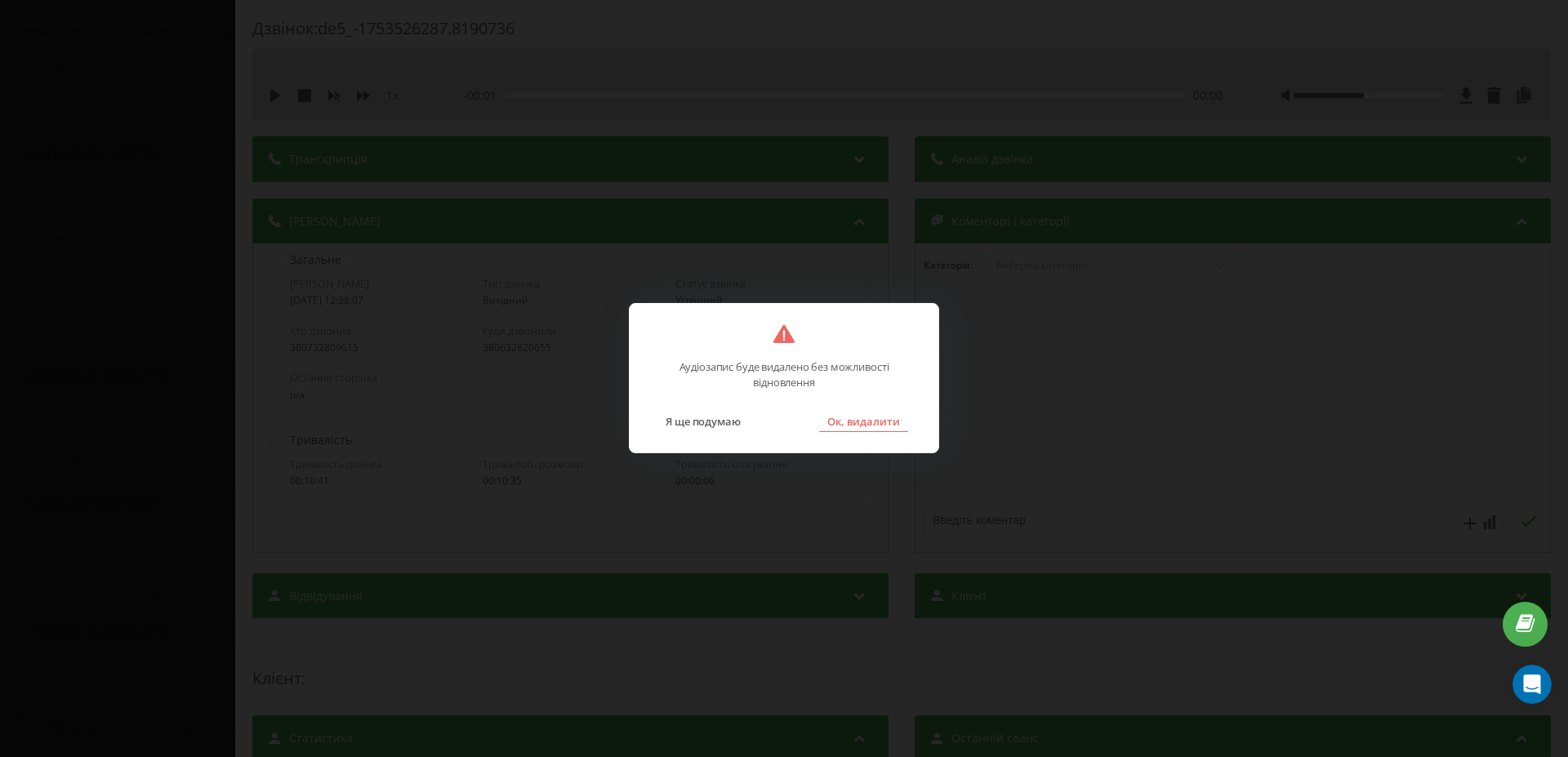
click at [838, 411] on button "Ок, видалити" at bounding box center [863, 421] width 89 height 21
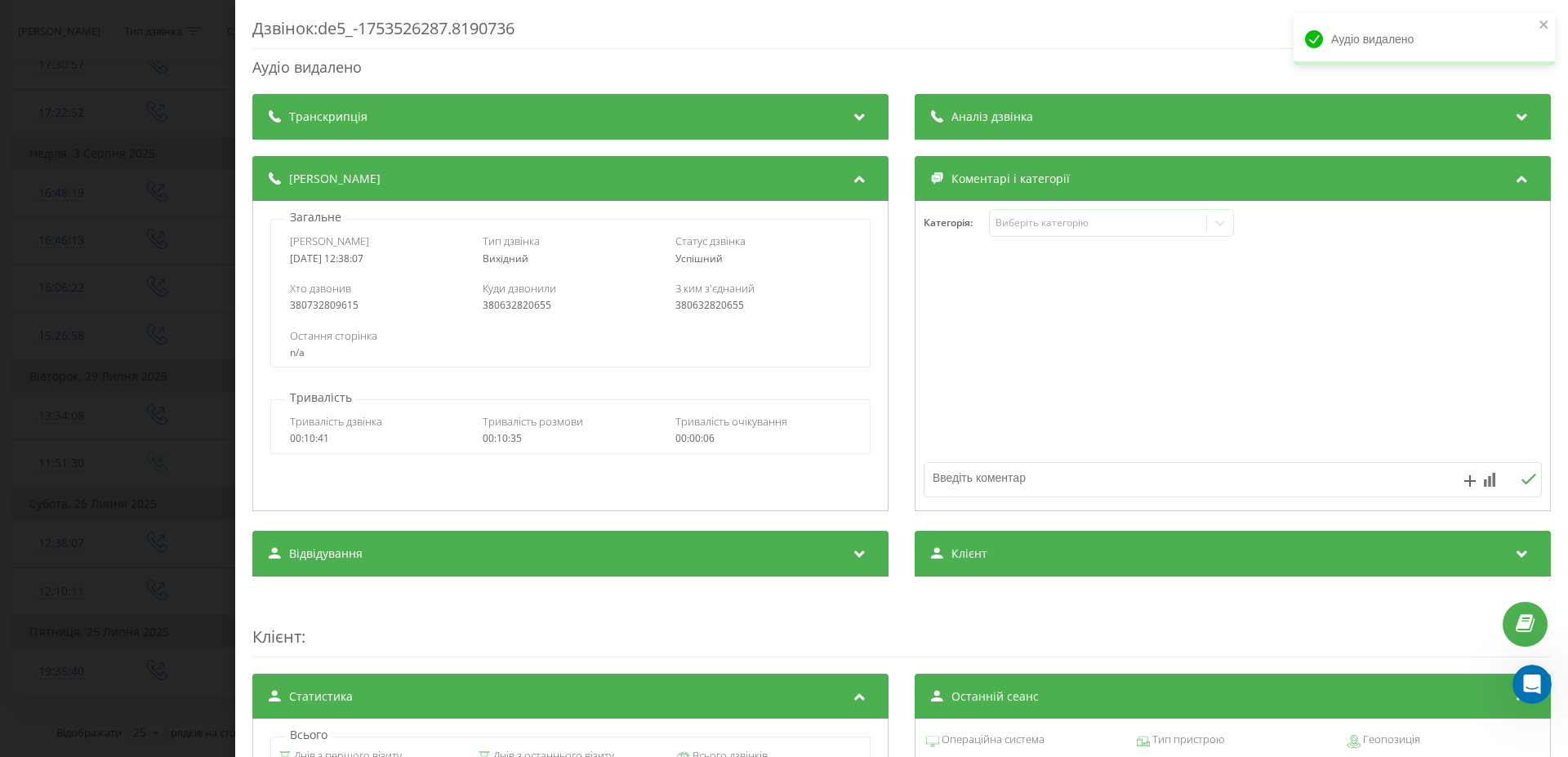
click at [133, 416] on div "Дзвінок : de5_-1753526287.8190736 Аудіо видалено Транскрипція Для AI-аналізу ма…" at bounding box center [784, 378] width 1568 height 757
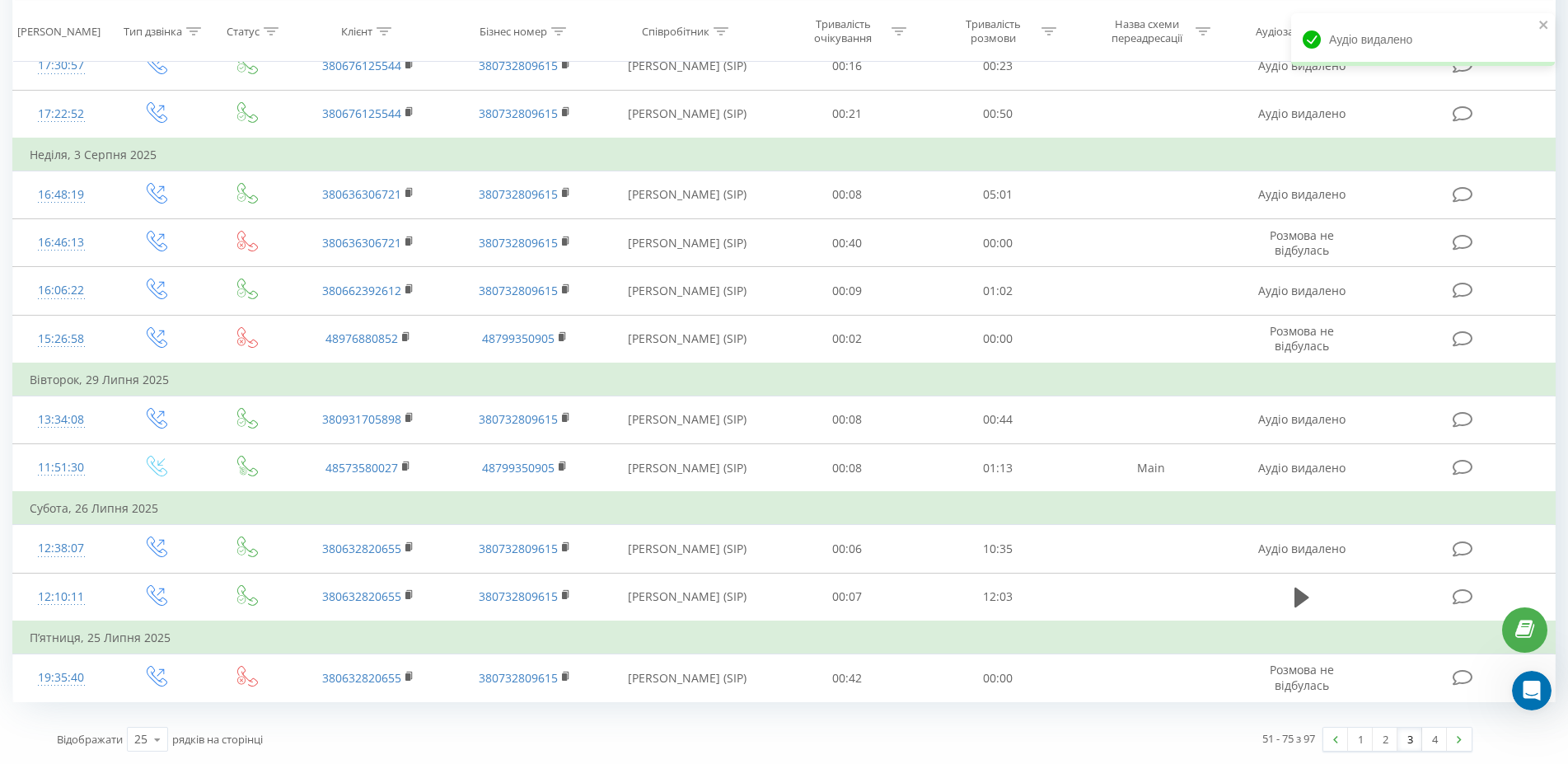
click at [49, 628] on td "П’ятниця, 25 Липня 2025" at bounding box center [784, 637] width 1542 height 33
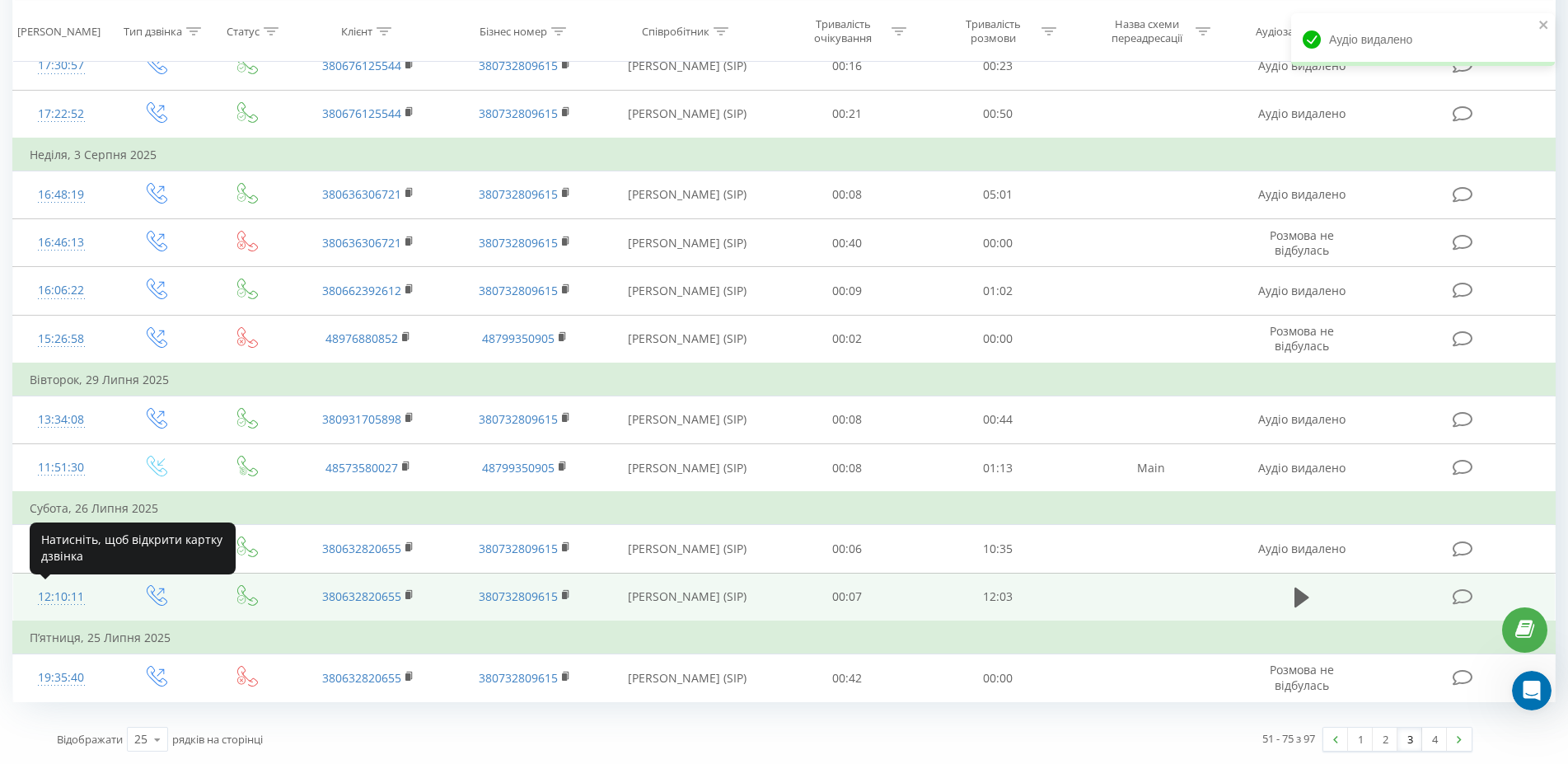
click at [68, 598] on div "12:10:11" at bounding box center [61, 596] width 62 height 32
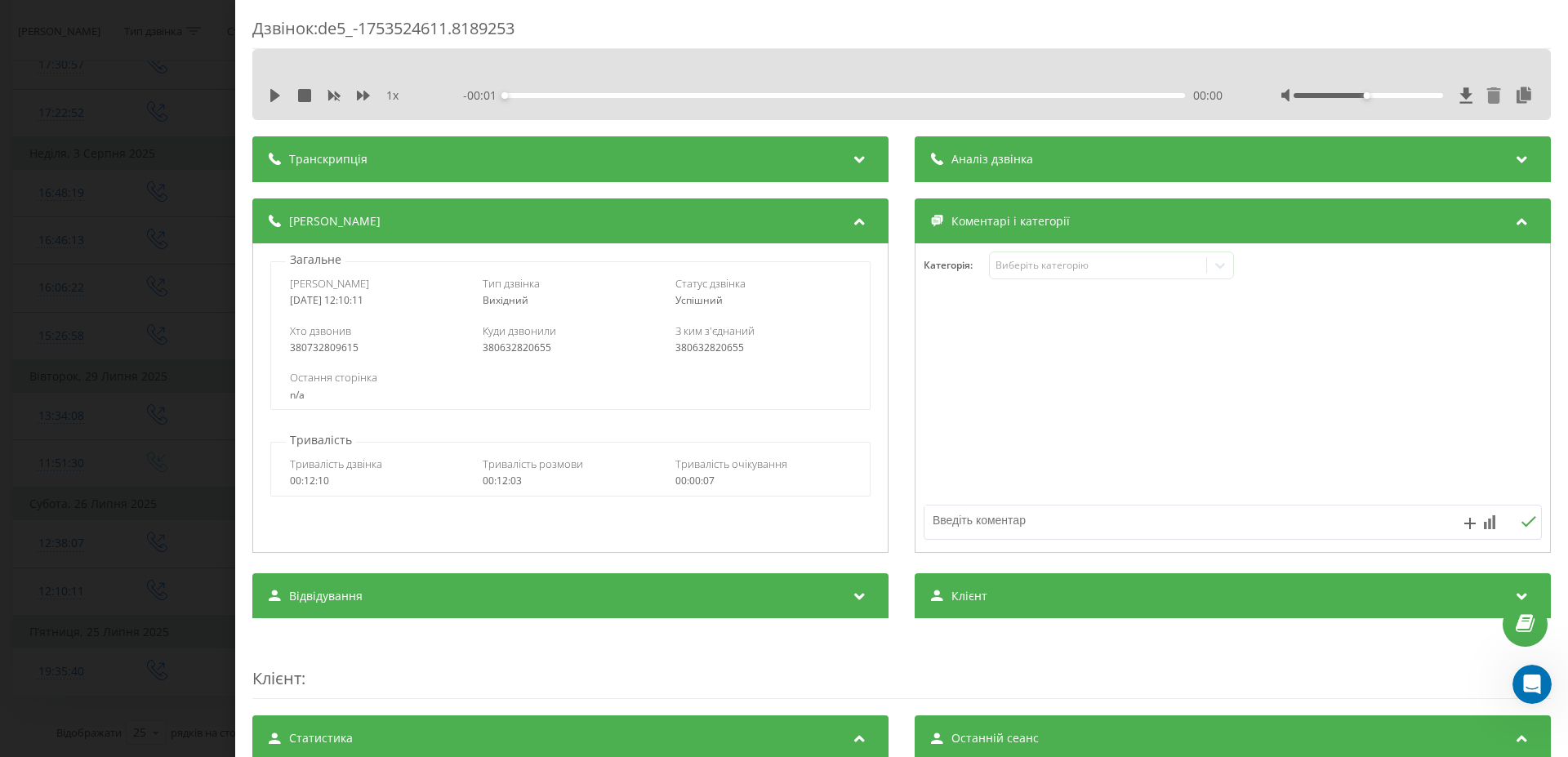
click at [1487, 98] on icon at bounding box center [1494, 95] width 14 height 16
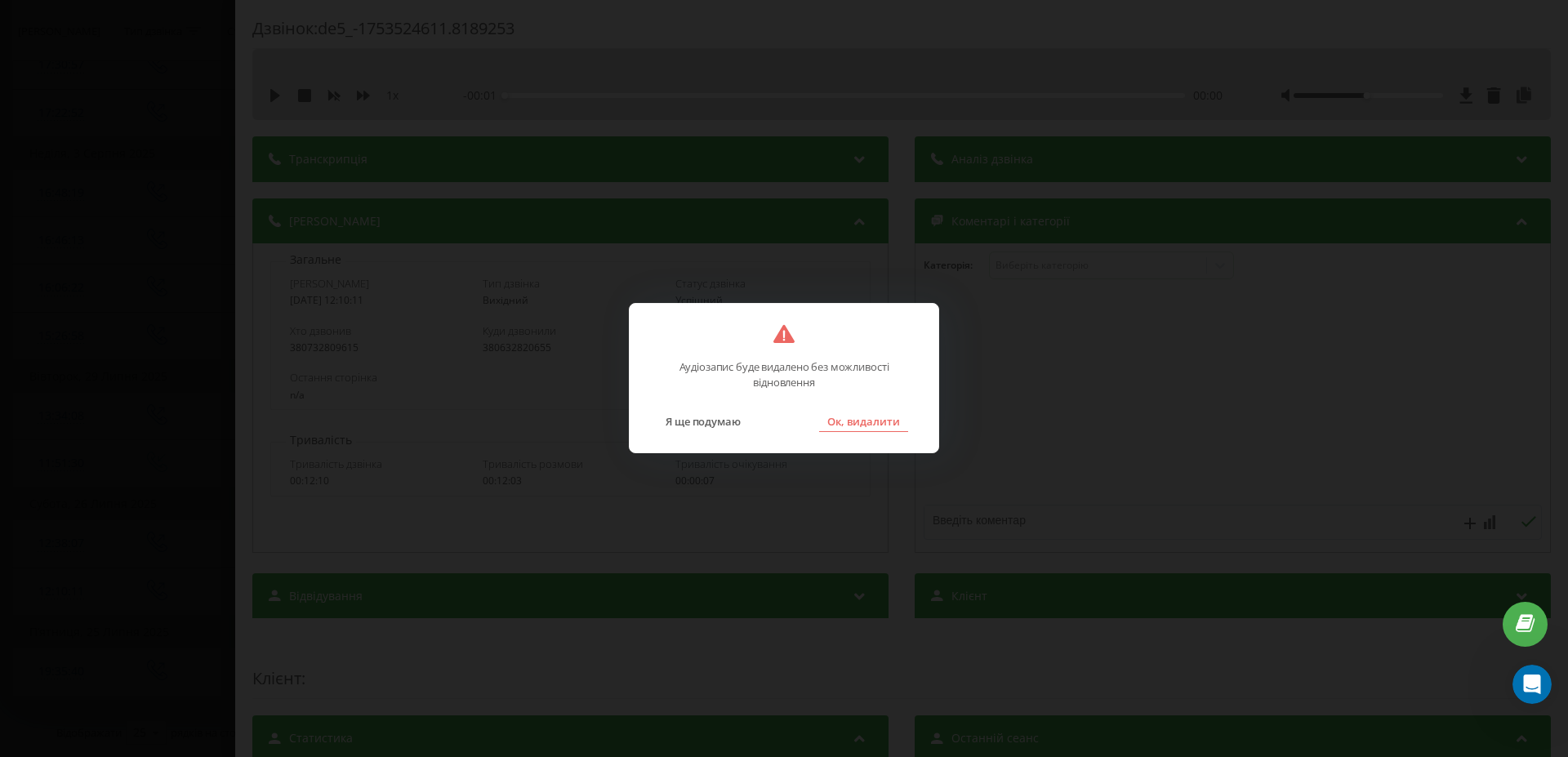
click at [870, 420] on button "Ок, видалити" at bounding box center [863, 421] width 89 height 21
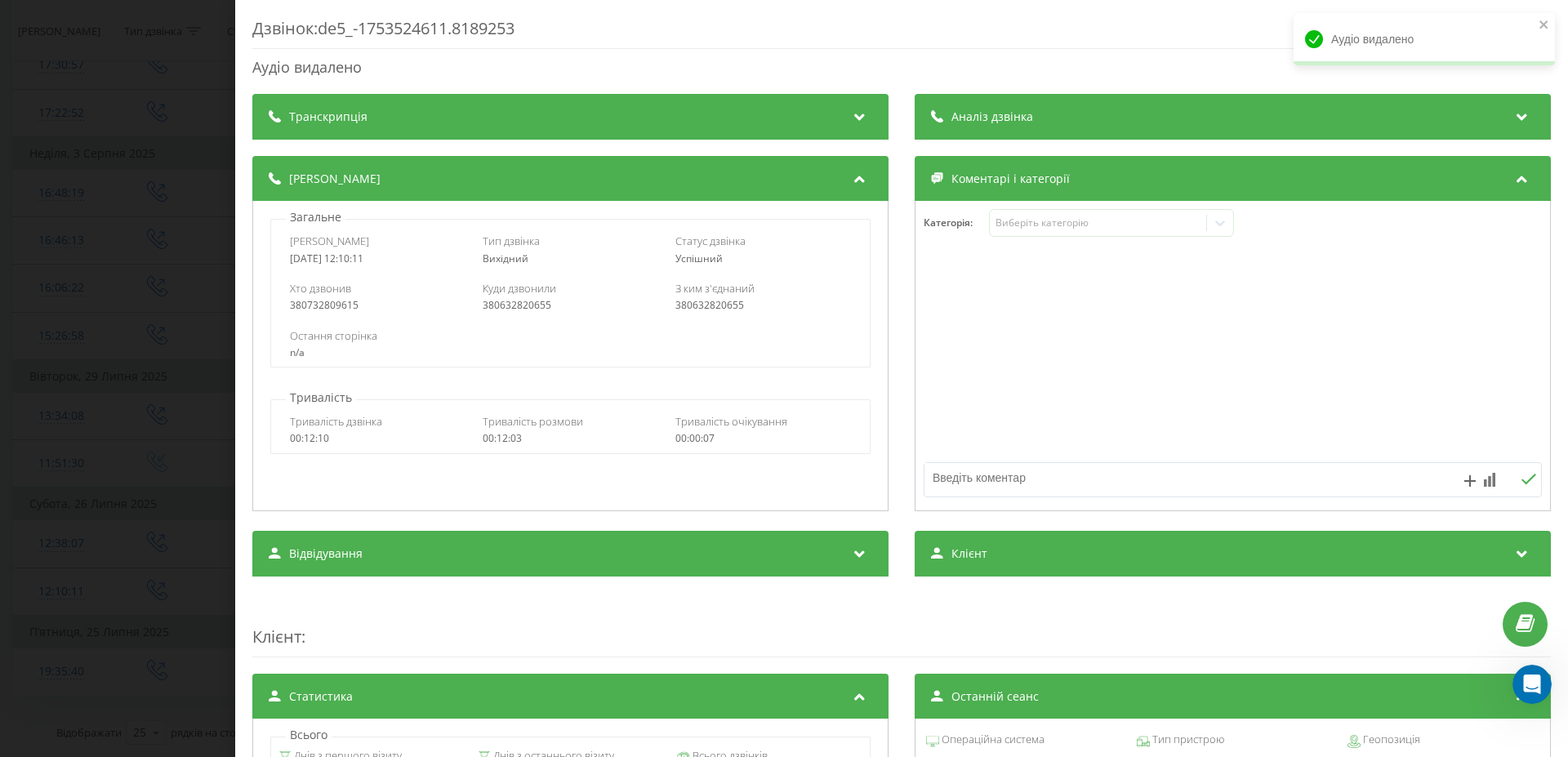
click at [151, 317] on div "Дзвінок : de5_-1753524611.8189253 Аудіо видалено Транскрипція Для AI-аналізу ма…" at bounding box center [784, 378] width 1568 height 757
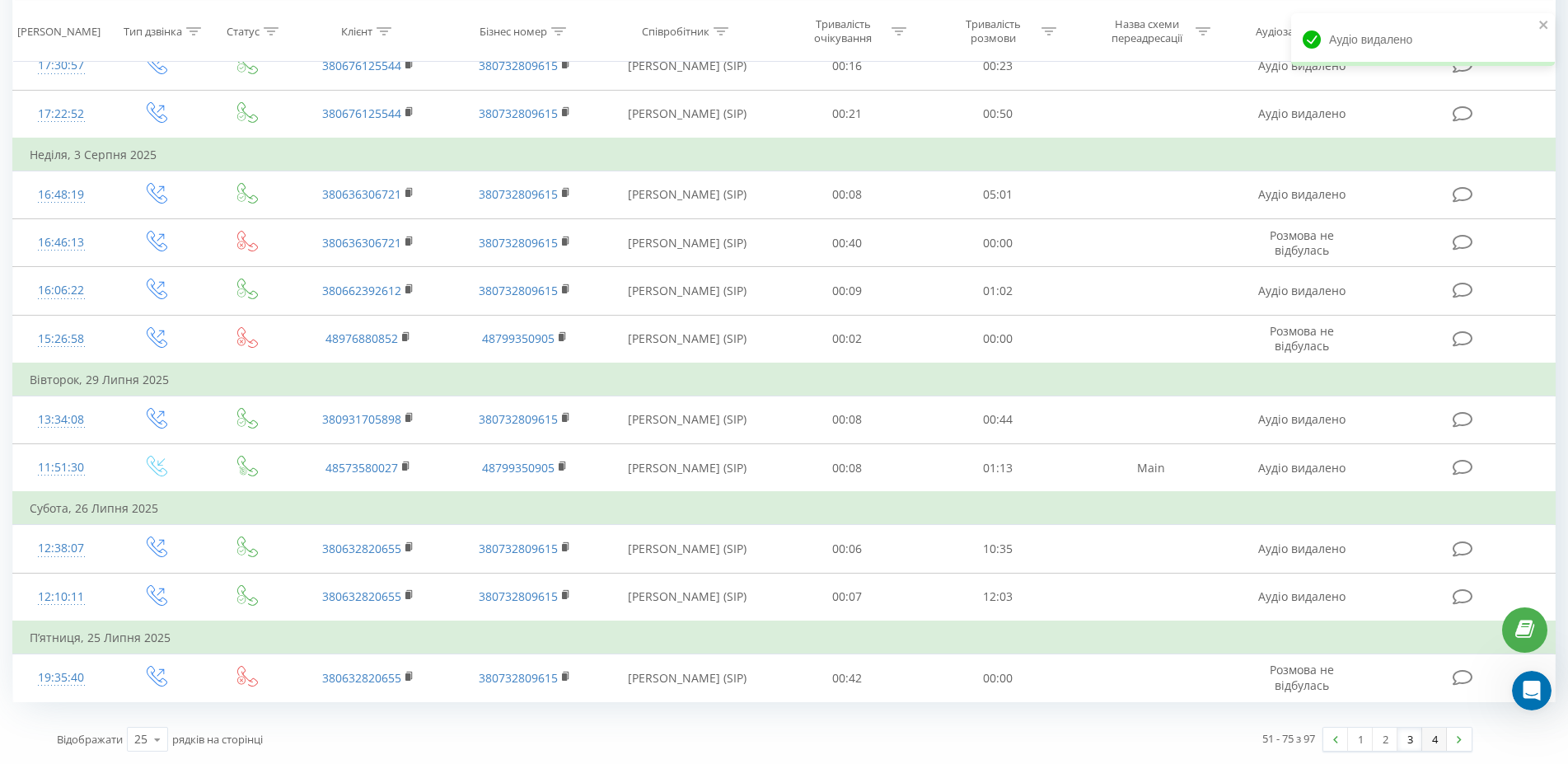
click at [1432, 738] on link "4" at bounding box center [1434, 739] width 25 height 23
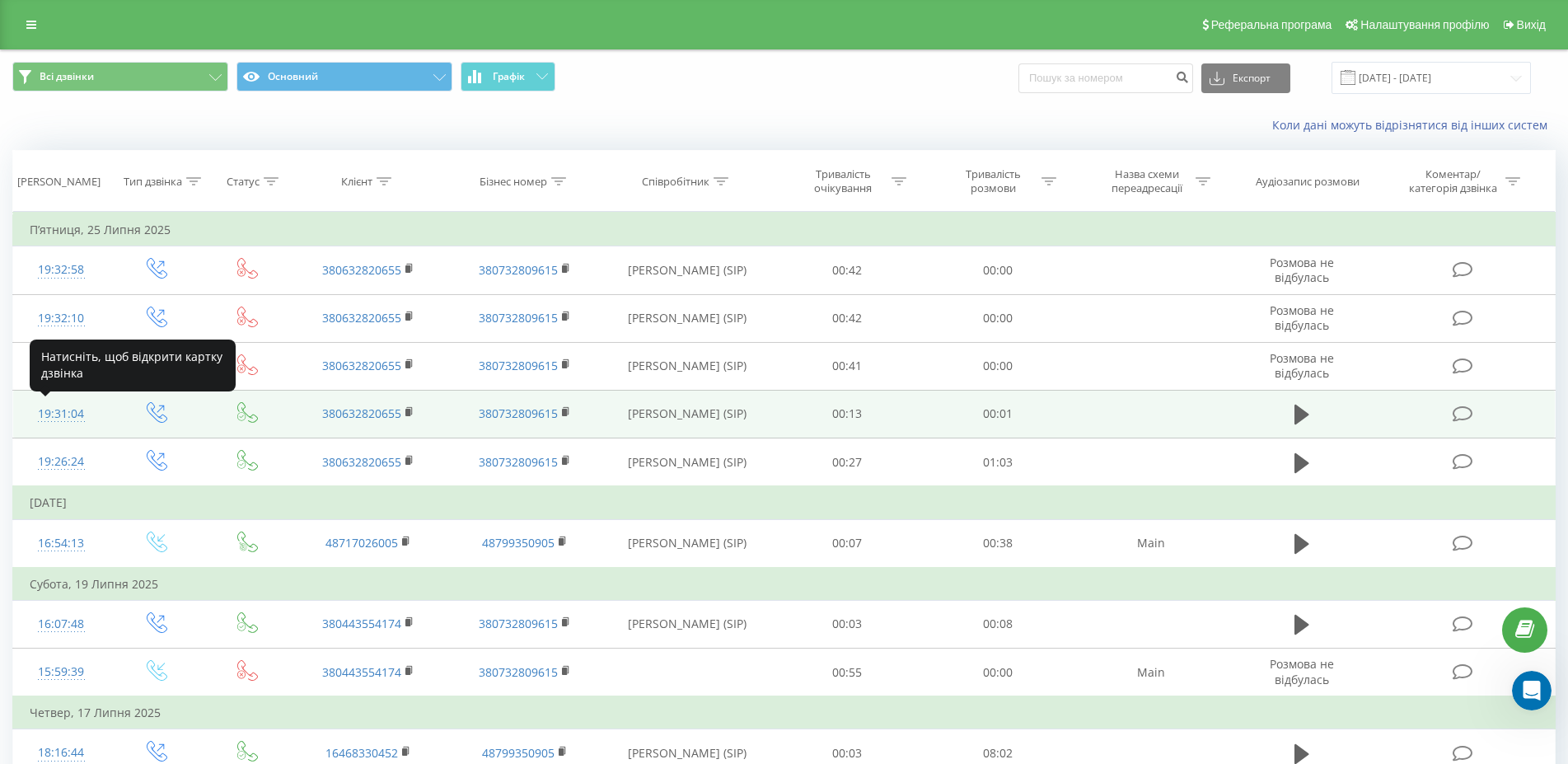
click at [58, 412] on div "19:31:04" at bounding box center [61, 413] width 62 height 32
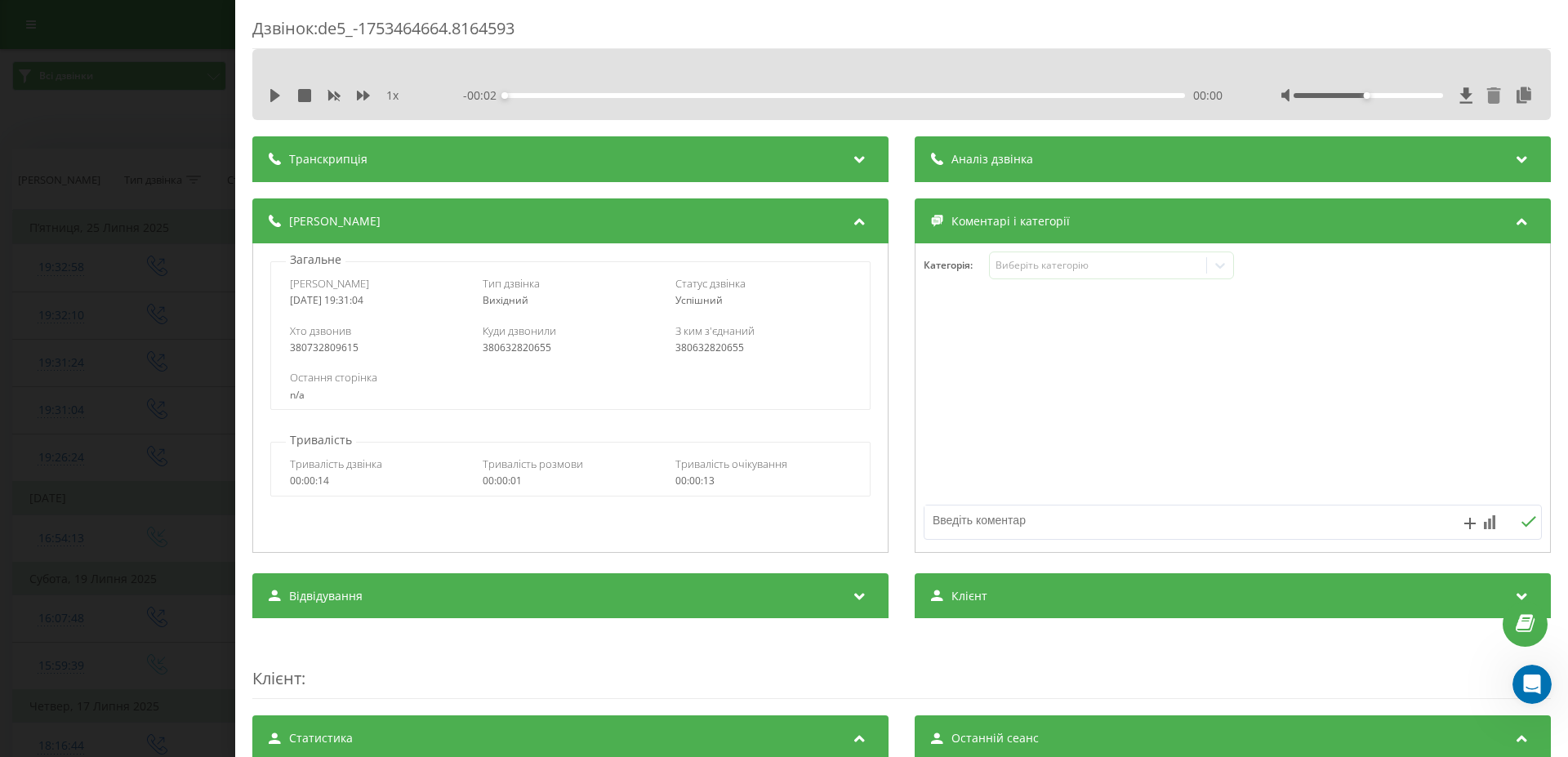
click at [1487, 98] on icon at bounding box center [1494, 95] width 14 height 16
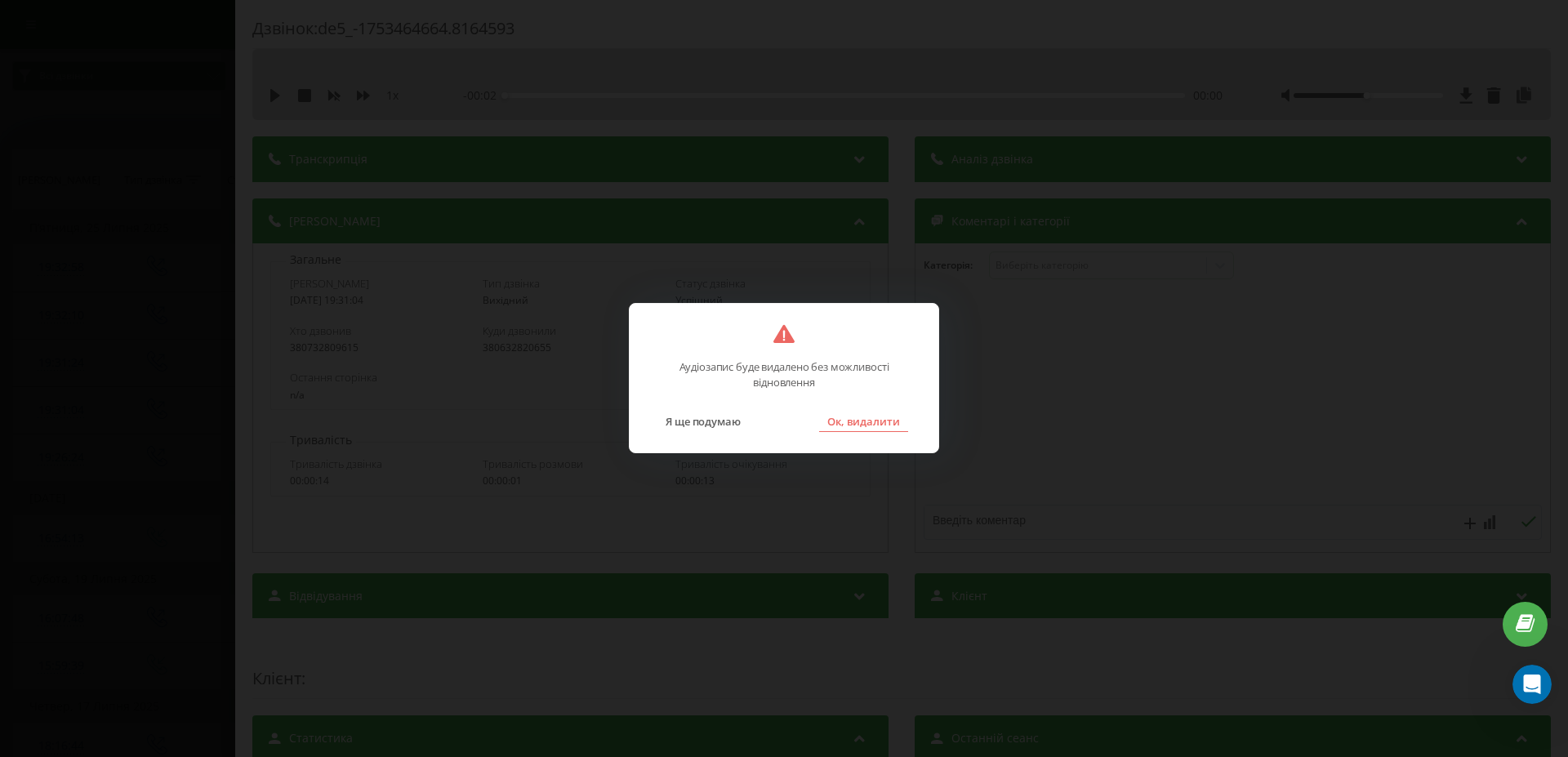
click at [895, 427] on button "Ок, видалити" at bounding box center [863, 421] width 89 height 21
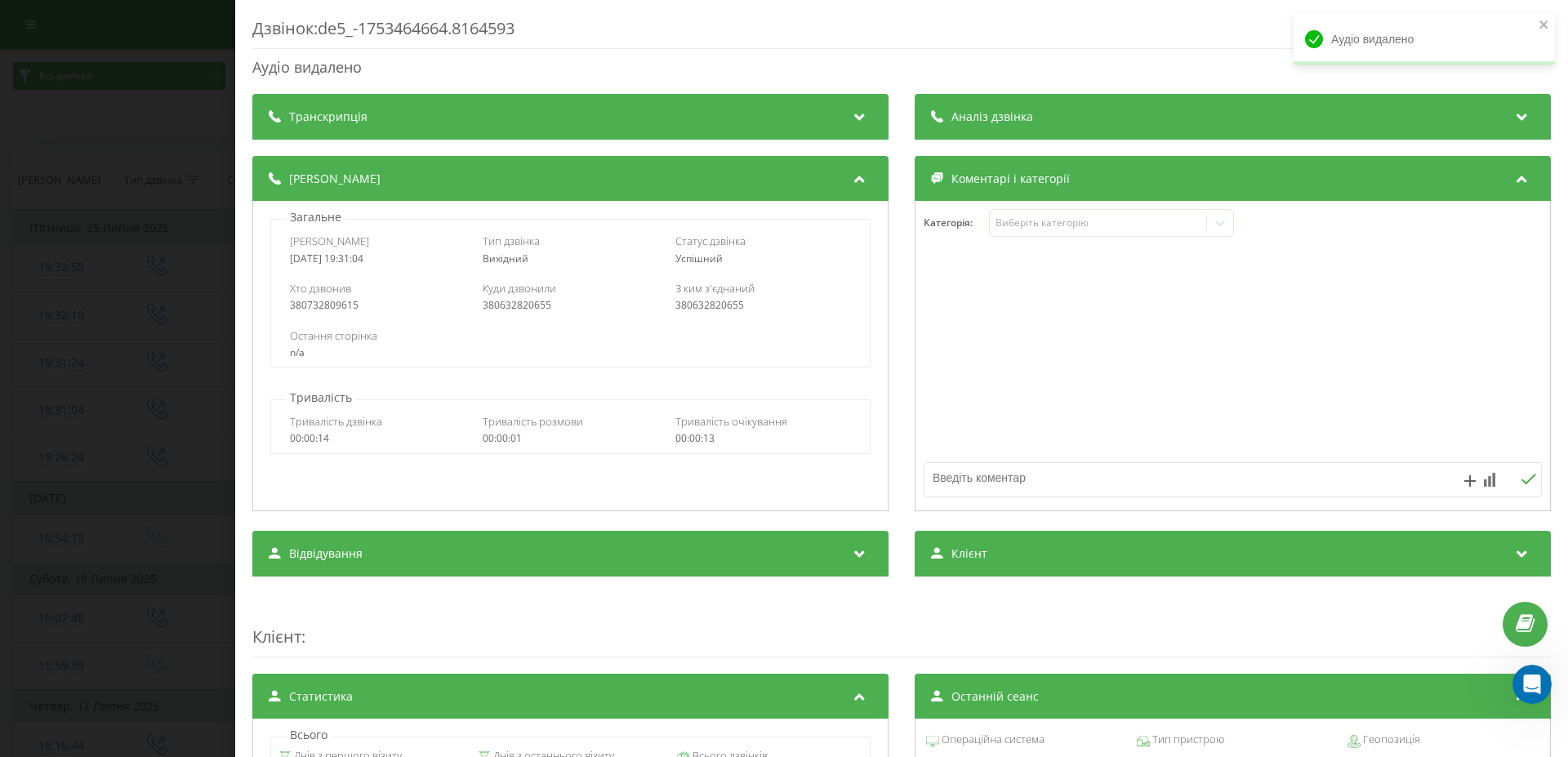
click at [124, 397] on div "Дзвінок : de5_-1753464664.8164593 Аудіо видалено Транскрипція Для AI-аналізу ма…" at bounding box center [784, 378] width 1568 height 757
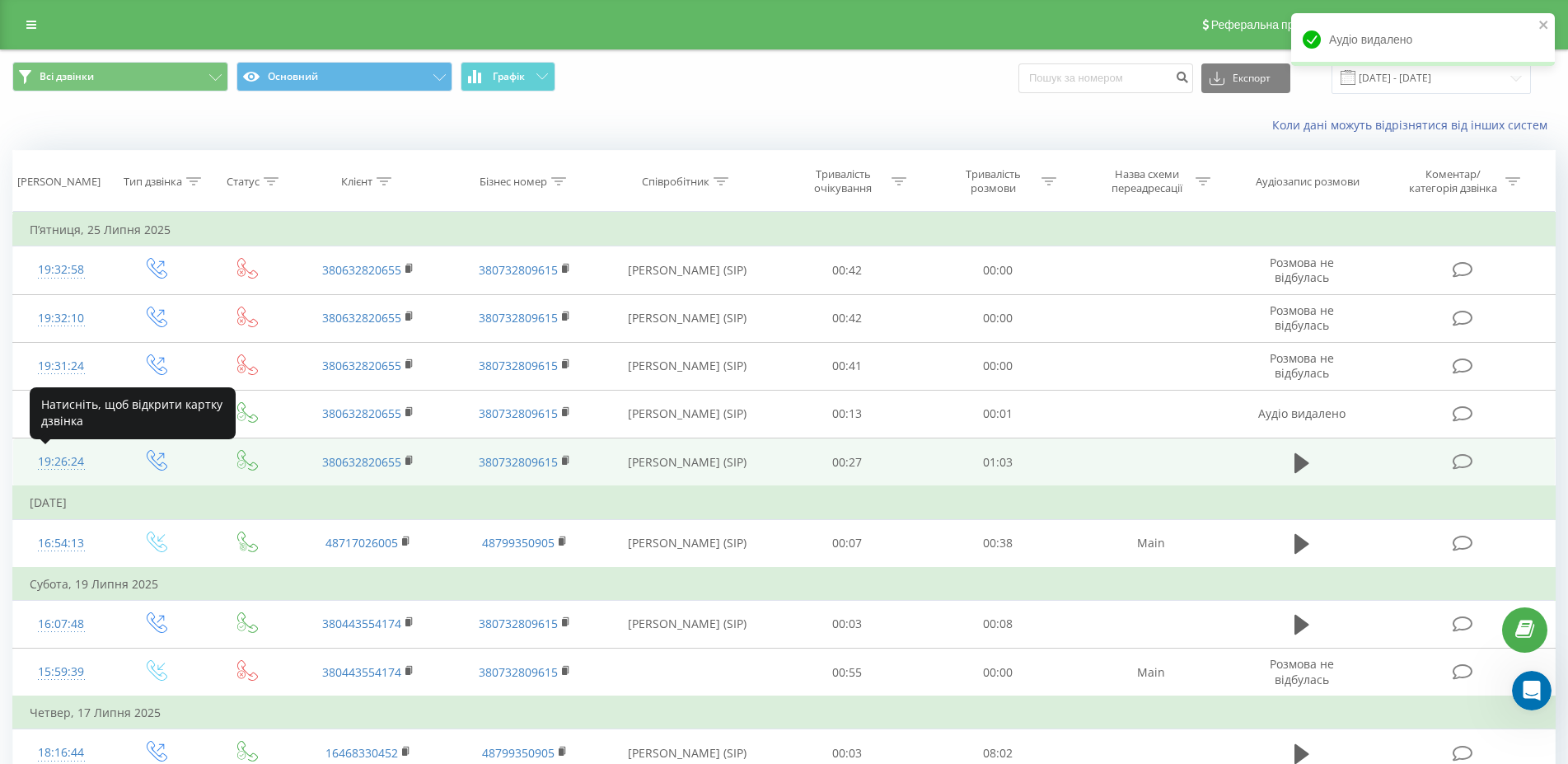
click at [55, 456] on div "19:26:24" at bounding box center [61, 461] width 62 height 32
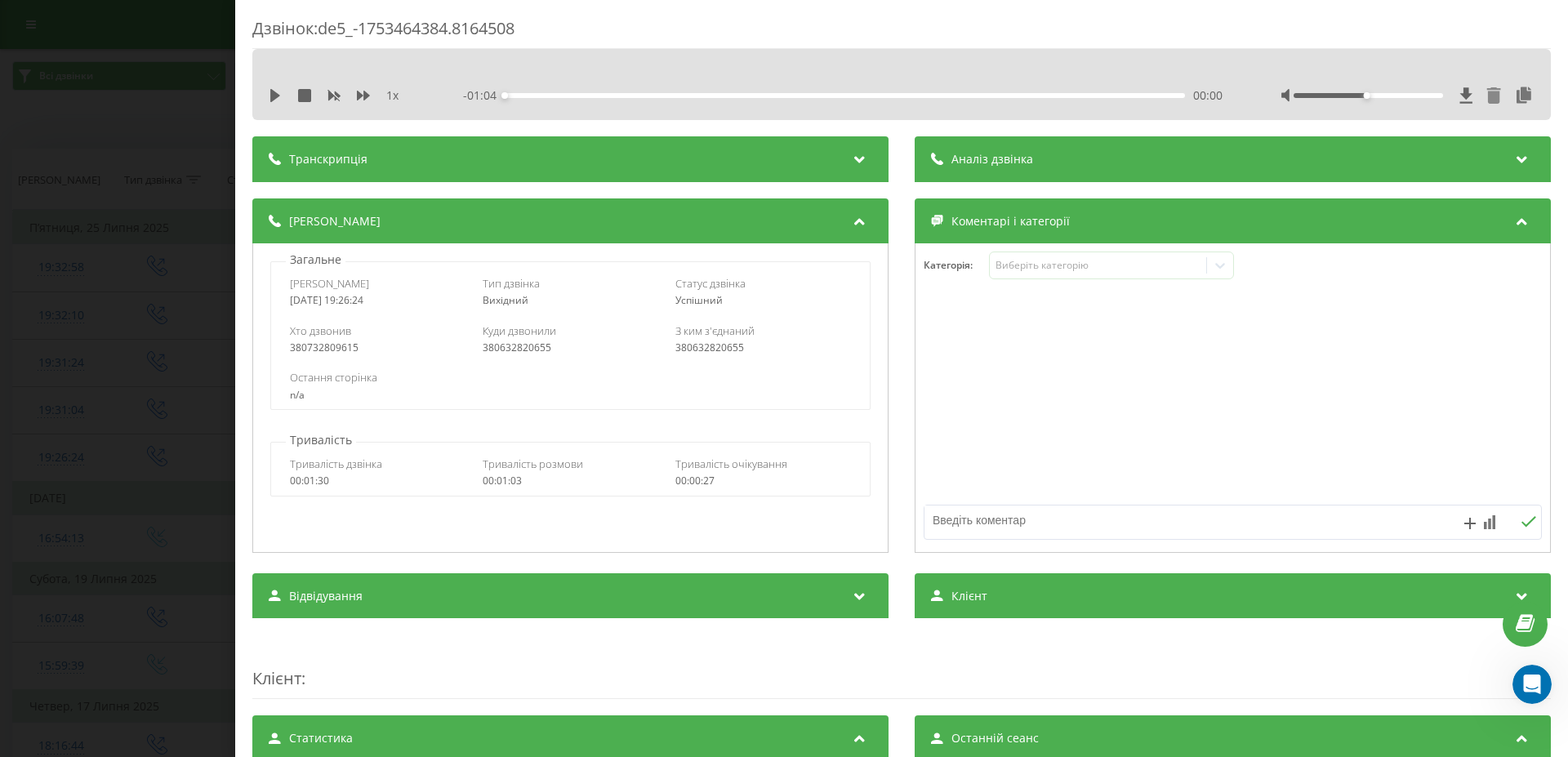
click at [1487, 97] on icon at bounding box center [1494, 95] width 14 height 16
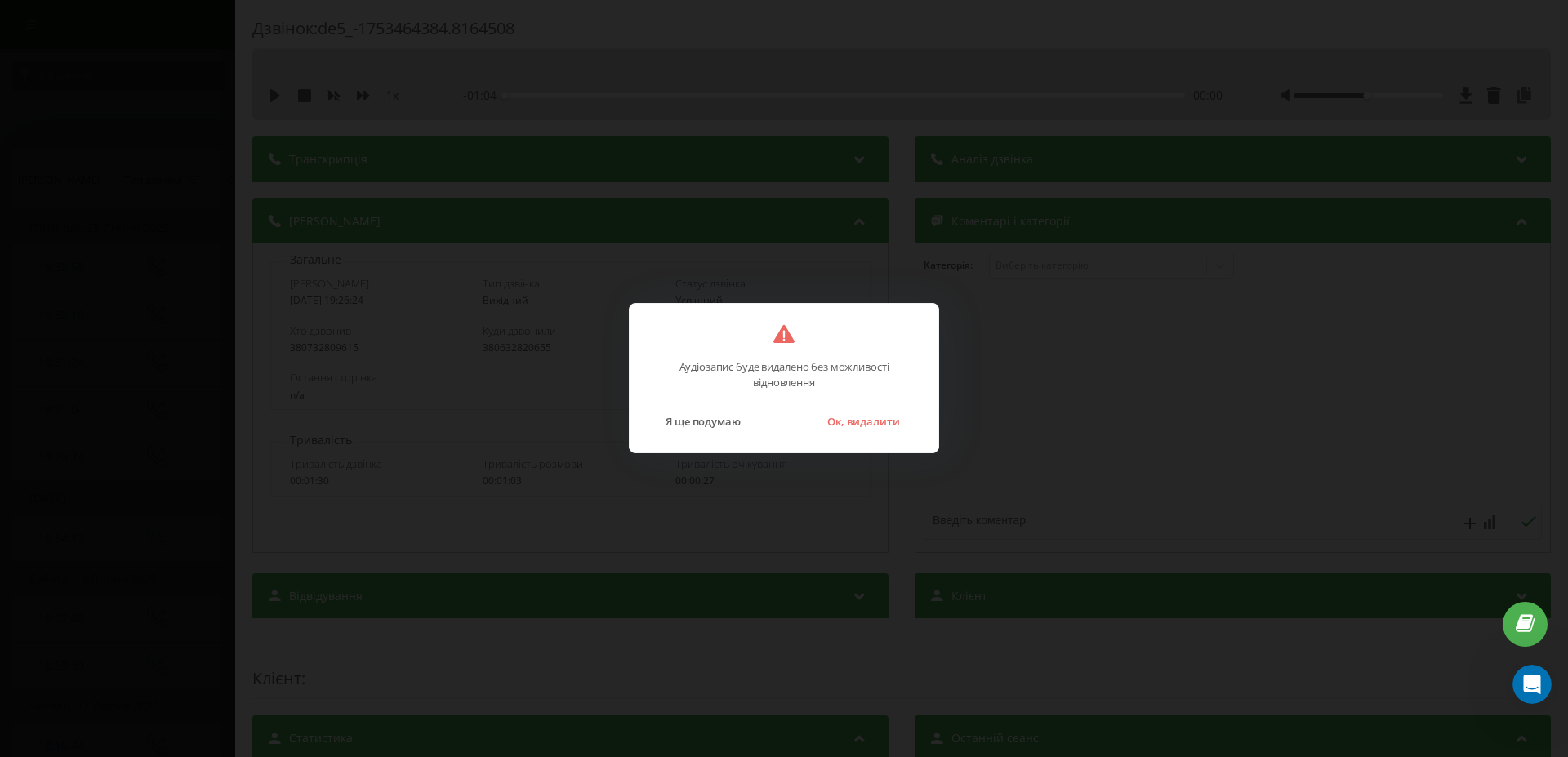
click at [859, 422] on button "Ок, видалити" at bounding box center [863, 421] width 89 height 21
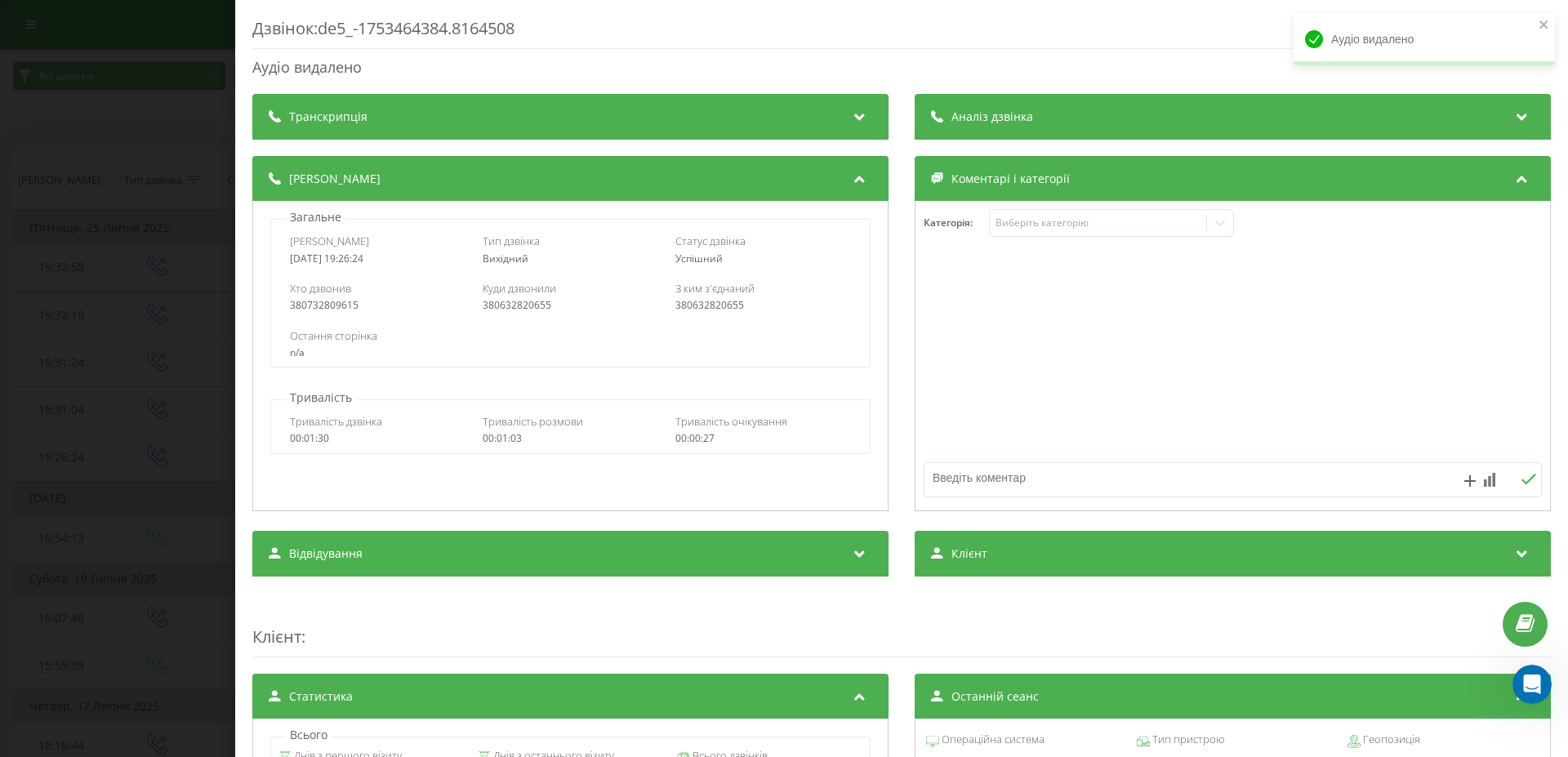
click at [123, 413] on div "Дзвінок : de5_-1753464384.8164508 Аудіо видалено Транскрипція Для AI-аналізу ма…" at bounding box center [784, 378] width 1568 height 757
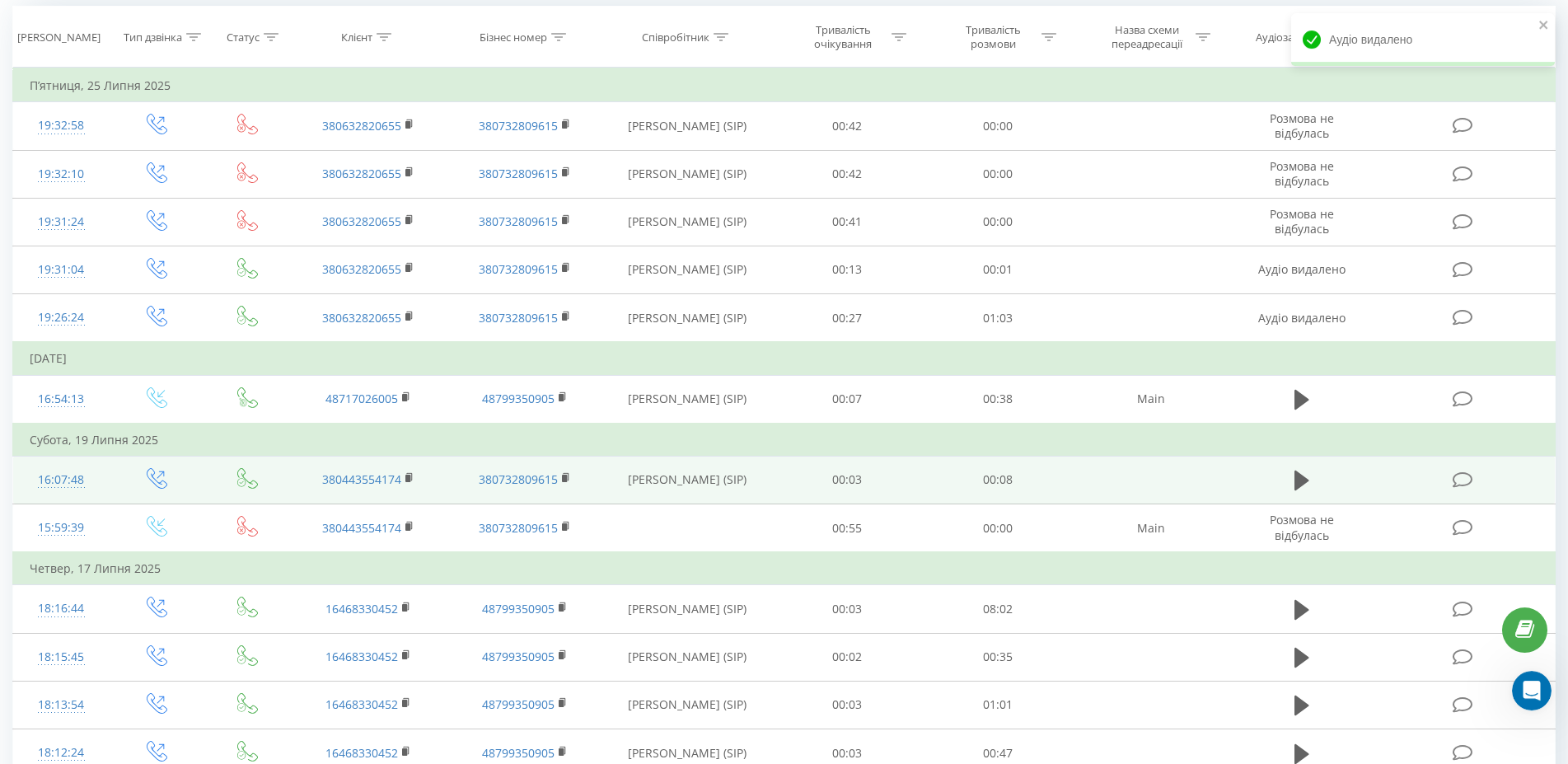
scroll to position [168, 0]
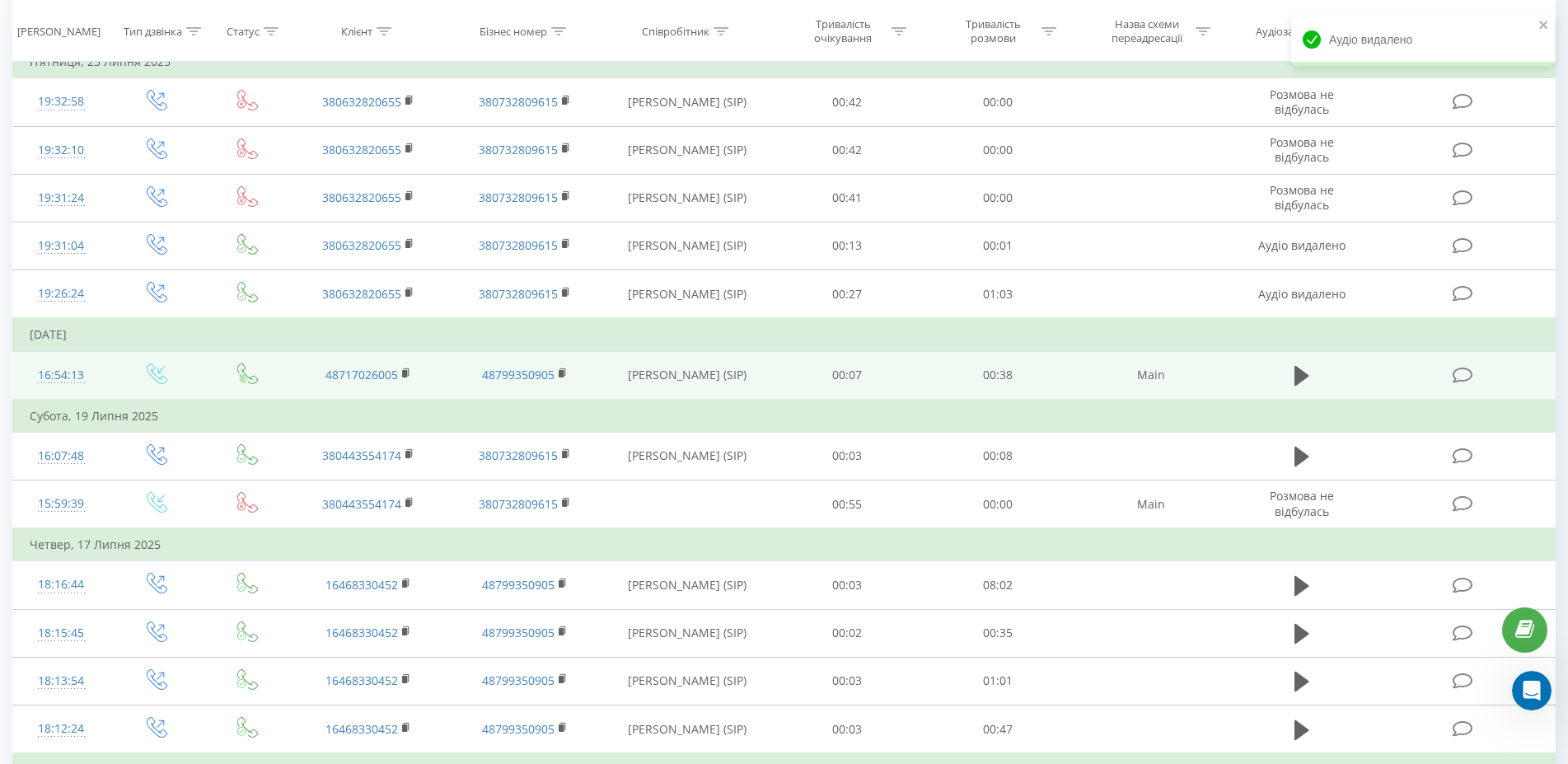
click at [62, 380] on div "16:54:13" at bounding box center [61, 375] width 62 height 32
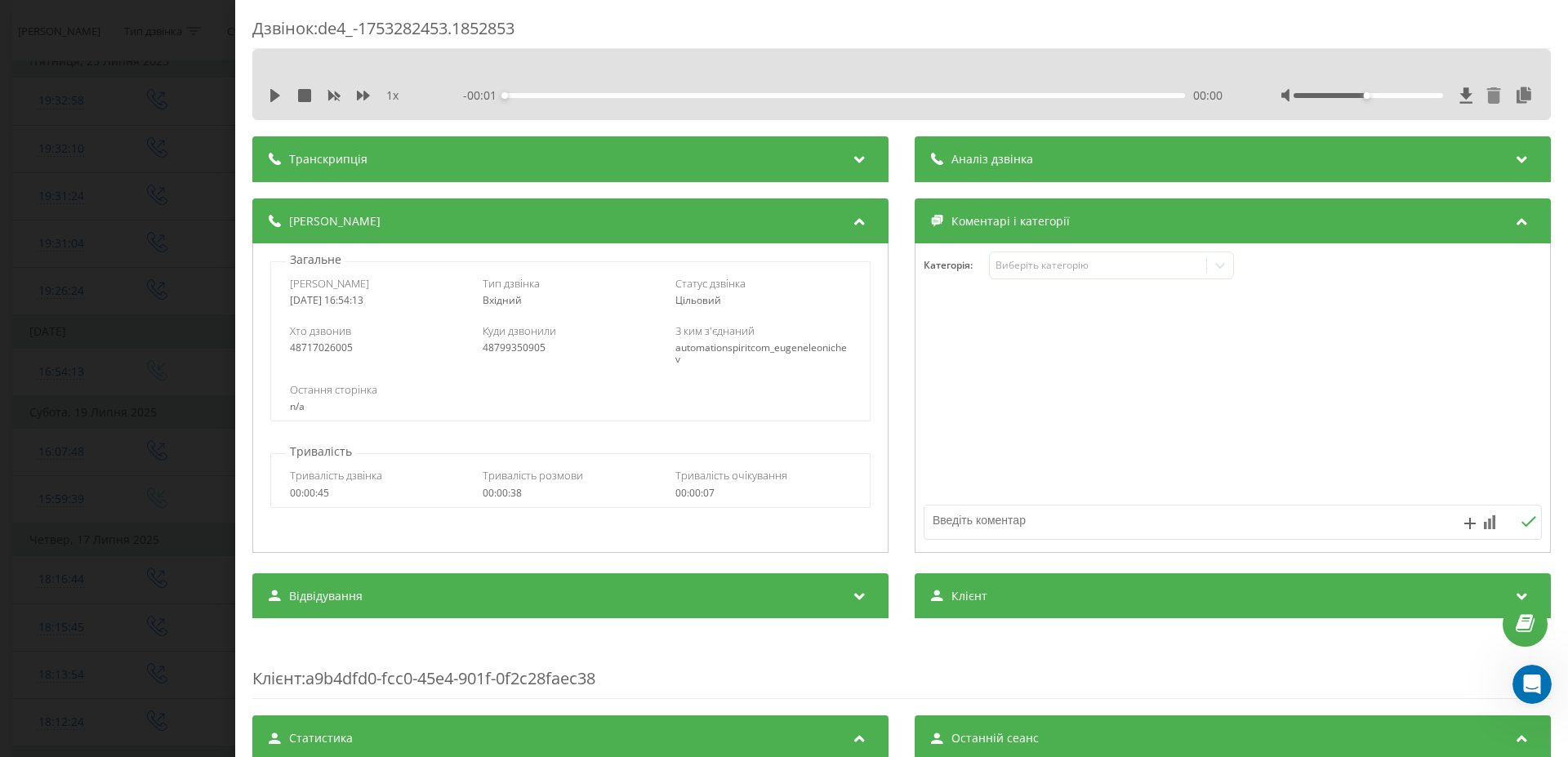
click at [1487, 95] on icon at bounding box center [1494, 95] width 14 height 16
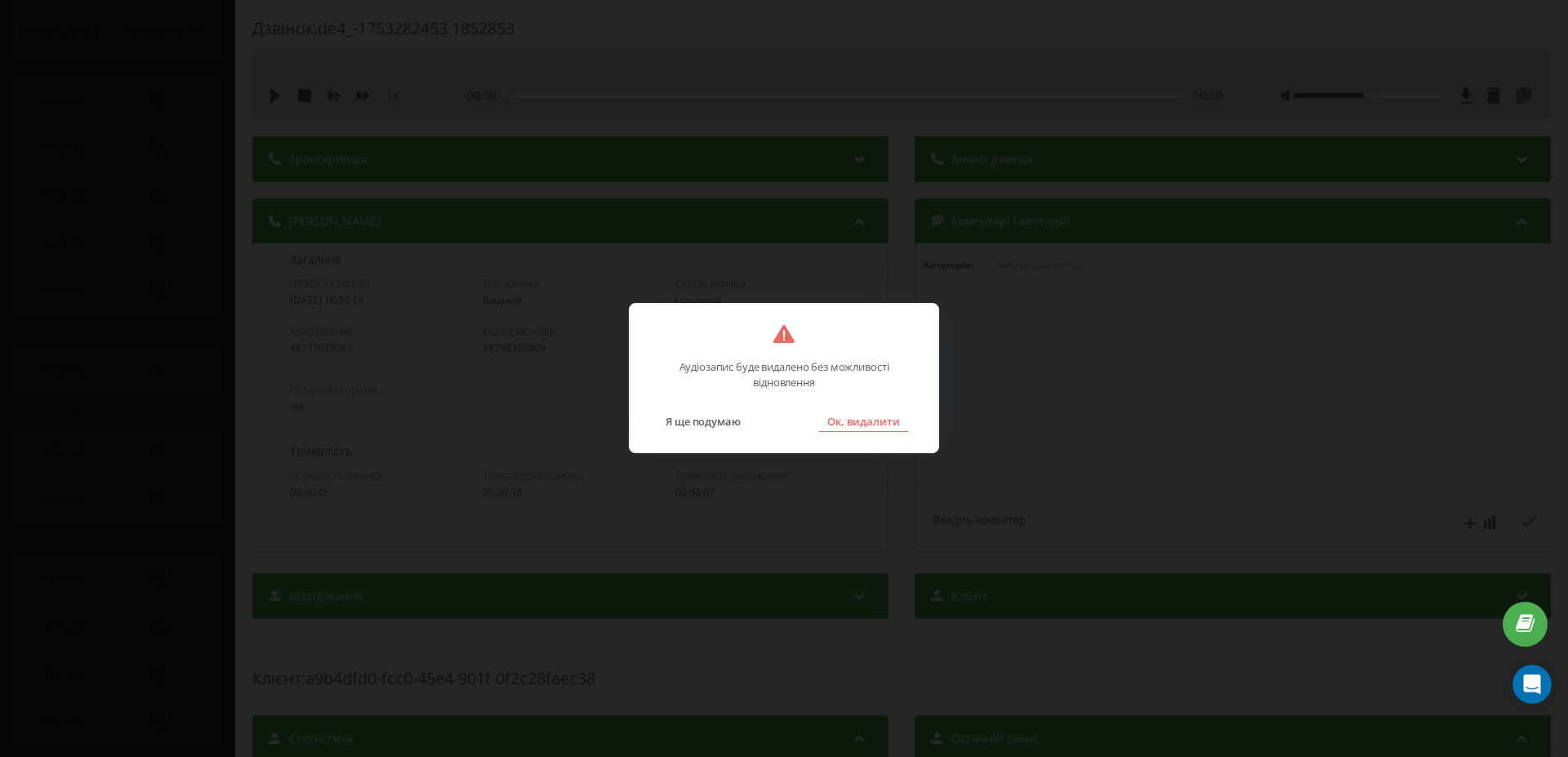
click at [854, 425] on button "Ок, видалити" at bounding box center [863, 421] width 89 height 21
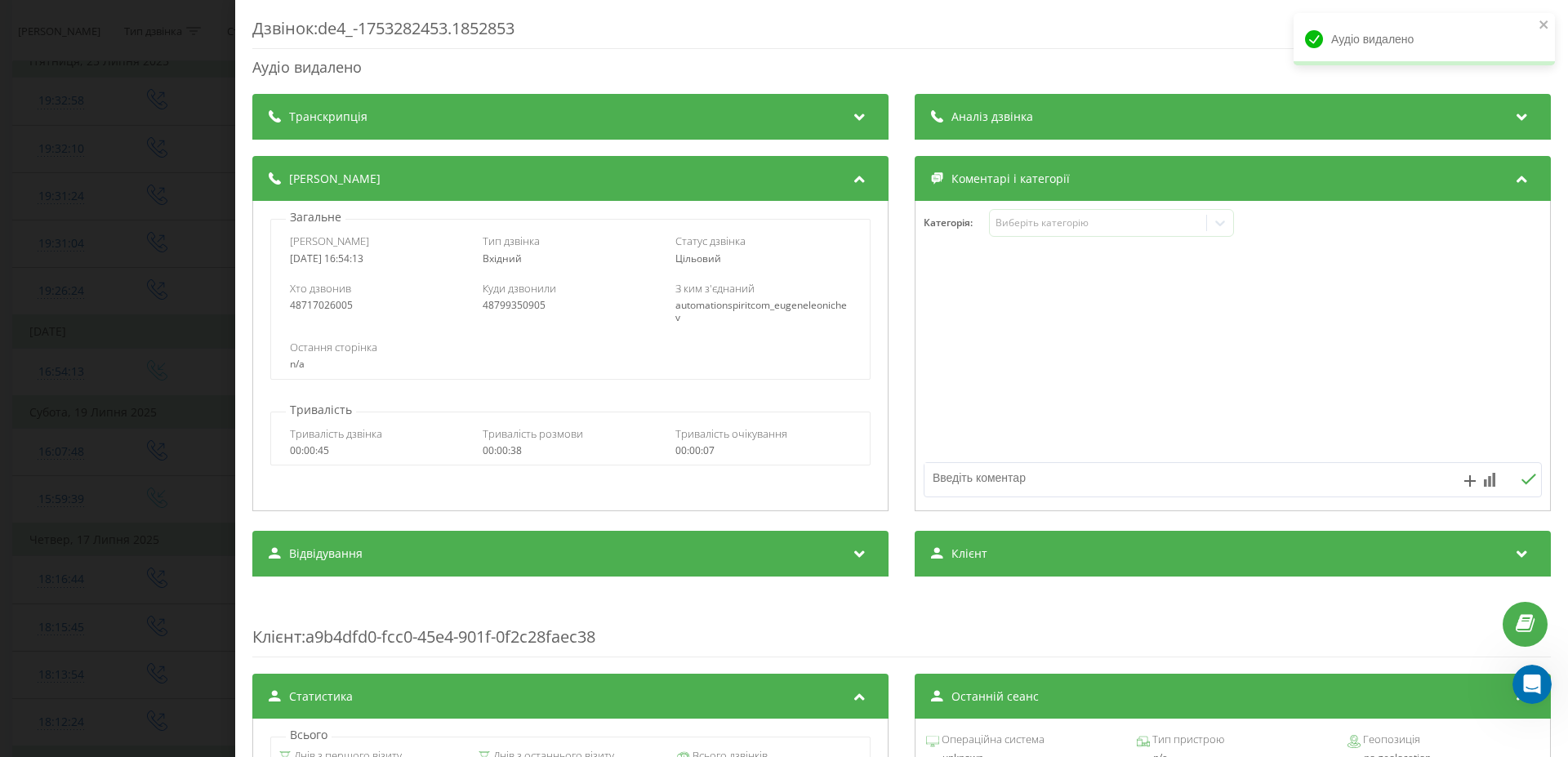
click at [129, 430] on div "Дзвінок : de4_-1753282453.1852853 Аудіо видалено Транскрипція Для AI-аналізу ма…" at bounding box center [784, 378] width 1568 height 757
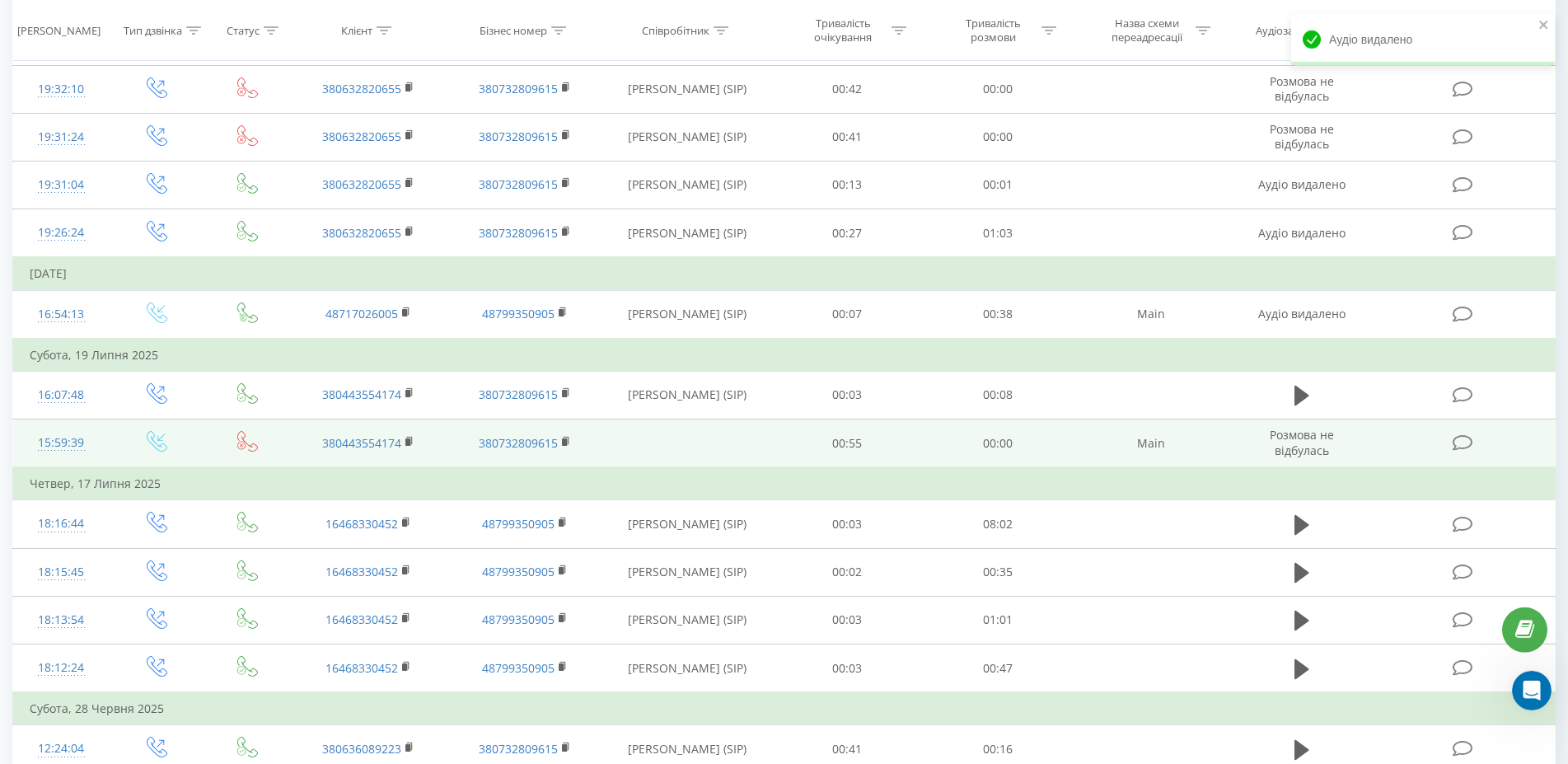
scroll to position [252, 0]
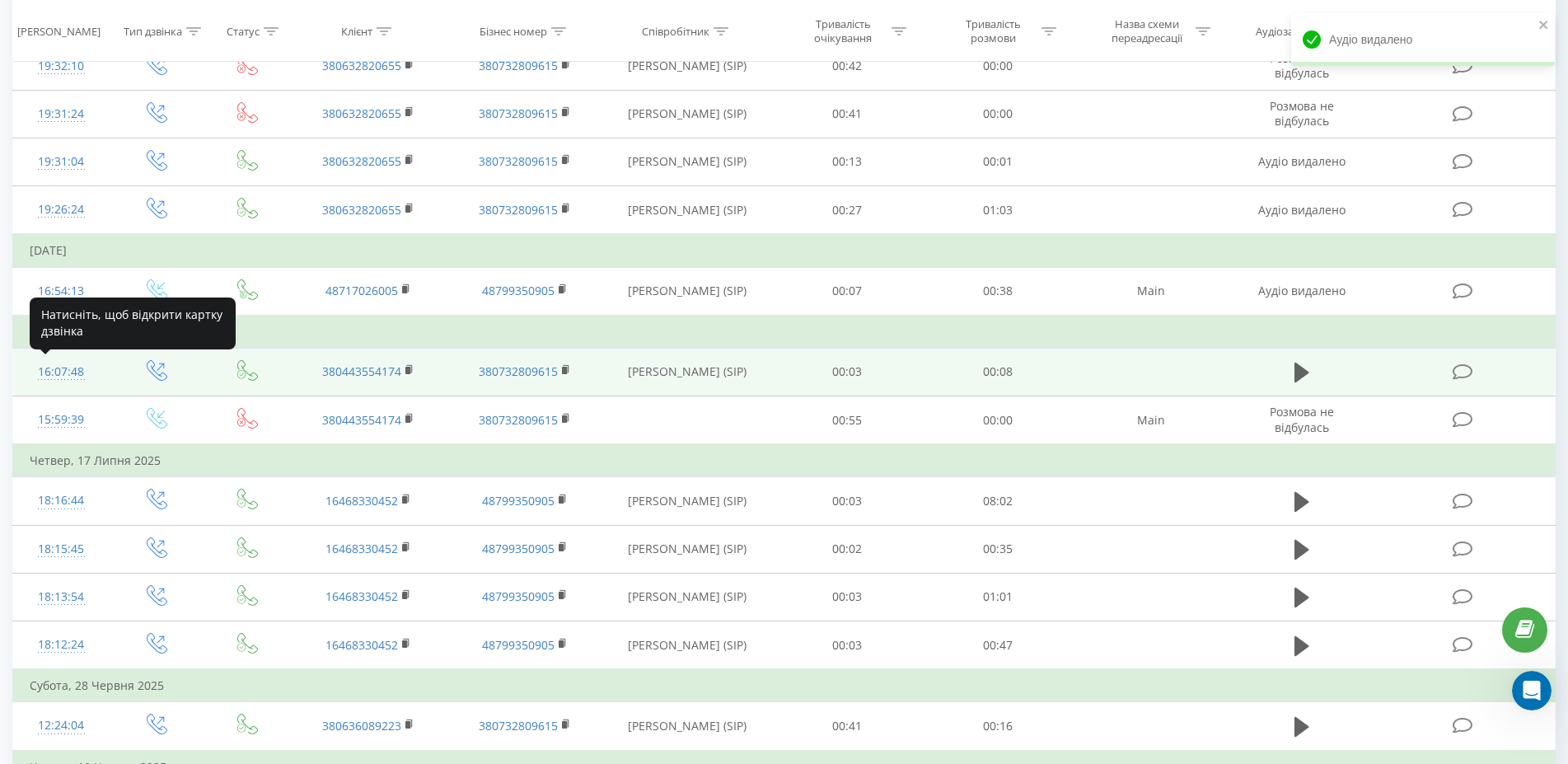
click at [72, 377] on div "16:07:48" at bounding box center [61, 371] width 62 height 32
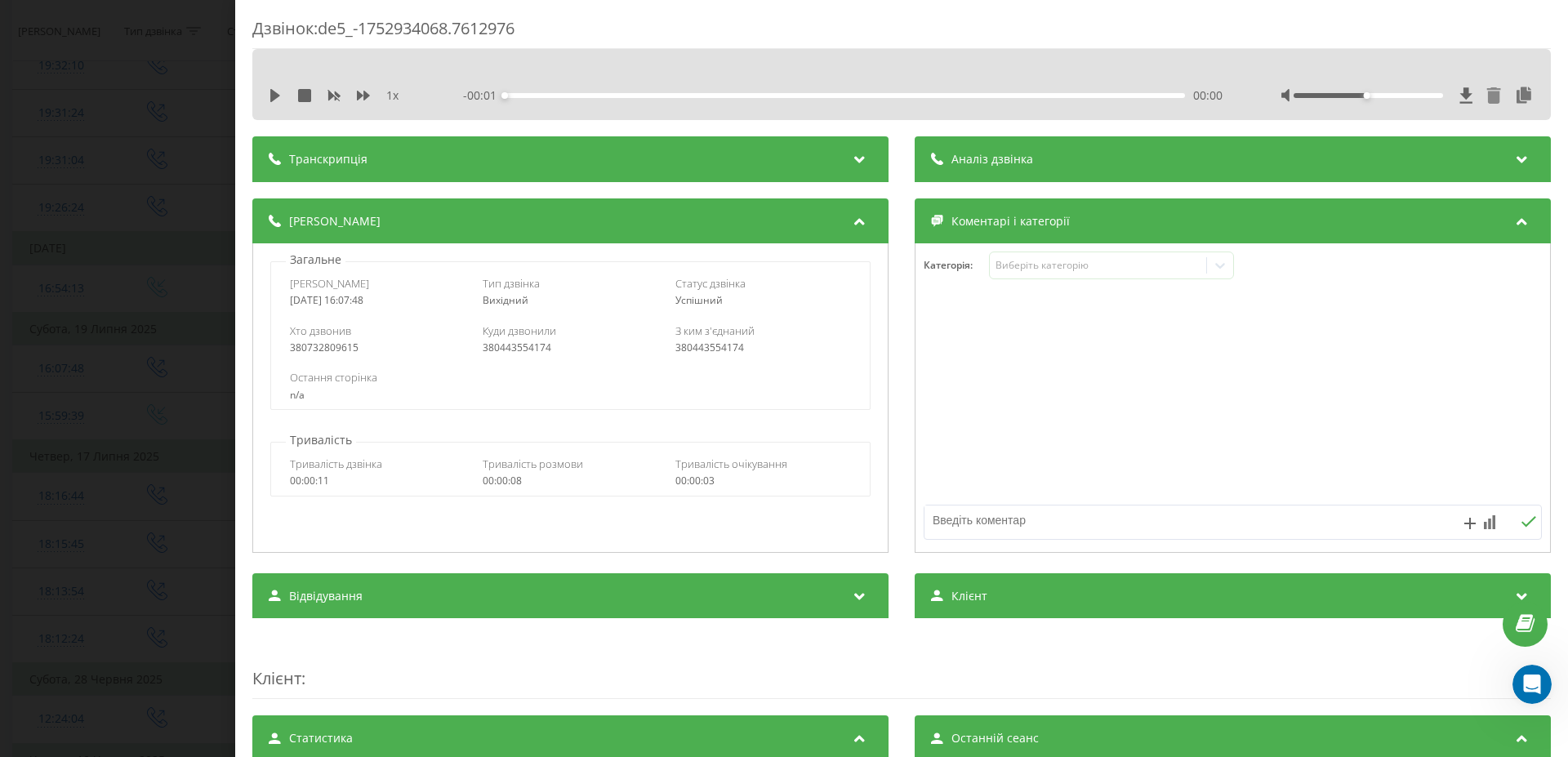
click at [1487, 100] on icon at bounding box center [1494, 95] width 14 height 16
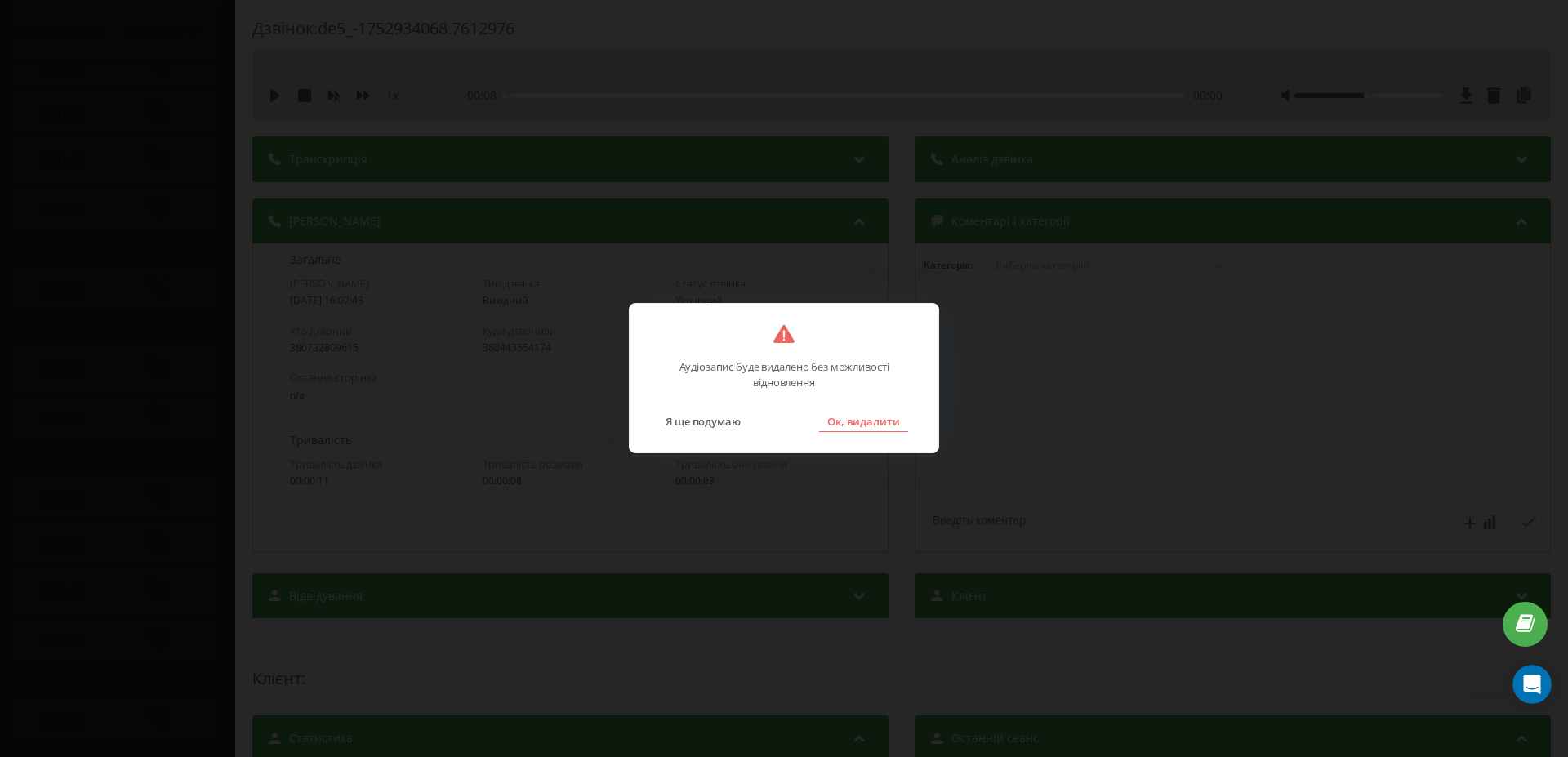
click at [871, 427] on button "Ок, видалити" at bounding box center [863, 421] width 89 height 21
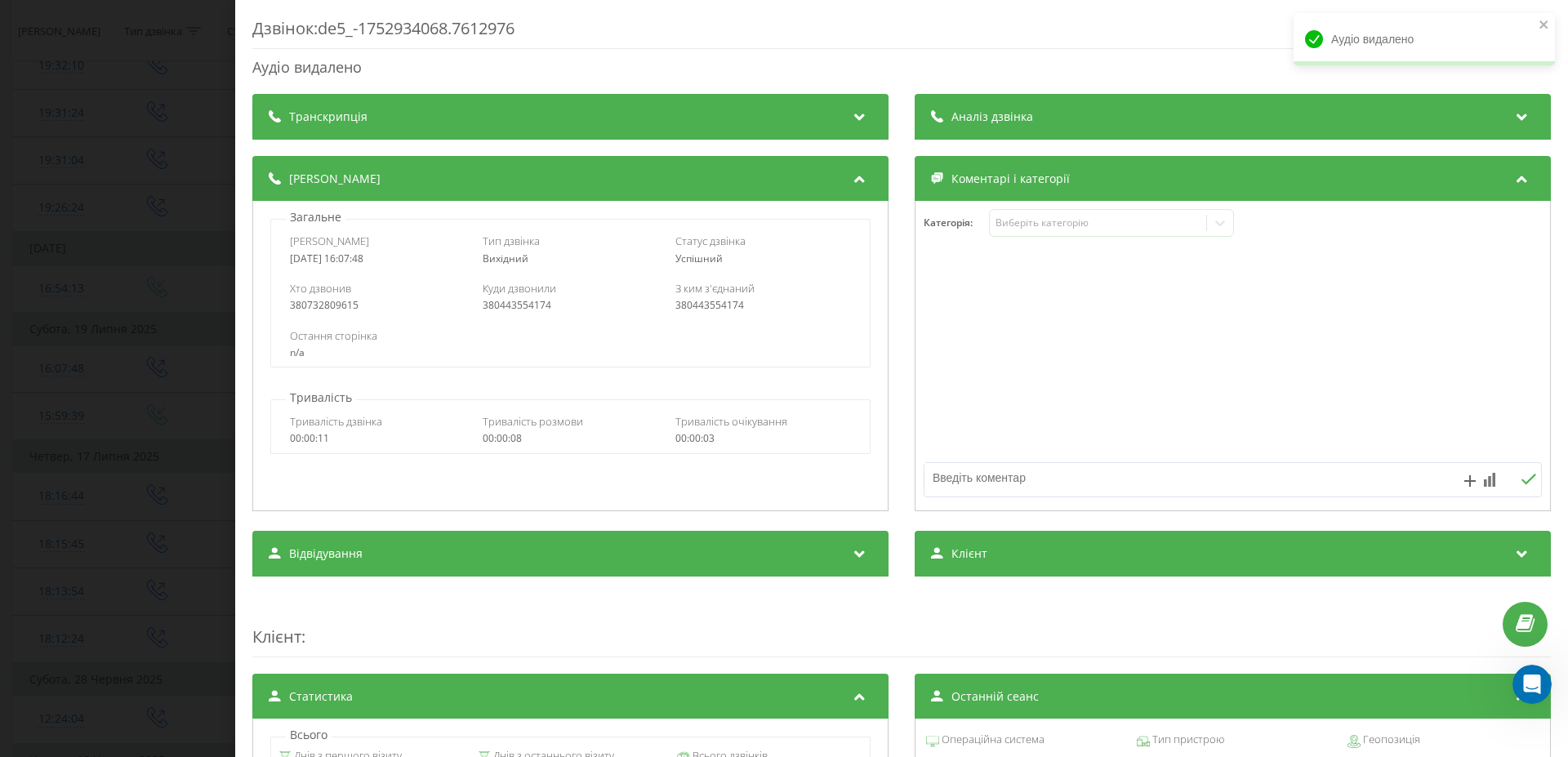
click at [120, 359] on div "Дзвінок : de5_-1752934068.7612976 Аудіо видалено Транскрипція Для AI-аналізу ма…" at bounding box center [784, 378] width 1568 height 757
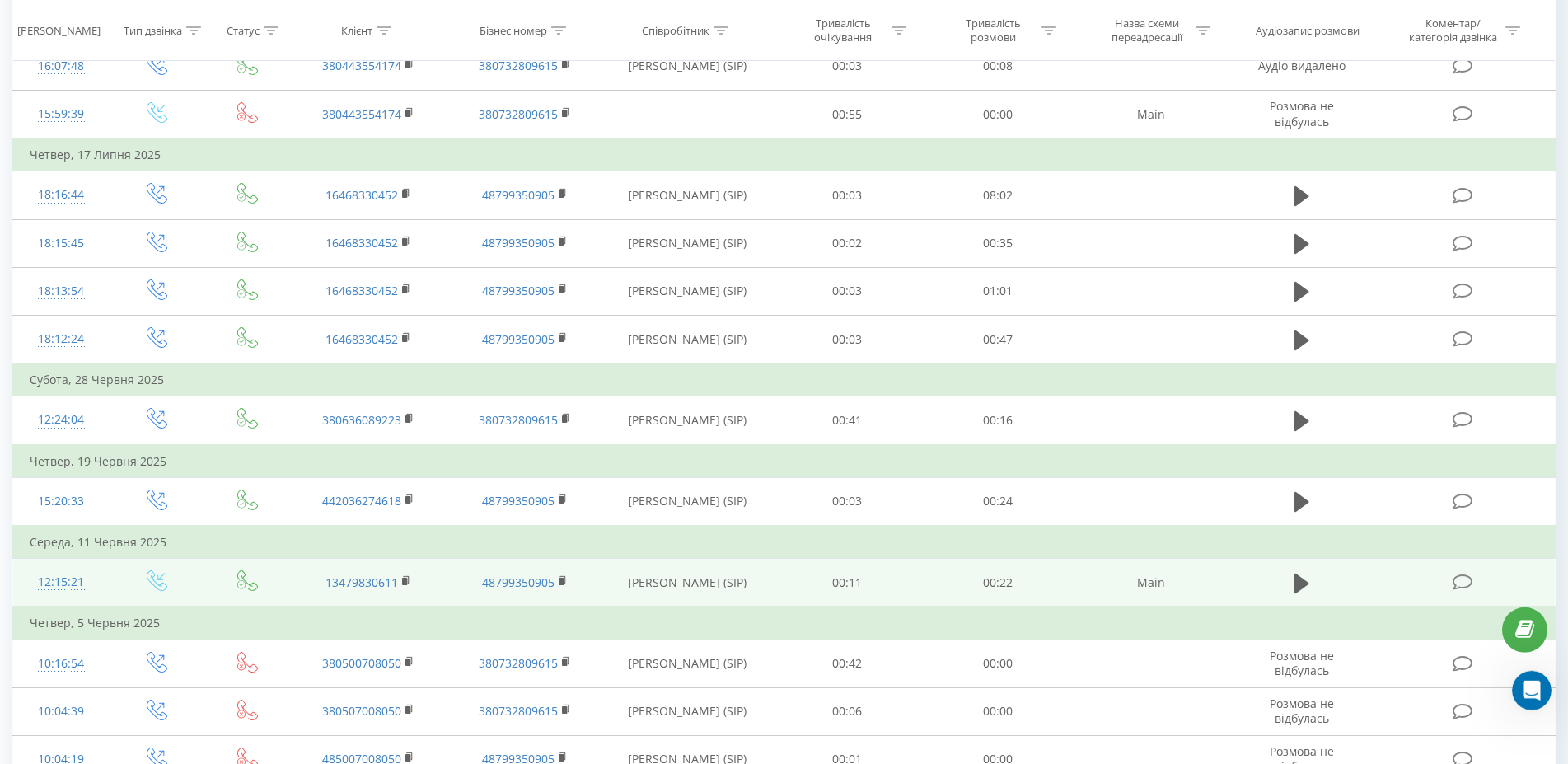
scroll to position [588, 0]
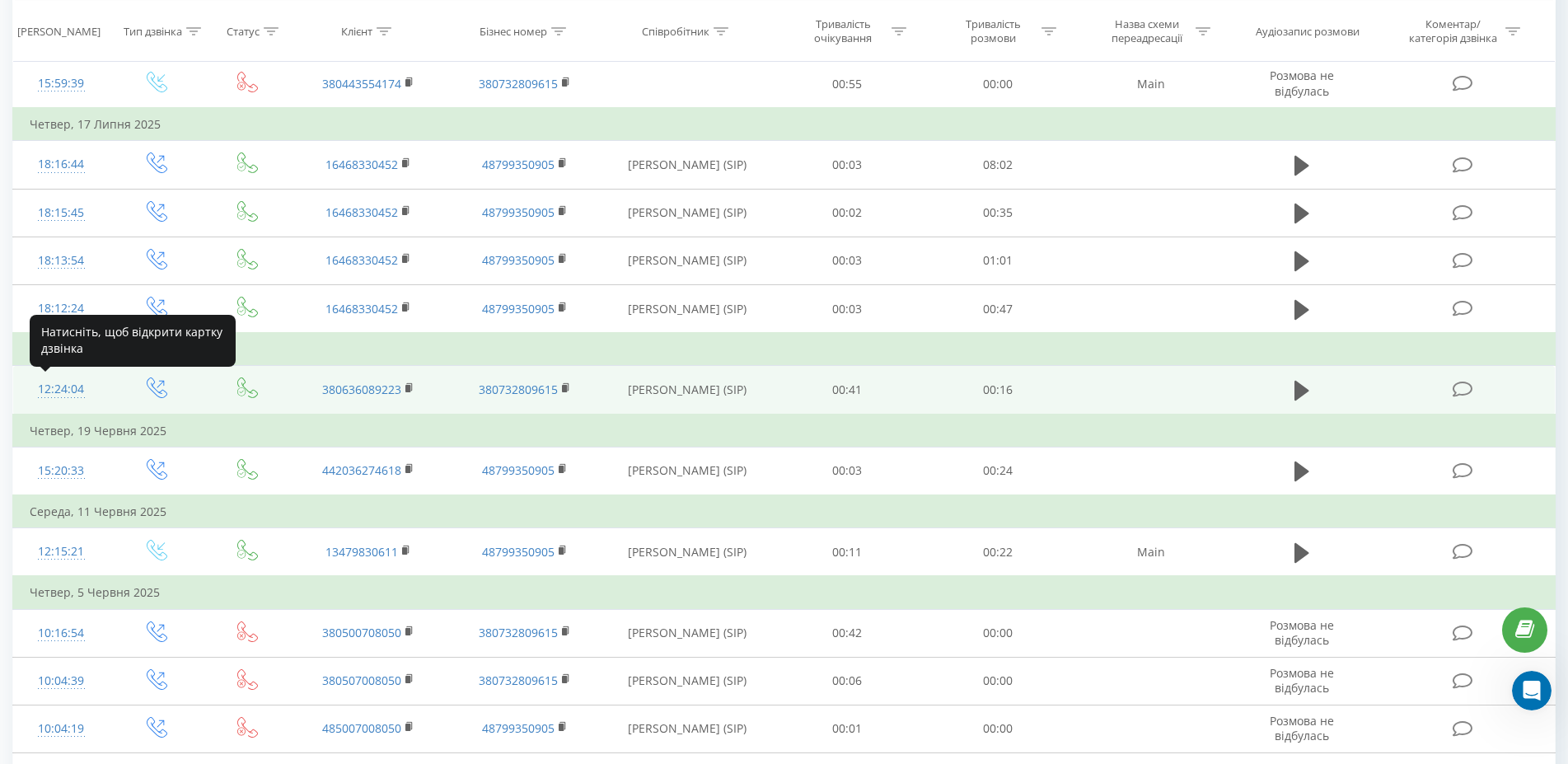
click at [55, 395] on div "12:24:04" at bounding box center [61, 388] width 62 height 32
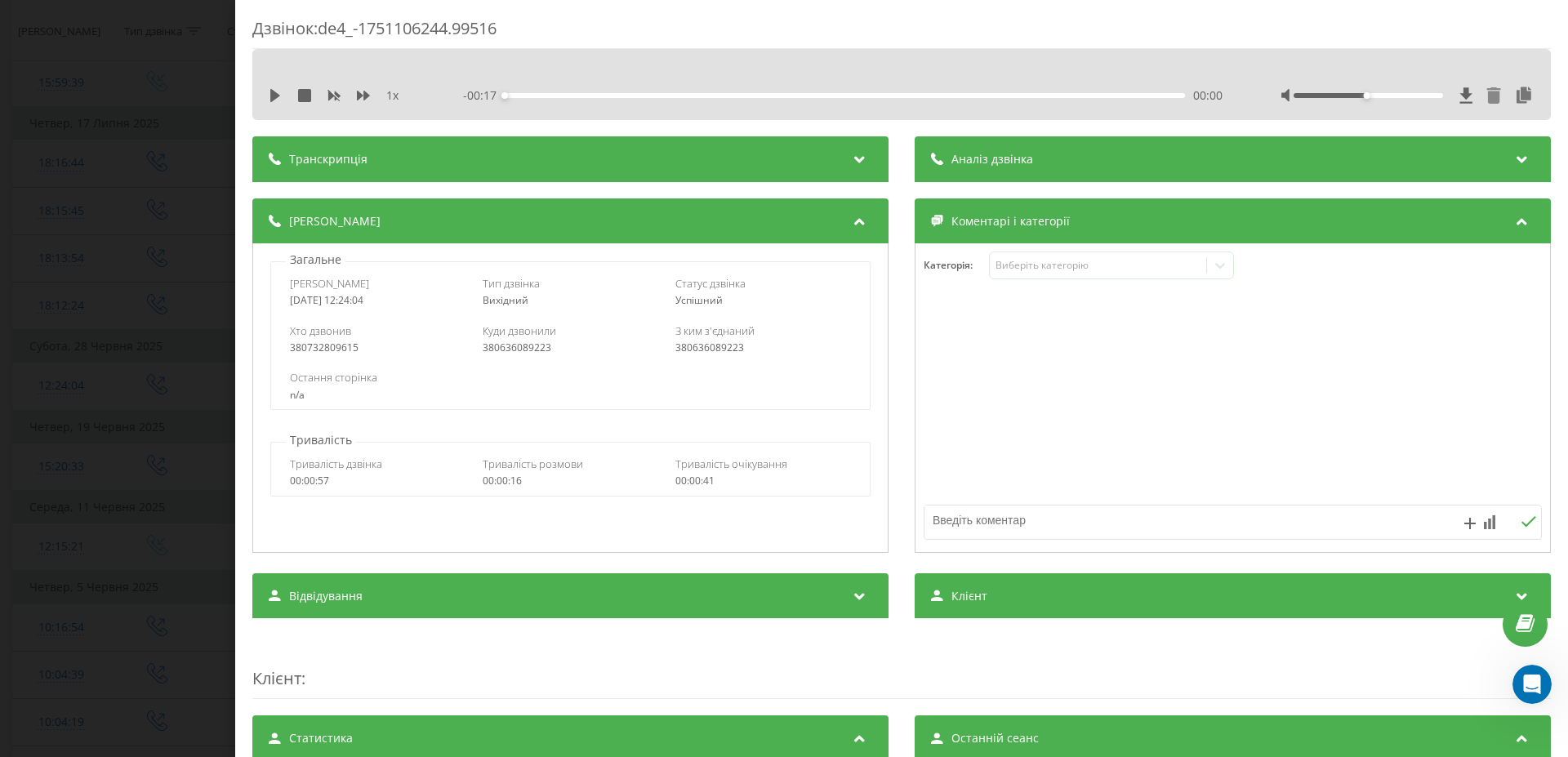
click at [1487, 97] on icon at bounding box center [1494, 95] width 14 height 16
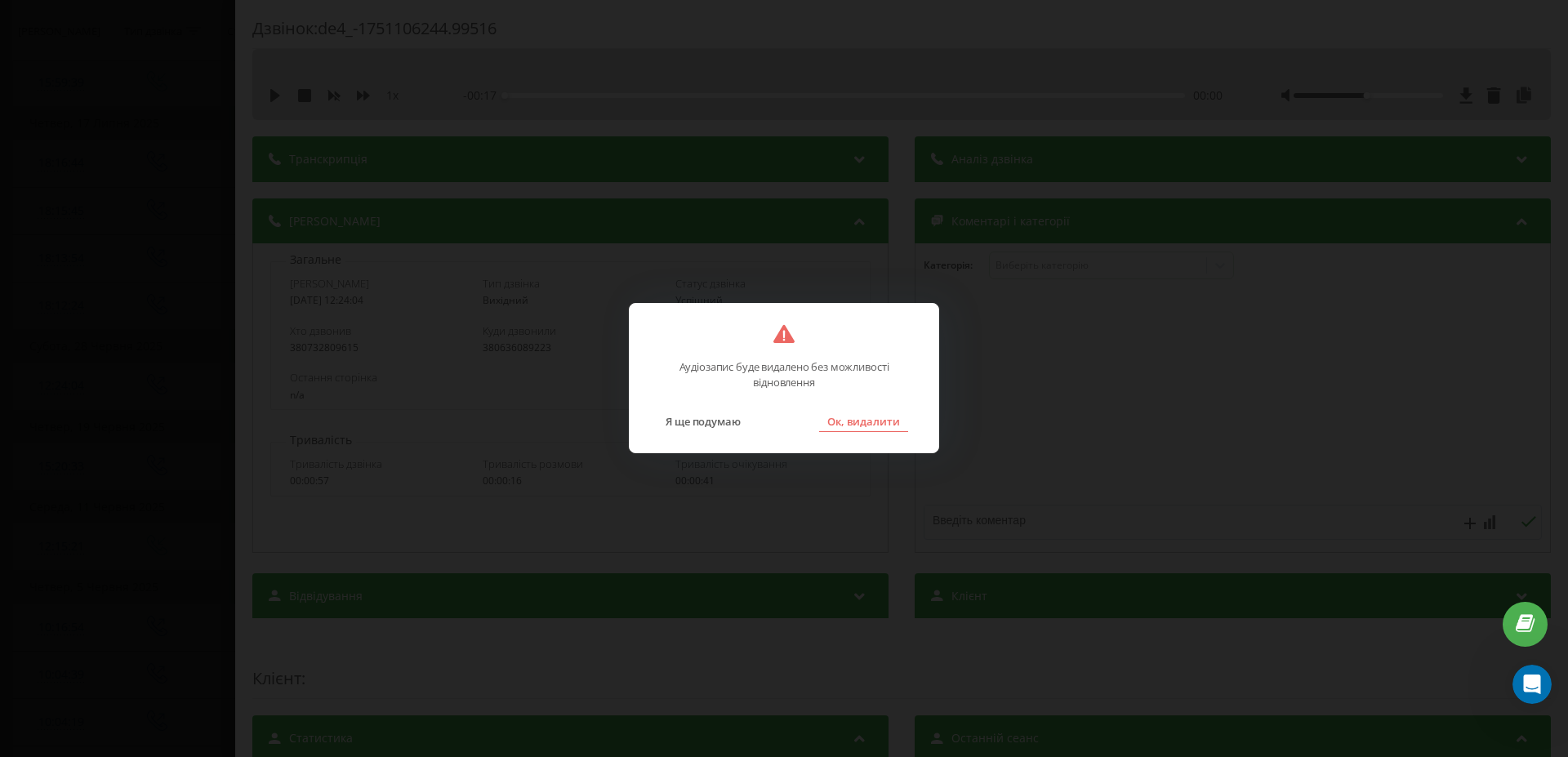
click at [847, 422] on button "Ок, видалити" at bounding box center [863, 421] width 89 height 21
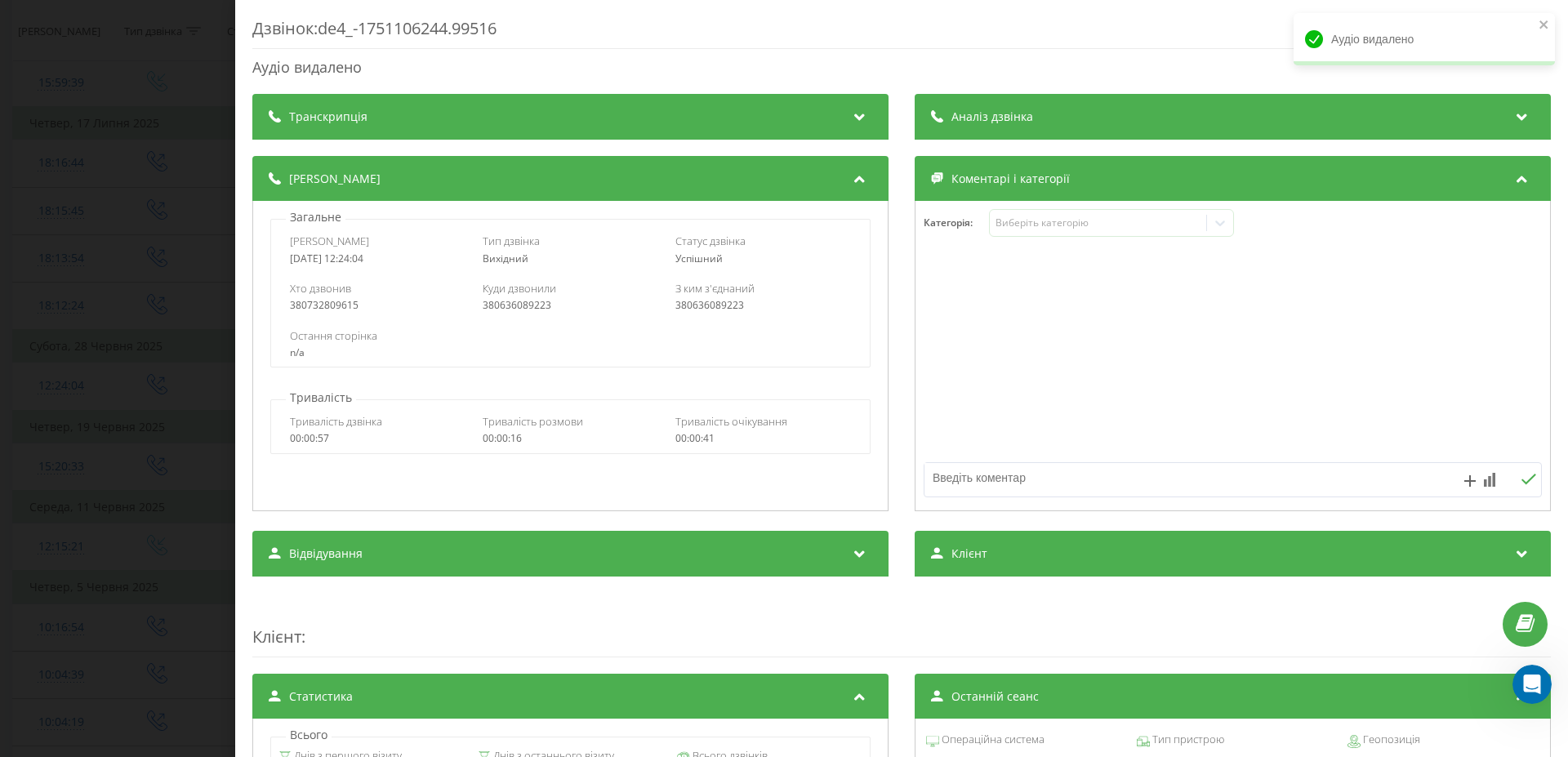
click at [111, 414] on div "Дзвінок : de4_-1751106244.99516 Аудіо видалено Транскрипція Для AI-аналізу майб…" at bounding box center [784, 378] width 1568 height 757
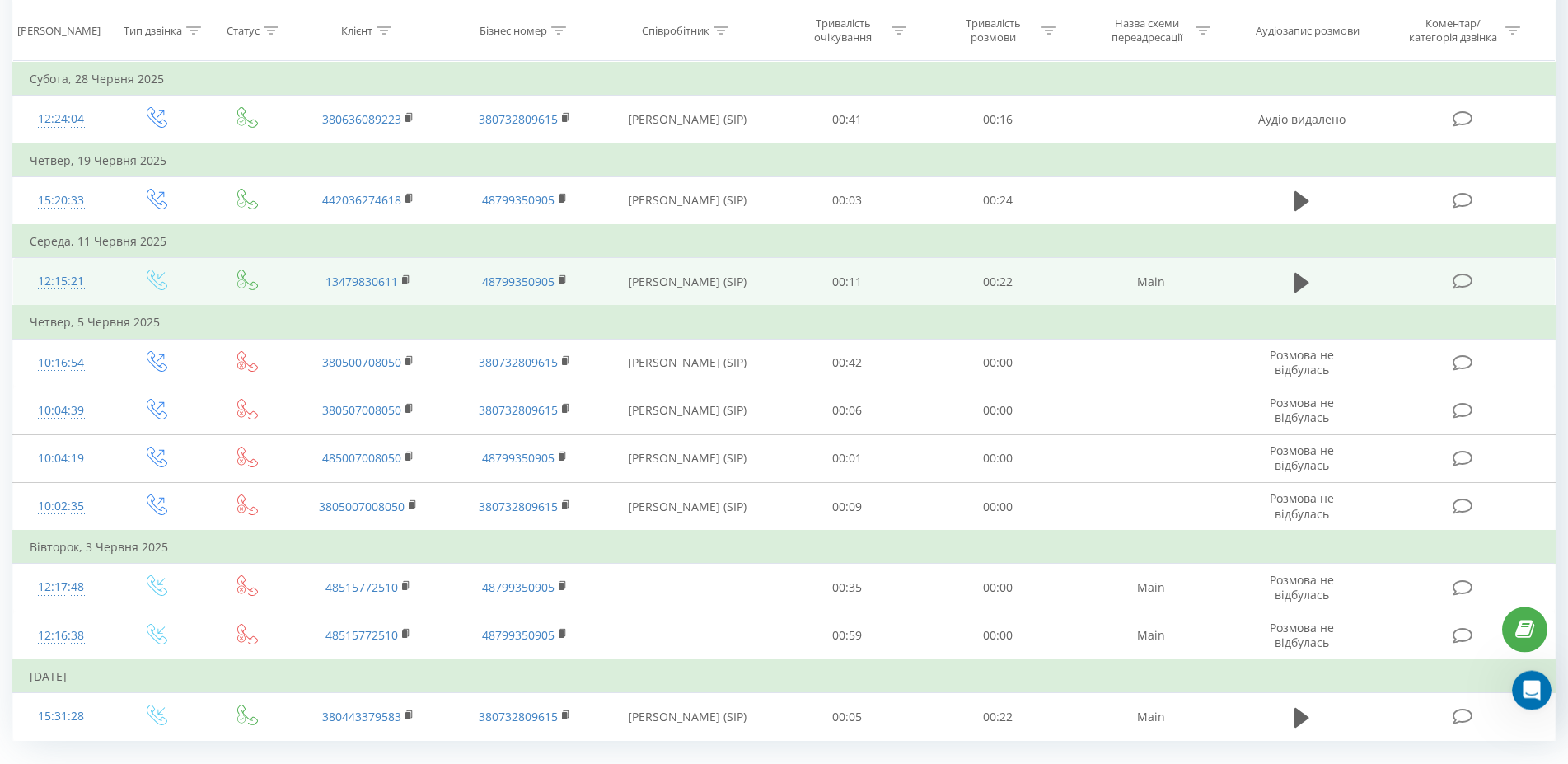
scroll to position [899, 0]
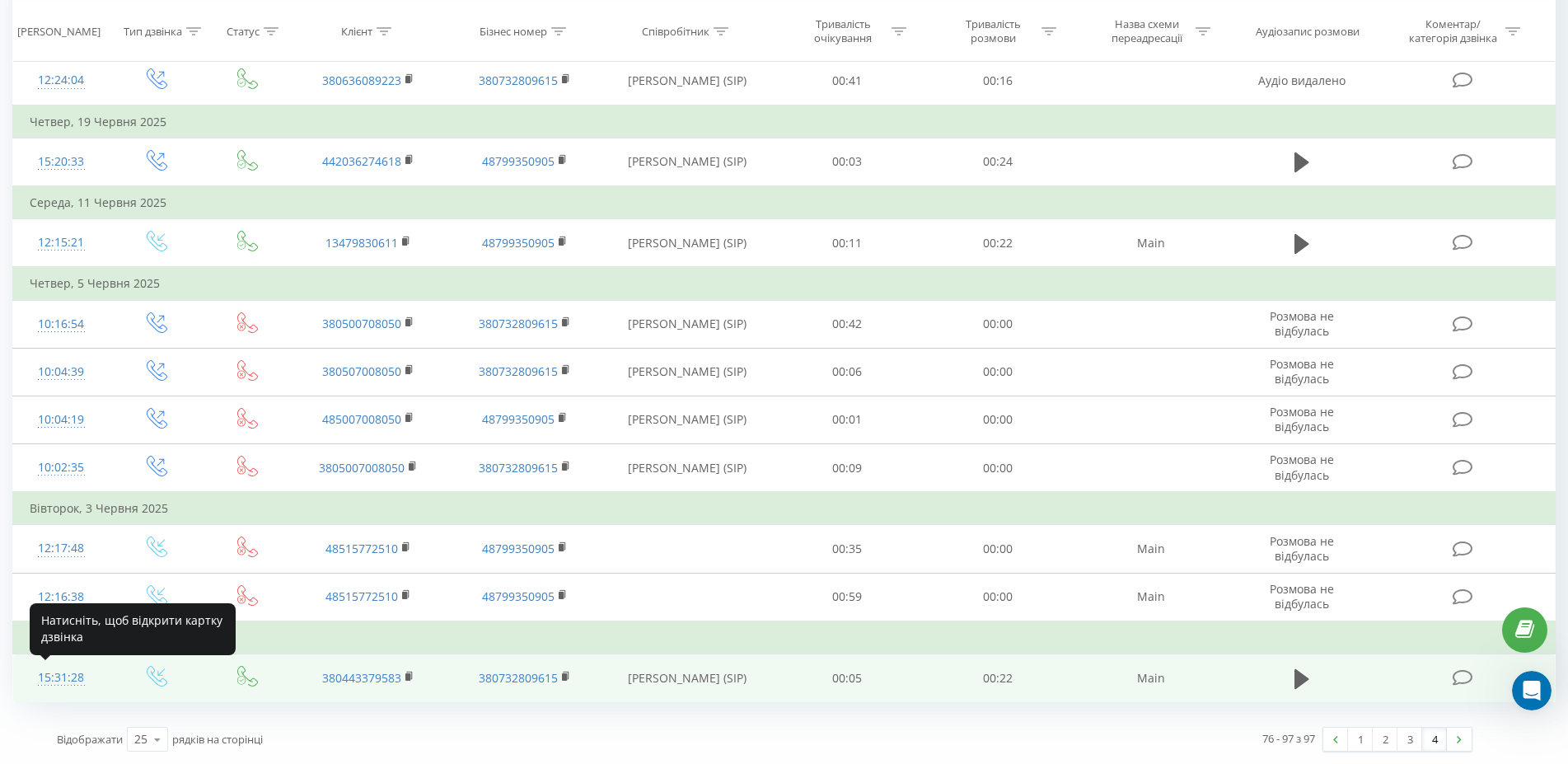
click at [59, 674] on div "15:31:28" at bounding box center [61, 677] width 62 height 32
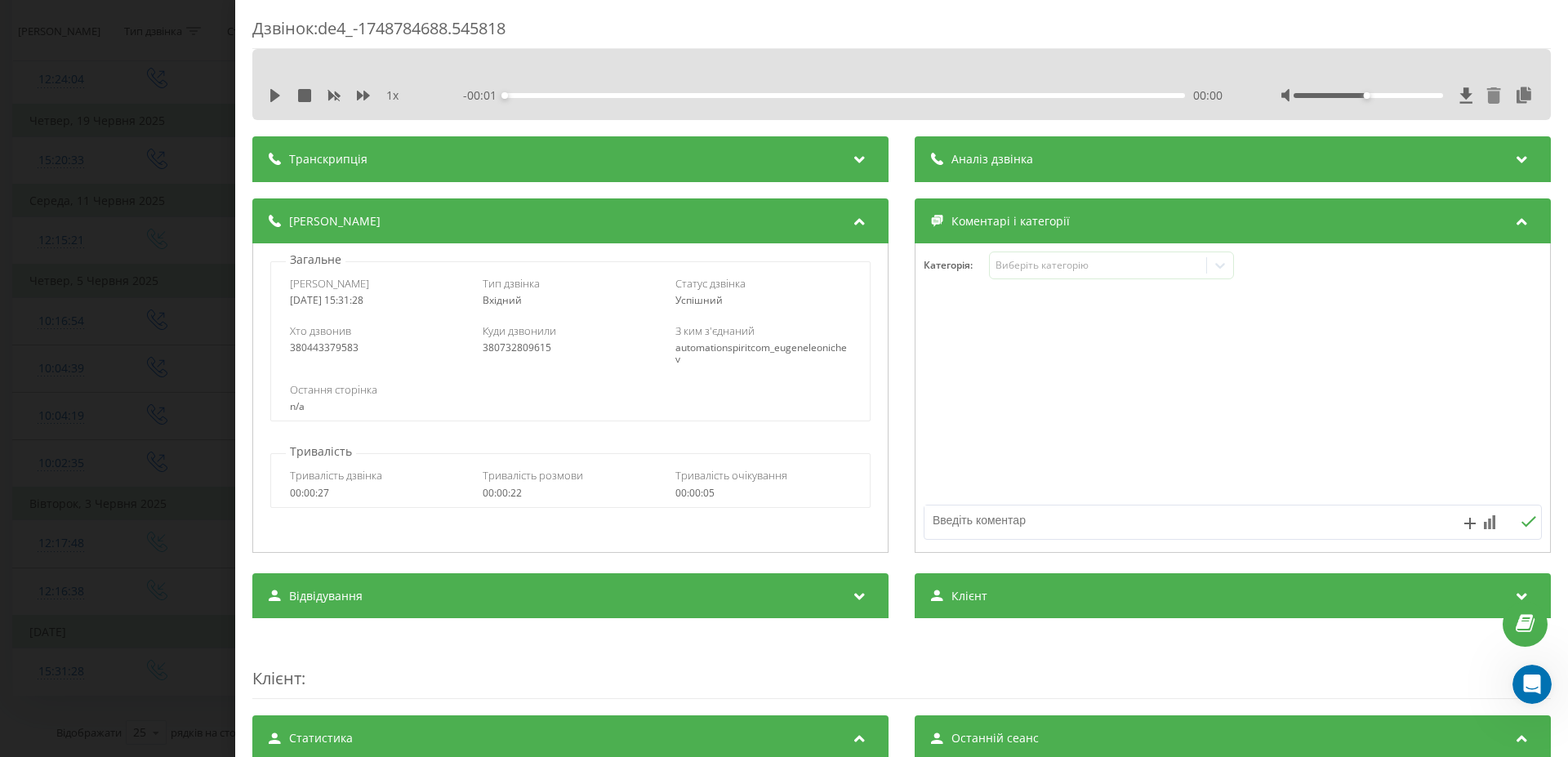
click at [1487, 89] on icon at bounding box center [1494, 95] width 14 height 16
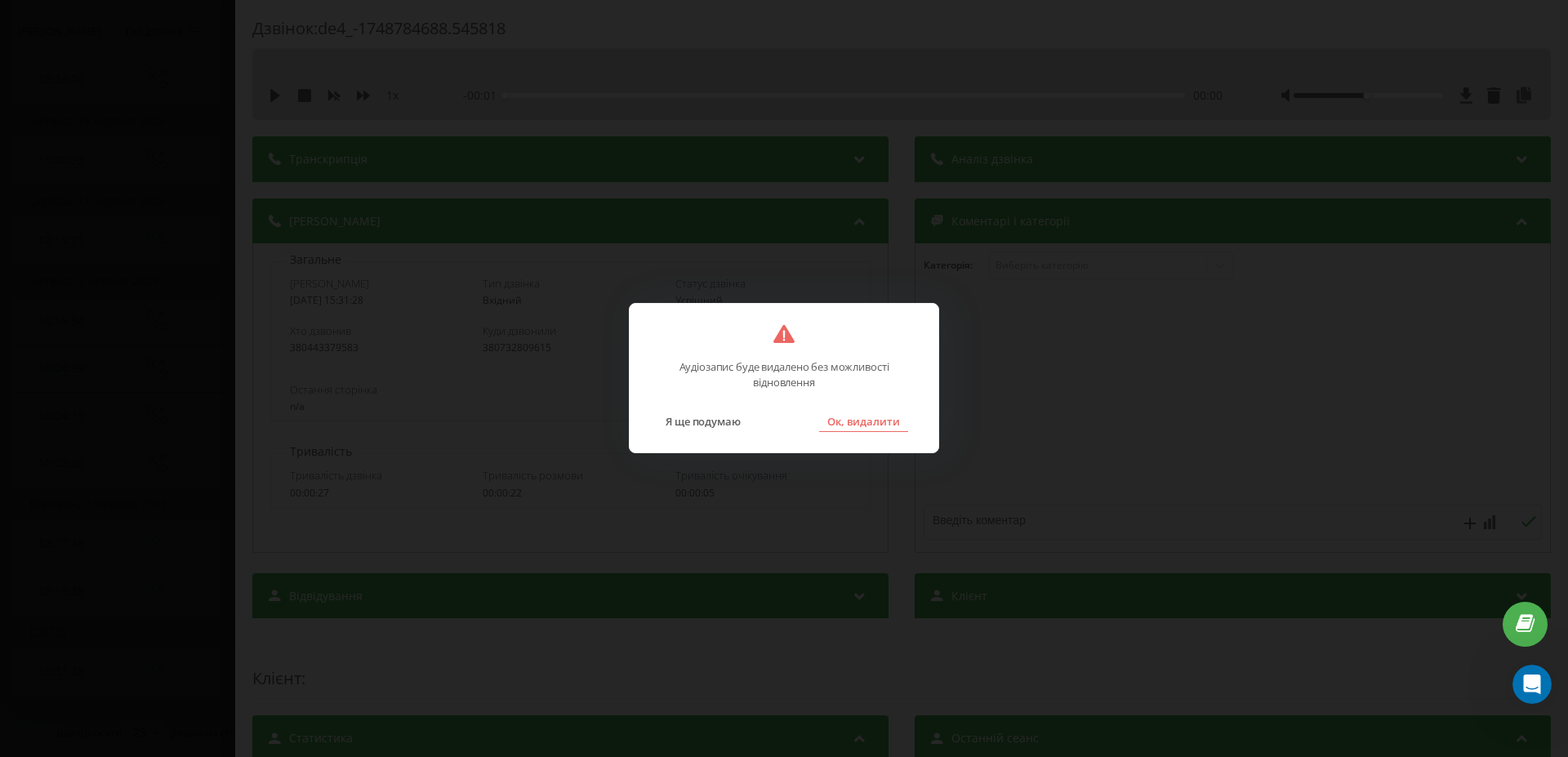
click at [865, 421] on button "Ок, видалити" at bounding box center [863, 421] width 89 height 21
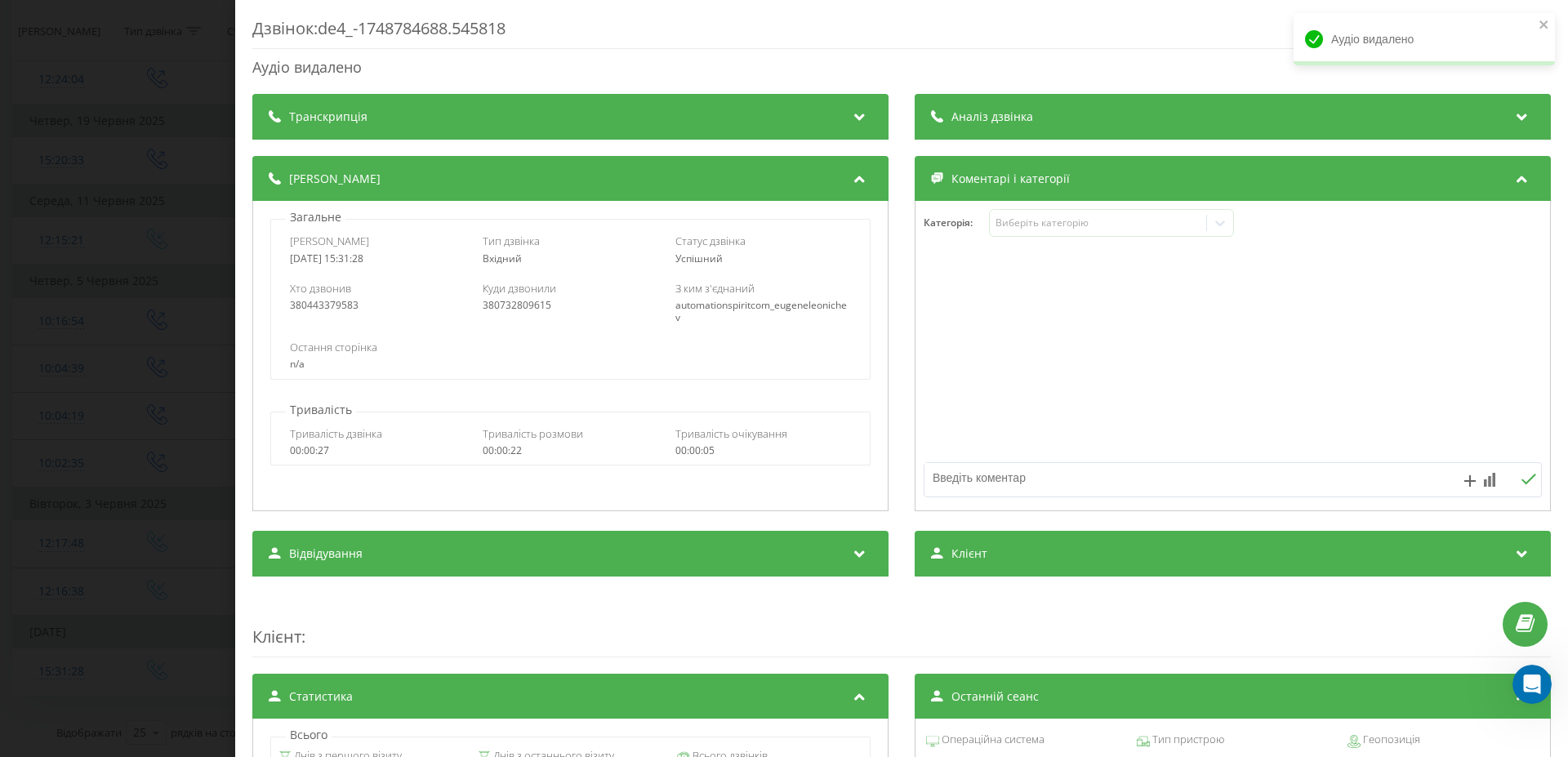
click at [155, 407] on div "Дзвінок : de4_-1748784688.545818 Аудіо видалено Транскрипція Для AI-аналізу май…" at bounding box center [784, 378] width 1568 height 757
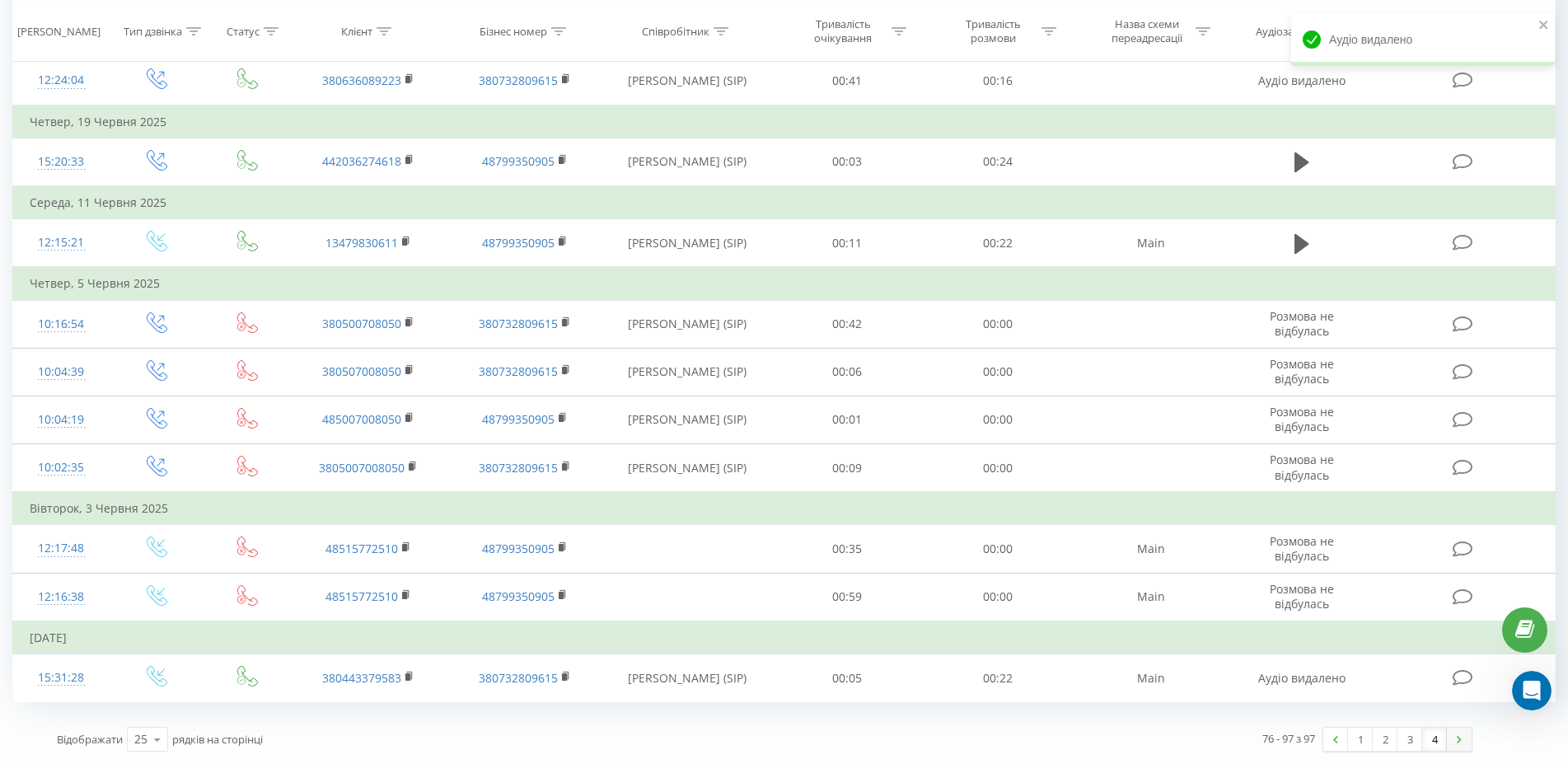
click at [1460, 742] on img at bounding box center [1458, 739] width 5 height 8
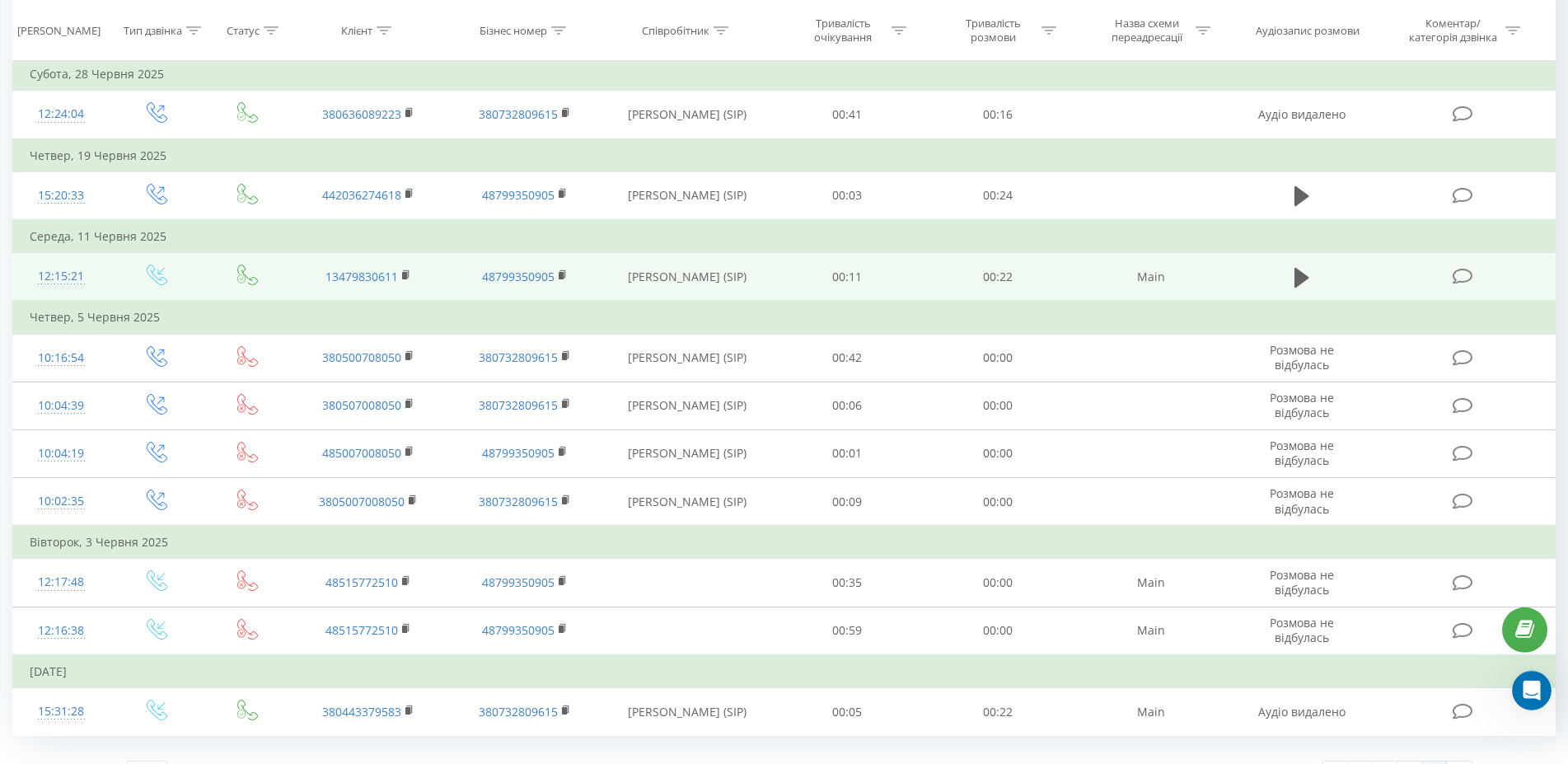
scroll to position [899, 0]
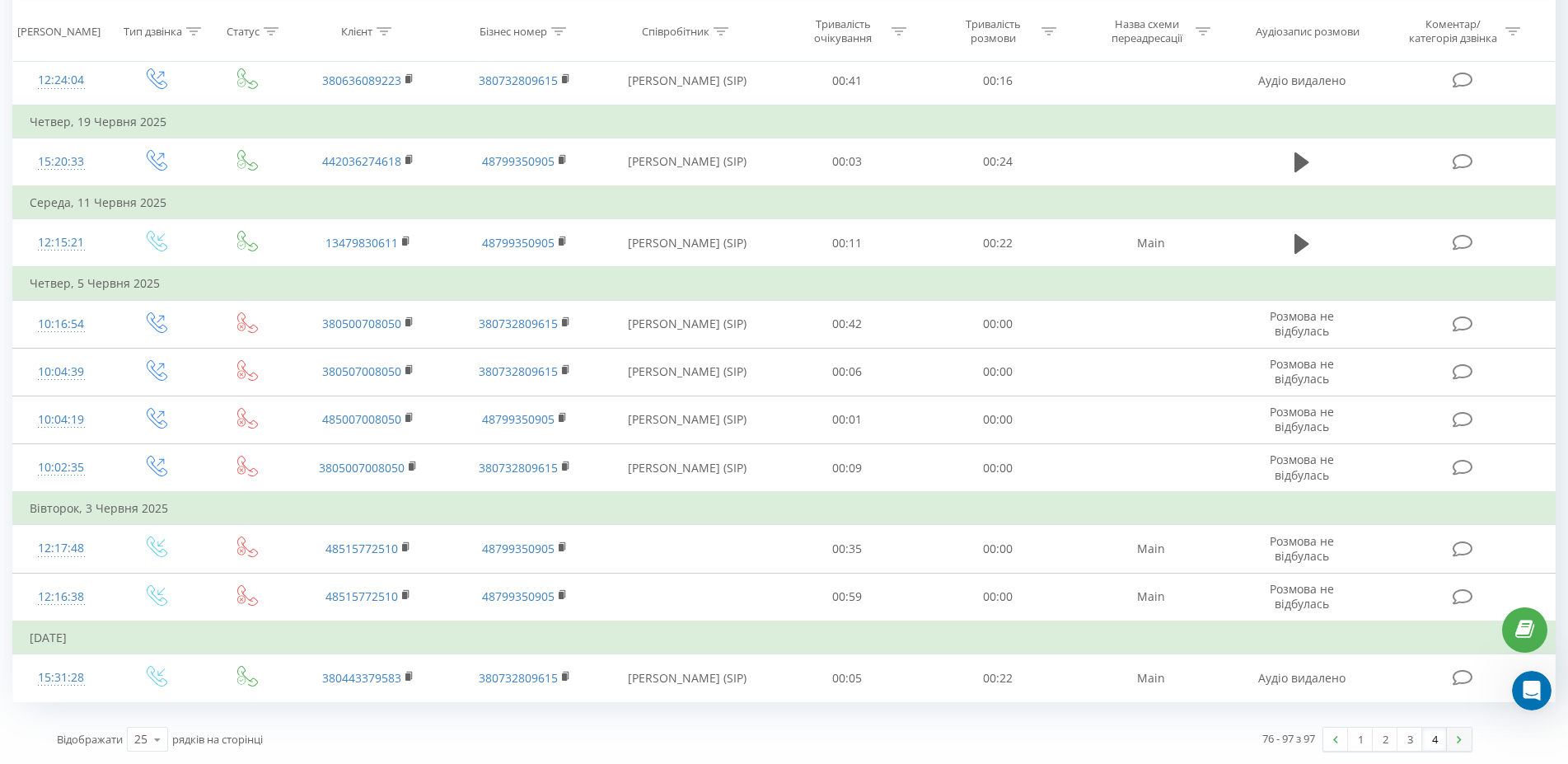
click at [1457, 740] on img at bounding box center [1458, 739] width 5 height 8
click at [1459, 741] on img at bounding box center [1458, 739] width 5 height 8
click at [1456, 743] on link at bounding box center [1459, 739] width 25 height 23
click at [1461, 742] on img at bounding box center [1458, 739] width 5 height 8
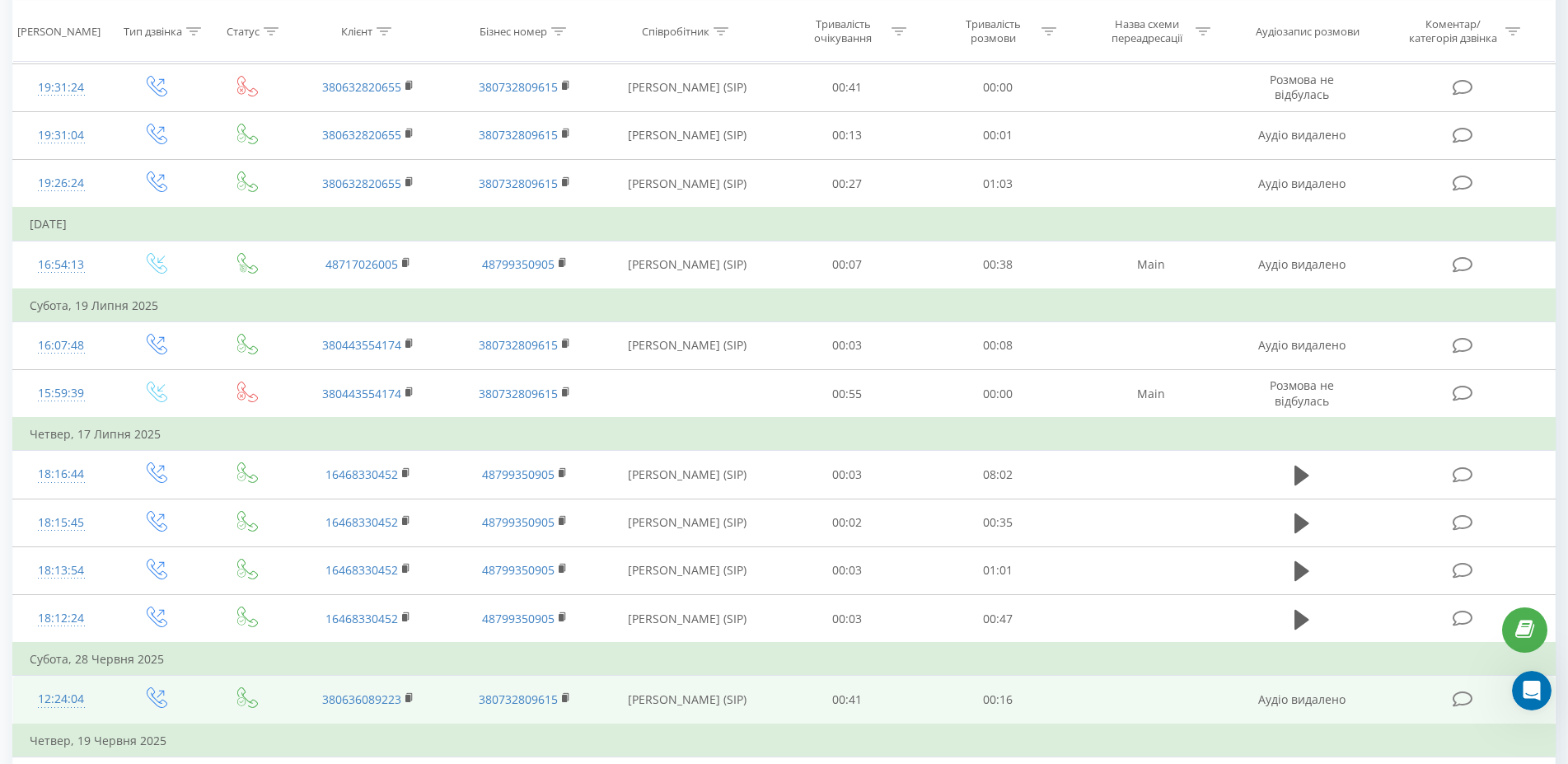
scroll to position [447, 0]
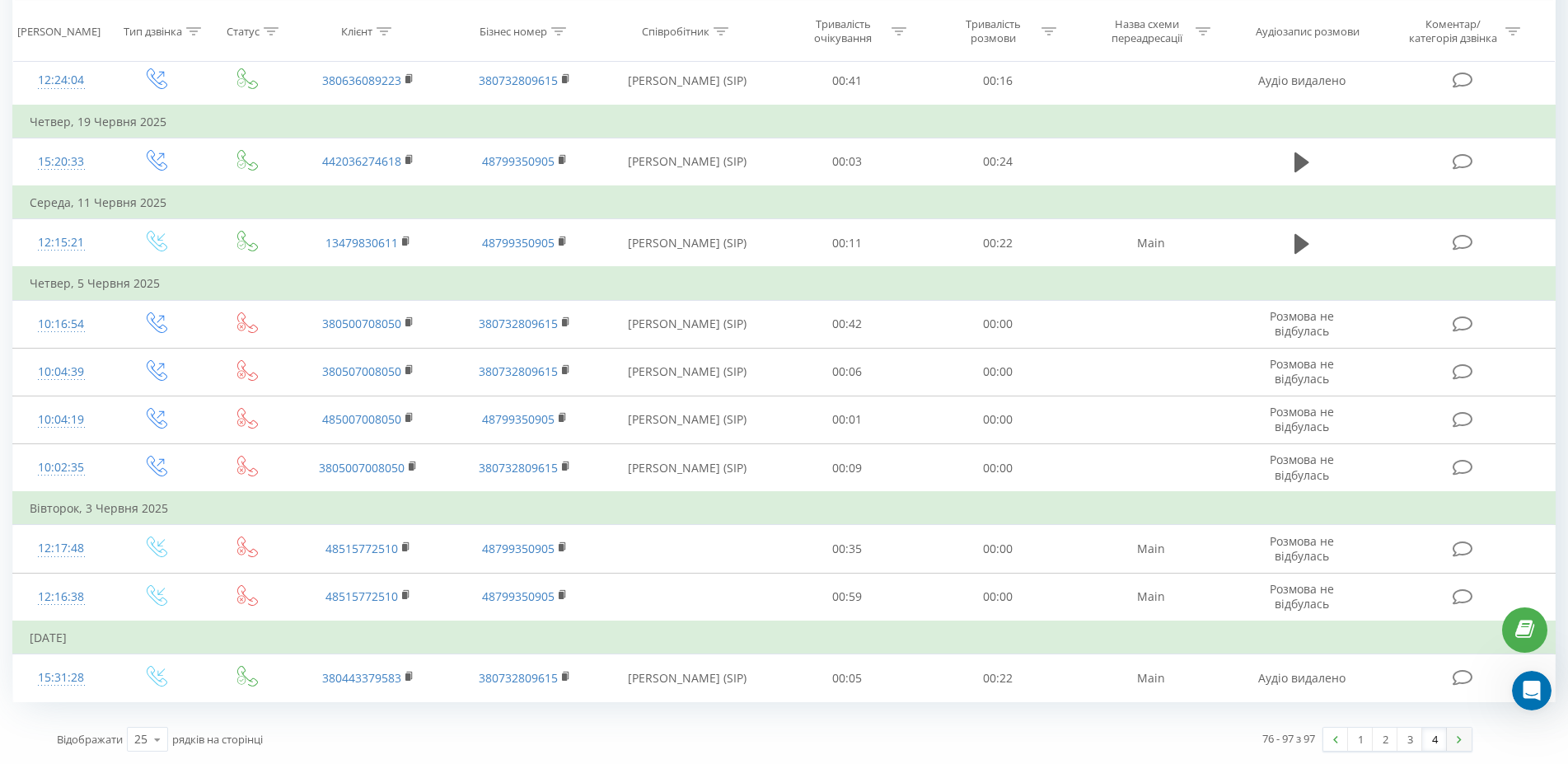
click at [1461, 741] on link at bounding box center [1459, 739] width 25 height 23
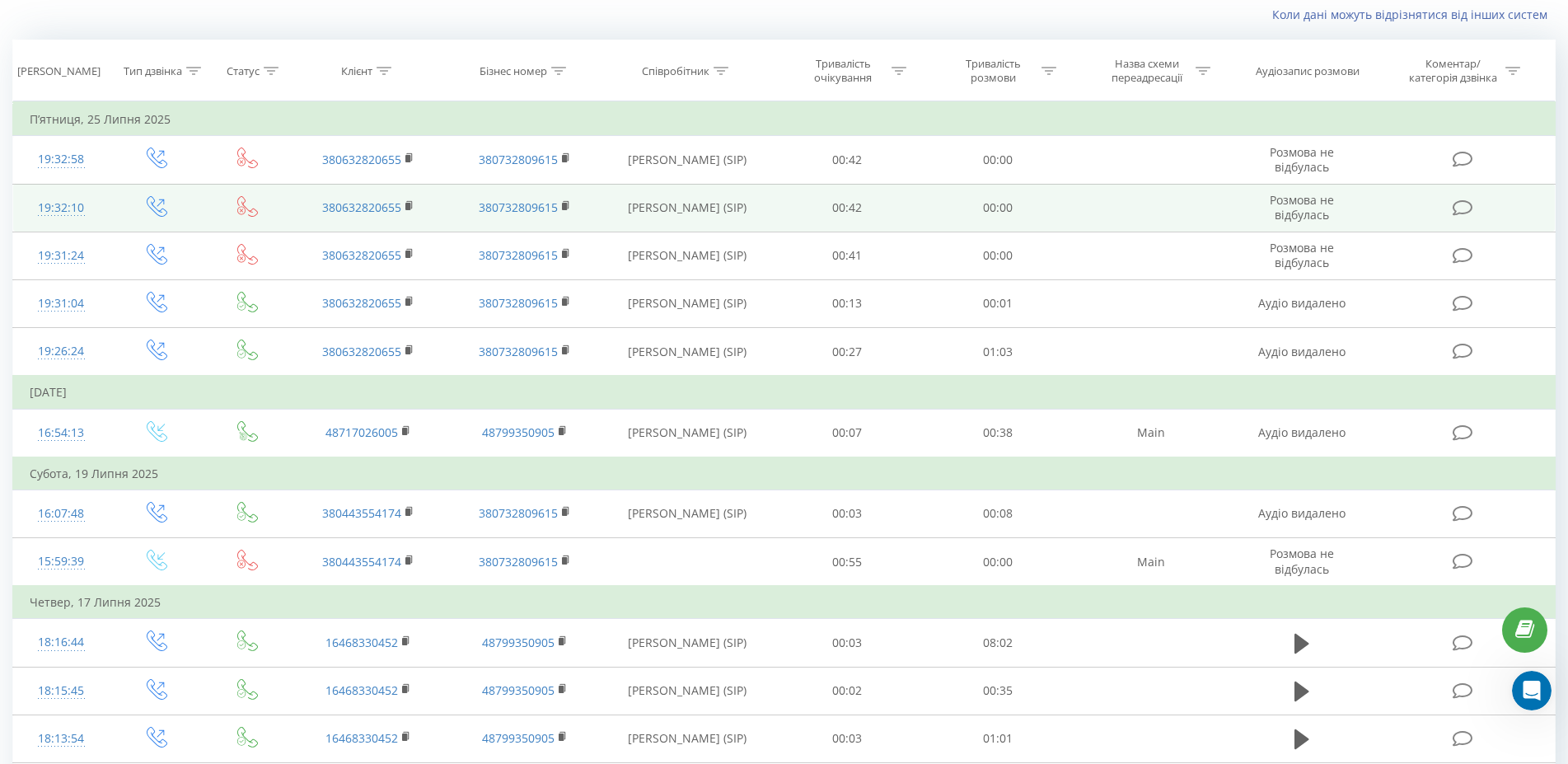
scroll to position [0, 0]
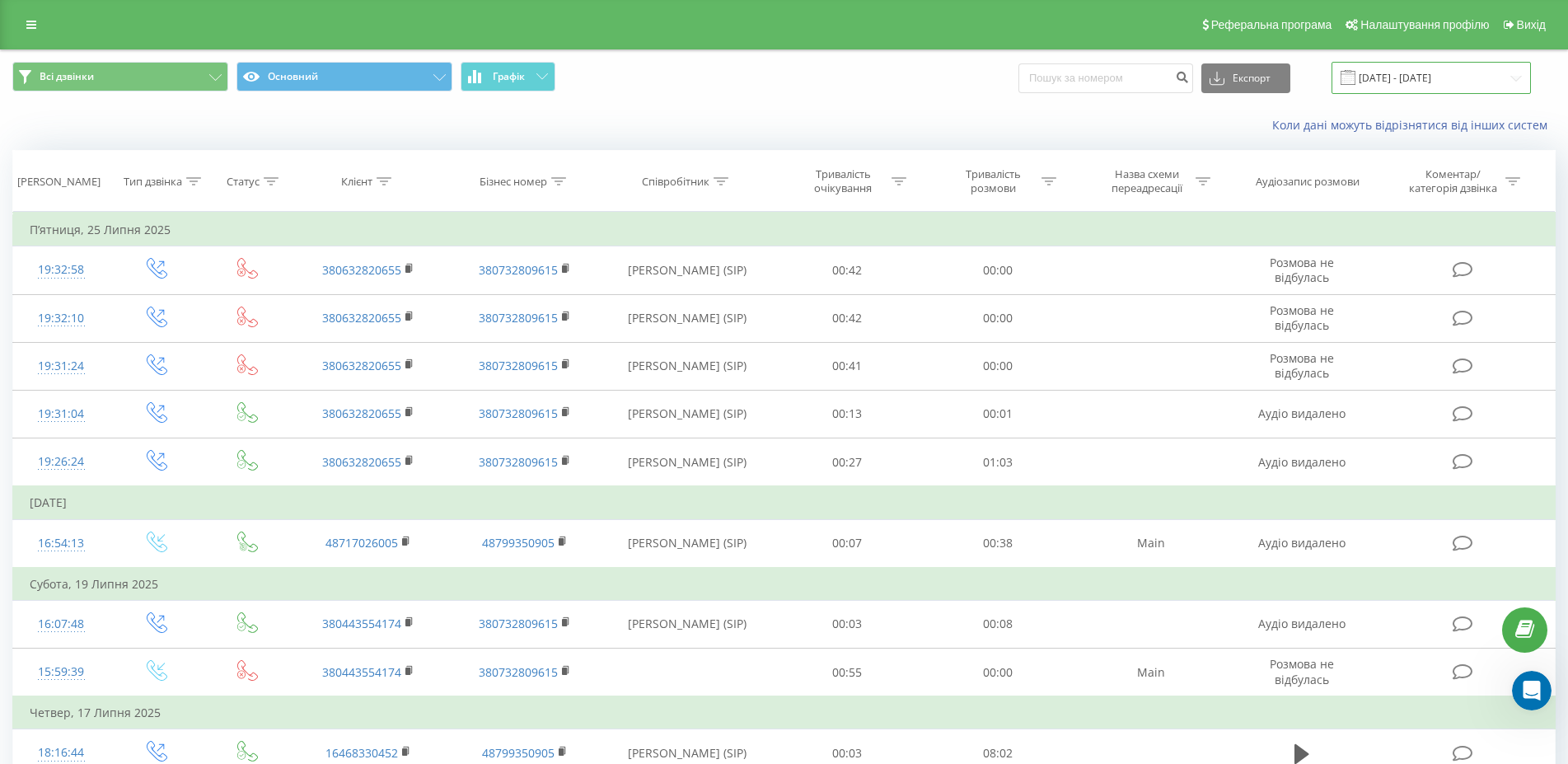
click at [1458, 81] on input "01.06.2025 - 31.08.2025" at bounding box center [1431, 77] width 199 height 32
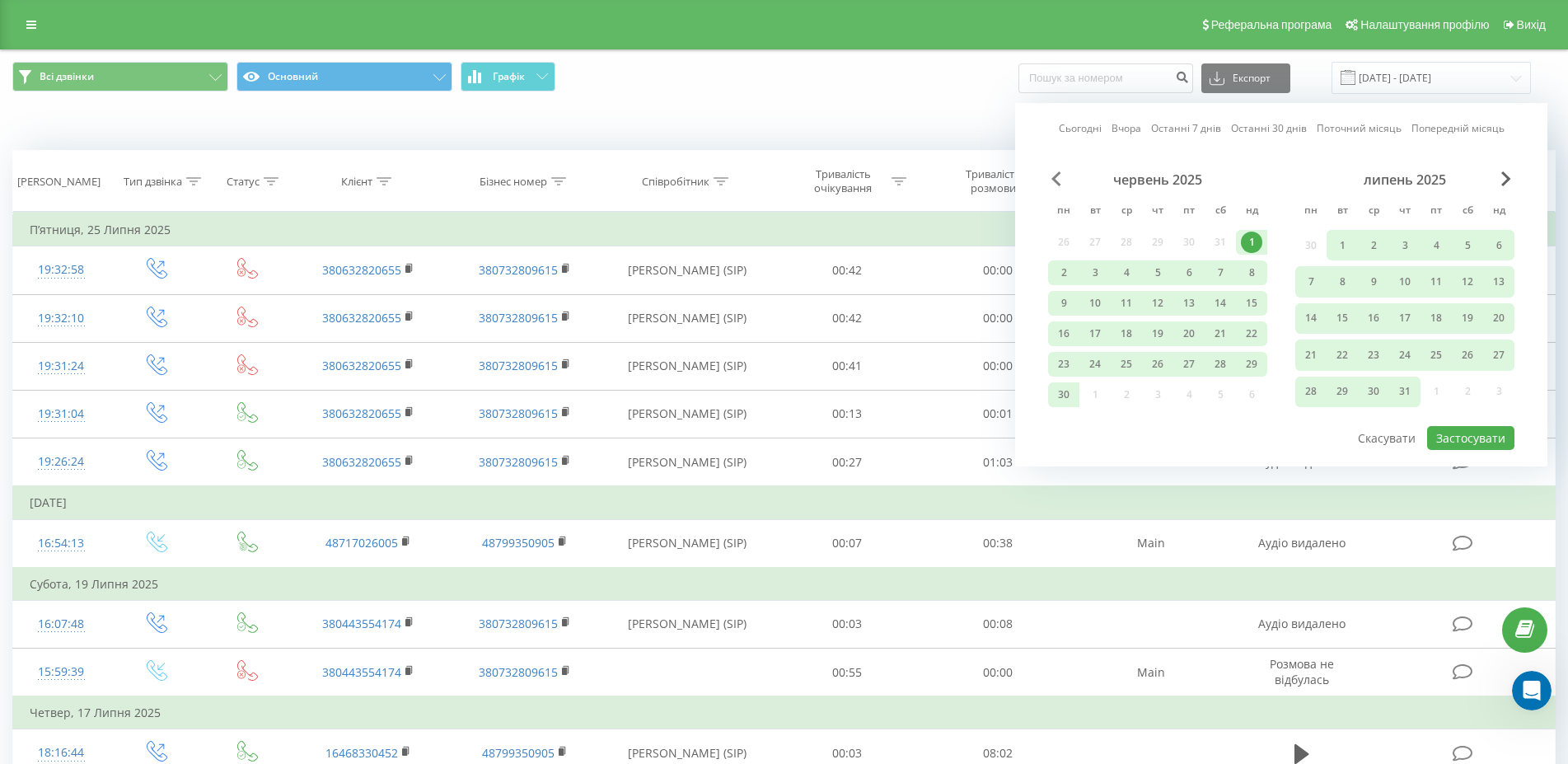
click at [1053, 182] on span "Previous Month" at bounding box center [1057, 178] width 10 height 14
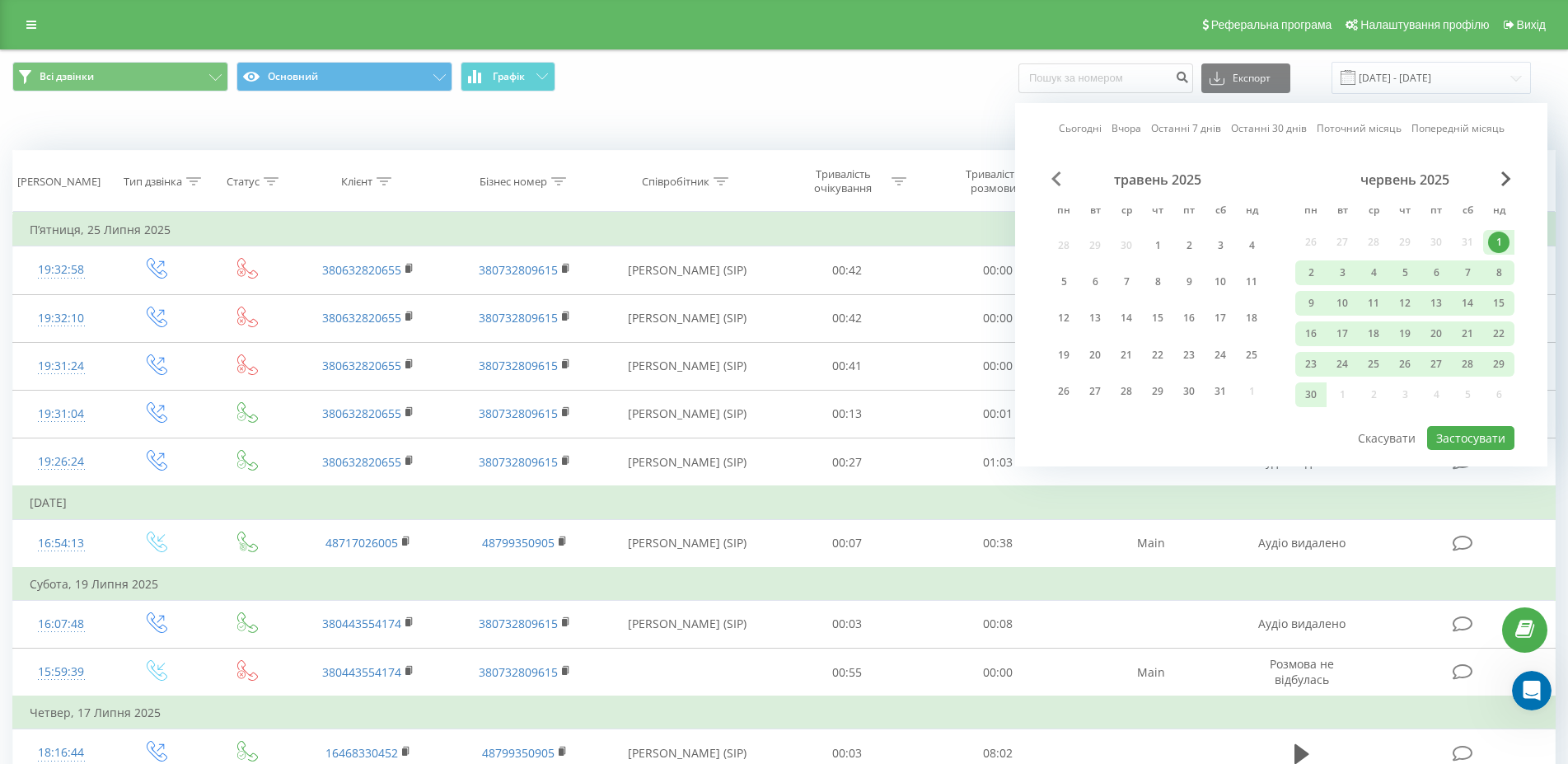
click at [1053, 182] on span "Previous Month" at bounding box center [1057, 178] width 10 height 14
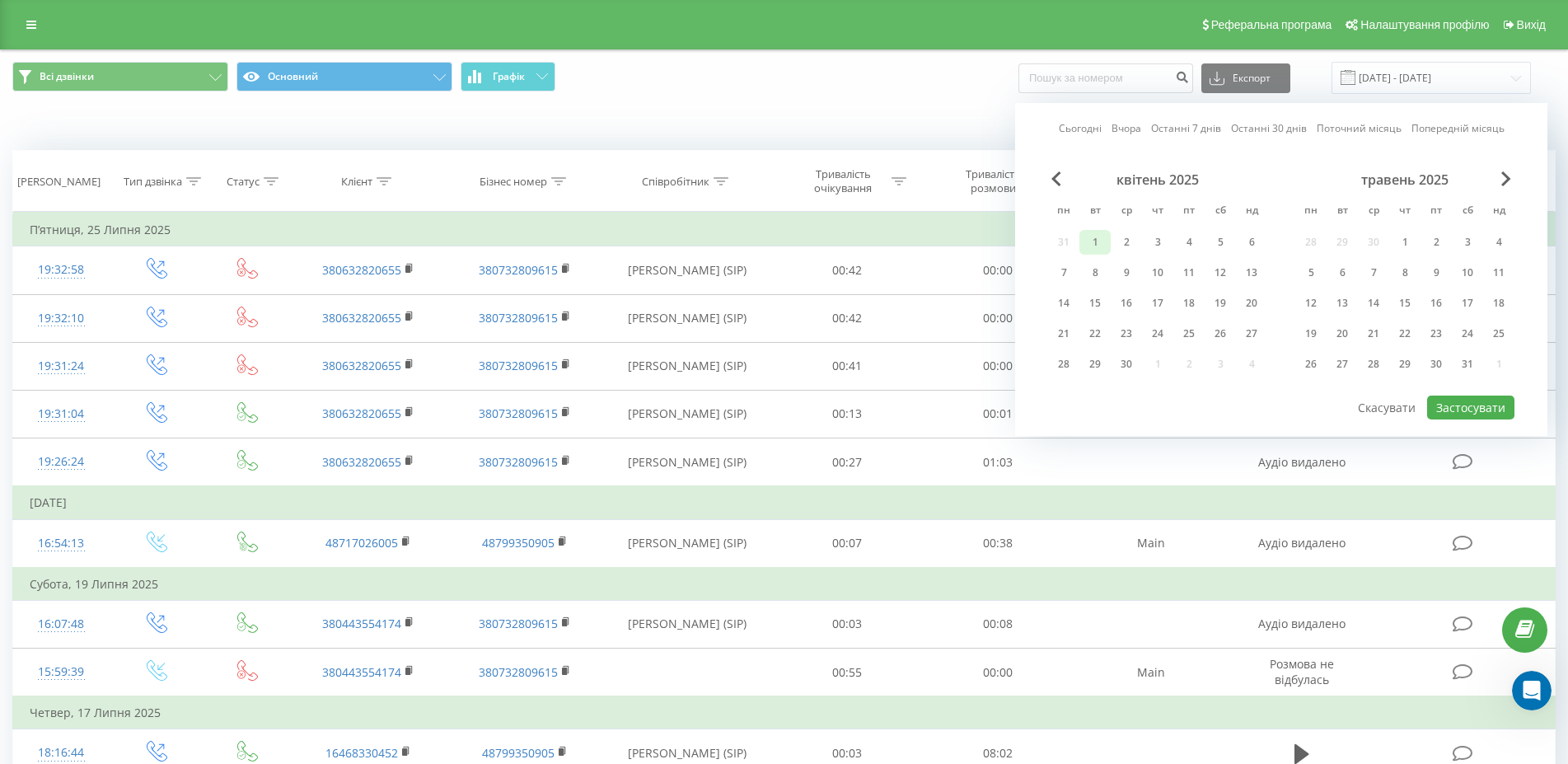
click at [1099, 241] on div "1" at bounding box center [1095, 242] width 21 height 21
click at [1462, 361] on div "31" at bounding box center [1467, 364] width 21 height 21
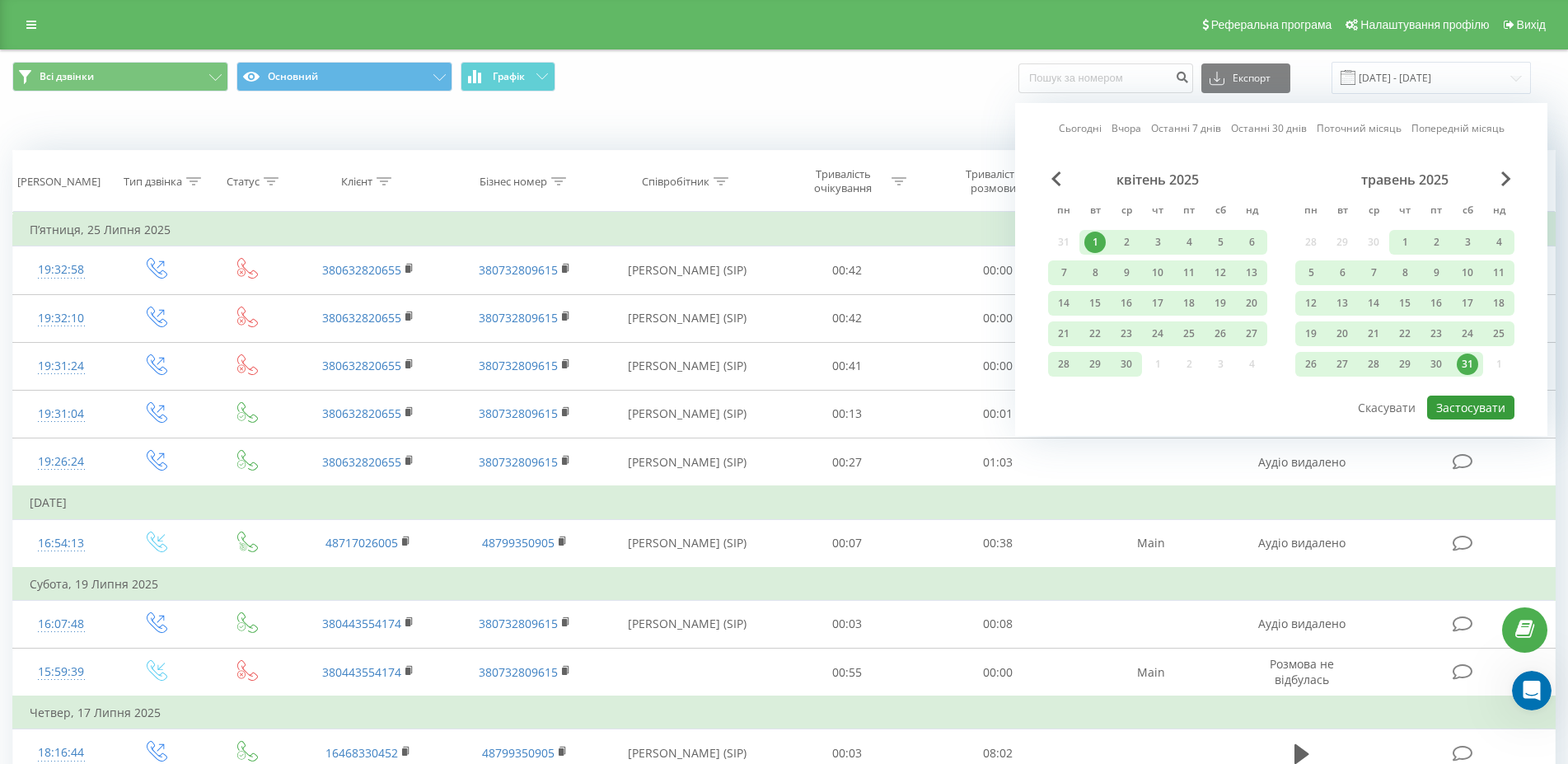
click at [1477, 412] on button "Застосувати" at bounding box center [1470, 407] width 87 height 24
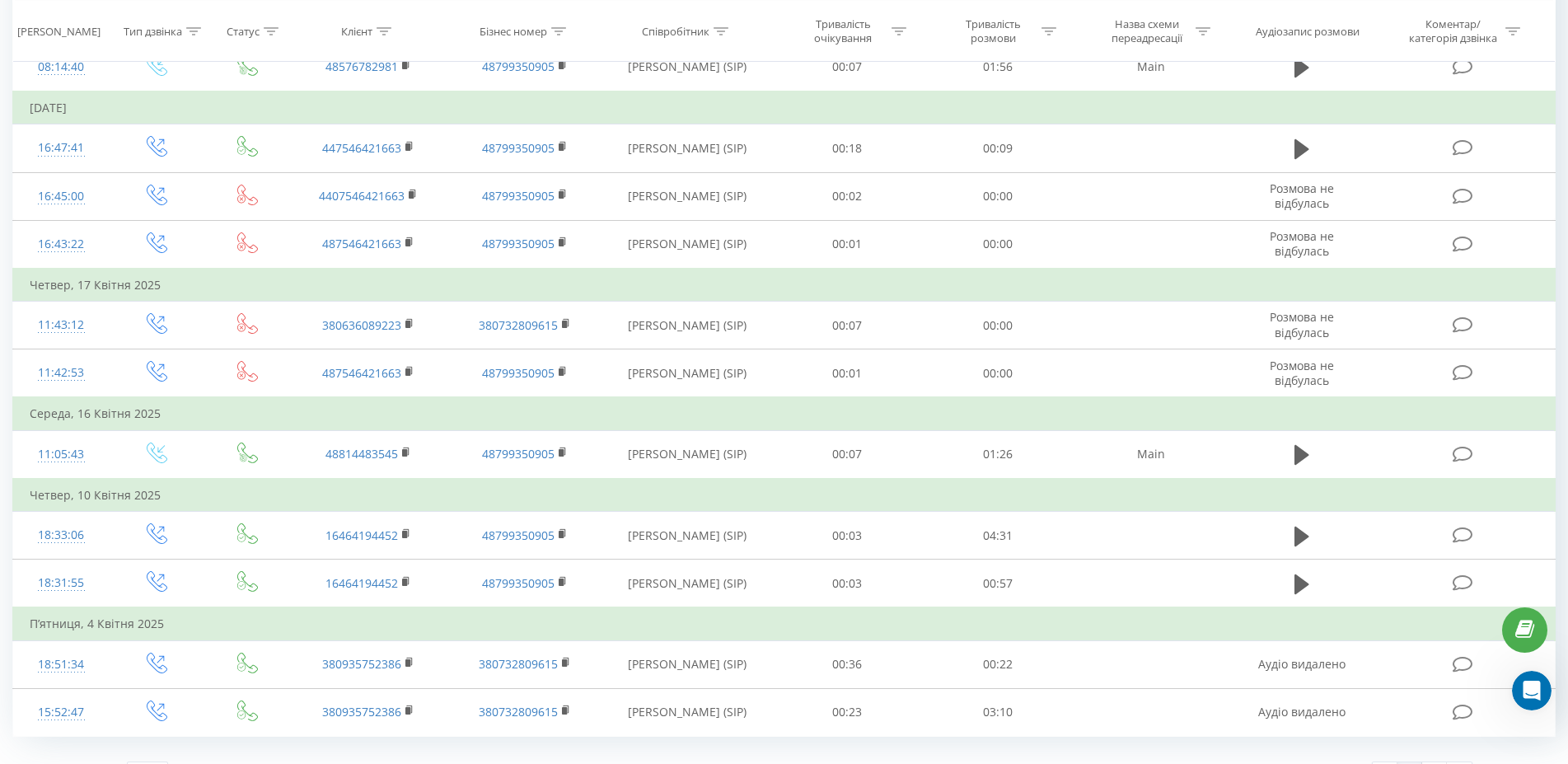
scroll to position [1075, 0]
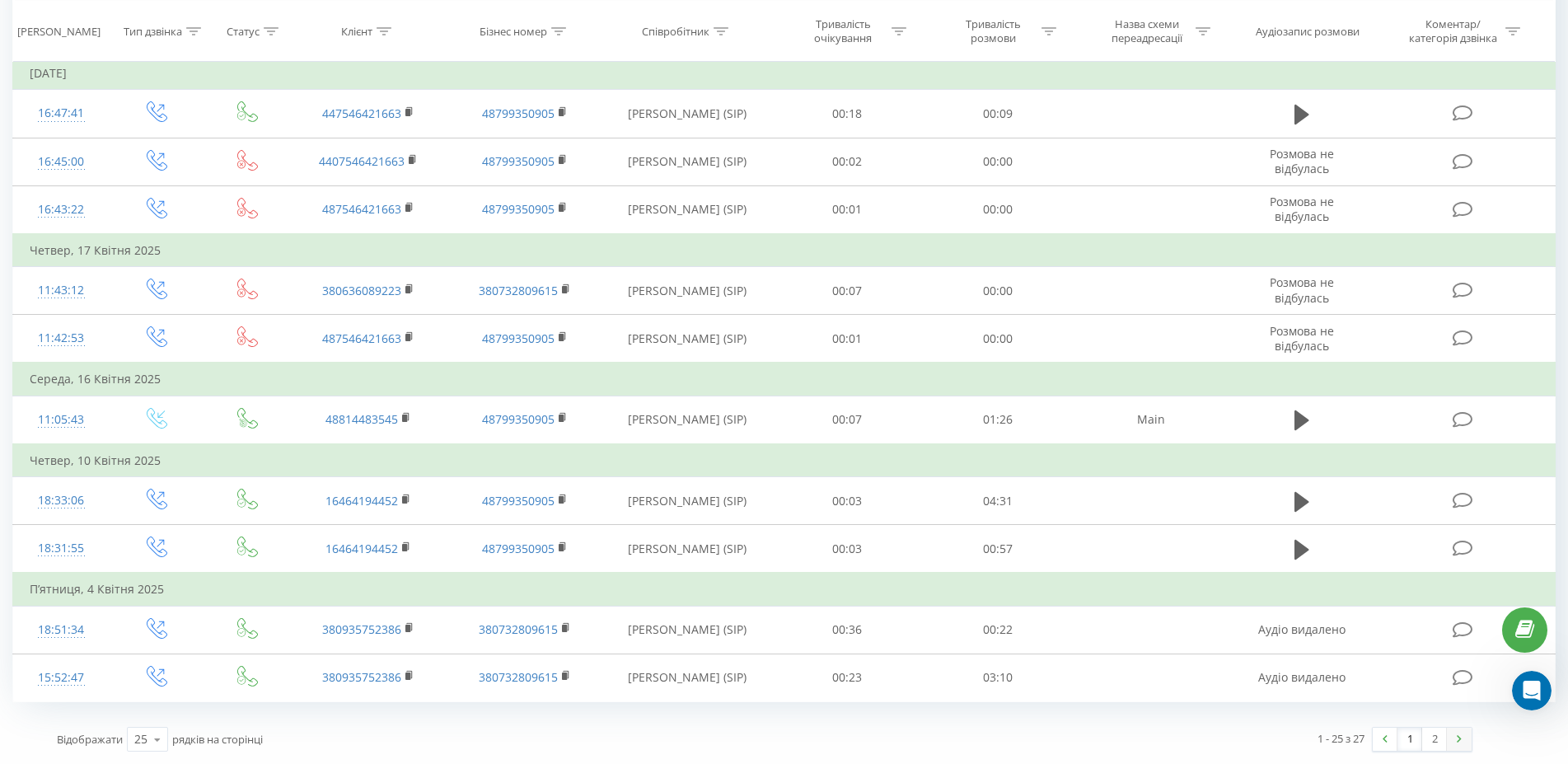
click at [1459, 739] on img at bounding box center [1458, 739] width 5 height 8
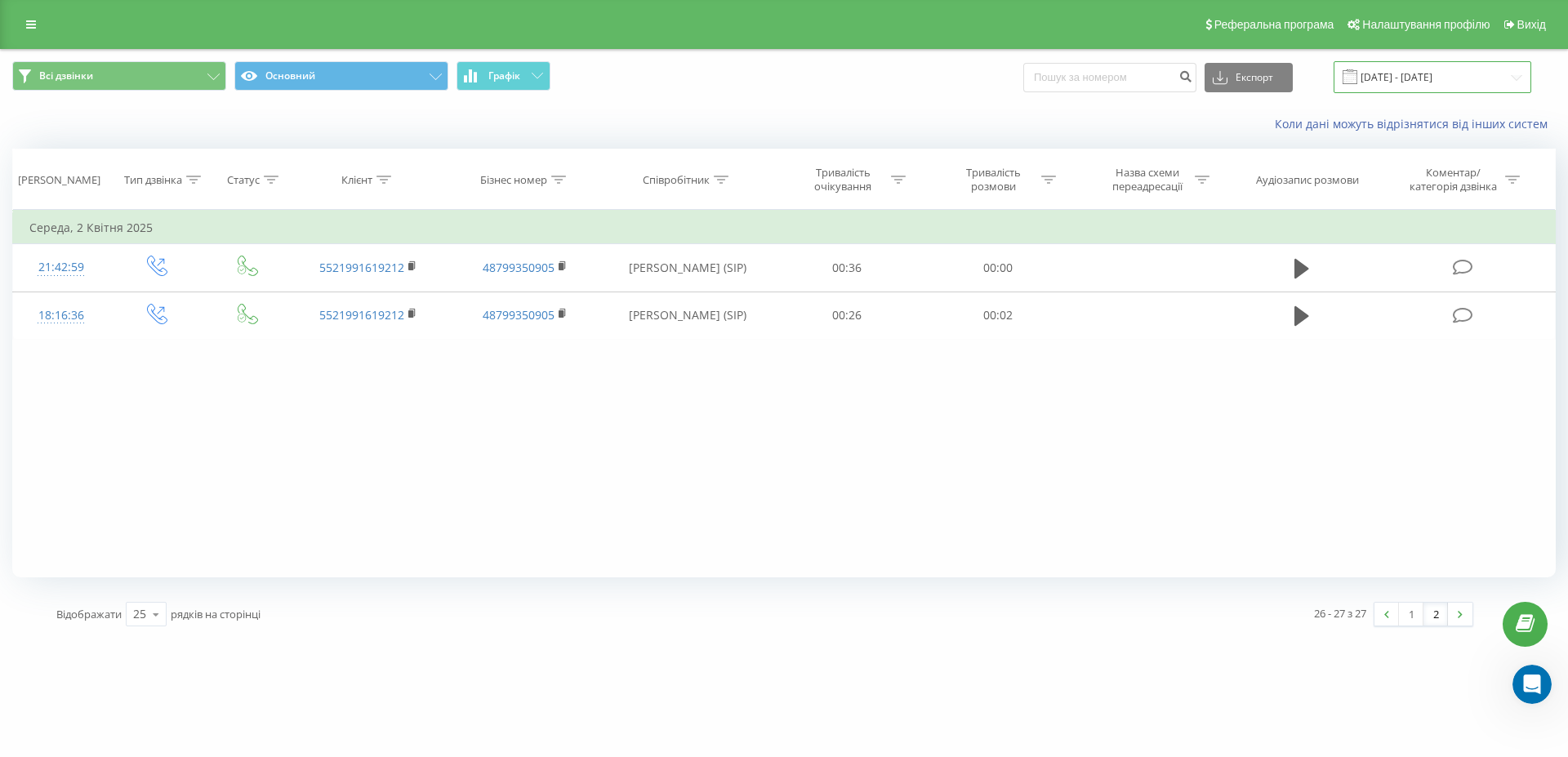
click at [1470, 75] on input "01.04.2025 - 31.05.2025" at bounding box center [1432, 76] width 197 height 31
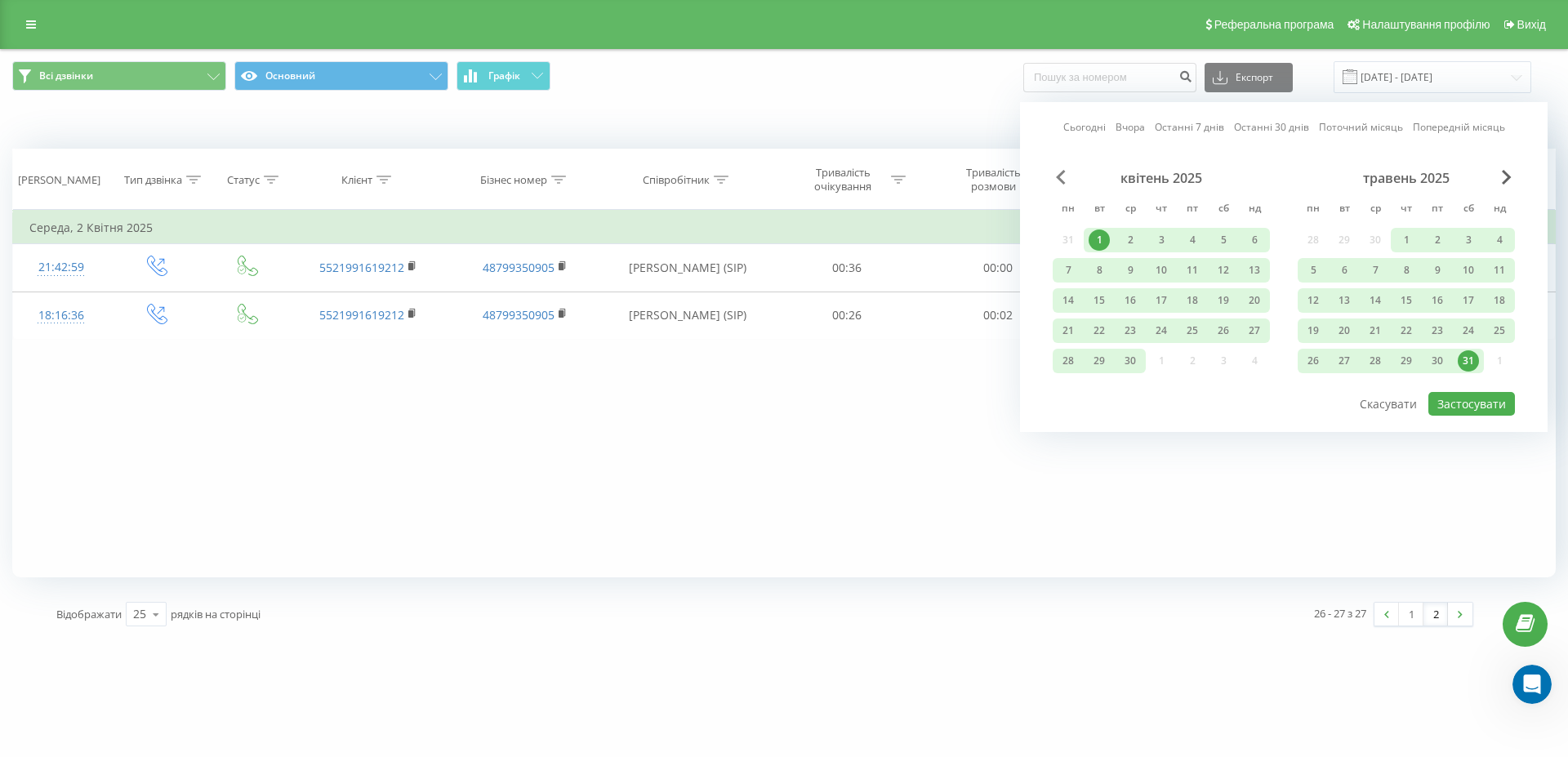
click at [1063, 180] on span "Previous Month" at bounding box center [1060, 176] width 10 height 14
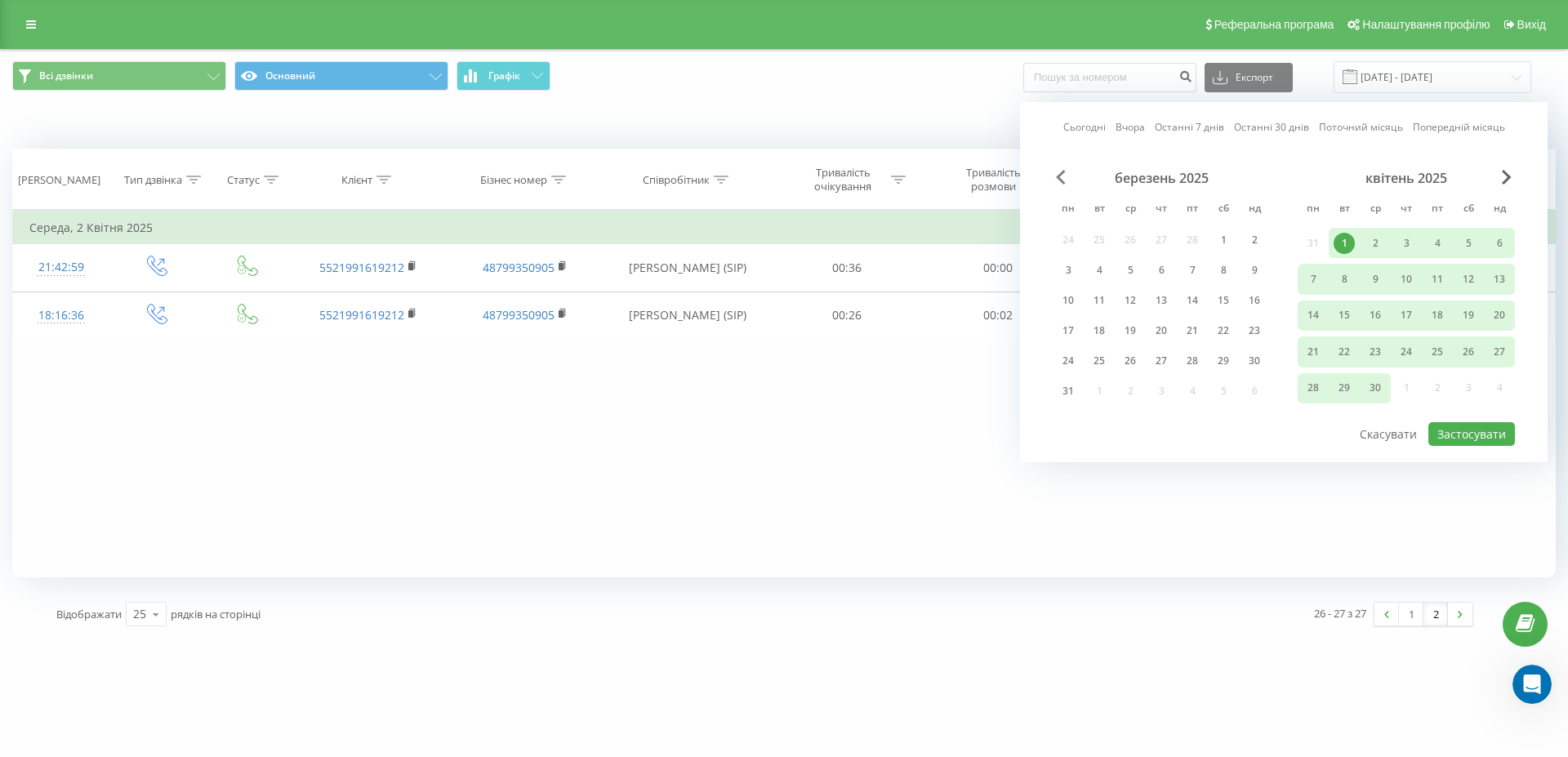
click at [1063, 180] on span "Previous Month" at bounding box center [1060, 176] width 10 height 14
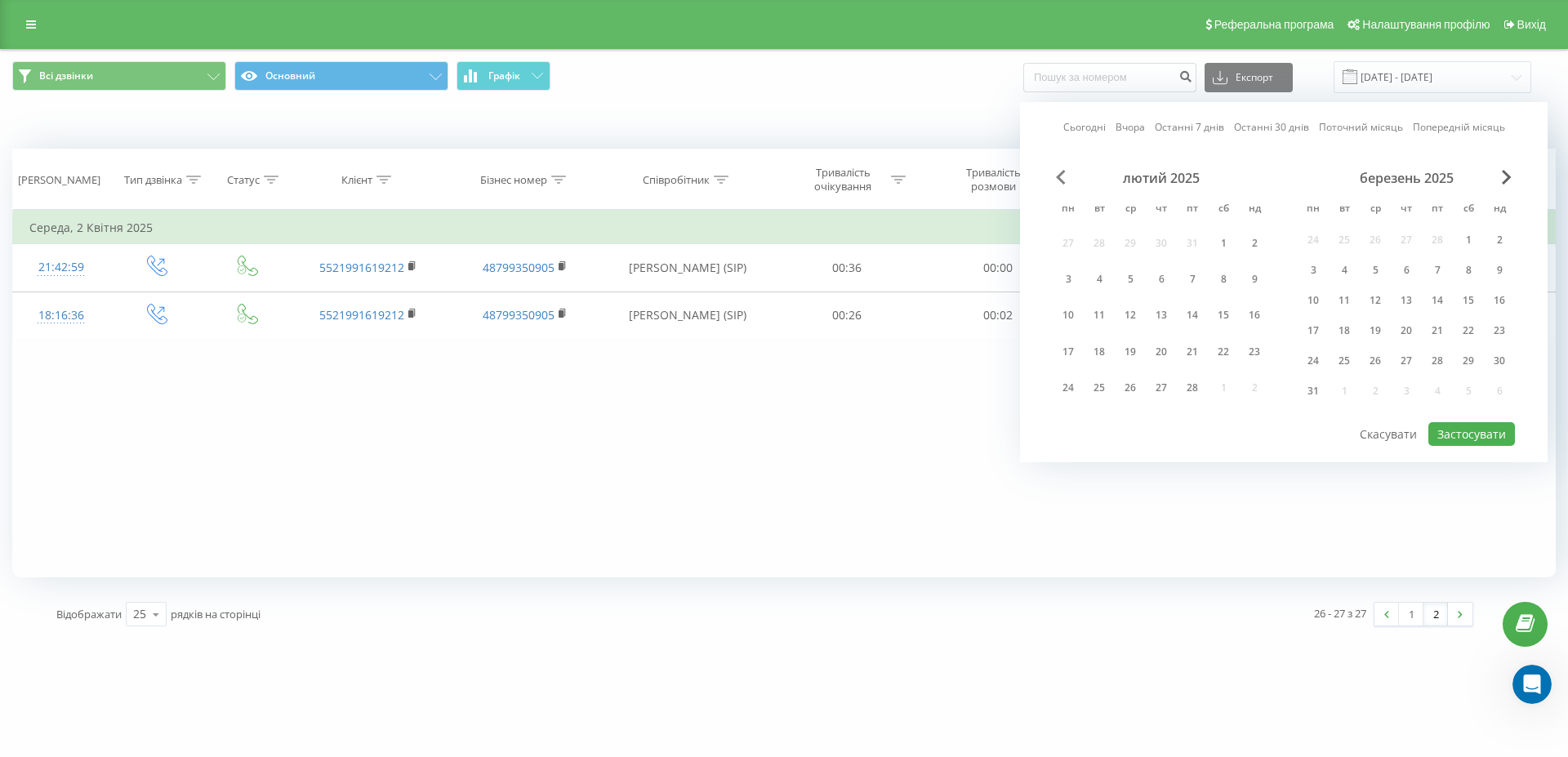
click at [1063, 180] on span "Previous Month" at bounding box center [1060, 176] width 10 height 14
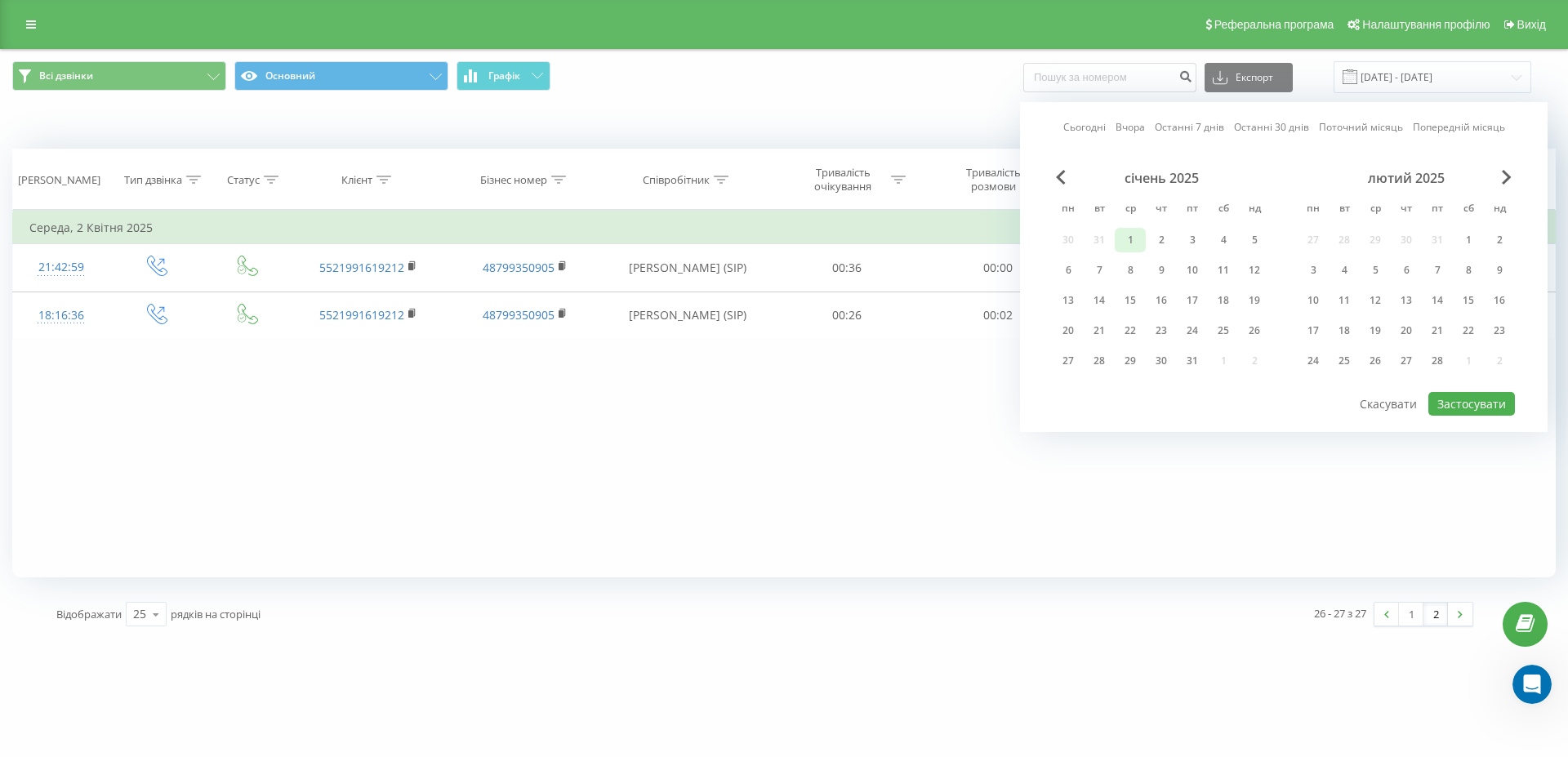
click at [1127, 237] on div "1" at bounding box center [1130, 240] width 21 height 21
click at [1513, 179] on div "лютий 2025" at bounding box center [1406, 177] width 217 height 16
click at [1509, 178] on span "Next Month" at bounding box center [1506, 176] width 10 height 14
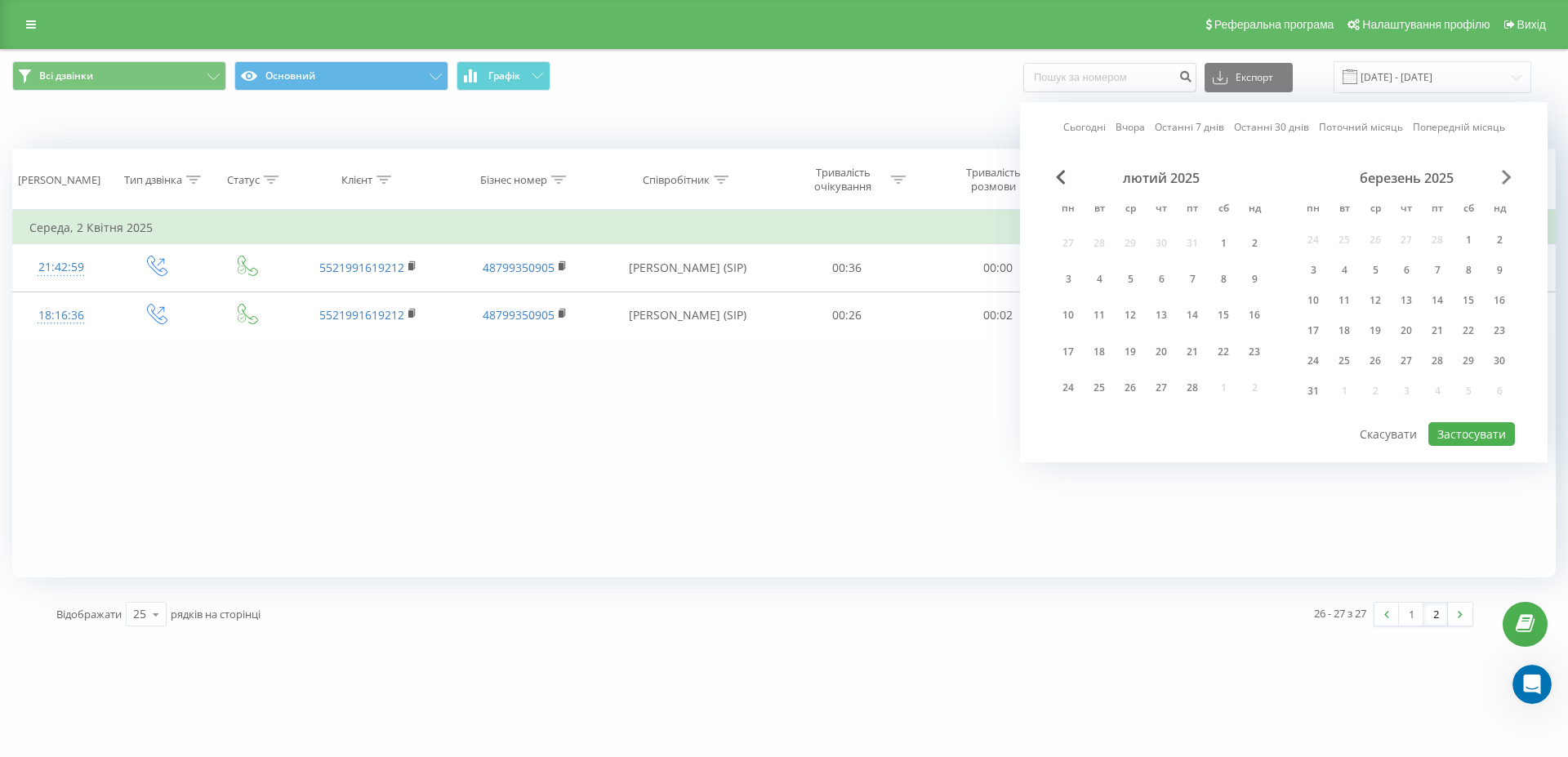
click at [1509, 178] on span "Next Month" at bounding box center [1506, 176] width 10 height 14
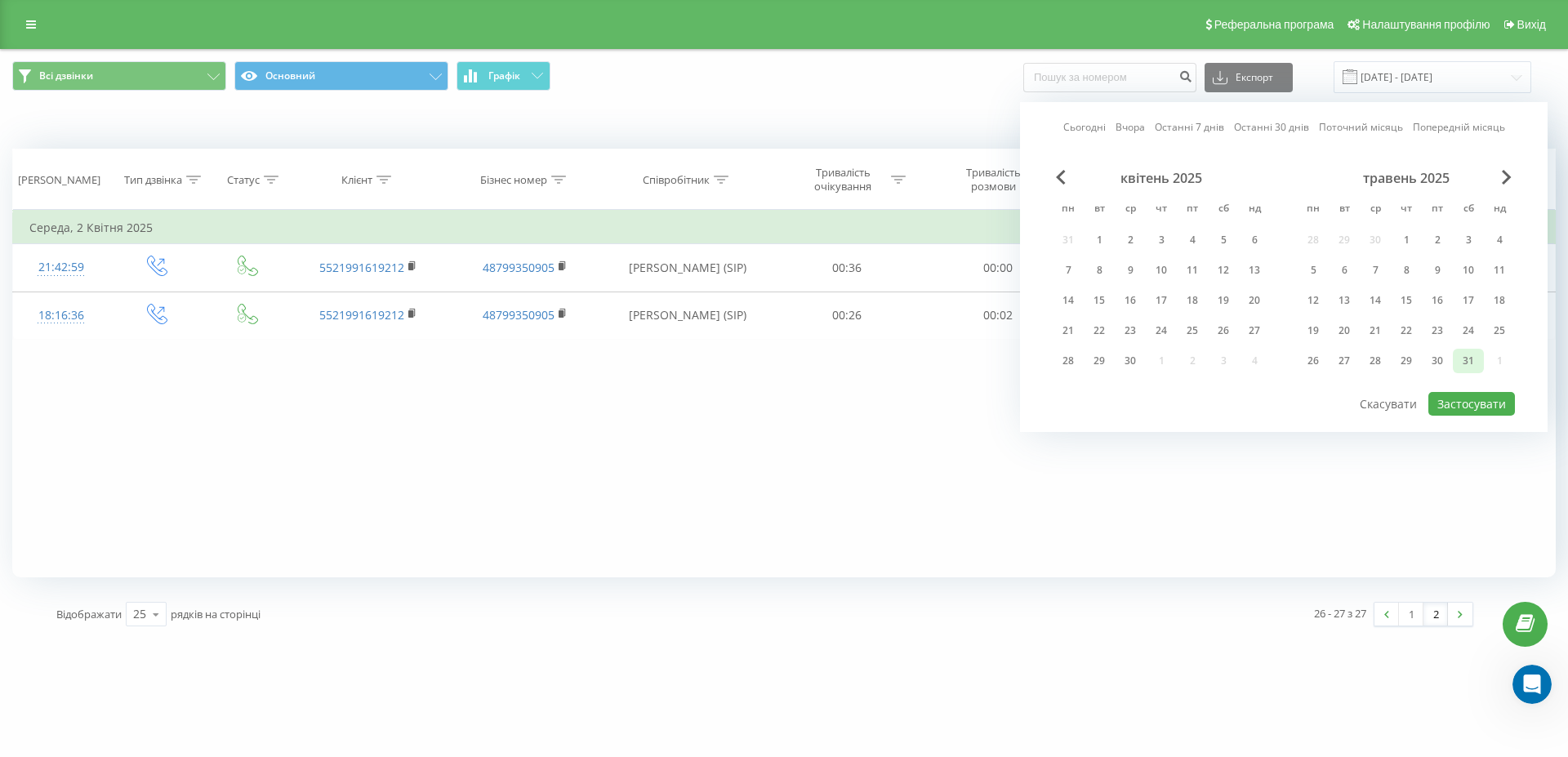
click at [1459, 363] on div "31" at bounding box center [1468, 361] width 21 height 21
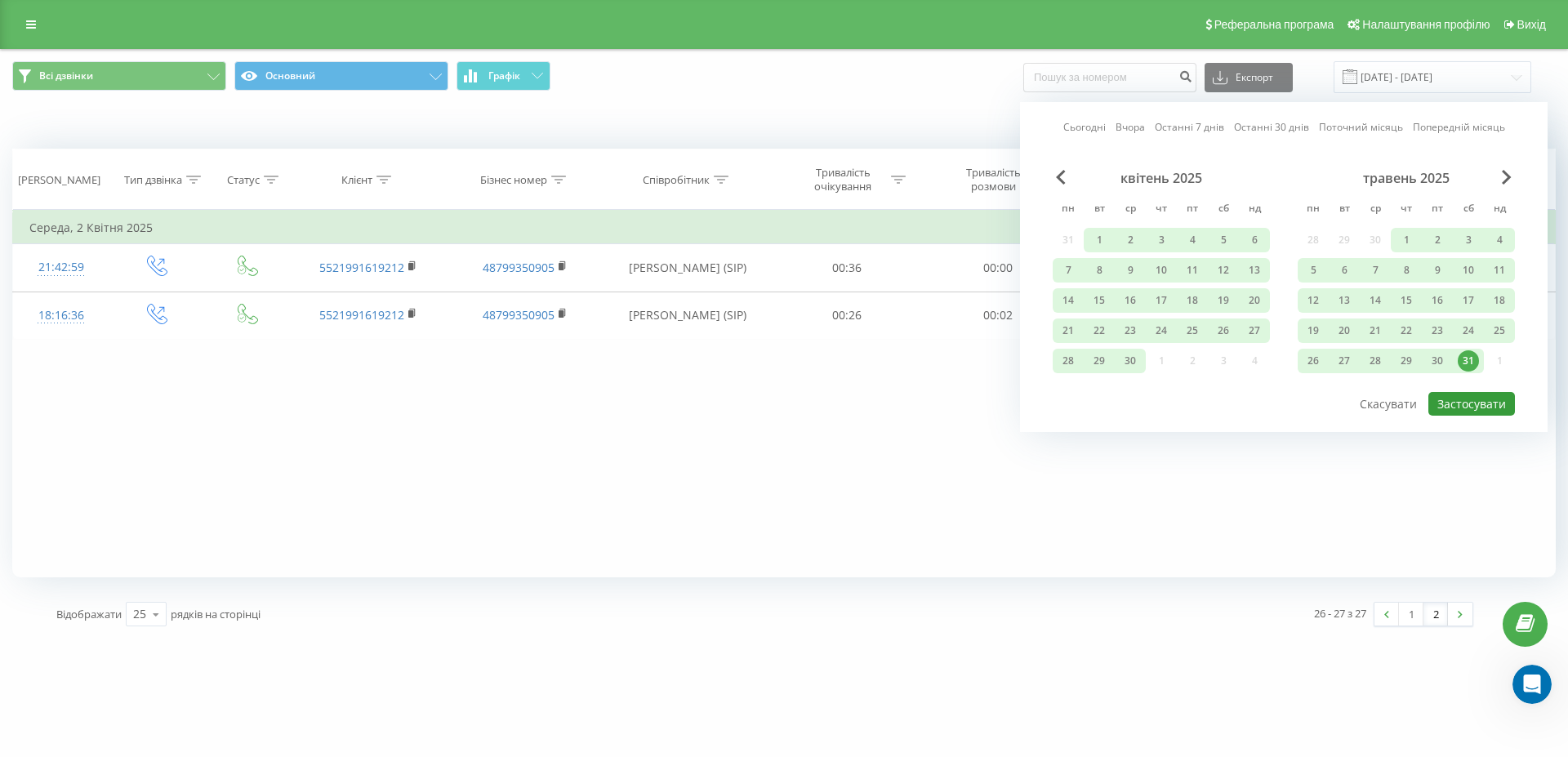
click at [1469, 403] on button "Застосувати" at bounding box center [1471, 403] width 87 height 24
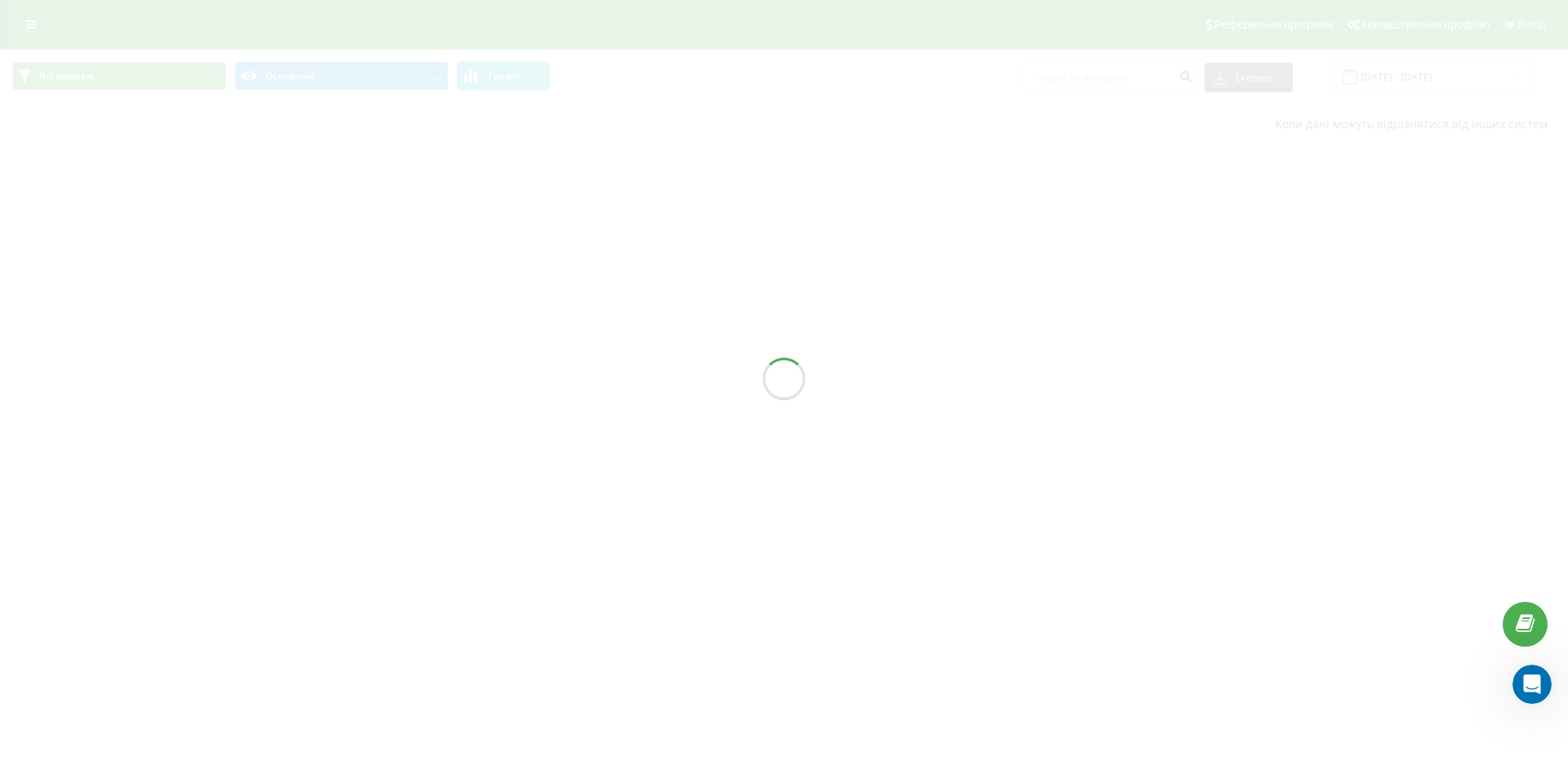
type input "01.01.2025 - 31.05.2025"
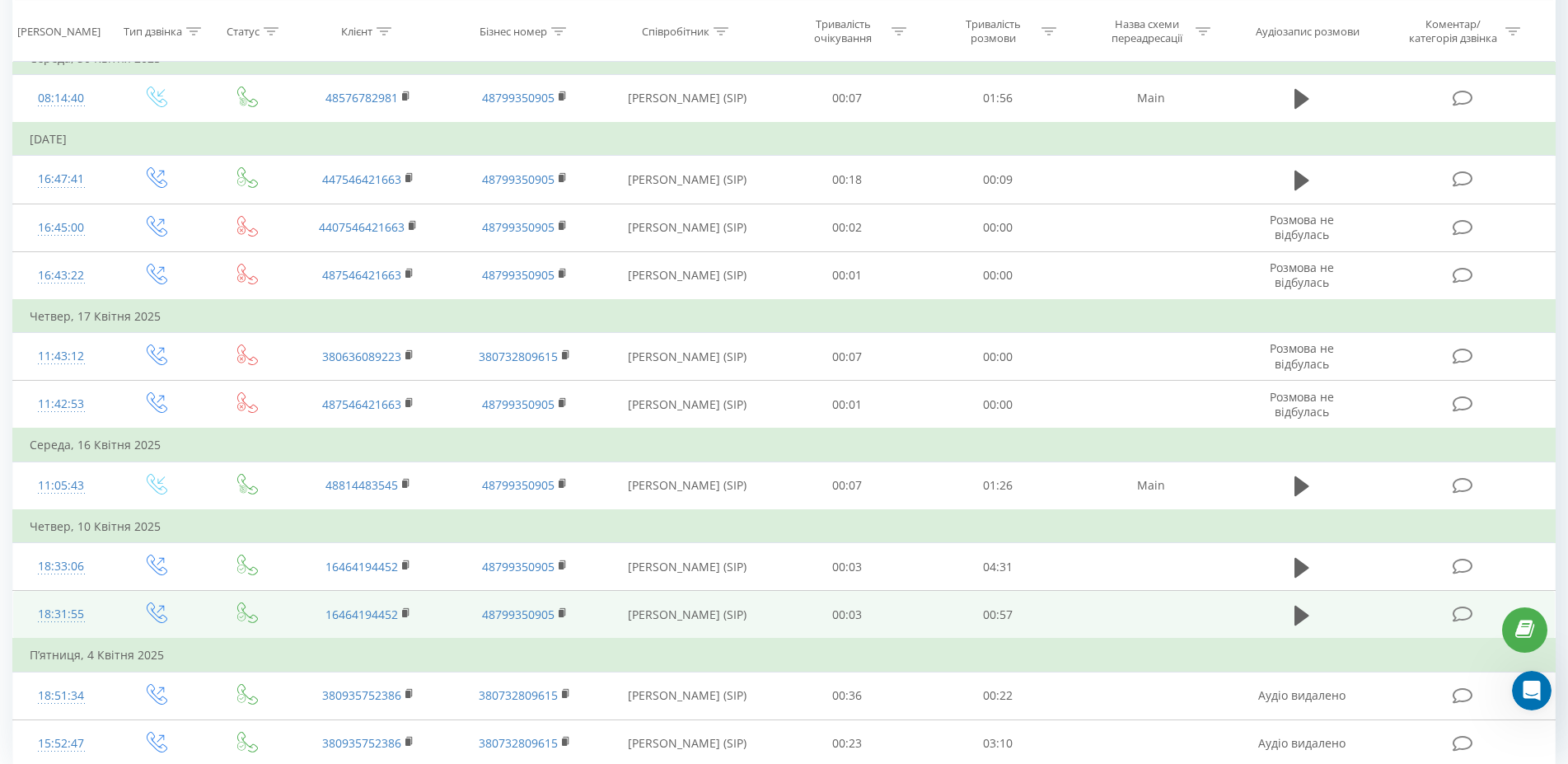
scroll to position [1075, 0]
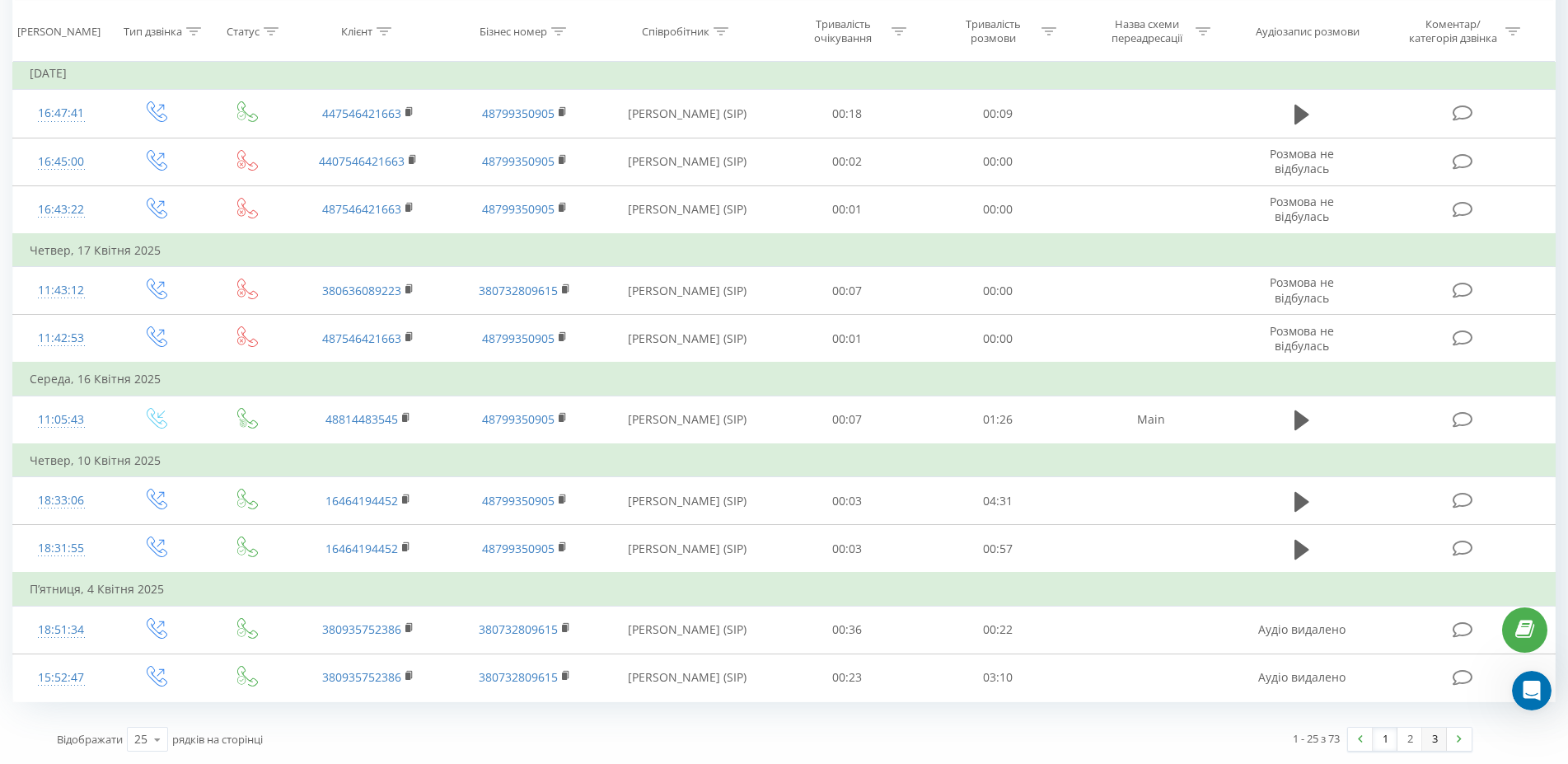
click at [1439, 741] on link "3" at bounding box center [1434, 739] width 25 height 23
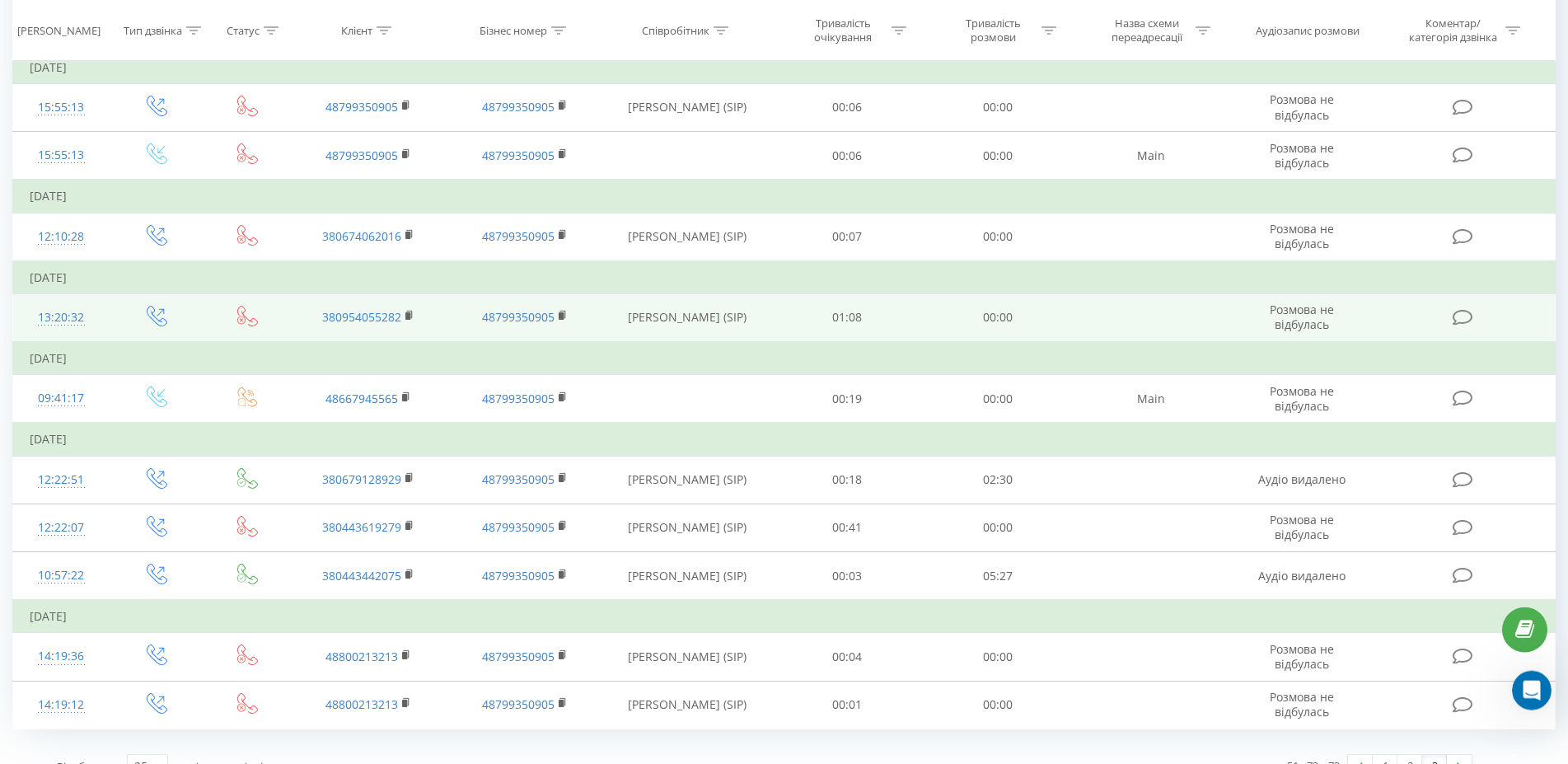
scroll to position [1013, 0]
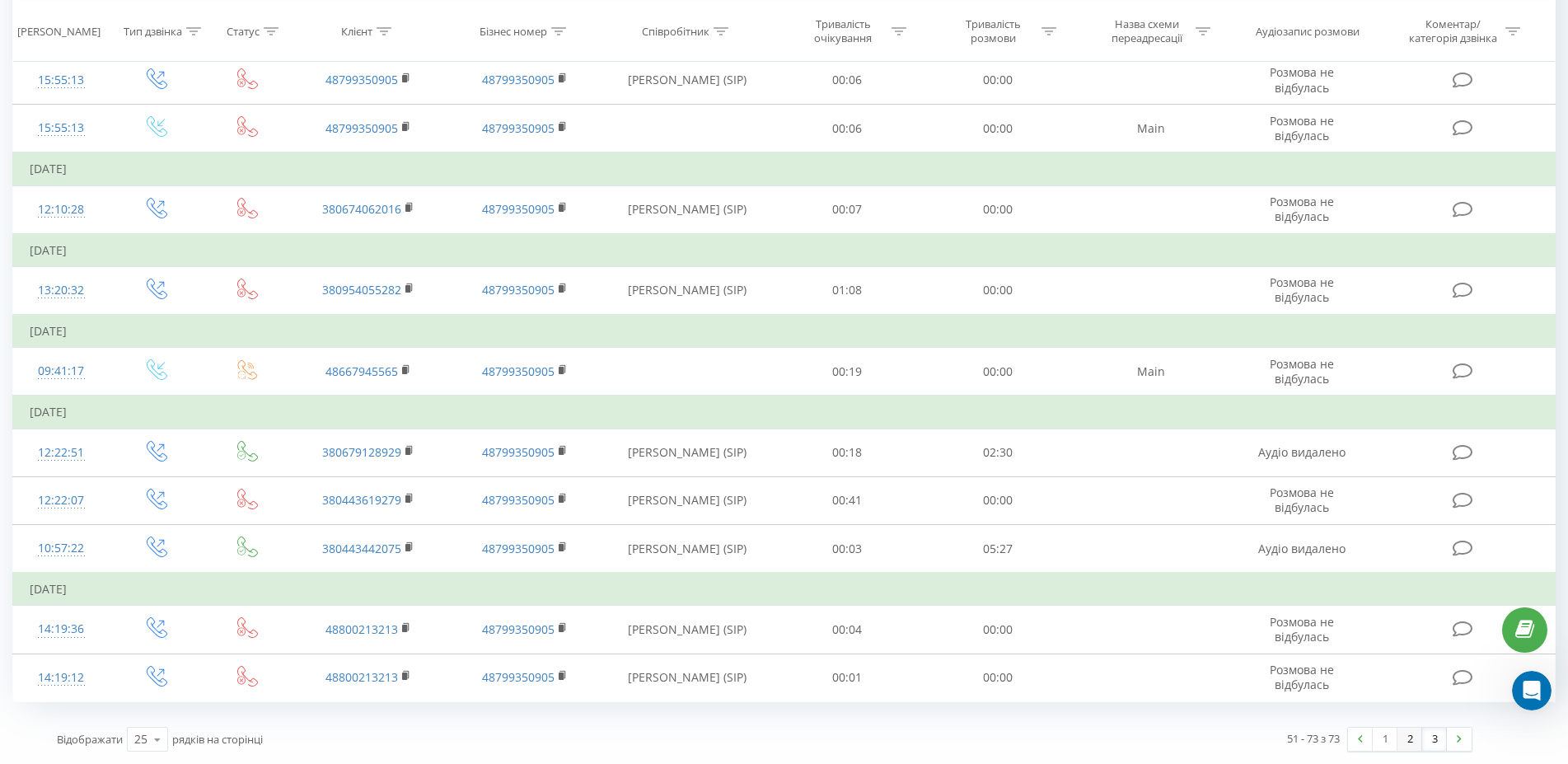
click at [1409, 735] on link "2" at bounding box center [1410, 739] width 25 height 23
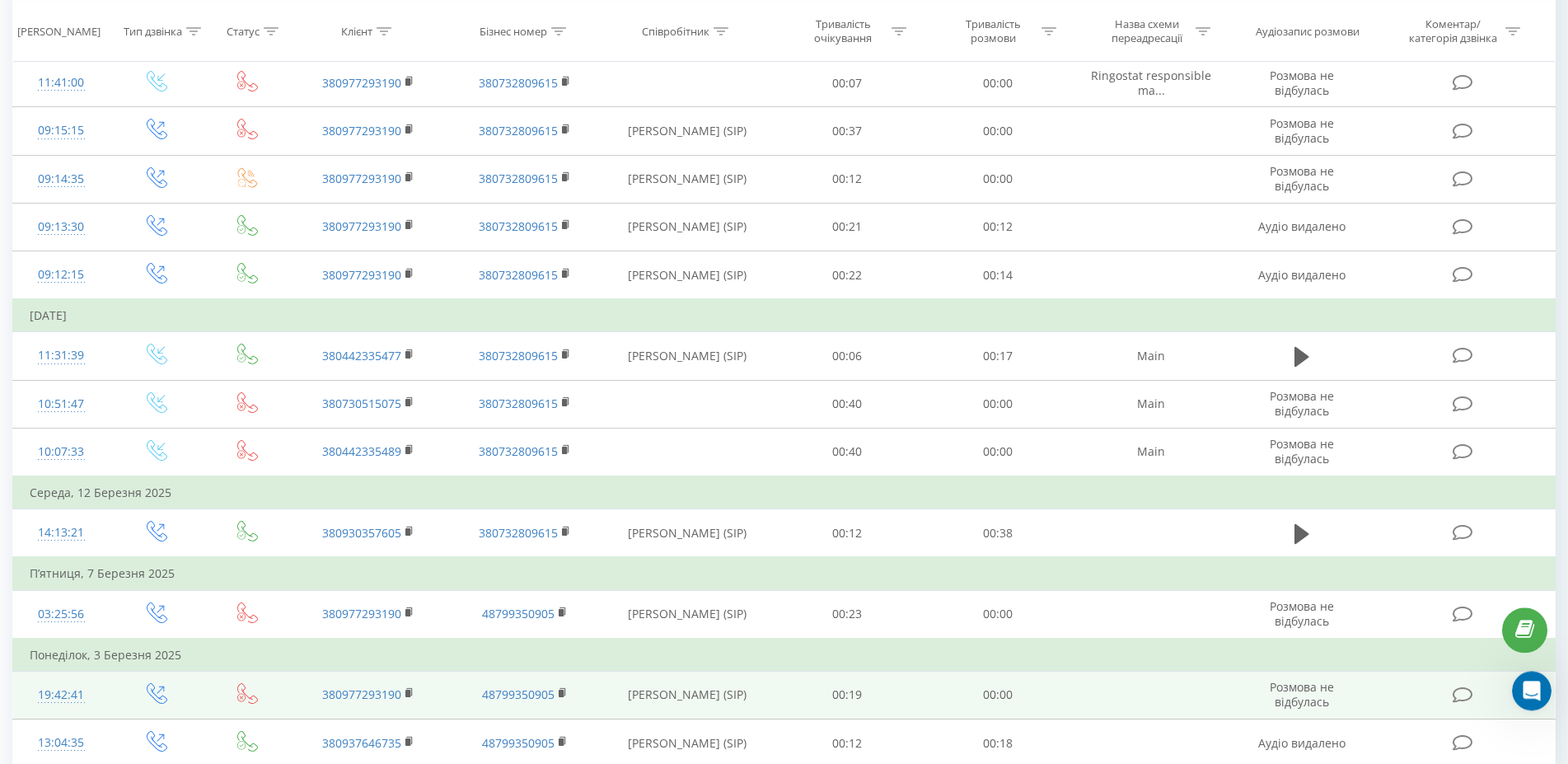
scroll to position [699, 0]
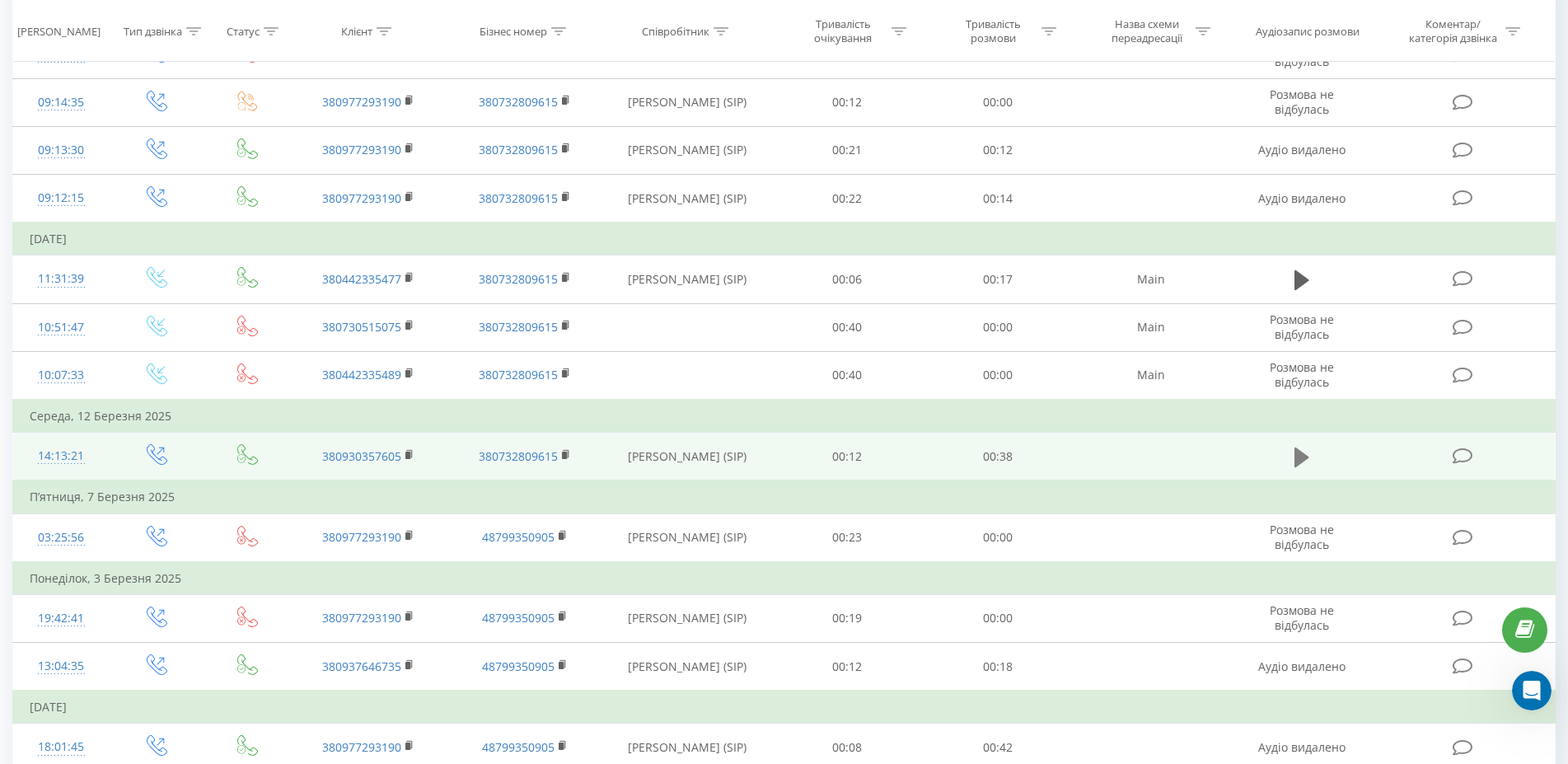
click at [1296, 464] on icon at bounding box center [1301, 456] width 14 height 20
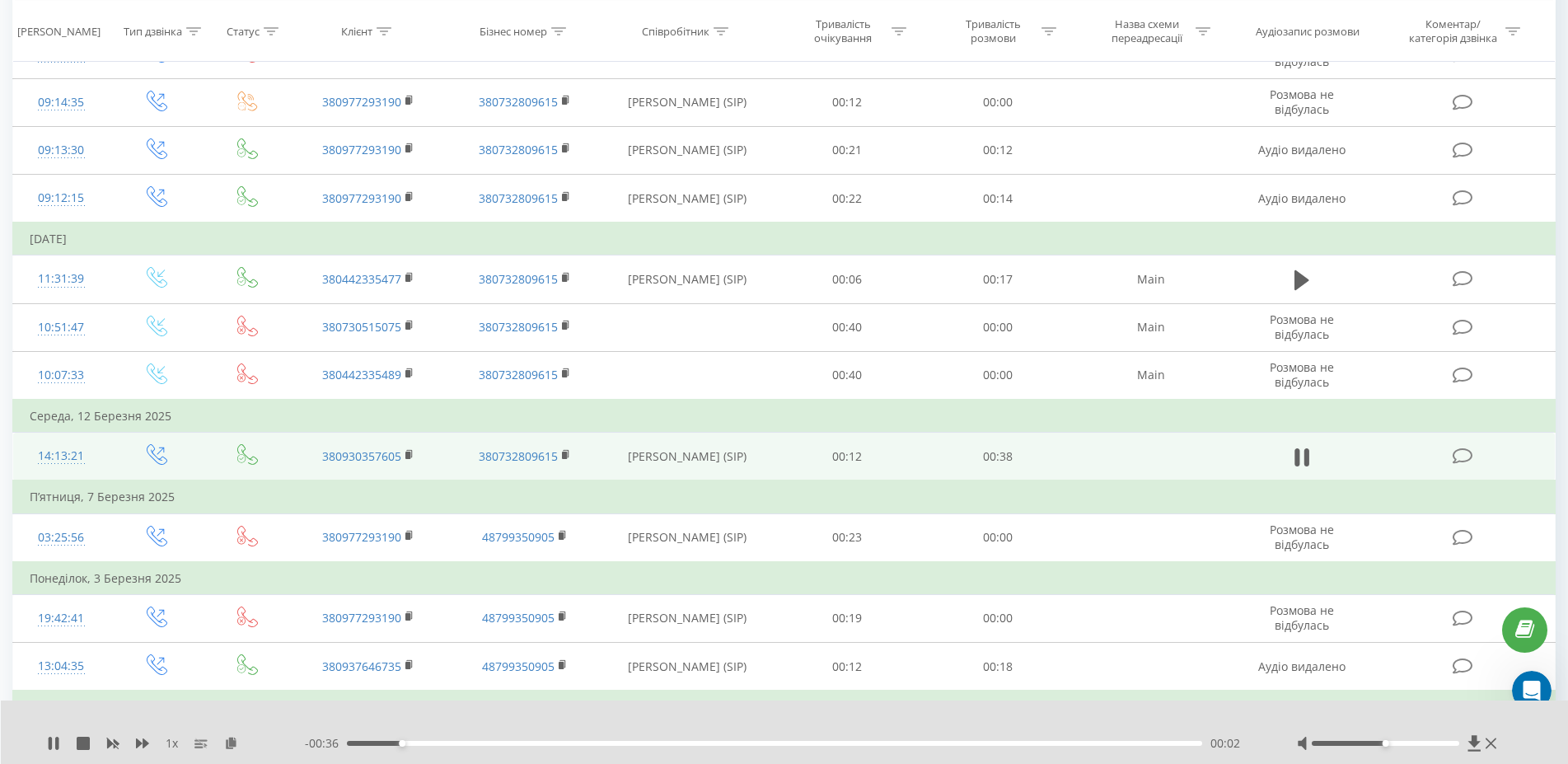
click at [729, 745] on div "00:02" at bounding box center [775, 743] width 856 height 5
click at [55, 745] on icon at bounding box center [54, 743] width 13 height 13
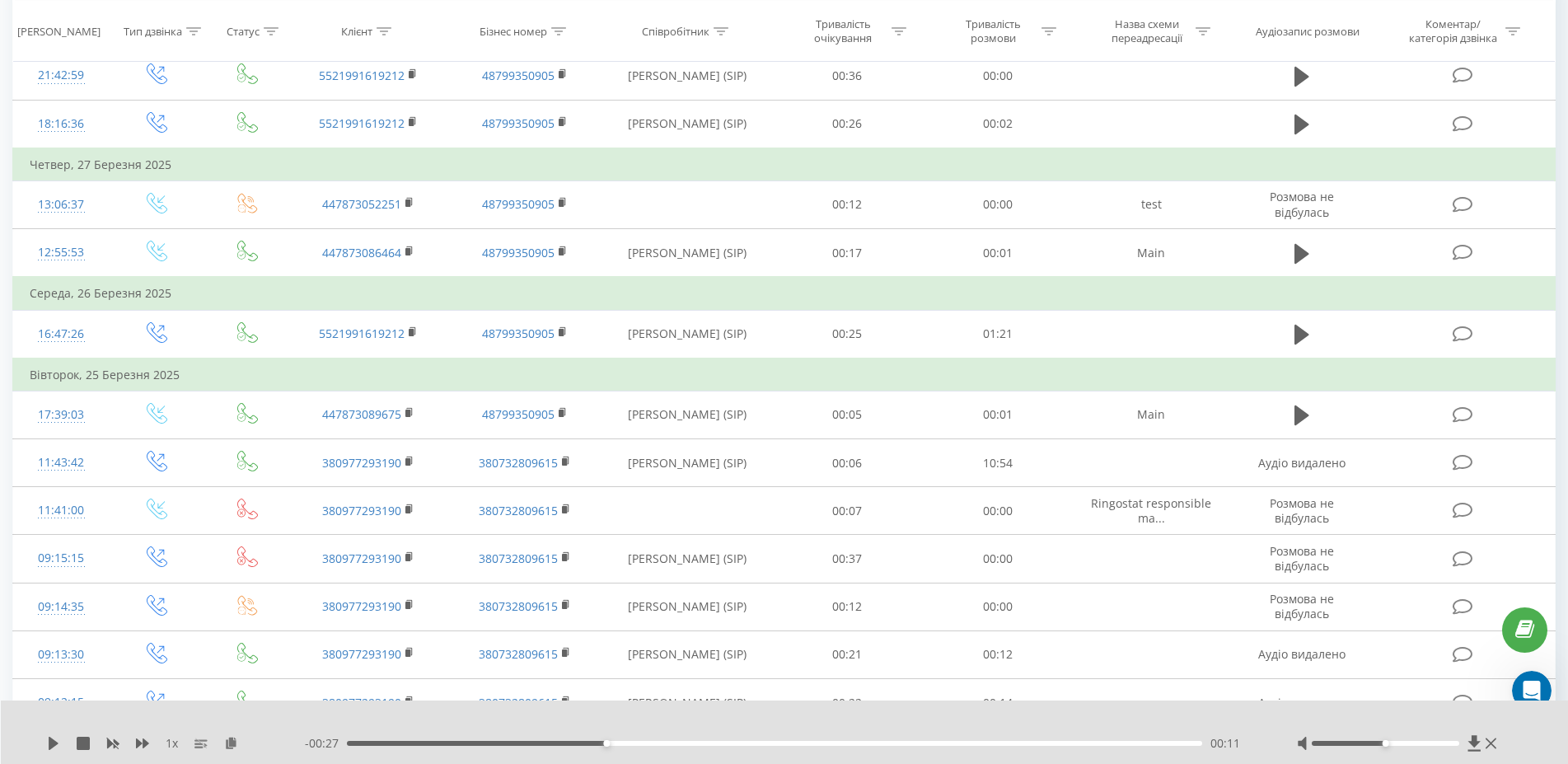
scroll to position [26, 0]
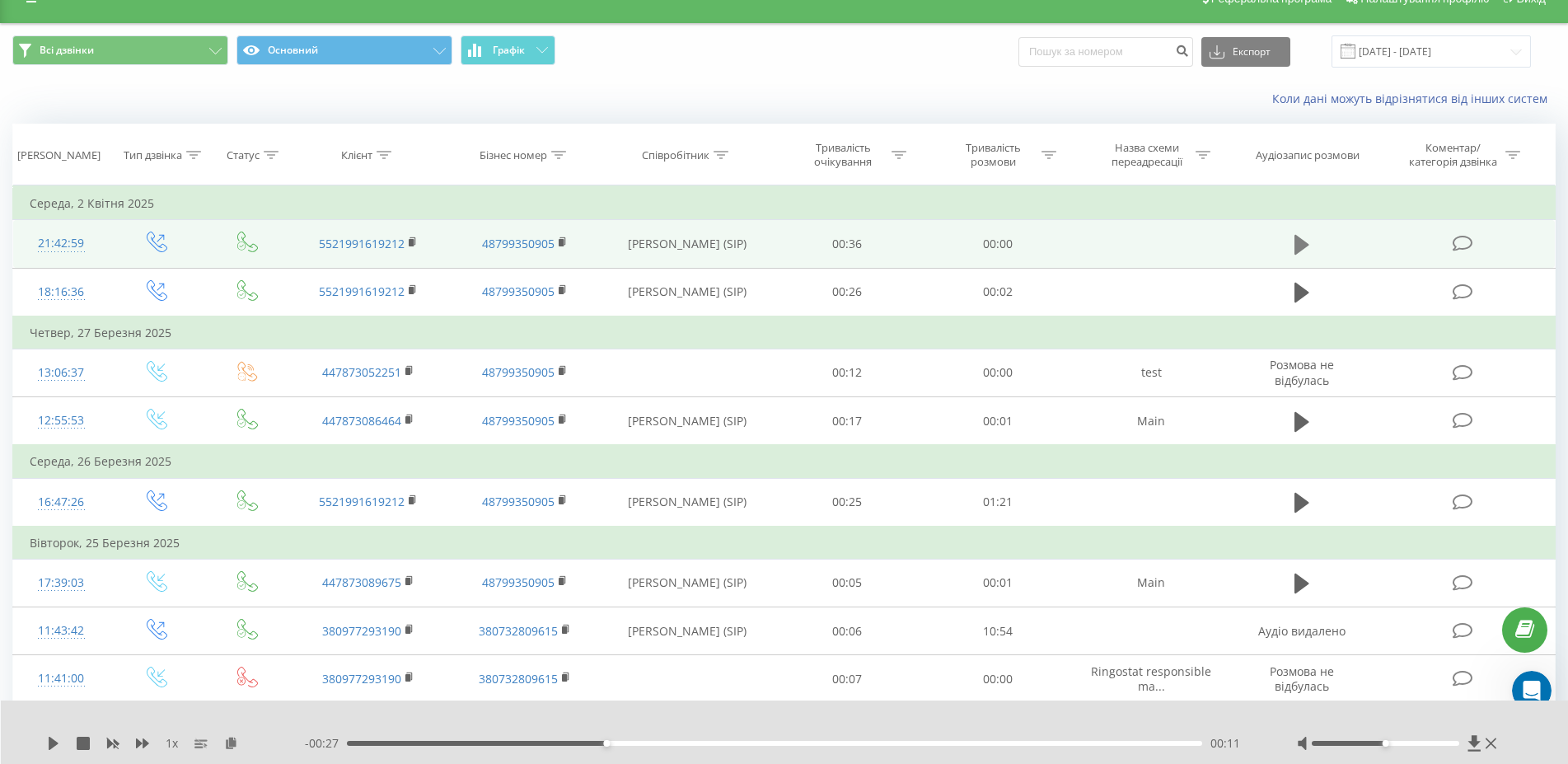
click at [1299, 246] on icon at bounding box center [1301, 244] width 14 height 20
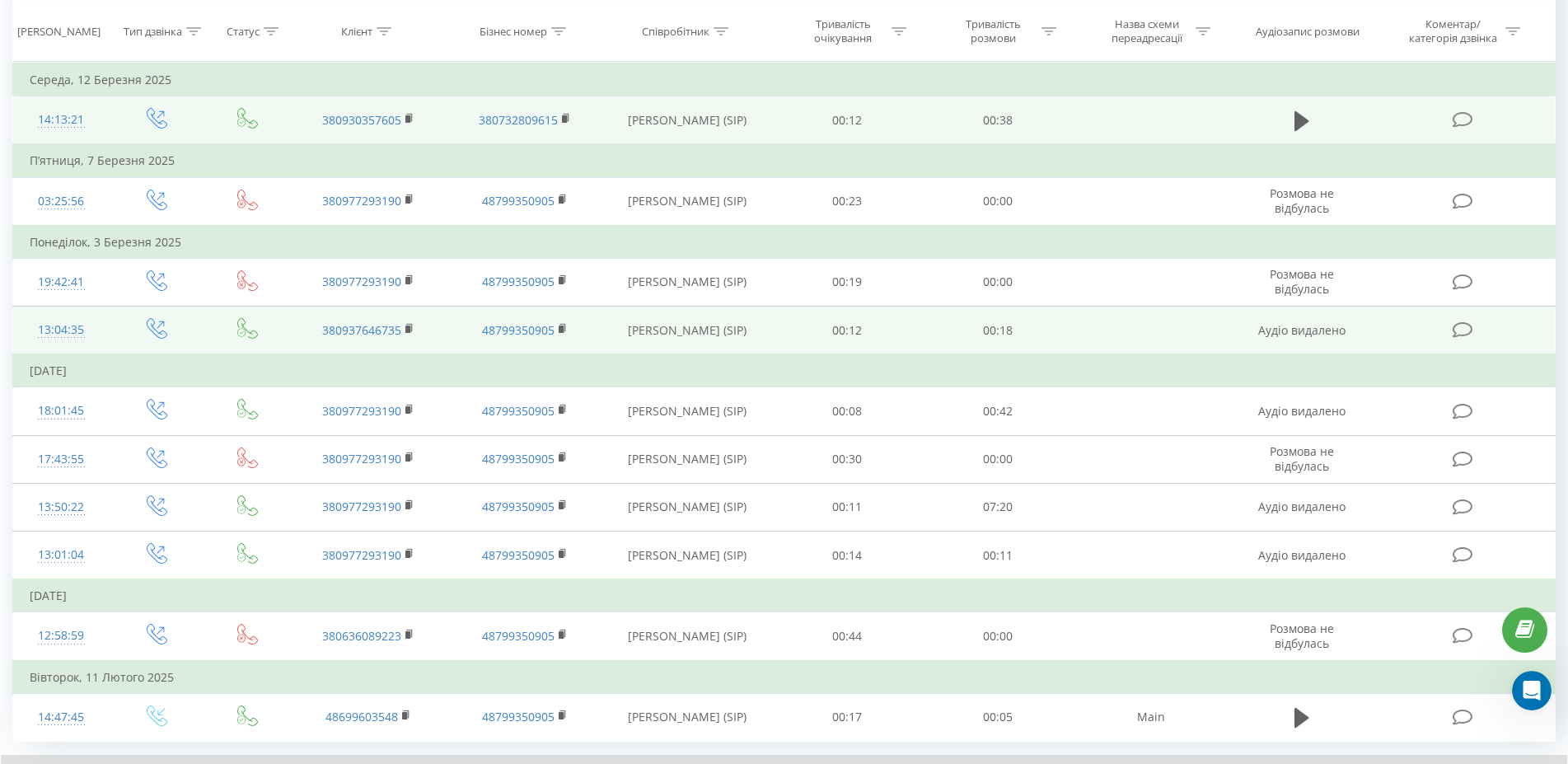
scroll to position [1139, 0]
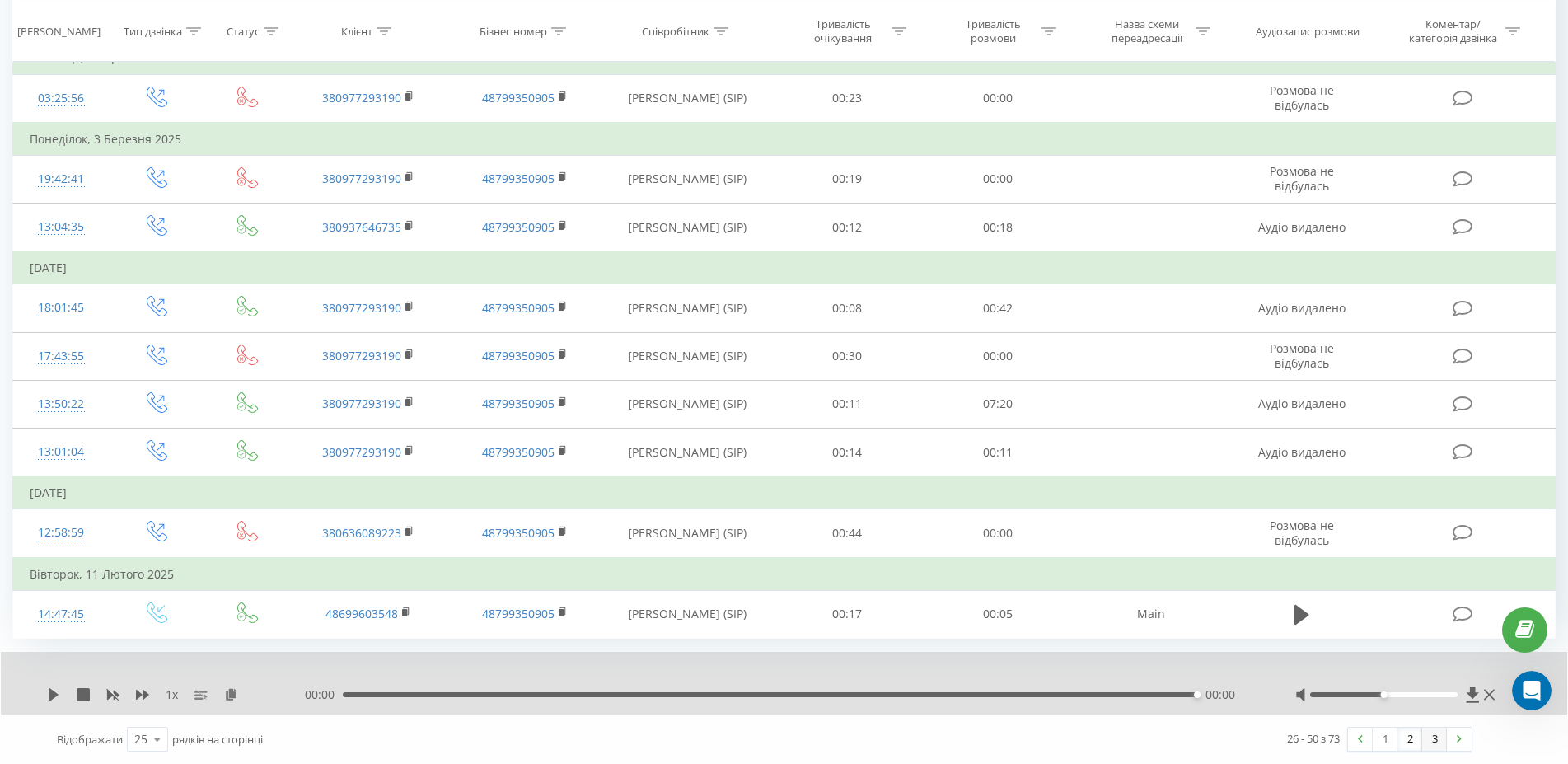
click at [1438, 737] on link "3" at bounding box center [1434, 739] width 25 height 23
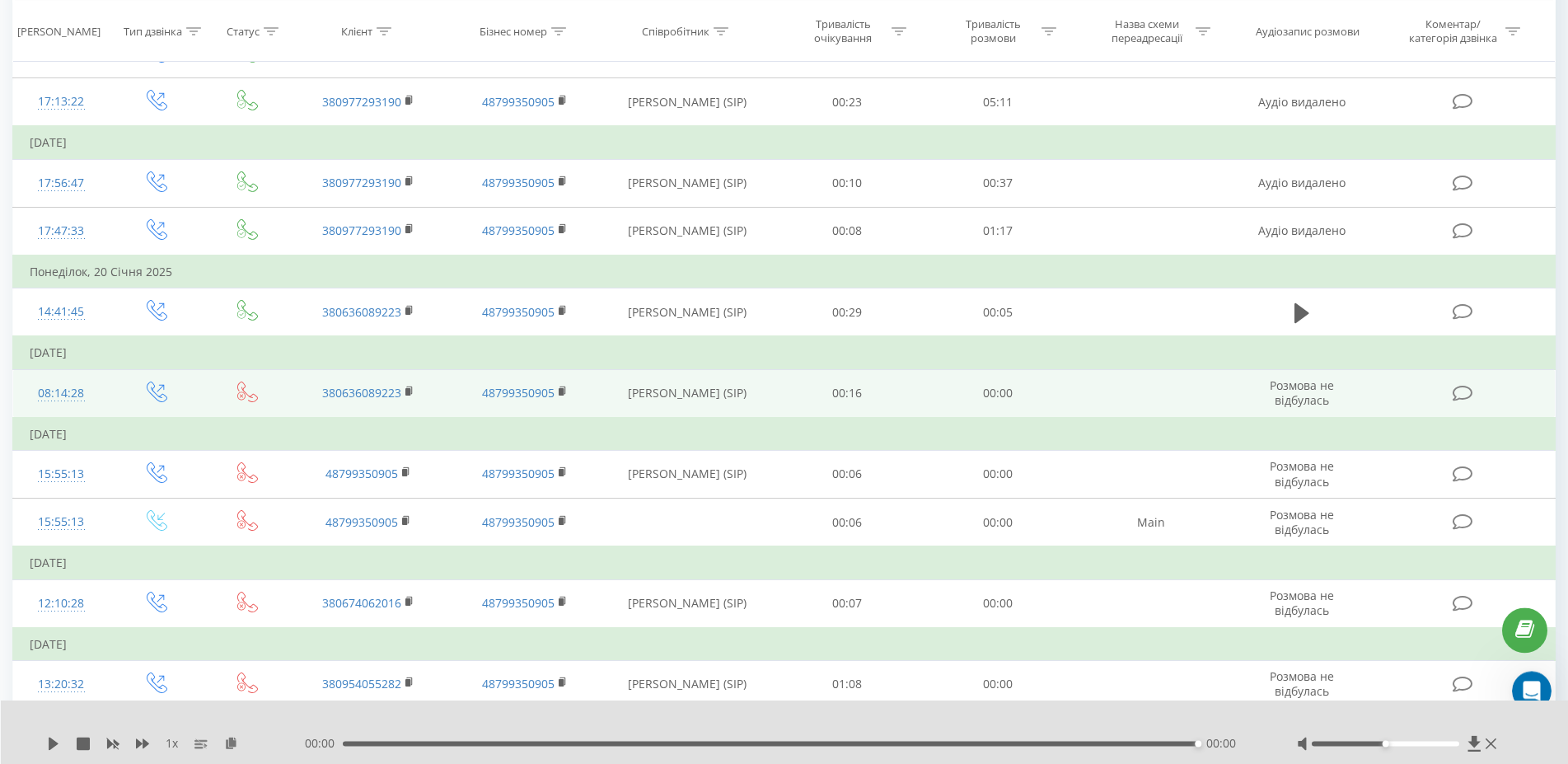
scroll to position [614, 0]
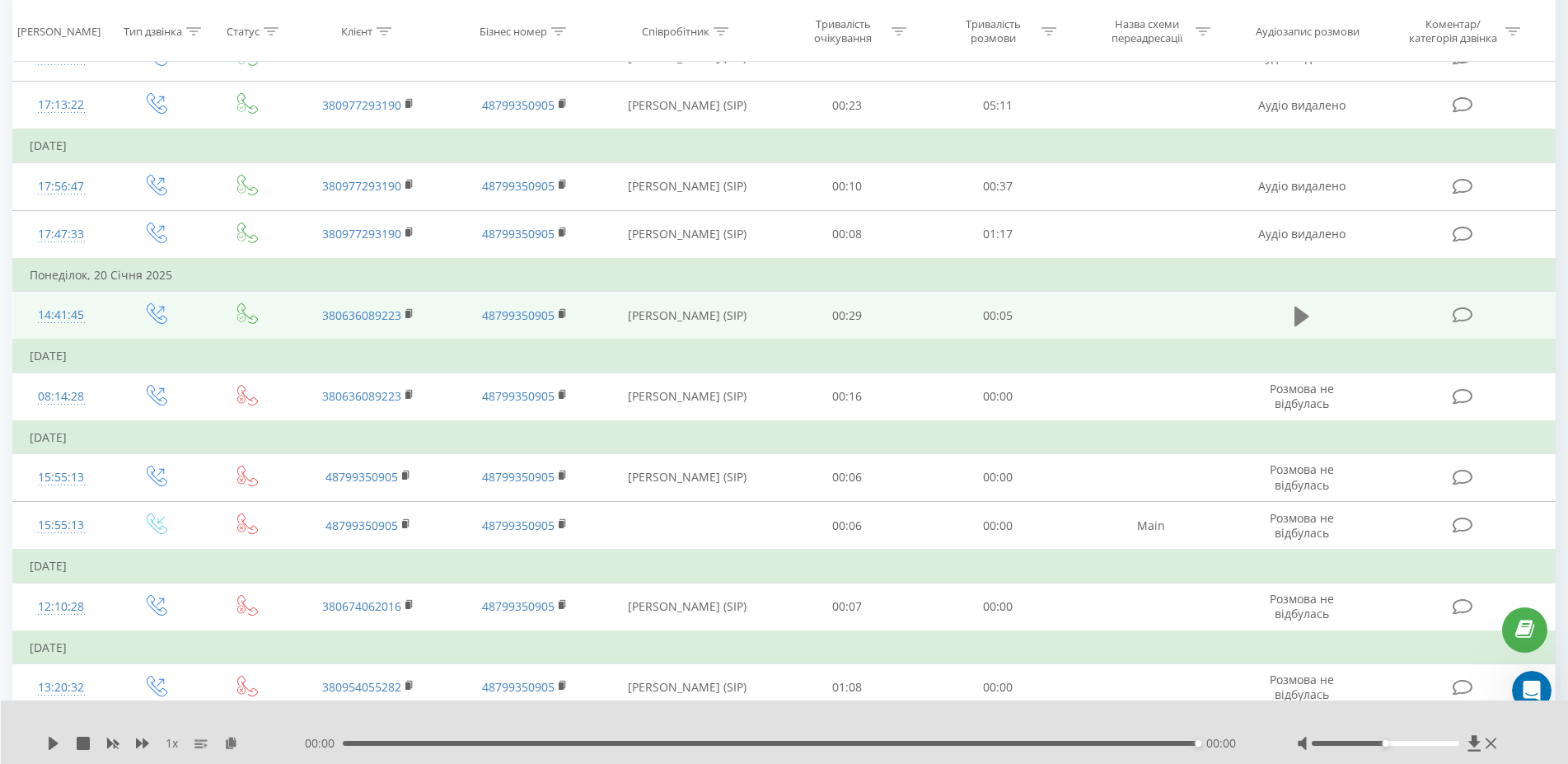
click at [1306, 312] on icon at bounding box center [1301, 316] width 14 height 23
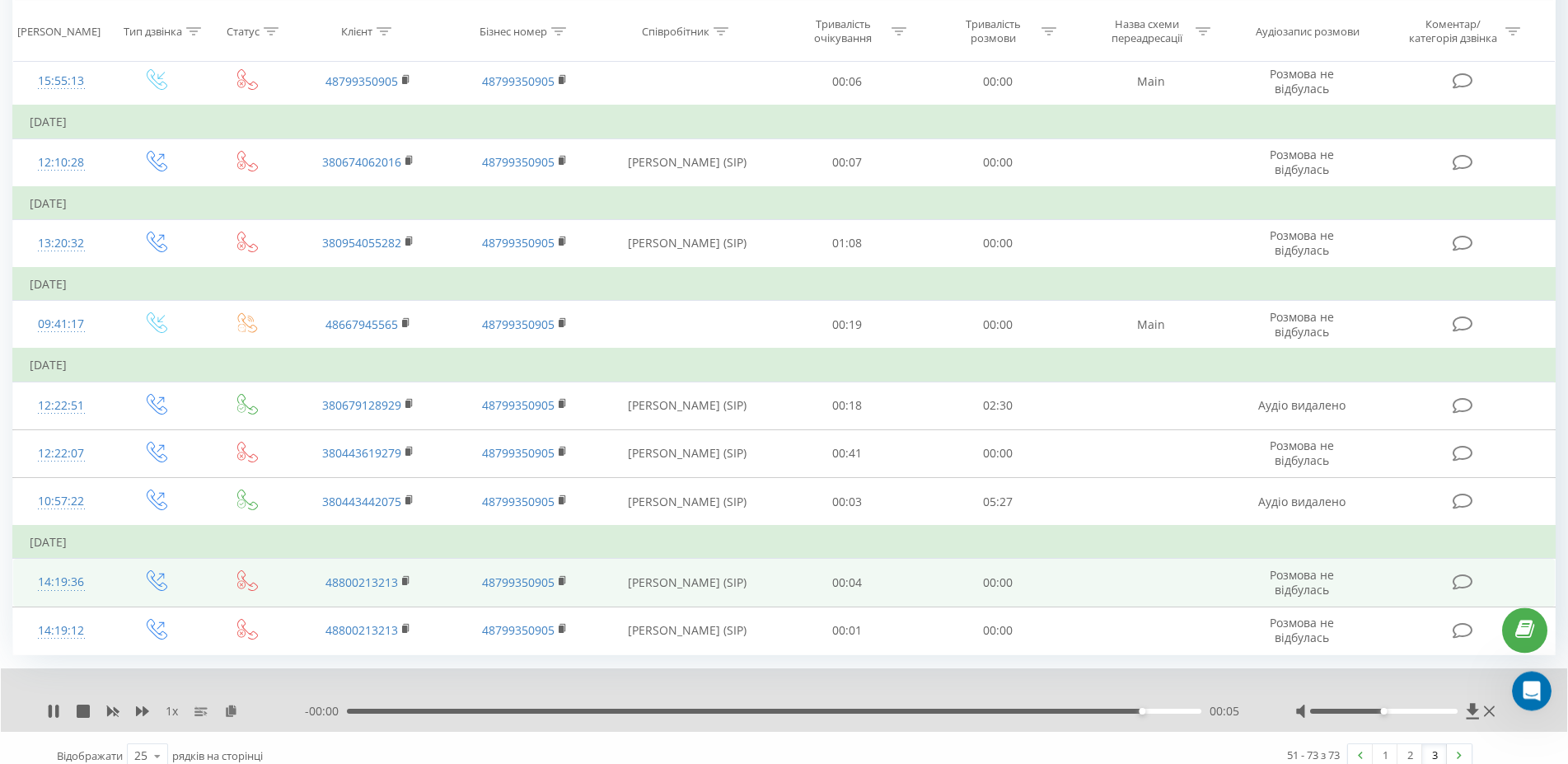
scroll to position [1076, 0]
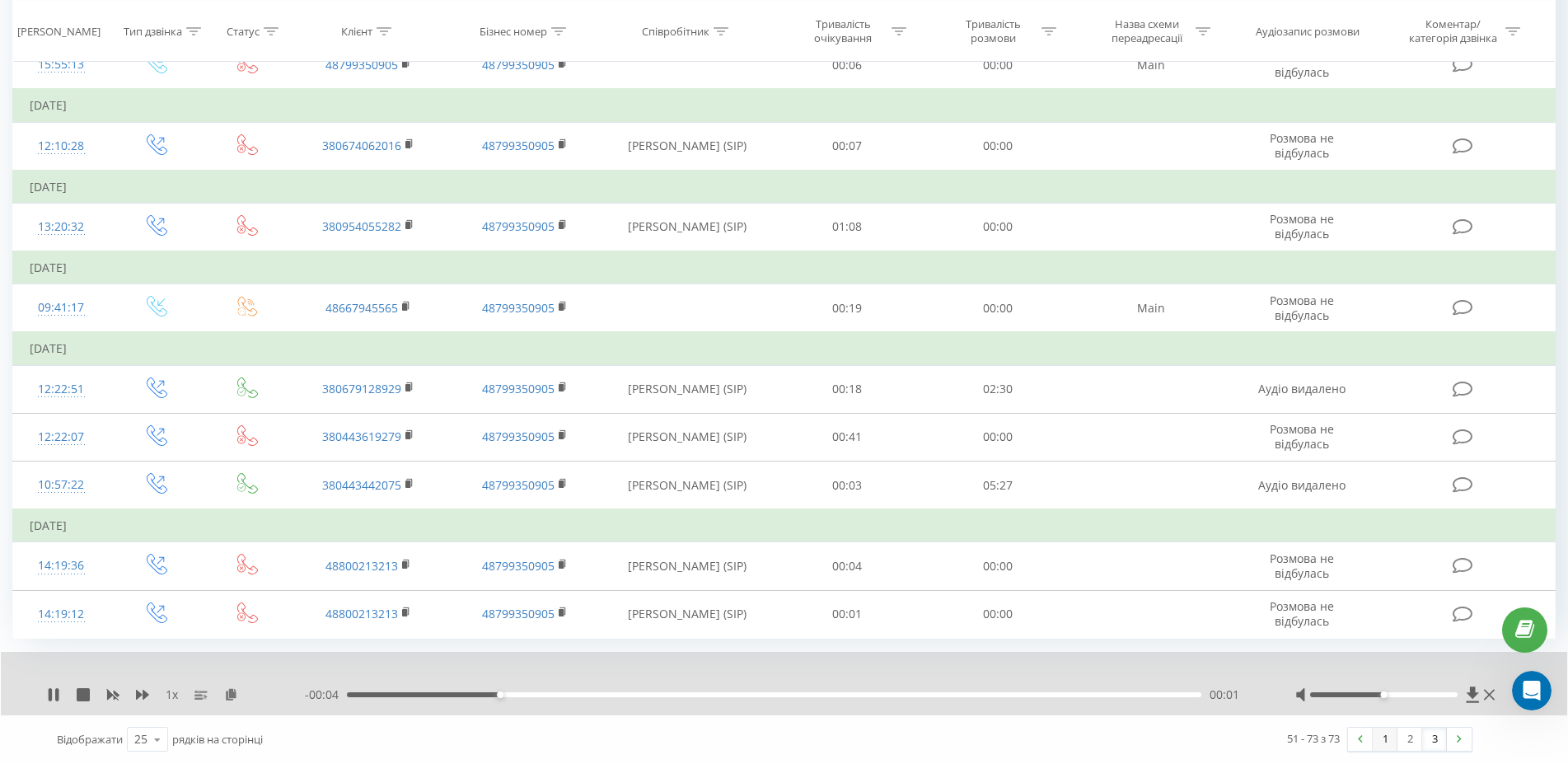
click at [1390, 741] on link "1" at bounding box center [1385, 739] width 25 height 23
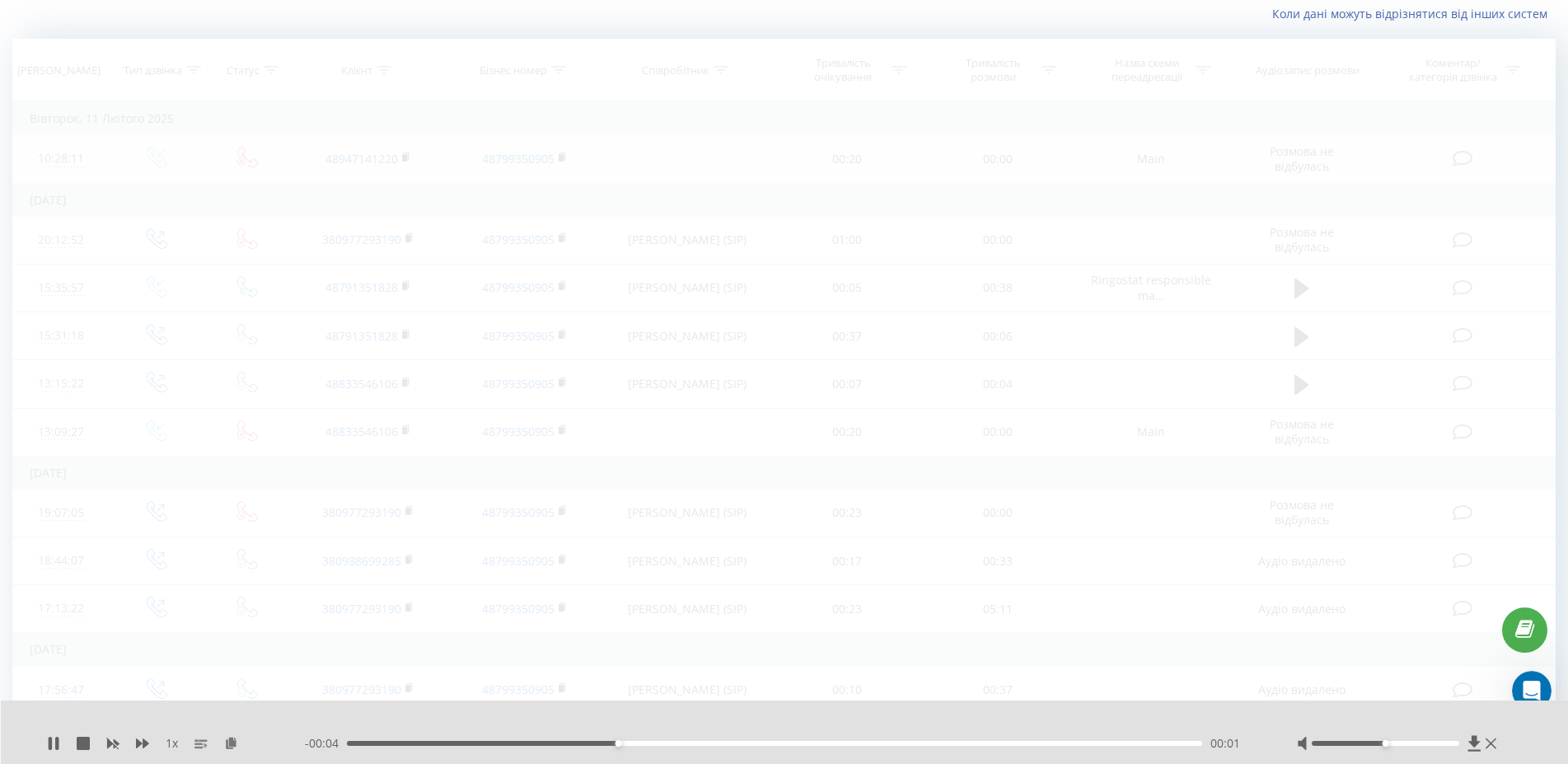
scroll to position [111, 0]
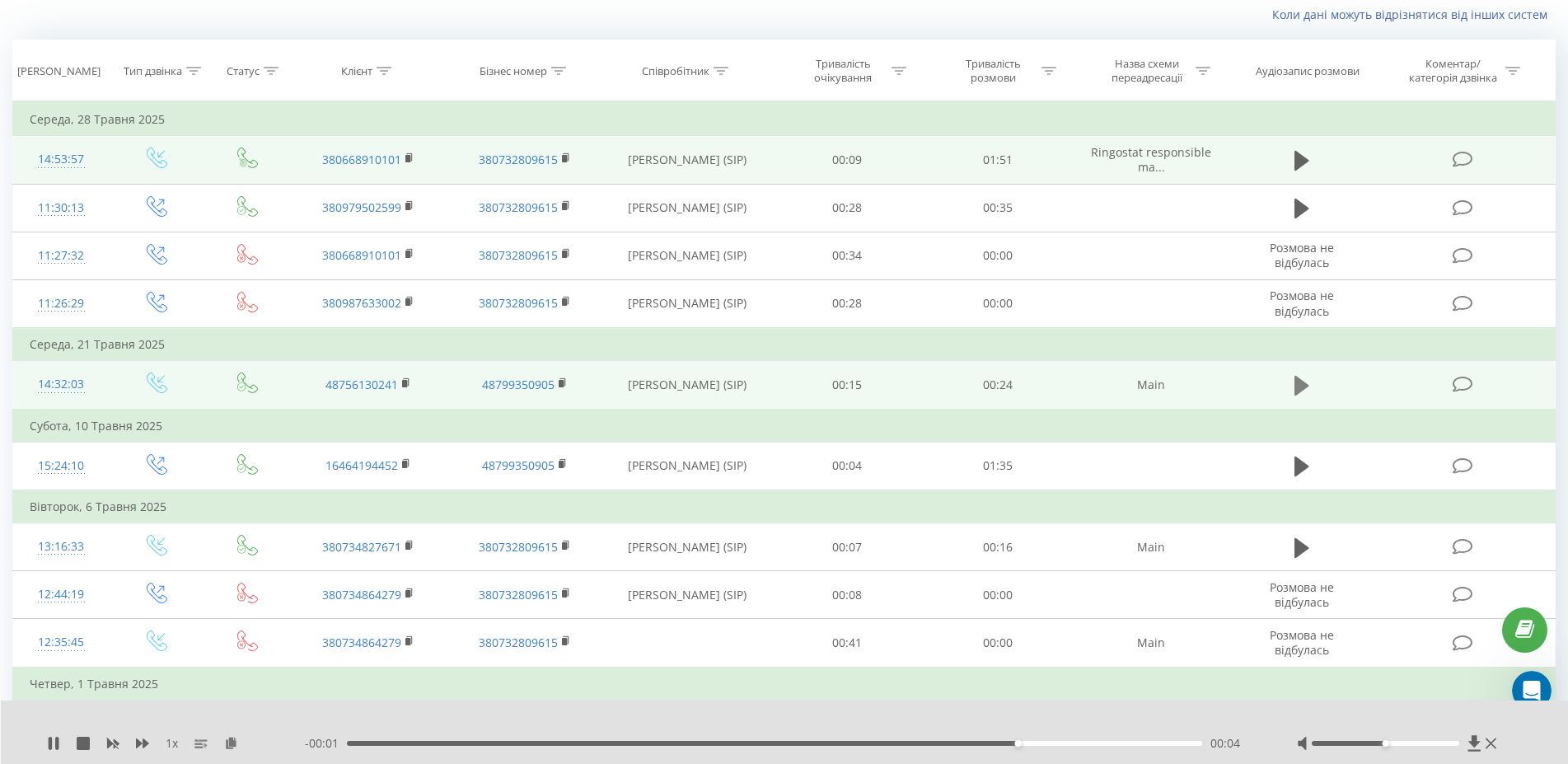
click at [1300, 391] on icon at bounding box center [1301, 385] width 14 height 20
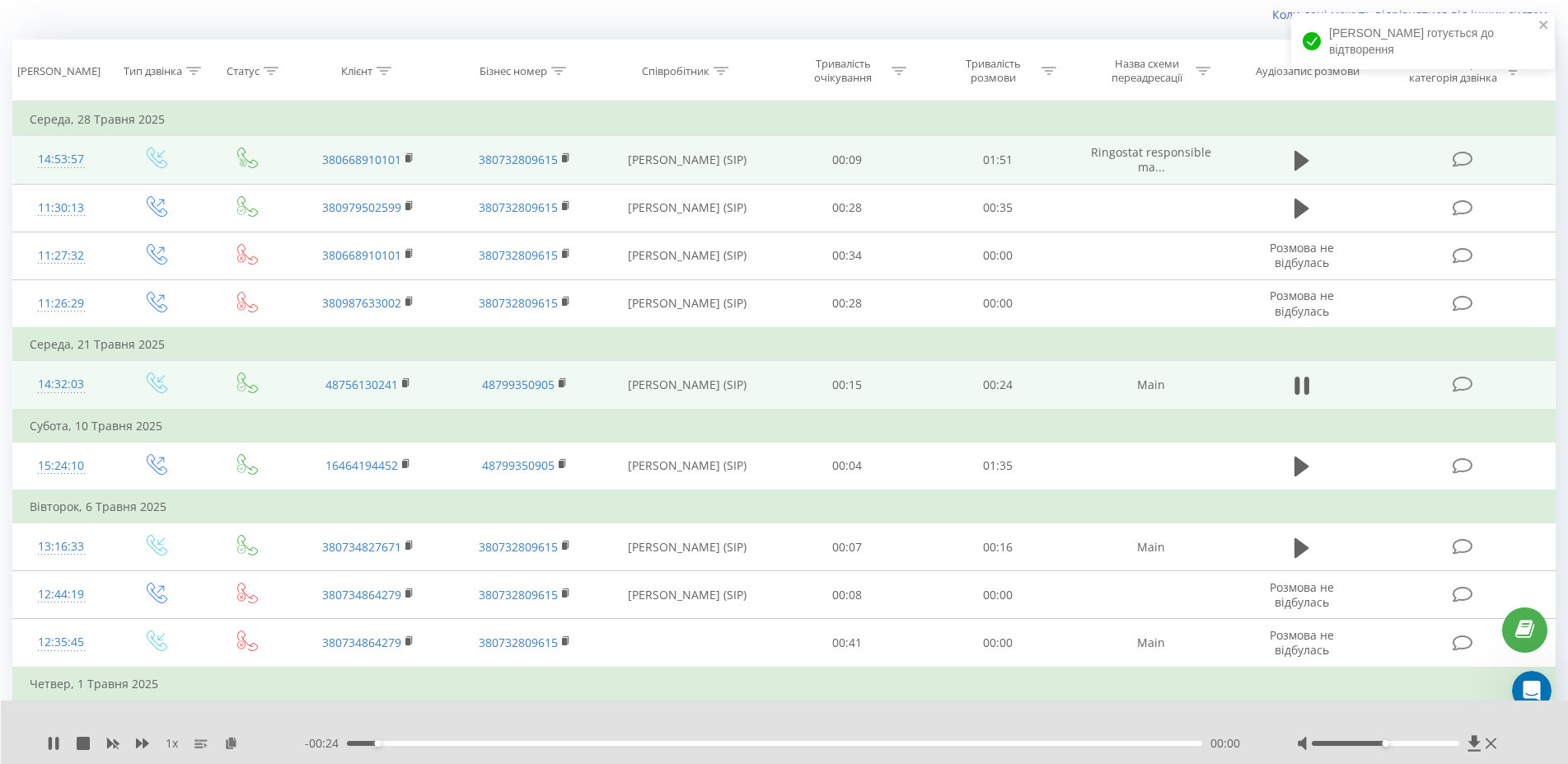
click at [510, 744] on div "00:00" at bounding box center [775, 743] width 856 height 5
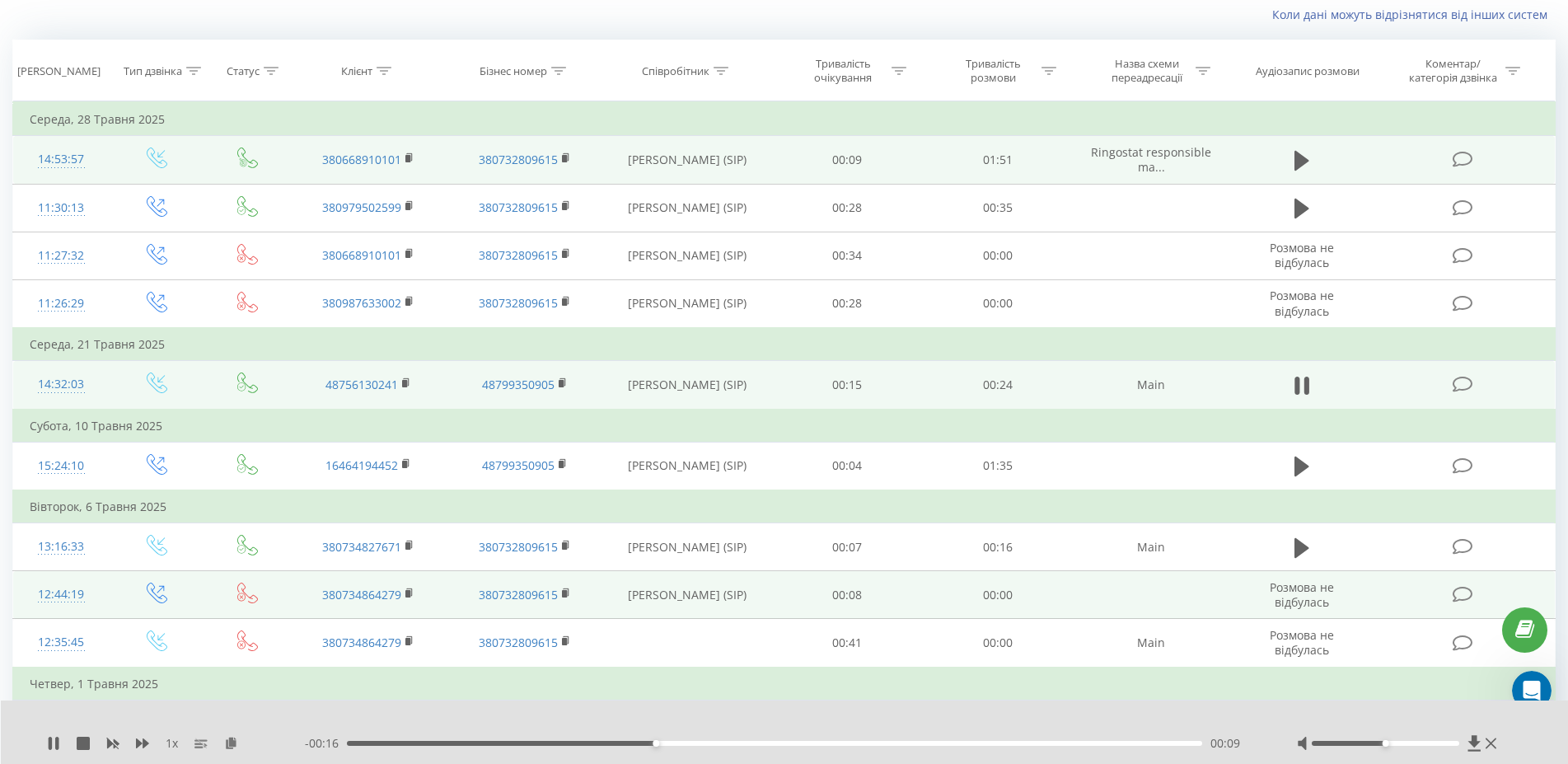
drag, startPoint x: 923, startPoint y: 741, endPoint x: 1206, endPoint y: 599, distance: 316.6
click at [925, 741] on div "00:09" at bounding box center [775, 743] width 856 height 5
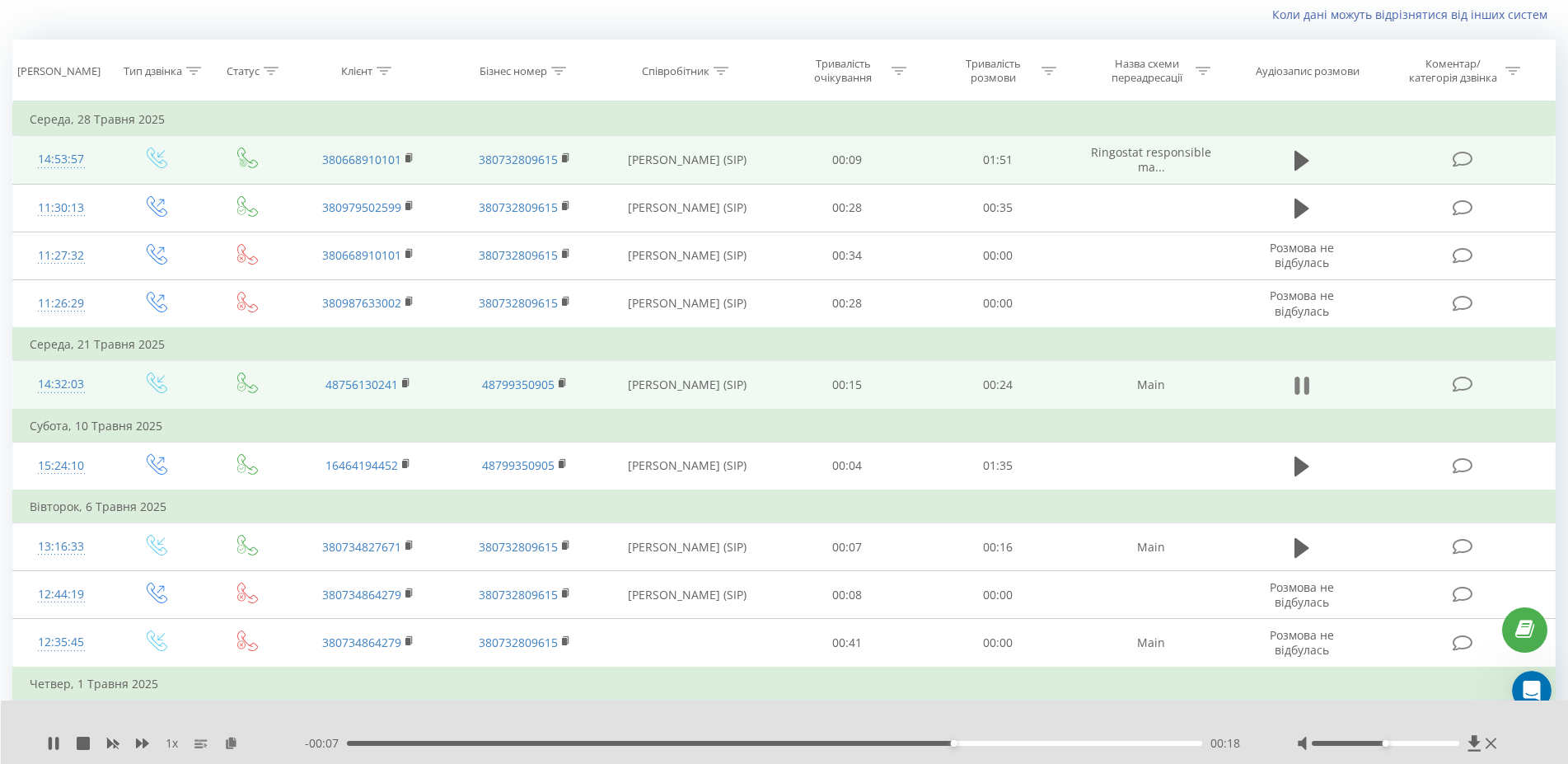
click at [1303, 382] on icon at bounding box center [1301, 385] width 14 height 23
click at [1307, 390] on icon at bounding box center [1301, 385] width 14 height 23
click at [1304, 390] on icon at bounding box center [1301, 385] width 14 height 23
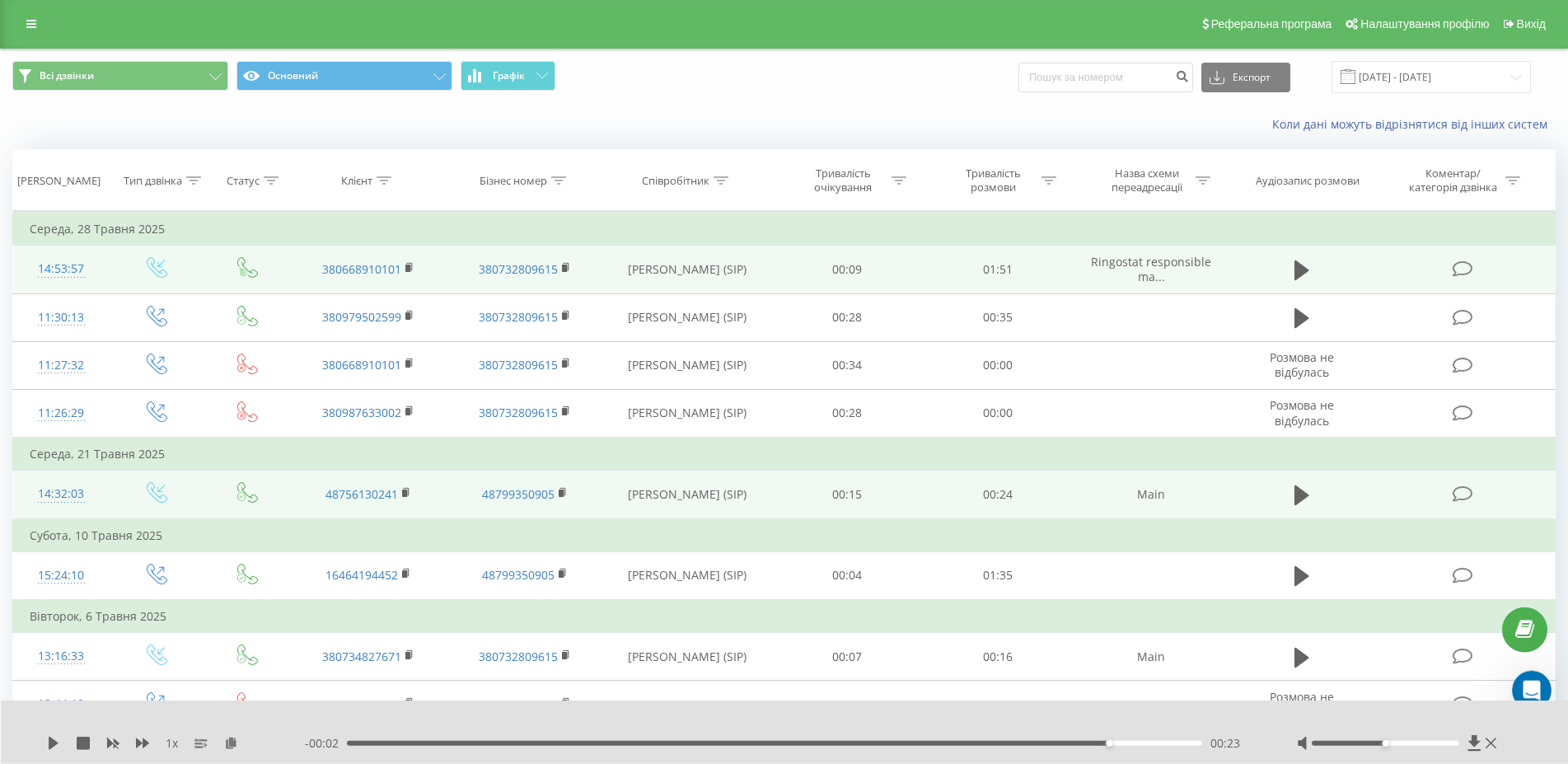
scroll to position [0, 0]
click at [1450, 23] on span "Налаштування профілю" at bounding box center [1425, 25] width 129 height 13
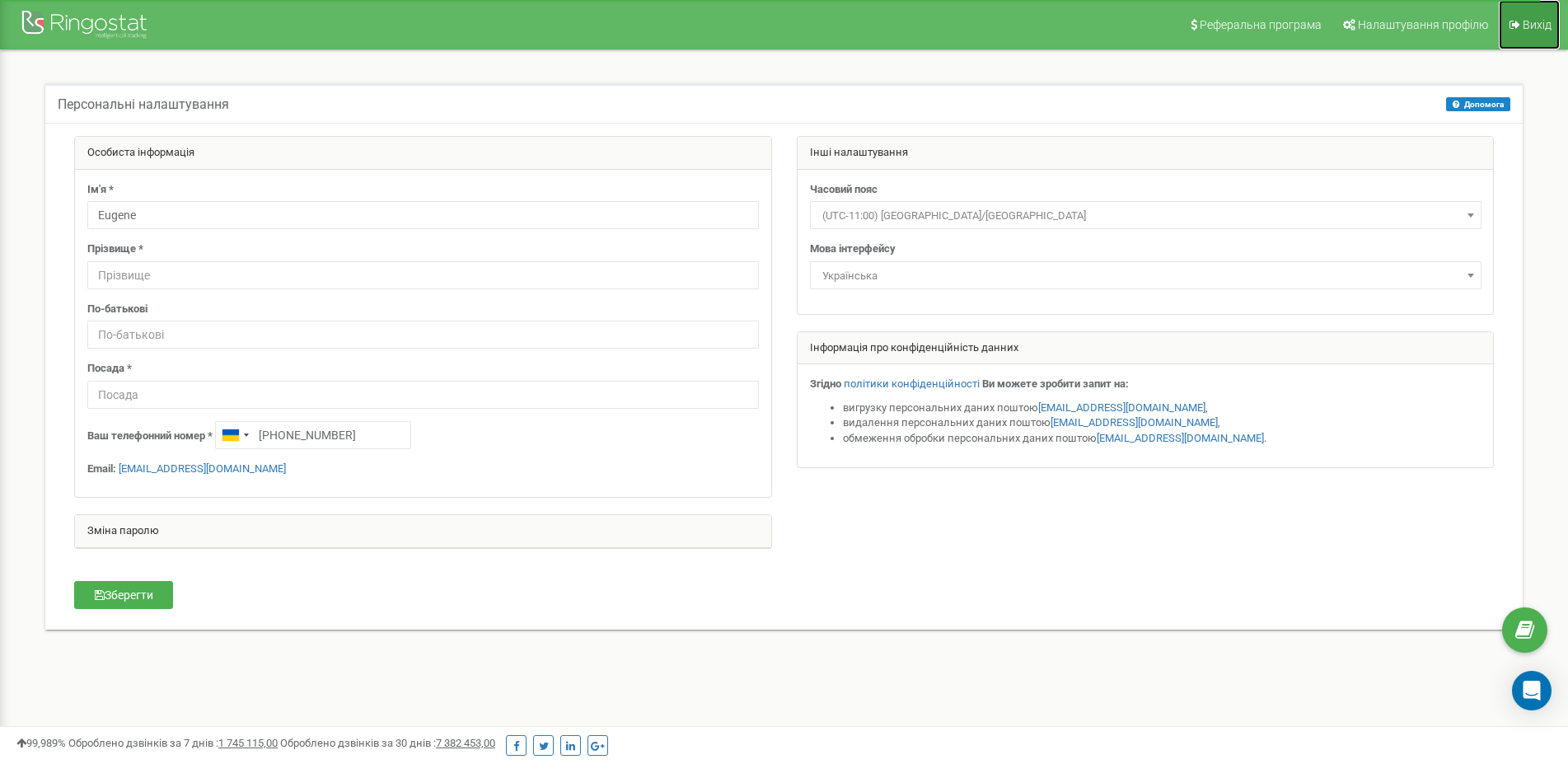
click at [1523, 30] on link "Вихід" at bounding box center [1529, 24] width 61 height 49
